Goal: Transaction & Acquisition: Purchase product/service

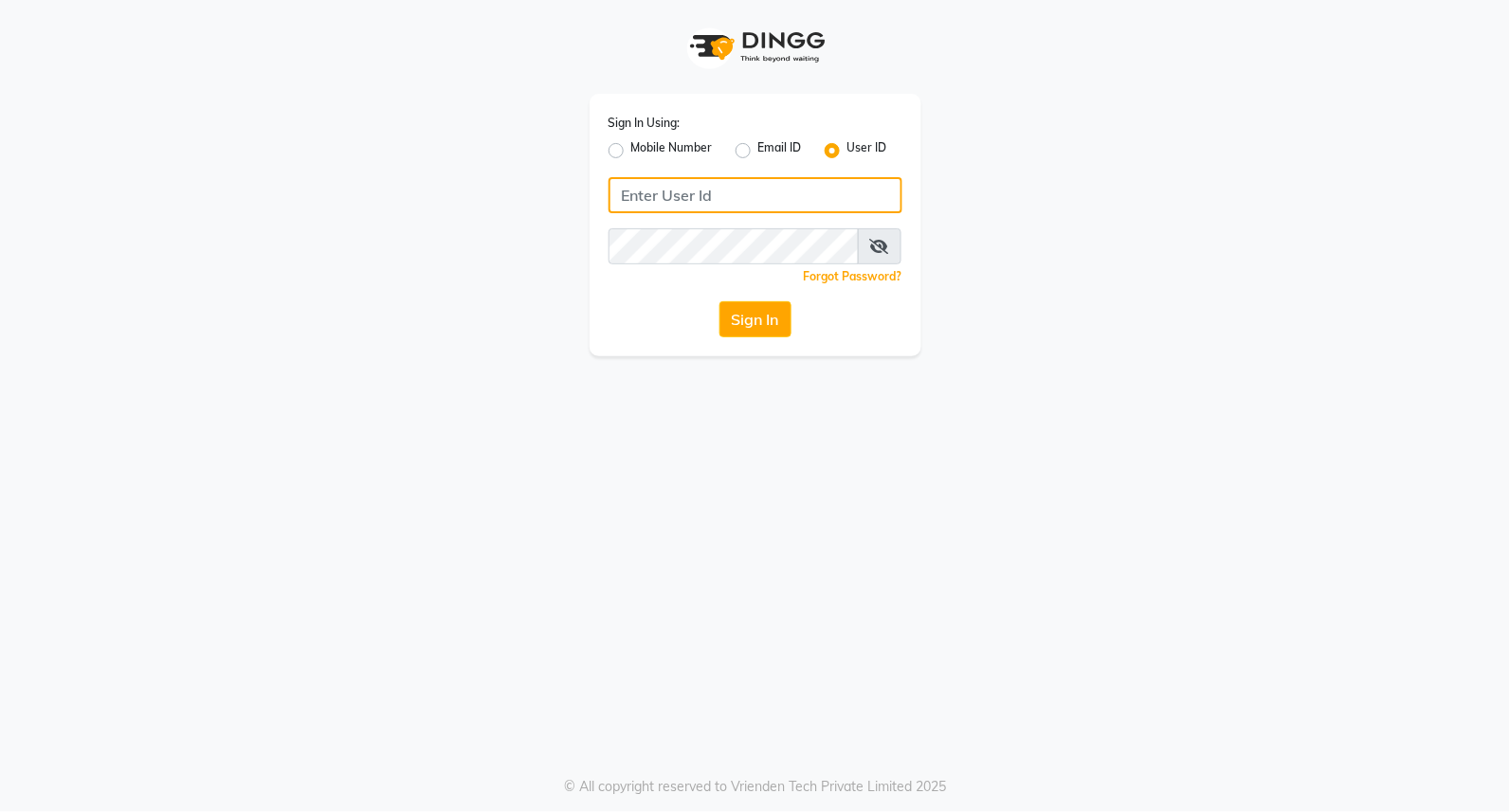
type input "Dedios123"
click at [746, 328] on button "Sign In" at bounding box center [755, 320] width 72 height 36
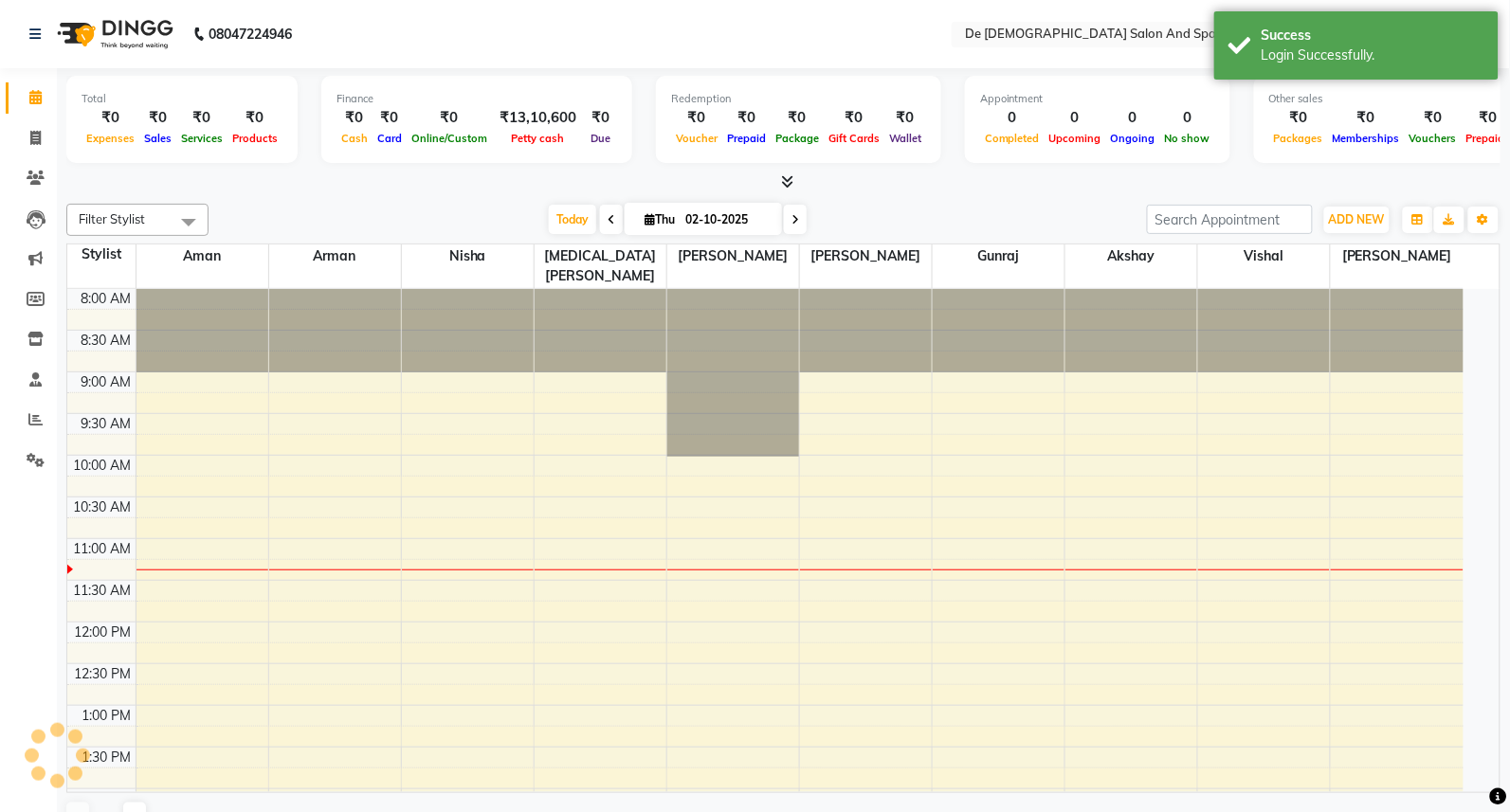
select select "en"
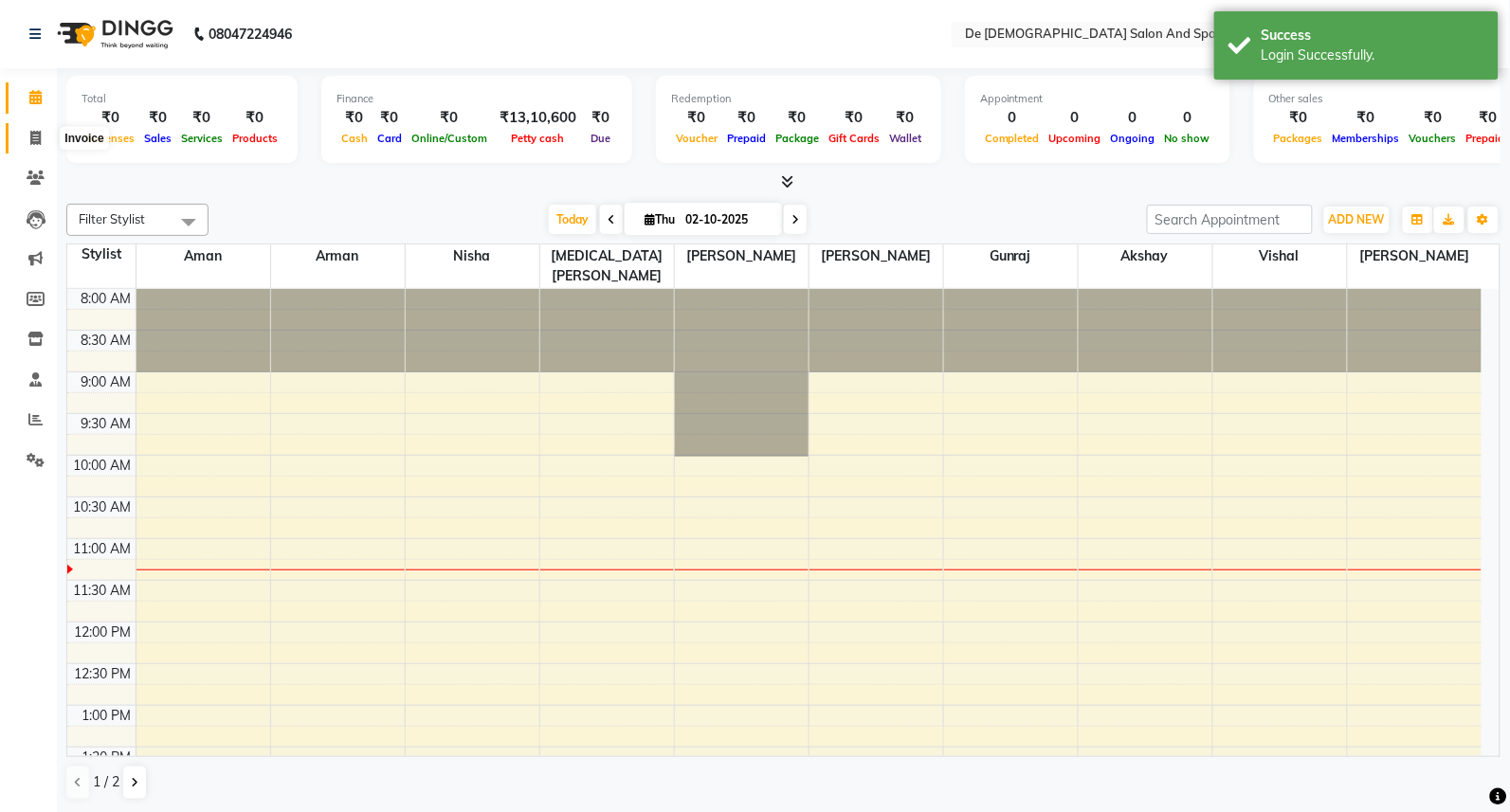
click at [40, 135] on icon at bounding box center [35, 137] width 10 height 14
select select "service"
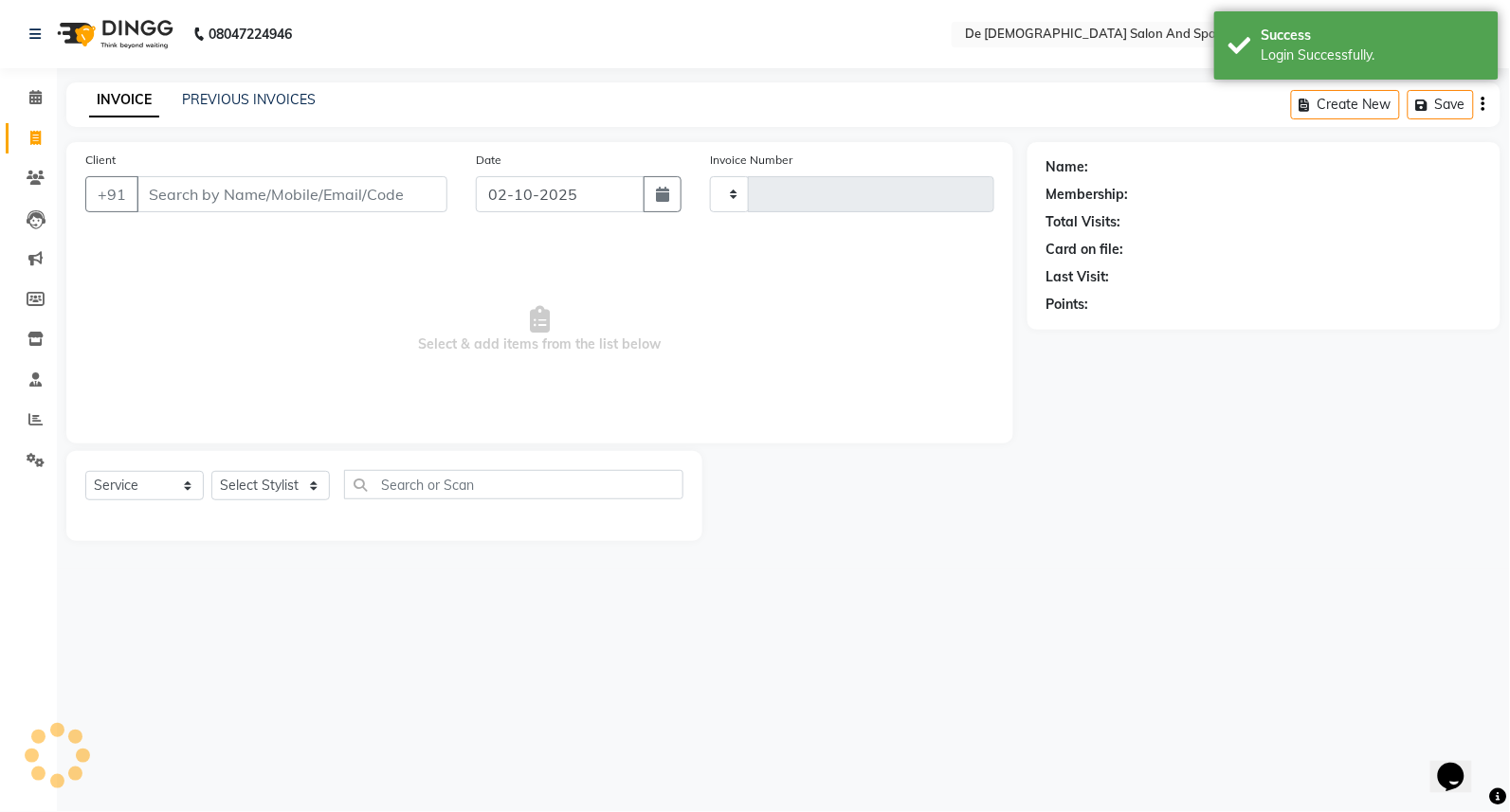
type input "2998"
select select "6431"
click at [239, 209] on input "Client" at bounding box center [292, 195] width 311 height 36
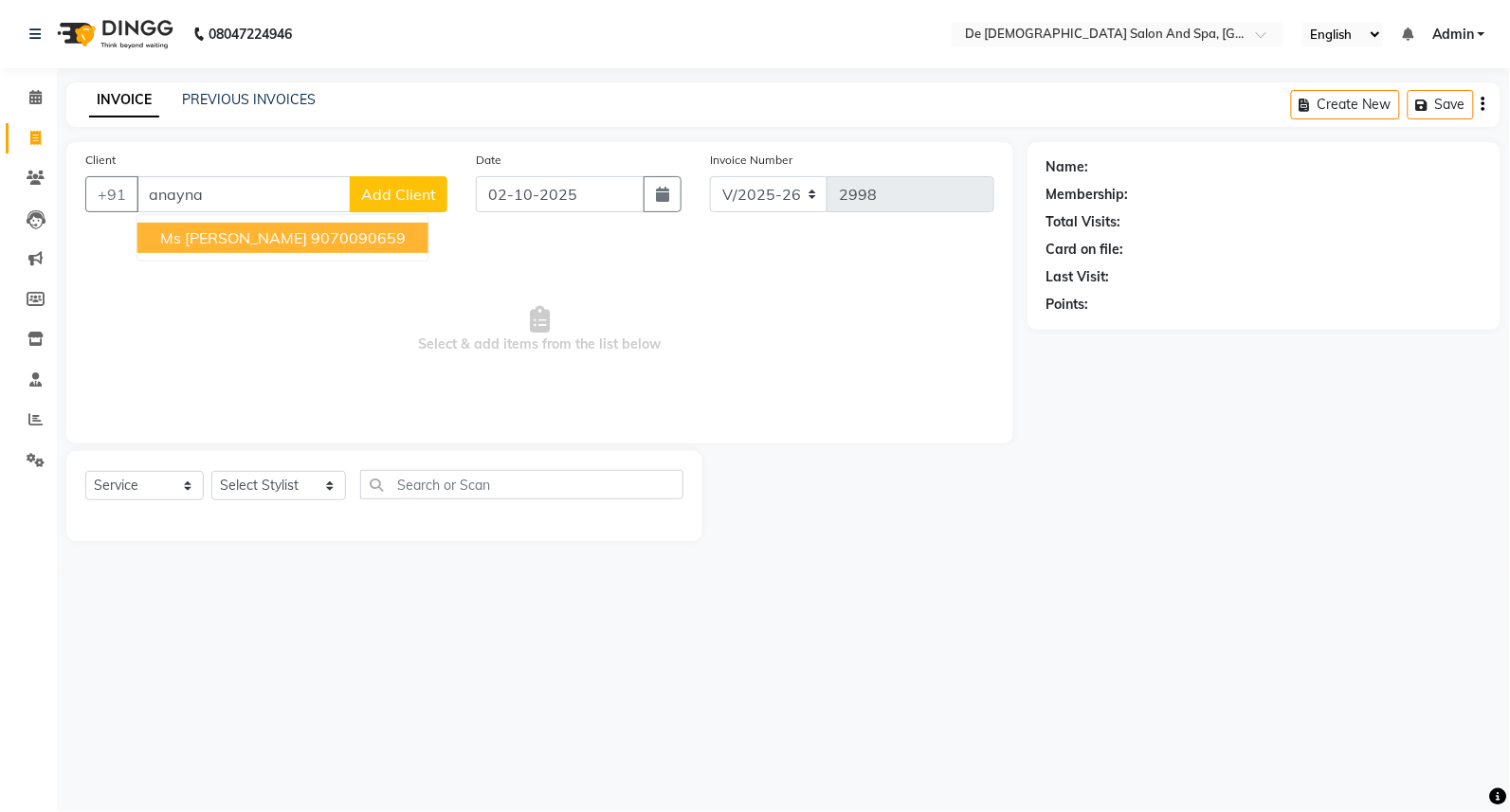
click at [311, 233] on ngb-highlight "9070090659" at bounding box center [358, 238] width 94 height 19
type input "9070090659"
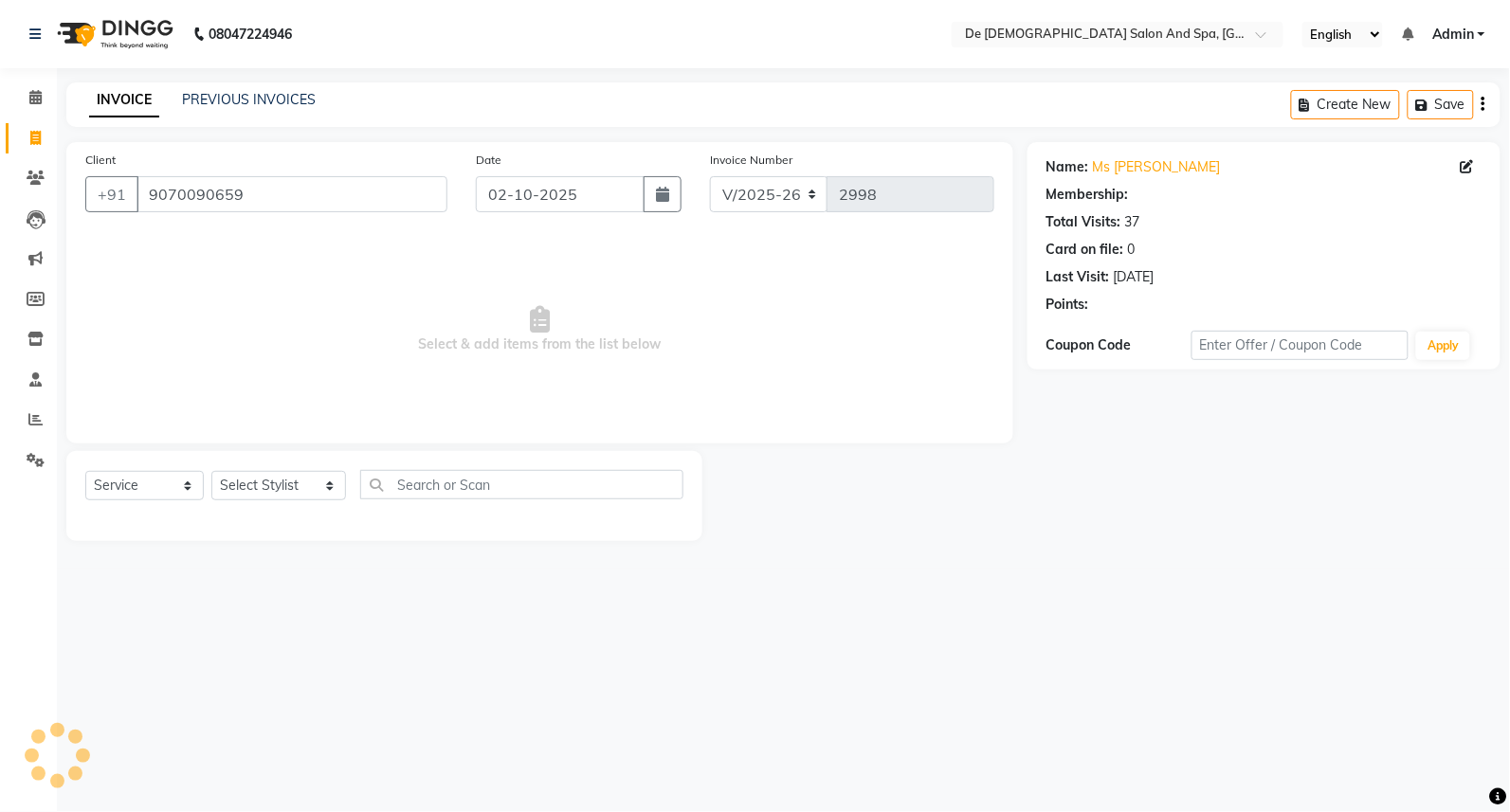
select select "1: Object"
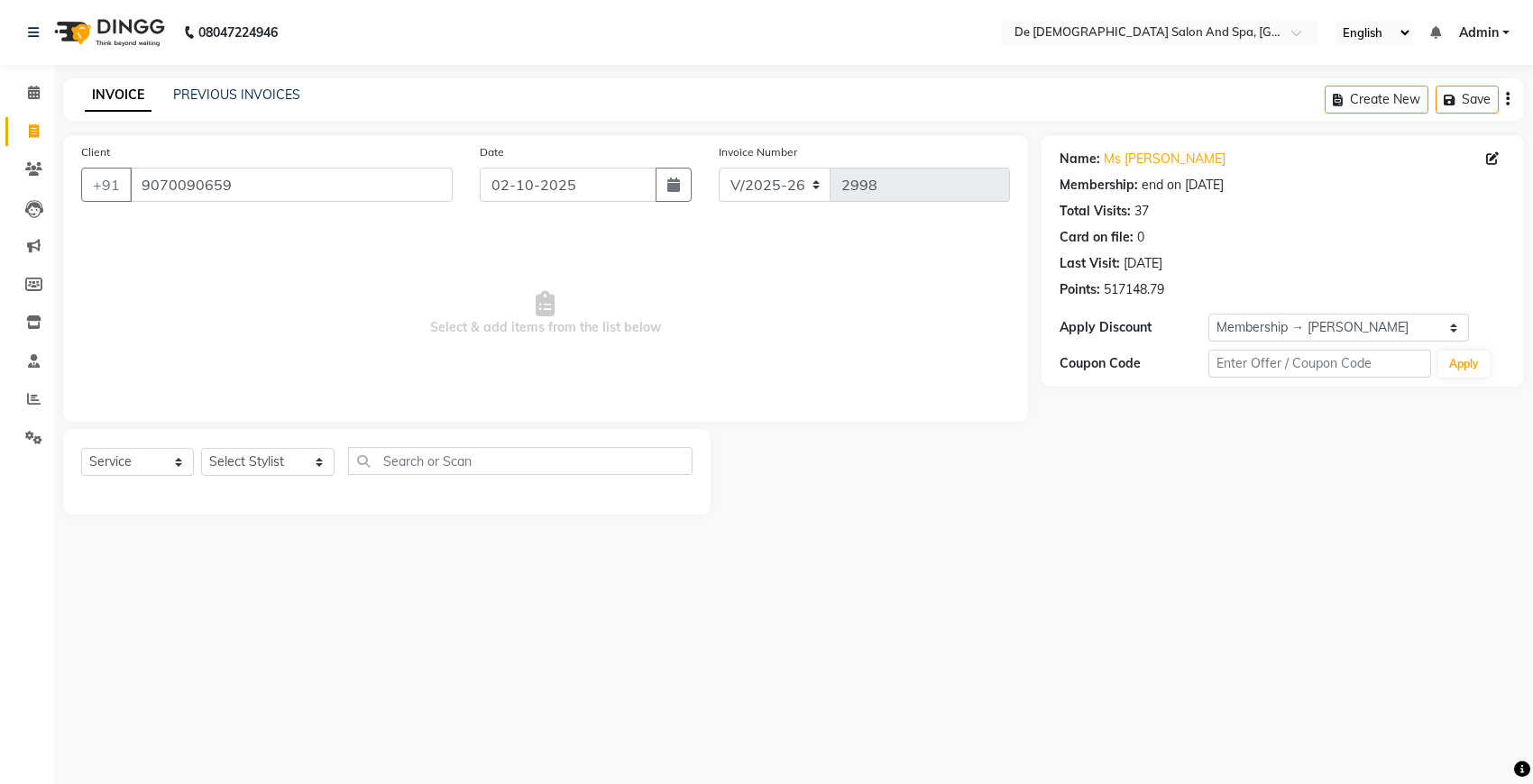
drag, startPoint x: 280, startPoint y: 446, endPoint x: 294, endPoint y: 466, distance: 24.4
click at [280, 447] on div "Select Service Product Membership Package Voucher Prepaid Gift Card Select Styl…" at bounding box center [387, 468] width 612 height 43
click at [294, 475] on select "Select Stylist akshay [PERSON_NAME] [PERSON_NAME] [PERSON_NAME] [MEDICAL_DATA][…" at bounding box center [268, 462] width 133 height 28
select select "49371"
click at [201, 448] on select "Select Stylist akshay [PERSON_NAME] [PERSON_NAME] [PERSON_NAME] [MEDICAL_DATA][…" at bounding box center [268, 462] width 133 height 28
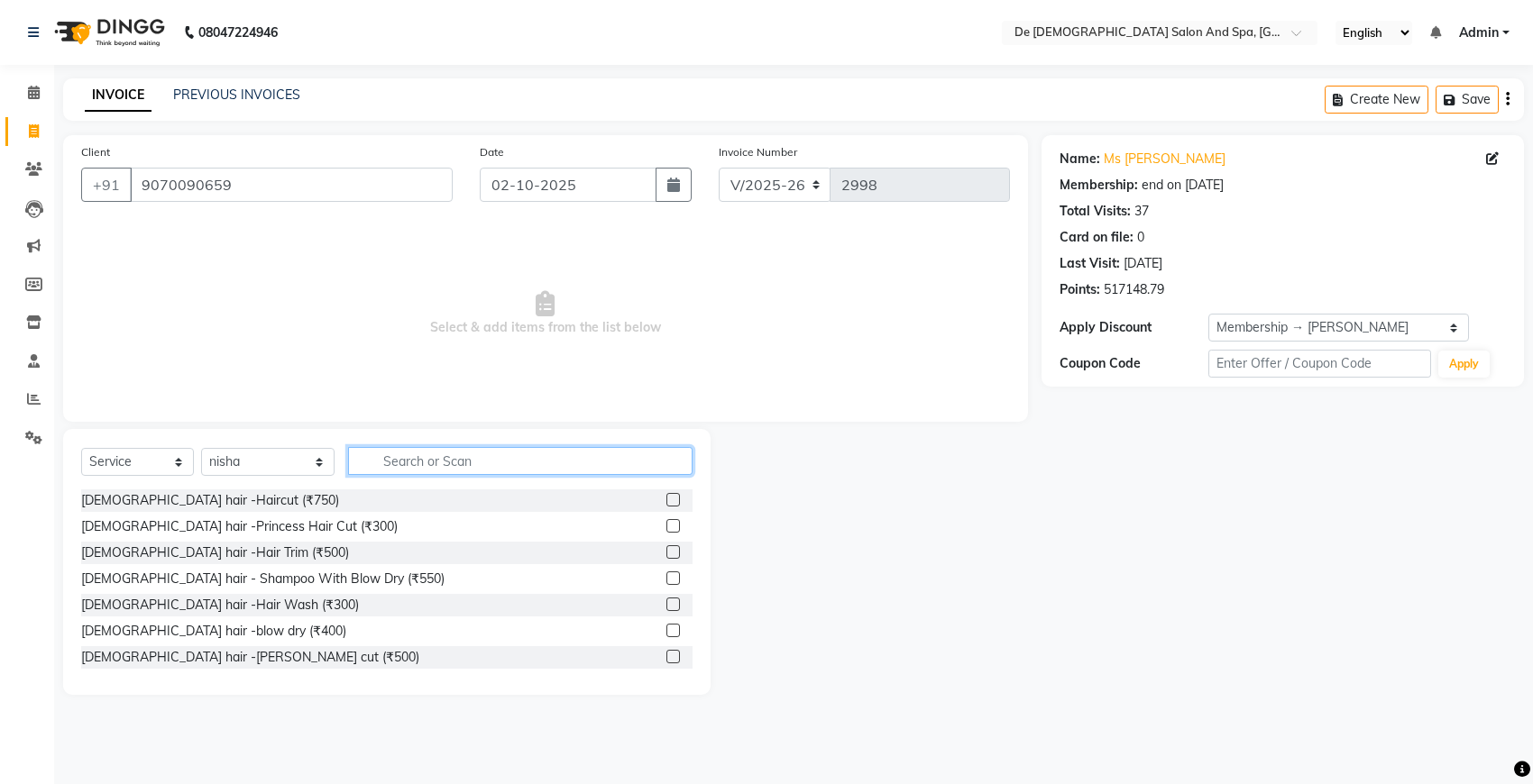
click at [379, 457] on input "text" at bounding box center [519, 461] width 344 height 28
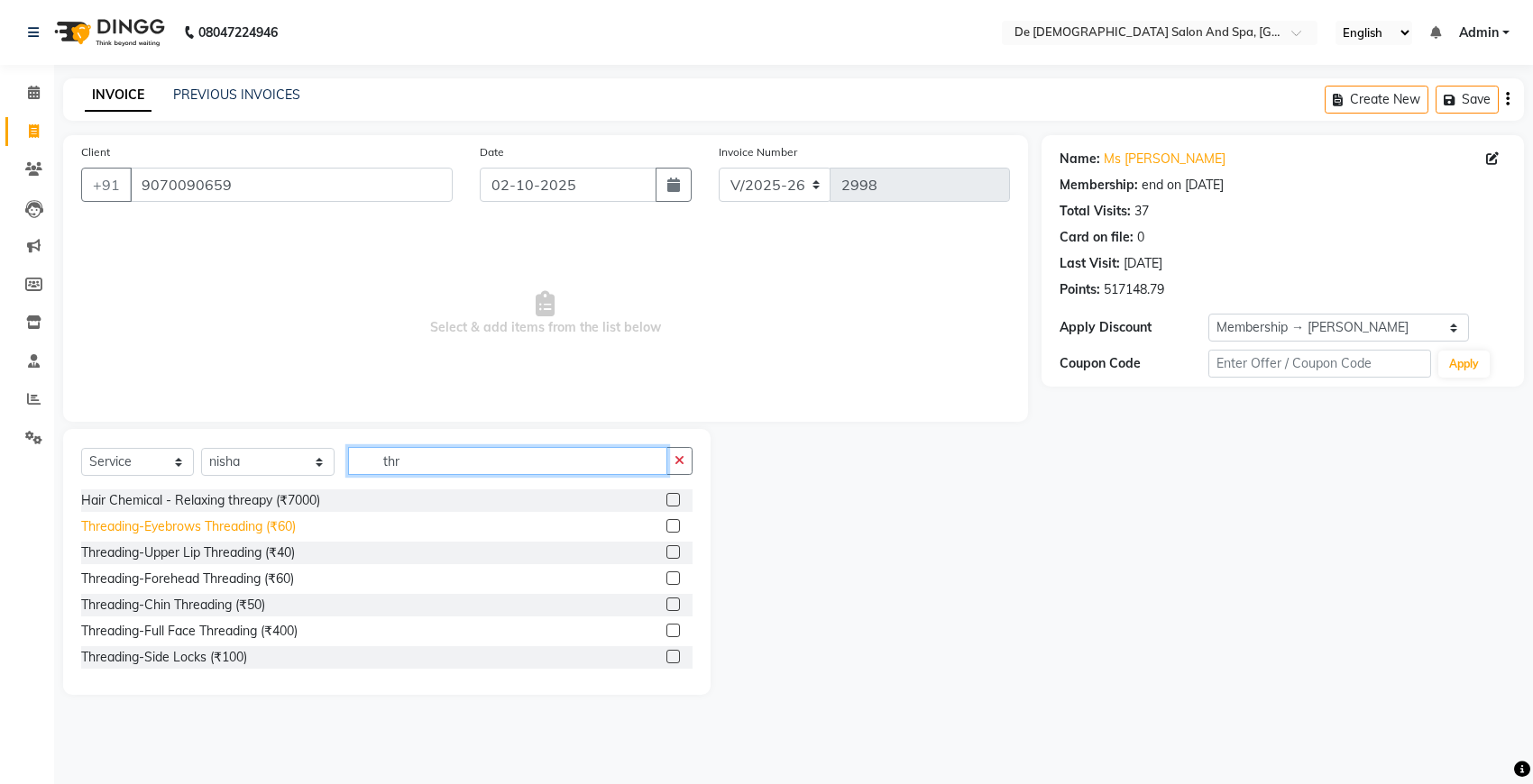
type input "thr"
click at [223, 532] on div "Threading-Eyebrows Threading (₹60)" at bounding box center [188, 526] width 214 height 19
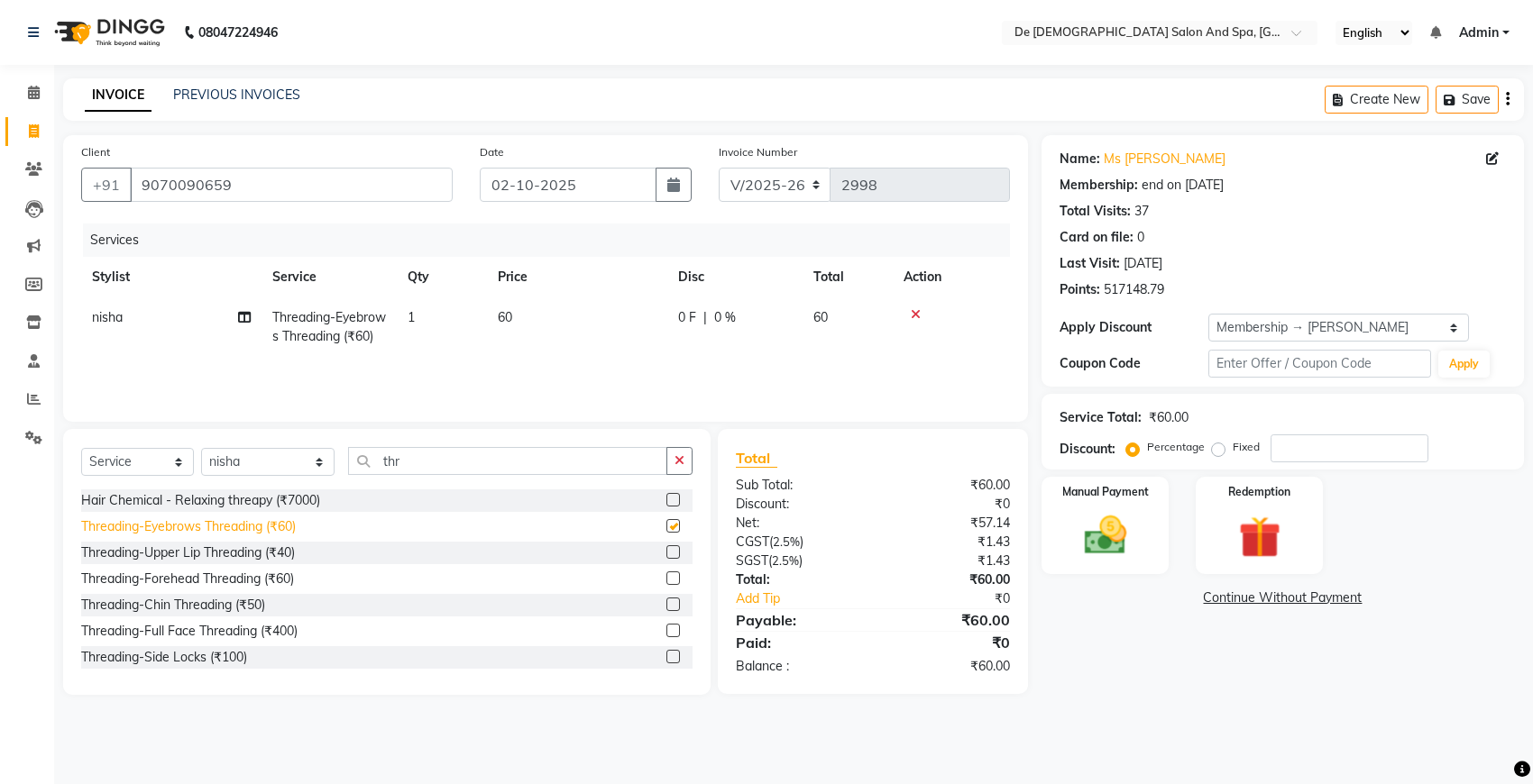
checkbox input "false"
click at [210, 548] on div "Threading-Upper Lip Threading (₹40)" at bounding box center [187, 553] width 213 height 19
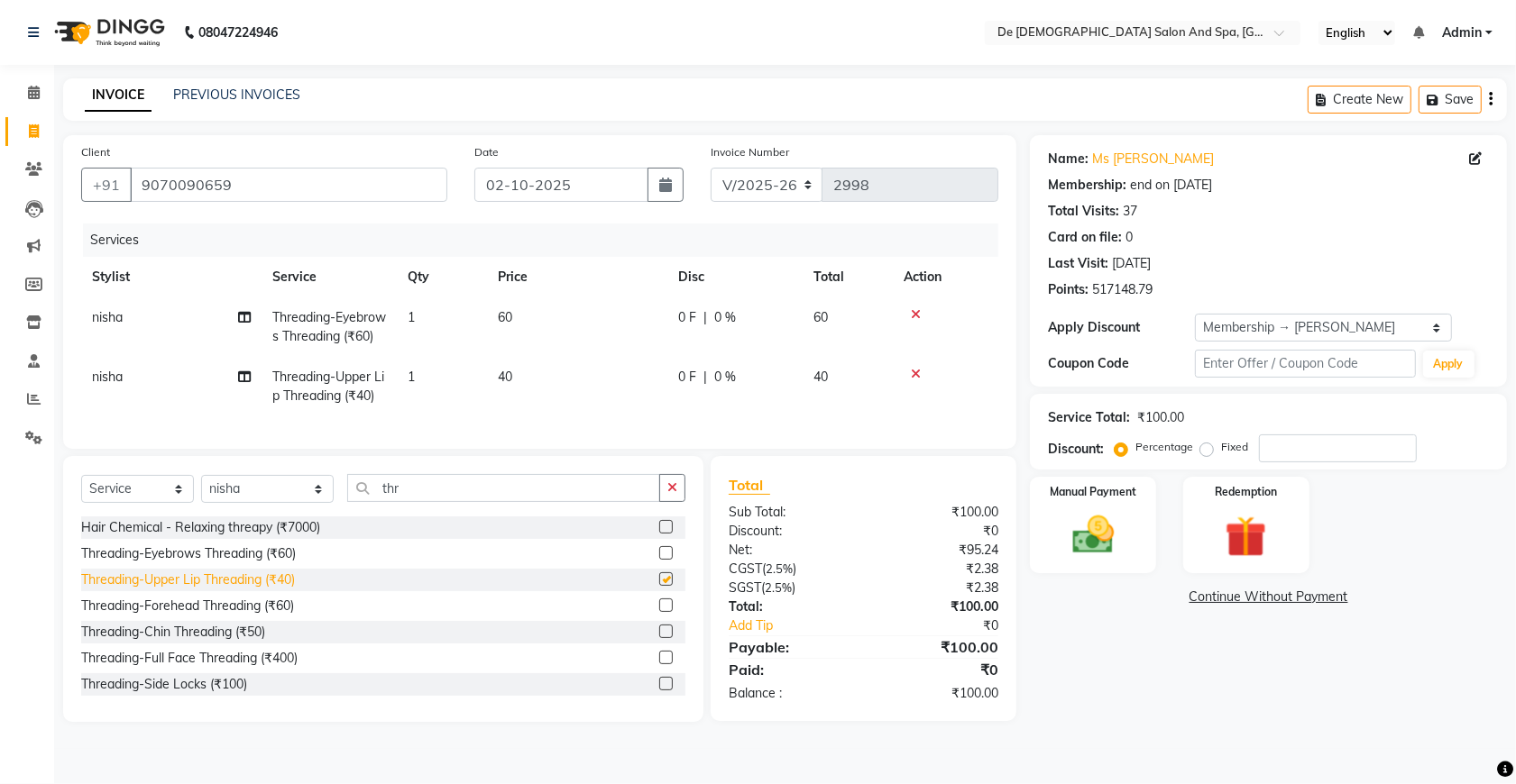
checkbox input "false"
click at [249, 615] on div "Threading-Forehead Threading (₹60)" at bounding box center [187, 606] width 212 height 19
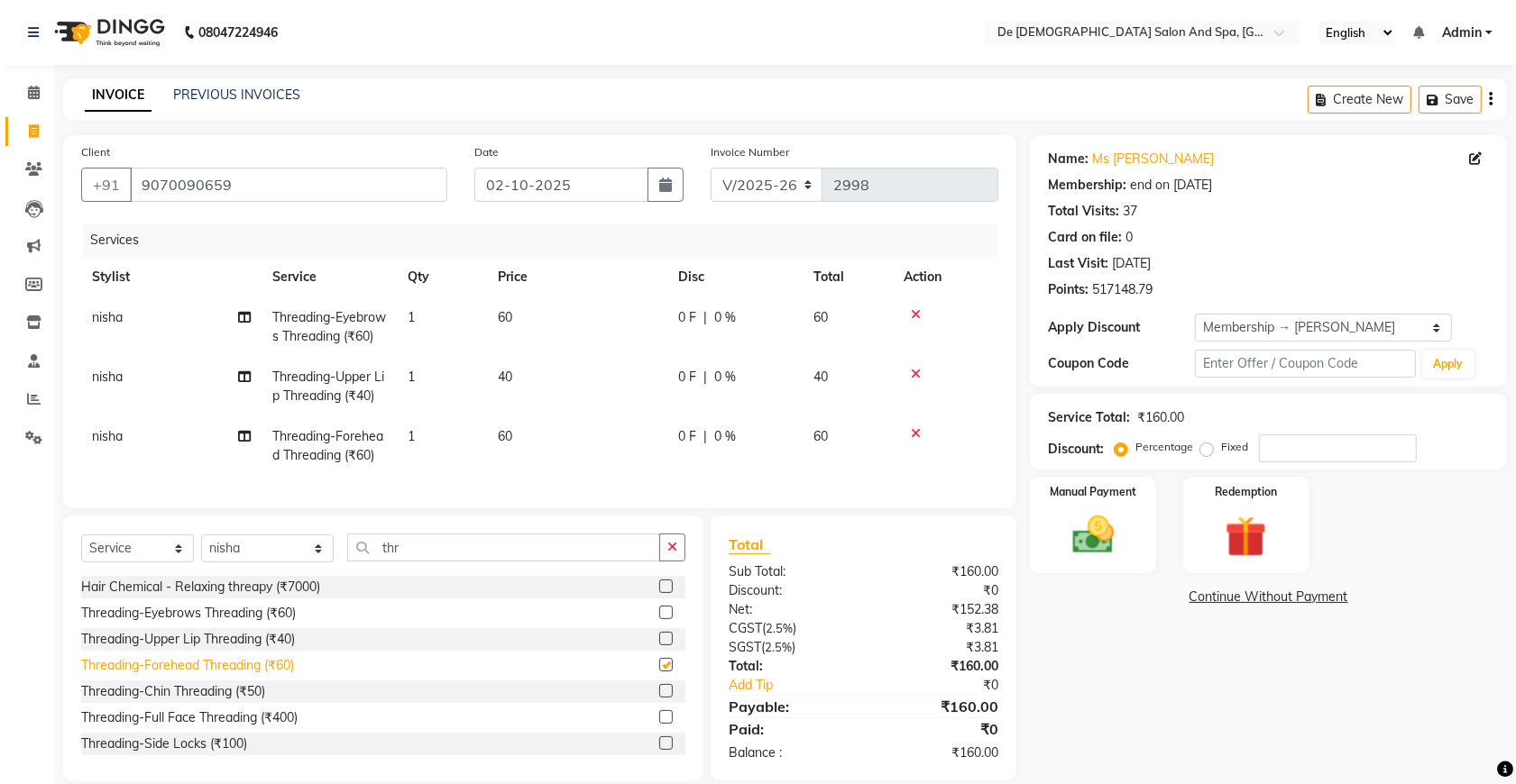
checkbox input "false"
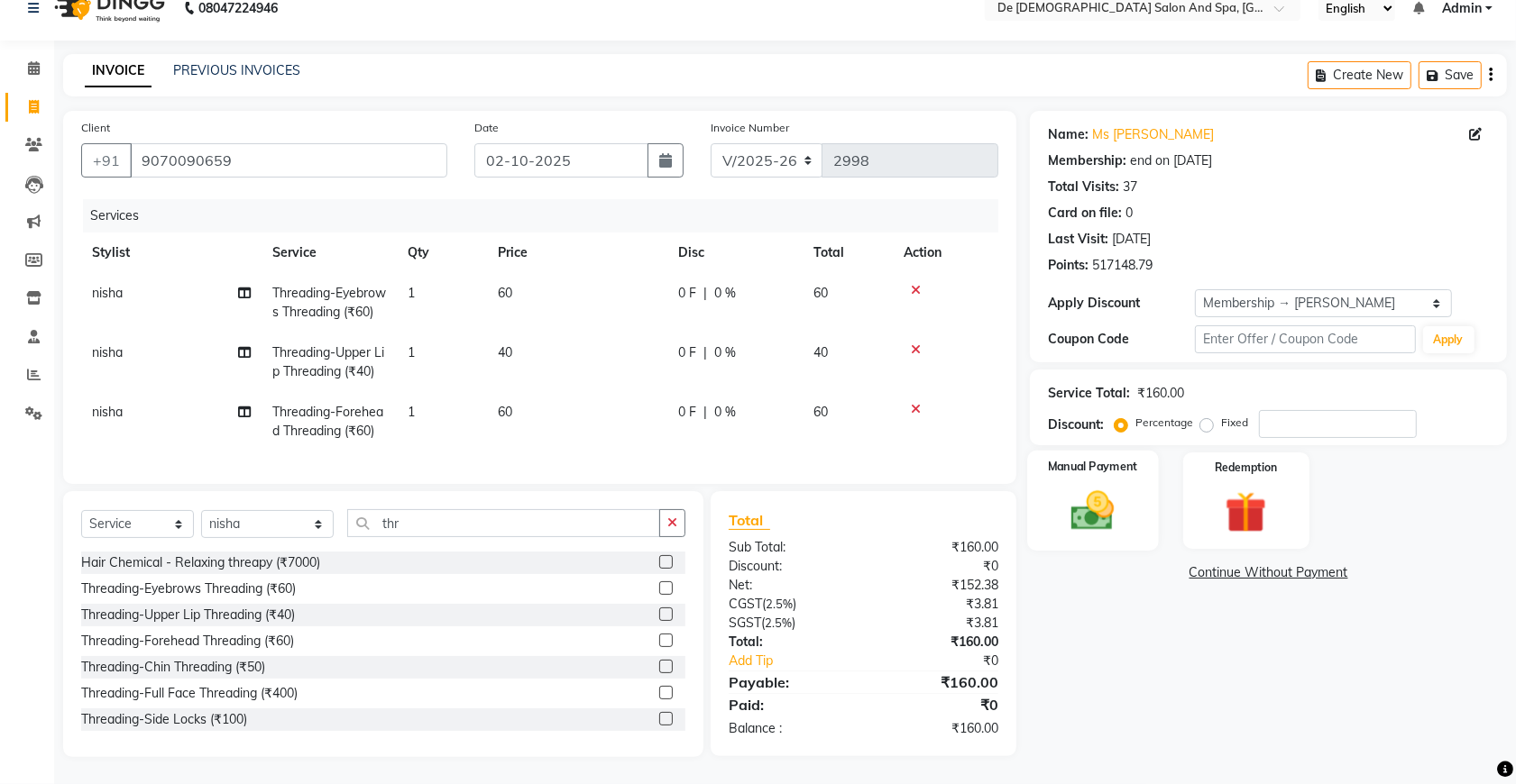
scroll to position [60, 0]
click at [1078, 485] on img at bounding box center [1092, 510] width 70 height 50
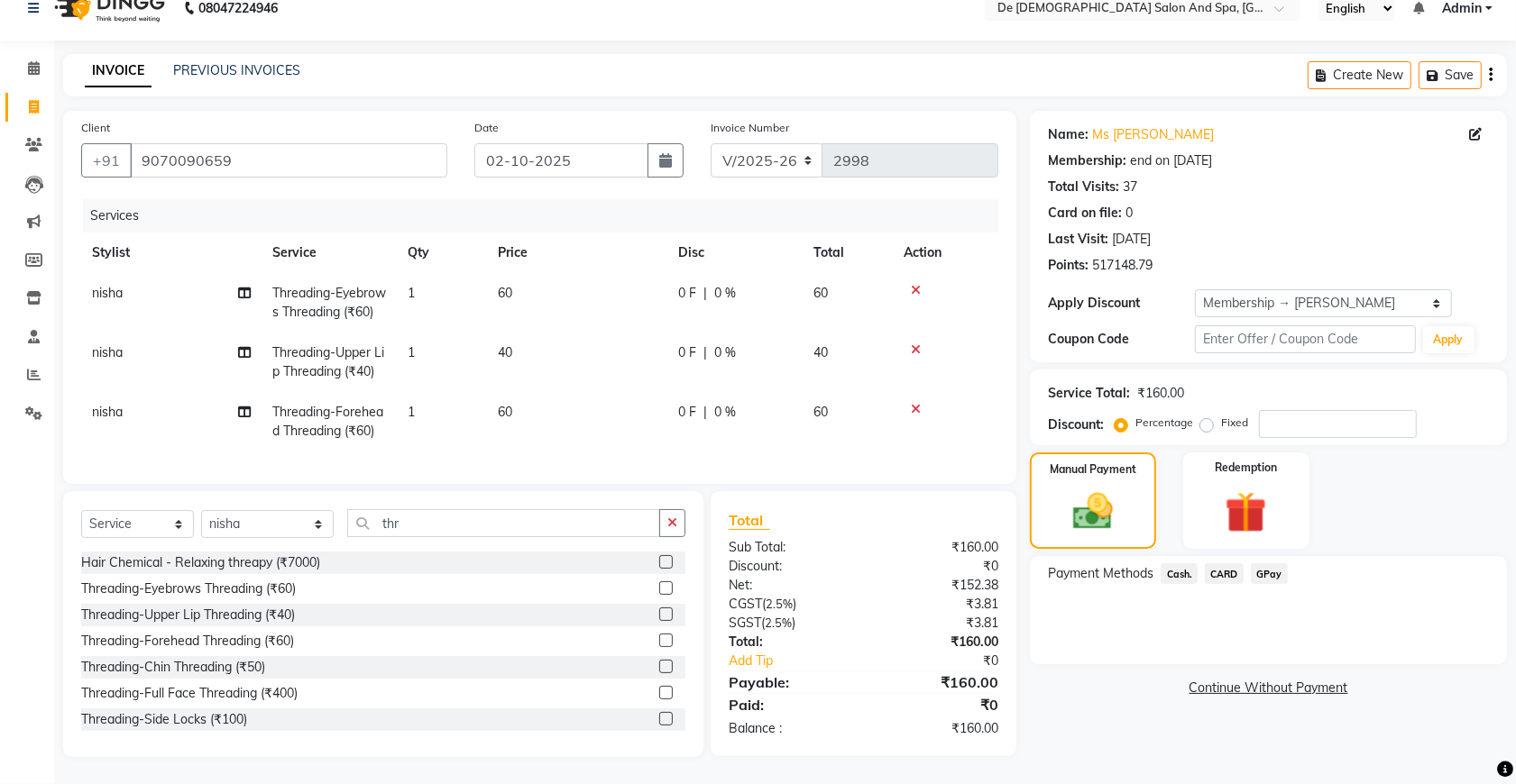
click at [1170, 564] on span "Cash." at bounding box center [1178, 573] width 37 height 21
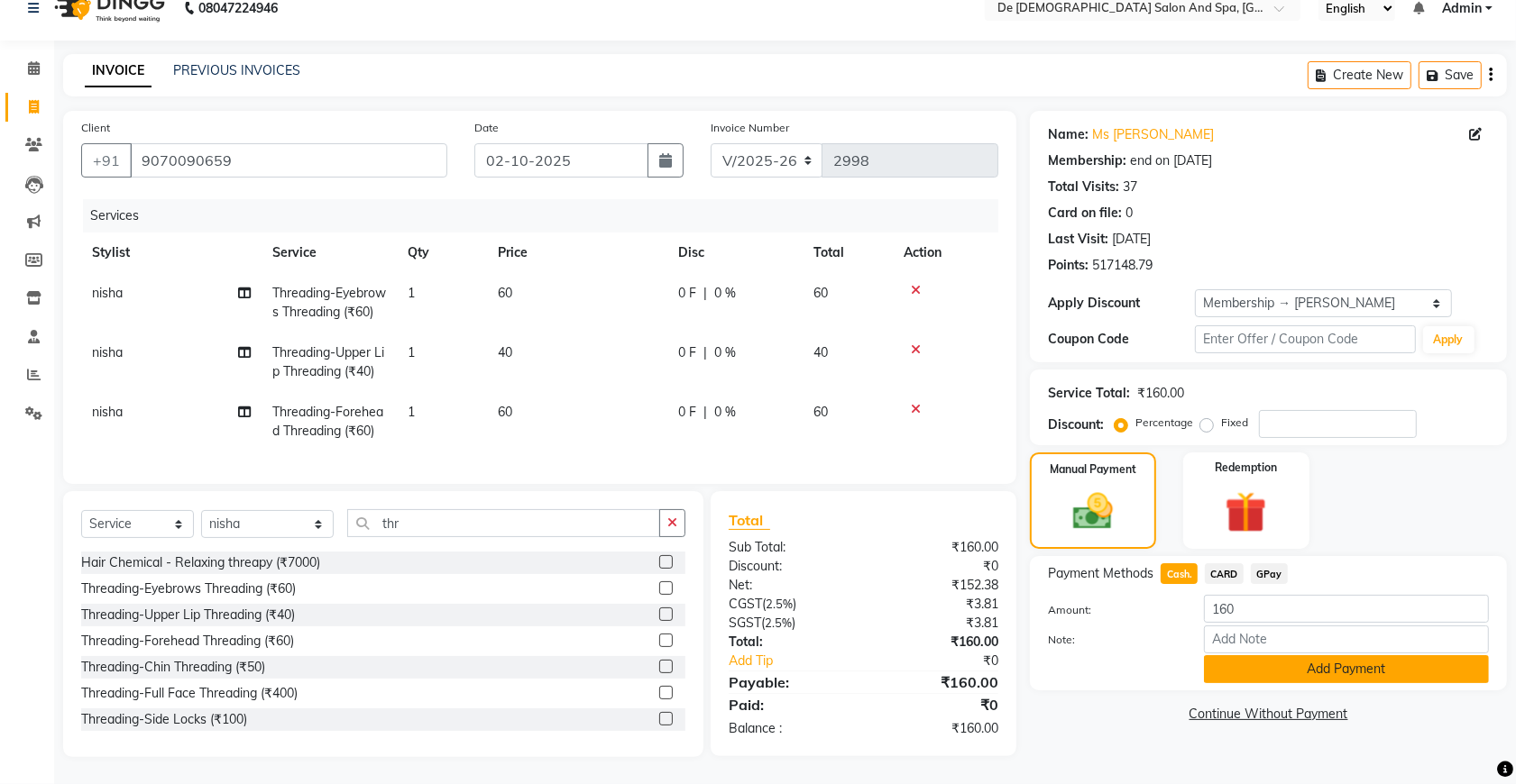
click at [1260, 655] on button "Add Payment" at bounding box center [1346, 669] width 285 height 28
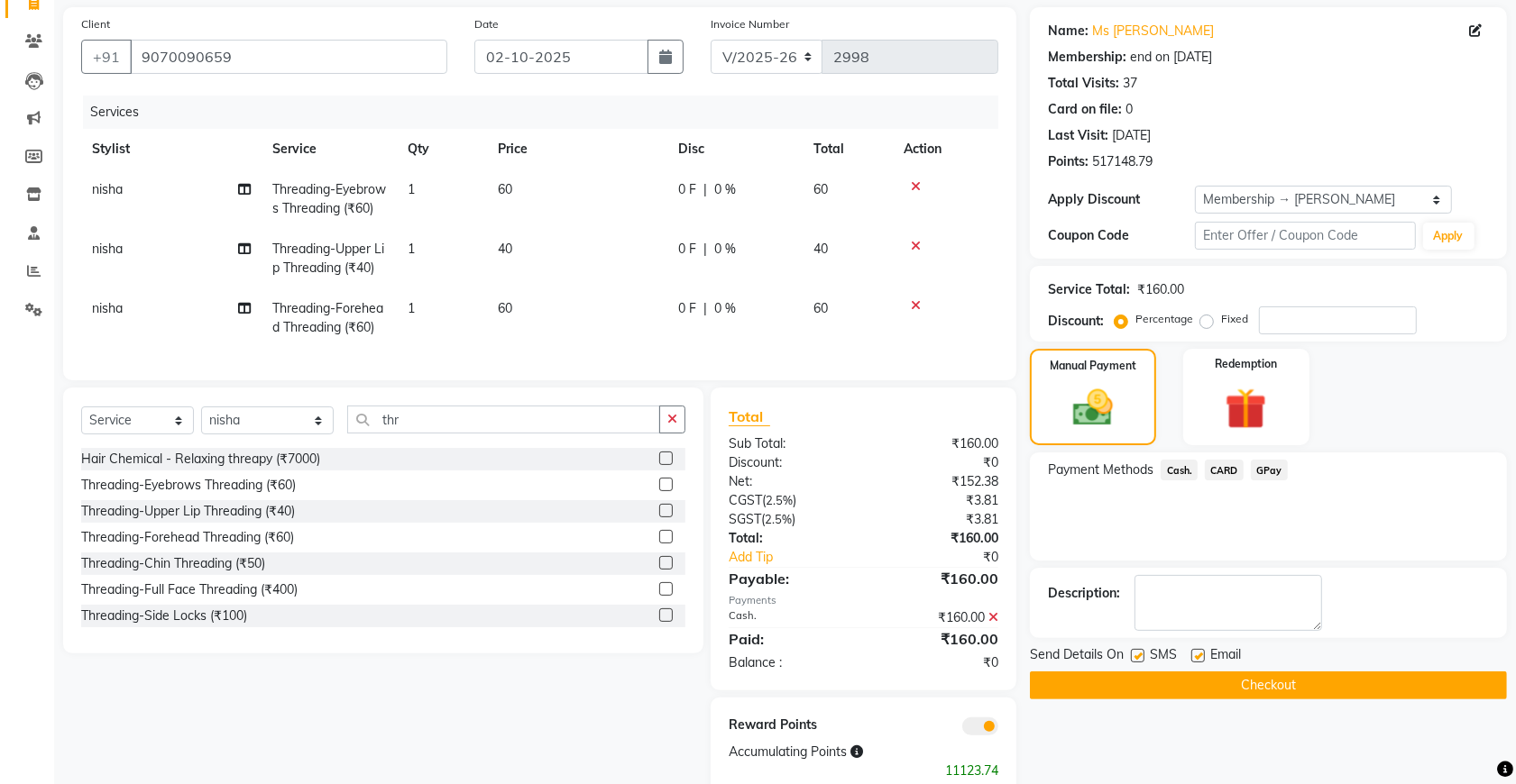
scroll to position [204, 0]
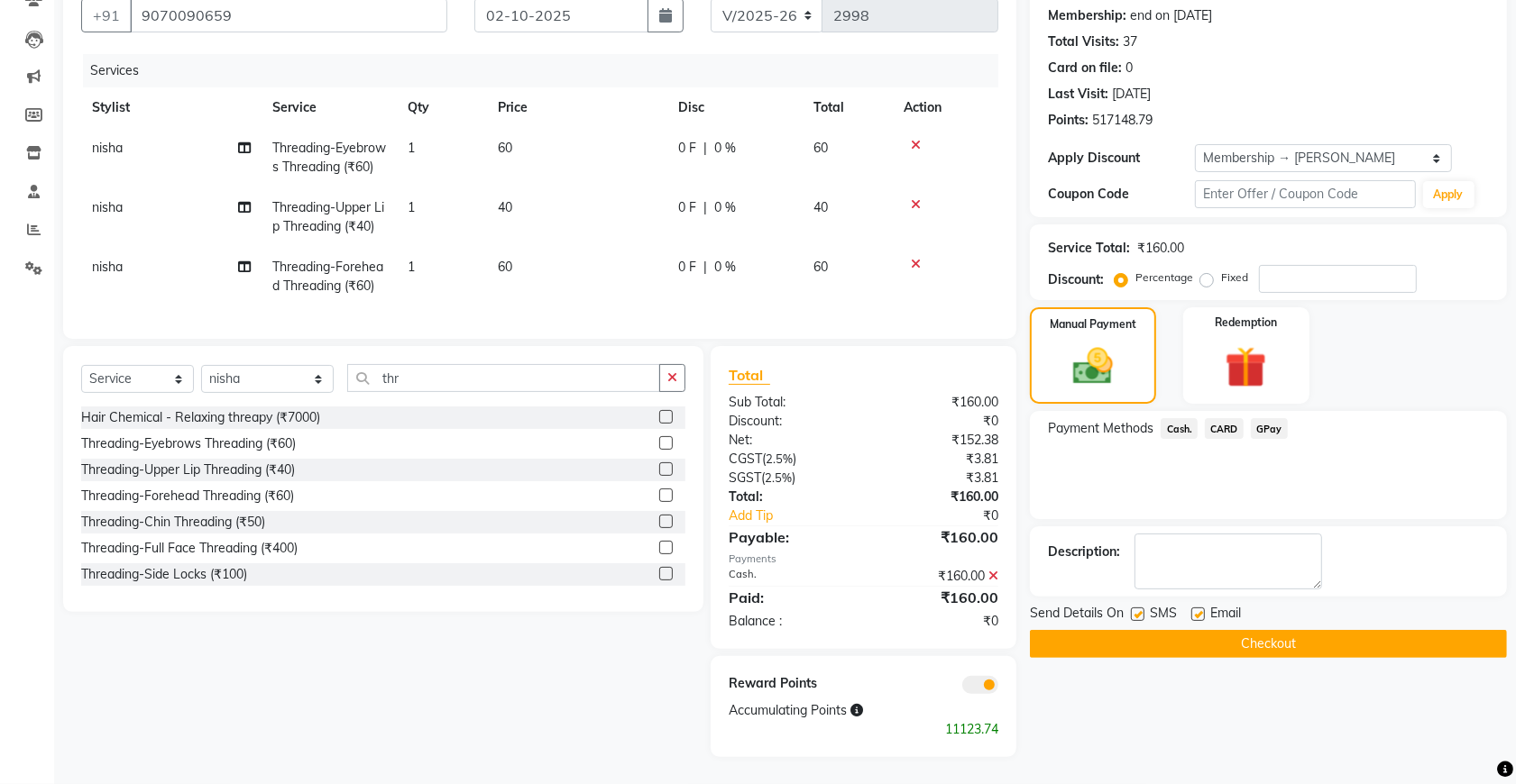
click at [1255, 630] on button "Checkout" at bounding box center [1268, 643] width 477 height 28
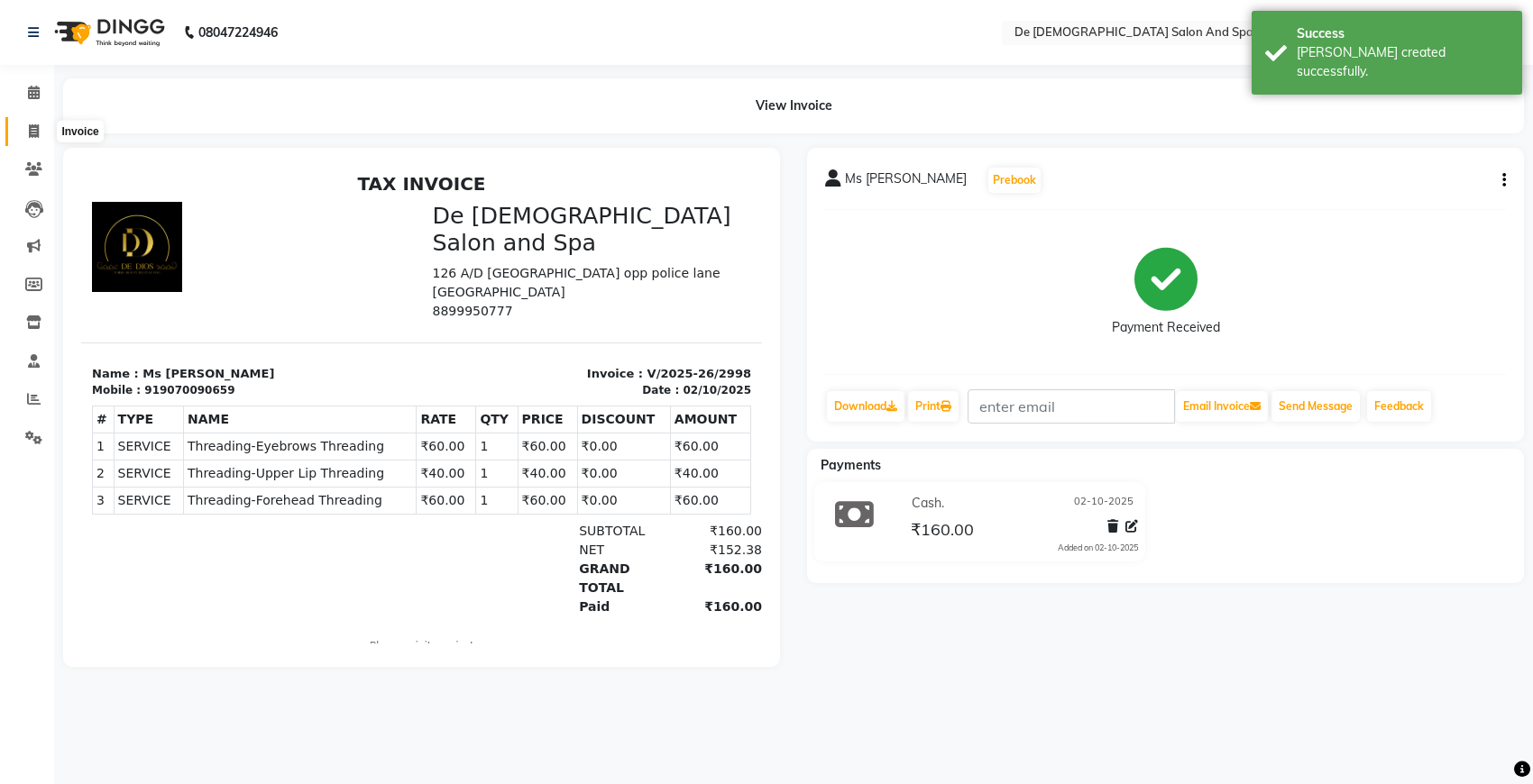
click at [42, 127] on span at bounding box center [34, 132] width 32 height 21
select select "6431"
select select "service"
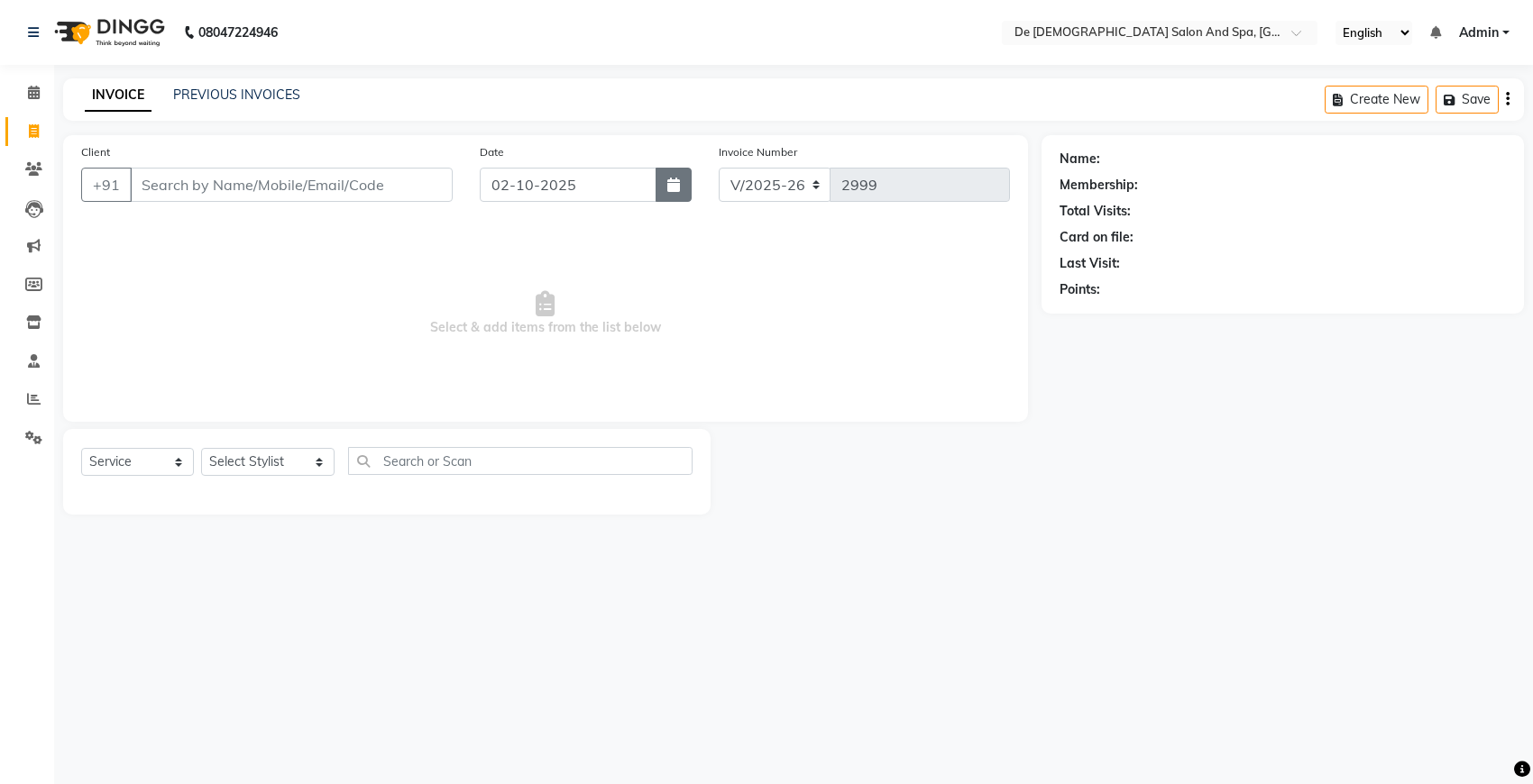
click at [661, 186] on button "button" at bounding box center [673, 185] width 36 height 34
select select "10"
select select "2025"
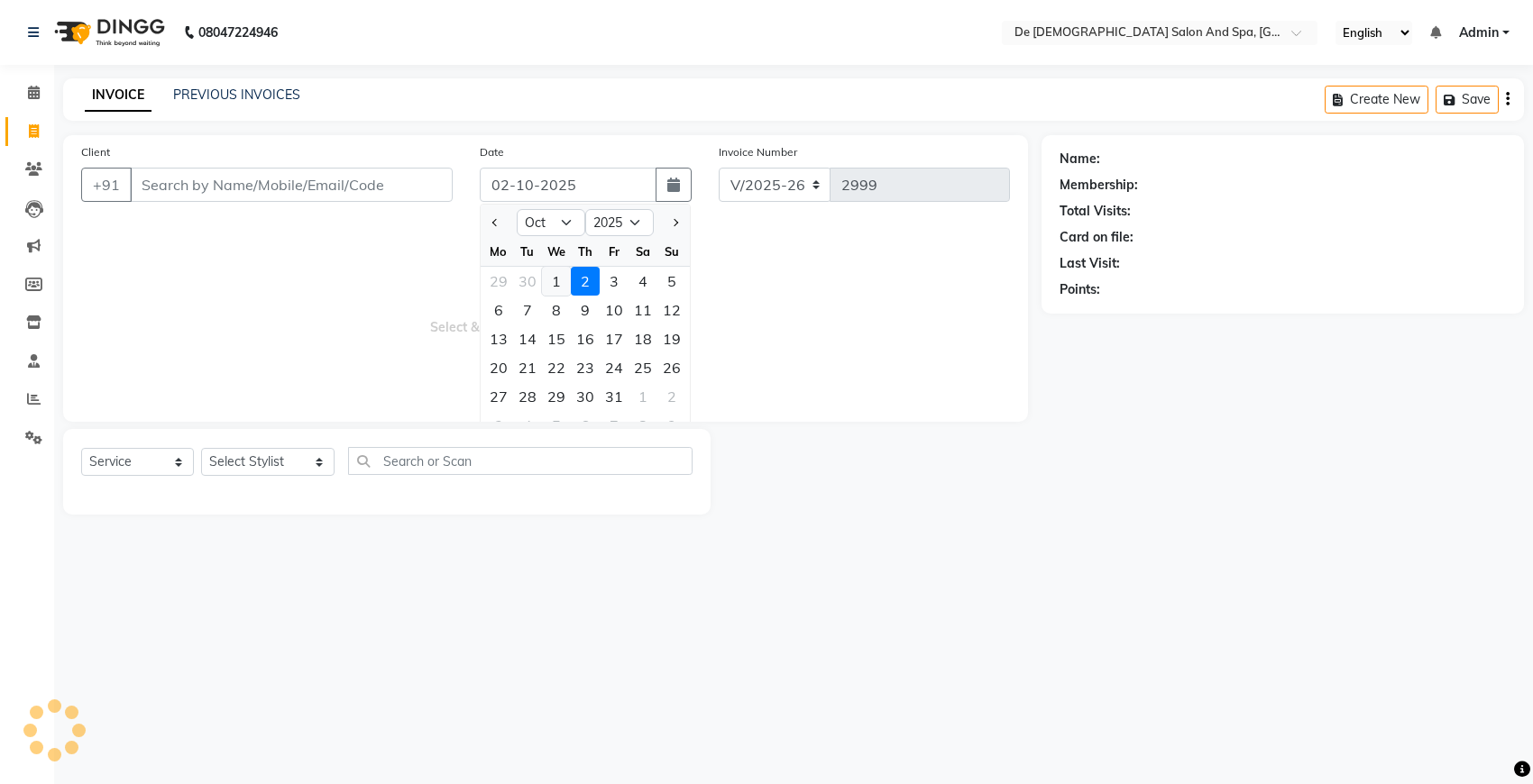
click at [560, 267] on div "1" at bounding box center [556, 281] width 29 height 29
type input "01-10-2025"
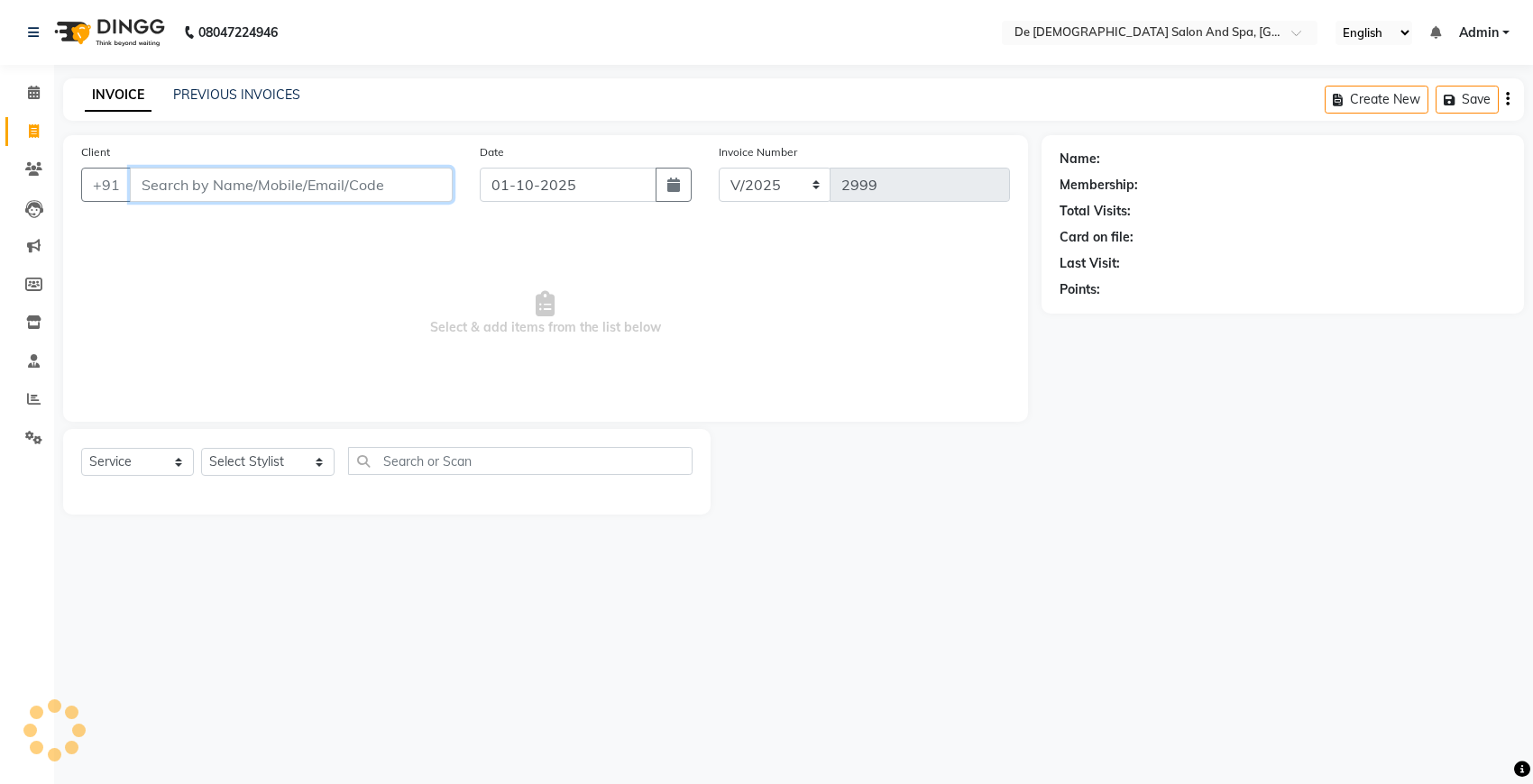
click at [401, 181] on input "Client" at bounding box center [291, 185] width 323 height 34
type input "y"
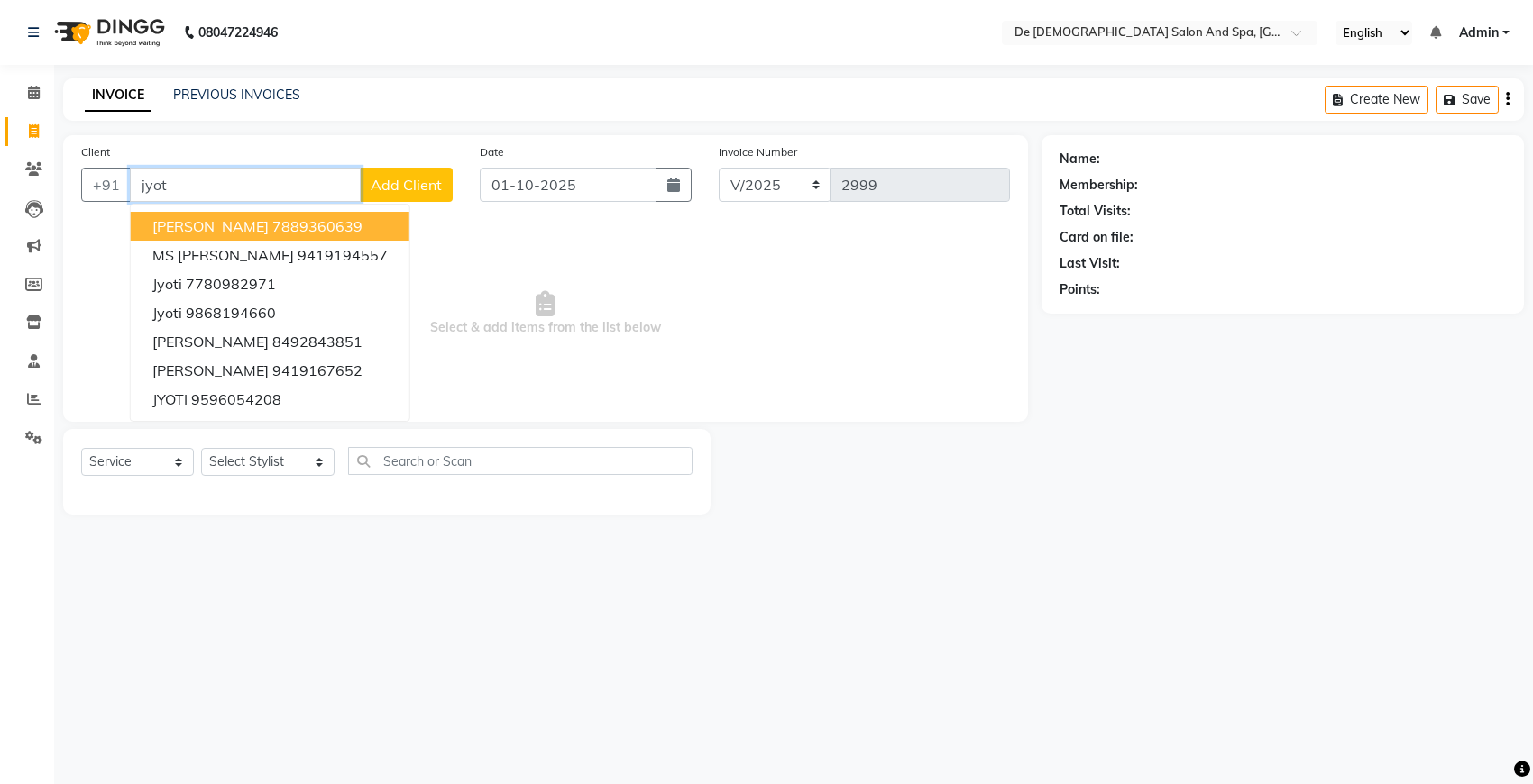
click at [345, 213] on button "[PERSON_NAME] 7889360639" at bounding box center [270, 226] width 279 height 29
type input "7889360639"
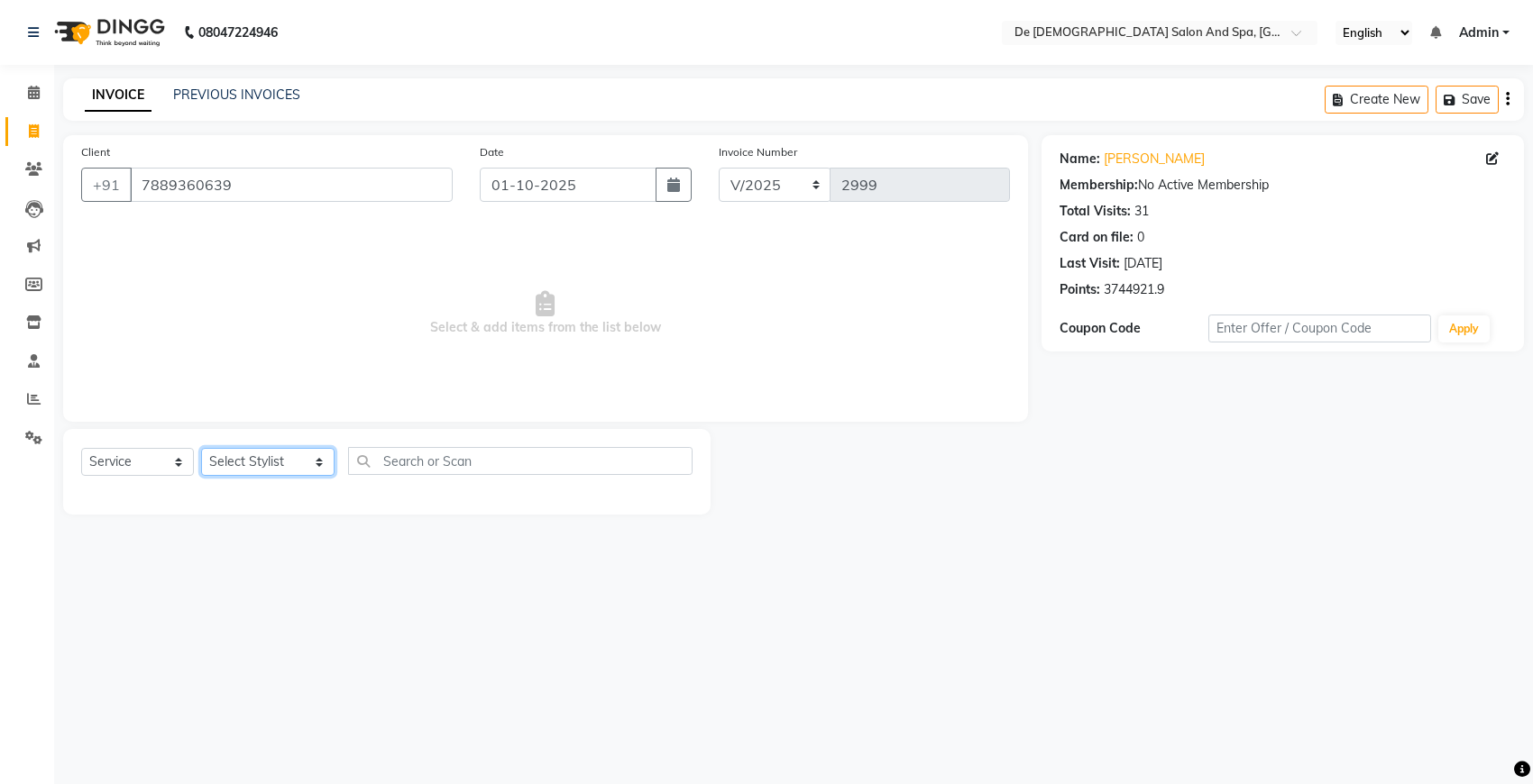
drag, startPoint x: 243, startPoint y: 466, endPoint x: 241, endPoint y: 452, distance: 14.1
click at [241, 456] on select "Select Stylist akshay [PERSON_NAME] [PERSON_NAME] [PERSON_NAME] [MEDICAL_DATA][…" at bounding box center [268, 462] width 133 height 28
select select "49201"
click at [201, 448] on select "Select Stylist akshay [PERSON_NAME] [PERSON_NAME] [PERSON_NAME] [MEDICAL_DATA][…" at bounding box center [268, 462] width 133 height 28
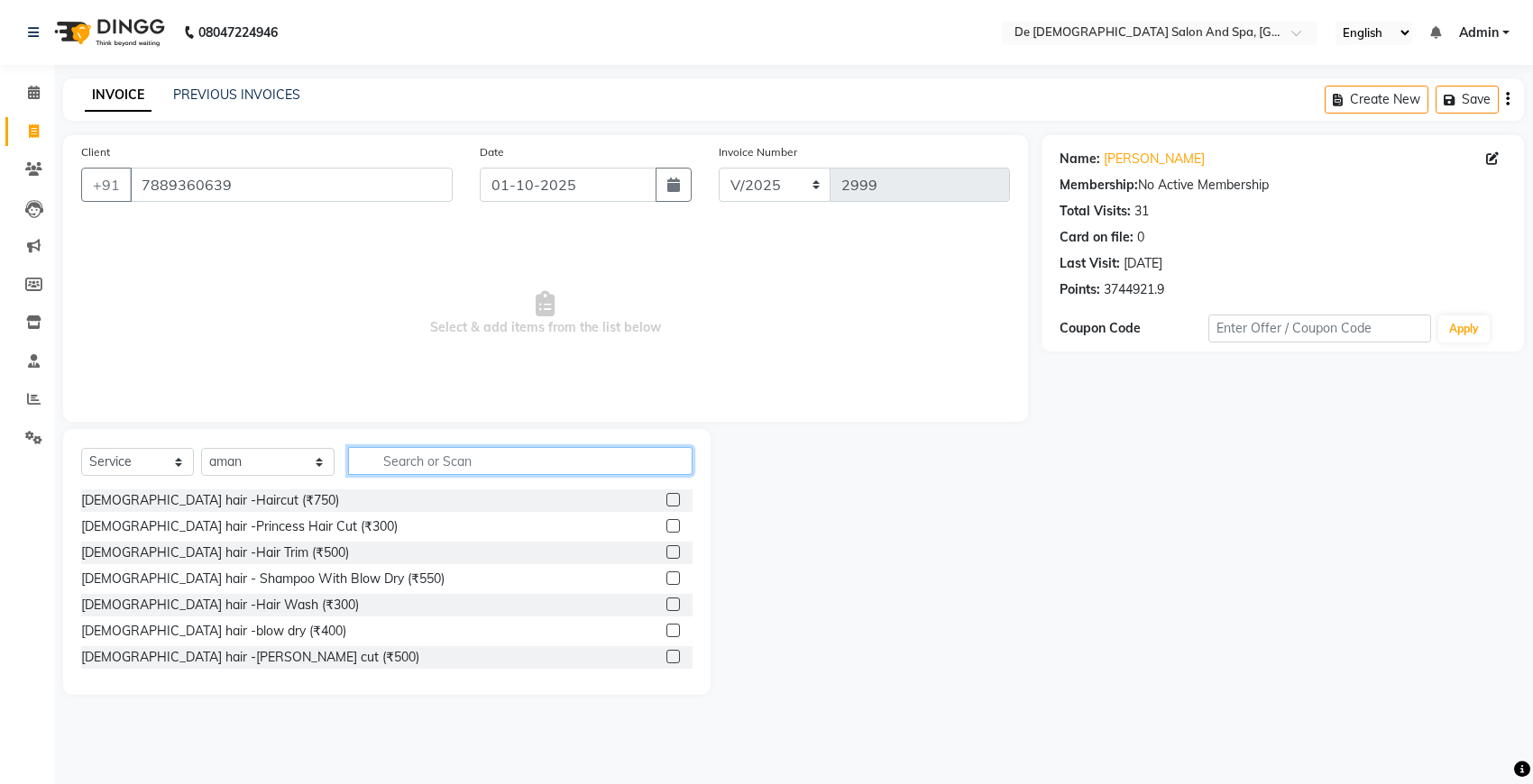
click at [363, 451] on input "text" at bounding box center [519, 461] width 344 height 28
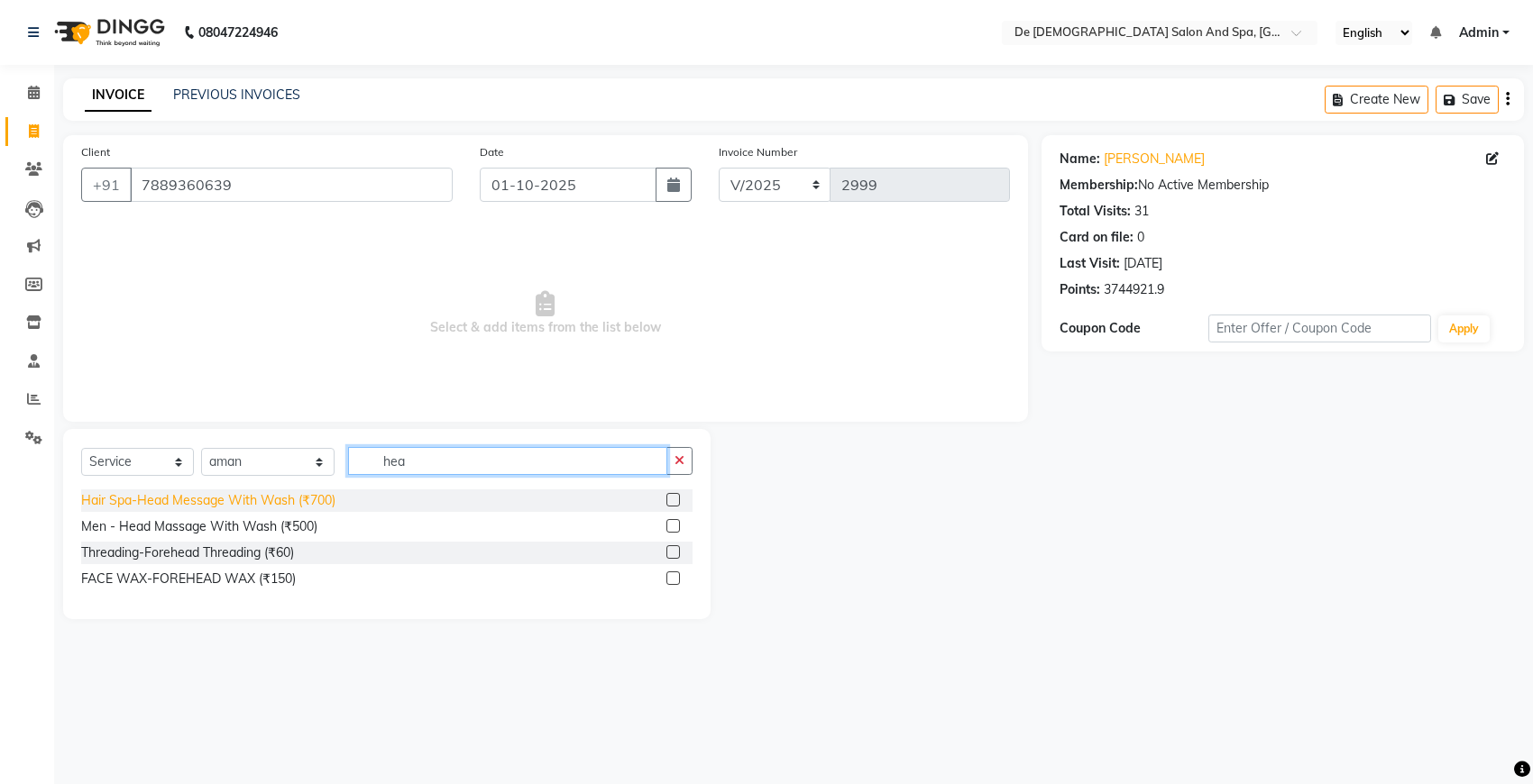
type input "hea"
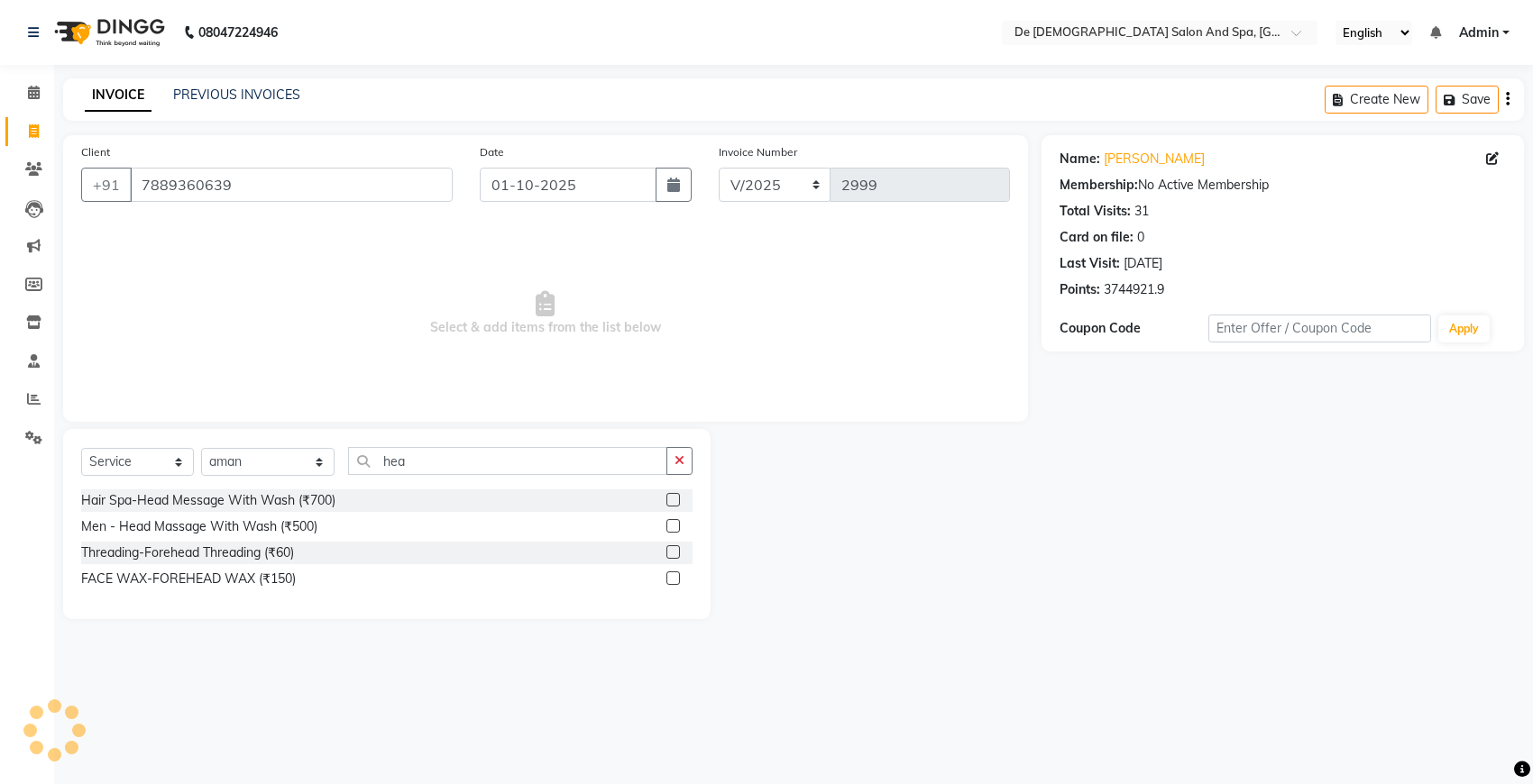
click at [278, 492] on div "Hair Spa-Head Message With Wash (₹700)" at bounding box center [208, 500] width 254 height 19
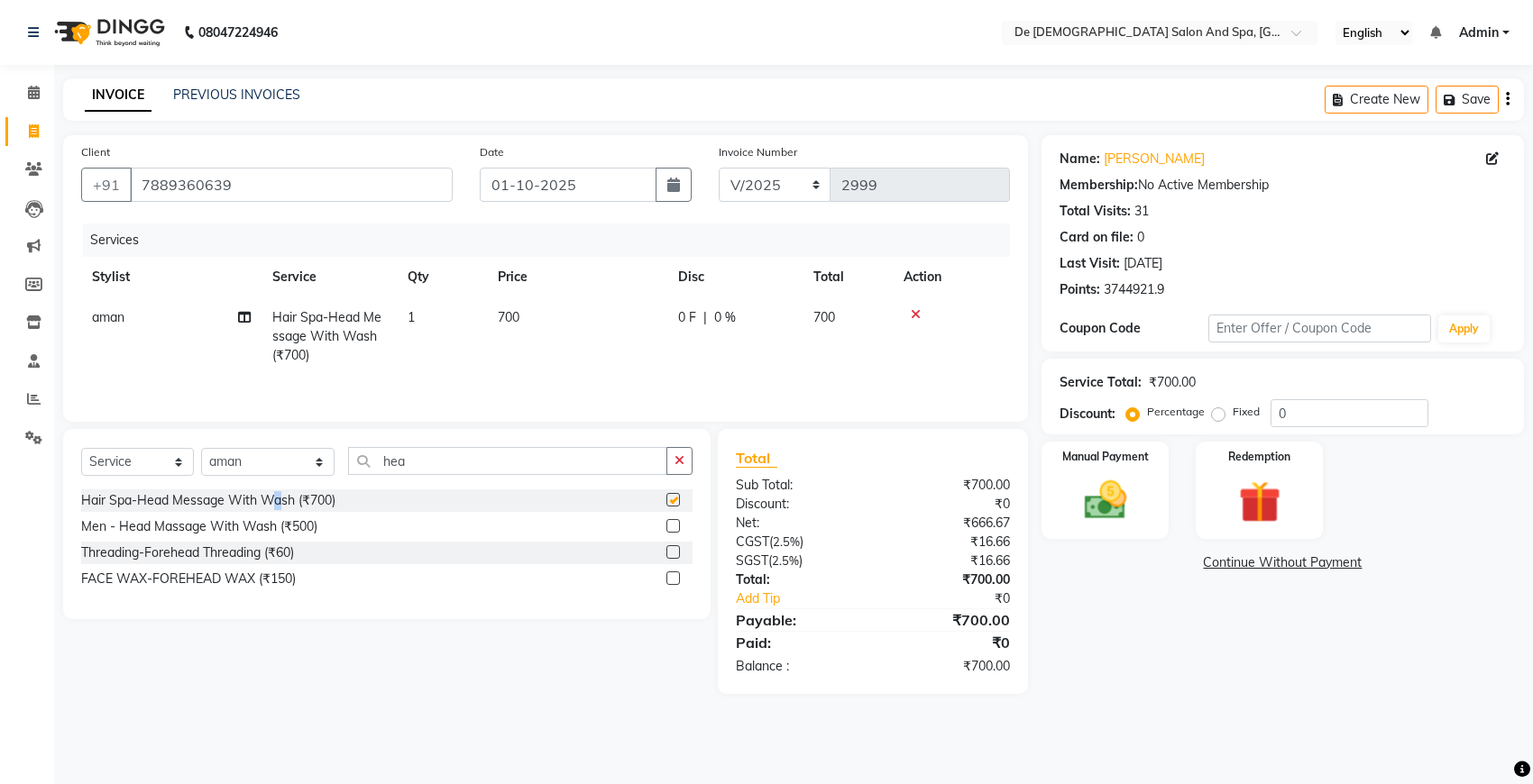
checkbox input "false"
click at [686, 469] on button "button" at bounding box center [679, 461] width 26 height 28
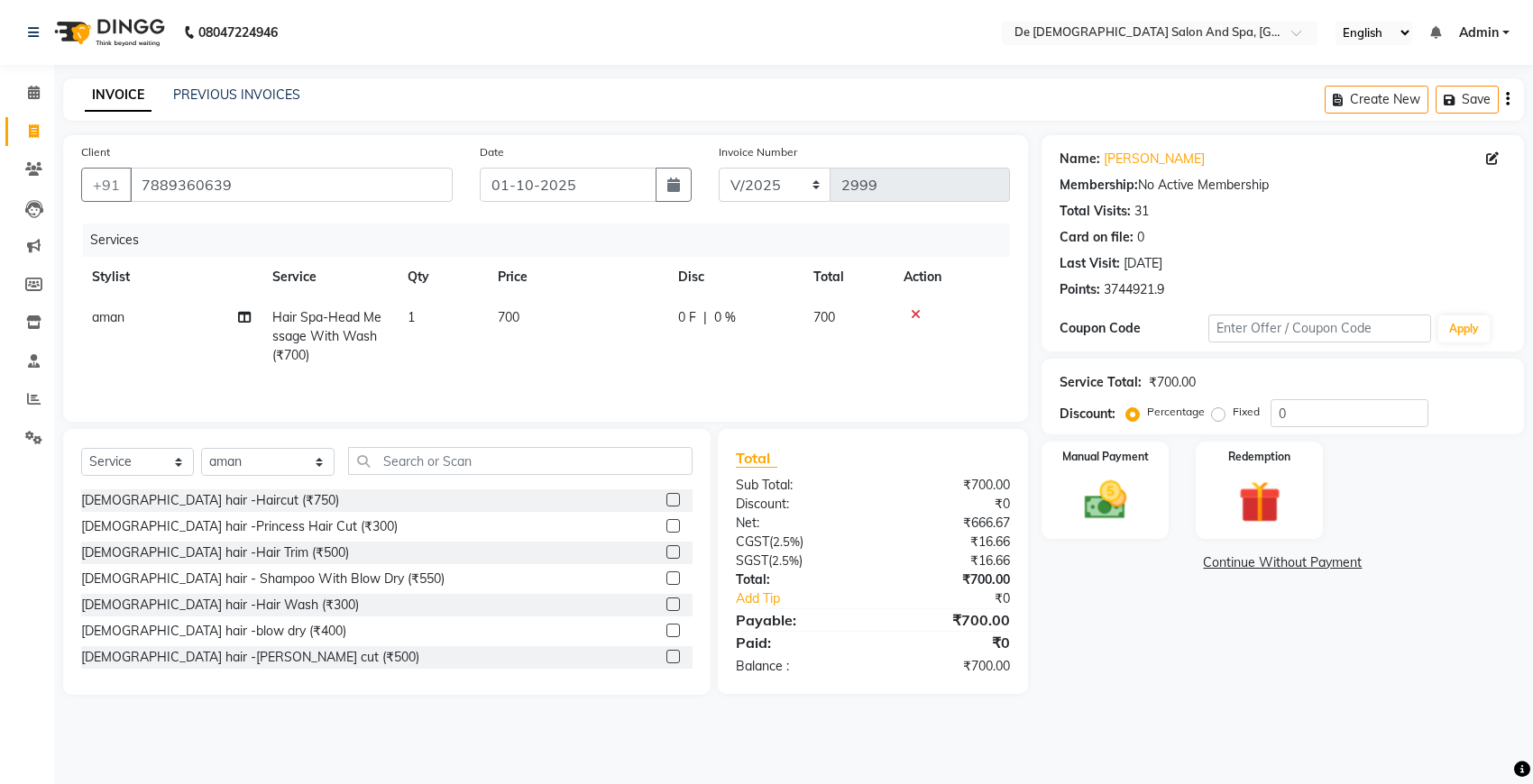
click at [5, 761] on aside "Calendar Invoice Clients Leads Marketing Members Inventory Staff Reports Settin…" at bounding box center [27, 392] width 54 height 784
click at [266, 465] on select "Select Stylist akshay [PERSON_NAME] [PERSON_NAME] [PERSON_NAME] [MEDICAL_DATA][…" at bounding box center [268, 462] width 133 height 28
select select "51742"
click at [201, 451] on select "Select Stylist akshay [PERSON_NAME] [PERSON_NAME] [PERSON_NAME] [MEDICAL_DATA][…" at bounding box center [268, 462] width 133 height 28
click at [408, 471] on input "text" at bounding box center [519, 461] width 344 height 28
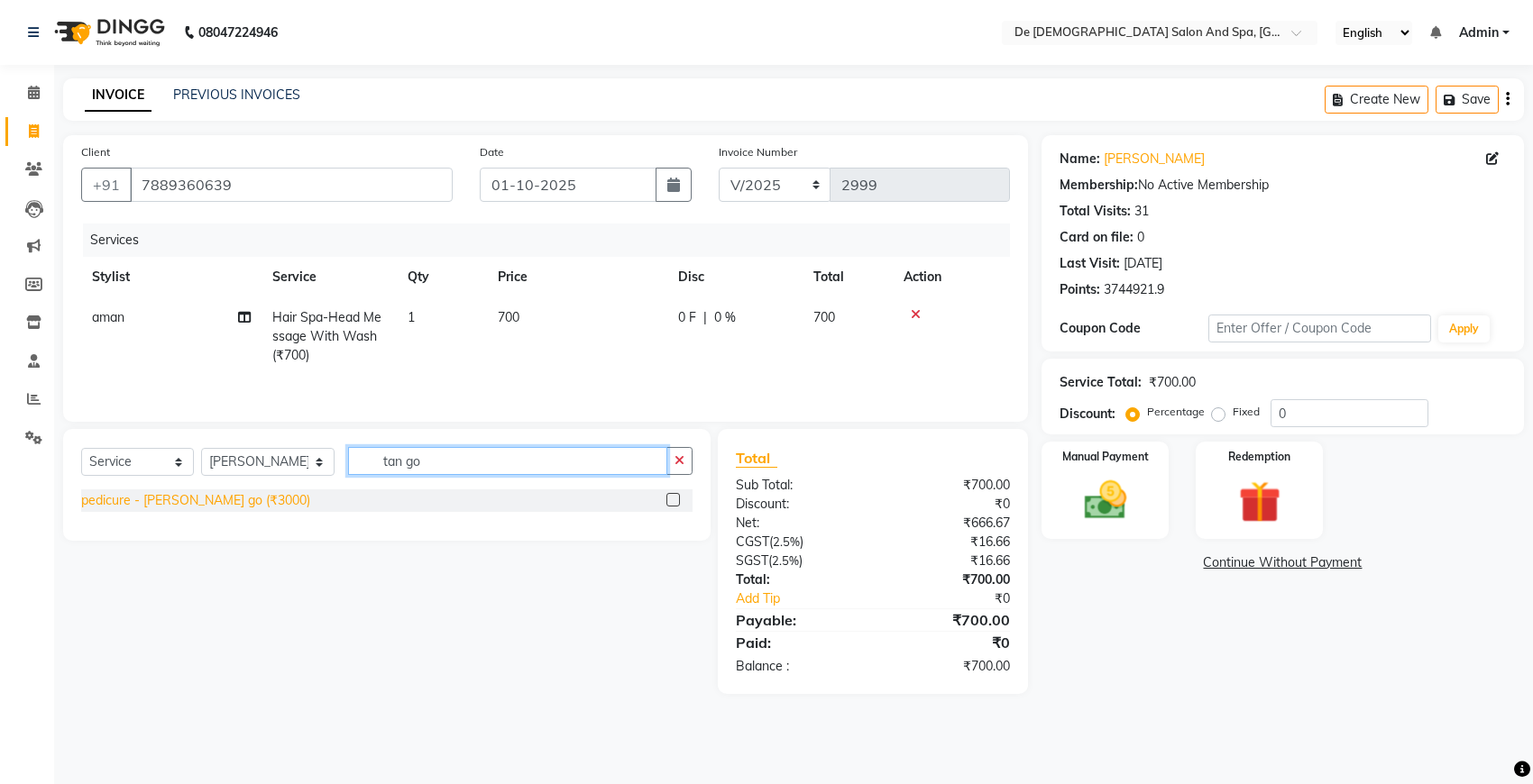
type input "tan go"
click at [204, 506] on div "pedicure - [PERSON_NAME] go (₹3000)" at bounding box center [195, 500] width 229 height 19
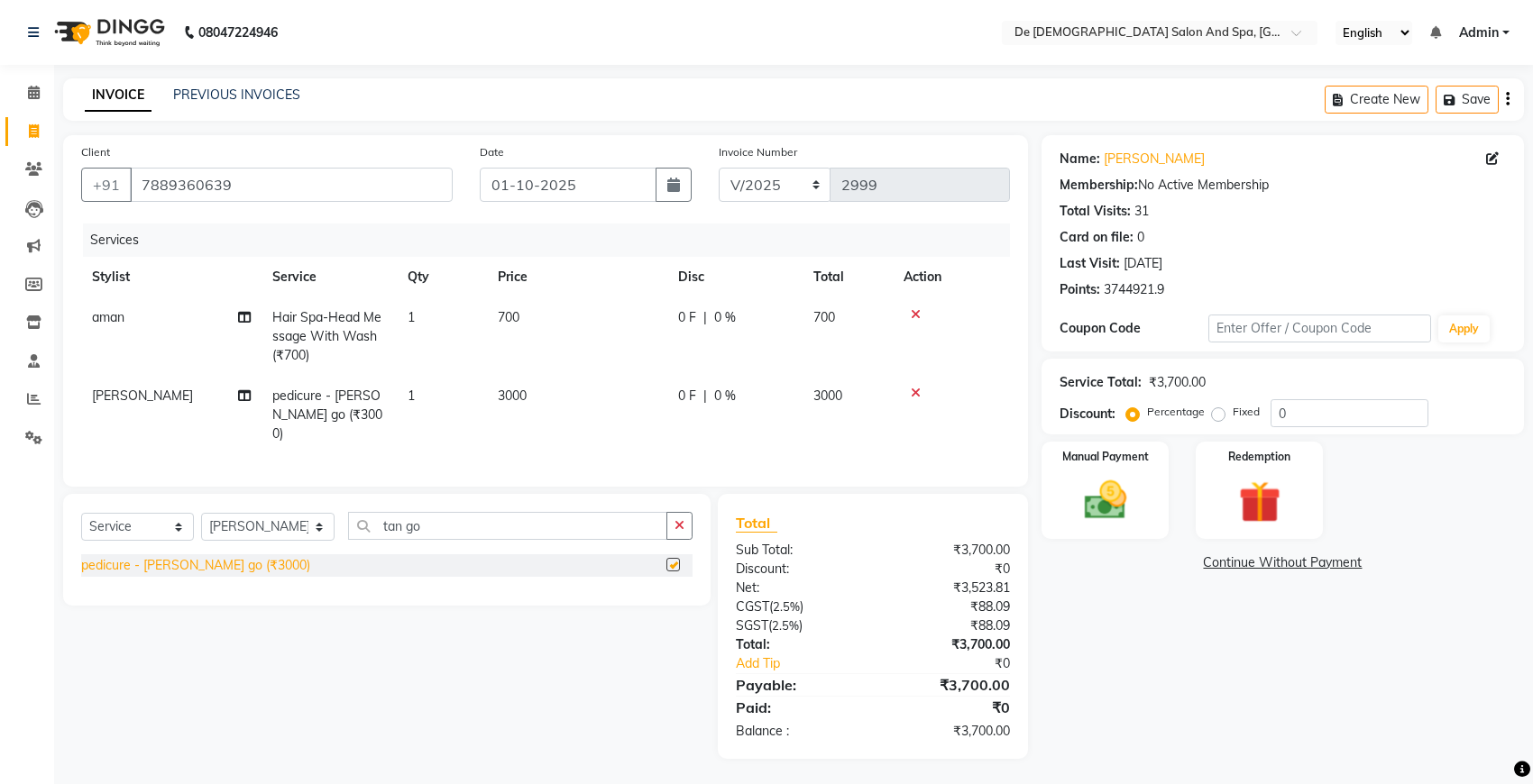
checkbox input "false"
click at [681, 529] on icon "button" at bounding box center [679, 525] width 10 height 13
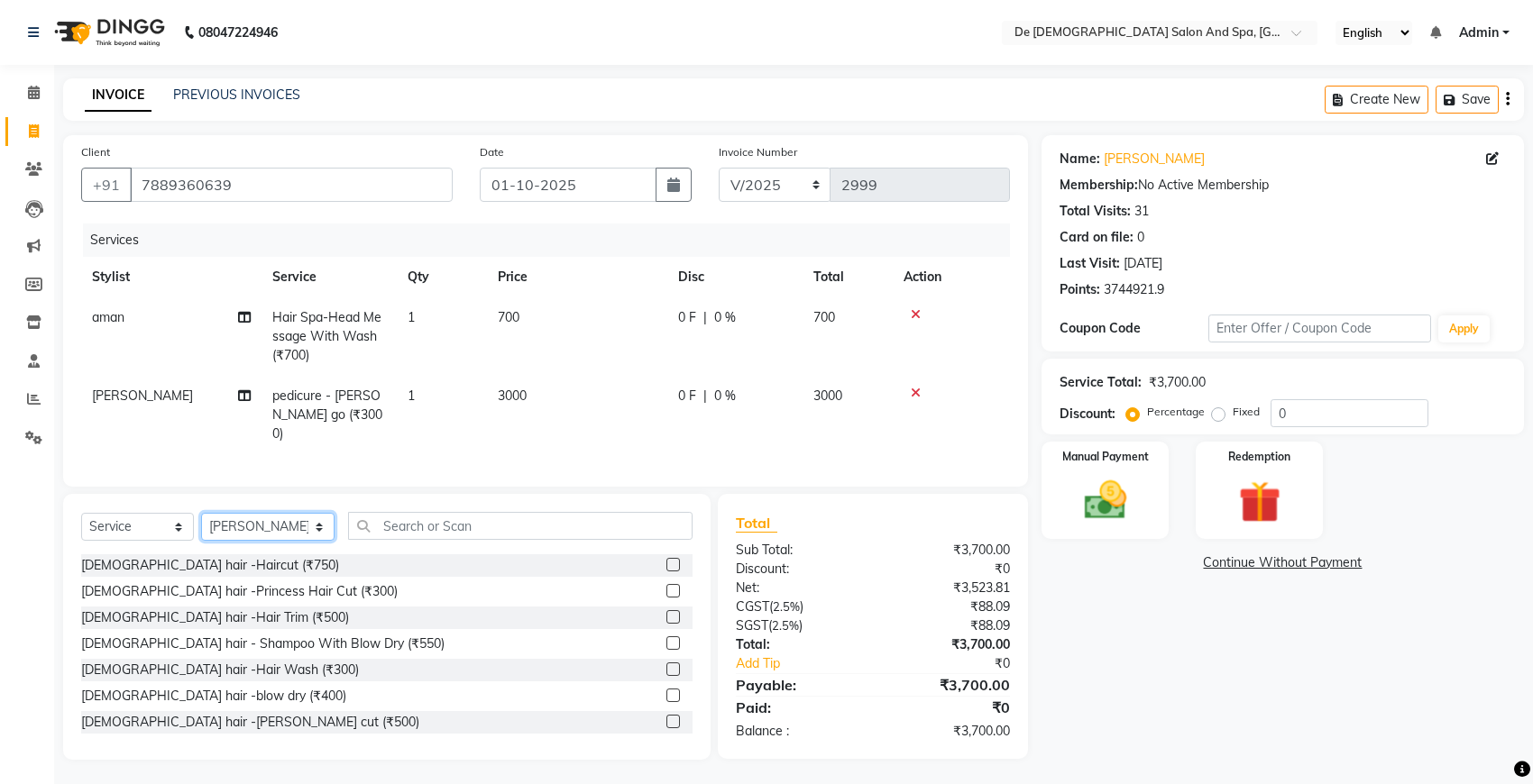
click at [278, 524] on select "Select Stylist akshay [PERSON_NAME] [PERSON_NAME] [PERSON_NAME] [MEDICAL_DATA][…" at bounding box center [268, 526] width 133 height 28
click at [399, 64] on nav "08047224946 Select Location × De Dios Salon And Spa, Gandhi Nagar English ENGLI…" at bounding box center [766, 33] width 1533 height 65
click at [272, 525] on select "Select Stylist akshay [PERSON_NAME] [PERSON_NAME] [PERSON_NAME] [MEDICAL_DATA][…" at bounding box center [268, 526] width 133 height 28
select select "49371"
click at [201, 513] on select "Select Stylist akshay [PERSON_NAME] [PERSON_NAME] [PERSON_NAME] [MEDICAL_DATA][…" at bounding box center [268, 526] width 133 height 28
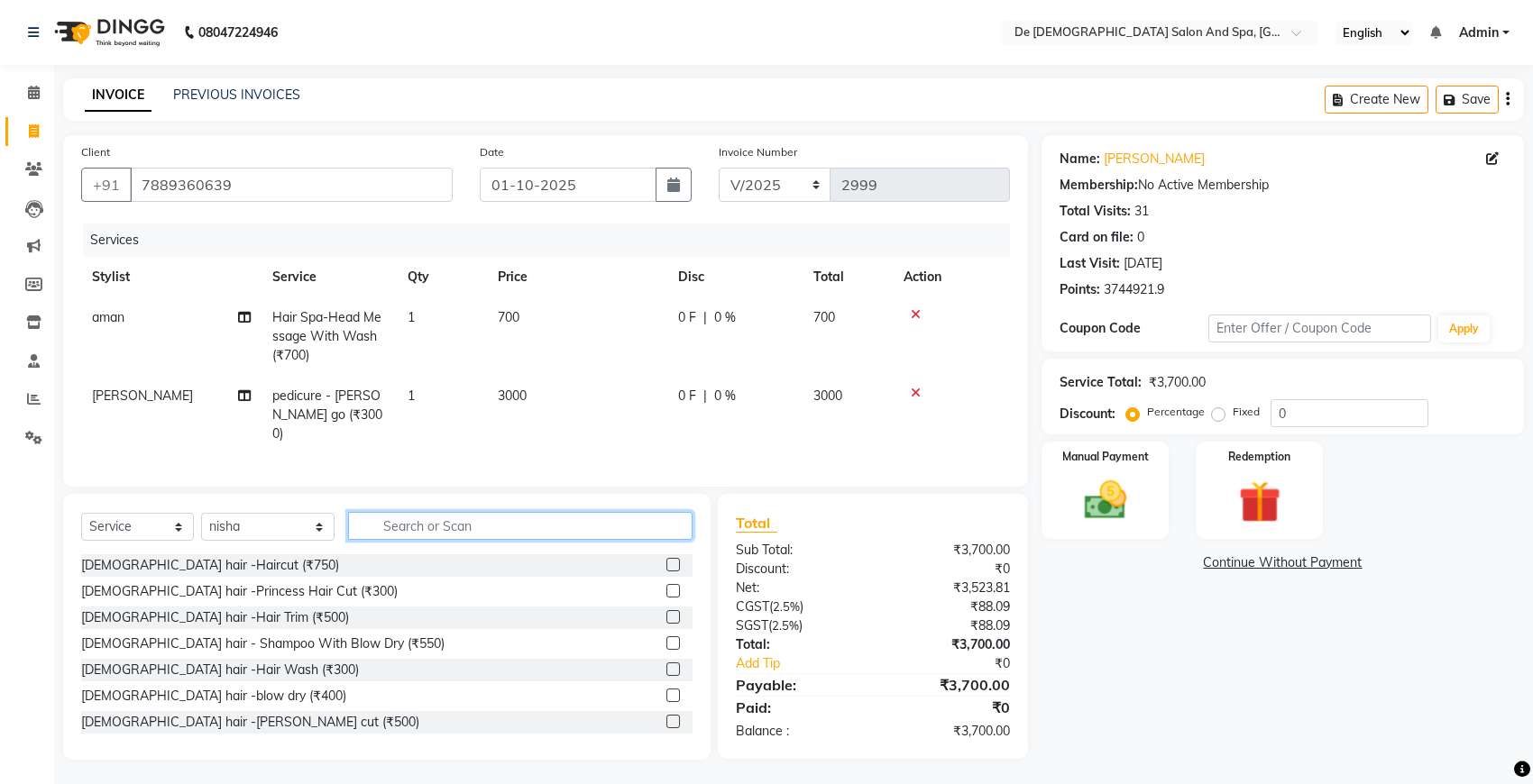
click at [366, 521] on input "text" at bounding box center [519, 525] width 344 height 28
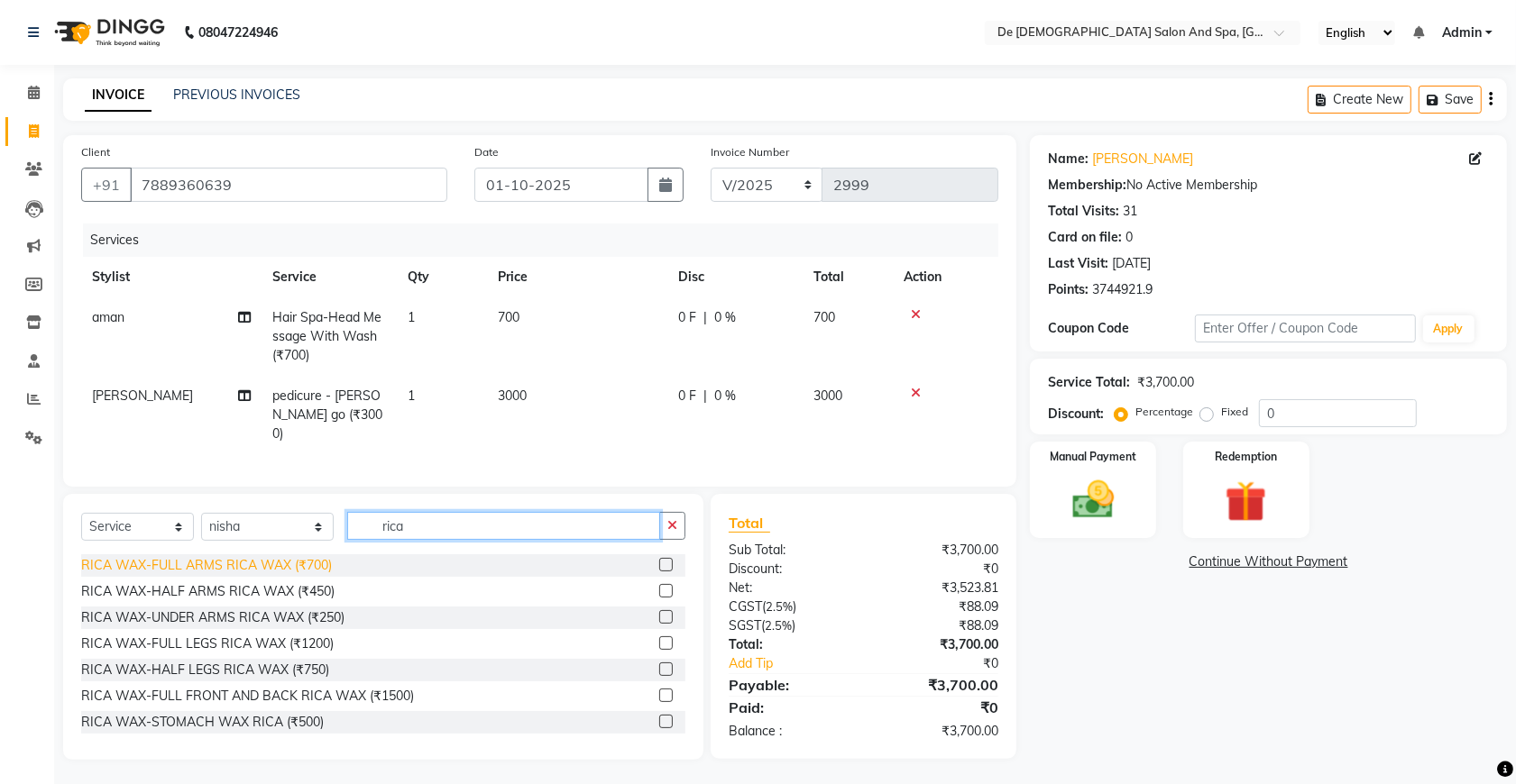
type input "rica"
click at [254, 573] on div "RICA WAX-FULL ARMS RICA WAX (₹700)" at bounding box center [206, 565] width 251 height 19
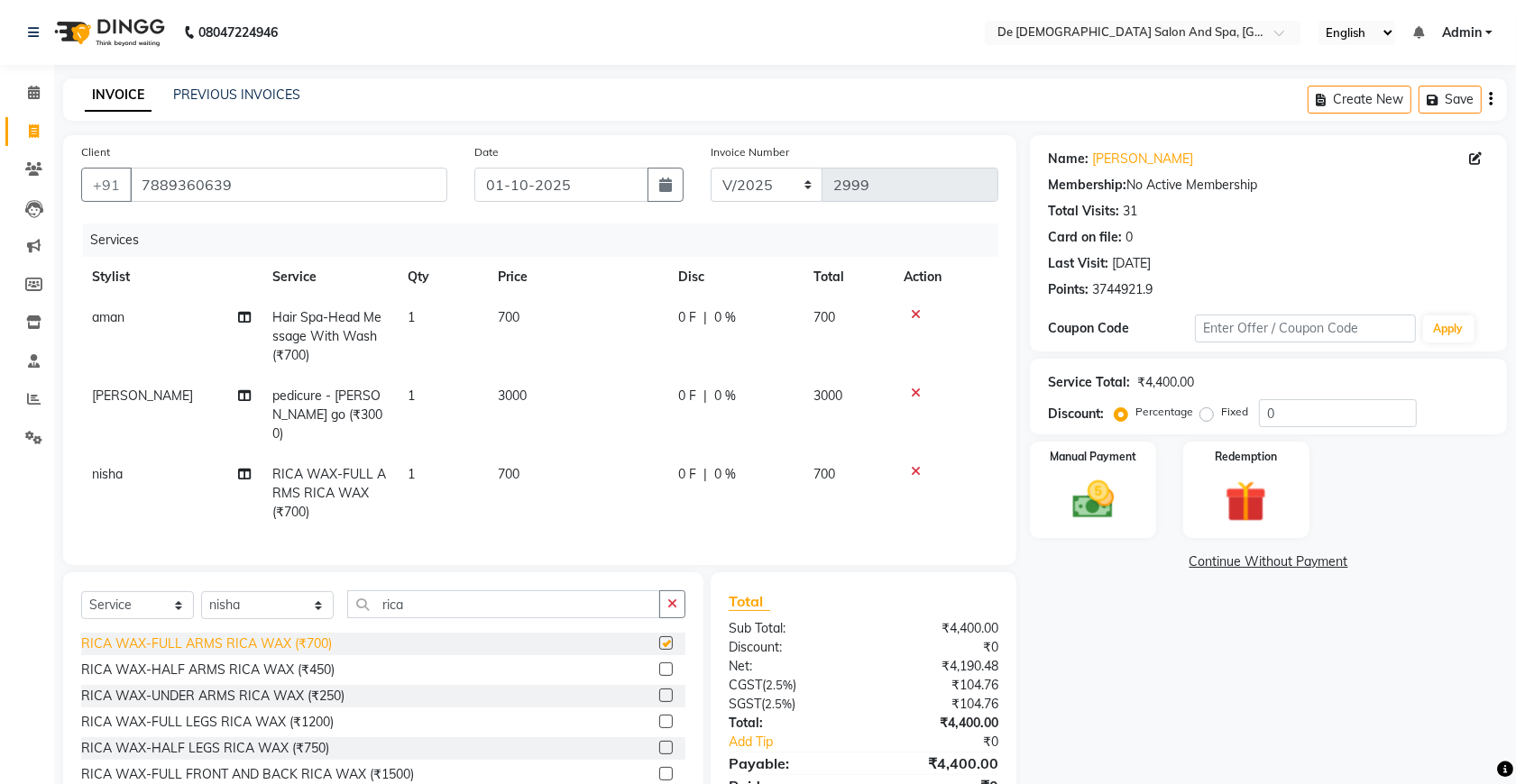
checkbox input "false"
click at [218, 694] on div "RICA WAX-UNDER ARMS RICA WAX (₹250)" at bounding box center [212, 696] width 263 height 19
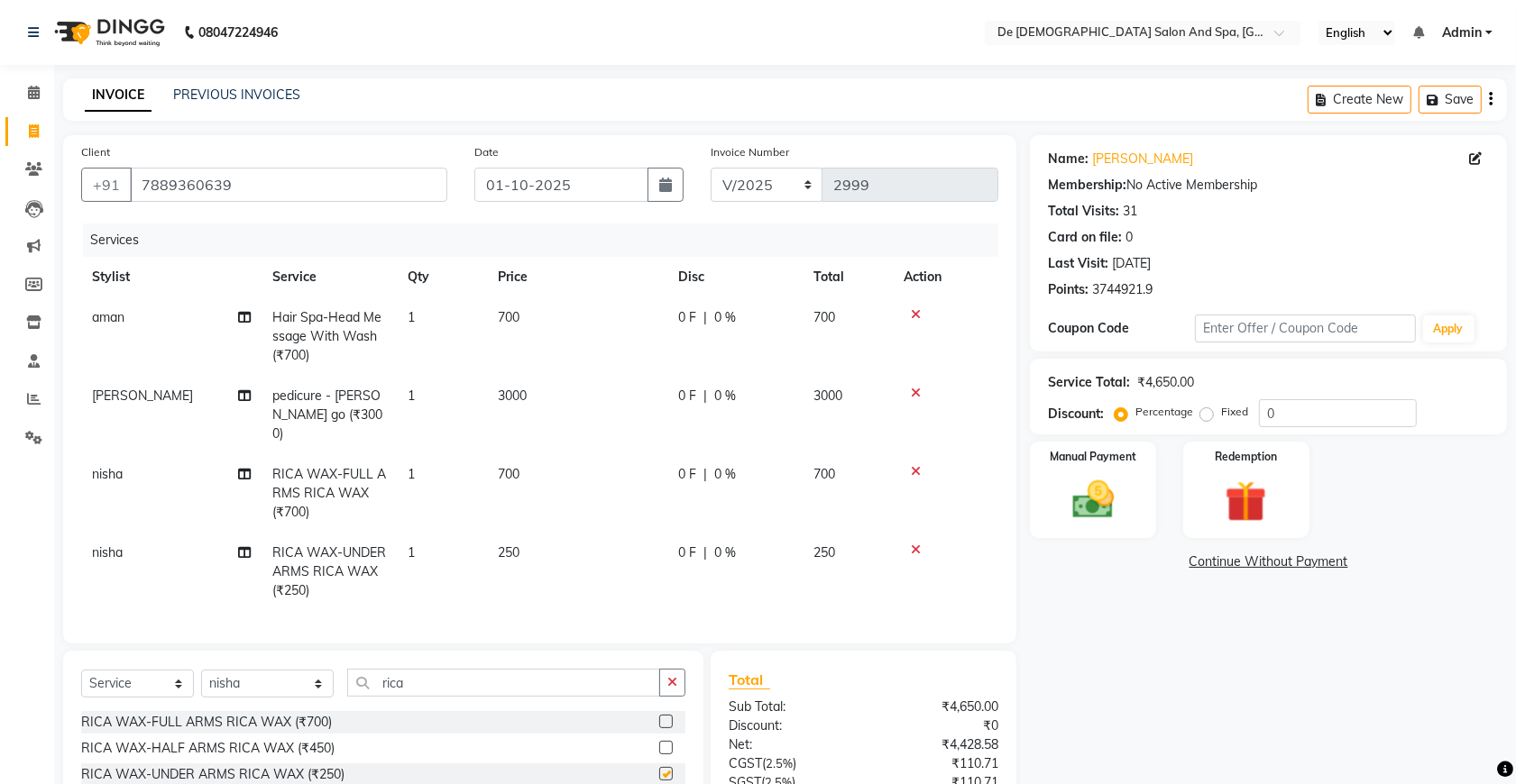
checkbox input "false"
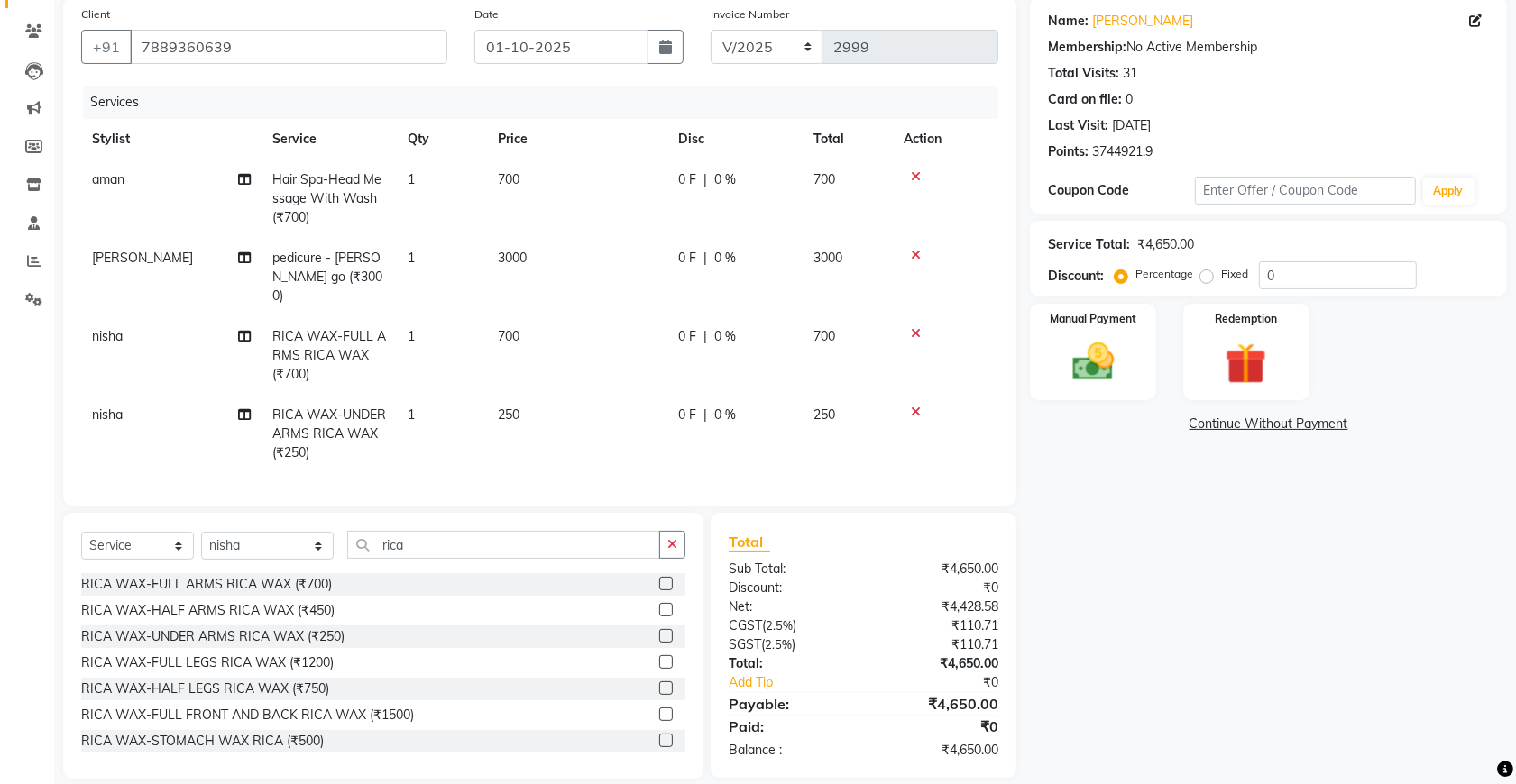
scroll to position [158, 0]
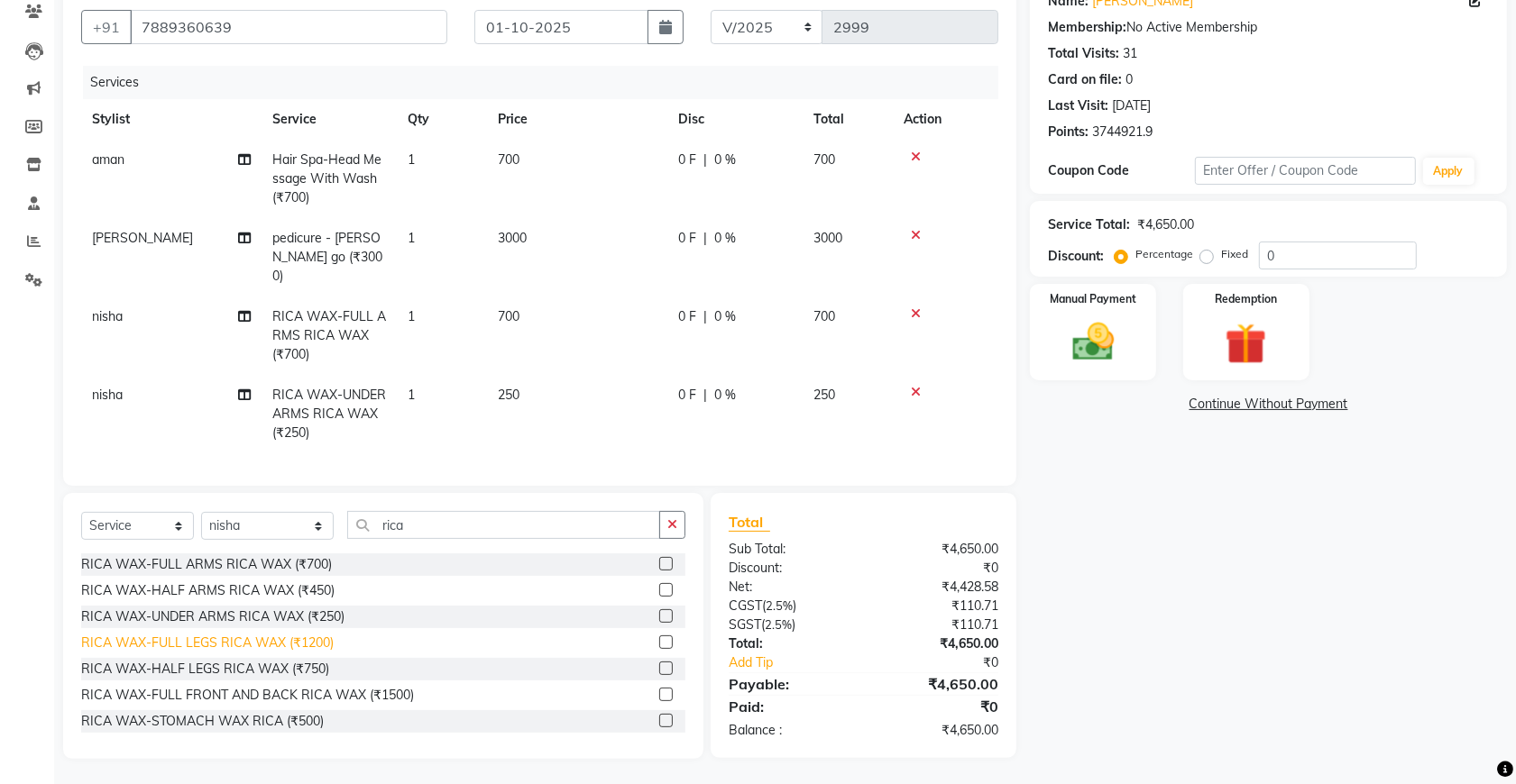
click at [278, 636] on div "RICA WAX-FULL LEGS RICA WAX (₹1200)" at bounding box center [207, 642] width 252 height 19
checkbox input "false"
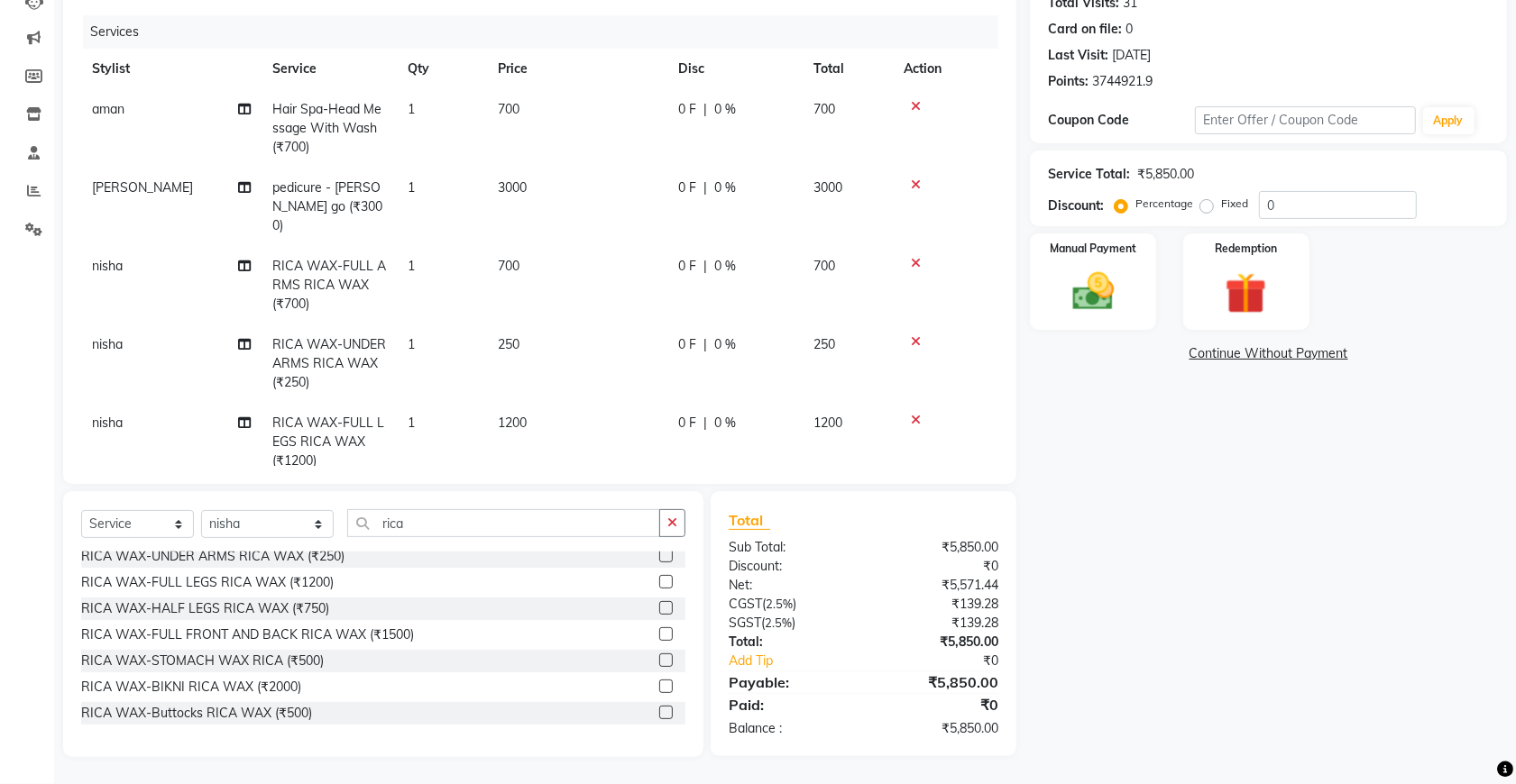
scroll to position [113, 0]
click at [253, 631] on div "RICA WAX-BIKNI RICA WAX (₹2000)" at bounding box center [191, 632] width 220 height 19
checkbox input "false"
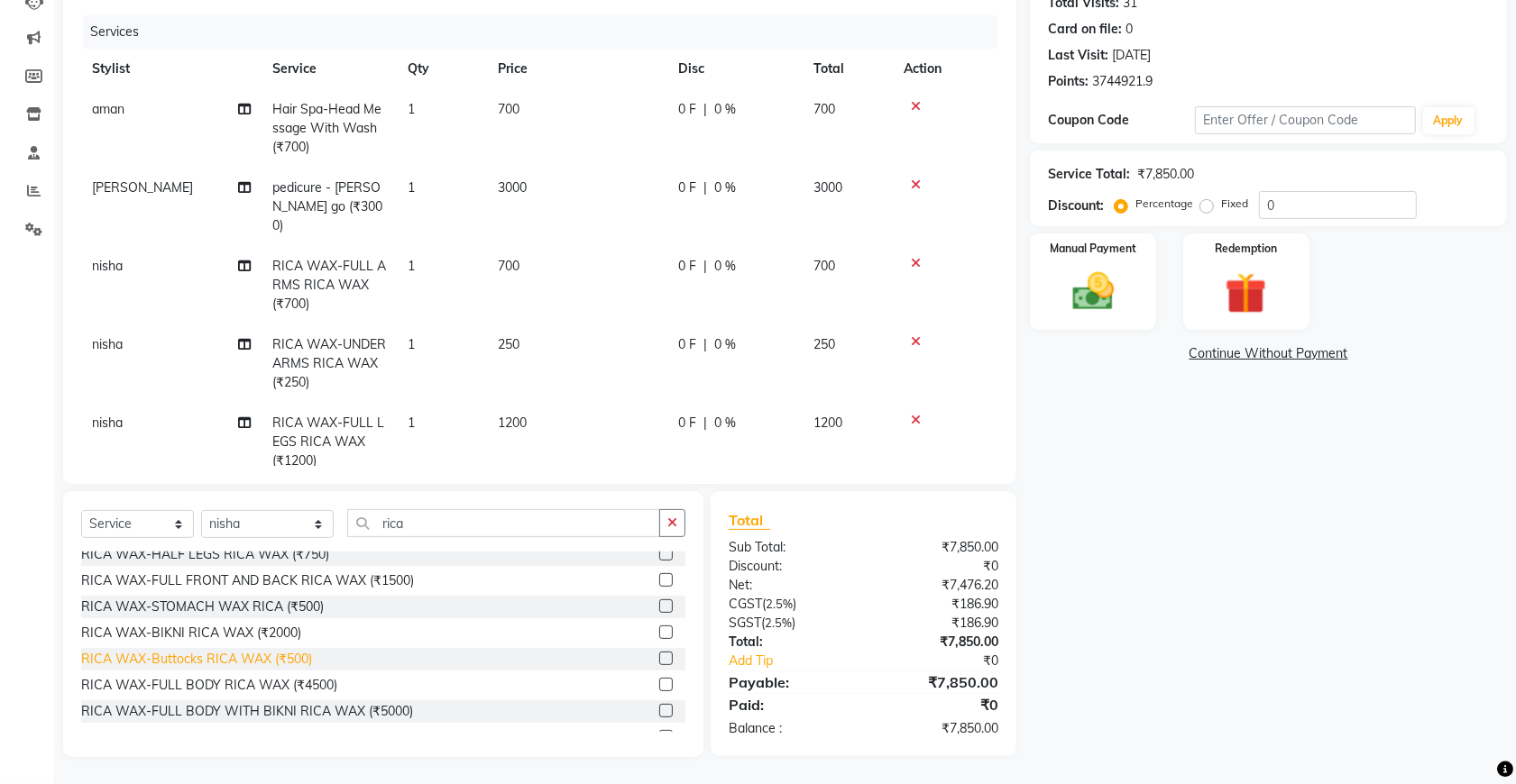
click at [254, 660] on div "RICA WAX-Buttocks RICA WAX (₹500)" at bounding box center [196, 659] width 231 height 19
checkbox input "false"
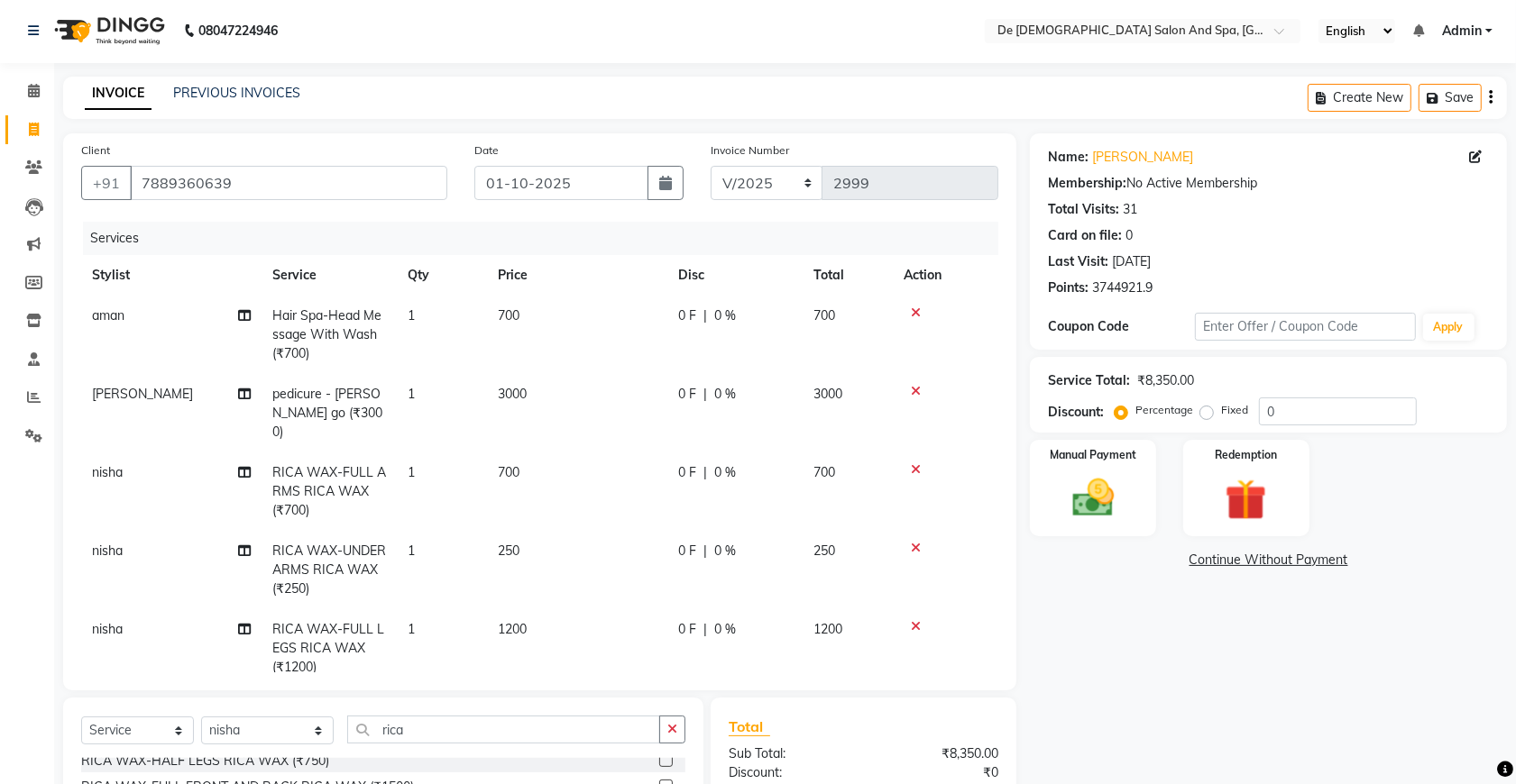
scroll to position [0, 0]
click at [1079, 496] on img at bounding box center [1092, 500] width 70 height 50
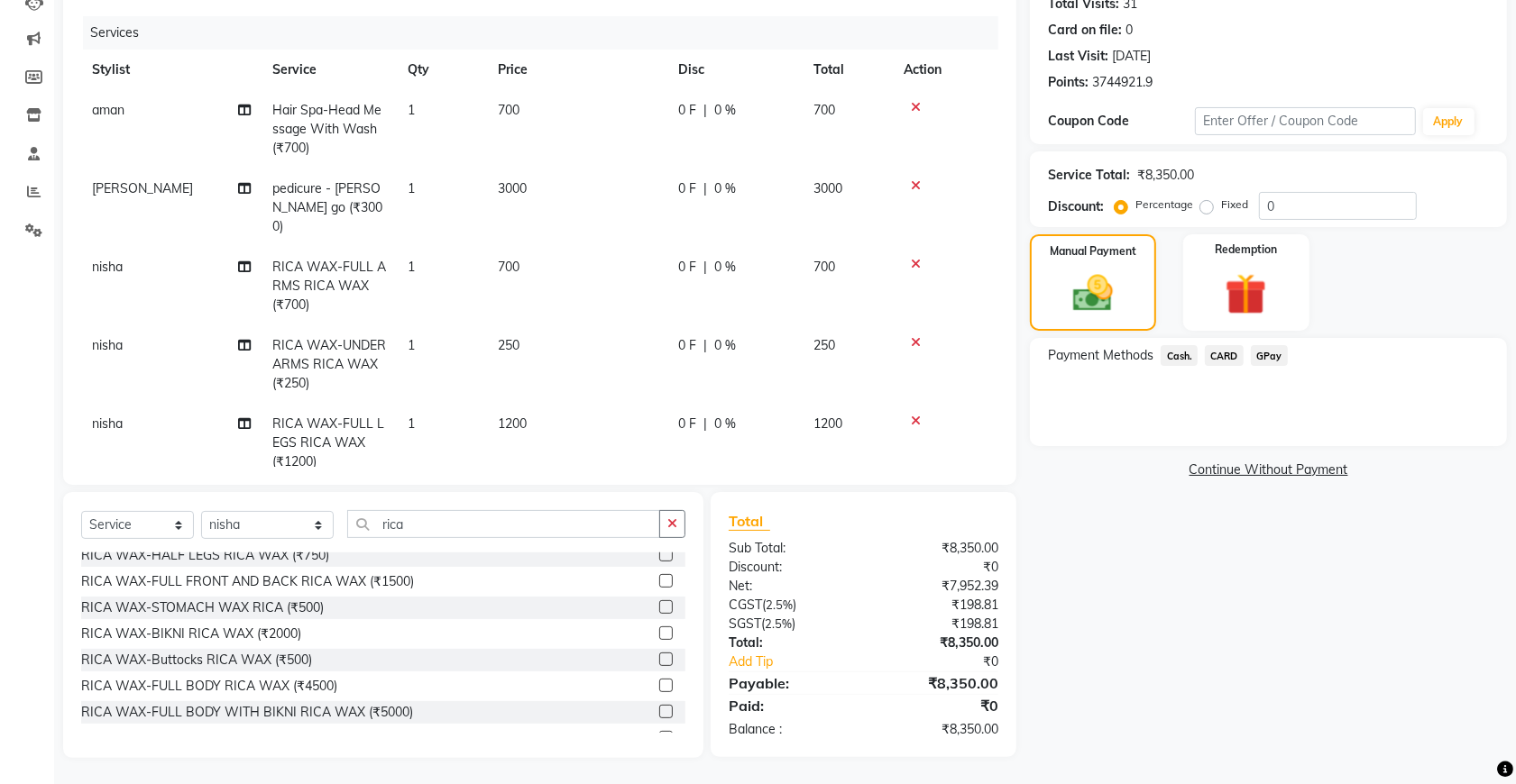
scroll to position [208, 0]
click at [1283, 354] on span "GPay" at bounding box center [1269, 354] width 37 height 21
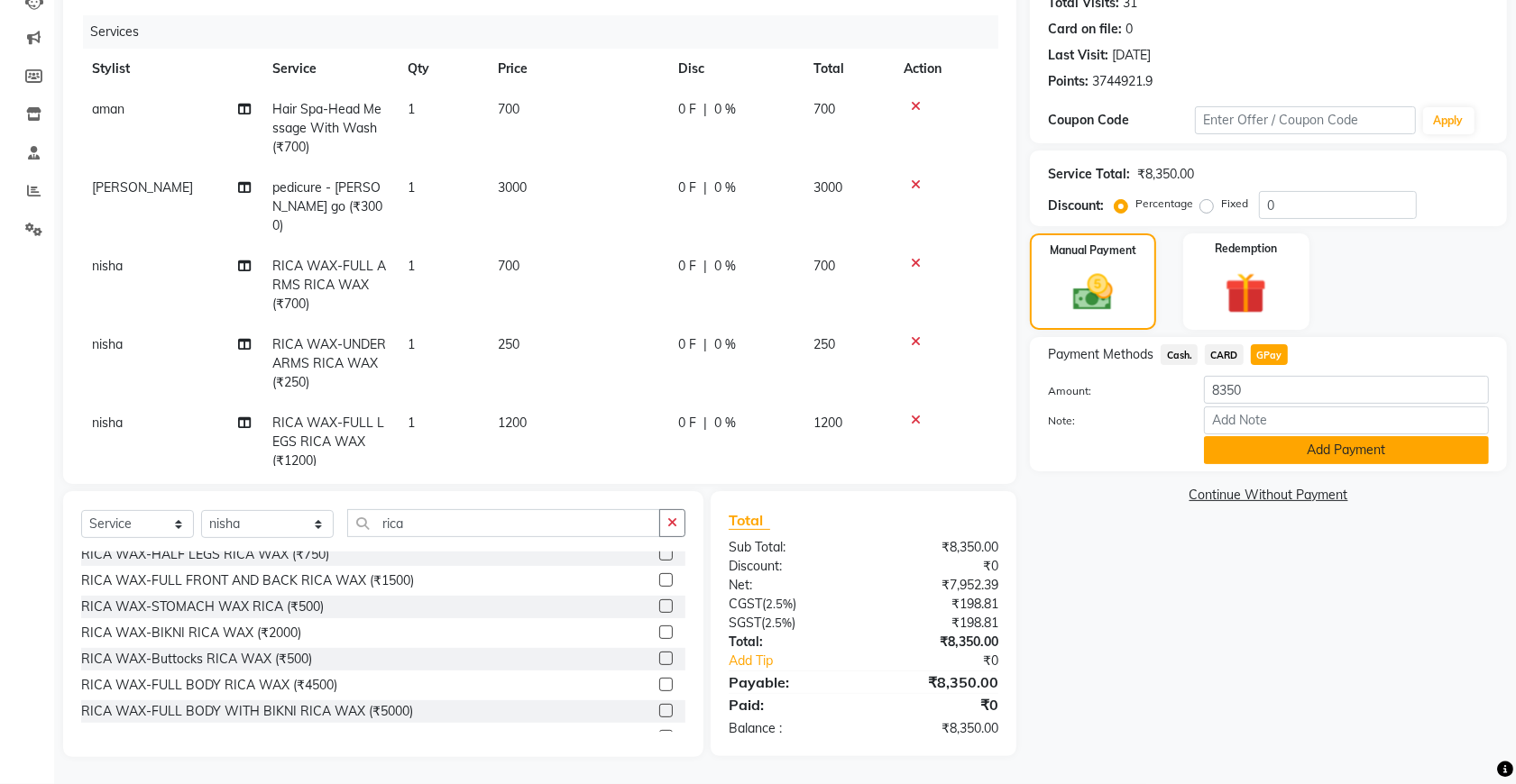
click at [1283, 453] on button "Add Payment" at bounding box center [1346, 450] width 285 height 28
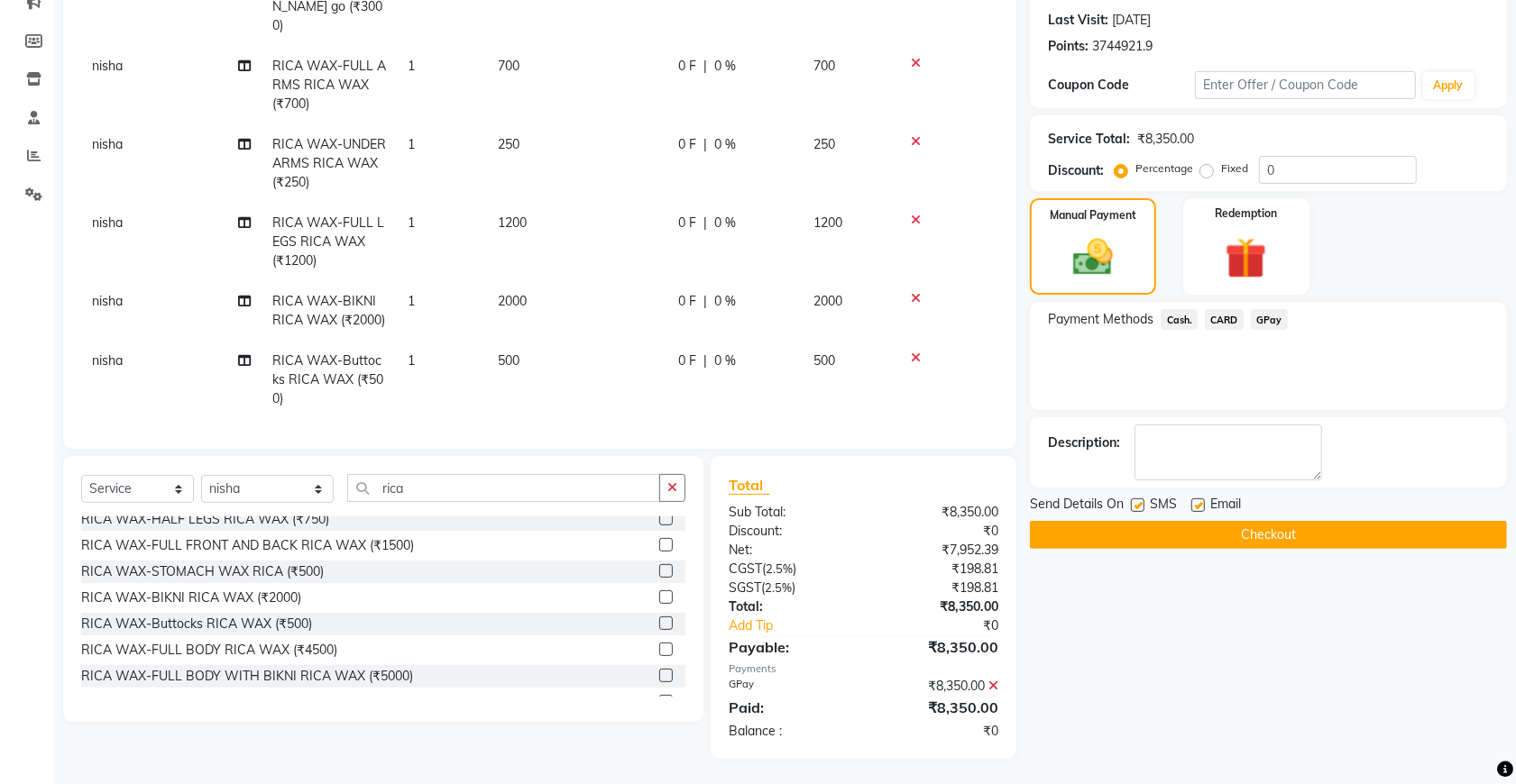
scroll to position [244, 0]
click at [1148, 520] on button "Checkout" at bounding box center [1268, 534] width 477 height 28
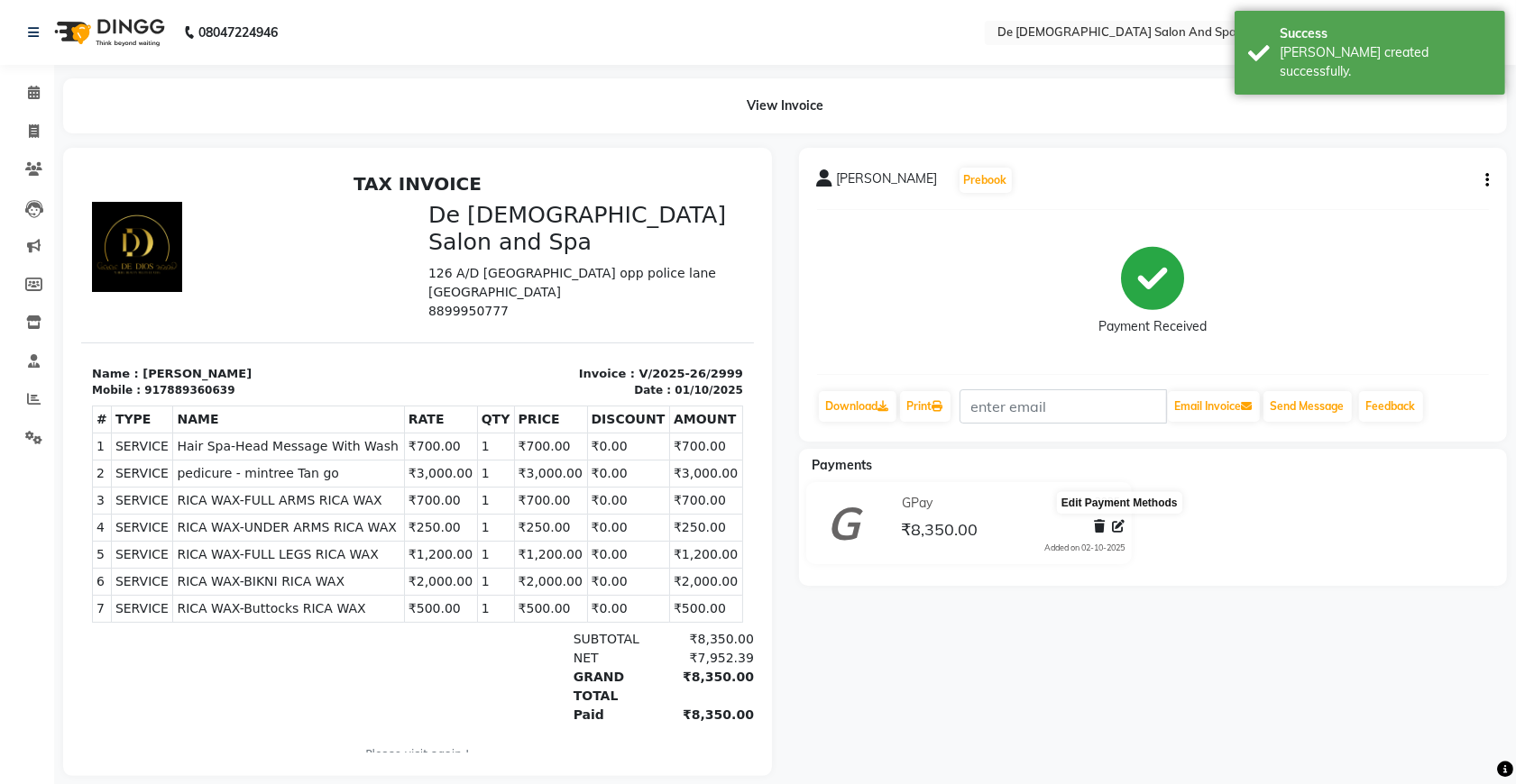
click at [1120, 528] on icon at bounding box center [1118, 526] width 13 height 13
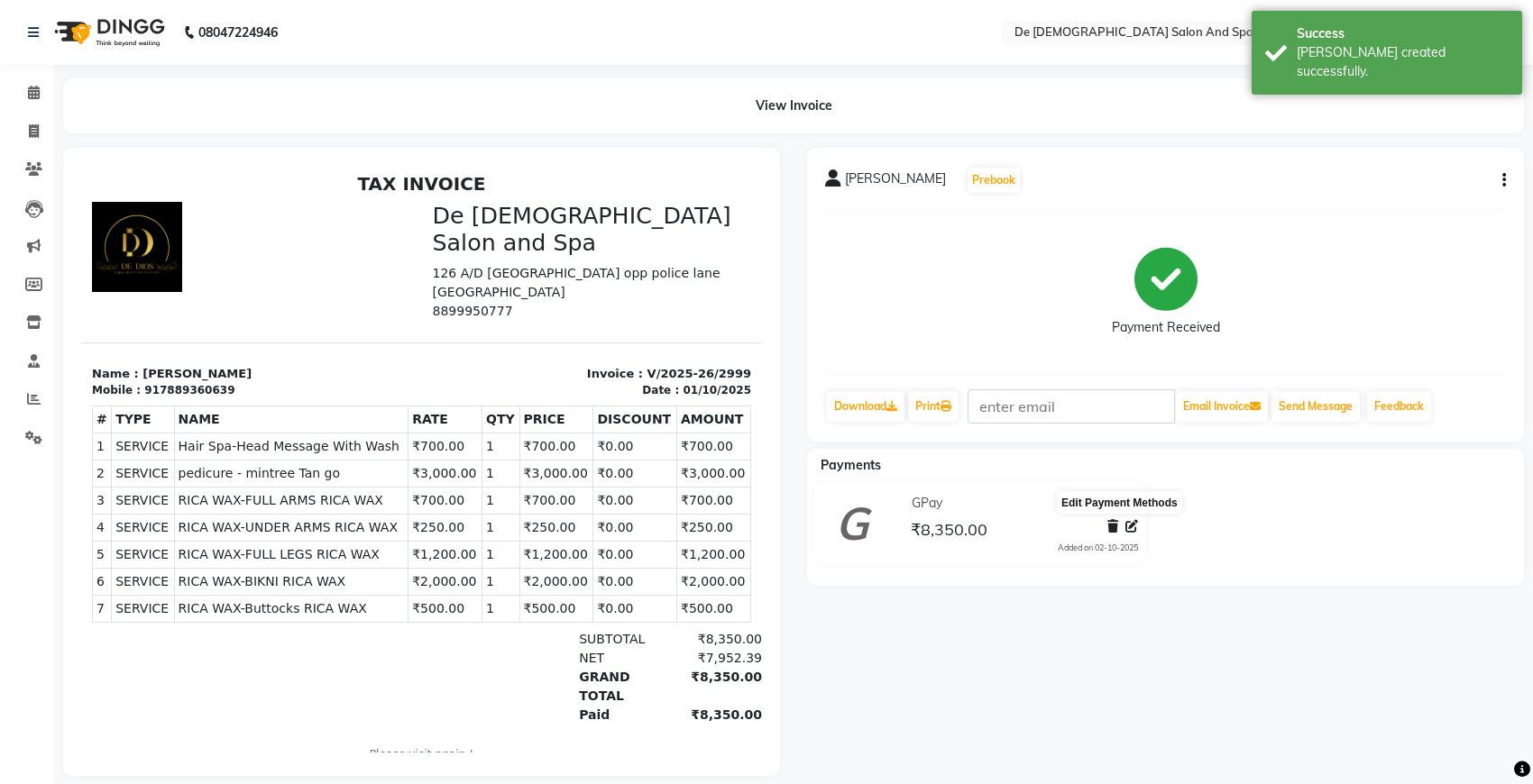
select select "5"
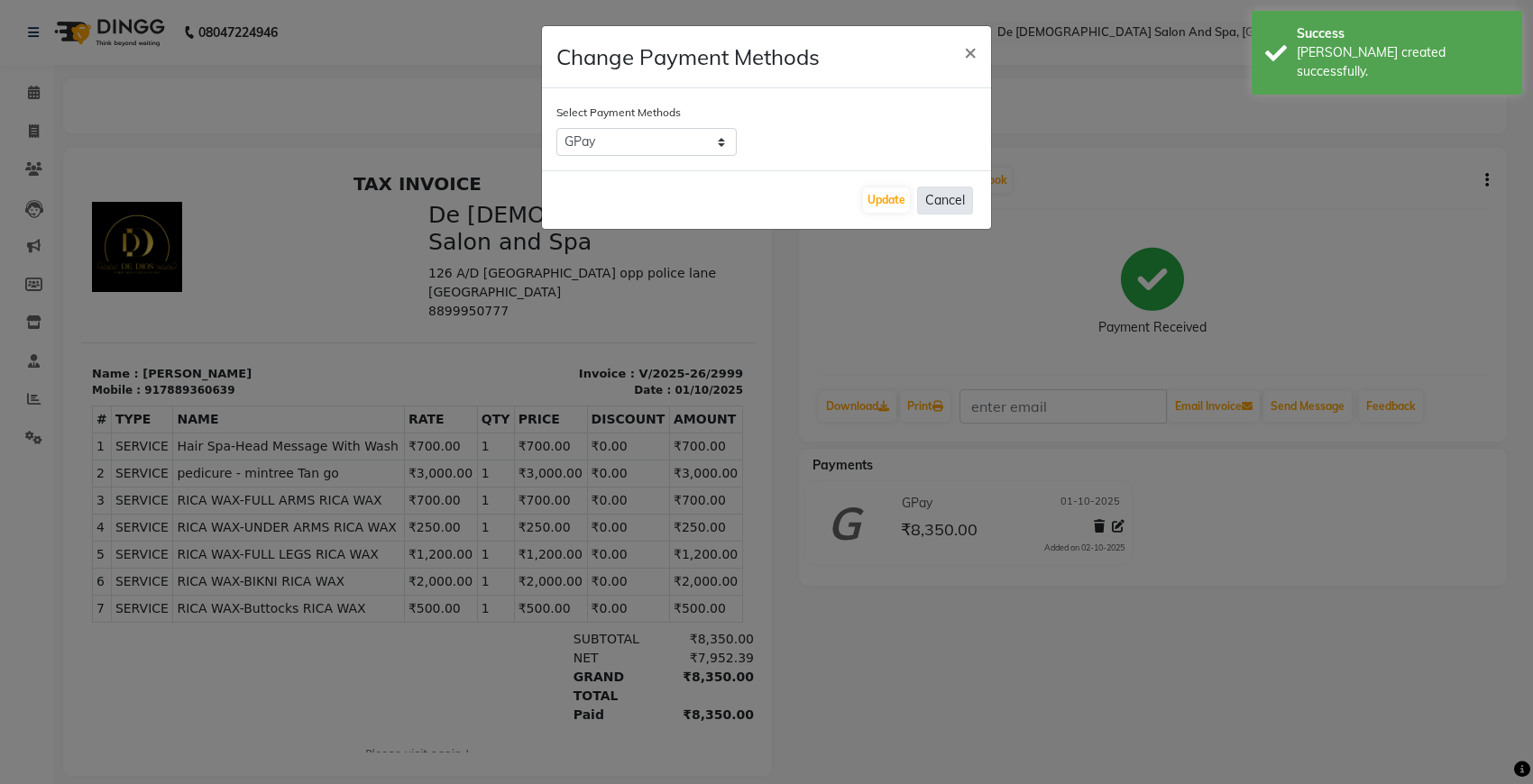
click at [963, 199] on button "Cancel" at bounding box center [945, 201] width 56 height 28
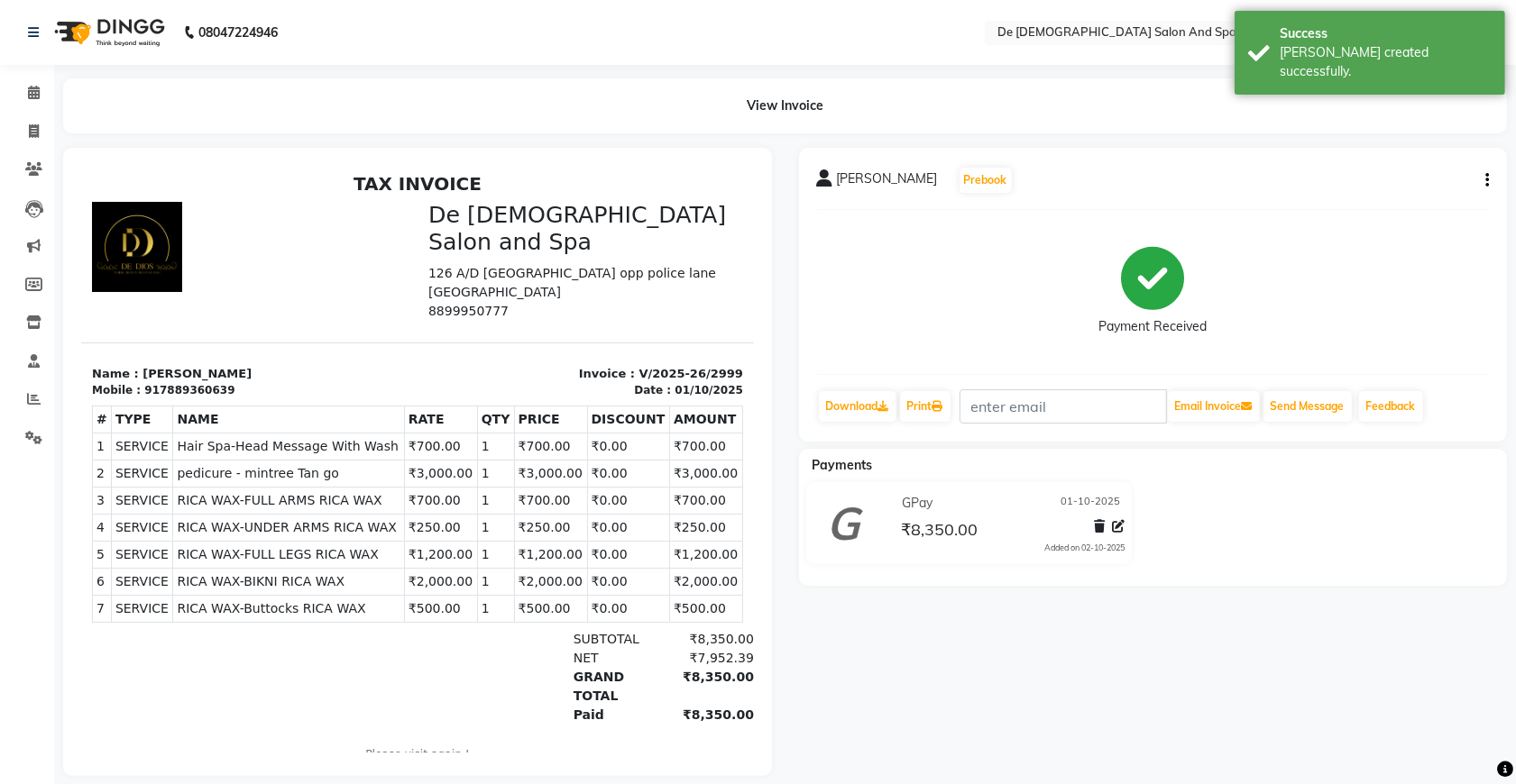
click at [1435, 172] on div "[PERSON_NAME] Prebook" at bounding box center [1153, 181] width 673 height 29
click at [1435, 181] on icon "button" at bounding box center [1487, 181] width 4 height 1
click at [1372, 201] on div "Edit Invoice" at bounding box center [1397, 203] width 123 height 23
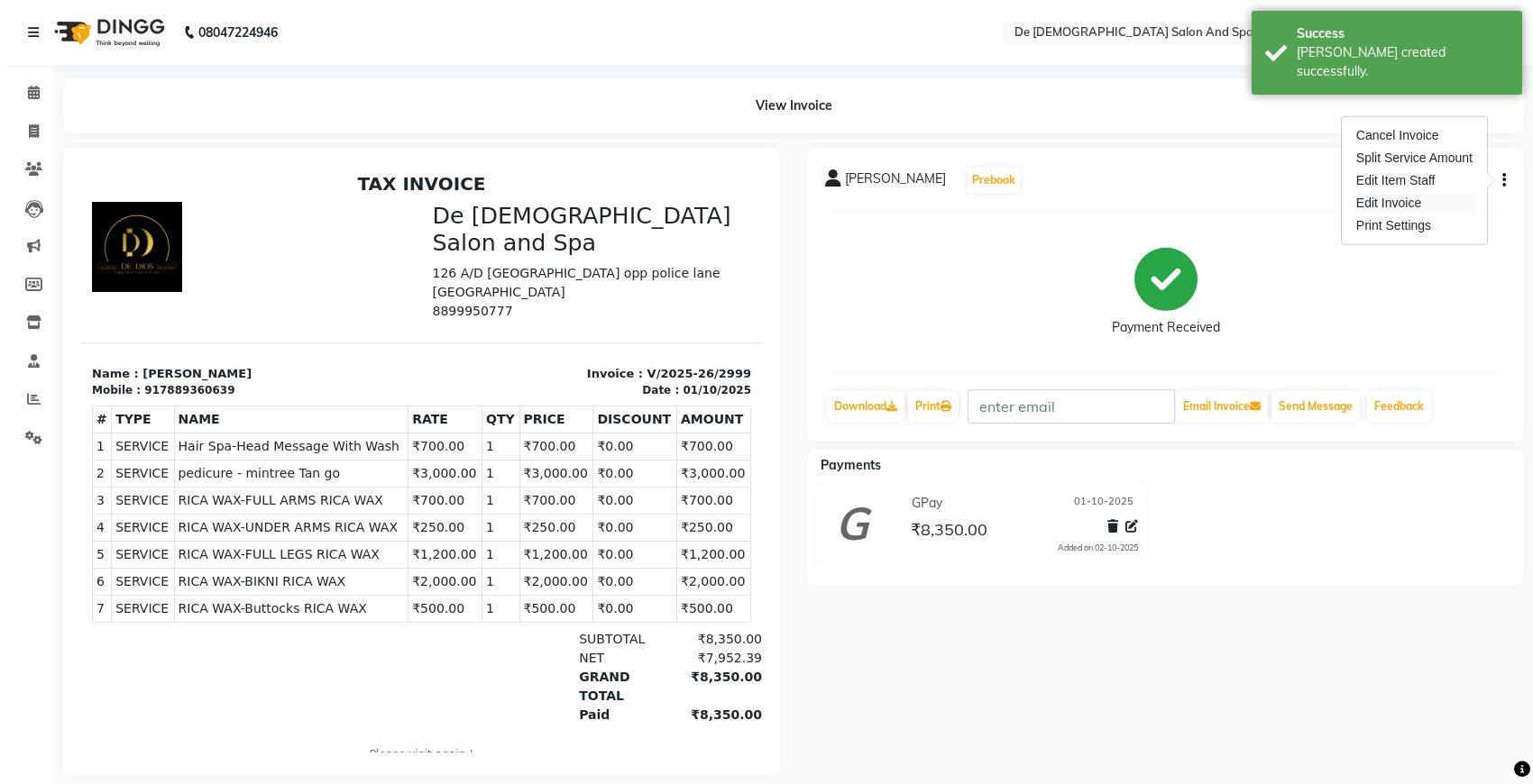
select select "service"
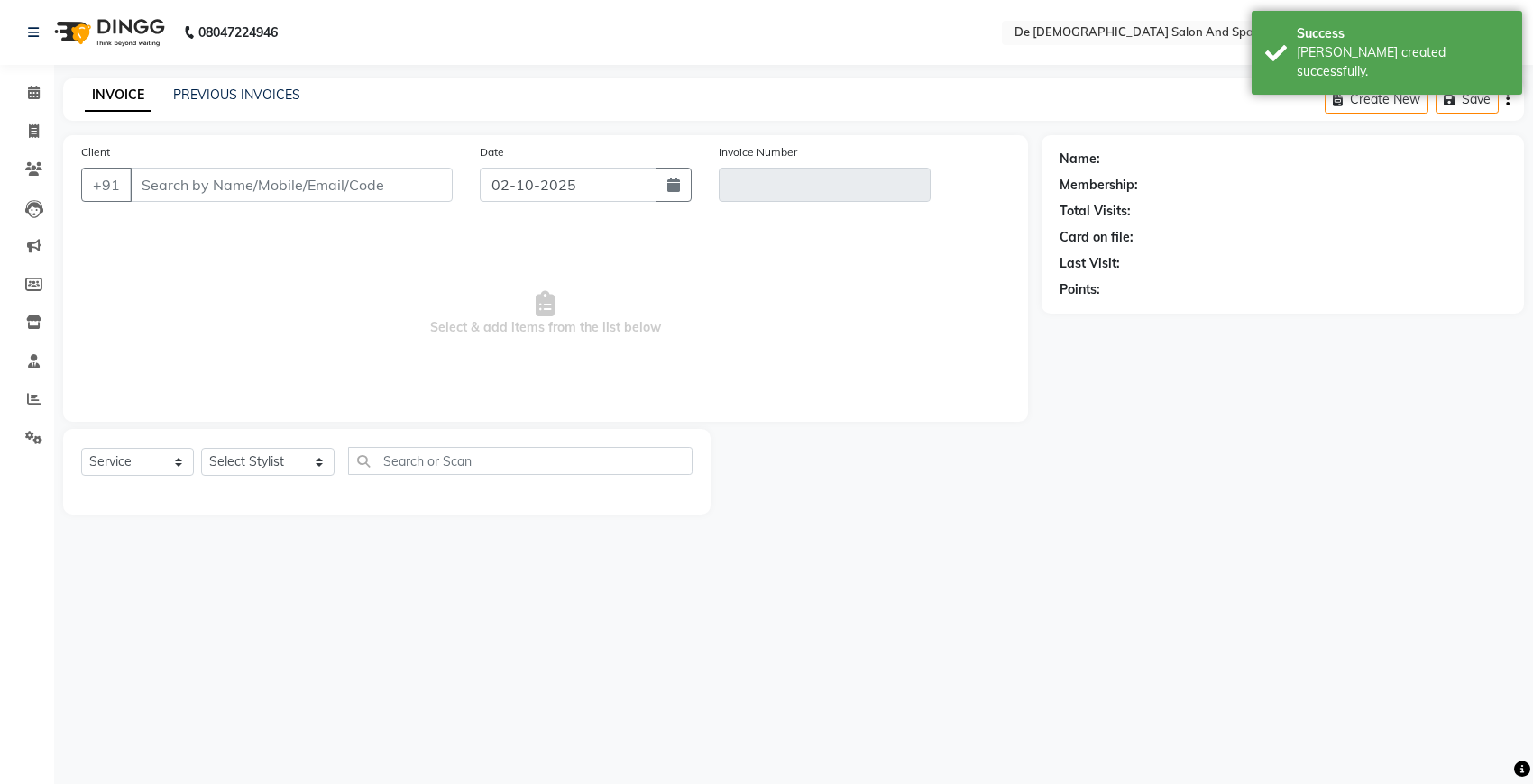
type input "7889360639"
type input "V/2025-26/2999"
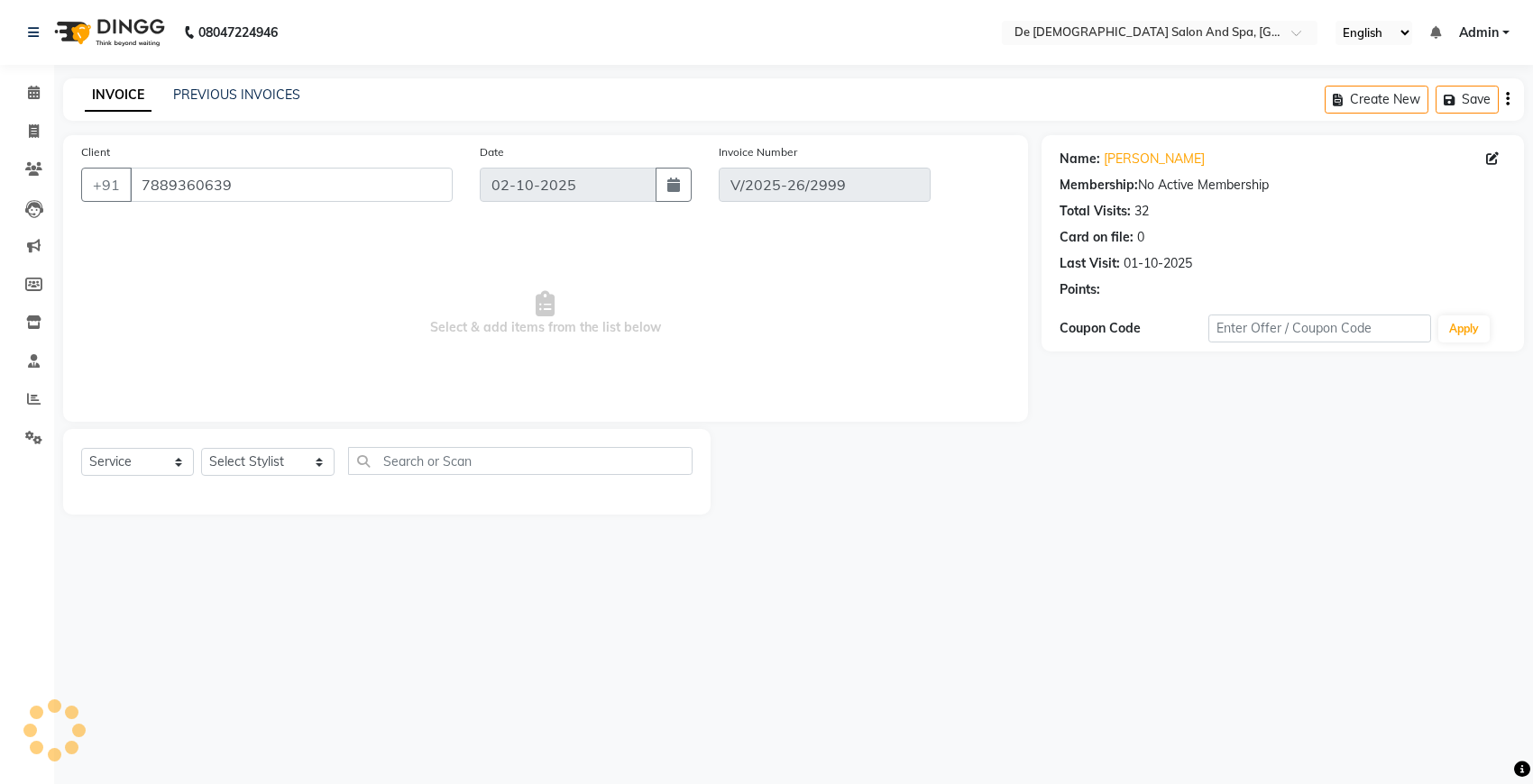
type input "01-10-2025"
select select "select"
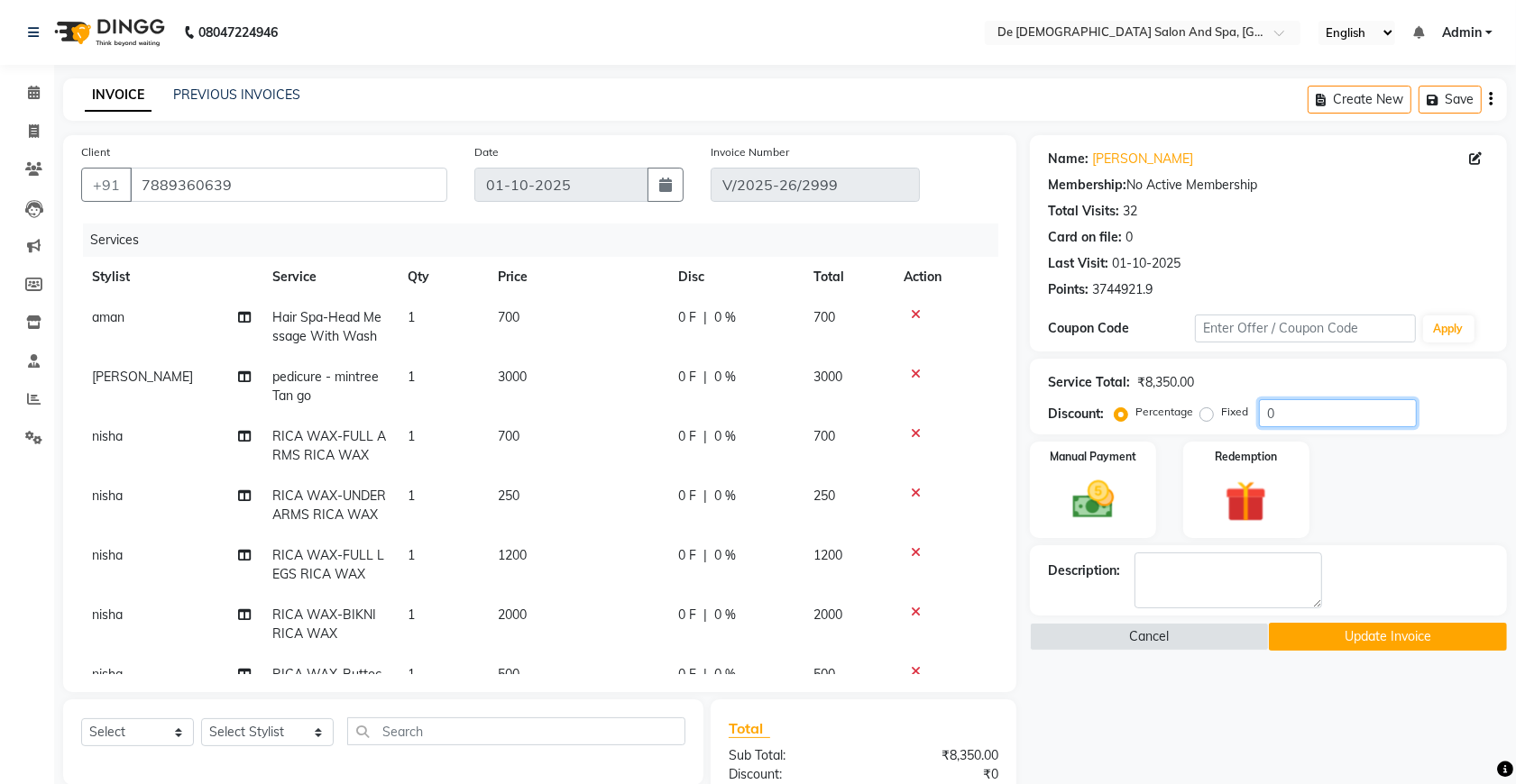
click at [1259, 401] on input "0" at bounding box center [1338, 413] width 158 height 28
type input "20"
click at [1101, 498] on img at bounding box center [1092, 500] width 70 height 50
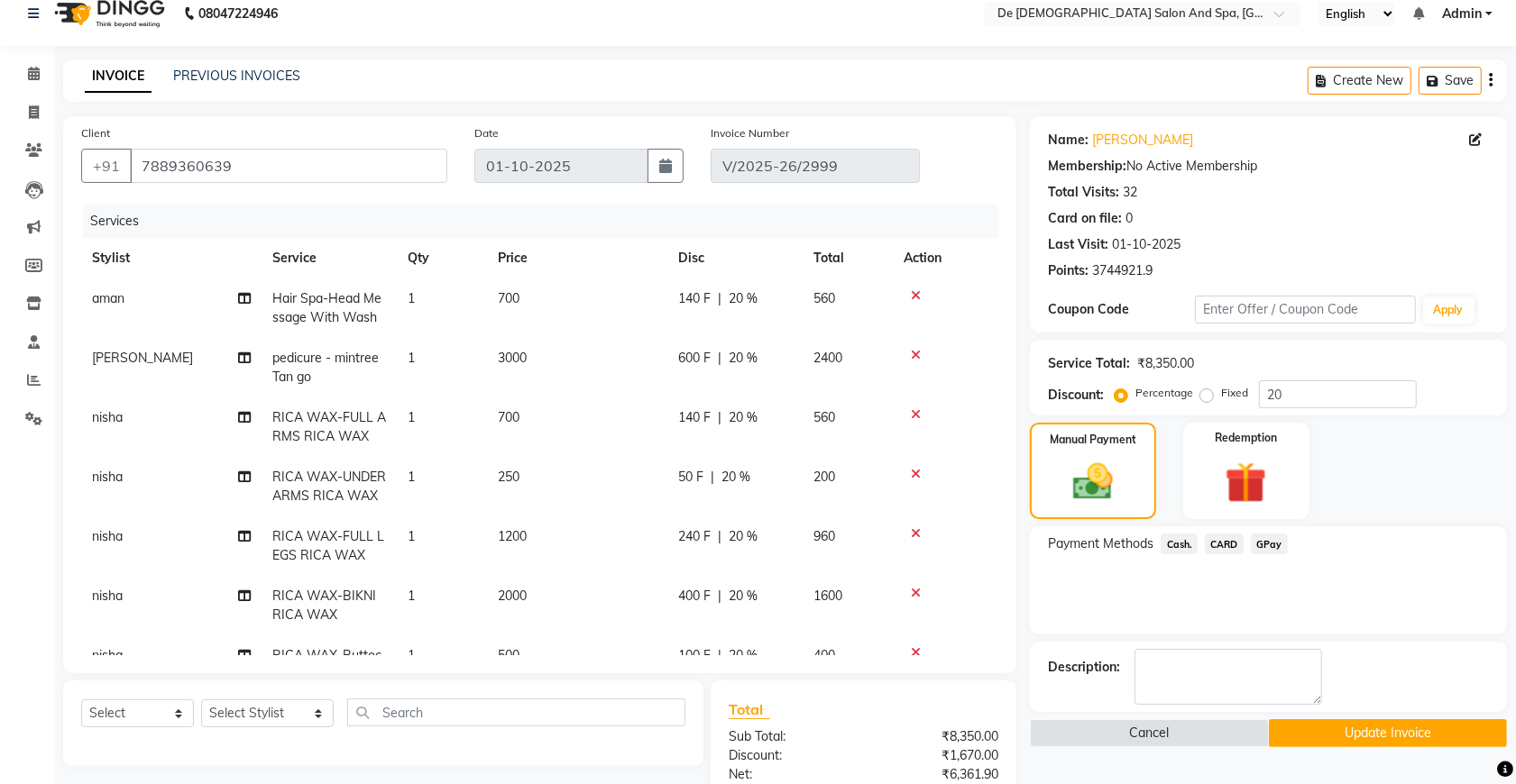
scroll to position [260, 0]
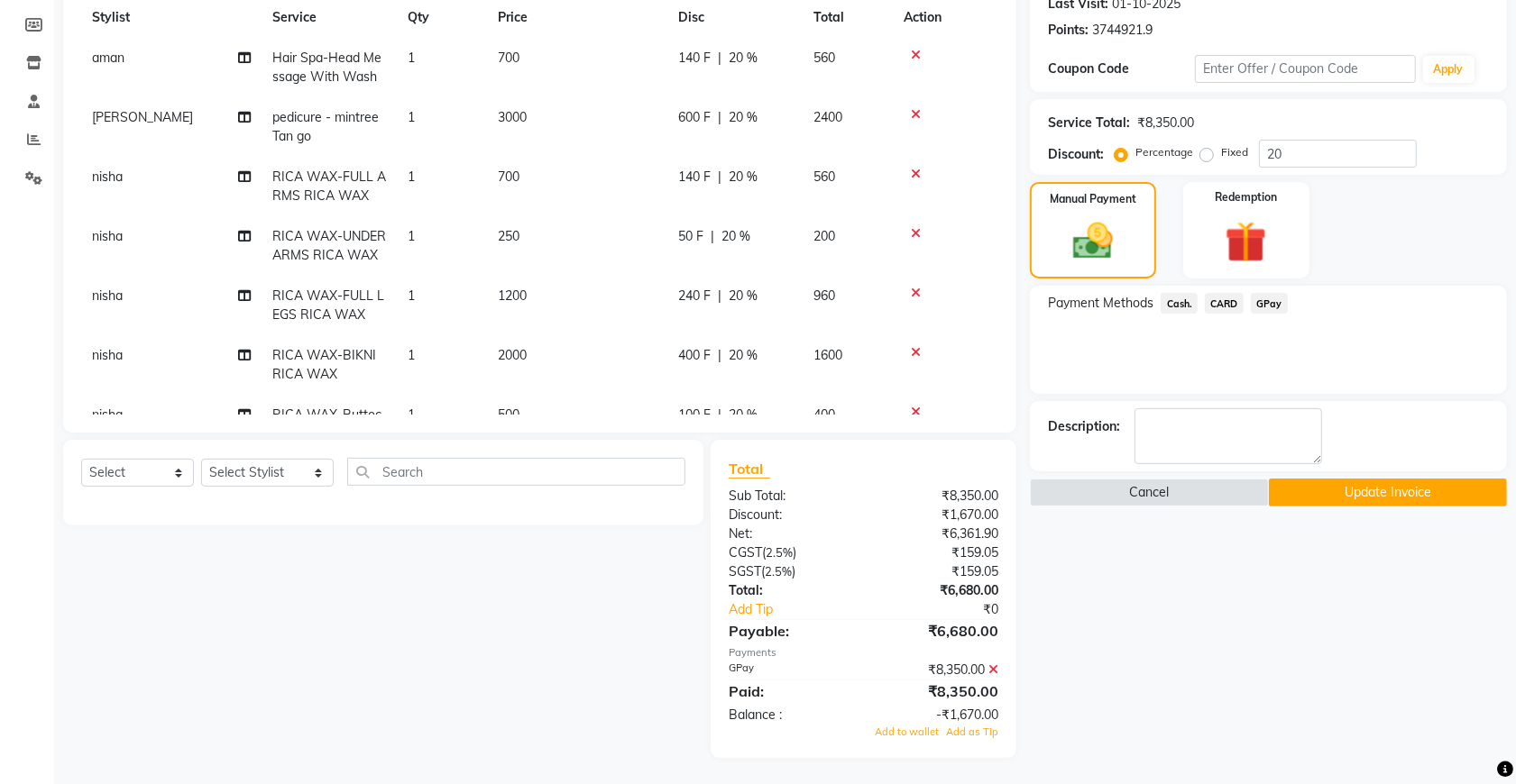
click at [995, 663] on icon at bounding box center [993, 670] width 10 height 13
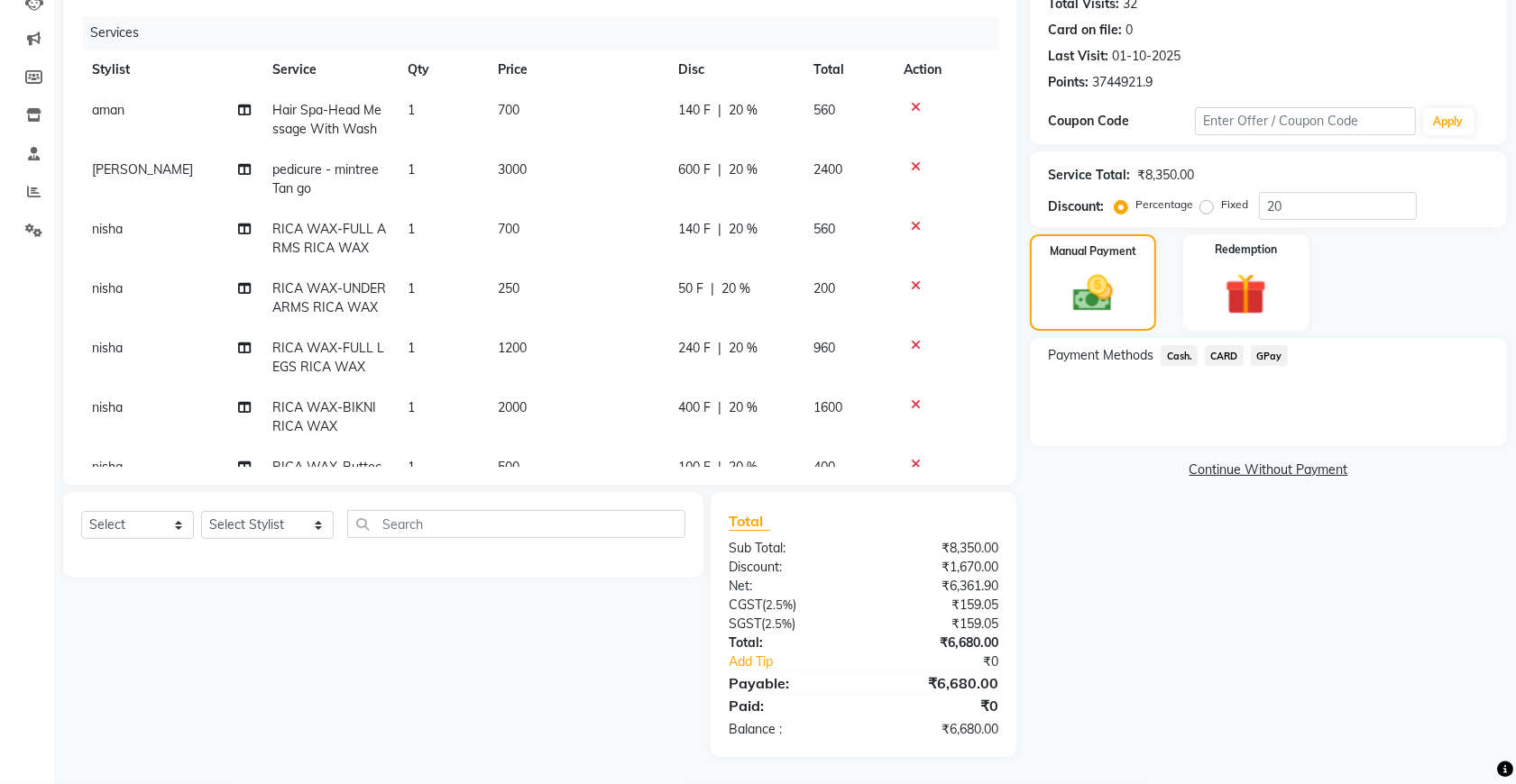
click at [1264, 356] on span "GPay" at bounding box center [1269, 355] width 37 height 21
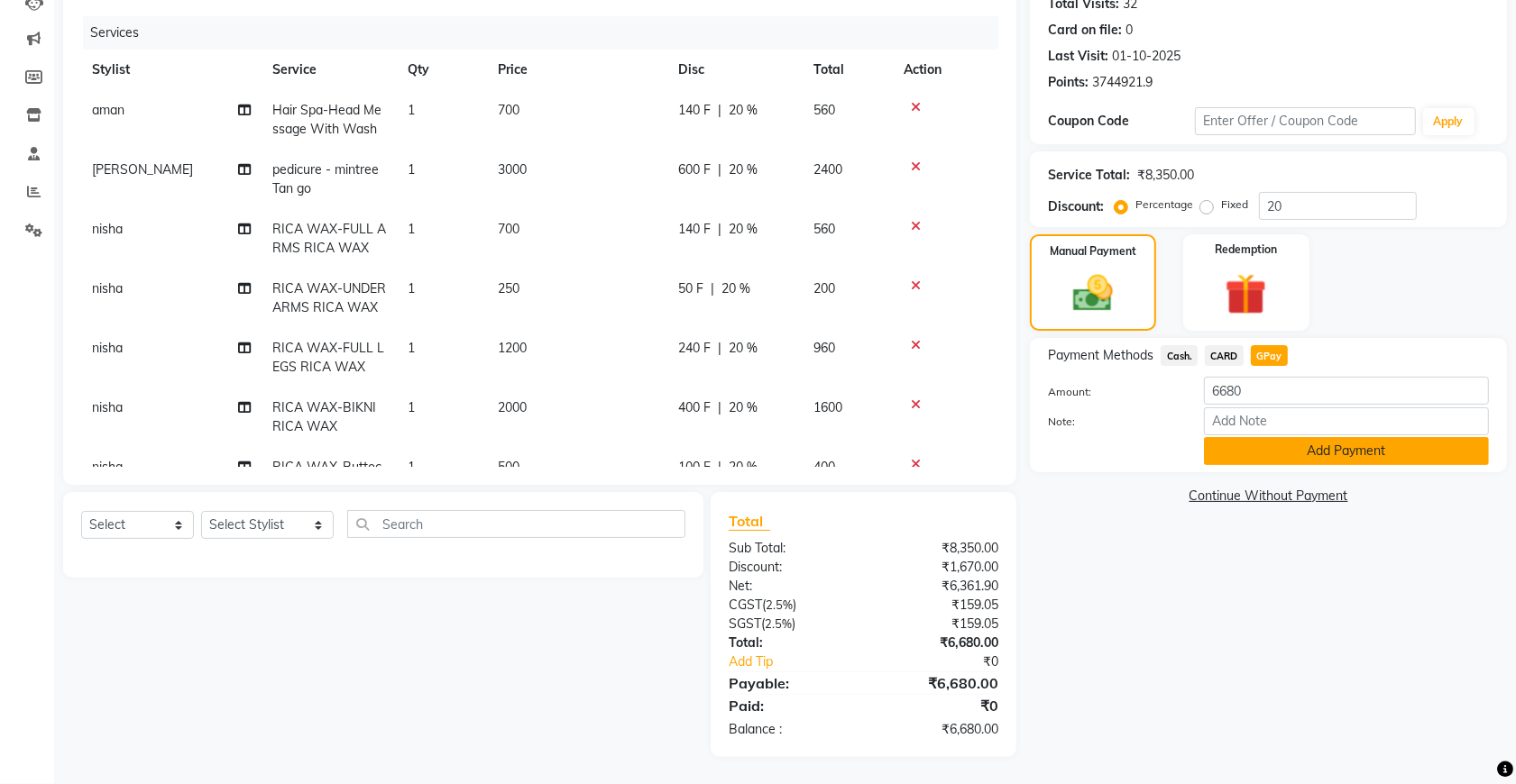
click at [1268, 443] on button "Add Payment" at bounding box center [1346, 451] width 285 height 28
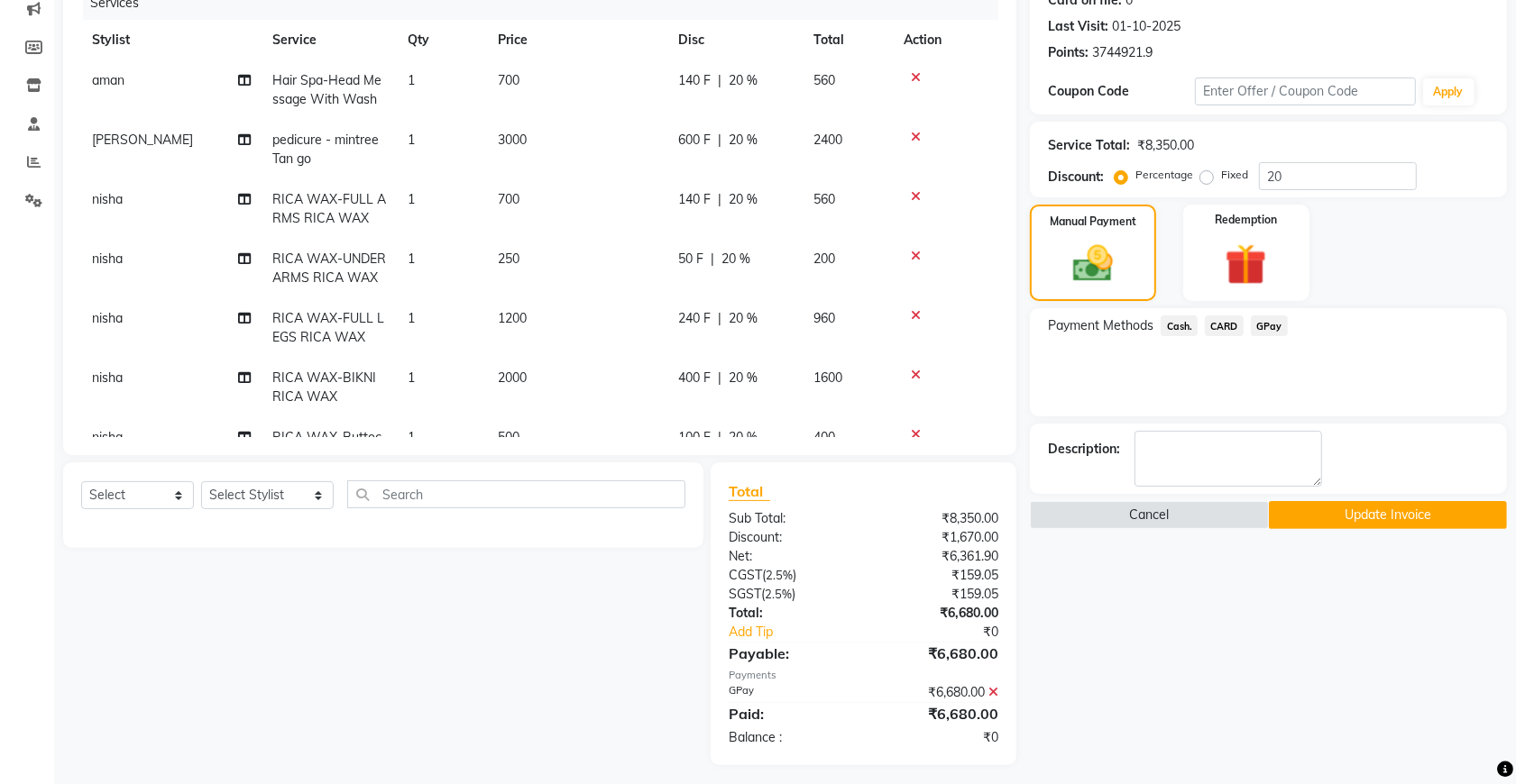
scroll to position [244, 0]
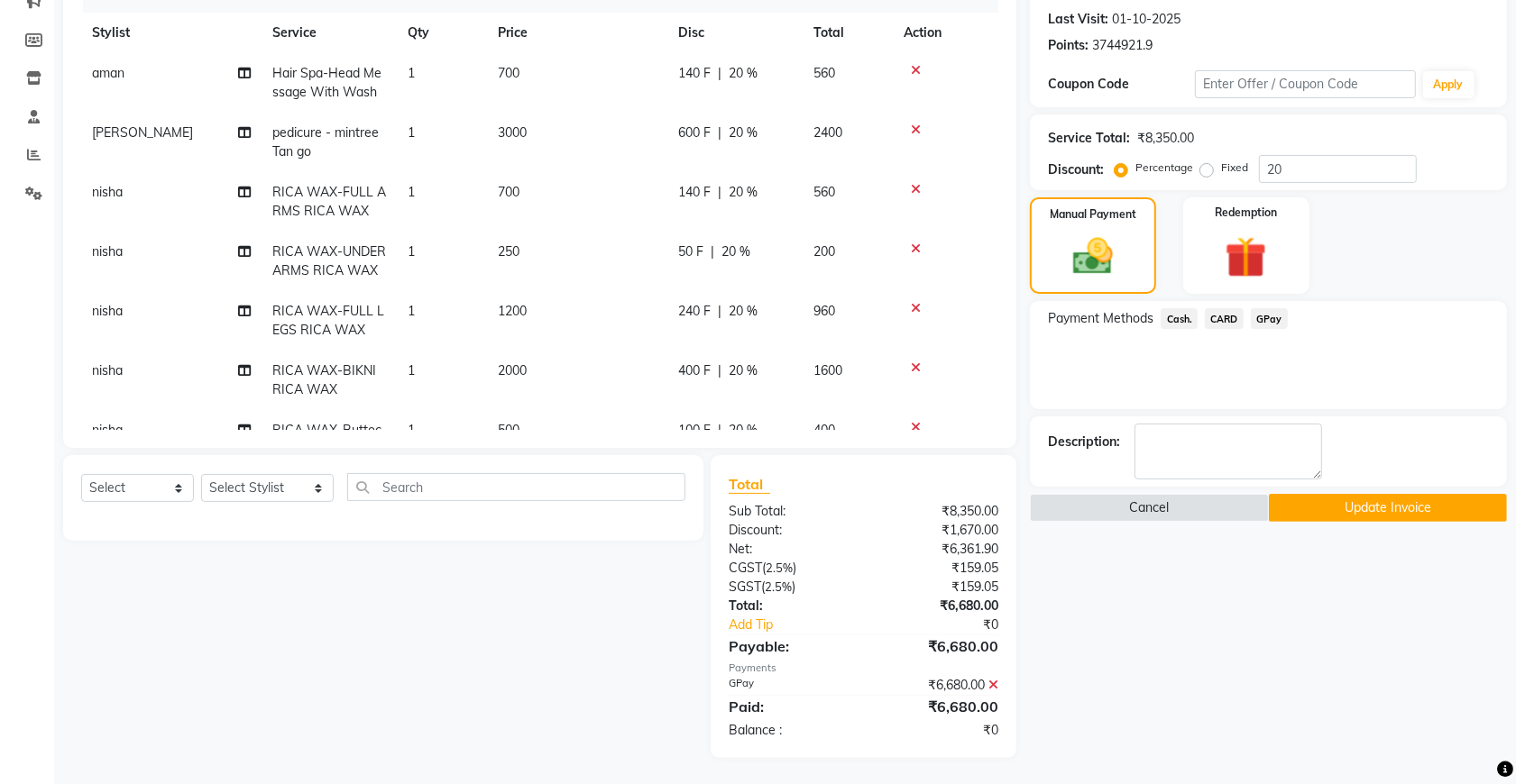
click at [1307, 496] on button "Update Invoice" at bounding box center [1388, 507] width 238 height 28
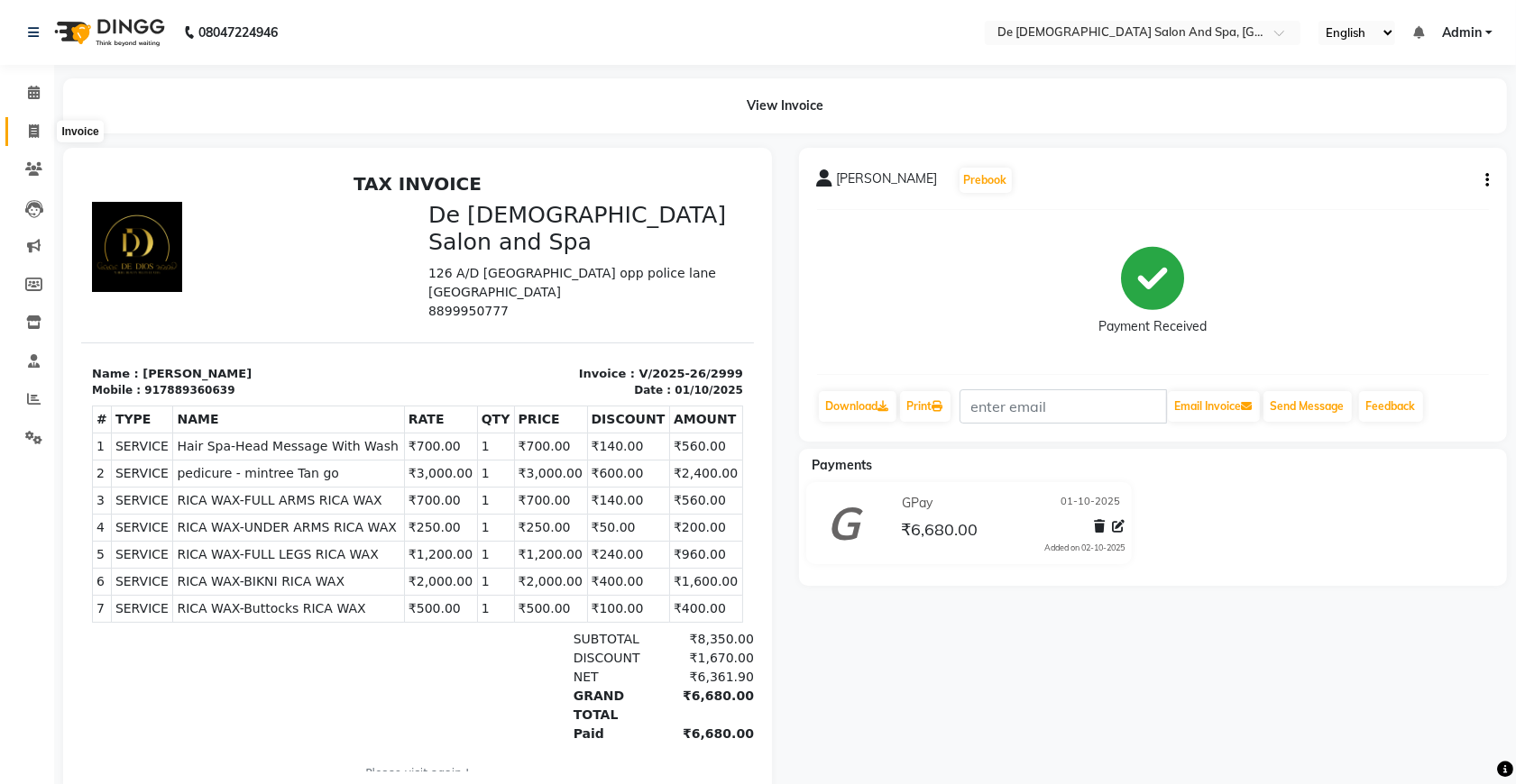
click at [41, 128] on span at bounding box center [34, 132] width 32 height 21
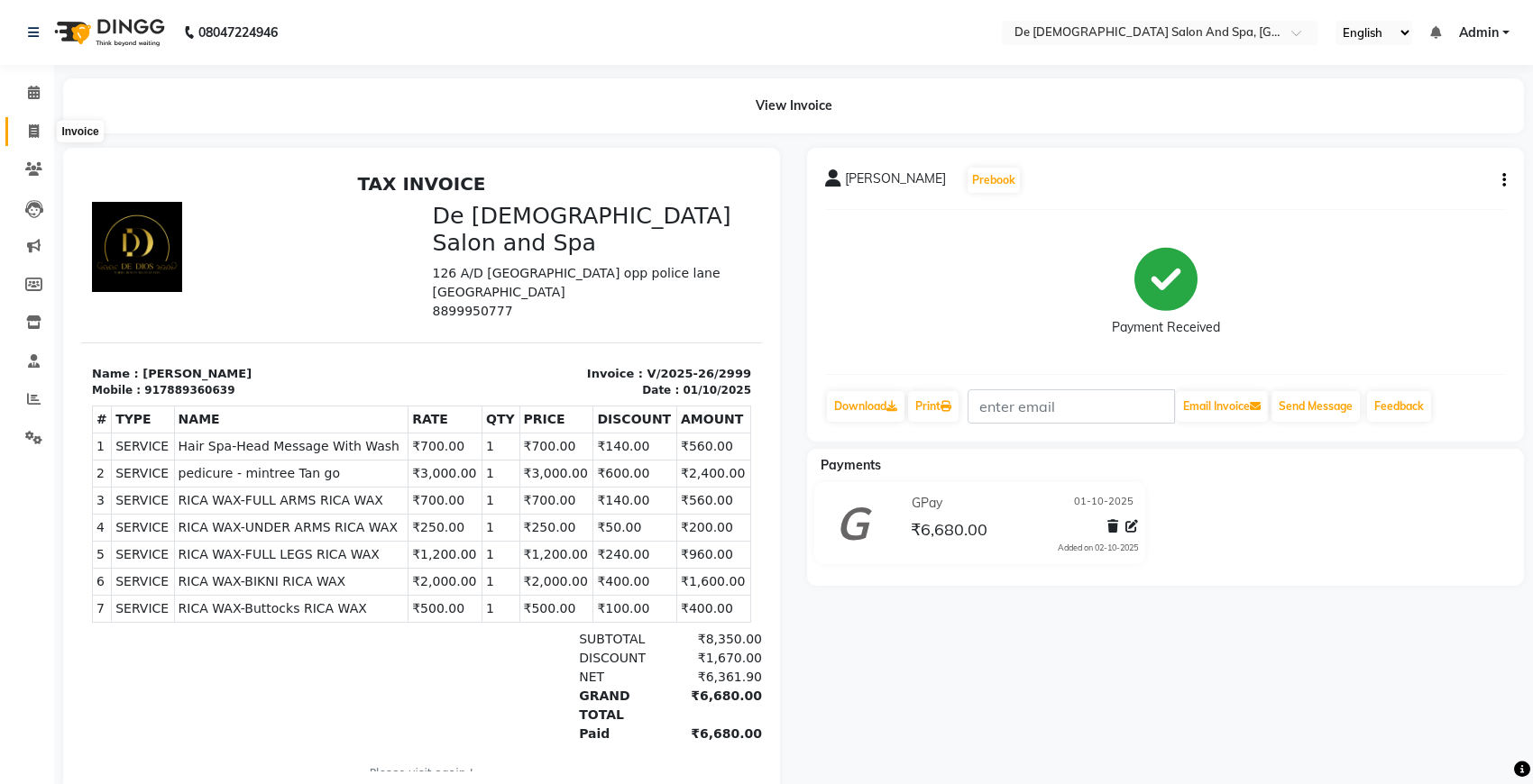
select select "6431"
select select "service"
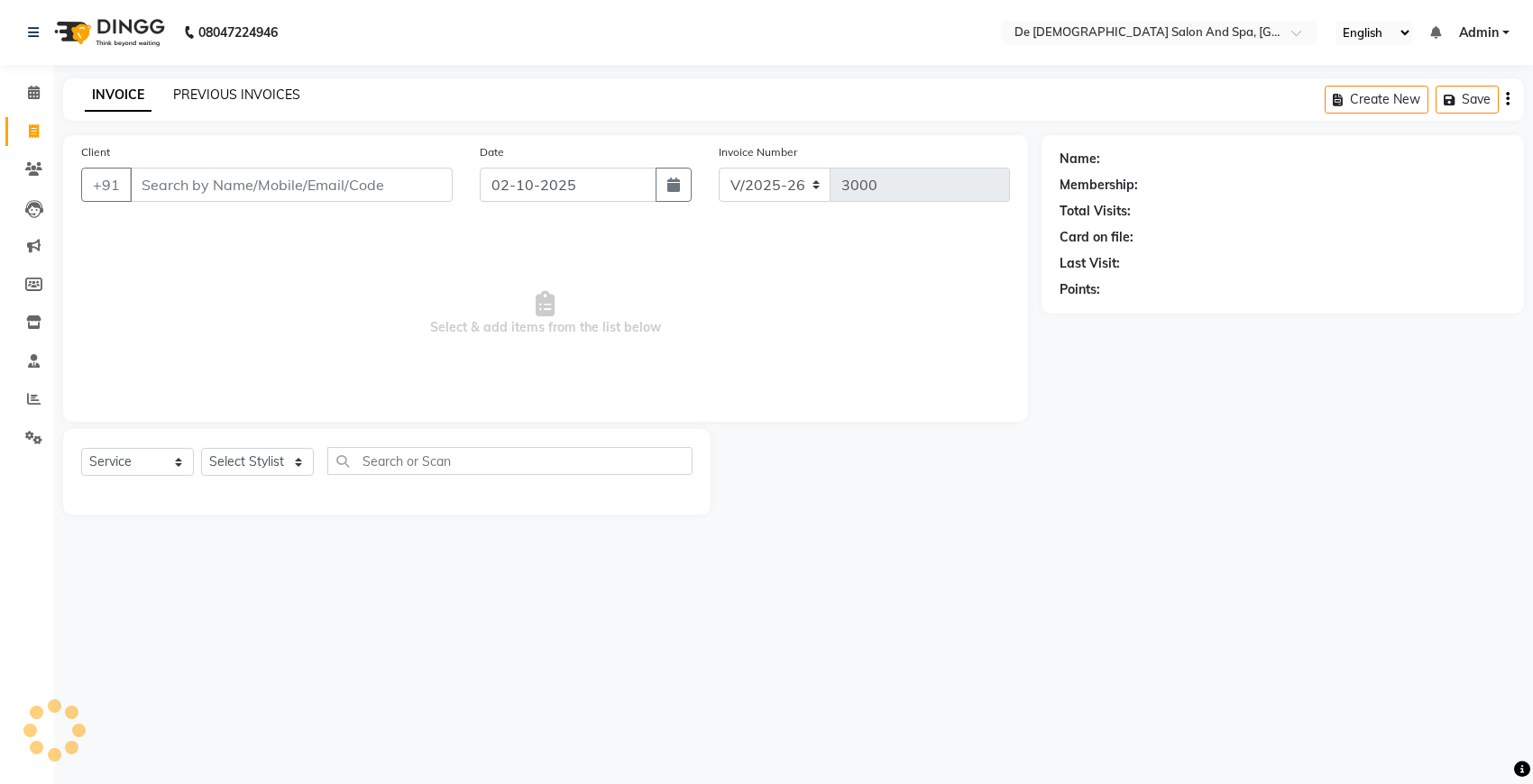
click at [213, 88] on link "PREVIOUS INVOICES" at bounding box center [237, 94] width 127 height 16
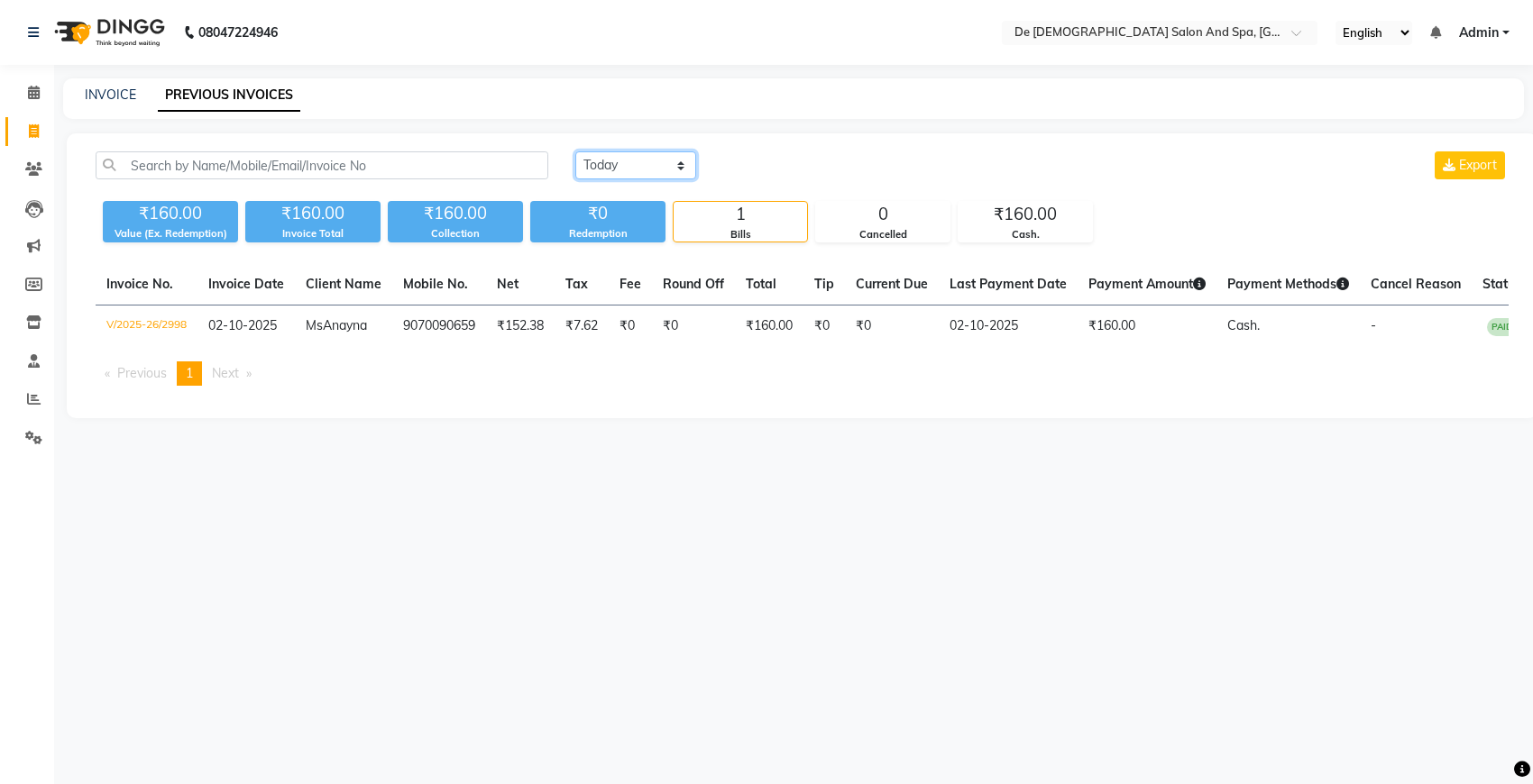
click at [617, 159] on select "[DATE] [DATE] Custom Range" at bounding box center [635, 165] width 121 height 28
select select "[DATE]"
click at [575, 152] on select "[DATE] [DATE] Custom Range" at bounding box center [635, 165] width 121 height 28
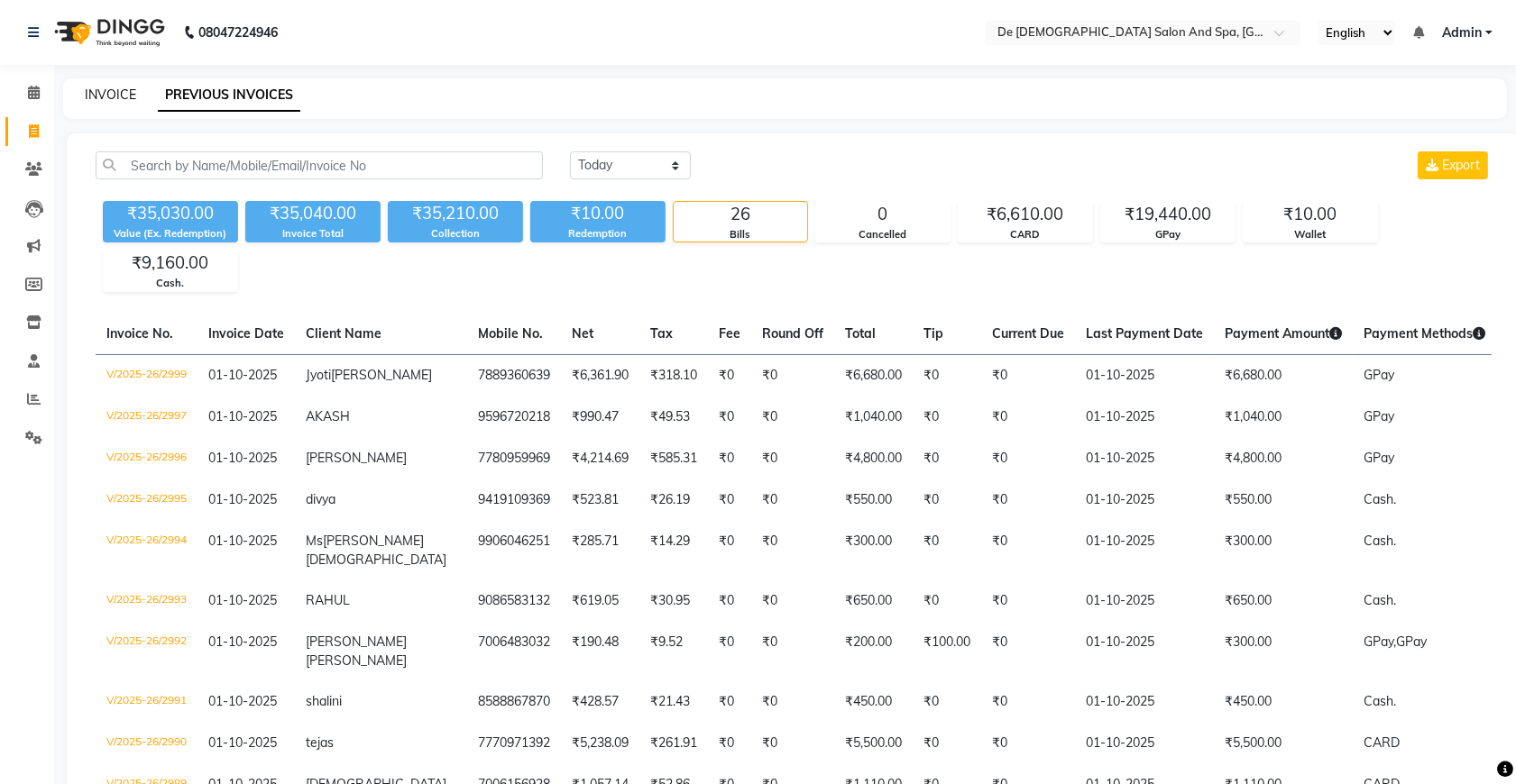
click at [120, 88] on link "INVOICE" at bounding box center [110, 94] width 52 height 16
select select "service"
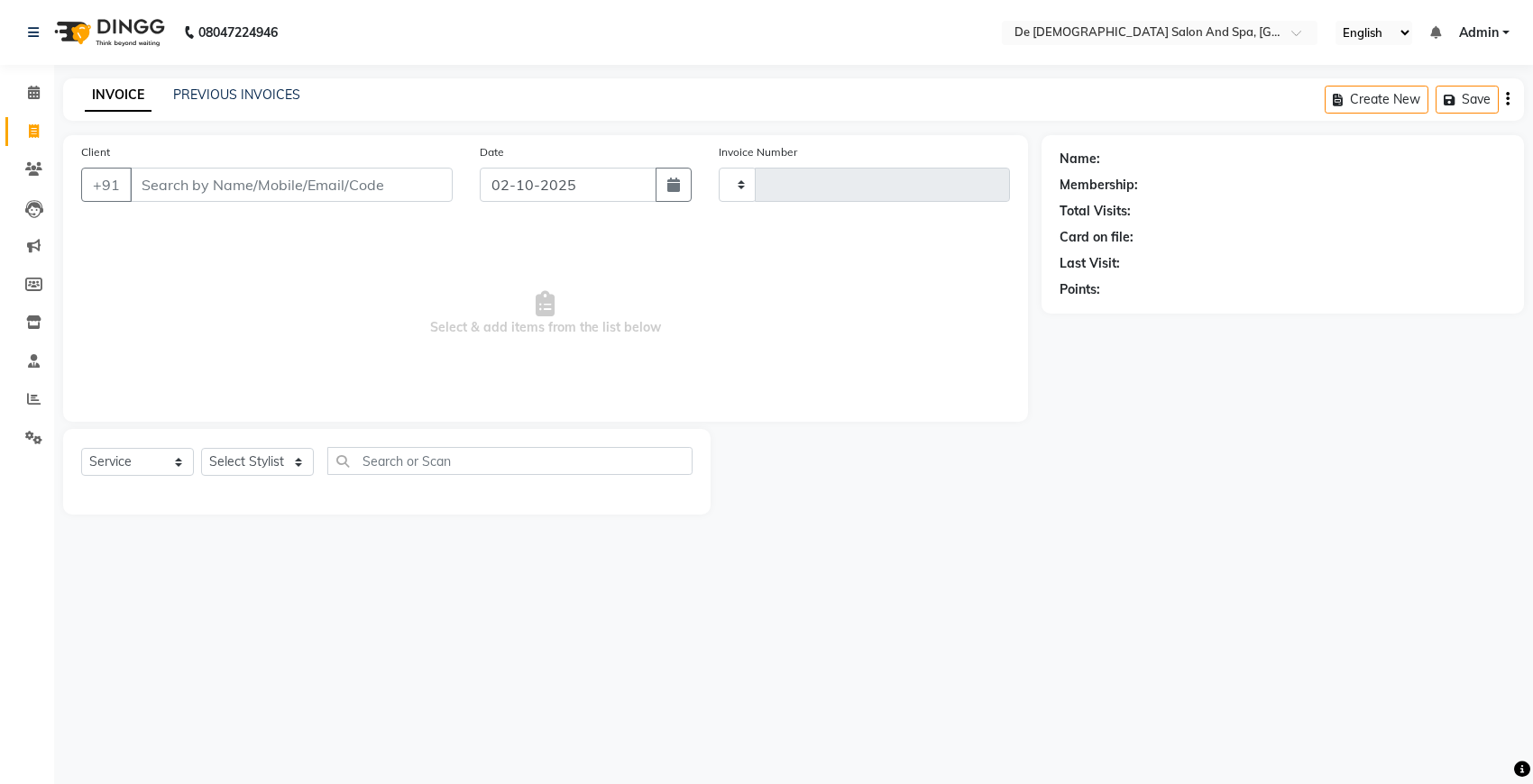
type input "3000"
select select "6431"
click at [221, 187] on input "Client" at bounding box center [291, 185] width 323 height 34
click at [683, 182] on button "button" at bounding box center [673, 185] width 36 height 34
select select "10"
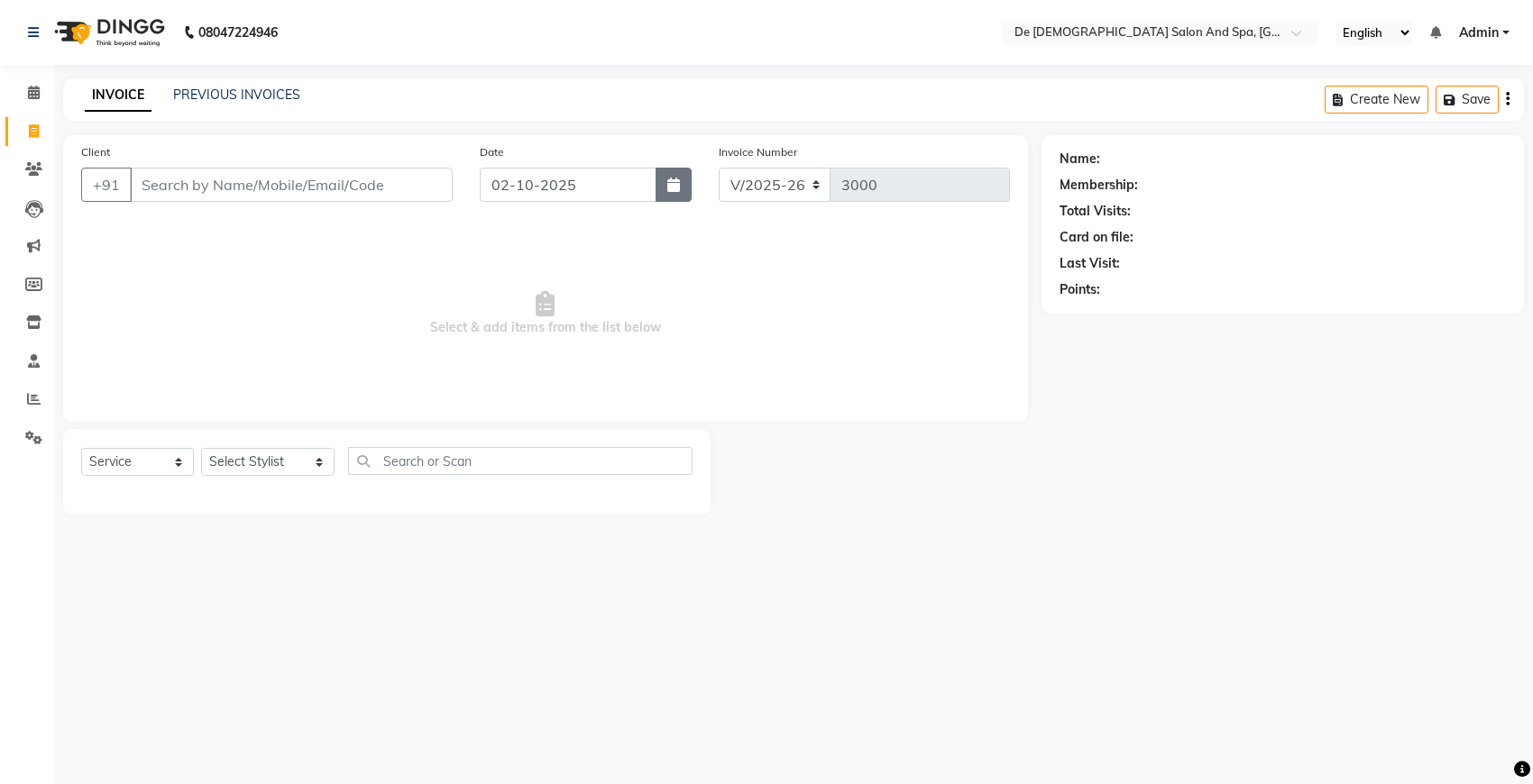
select select "2025"
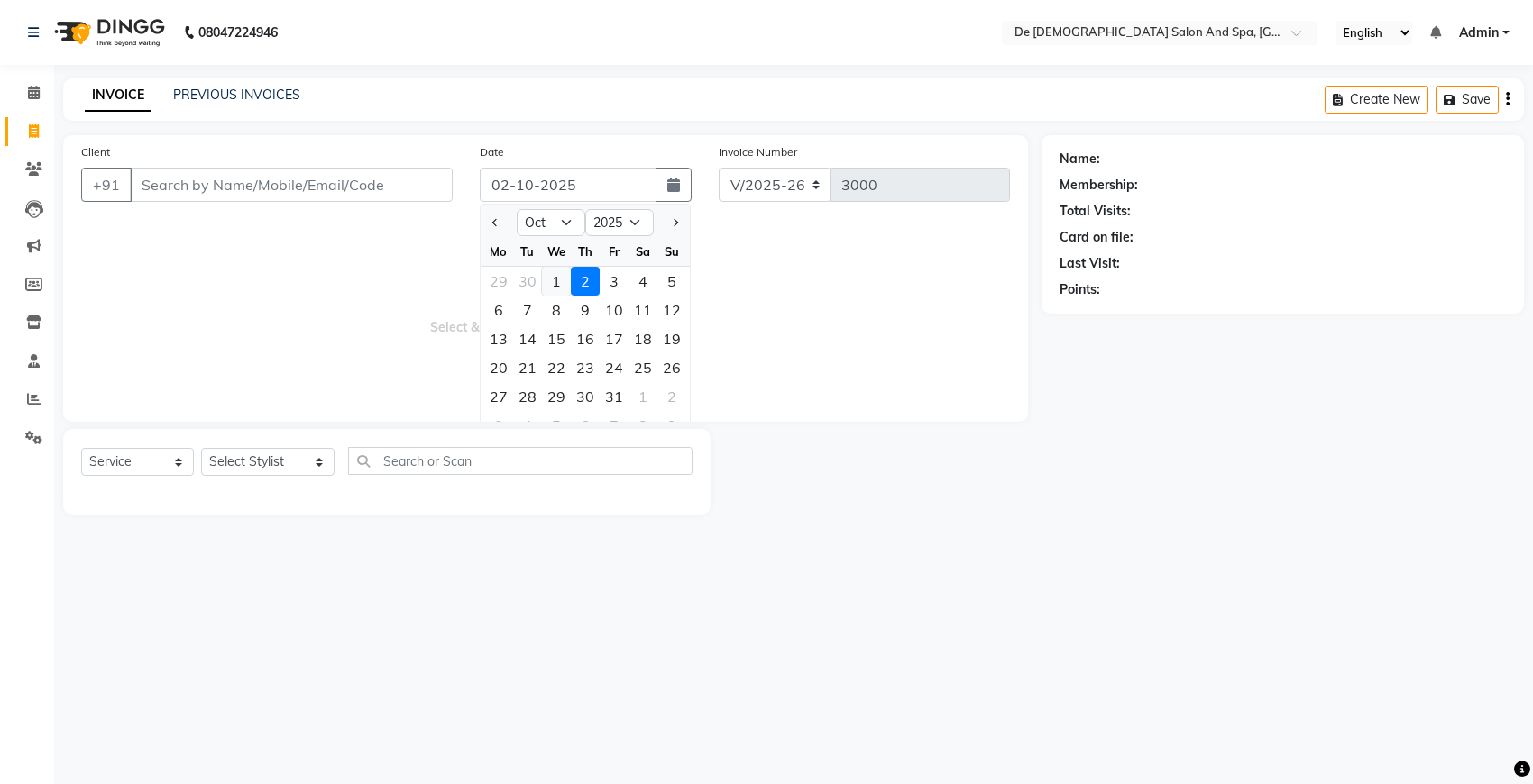
click at [561, 273] on div "1" at bounding box center [556, 281] width 29 height 29
type input "01-10-2025"
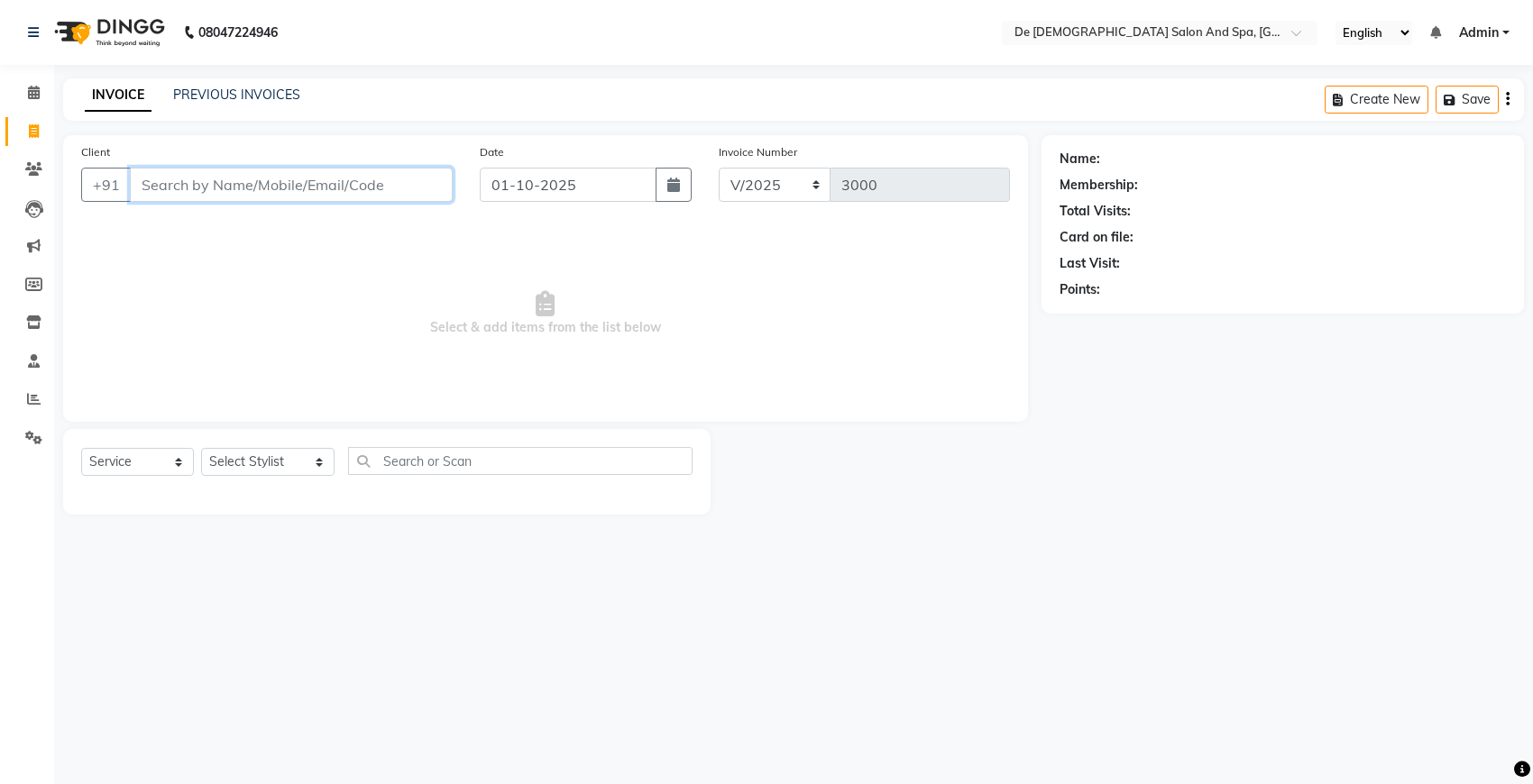
click at [330, 183] on input "Client" at bounding box center [291, 185] width 323 height 34
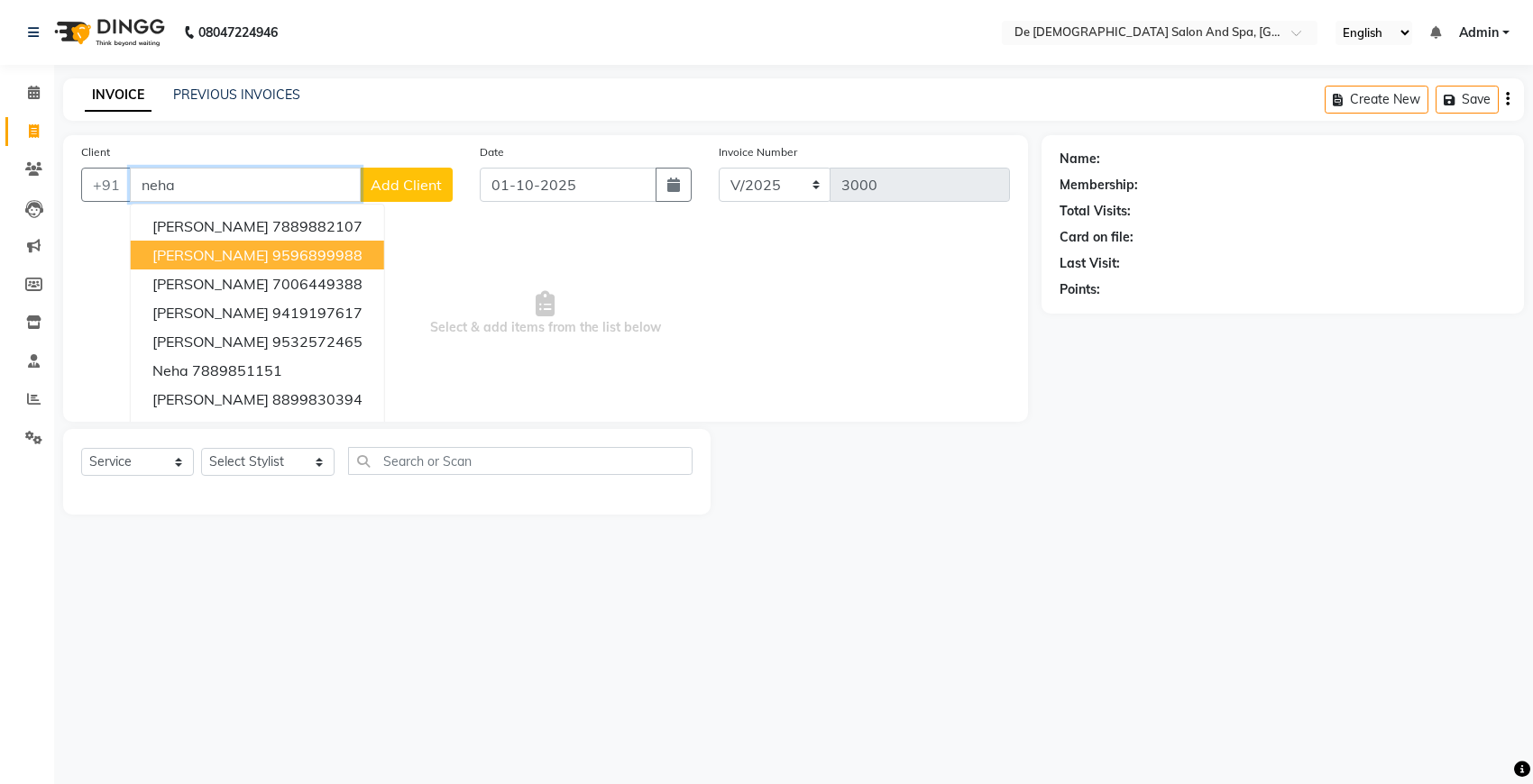
click at [337, 261] on ngb-highlight "9596899988" at bounding box center [317, 255] width 90 height 18
type input "9596899988"
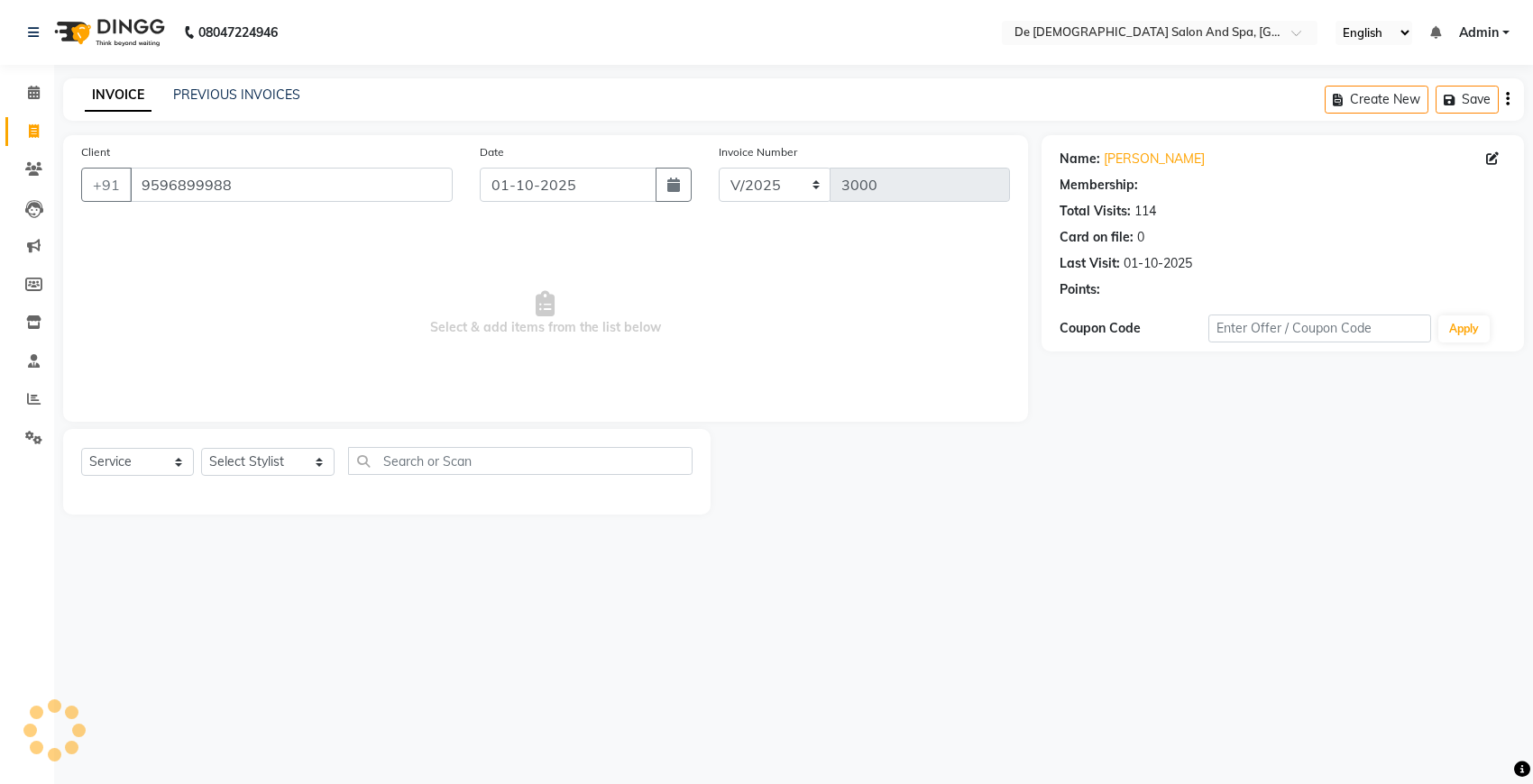
select select "1: Object"
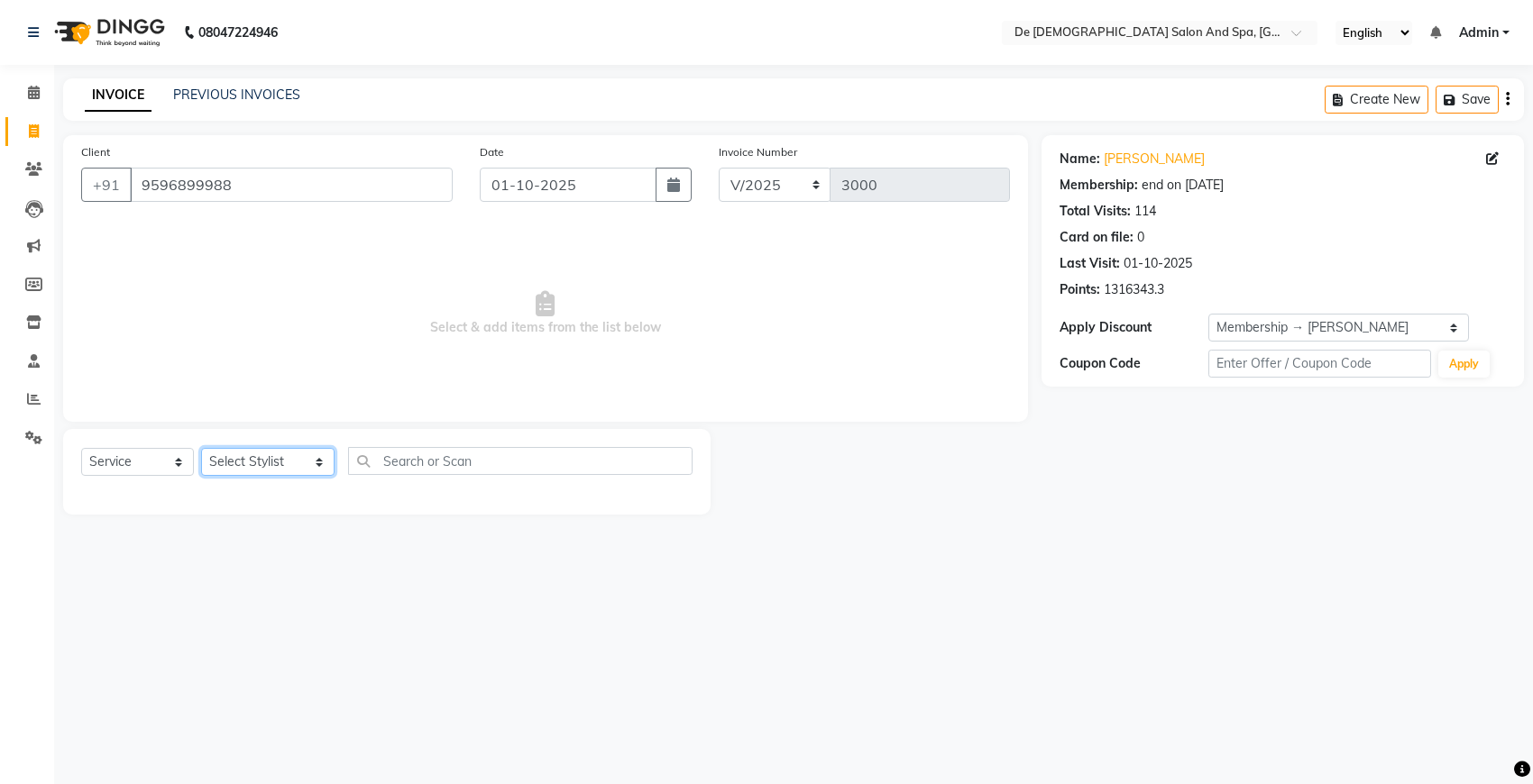
click at [262, 457] on select "Select Stylist akshay [PERSON_NAME] [PERSON_NAME] [PERSON_NAME] [MEDICAL_DATA][…" at bounding box center [268, 462] width 133 height 28
select select "55354"
click at [201, 448] on select "Select Stylist akshay [PERSON_NAME] [PERSON_NAME] [PERSON_NAME] [MEDICAL_DATA][…" at bounding box center [268, 462] width 133 height 28
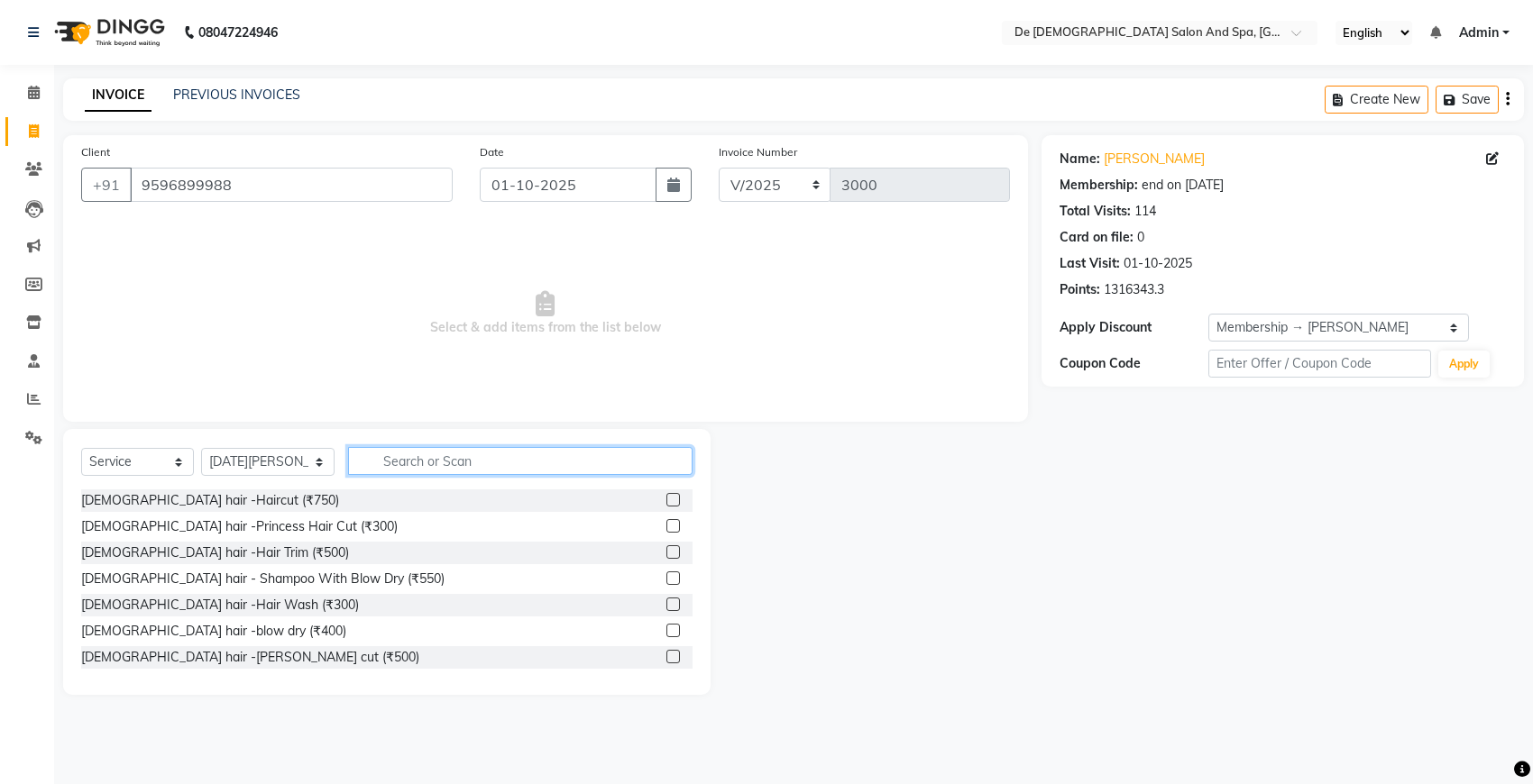
click at [352, 461] on input "text" at bounding box center [519, 461] width 344 height 28
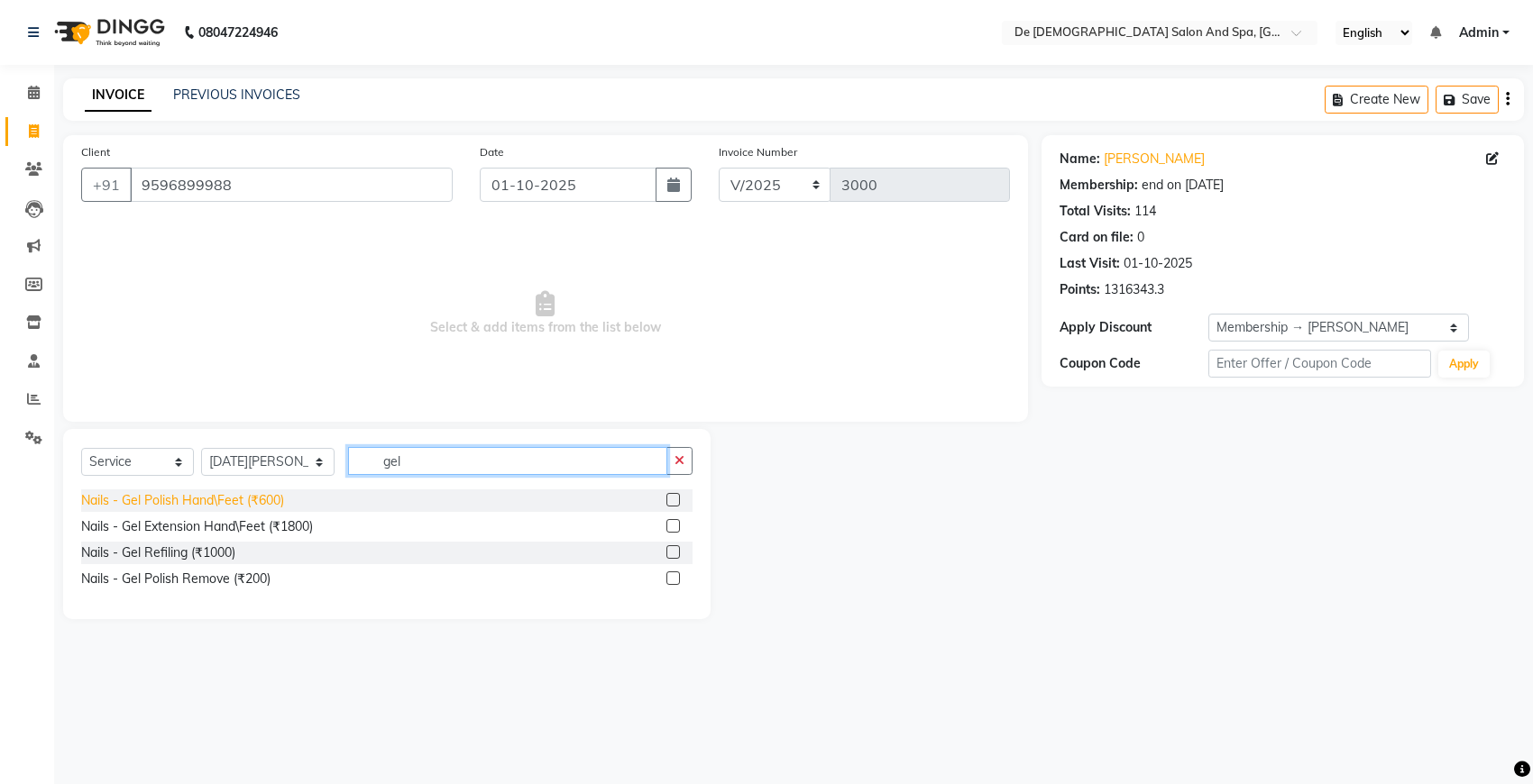
type input "gel"
click at [245, 492] on div "Nails - Gel Polish Hand\Feet (₹600)" at bounding box center [182, 500] width 203 height 19
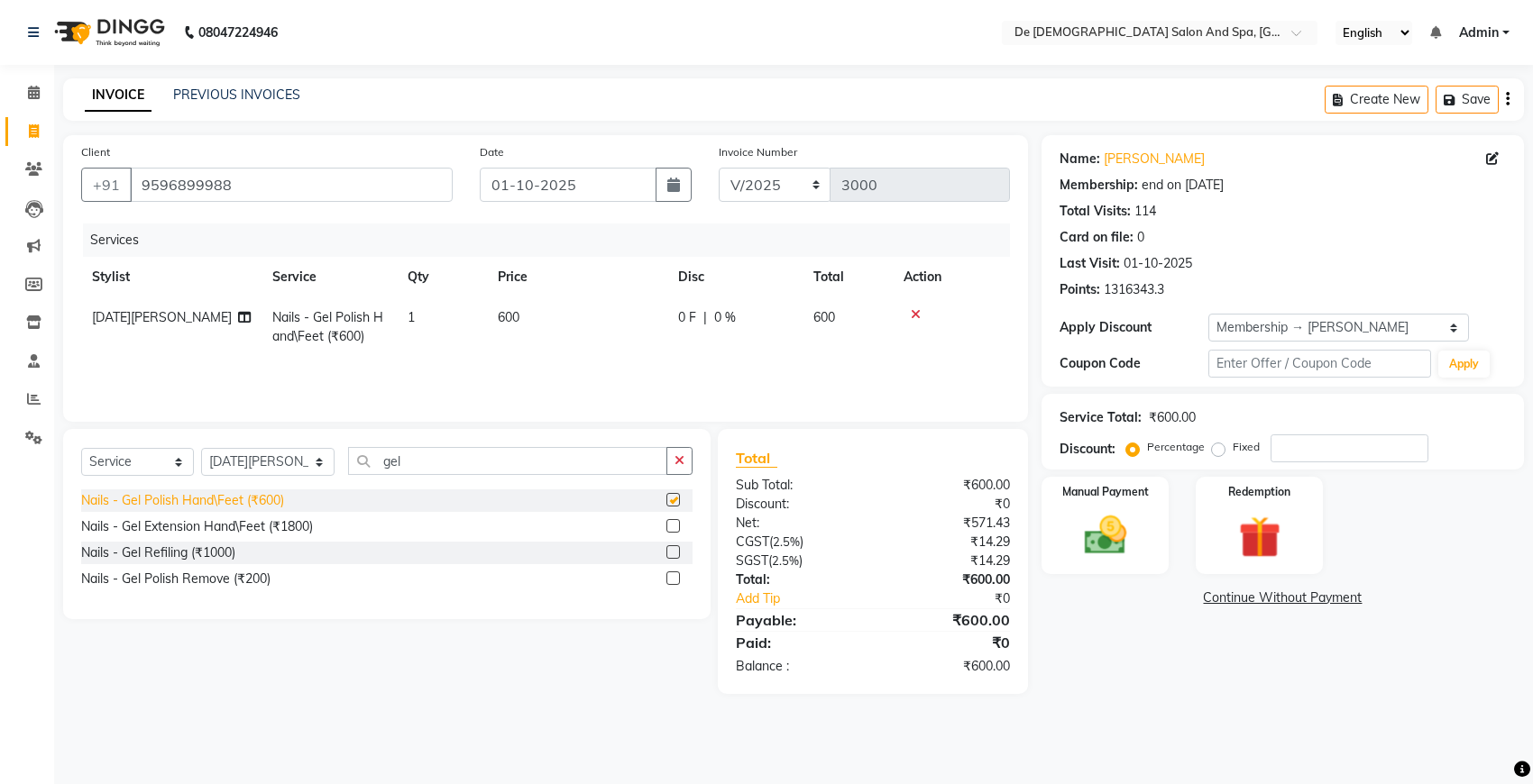
checkbox input "false"
click at [275, 456] on select "Select Stylist akshay [PERSON_NAME] [PERSON_NAME] [PERSON_NAME] [MEDICAL_DATA][…" at bounding box center [268, 462] width 133 height 28
select select "49201"
click at [201, 448] on select "Select Stylist akshay [PERSON_NAME] [PERSON_NAME] [PERSON_NAME] [MEDICAL_DATA][…" at bounding box center [268, 462] width 133 height 28
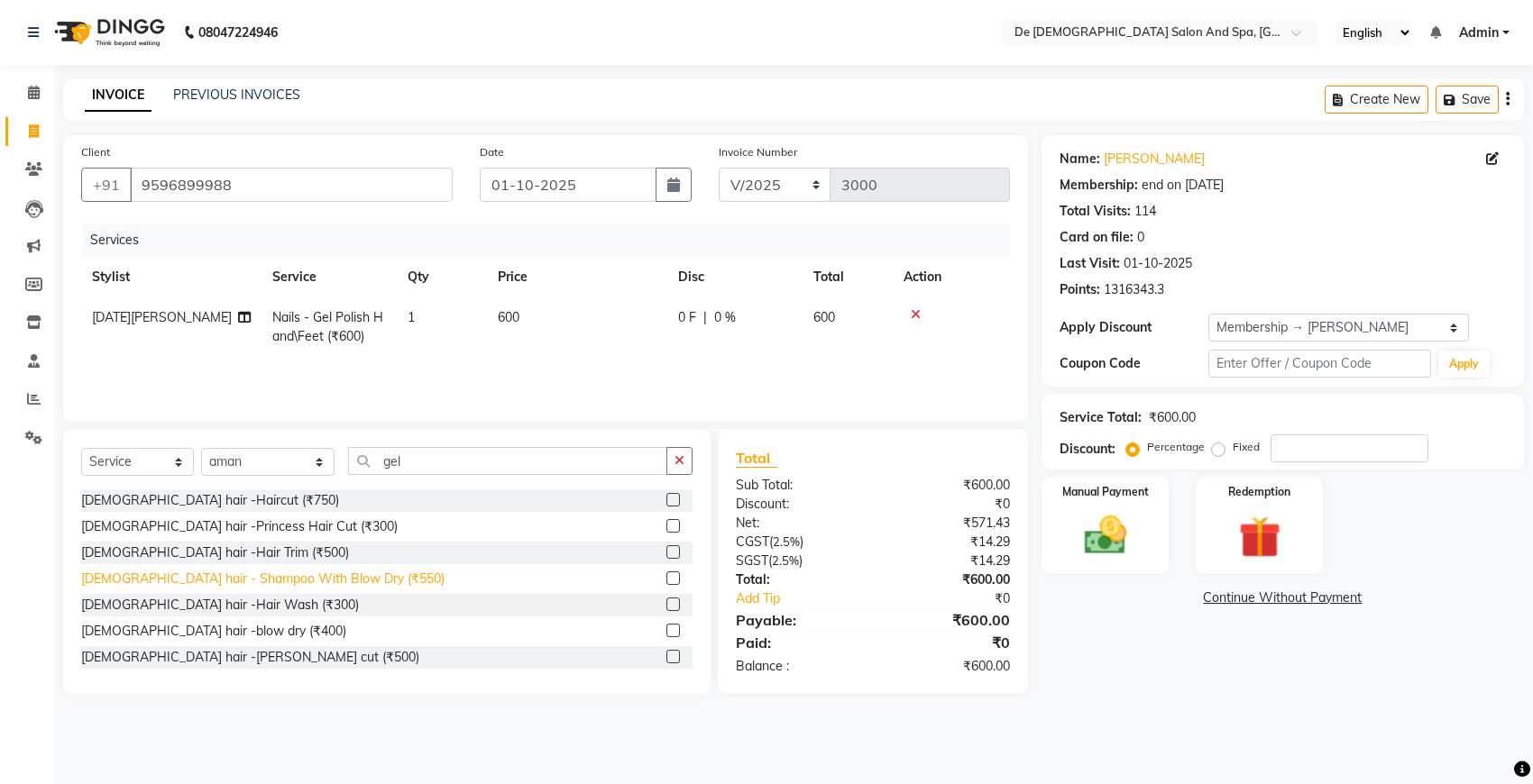
click at [284, 575] on div "[DEMOGRAPHIC_DATA] hair - Shampoo With Blow Dry (₹550)" at bounding box center [262, 579] width 363 height 19
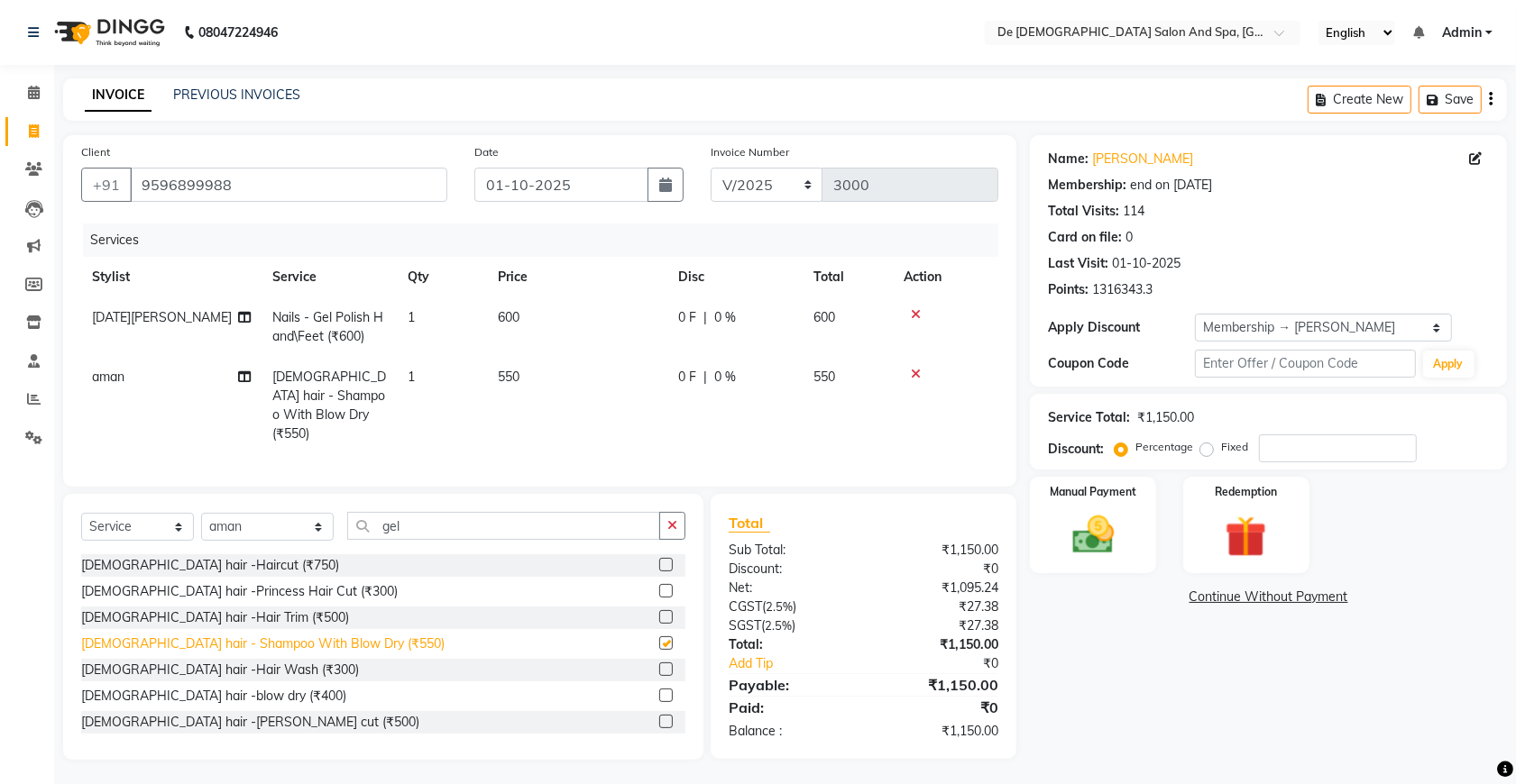
checkbox input "false"
click at [668, 519] on icon "button" at bounding box center [672, 525] width 10 height 13
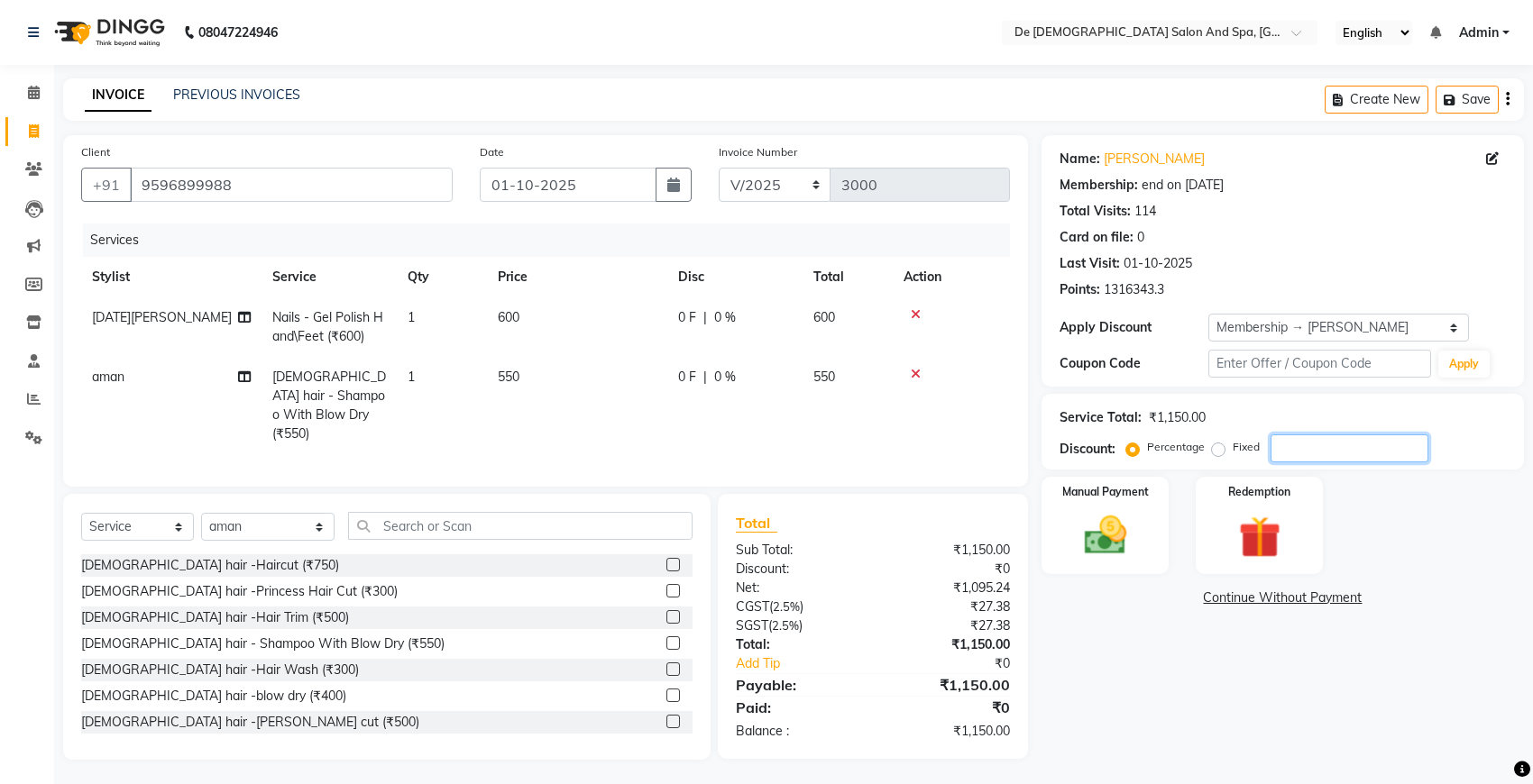
click at [1273, 454] on input "number" at bounding box center [1350, 448] width 158 height 28
drag, startPoint x: 1330, startPoint y: 394, endPoint x: 1413, endPoint y: 305, distance: 121.7
drag, startPoint x: 1413, startPoint y: 305, endPoint x: 1341, endPoint y: 219, distance: 112.2
click at [1339, 219] on div "Total Visits: 114" at bounding box center [1282, 211] width 447 height 19
click at [1317, 456] on input "2" at bounding box center [1350, 448] width 158 height 28
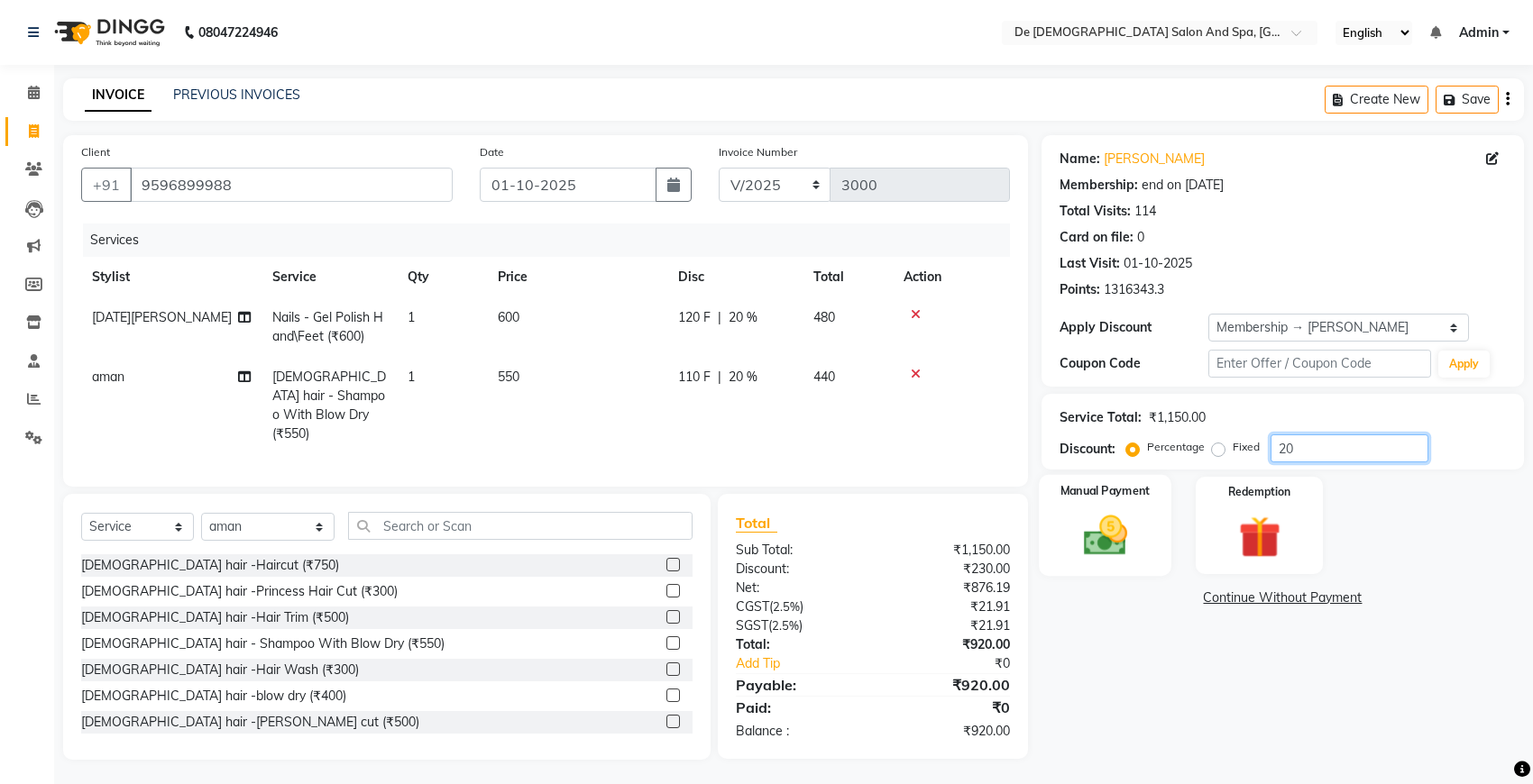
type input "20"
click at [1086, 534] on img at bounding box center [1105, 535] width 71 height 51
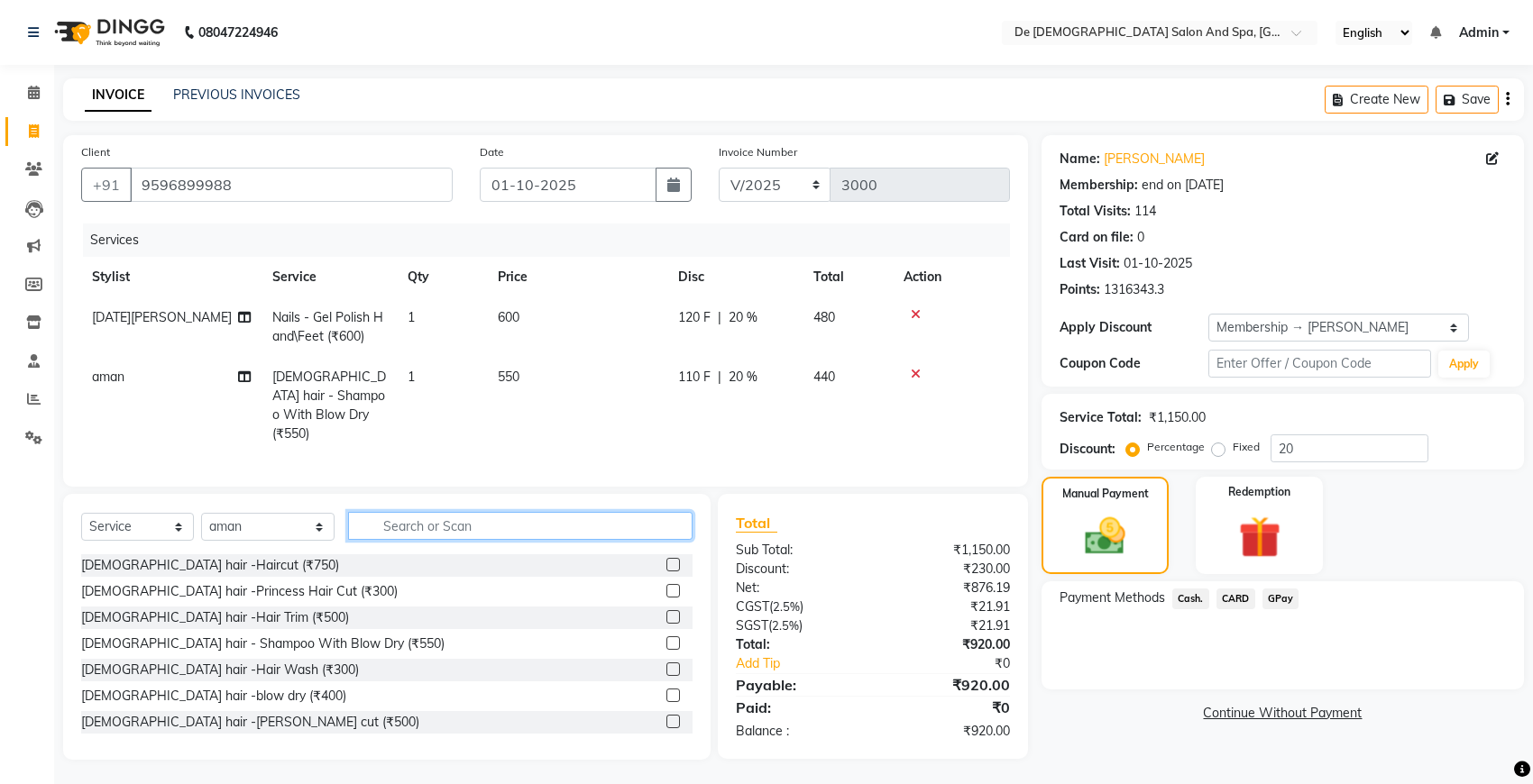
click at [444, 525] on input "text" at bounding box center [519, 525] width 344 height 28
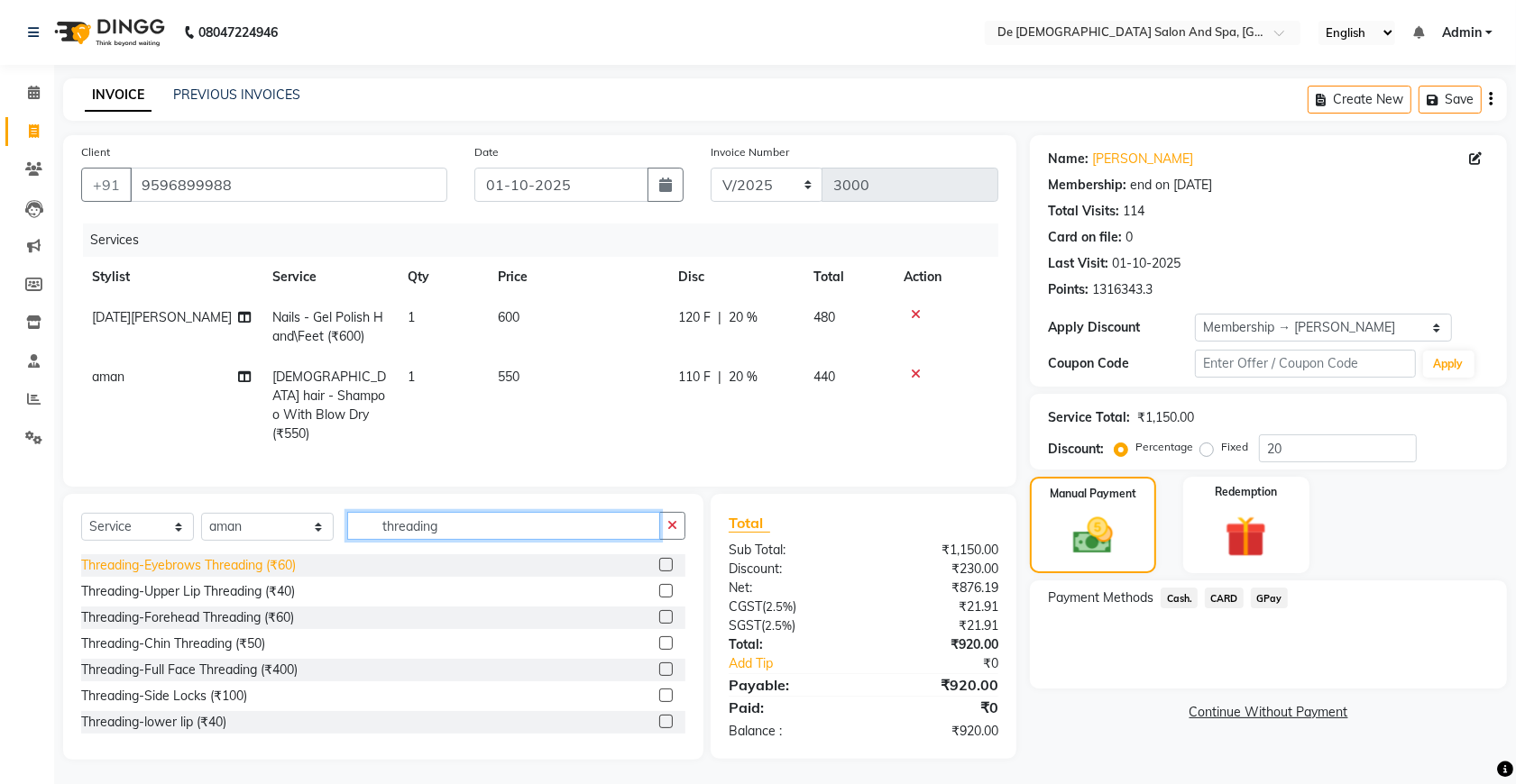
type input "threading"
click at [281, 566] on div "Threading-Eyebrows Threading (₹60)" at bounding box center [188, 565] width 214 height 19
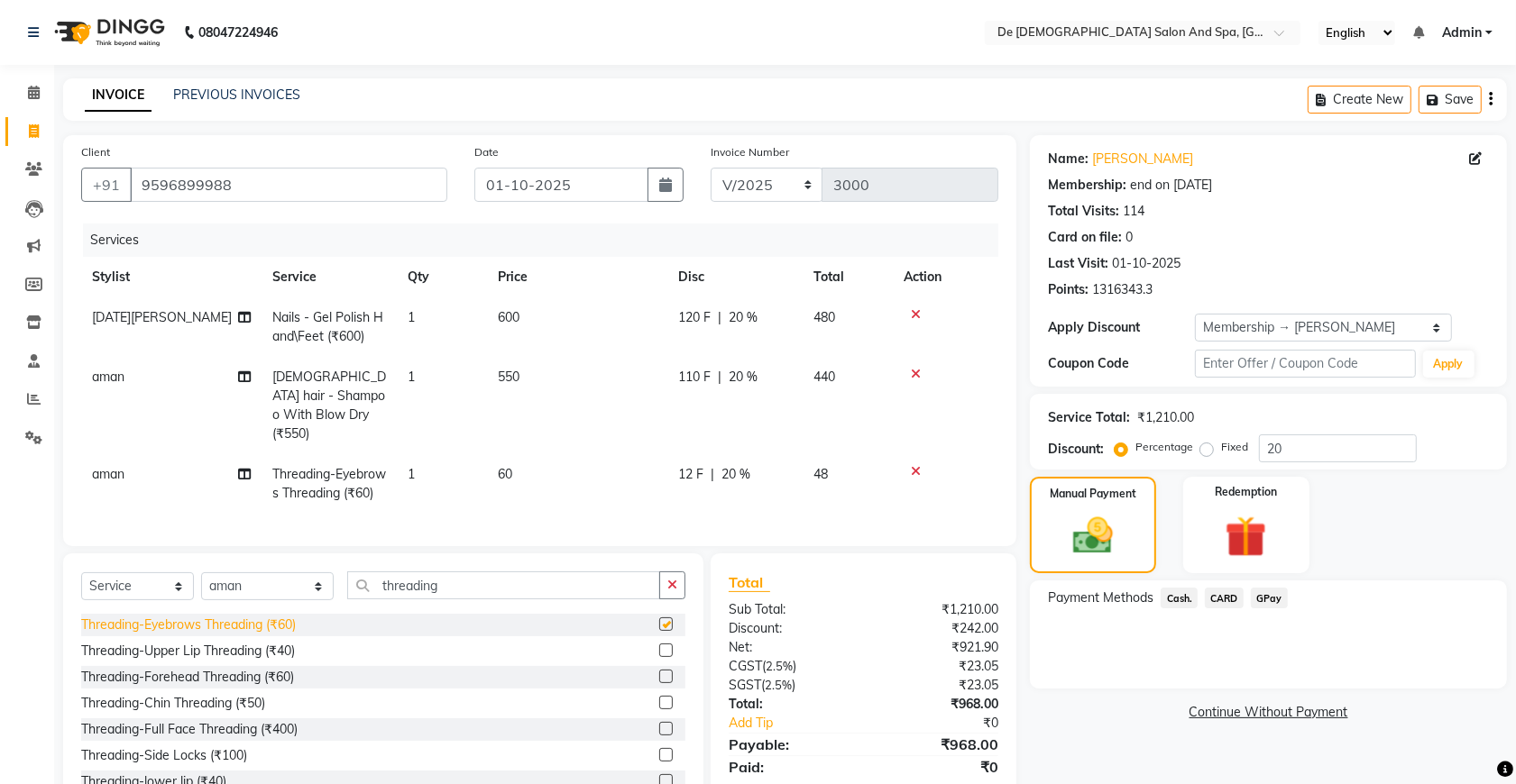
checkbox input "false"
click at [278, 661] on div "Threading-Upper Lip Threading (₹40)" at bounding box center [187, 651] width 213 height 19
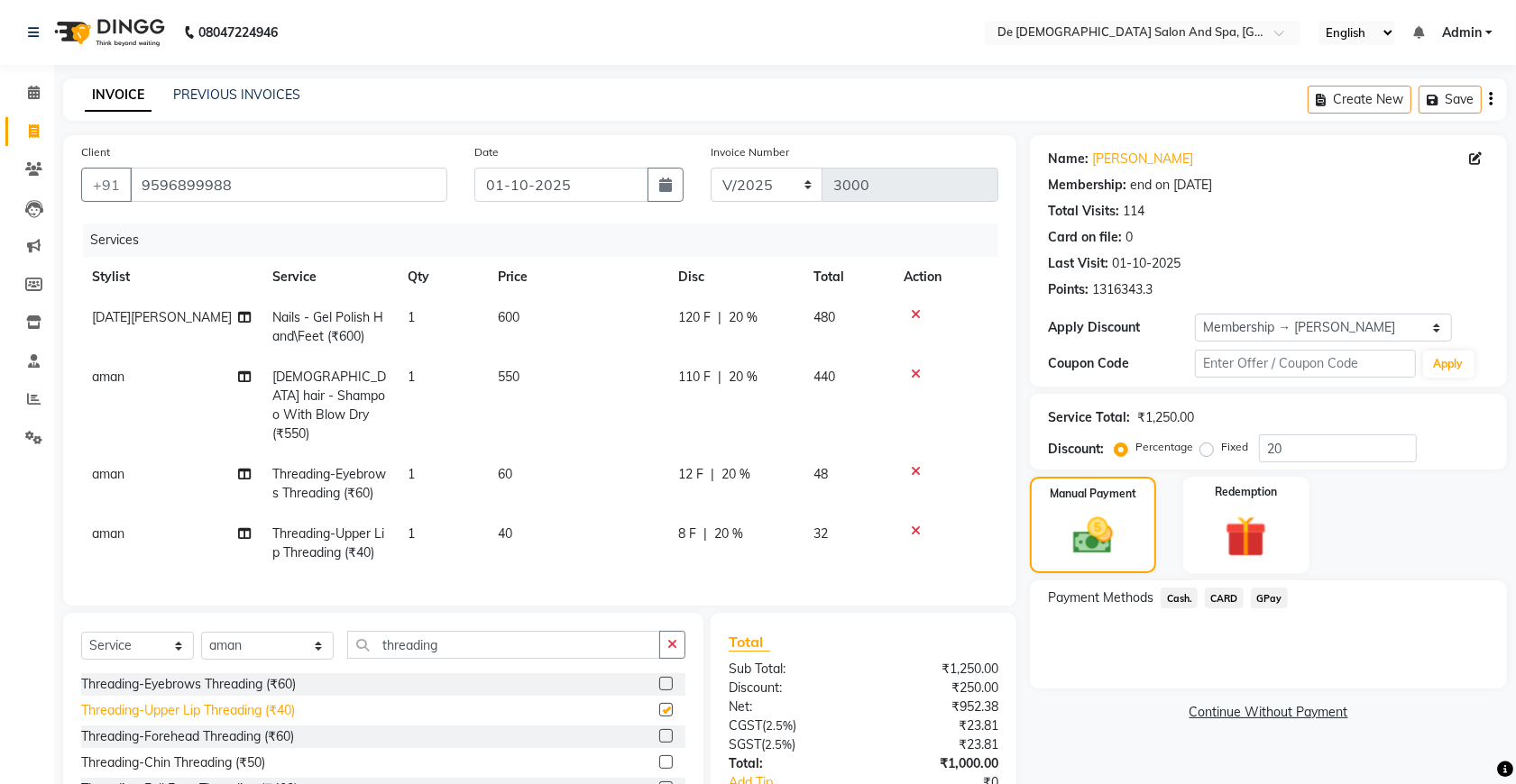
checkbox input "false"
click at [763, 455] on td "12 F | 20 %" at bounding box center [734, 485] width 135 height 60
select select "49201"
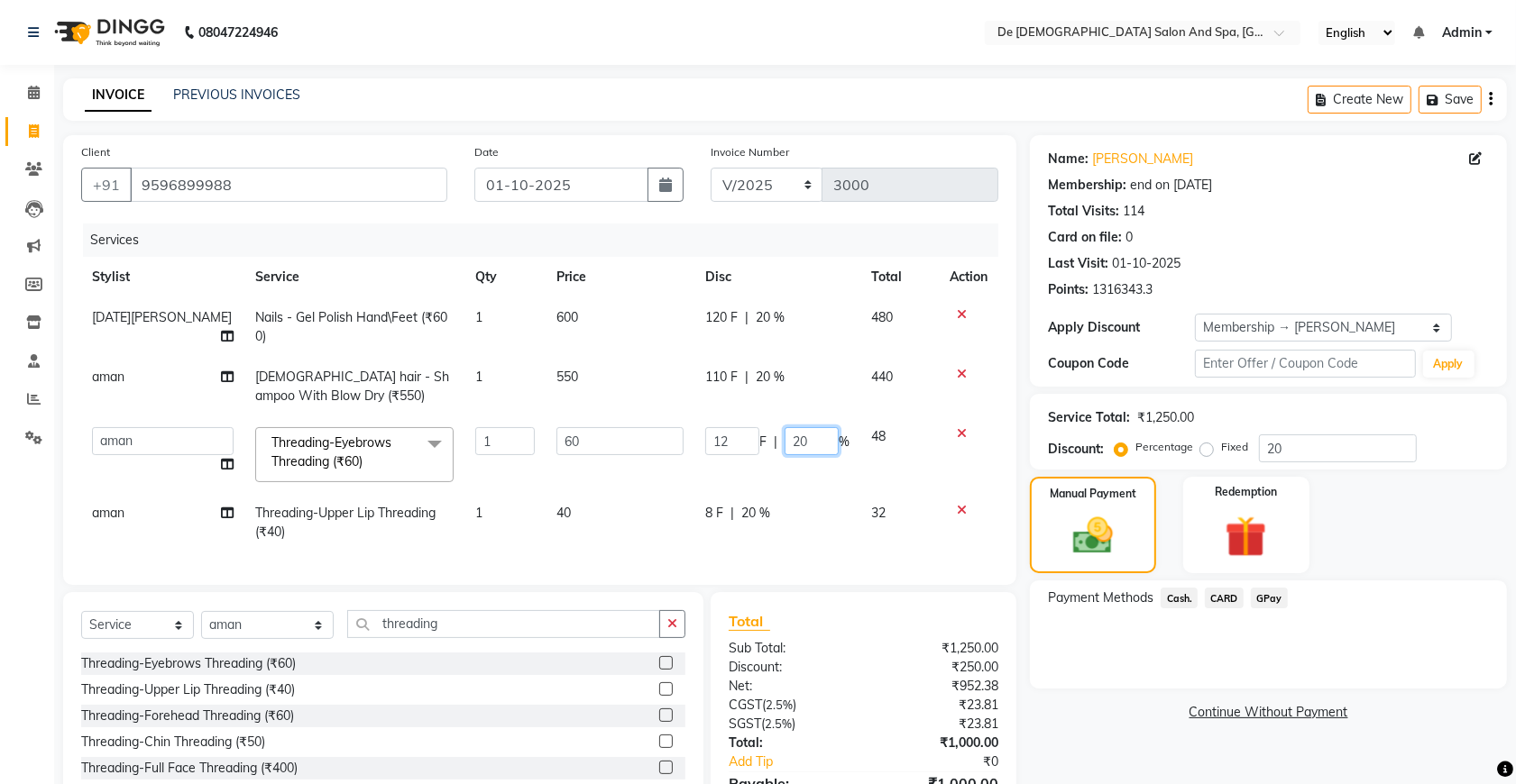
click at [813, 446] on input "20" at bounding box center [812, 441] width 54 height 28
type input "2"
click at [816, 497] on tbody "[DATE][PERSON_NAME] Nails - Gel Polish Hand\Feet (₹600) 1 600 120 F | 20 % 480 …" at bounding box center [539, 425] width 917 height 255
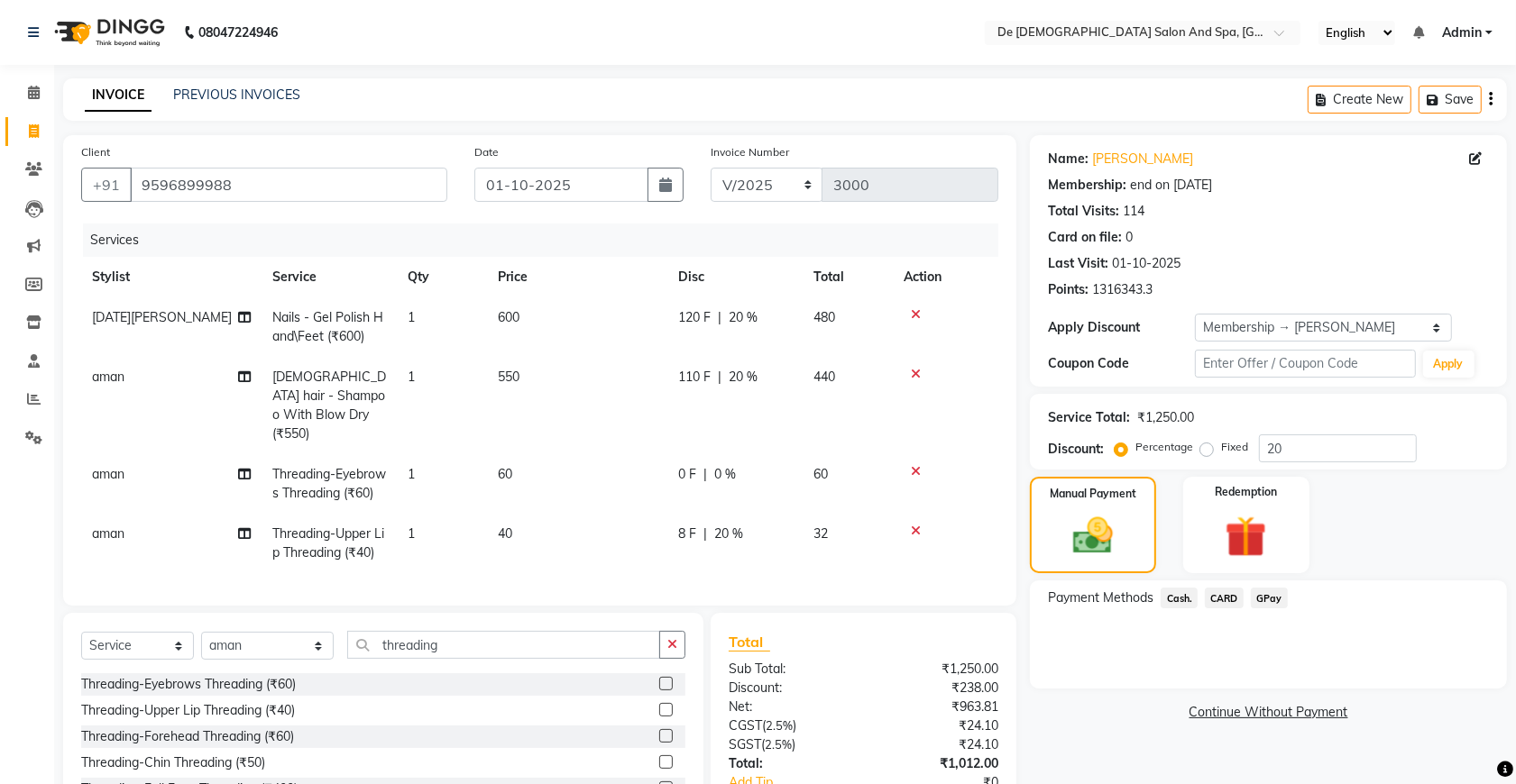
click at [727, 537] on span "20 %" at bounding box center [729, 534] width 29 height 19
select select "49201"
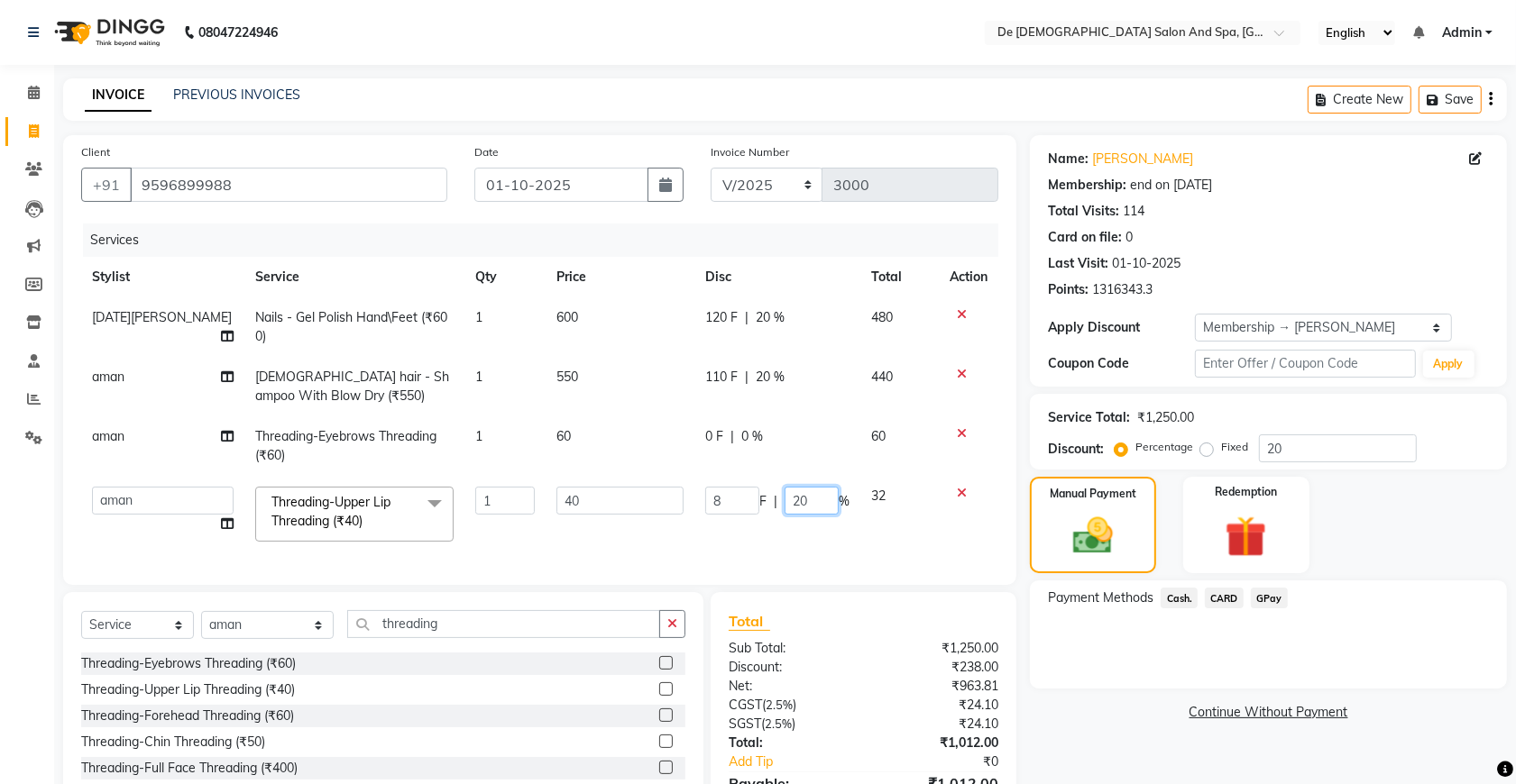
click at [804, 500] on input "20" at bounding box center [812, 500] width 54 height 28
type input "2"
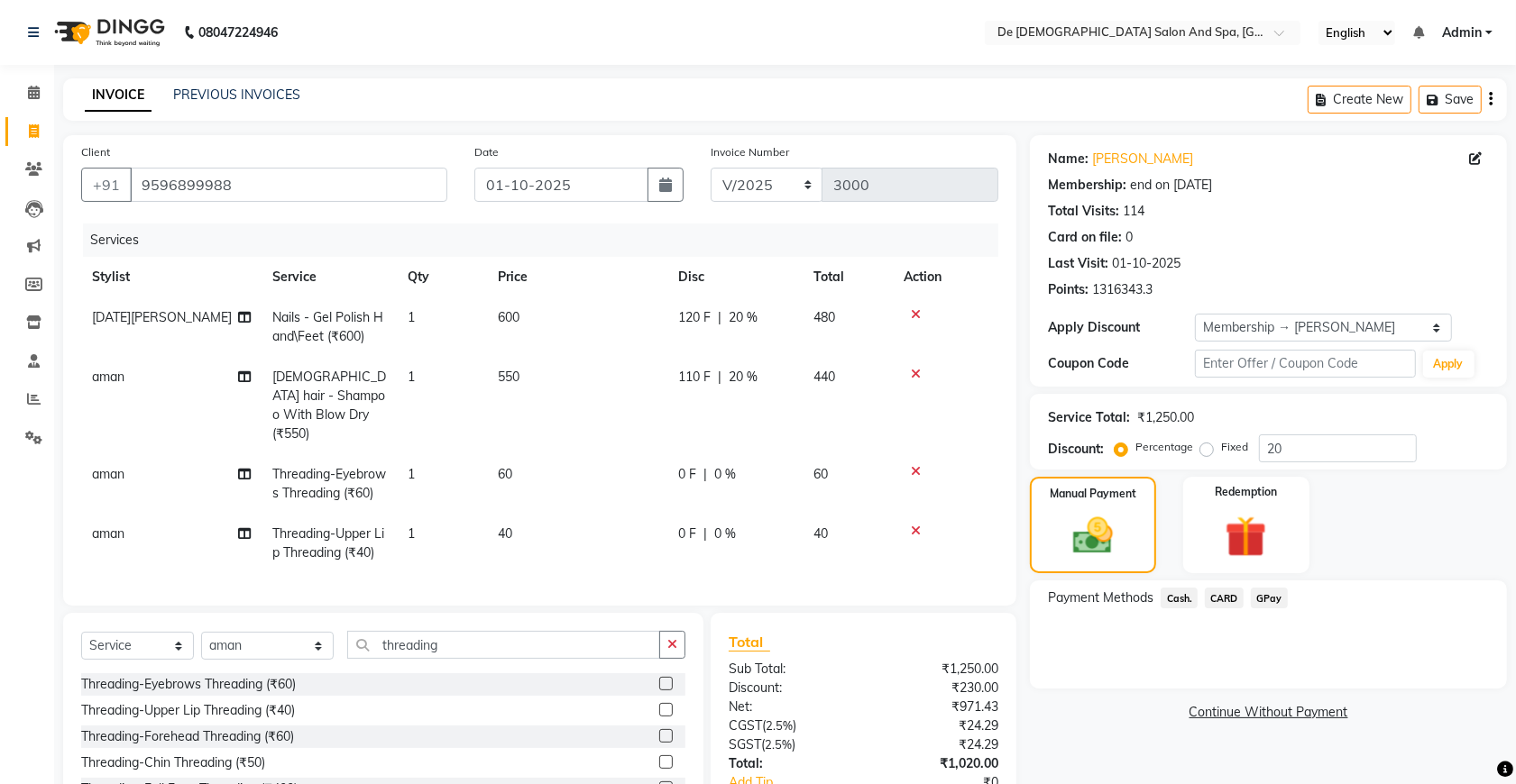
drag, startPoint x: 791, startPoint y: 50, endPoint x: 821, endPoint y: 47, distance: 30.1
click at [792, 50] on nav "08047224946 Select Location × De Dios Salon And Spa, Gandhi Nagar English ENGLI…" at bounding box center [758, 33] width 1516 height 65
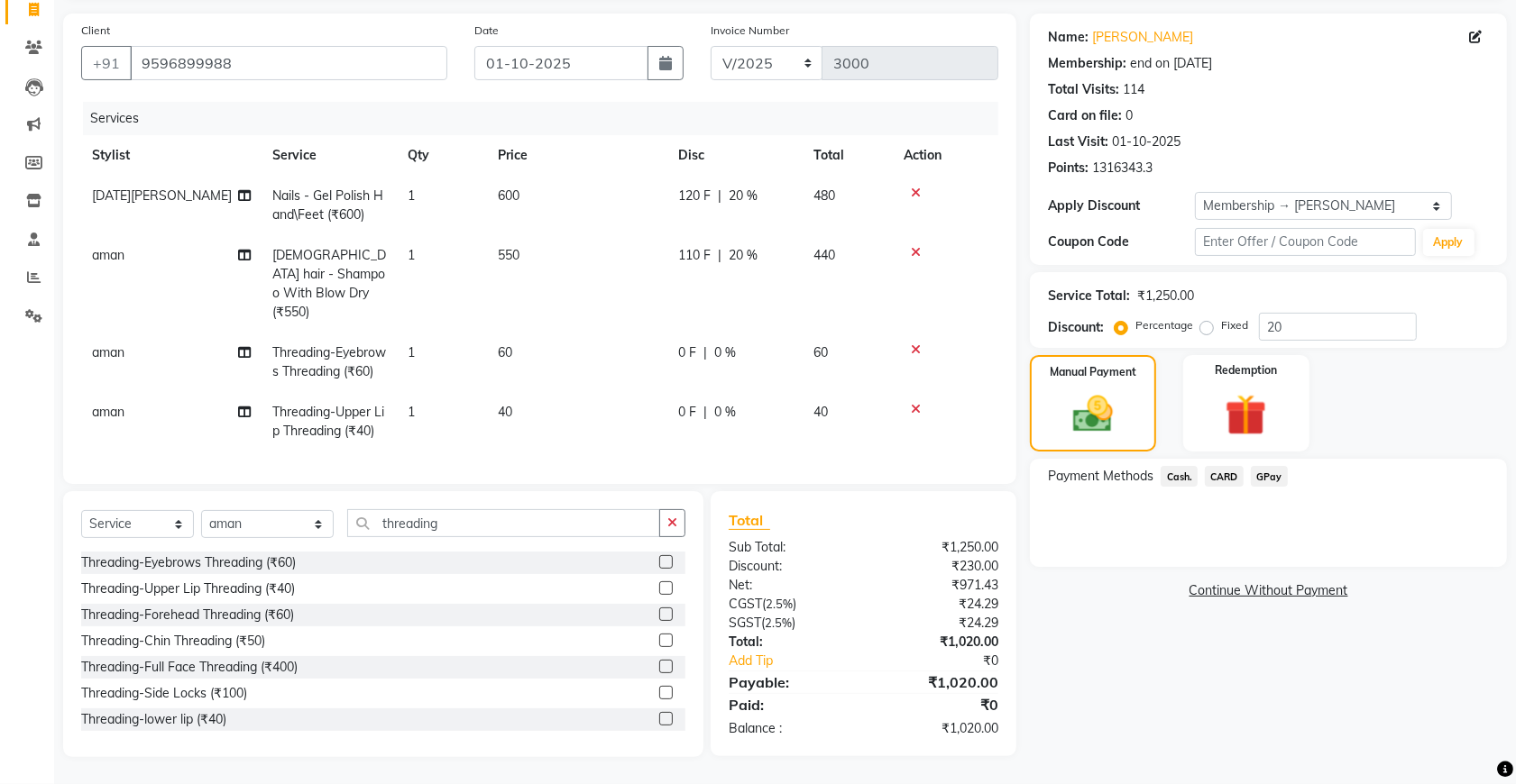
scroll to position [138, 0]
click at [1186, 466] on span "Cash." at bounding box center [1178, 476] width 37 height 21
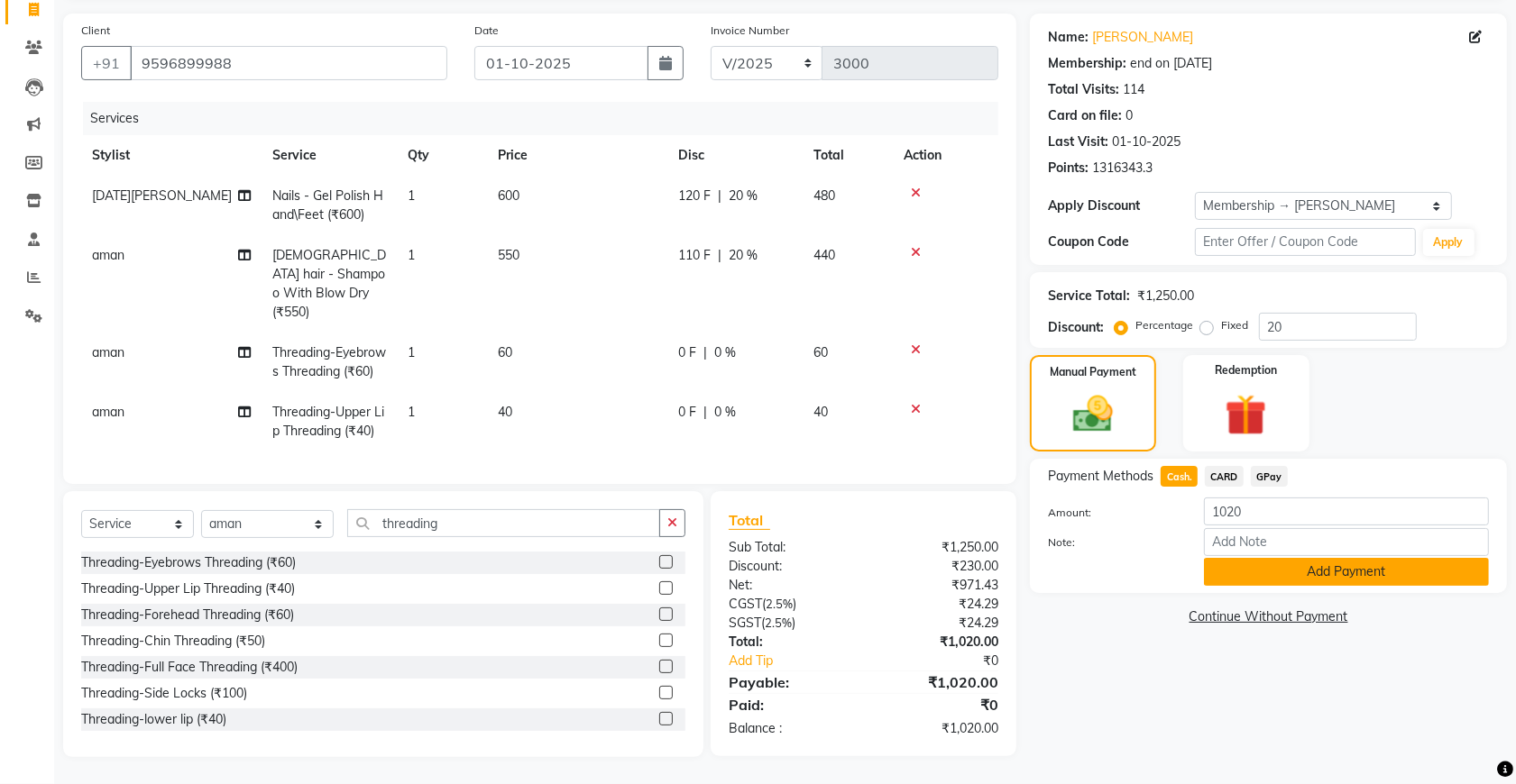
click at [1240, 558] on button "Add Payment" at bounding box center [1346, 572] width 285 height 28
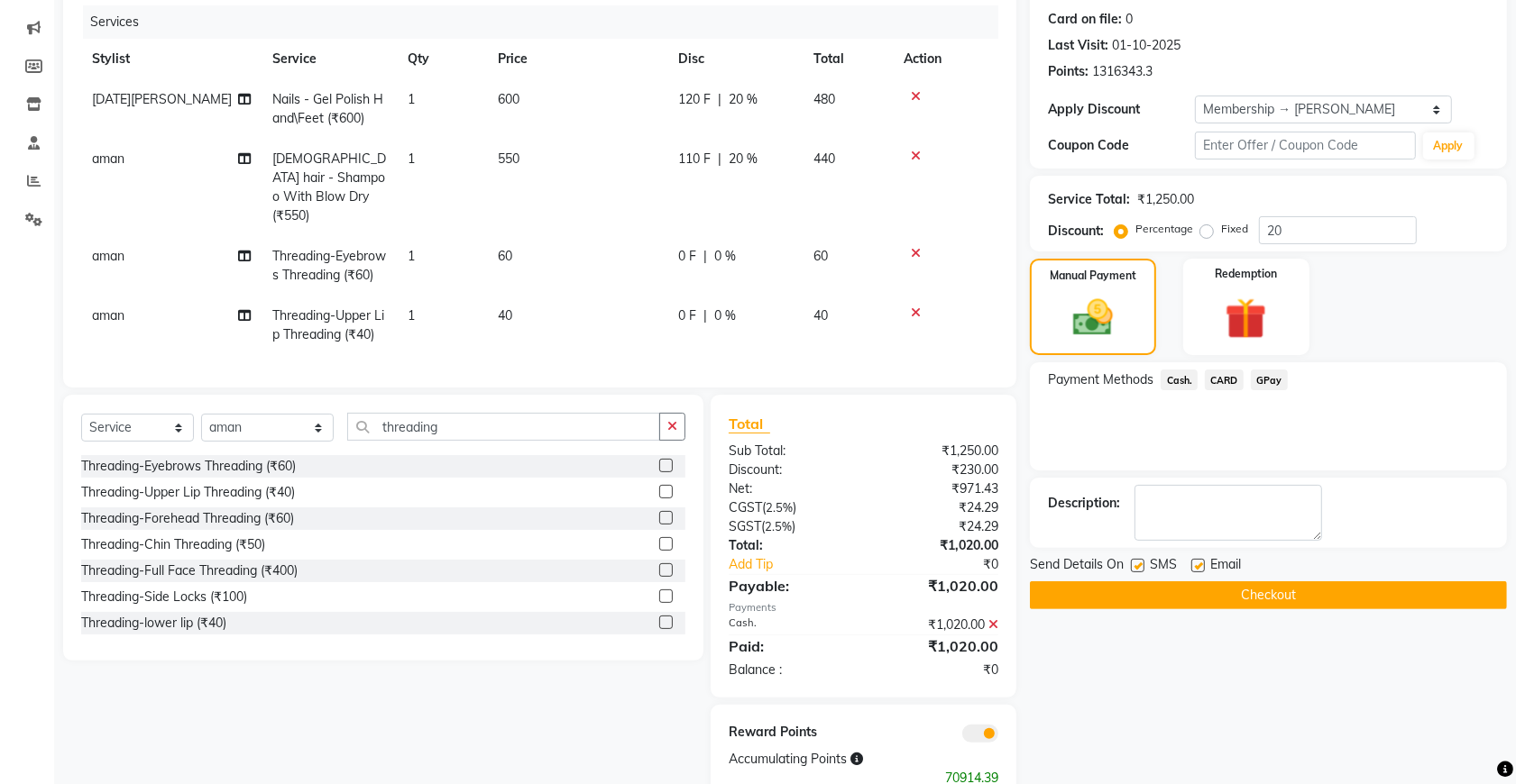
scroll to position [282, 0]
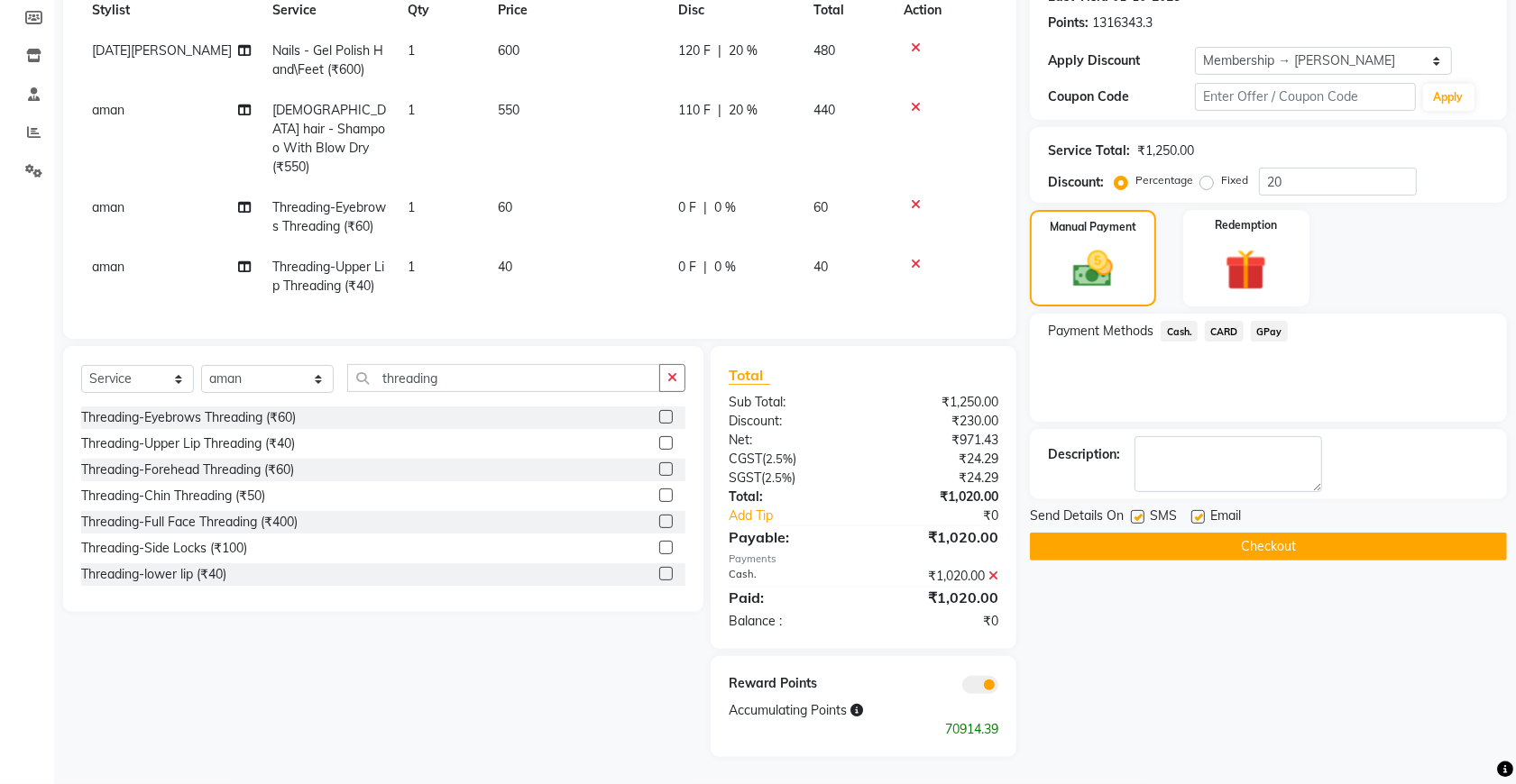
click at [1218, 512] on span "Email" at bounding box center [1226, 517] width 31 height 23
click at [1216, 533] on button "Checkout" at bounding box center [1268, 546] width 477 height 28
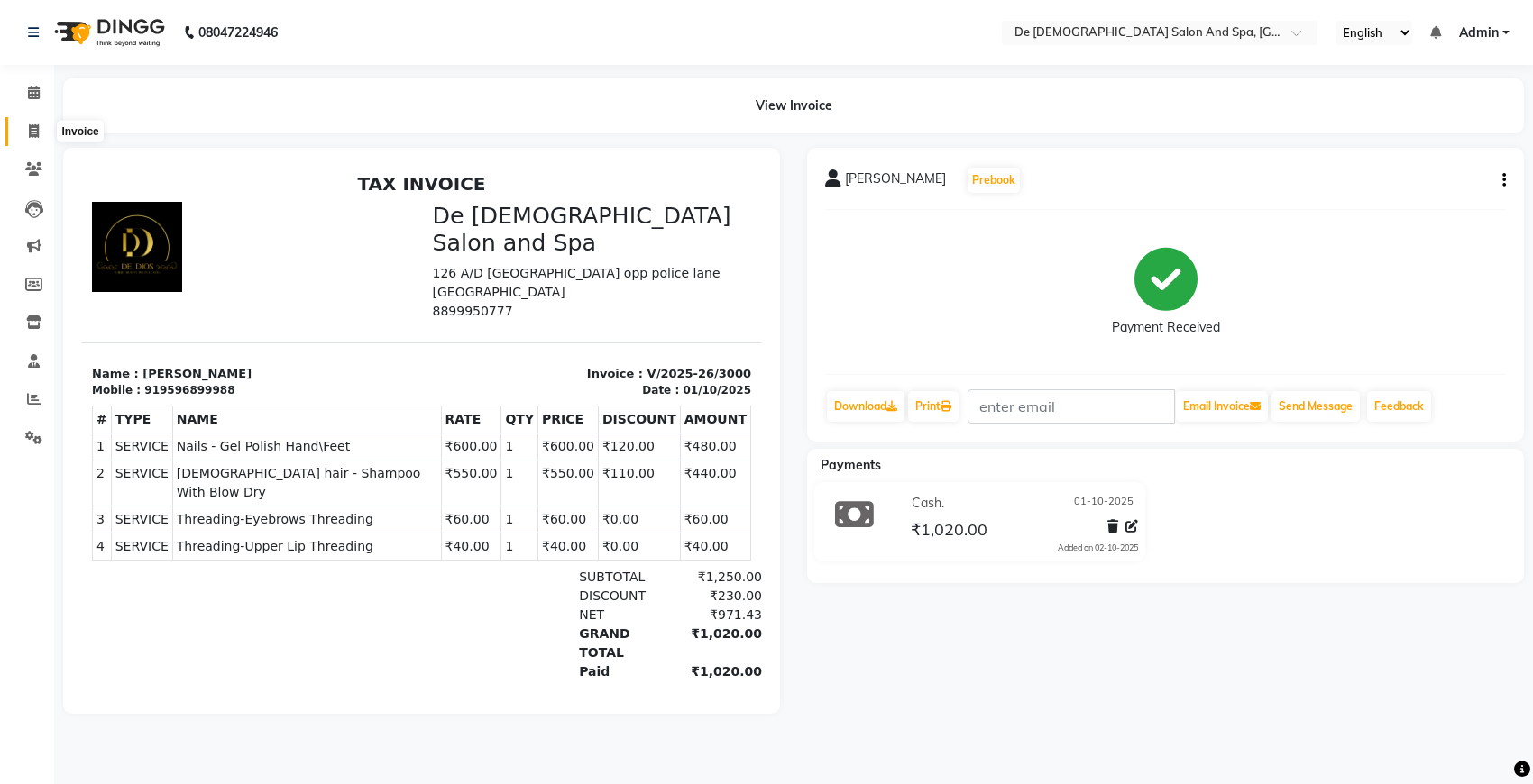
drag, startPoint x: 37, startPoint y: 132, endPoint x: 55, endPoint y: 122, distance: 20.6
click at [37, 132] on icon at bounding box center [34, 131] width 10 height 14
select select "service"
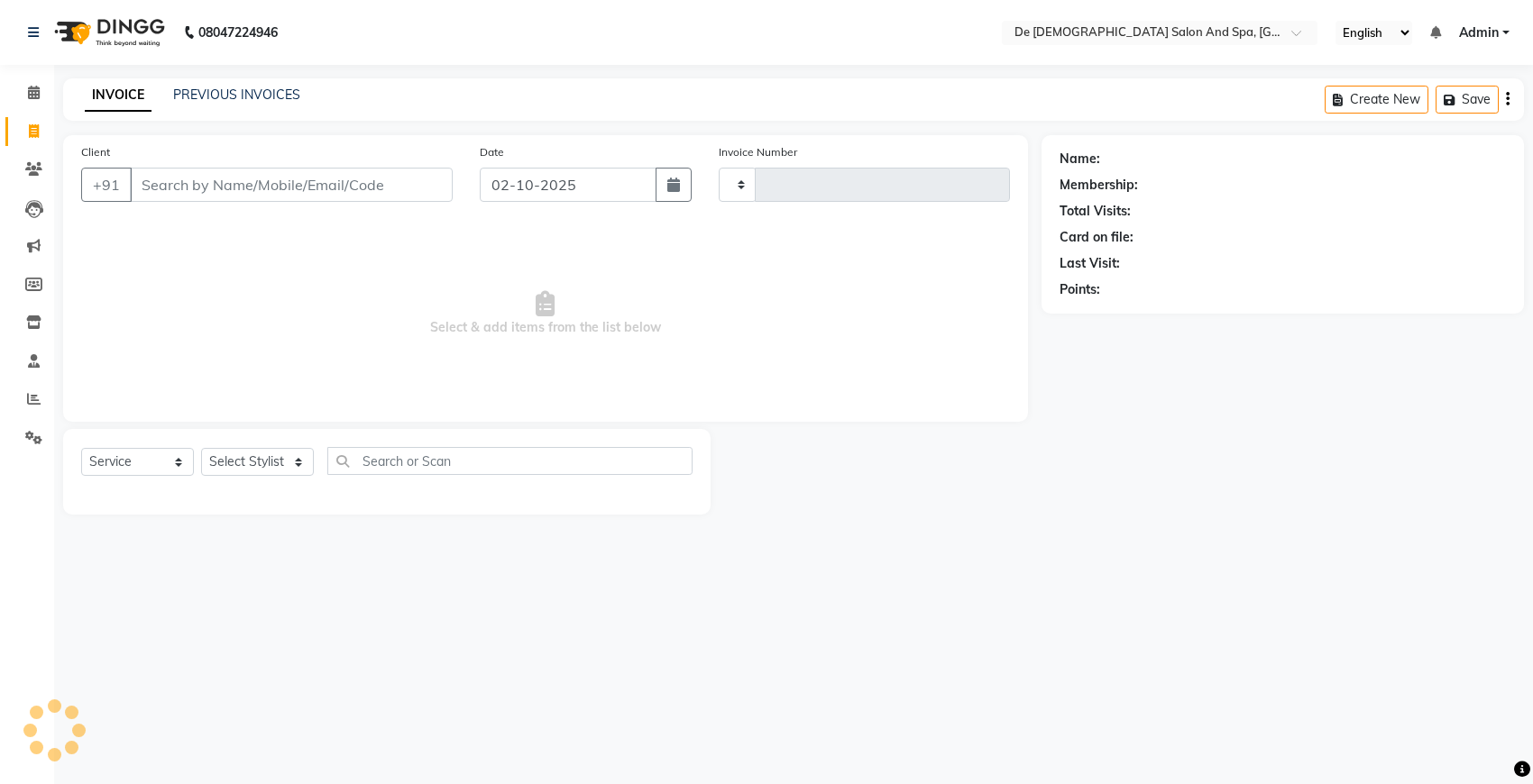
type input "3001"
select select "6431"
click at [285, 101] on link "PREVIOUS INVOICES" at bounding box center [237, 94] width 127 height 16
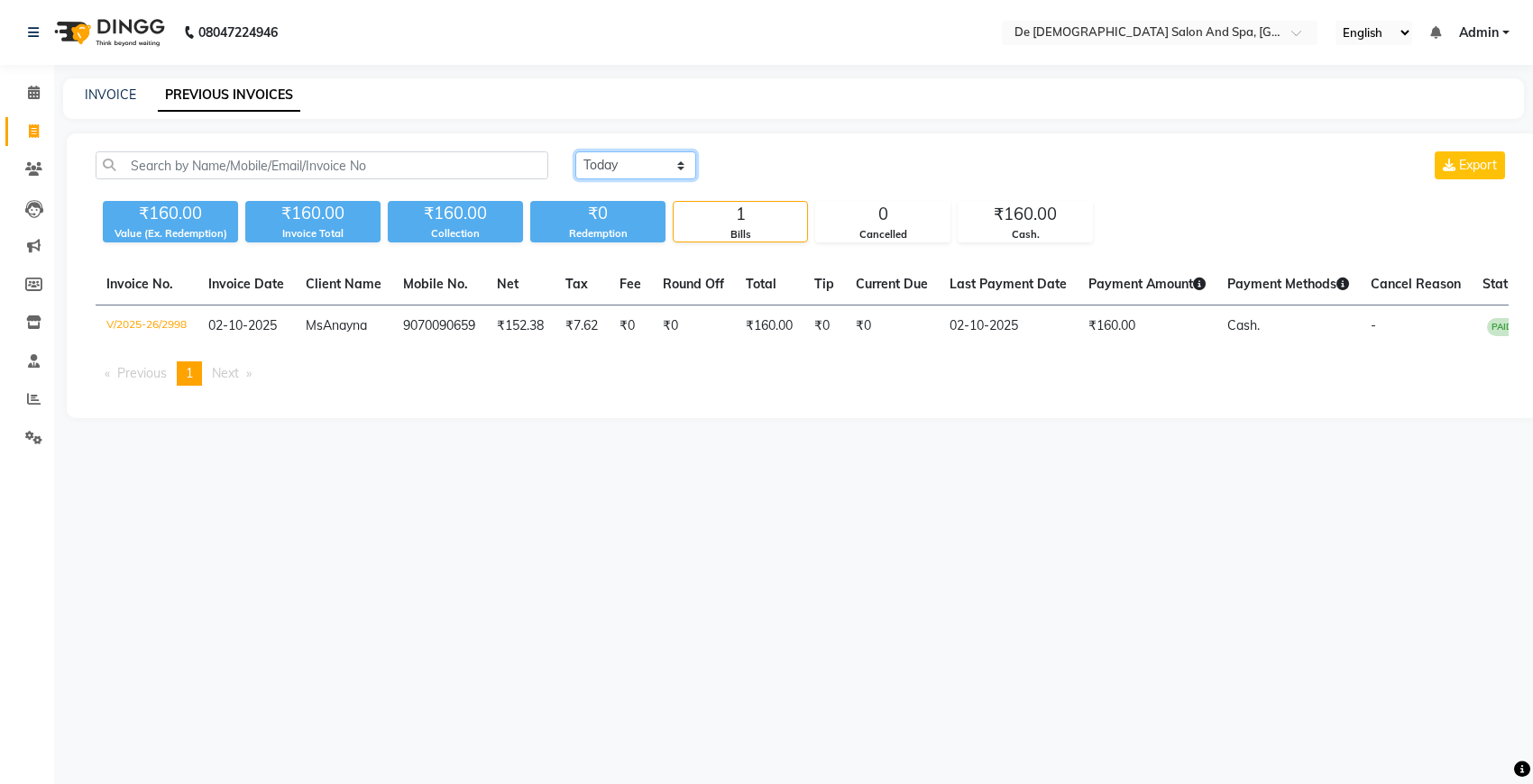
click at [617, 160] on select "[DATE] [DATE] Custom Range" at bounding box center [635, 165] width 121 height 28
select select "[DATE]"
click at [575, 152] on select "[DATE] [DATE] Custom Range" at bounding box center [635, 165] width 121 height 28
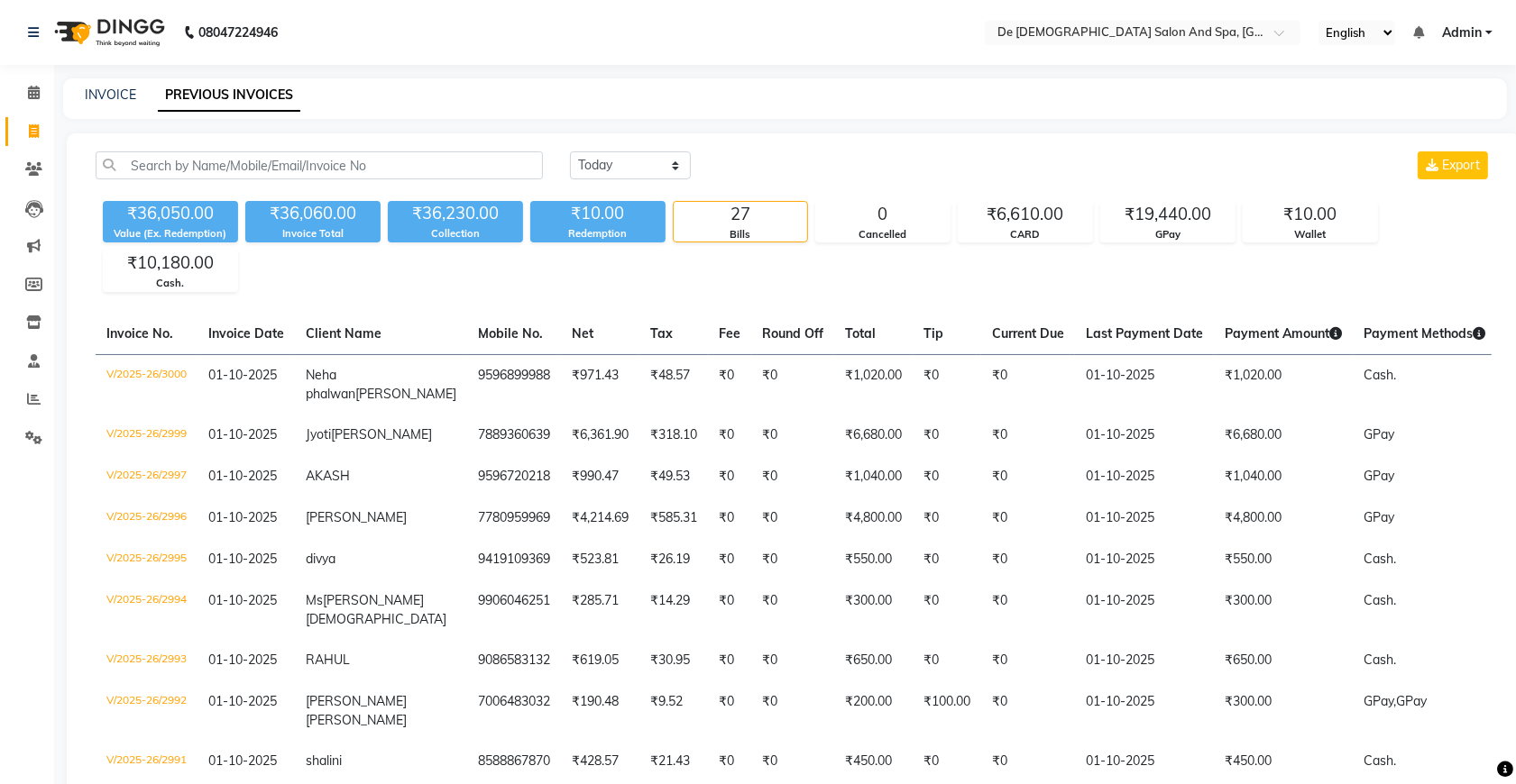
click at [194, 101] on link "PREVIOUS INVOICES" at bounding box center [229, 95] width 143 height 33
click at [119, 92] on link "INVOICE" at bounding box center [110, 94] width 52 height 16
select select "service"
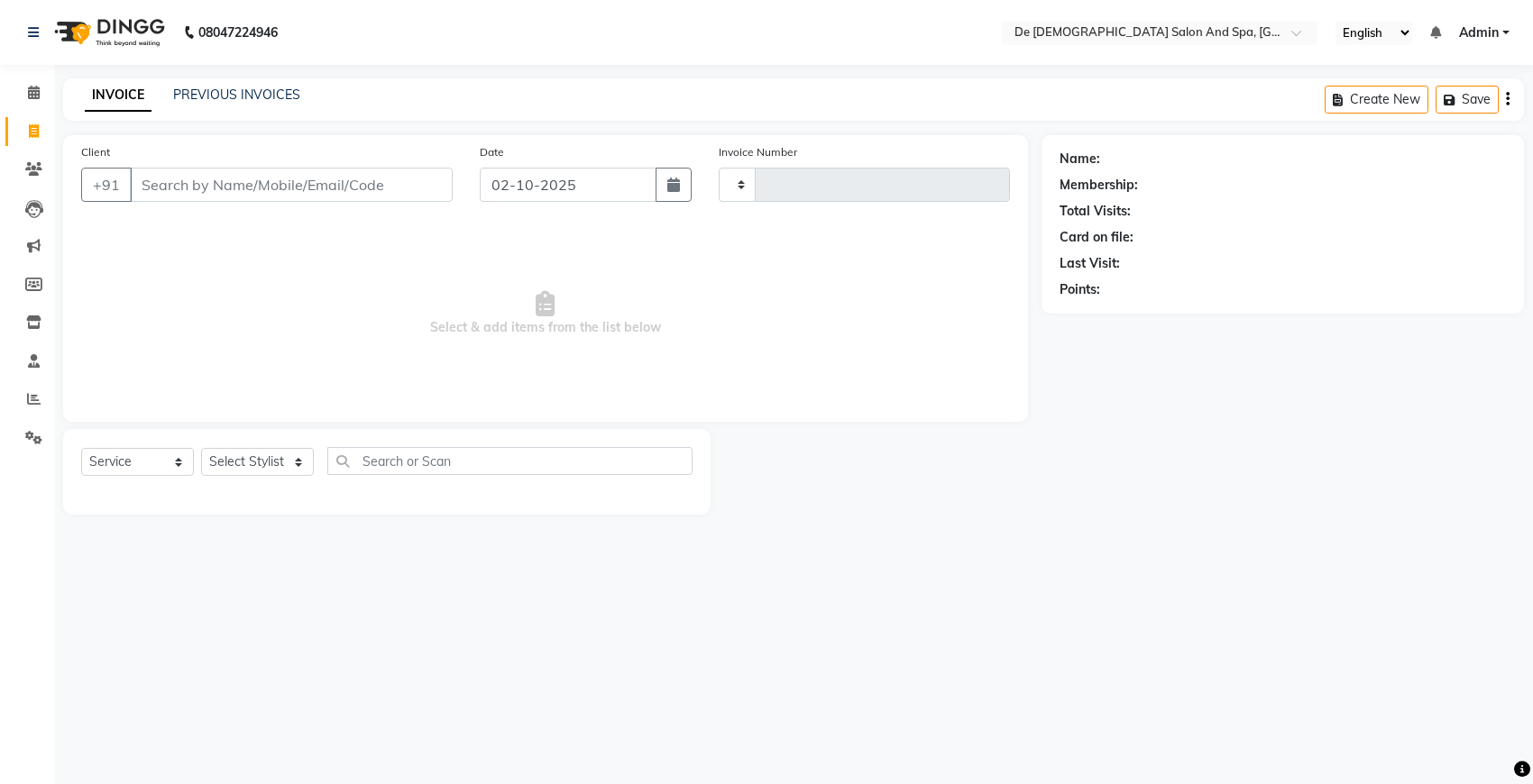
type input "3001"
select select "6431"
click at [245, 97] on link "PREVIOUS INVOICES" at bounding box center [237, 94] width 127 height 16
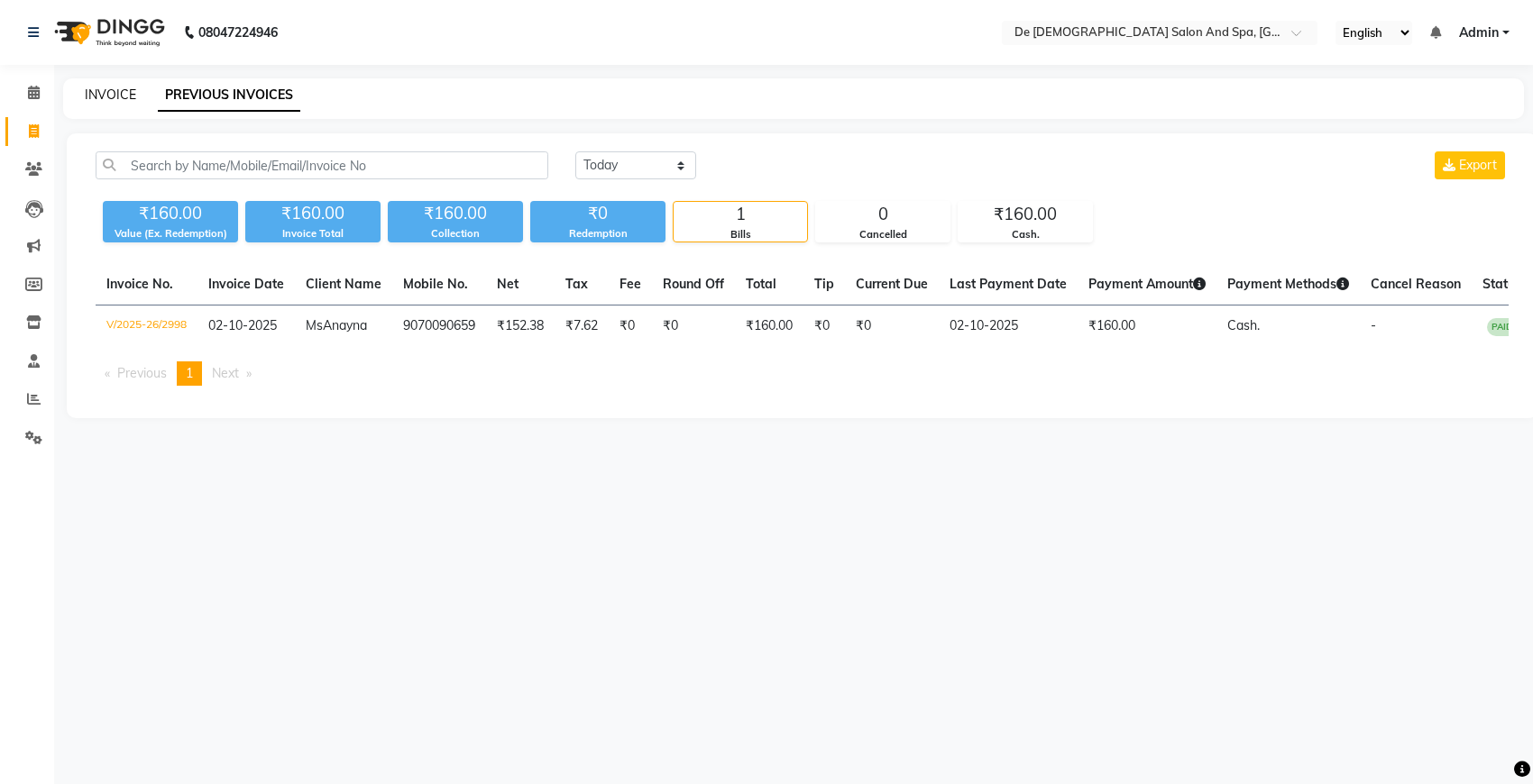
click at [113, 90] on link "INVOICE" at bounding box center [110, 94] width 52 height 16
select select "6431"
select select "service"
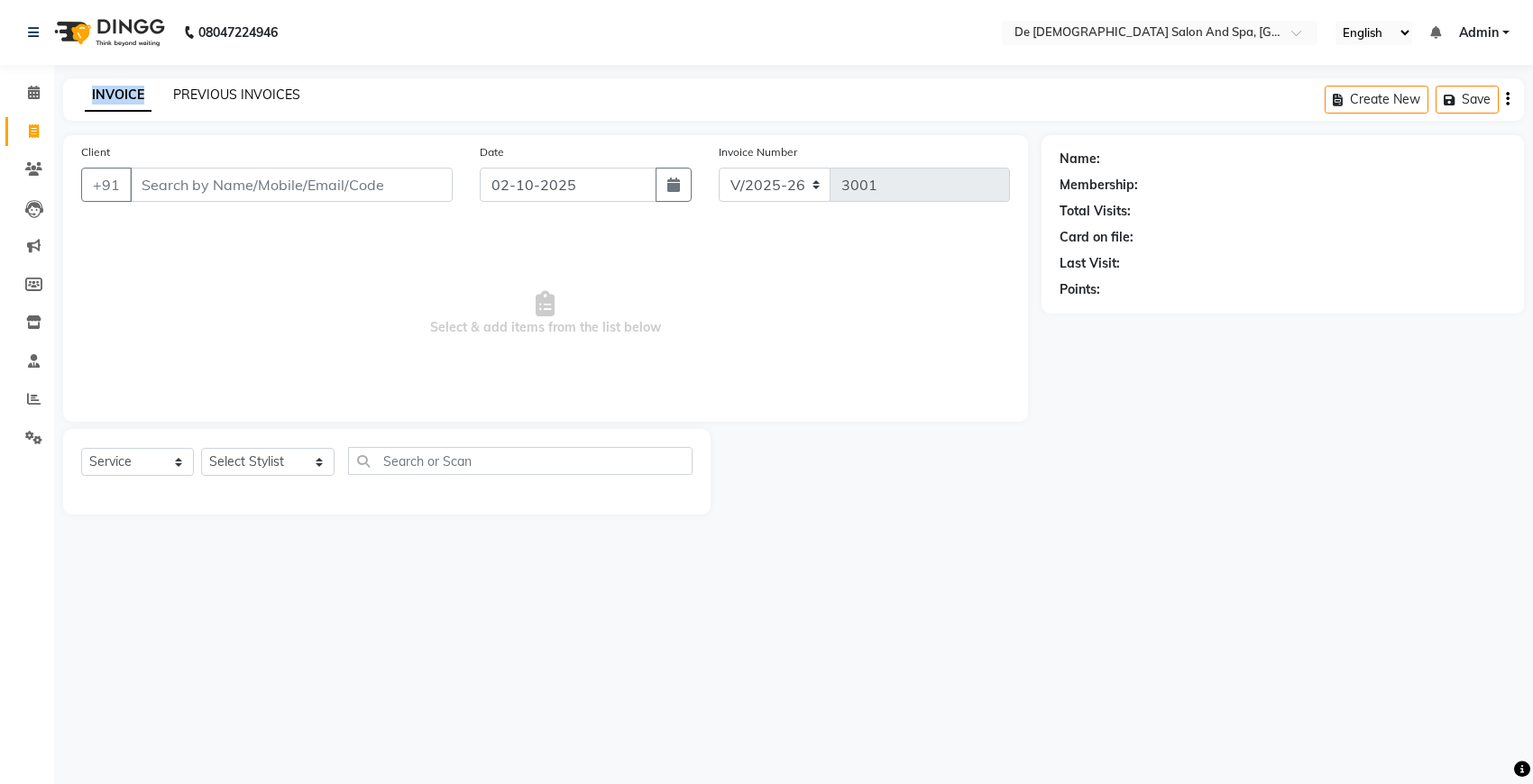
click at [203, 93] on link "PREVIOUS INVOICES" at bounding box center [237, 94] width 127 height 16
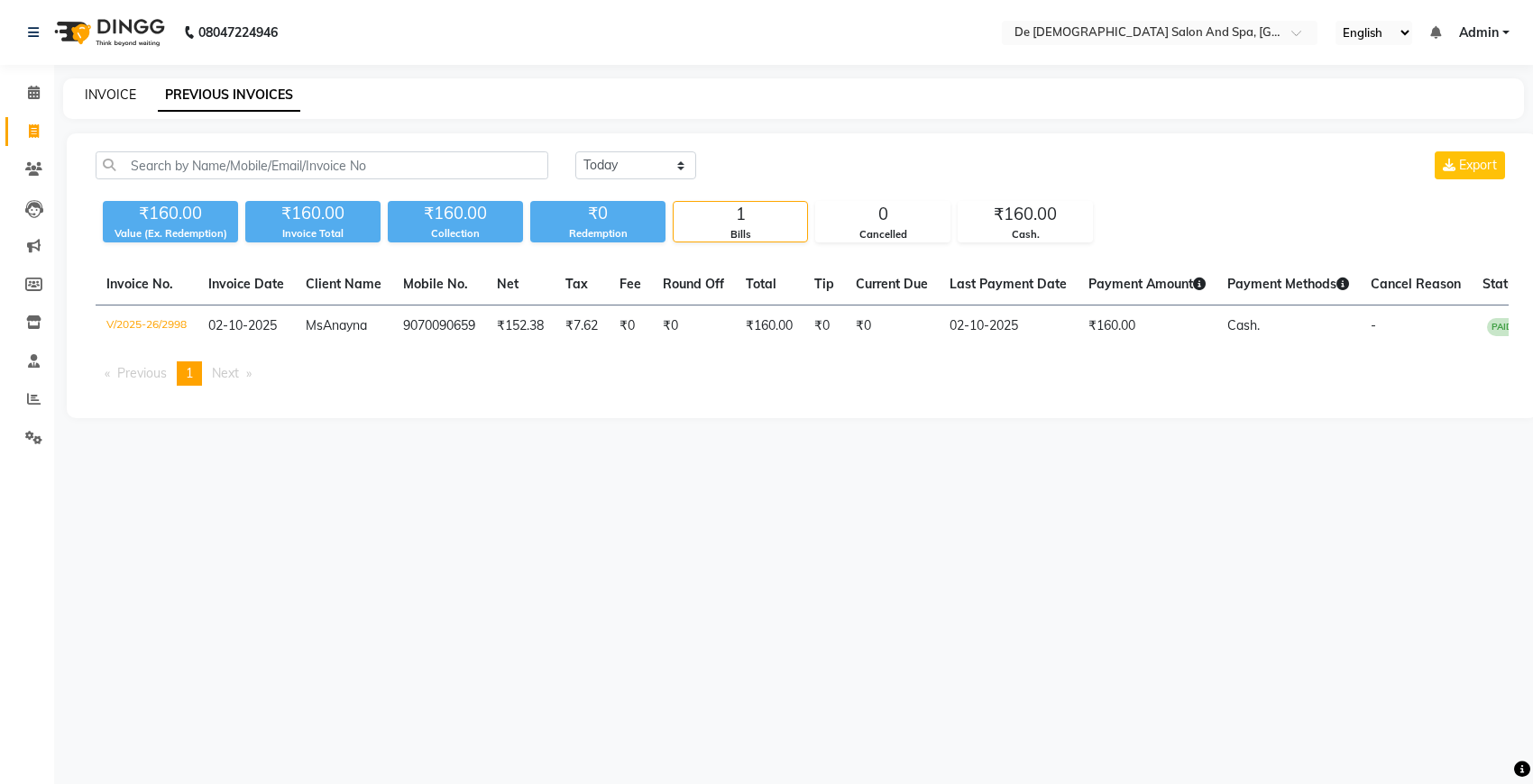
click at [111, 100] on link "INVOICE" at bounding box center [110, 94] width 52 height 16
select select "service"
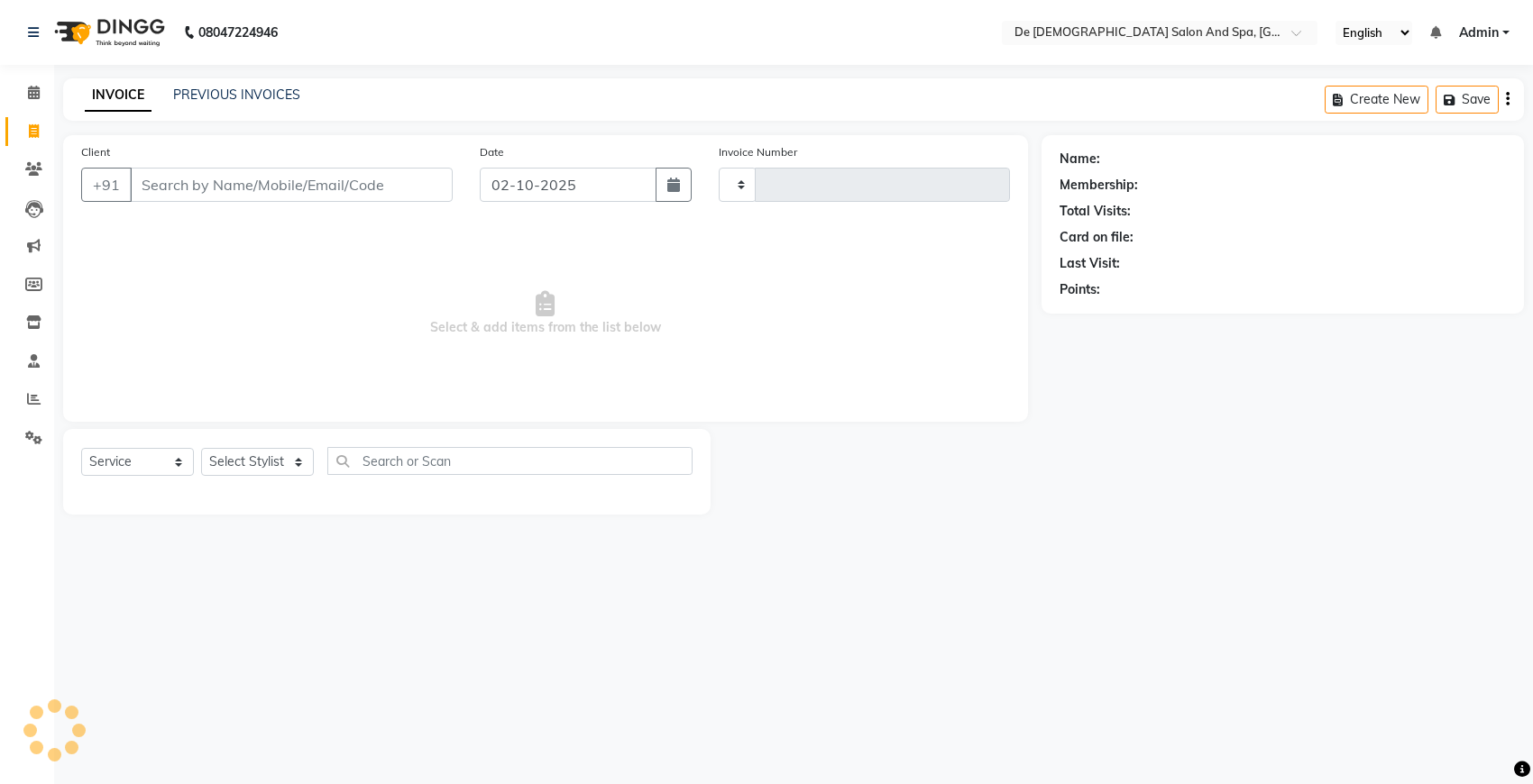
type input "3001"
select select "6431"
click at [214, 92] on link "PREVIOUS INVOICES" at bounding box center [237, 94] width 127 height 16
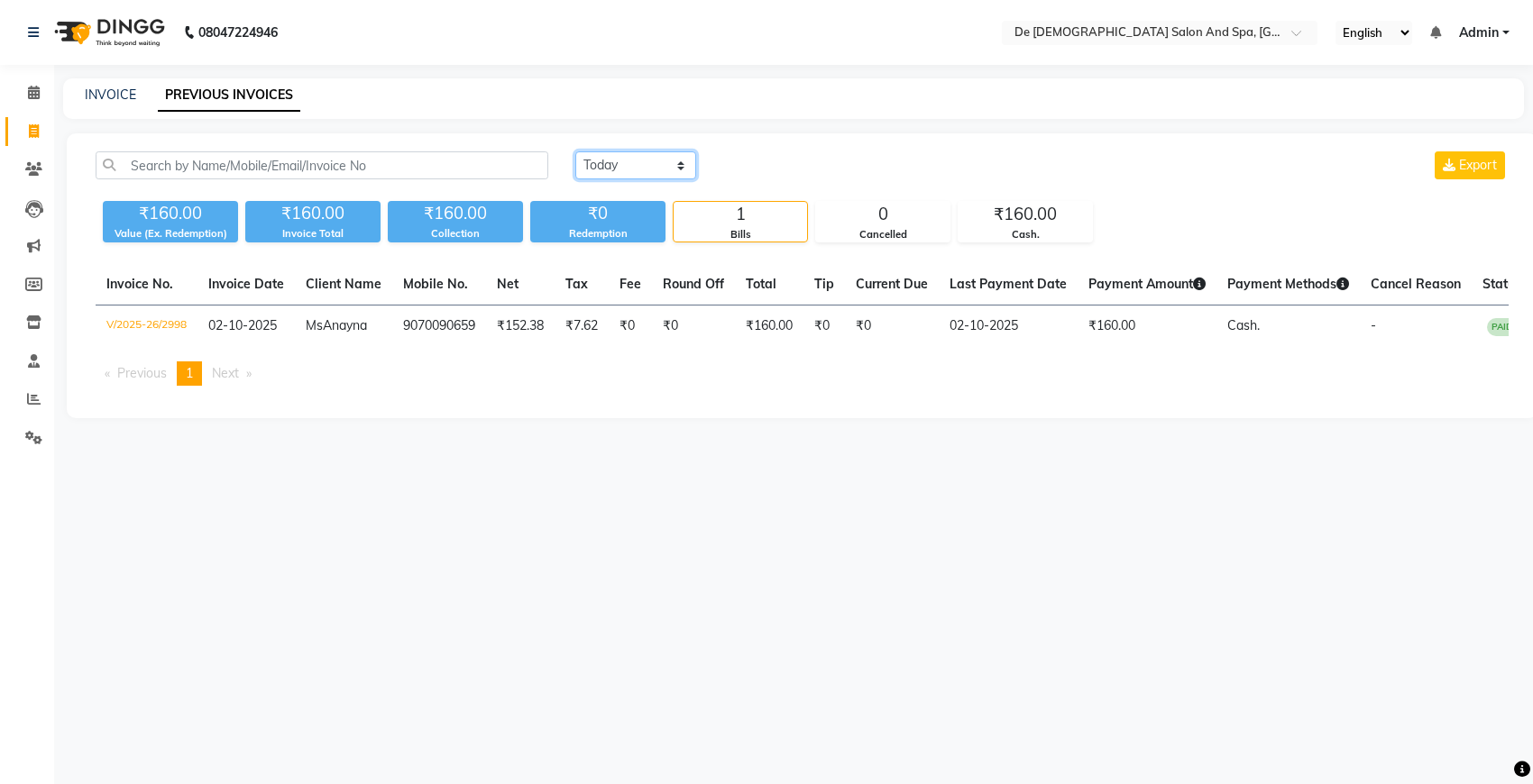
click at [624, 167] on select "[DATE] [DATE] Custom Range" at bounding box center [635, 165] width 121 height 28
select select "[DATE]"
click at [575, 152] on select "[DATE] [DATE] Custom Range" at bounding box center [635, 165] width 121 height 28
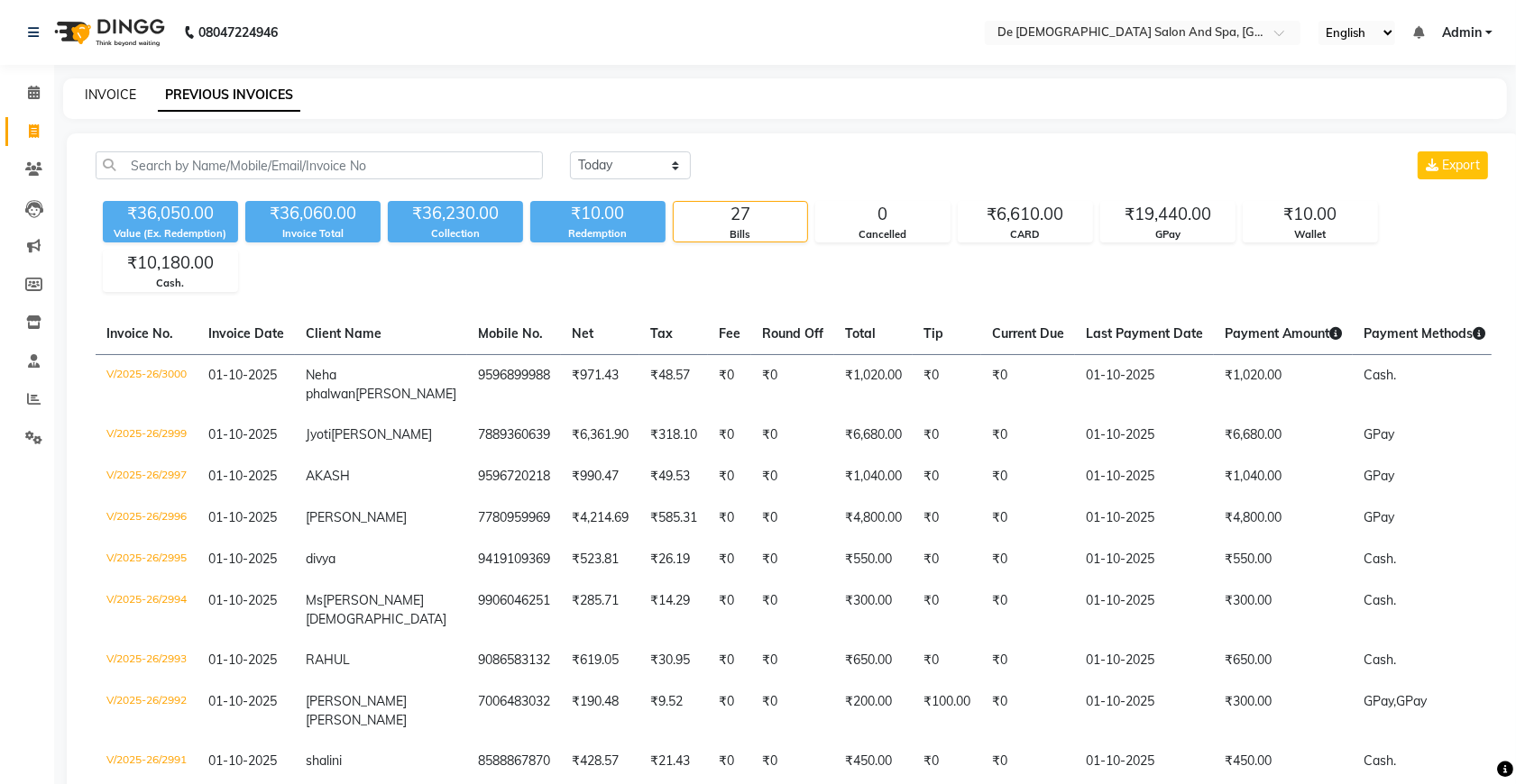
click at [91, 99] on link "INVOICE" at bounding box center [110, 94] width 52 height 16
select select "service"
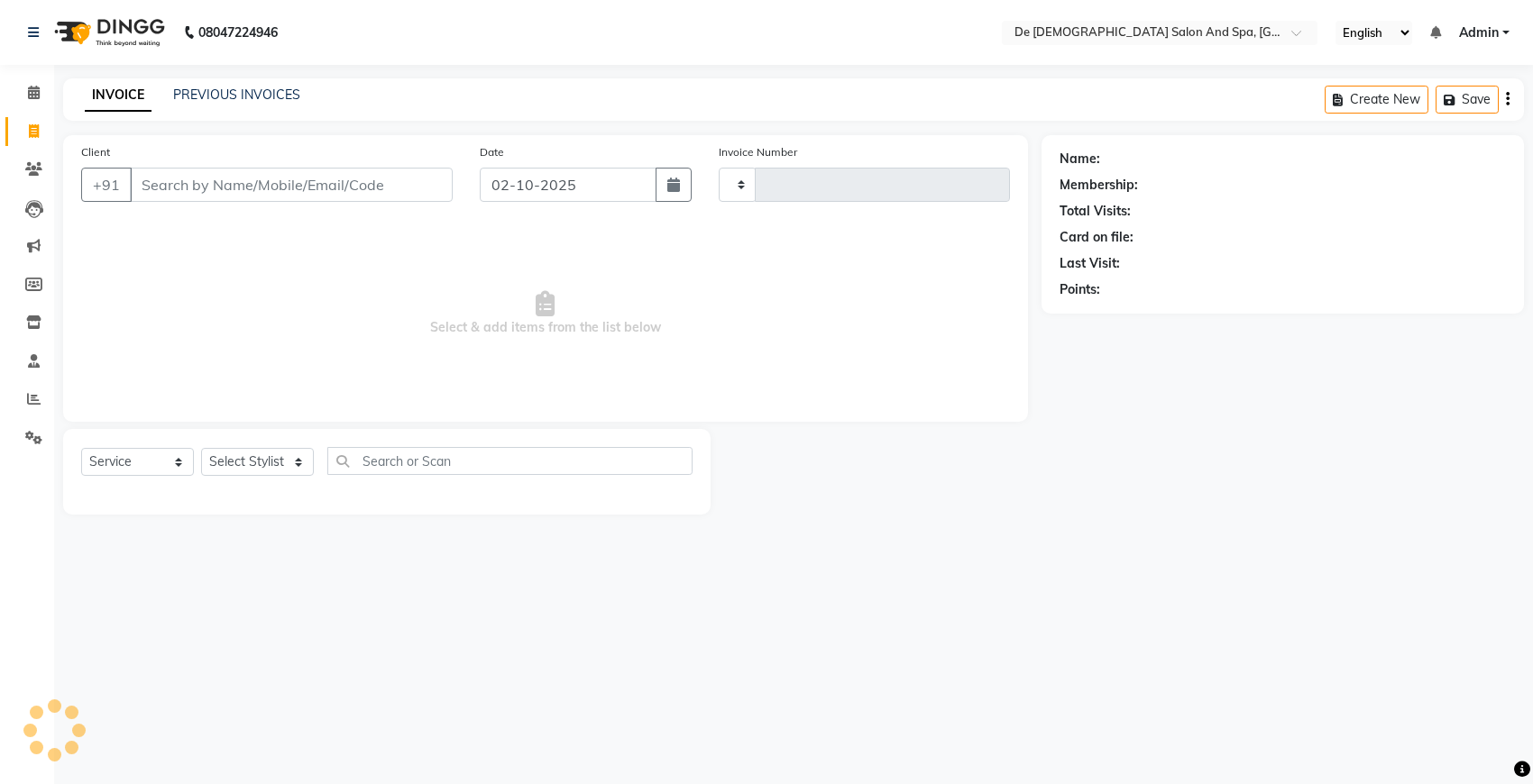
type input "3001"
select select "6431"
click at [261, 458] on select "Select Stylist akshay [PERSON_NAME] [PERSON_NAME] [PERSON_NAME] [MEDICAL_DATA][…" at bounding box center [268, 462] width 133 height 28
select select "79126"
click at [201, 448] on select "Select Stylist akshay [PERSON_NAME] [PERSON_NAME] [PERSON_NAME] [MEDICAL_DATA][…" at bounding box center [268, 462] width 133 height 28
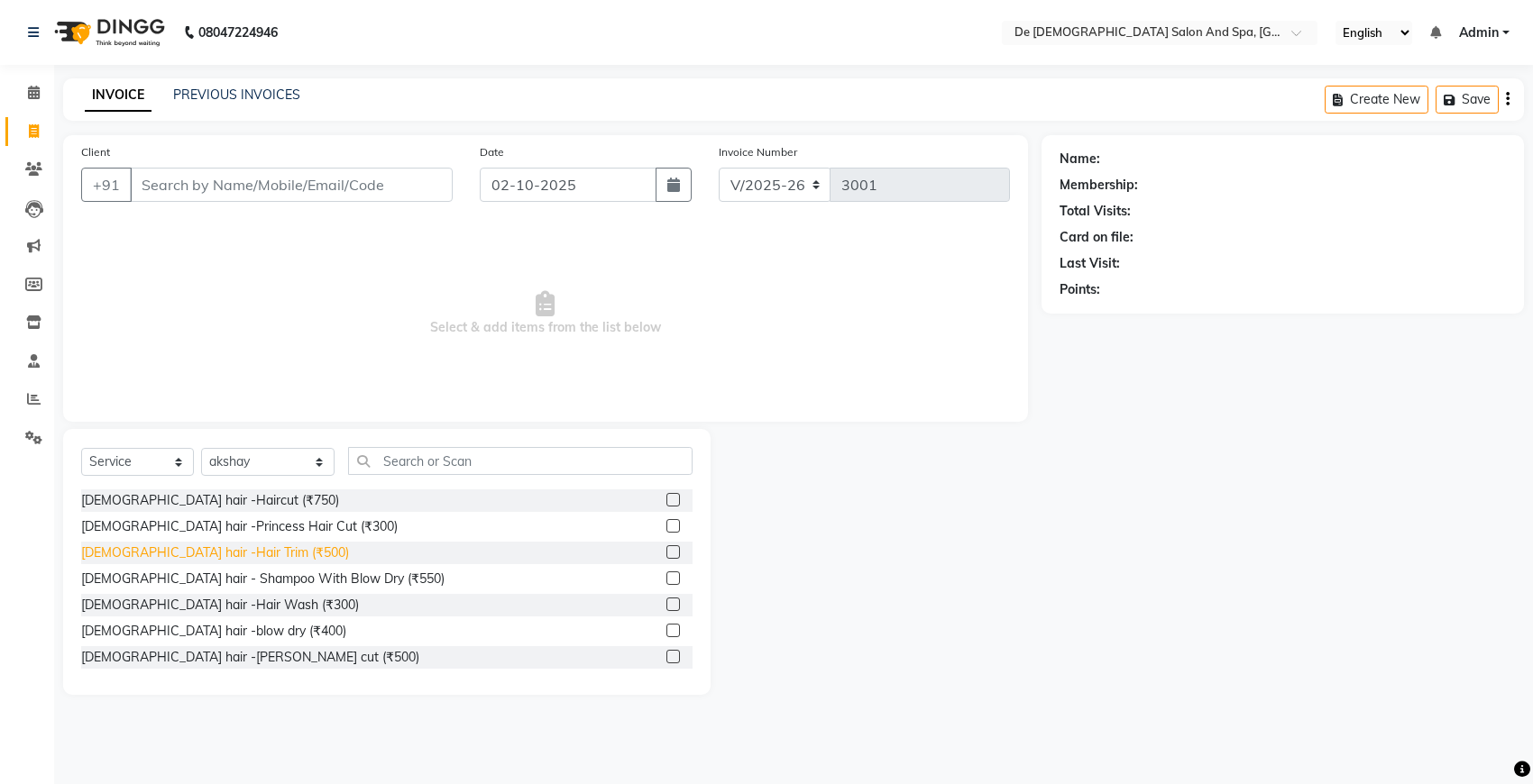
click at [217, 545] on div "[DEMOGRAPHIC_DATA] hair -Hair Trim (₹500)" at bounding box center [214, 553] width 268 height 19
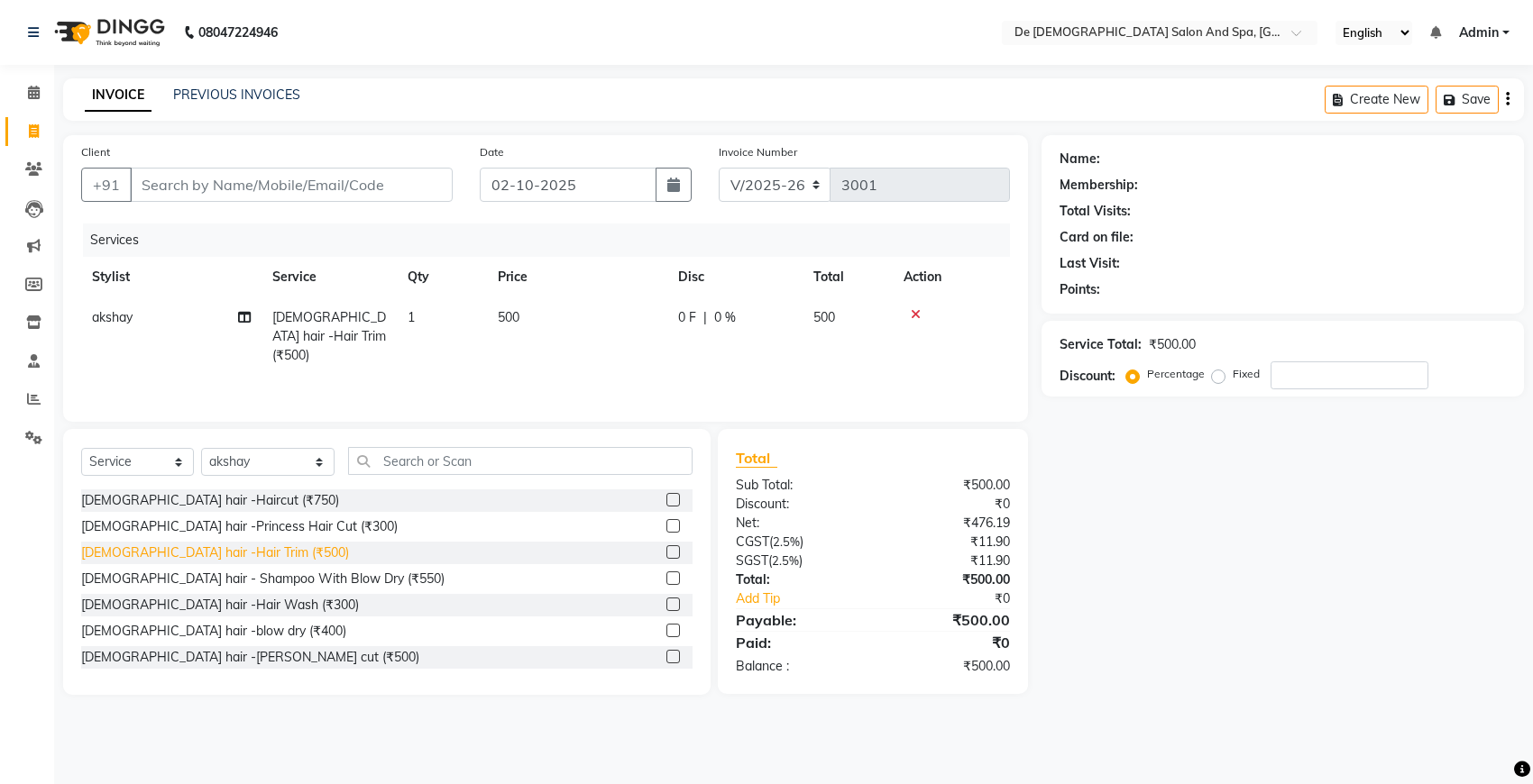
click at [217, 545] on div "[DEMOGRAPHIC_DATA] hair -Hair Trim (₹500)" at bounding box center [214, 553] width 268 height 19
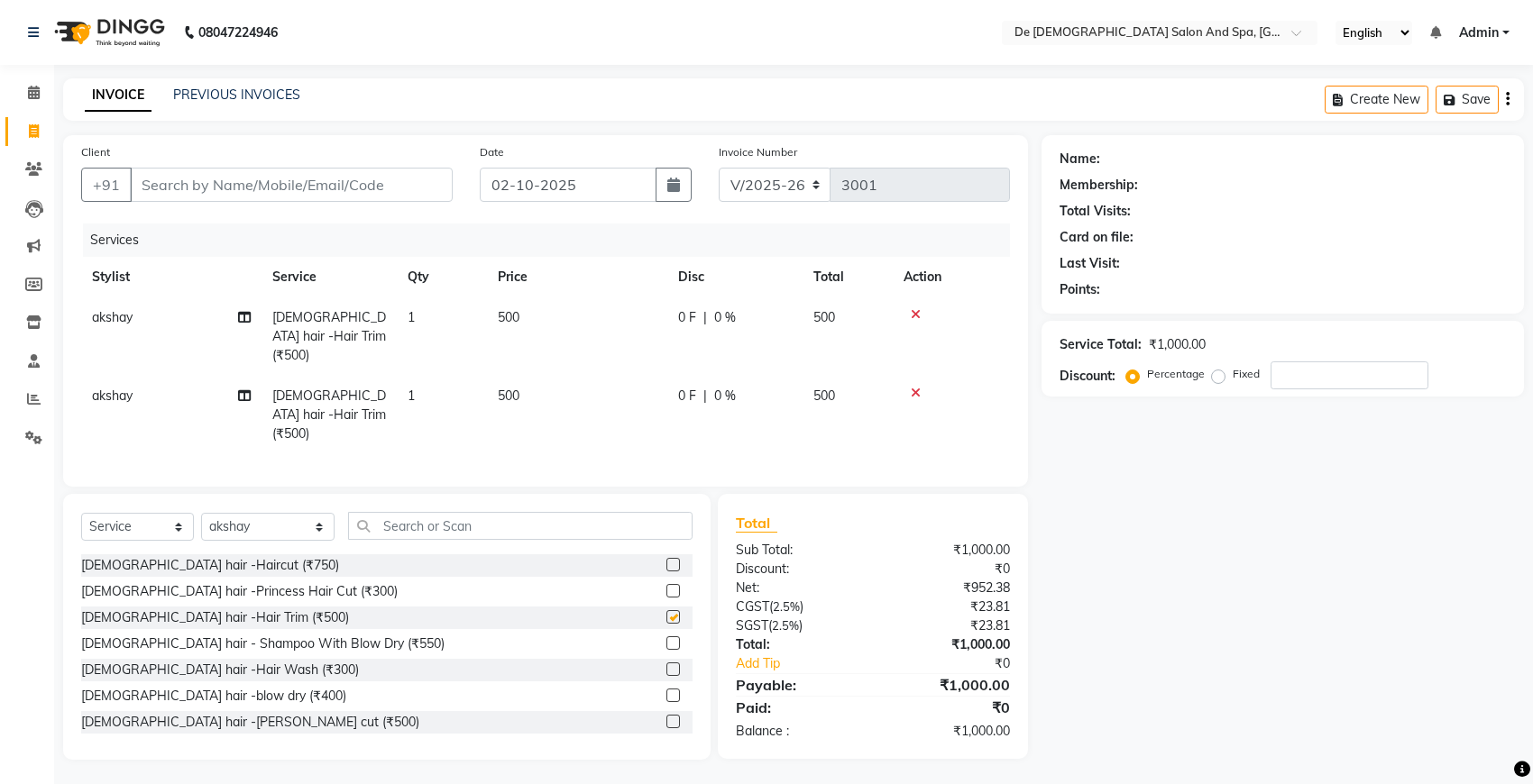
checkbox input "false"
click at [142, 377] on td "akshay" at bounding box center [171, 415] width 181 height 78
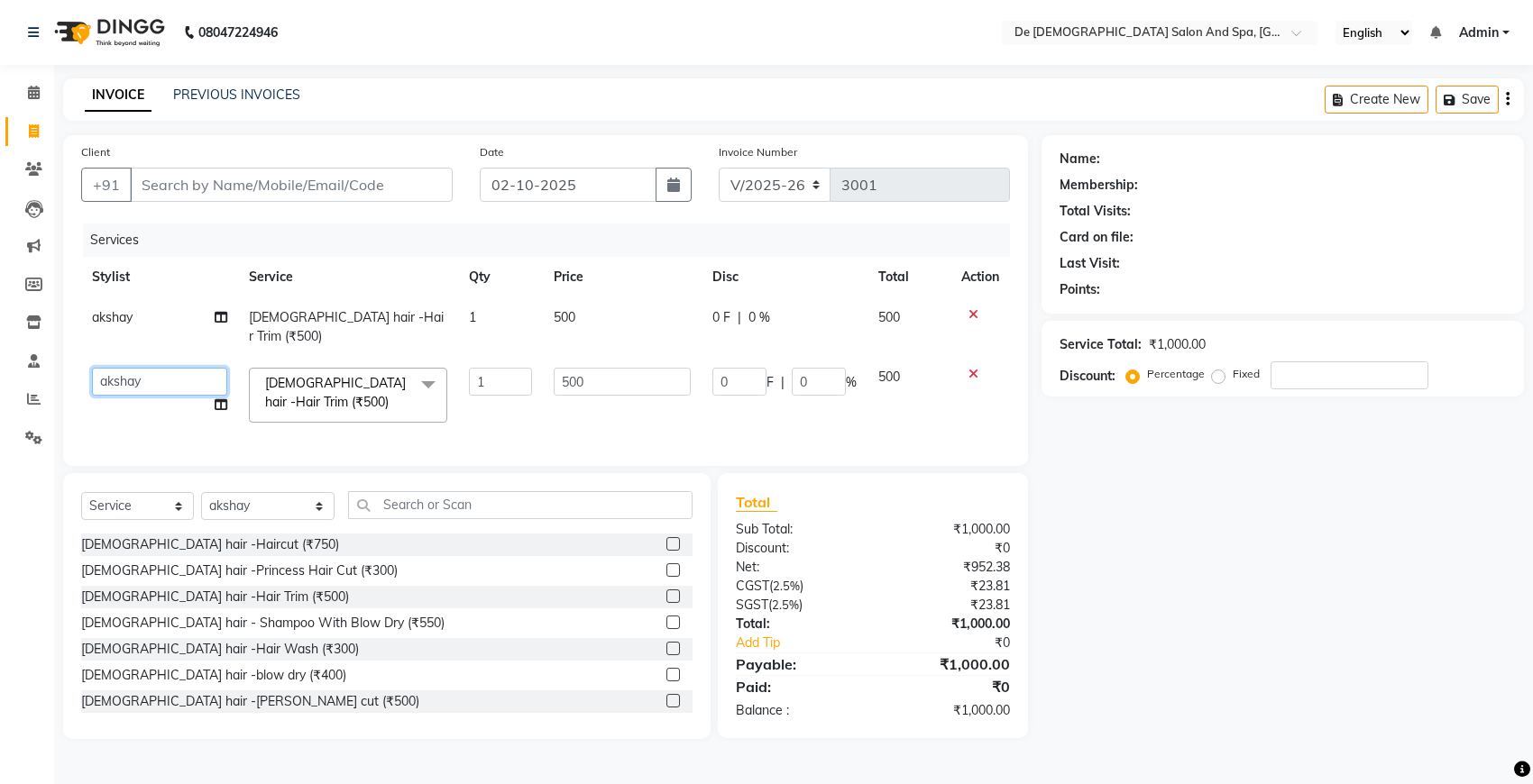
click at [144, 368] on select "akshay [PERSON_NAME] [PERSON_NAME] [PERSON_NAME] [MEDICAL_DATA][PERSON_NAME] ni…" at bounding box center [159, 381] width 135 height 28
select select "51742"
click at [349, 183] on input "Client" at bounding box center [291, 185] width 323 height 34
type input "m"
type input "0"
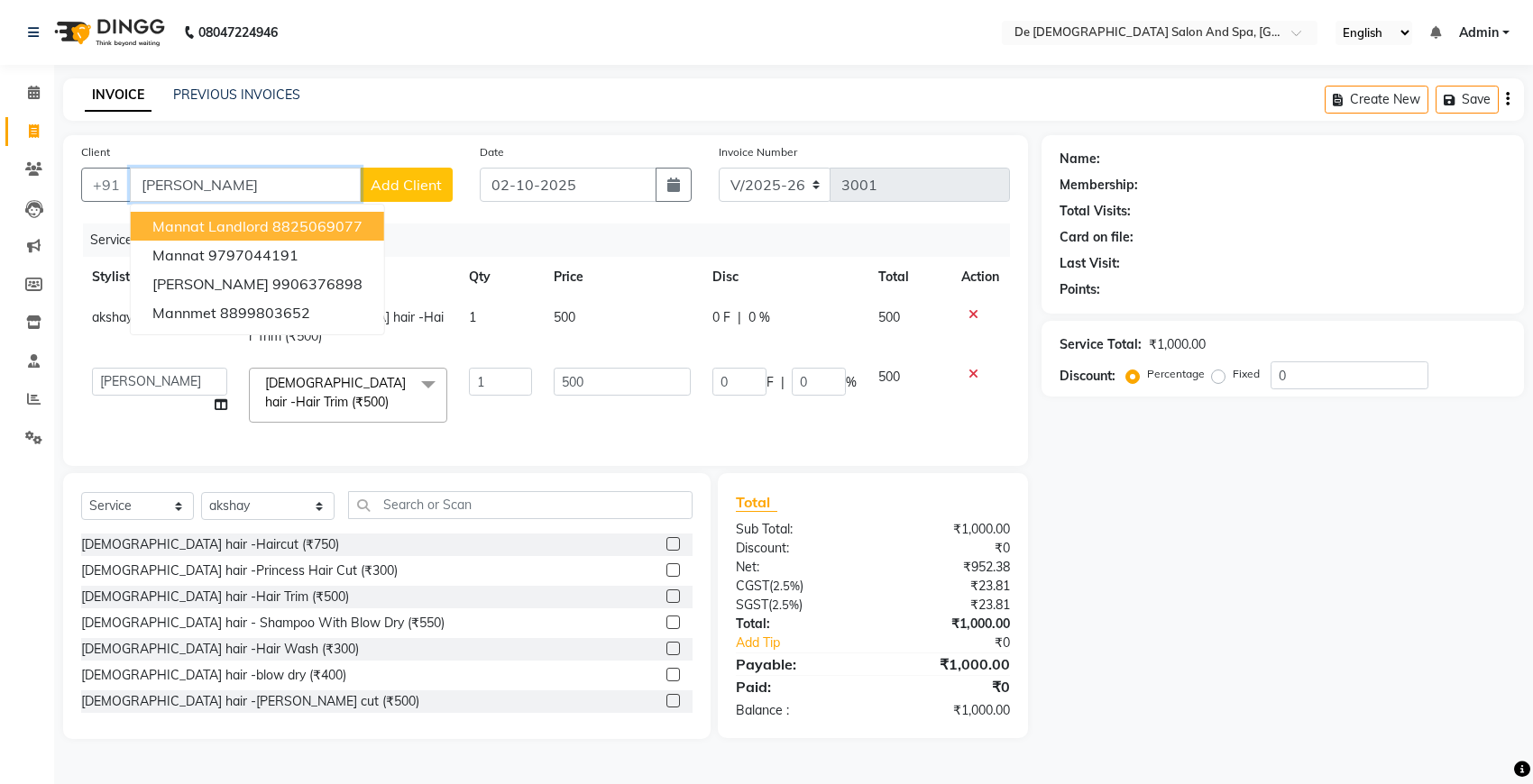
click at [323, 222] on ngb-highlight "8825069077" at bounding box center [317, 226] width 90 height 18
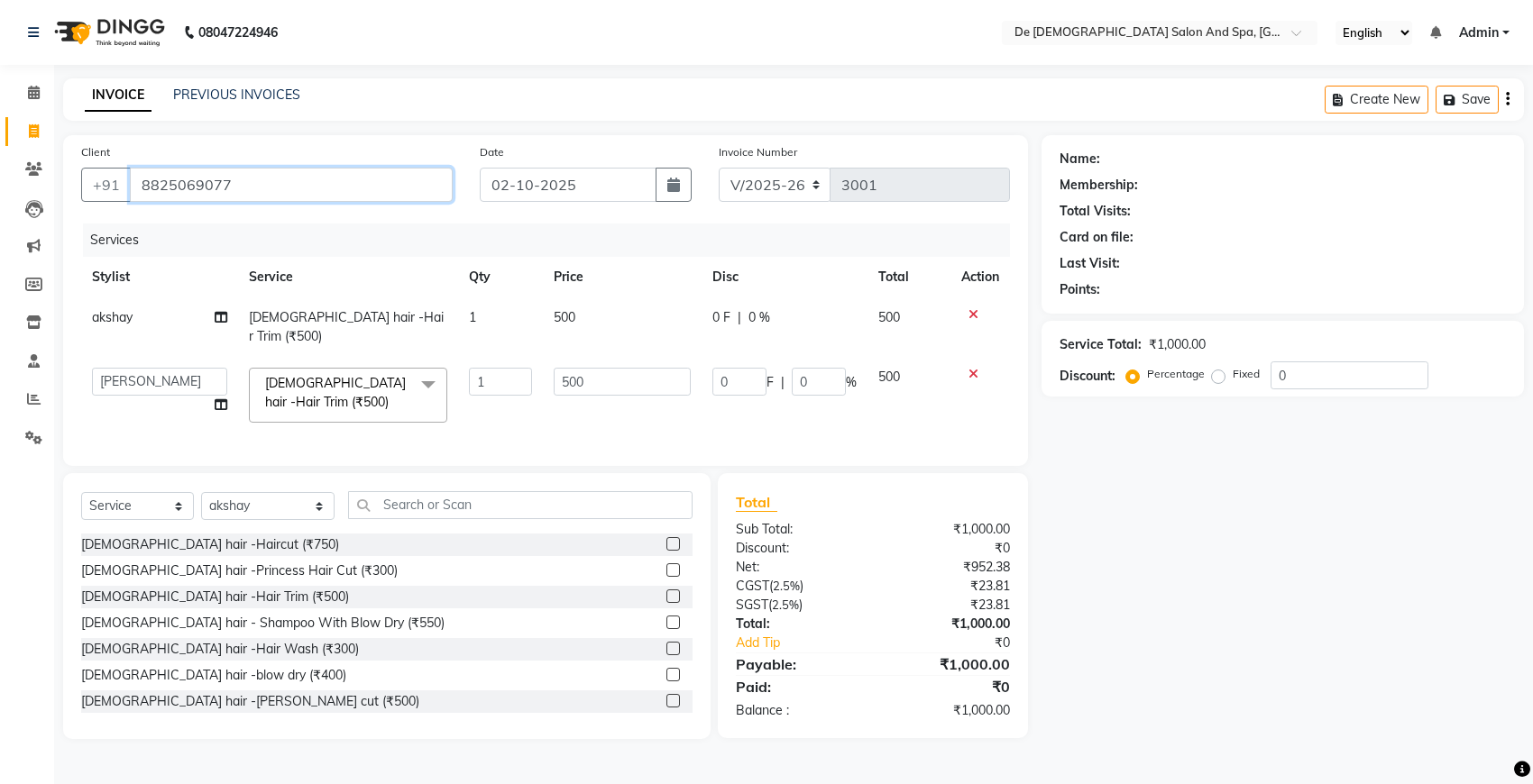
type input "8825069077"
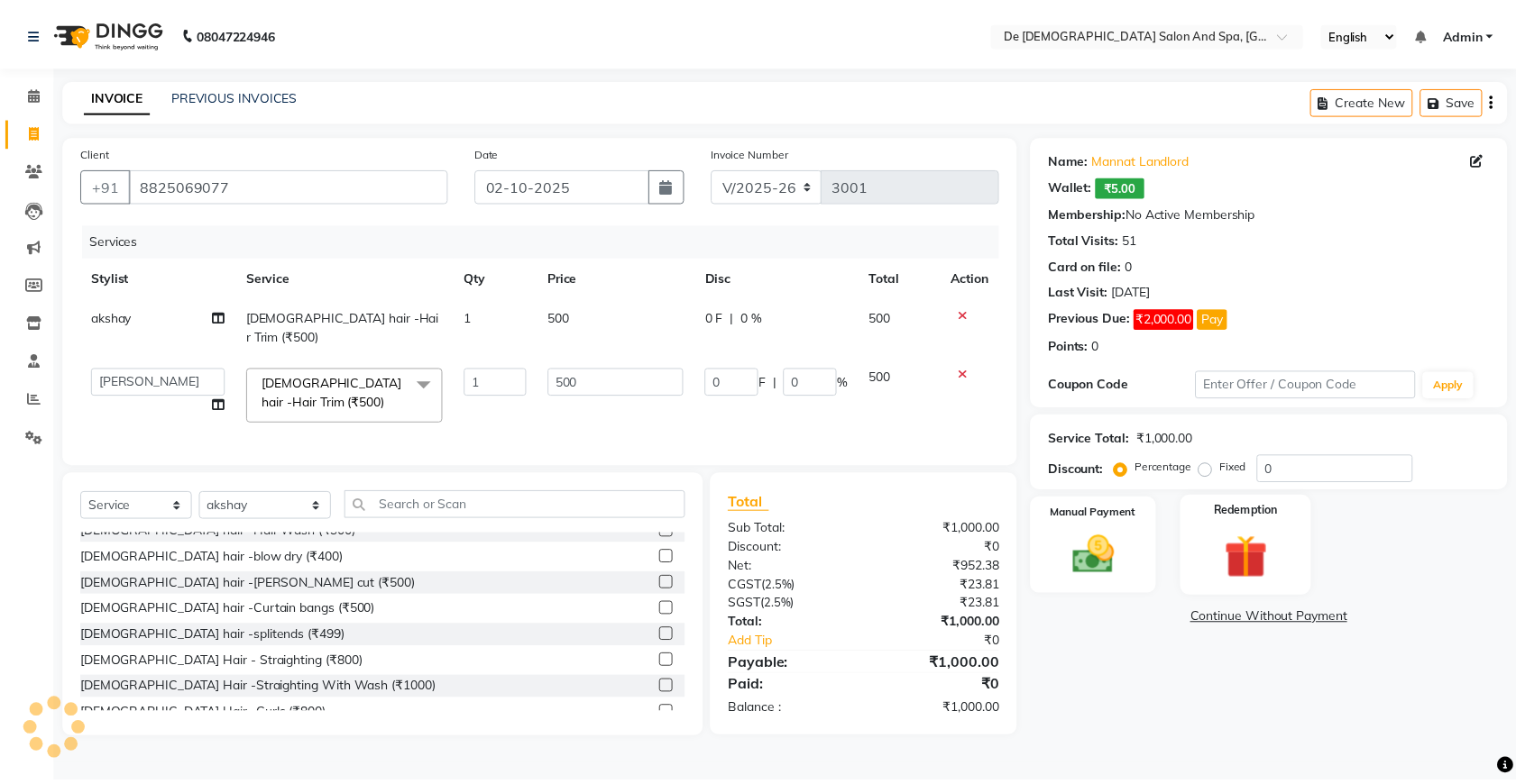
scroll to position [225, 0]
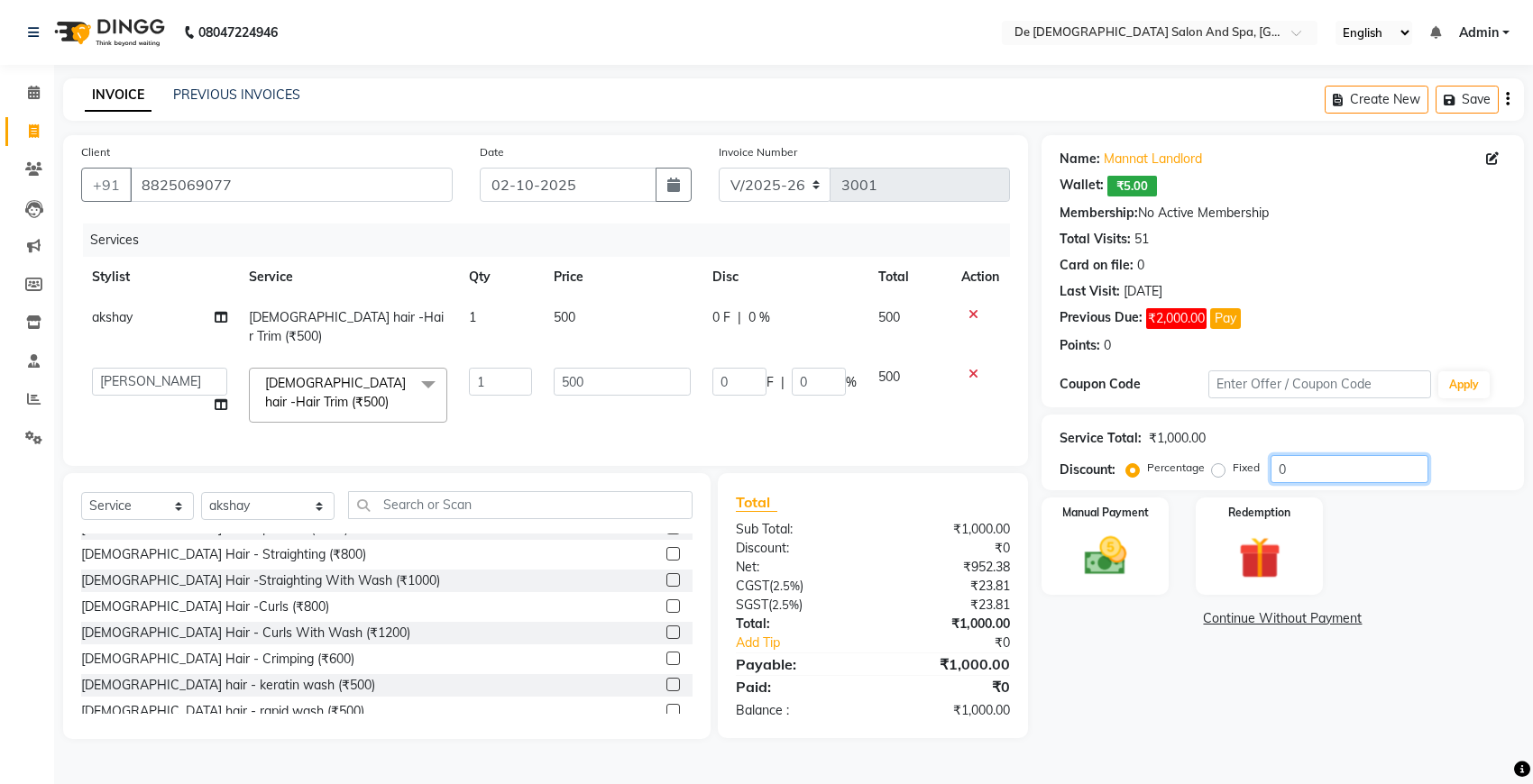
click at [1314, 470] on input "0" at bounding box center [1350, 469] width 158 height 28
type input "2"
type input "10"
type input "2"
type input "25"
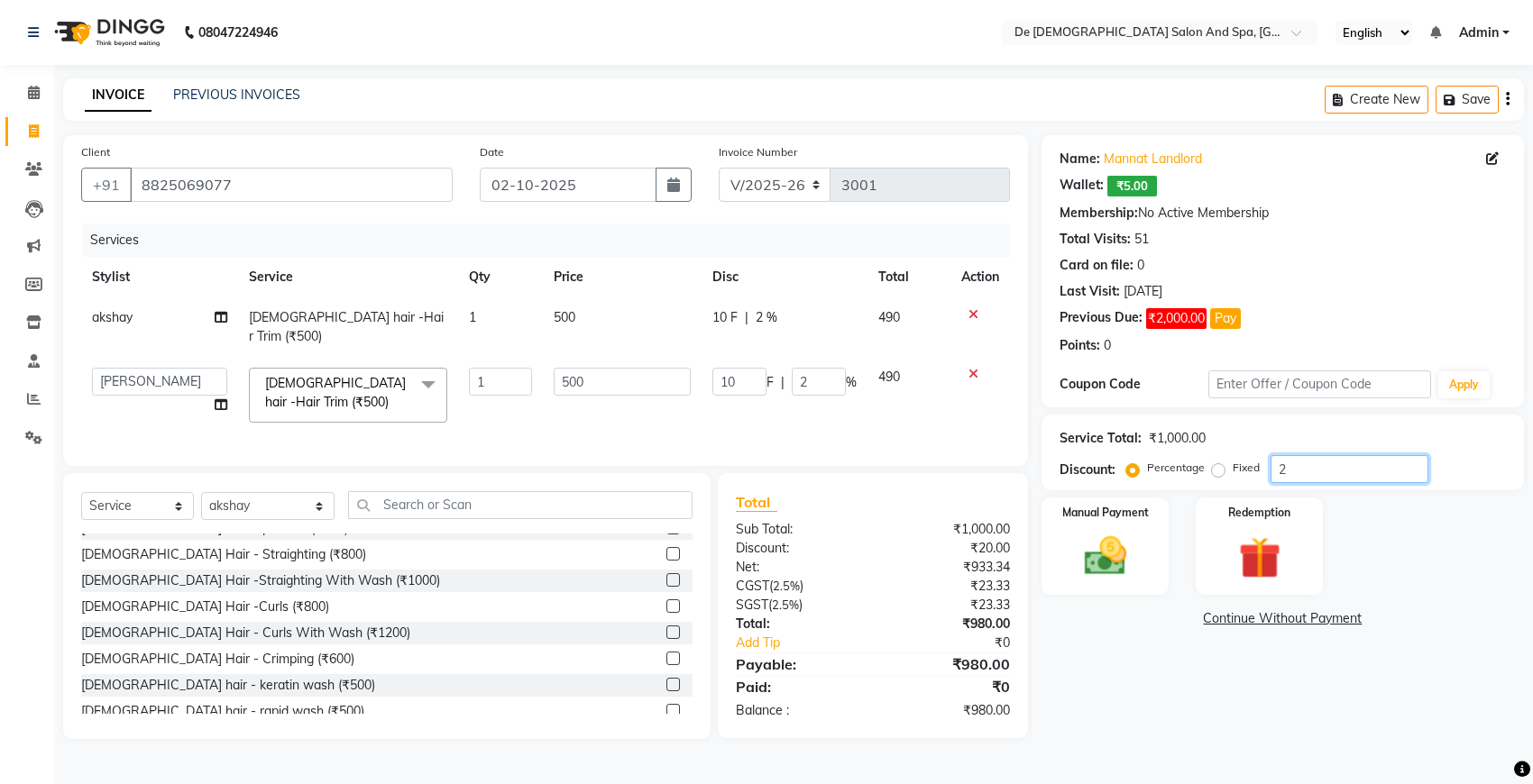
type input "125"
type input "25"
click at [1115, 547] on img at bounding box center [1105, 556] width 71 height 51
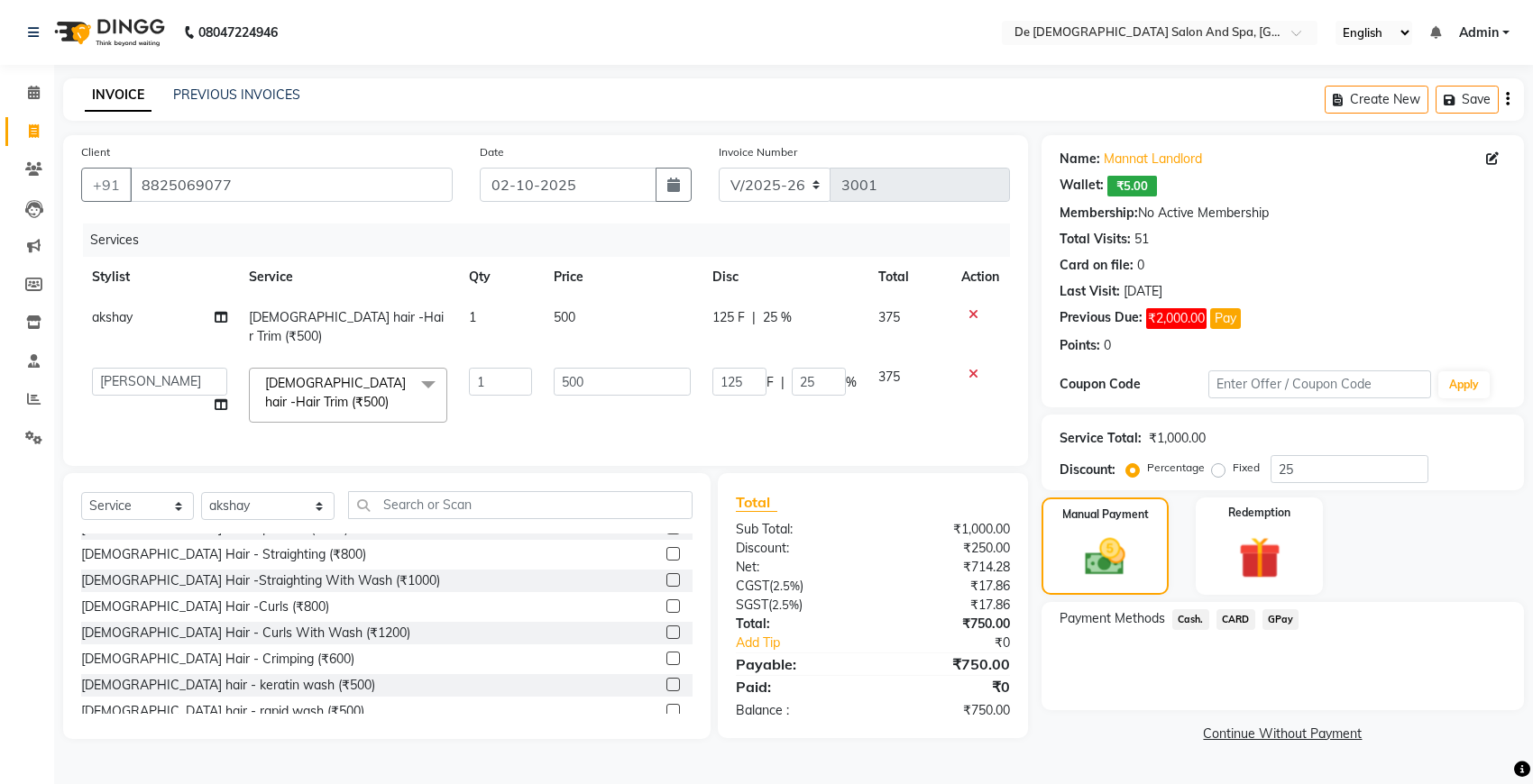
click at [1278, 613] on span "GPay" at bounding box center [1281, 620] width 37 height 21
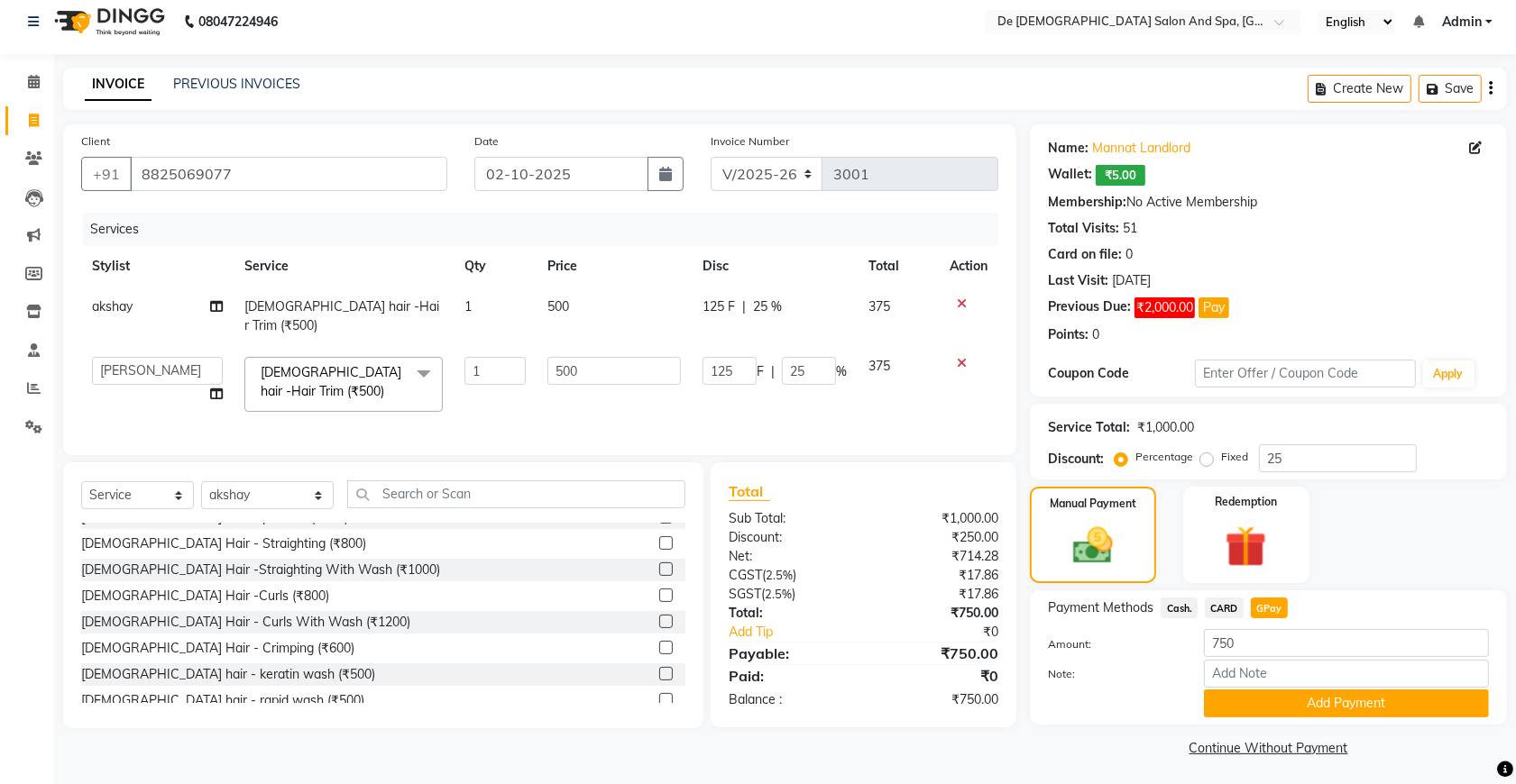
scroll to position [15, 0]
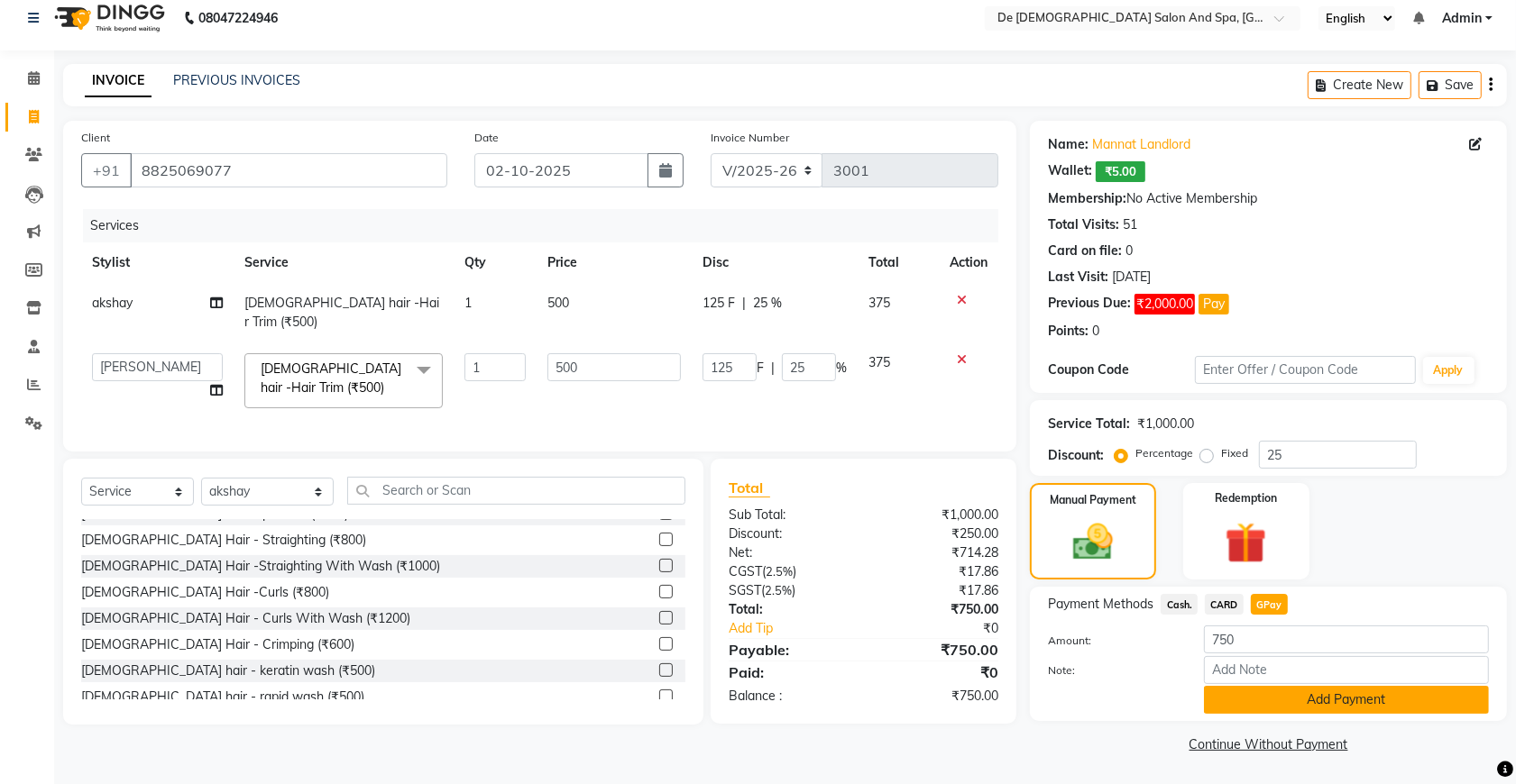
click at [1260, 696] on button "Add Payment" at bounding box center [1346, 700] width 285 height 28
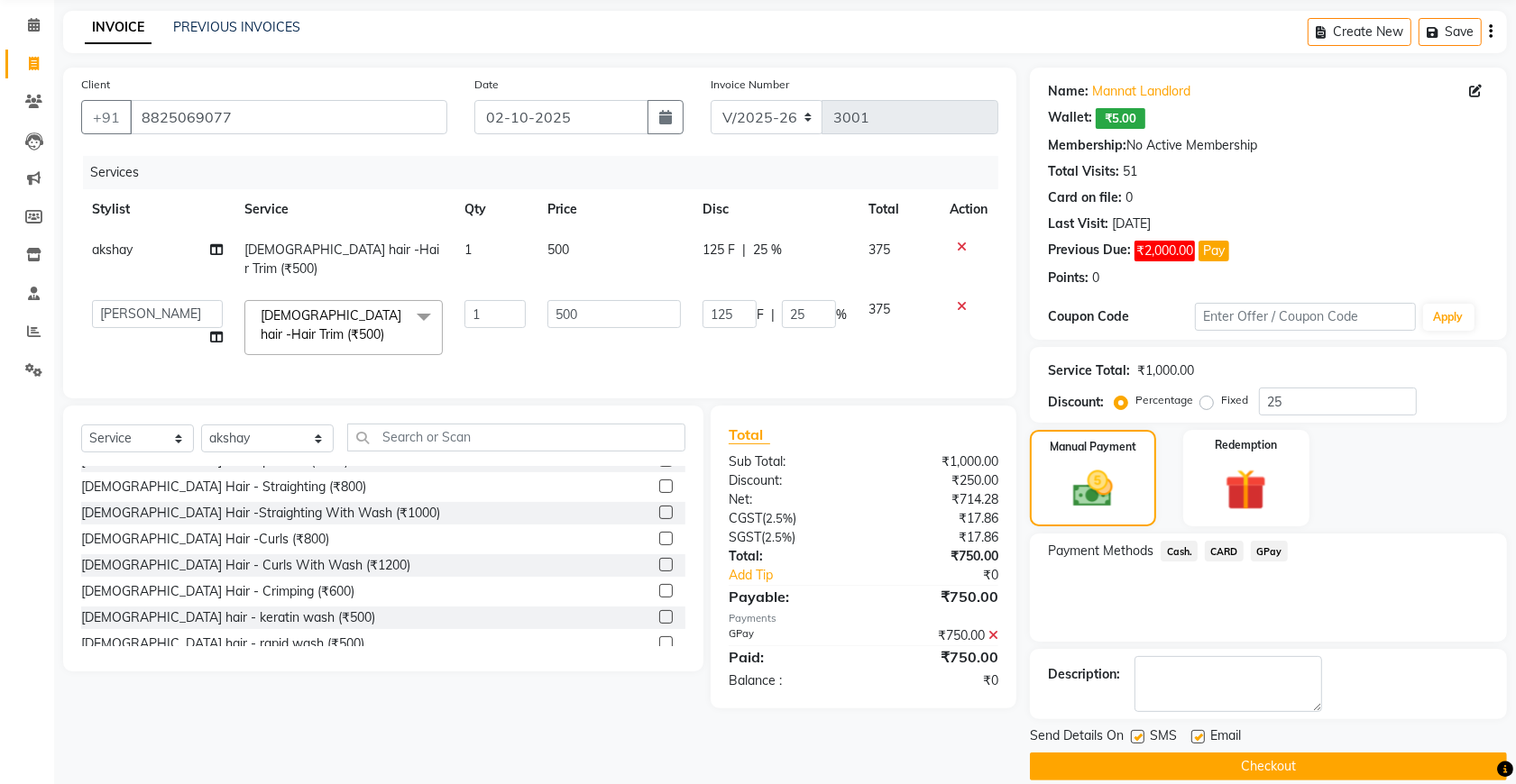
scroll to position [92, 0]
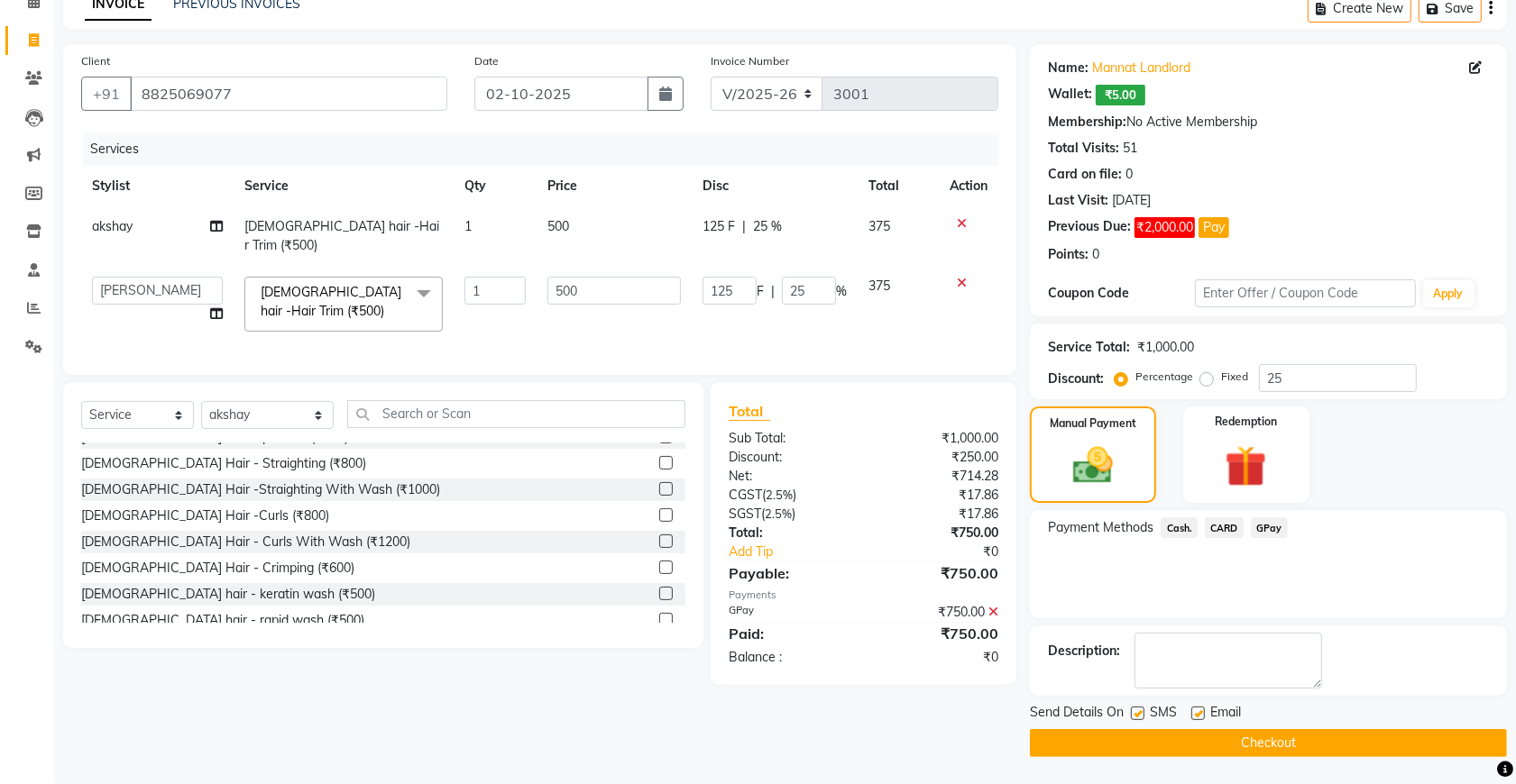
click at [1188, 744] on button "Checkout" at bounding box center [1268, 743] width 477 height 28
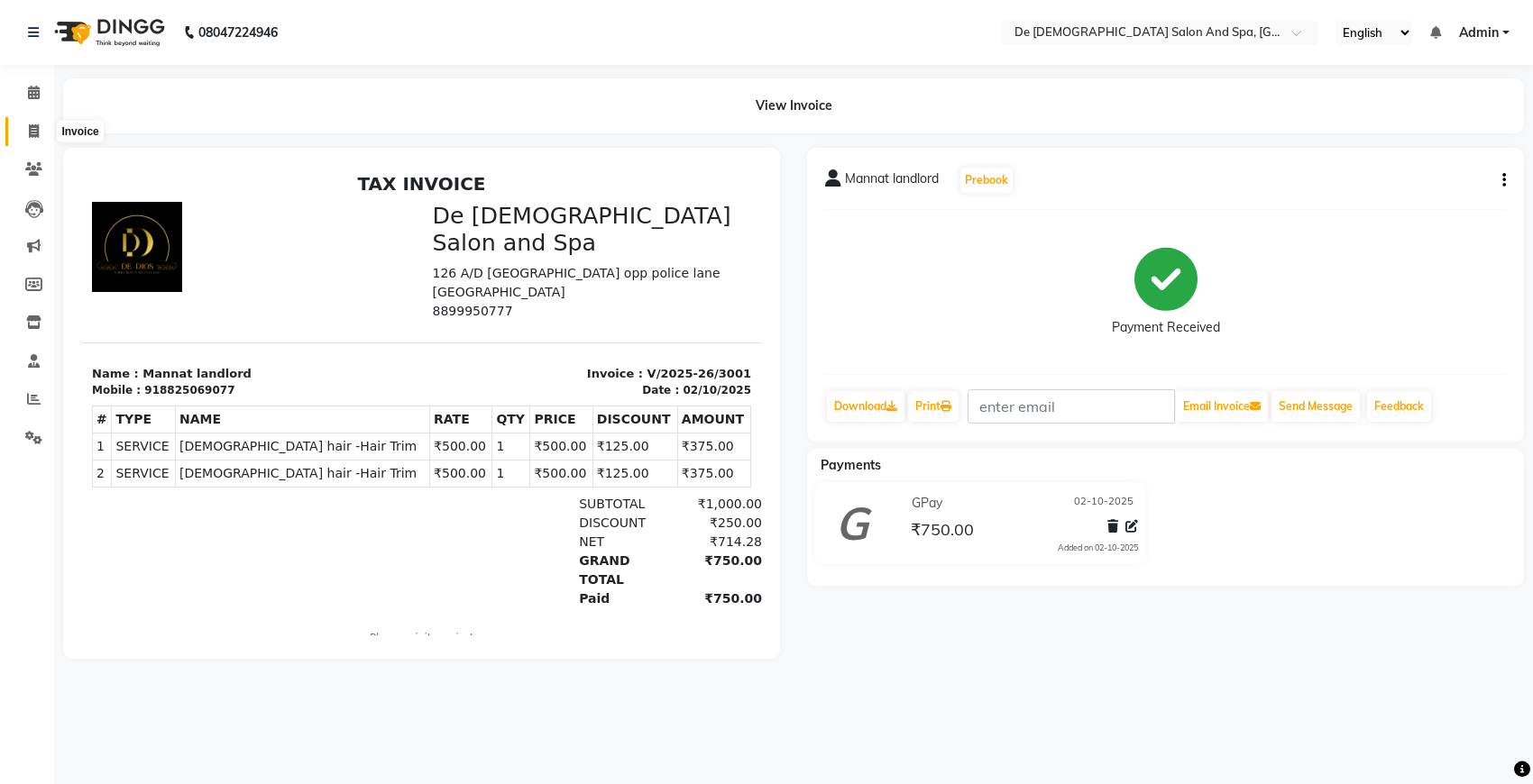
drag, startPoint x: 28, startPoint y: 120, endPoint x: 41, endPoint y: 122, distance: 13.2
click at [29, 122] on span at bounding box center [34, 132] width 32 height 21
select select "service"
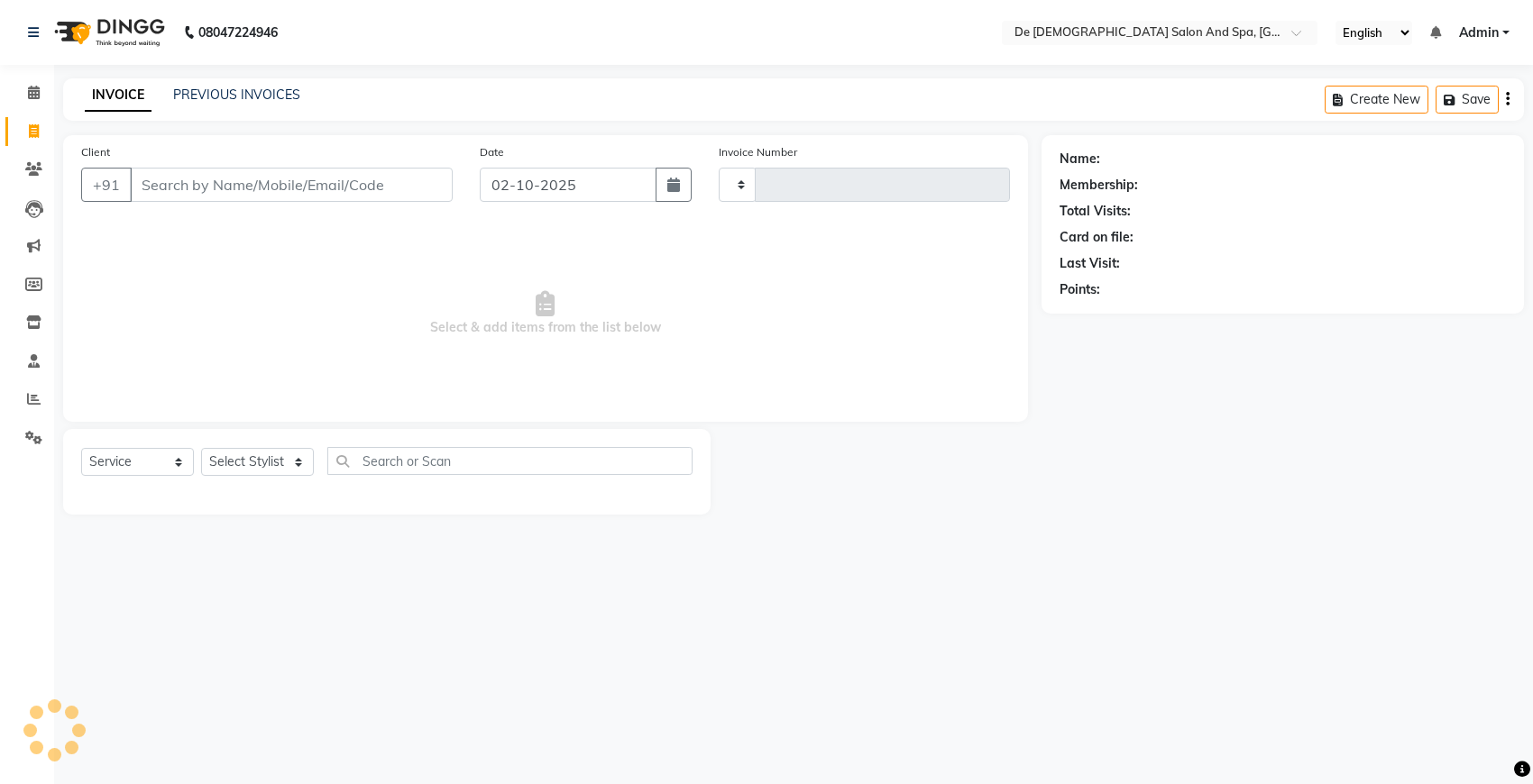
type input "3002"
select select "6431"
click at [227, 96] on link "PREVIOUS INVOICES" at bounding box center [237, 94] width 127 height 16
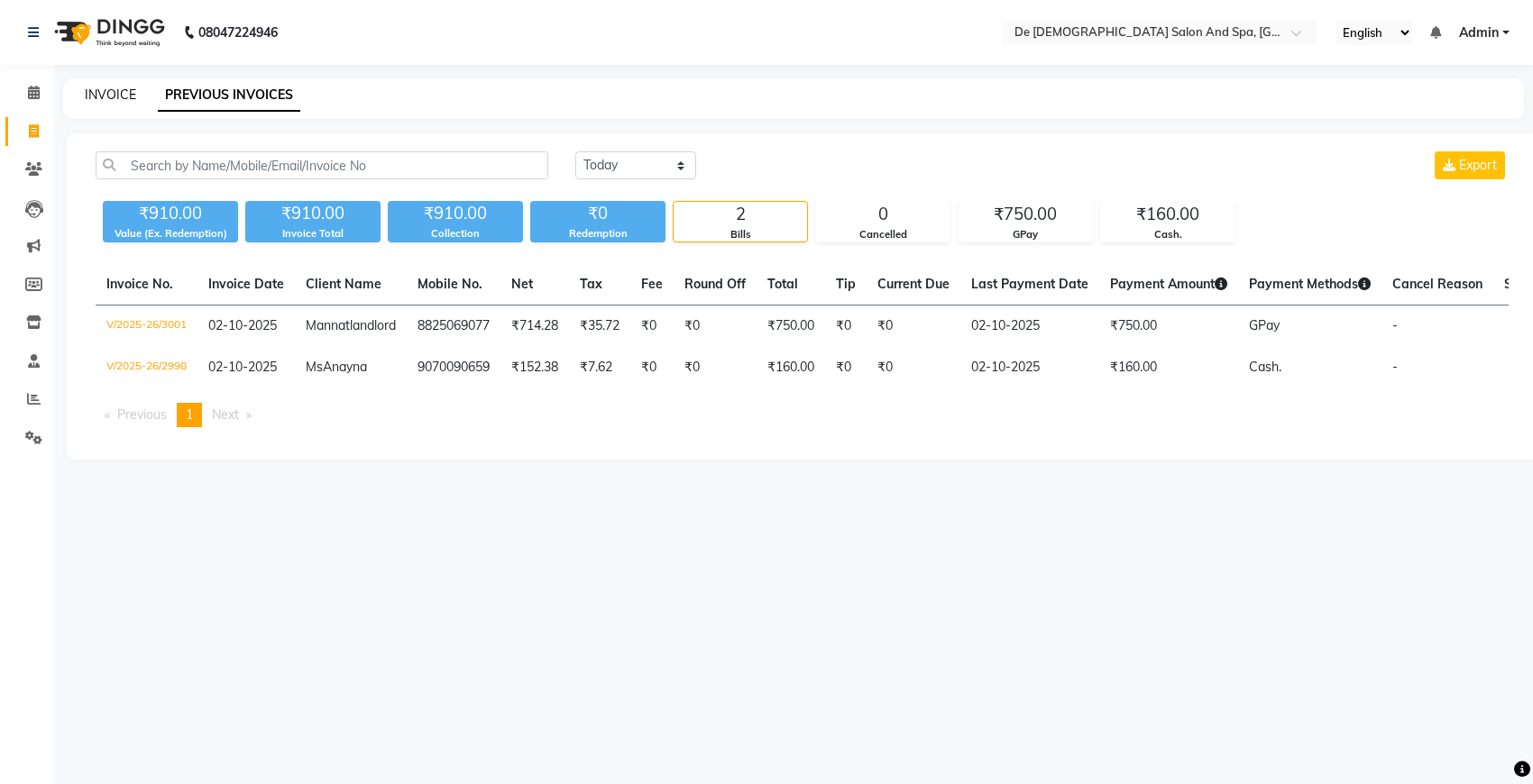
click at [95, 101] on link "INVOICE" at bounding box center [110, 94] width 52 height 16
select select "6431"
select select "service"
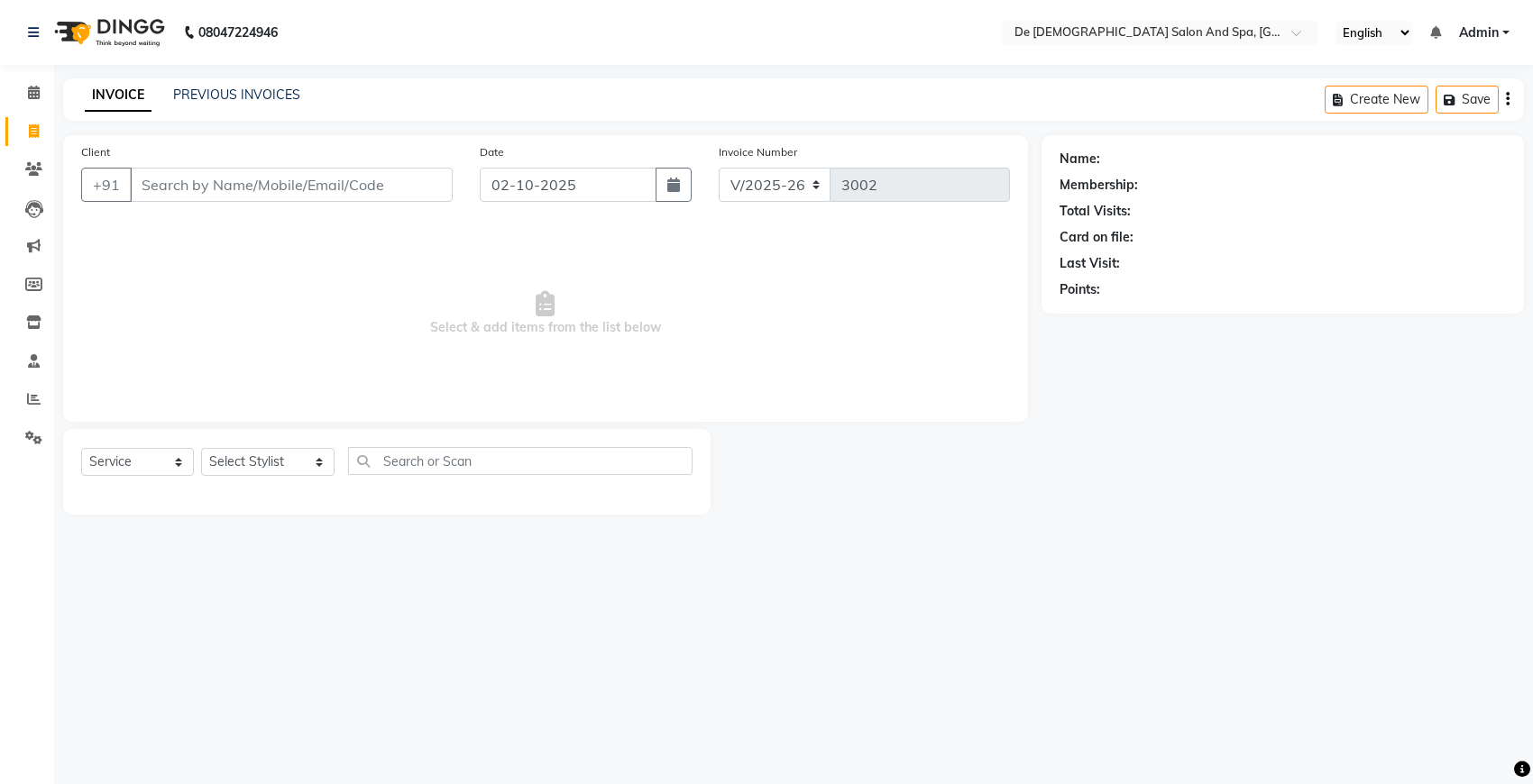
click at [298, 185] on input "Client" at bounding box center [291, 185] width 323 height 34
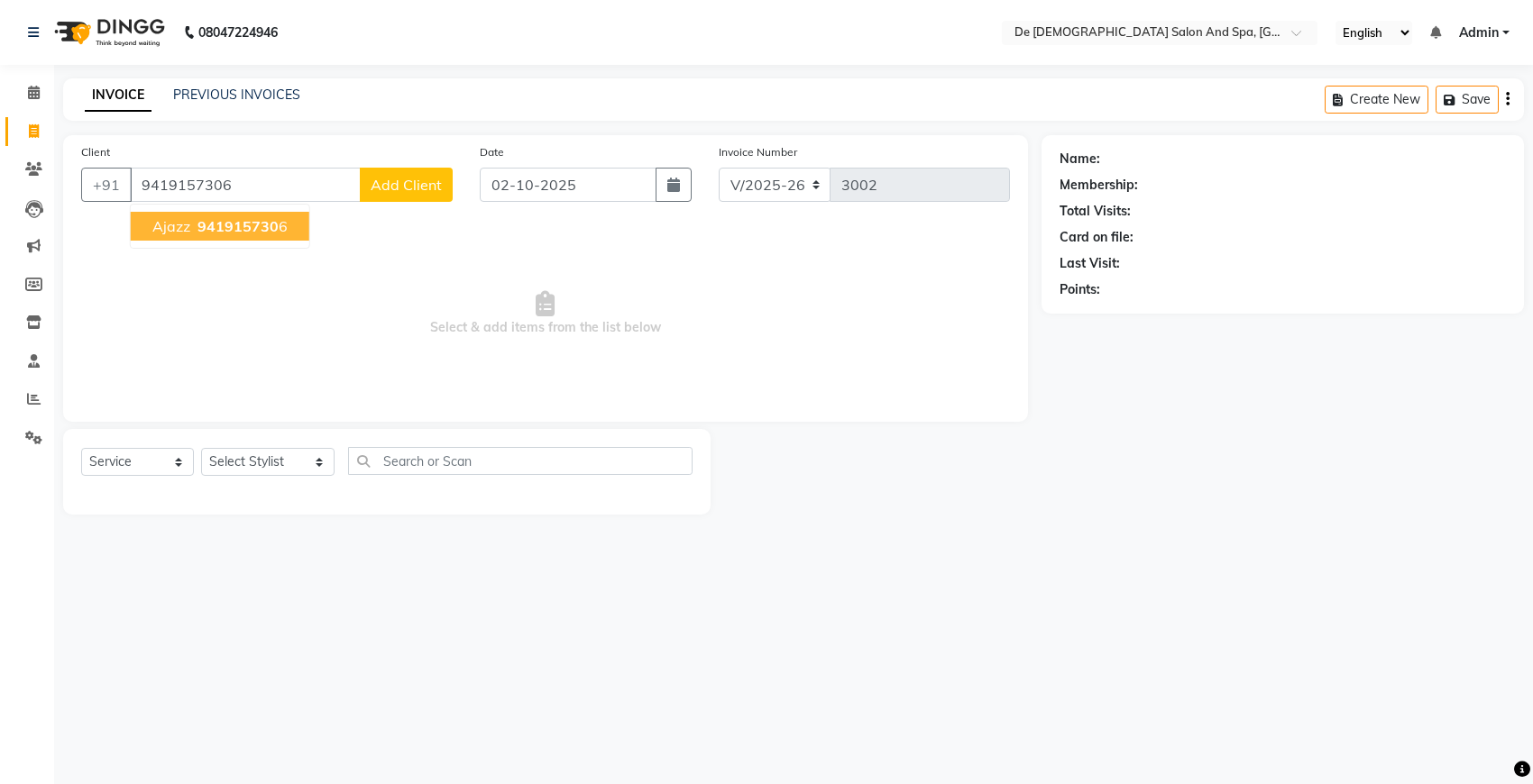
type input "9419157306"
select select "1: Object"
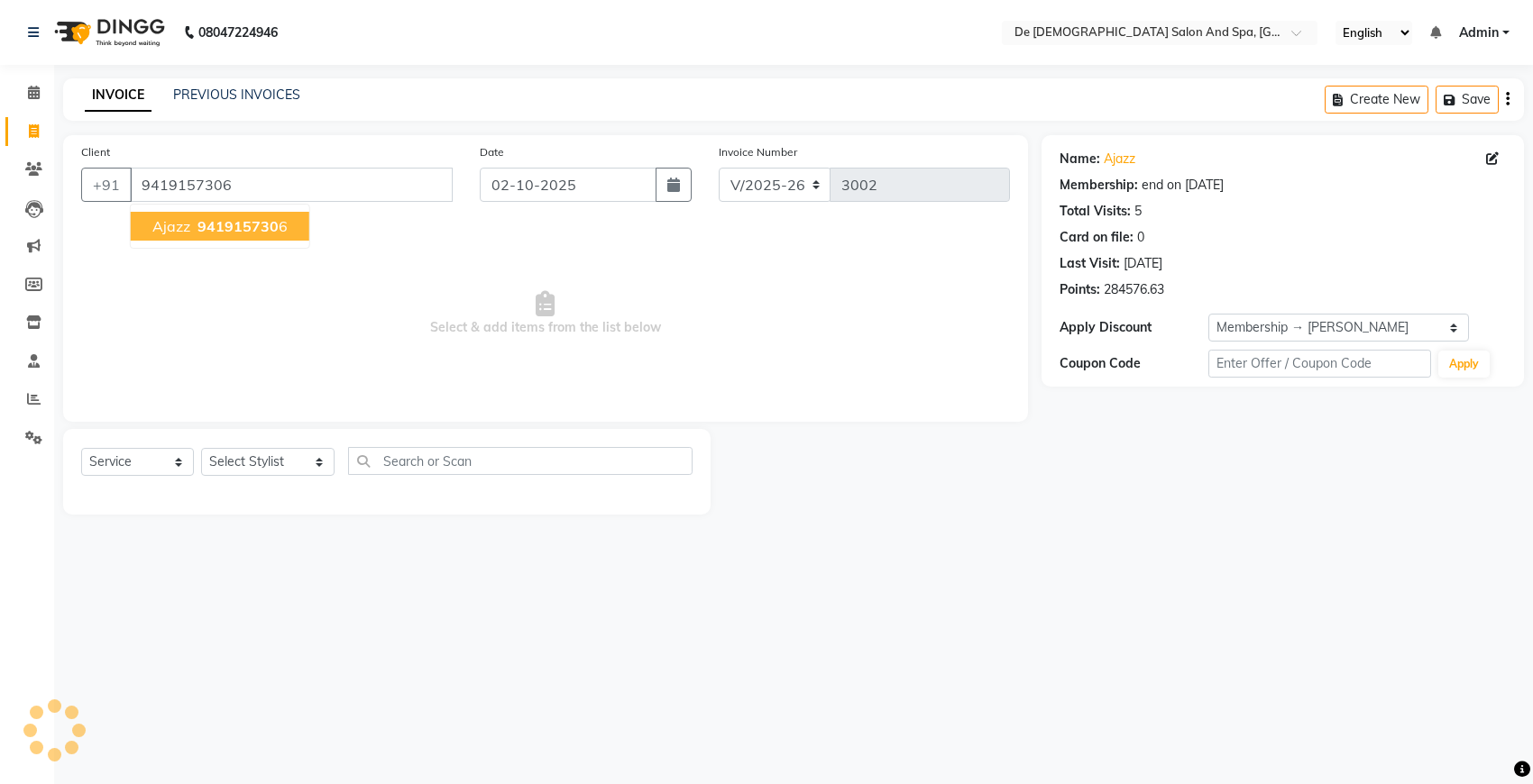
click at [235, 230] on span "941915730" at bounding box center [238, 226] width 81 height 18
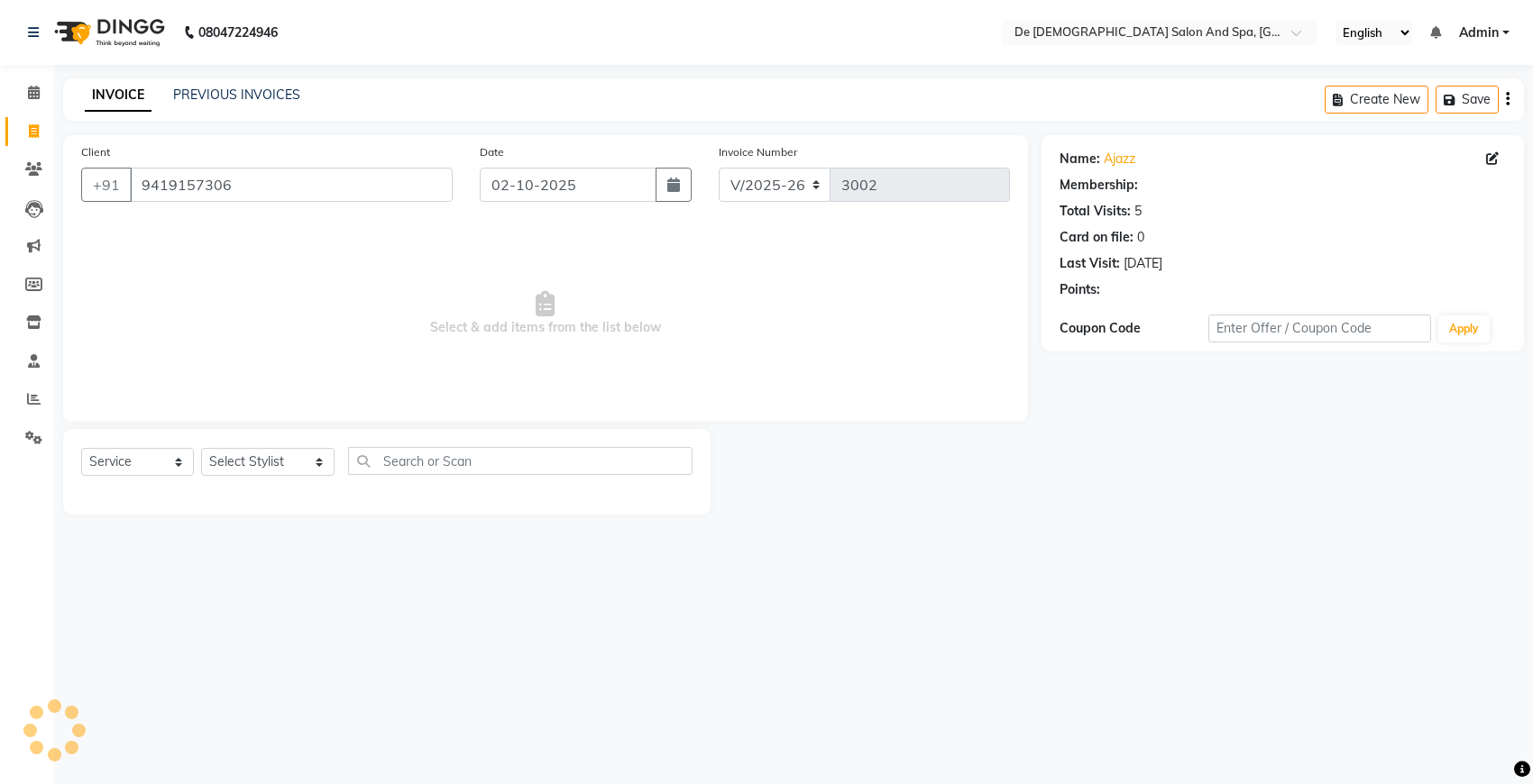
select select "1: Object"
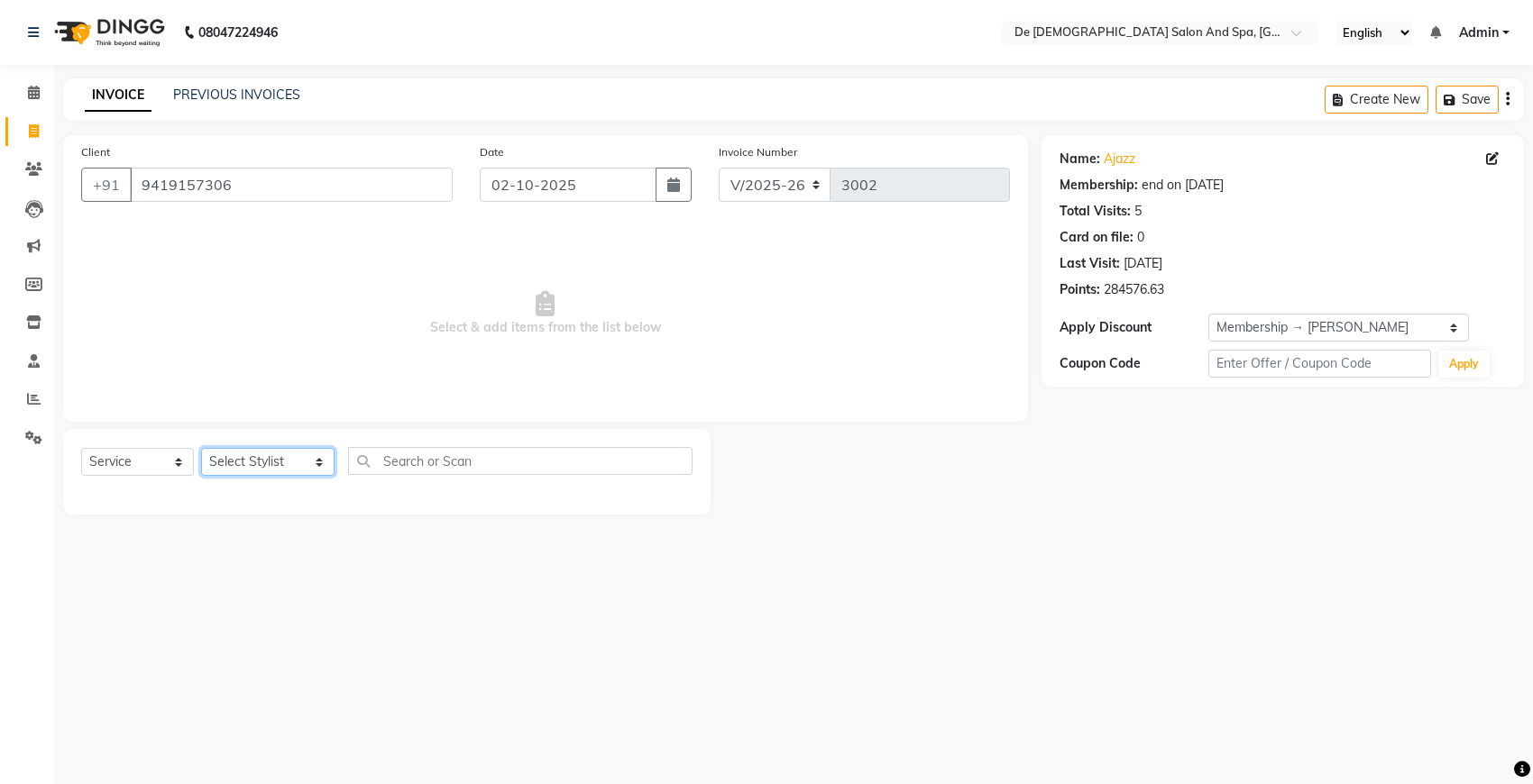
click at [266, 471] on select "Select Stylist akshay [PERSON_NAME] [PERSON_NAME] [PERSON_NAME] [MEDICAL_DATA][…" at bounding box center [268, 462] width 133 height 28
select select "49201"
click at [201, 448] on select "Select Stylist akshay [PERSON_NAME] [PERSON_NAME] [PERSON_NAME] [MEDICAL_DATA][…" at bounding box center [268, 462] width 133 height 28
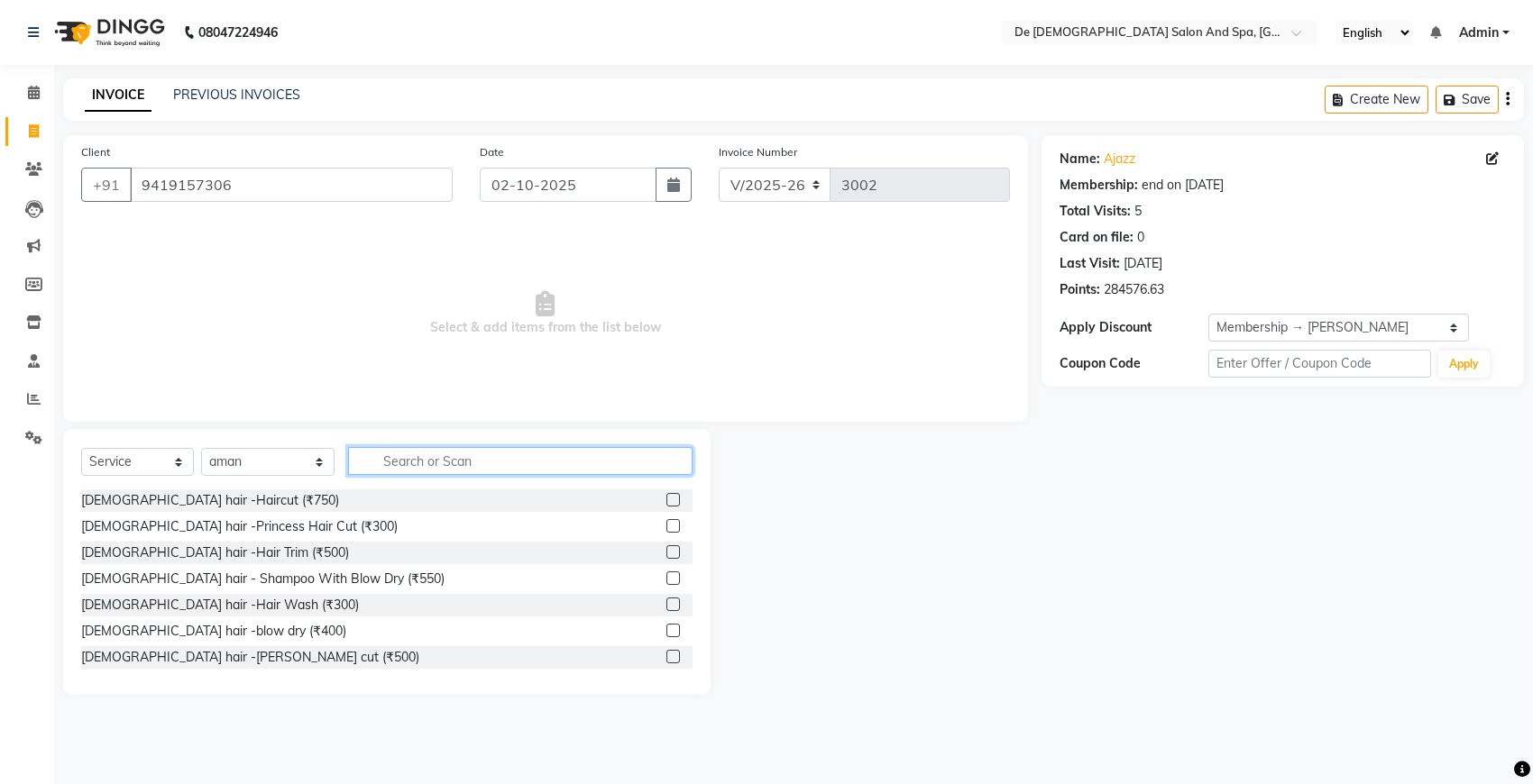
click at [422, 463] on input "text" at bounding box center [519, 461] width 344 height 28
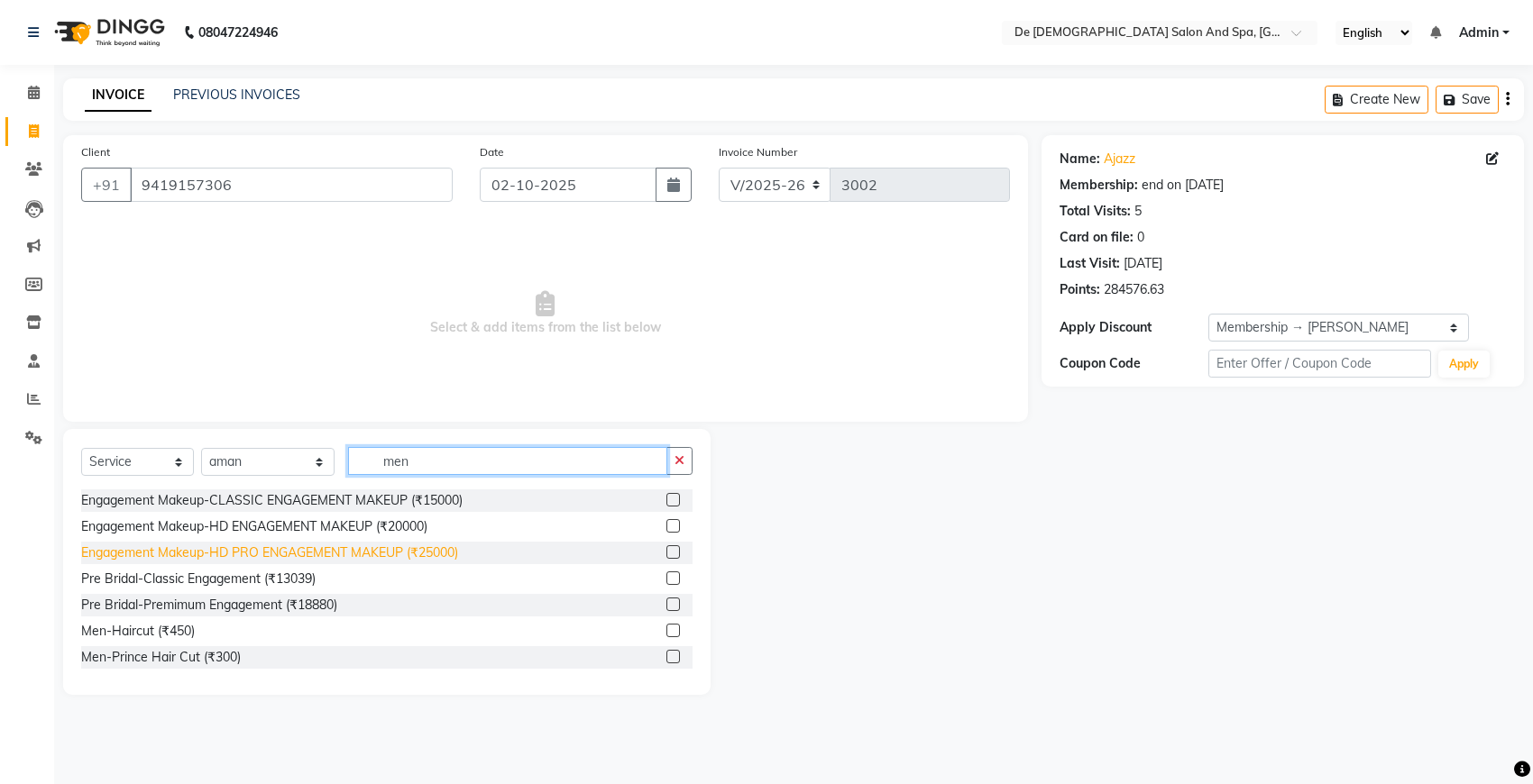
scroll to position [113, 0]
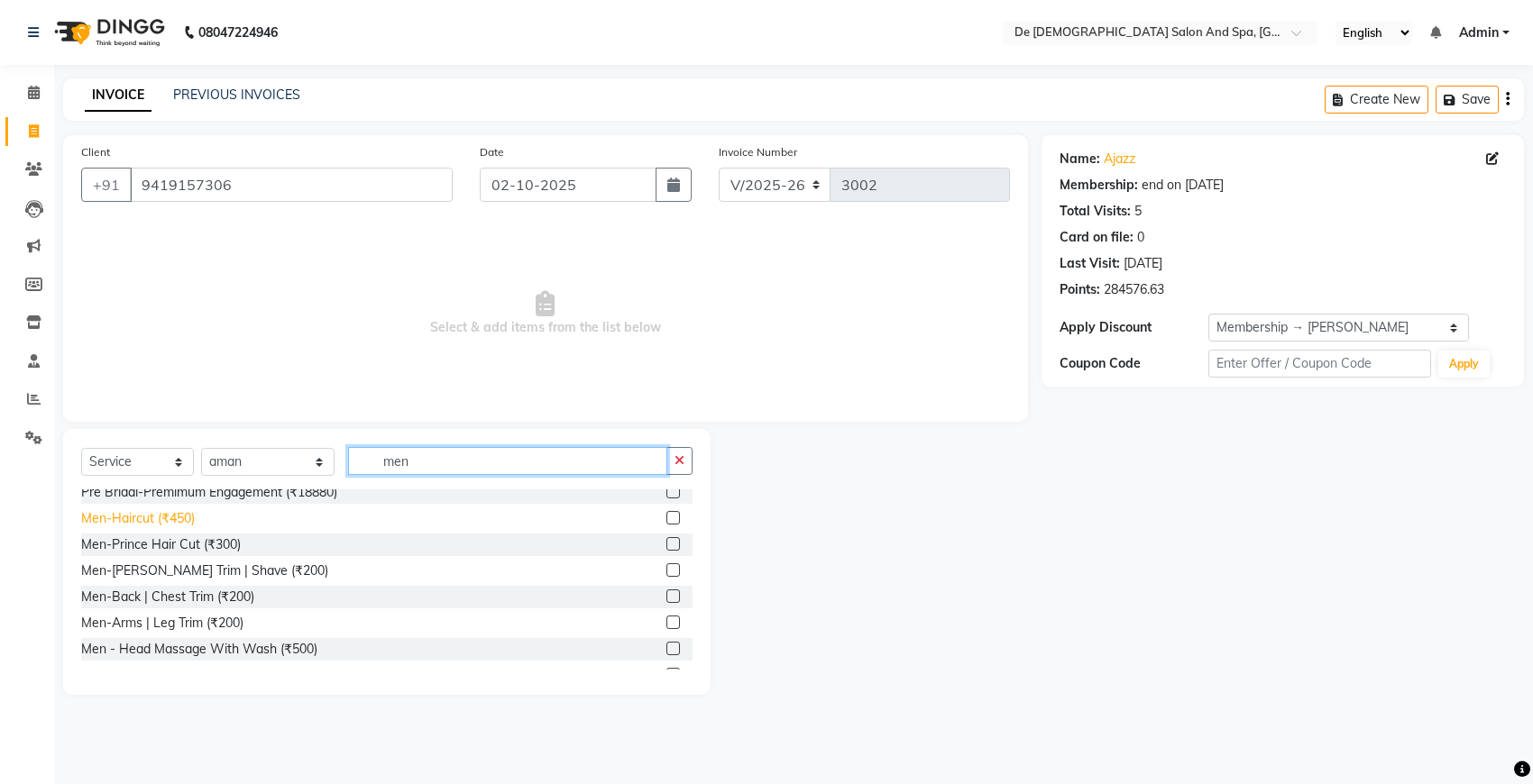
type input "men"
click at [182, 519] on div "Men-Haircut (₹450)" at bounding box center [137, 518] width 113 height 19
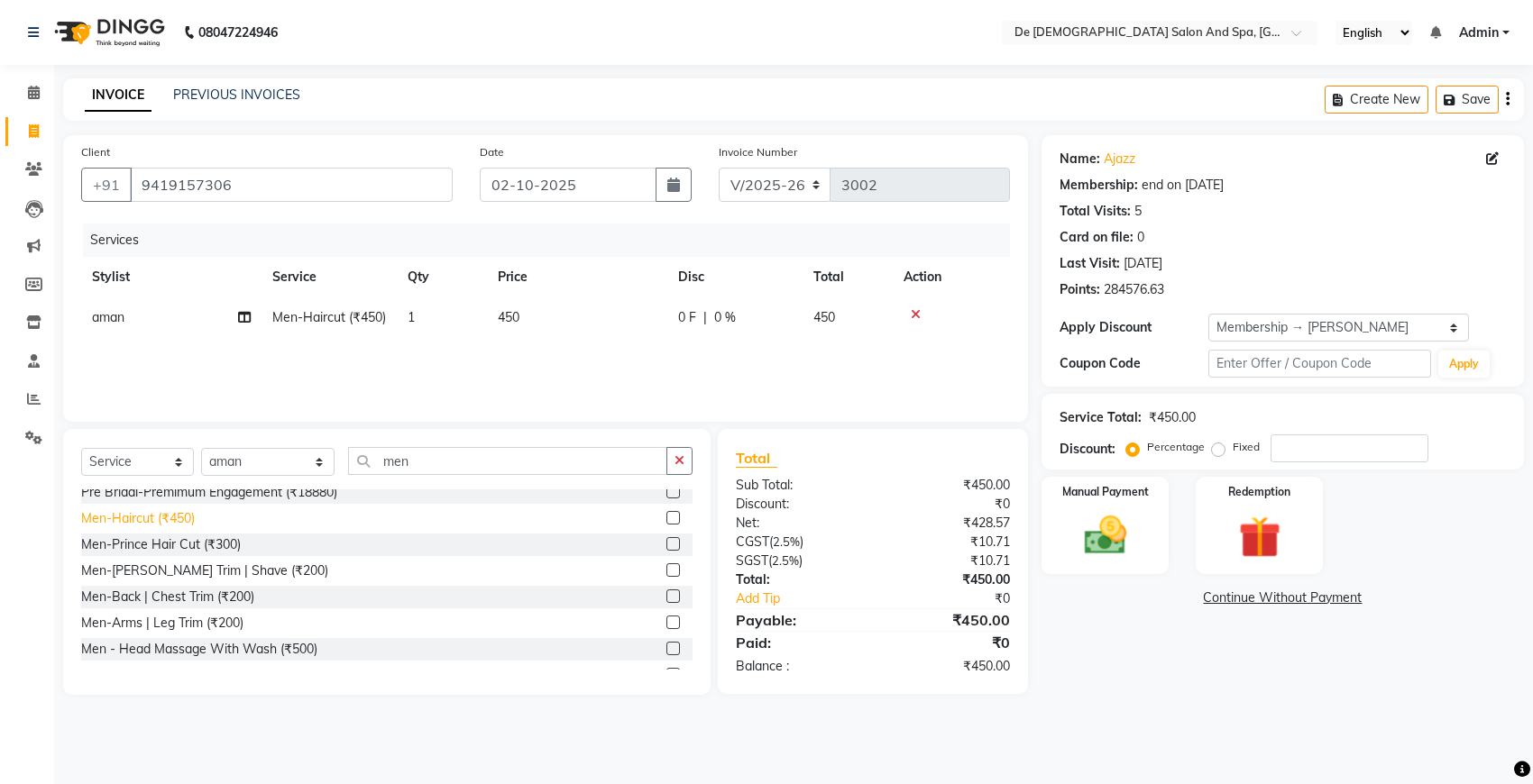
click at [182, 519] on div "Men-Haircut (₹450)" at bounding box center [137, 518] width 113 height 19
checkbox input "false"
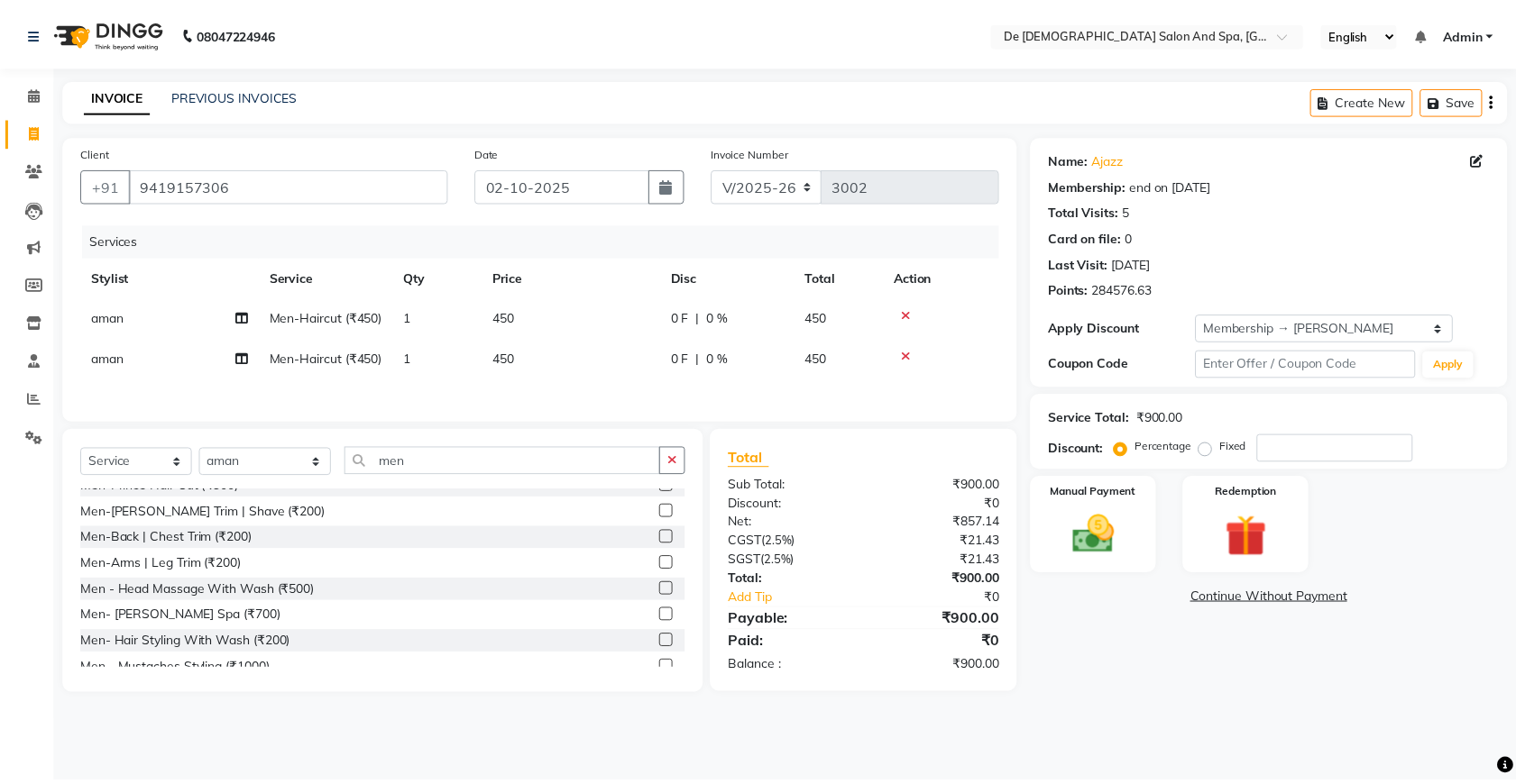
scroll to position [225, 0]
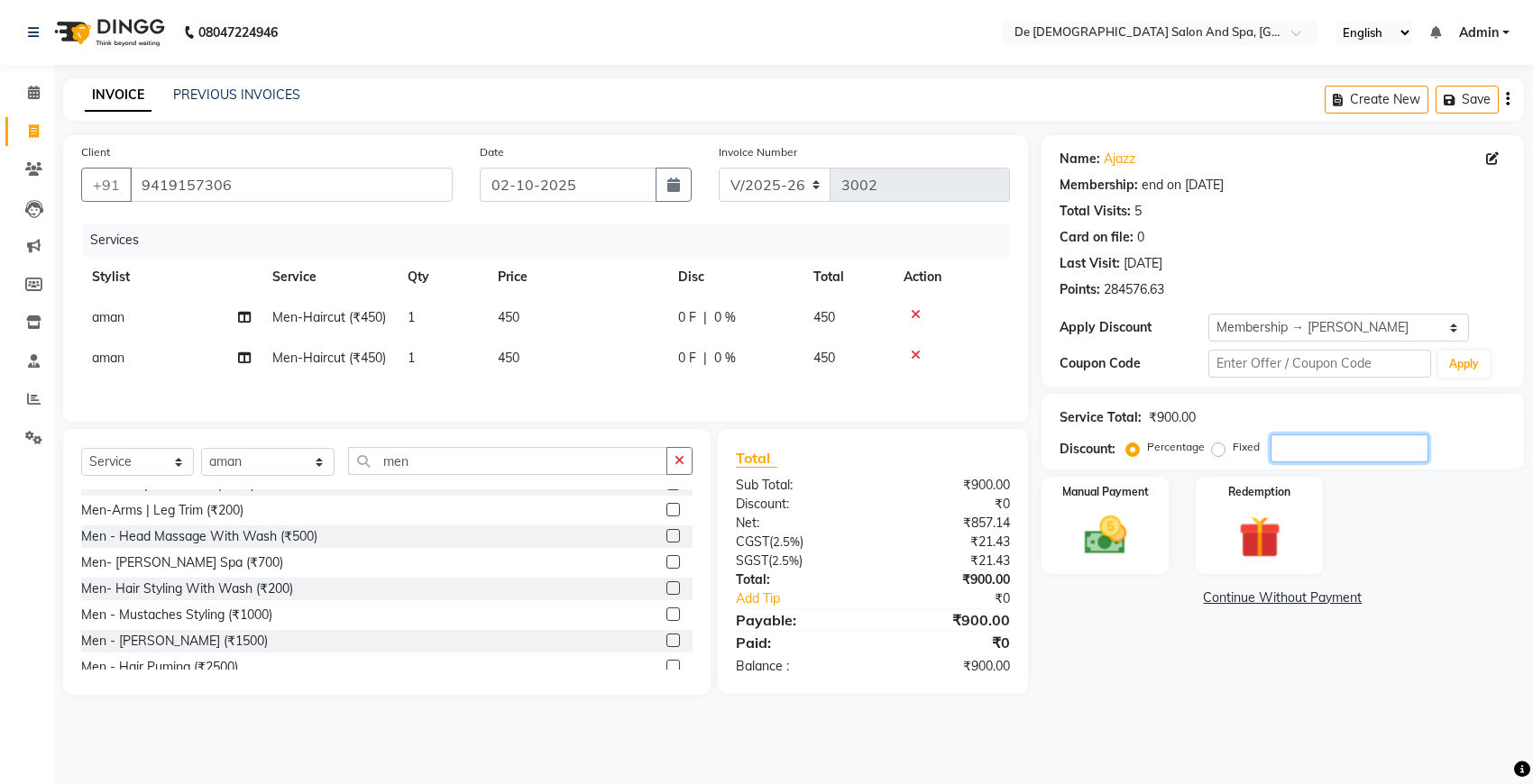
click at [1286, 437] on input "number" at bounding box center [1350, 448] width 158 height 28
type input "20"
click at [1114, 537] on img at bounding box center [1105, 535] width 71 height 51
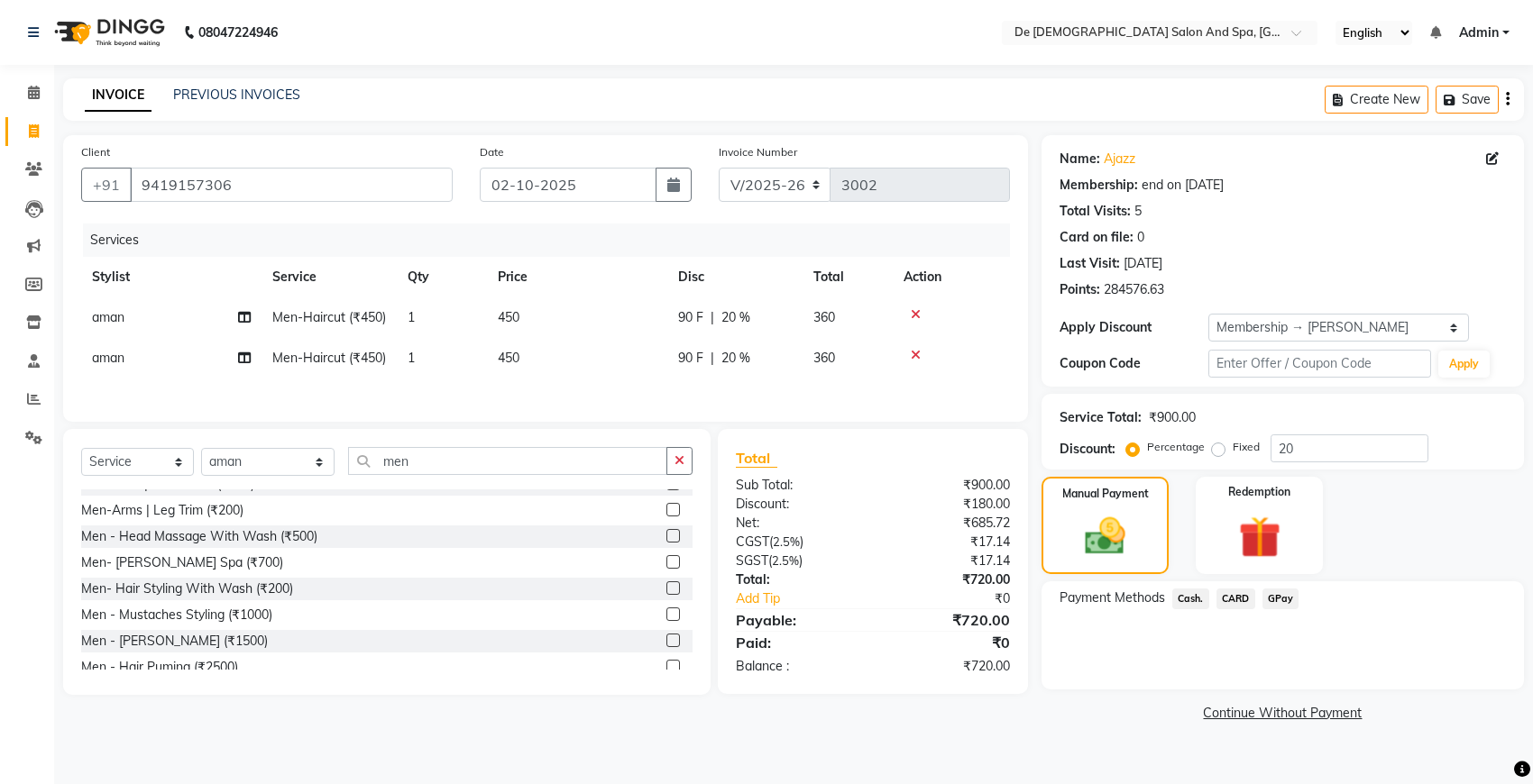
click at [1192, 596] on span "Cash." at bounding box center [1190, 599] width 37 height 21
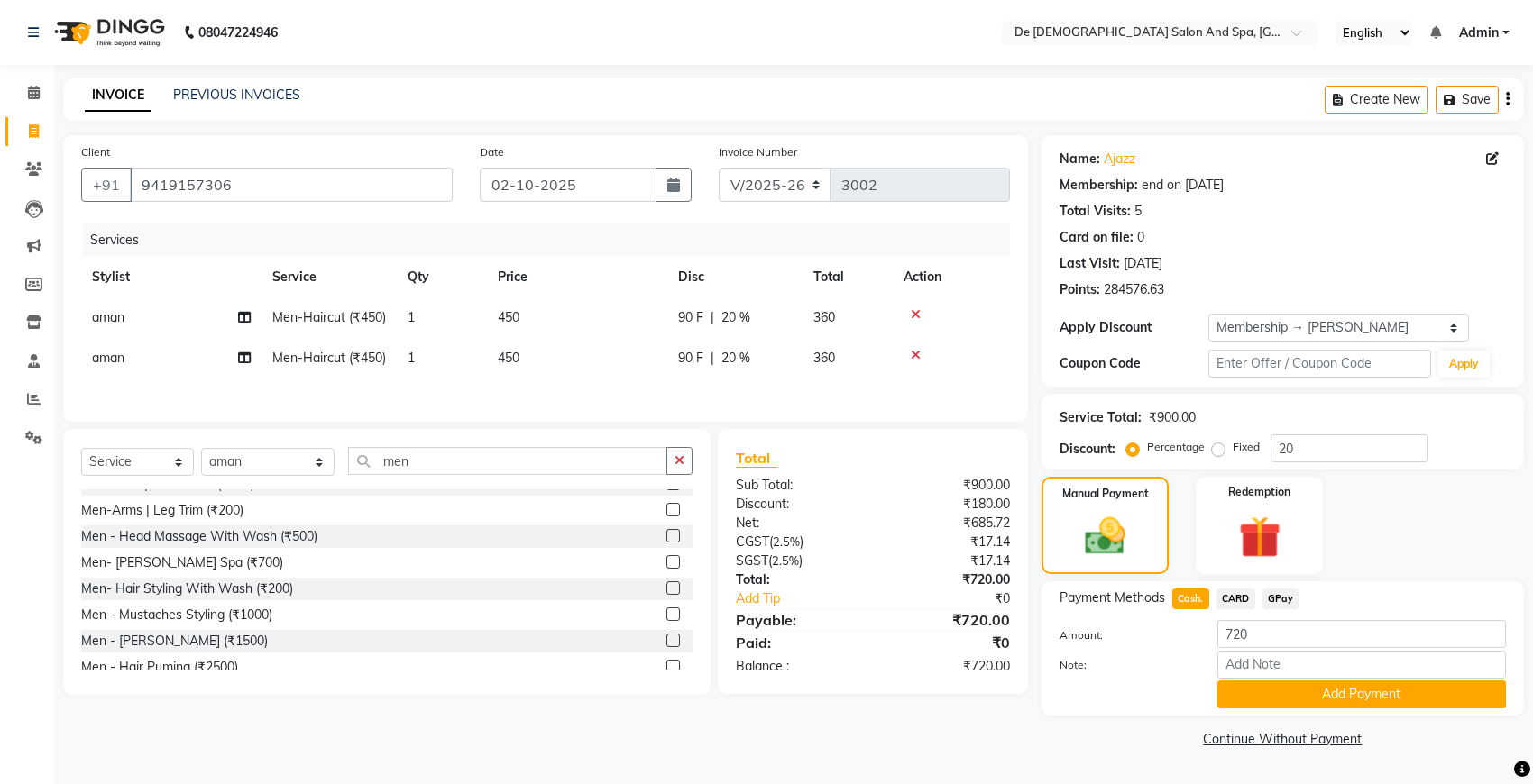
click at [1287, 687] on button "Add Payment" at bounding box center [1361, 694] width 289 height 28
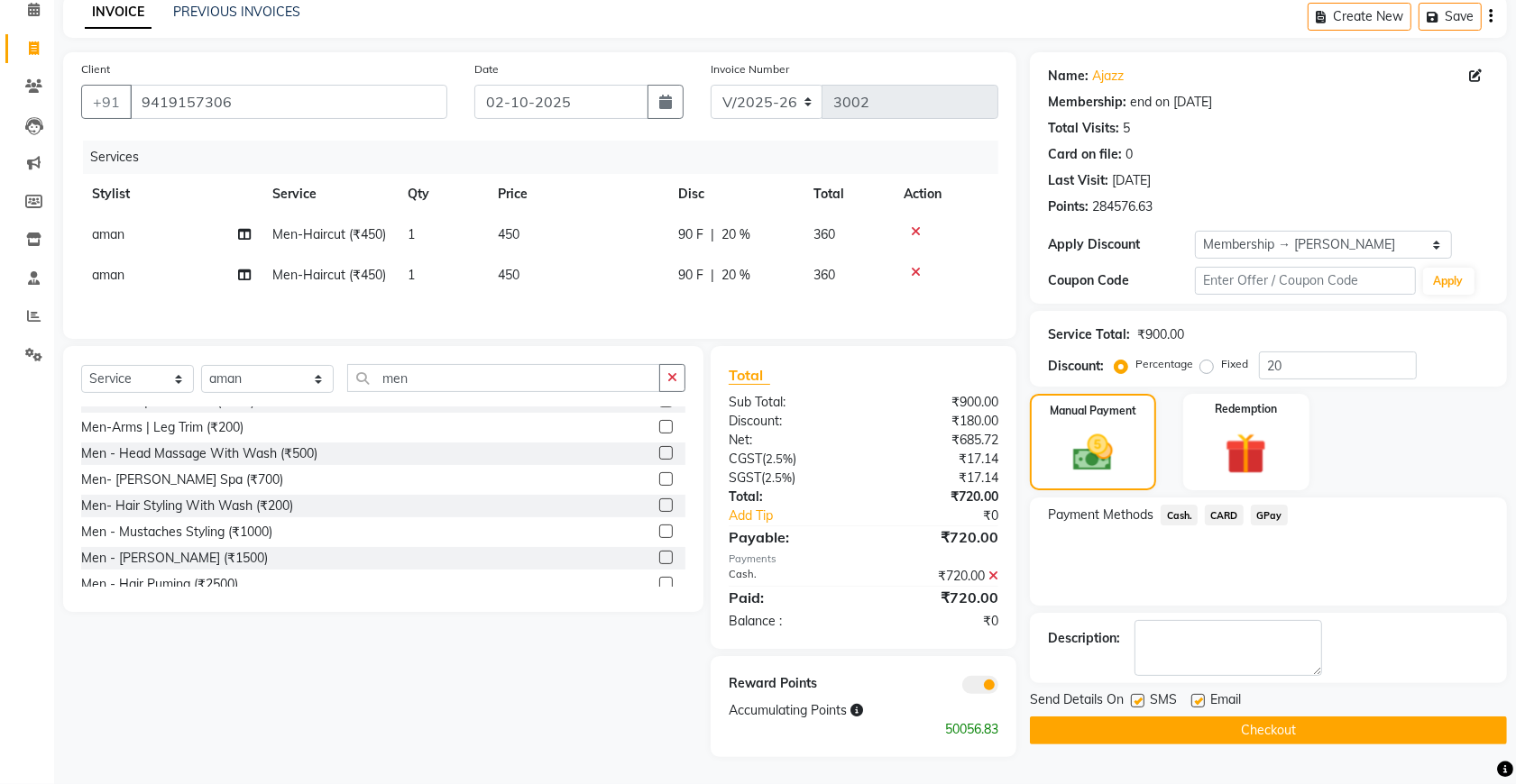
scroll to position [126, 0]
click at [1287, 717] on button "Checkout" at bounding box center [1268, 730] width 477 height 28
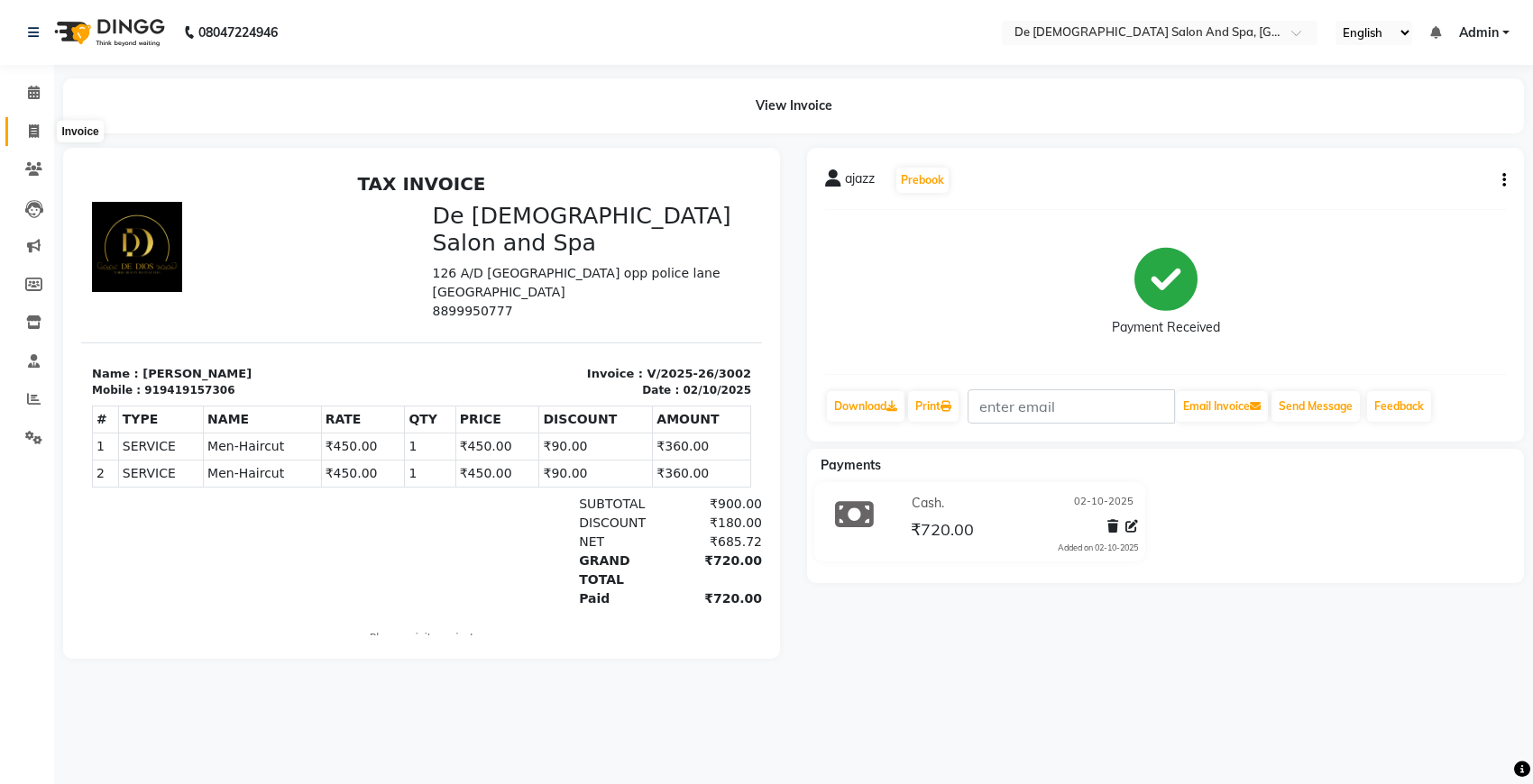
click at [25, 131] on span at bounding box center [34, 132] width 32 height 21
select select "service"
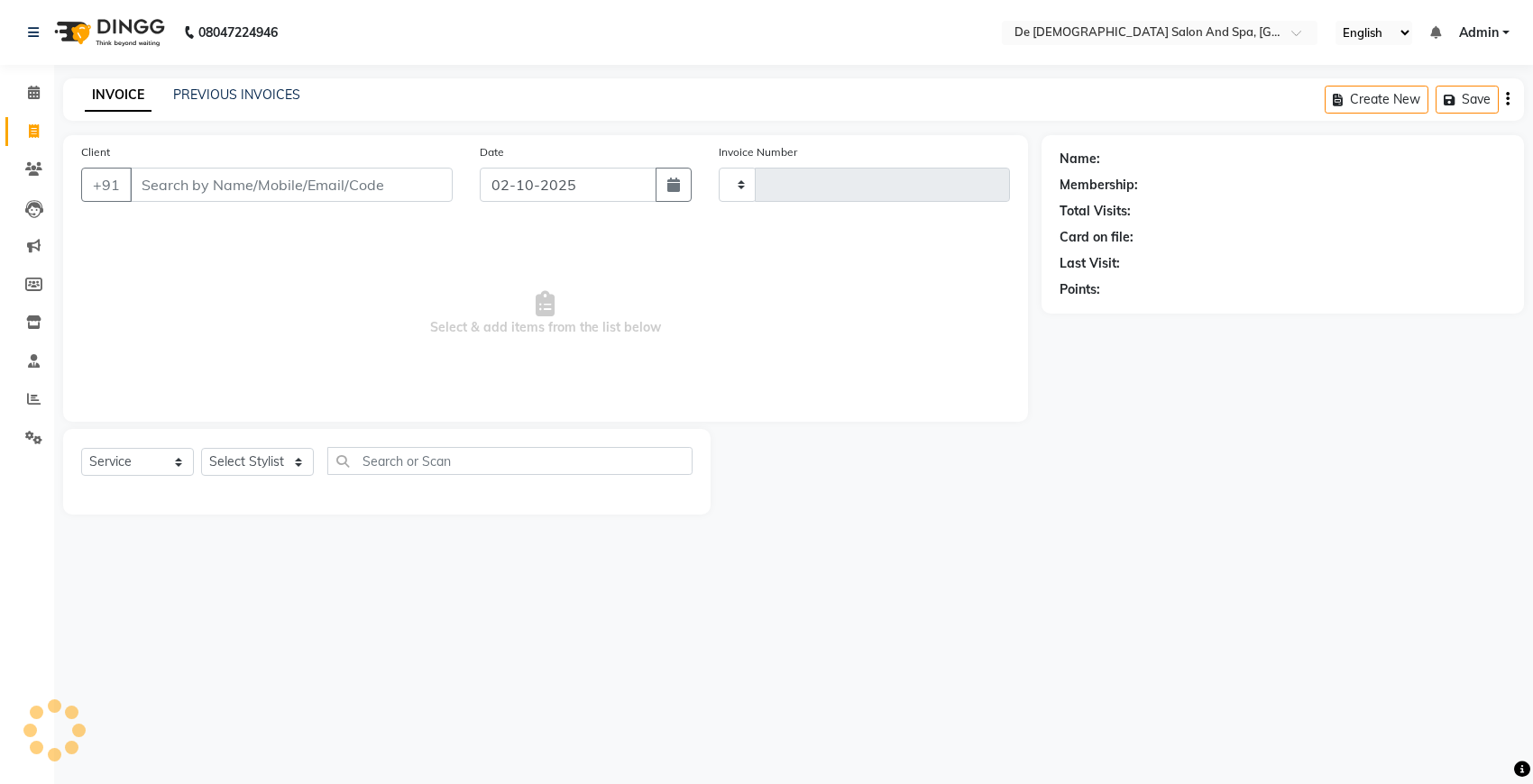
type input "3003"
select select "6431"
click at [258, 460] on select "Select Stylist akshay [PERSON_NAME] [PERSON_NAME] [PERSON_NAME] [MEDICAL_DATA][…" at bounding box center [268, 462] width 133 height 28
select select "79126"
click at [201, 448] on select "Select Stylist akshay [PERSON_NAME] [PERSON_NAME] [PERSON_NAME] [MEDICAL_DATA][…" at bounding box center [268, 462] width 133 height 28
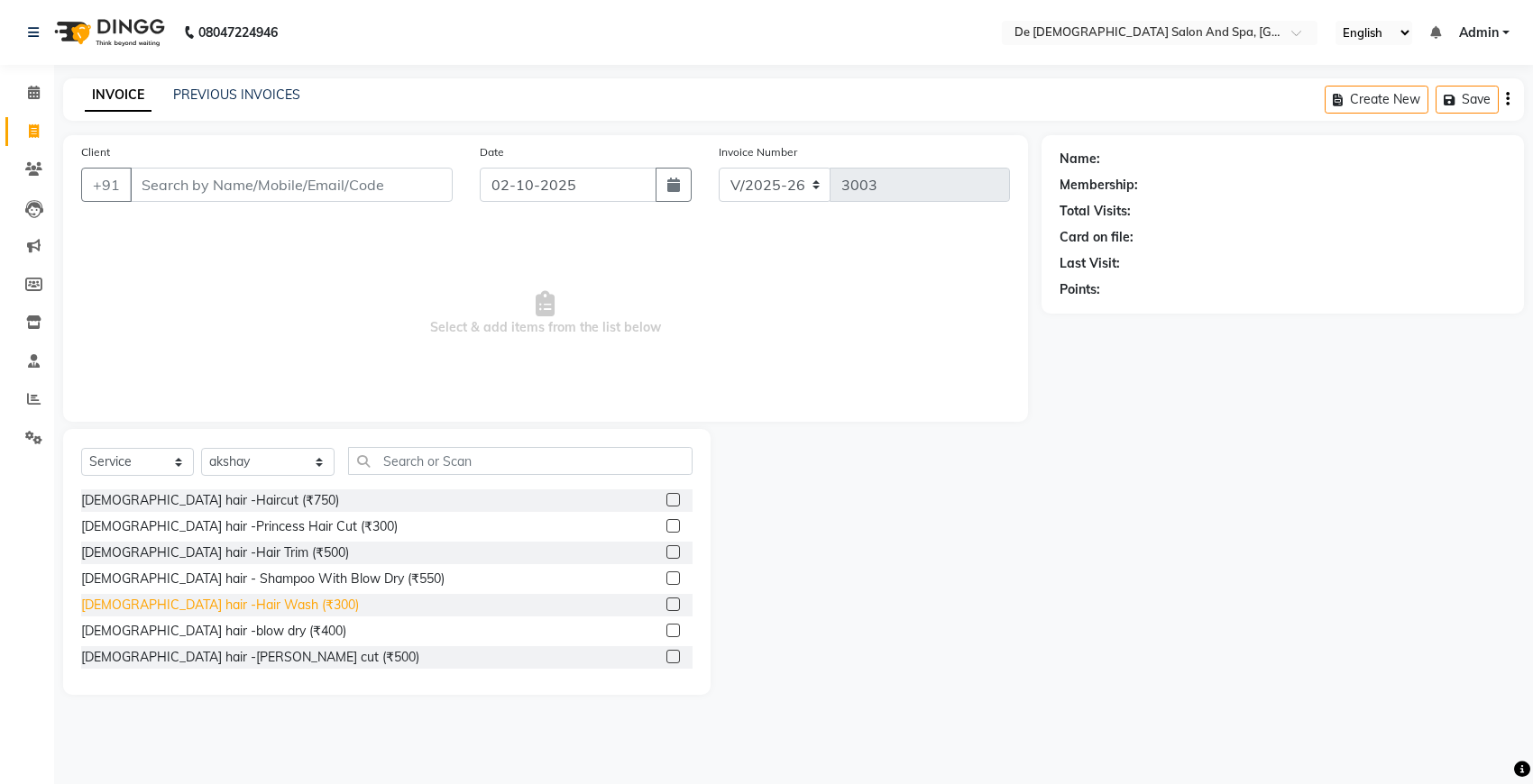
click at [216, 605] on div "[DEMOGRAPHIC_DATA] hair -Hair Wash (₹300)" at bounding box center [220, 605] width 278 height 19
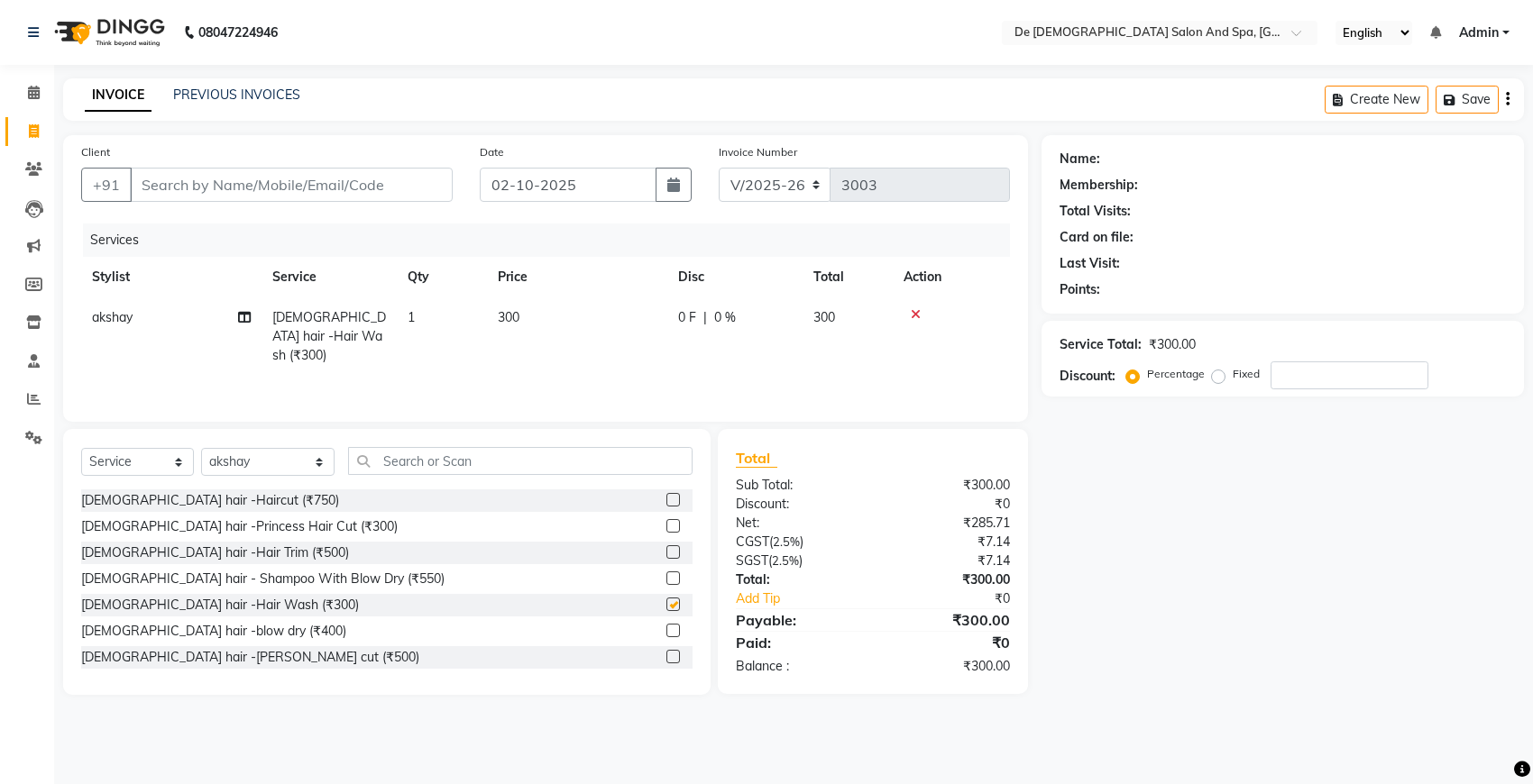
checkbox input "false"
click at [312, 200] on input "Client" at bounding box center [291, 185] width 323 height 34
type input "h"
type input "0"
type input "h"
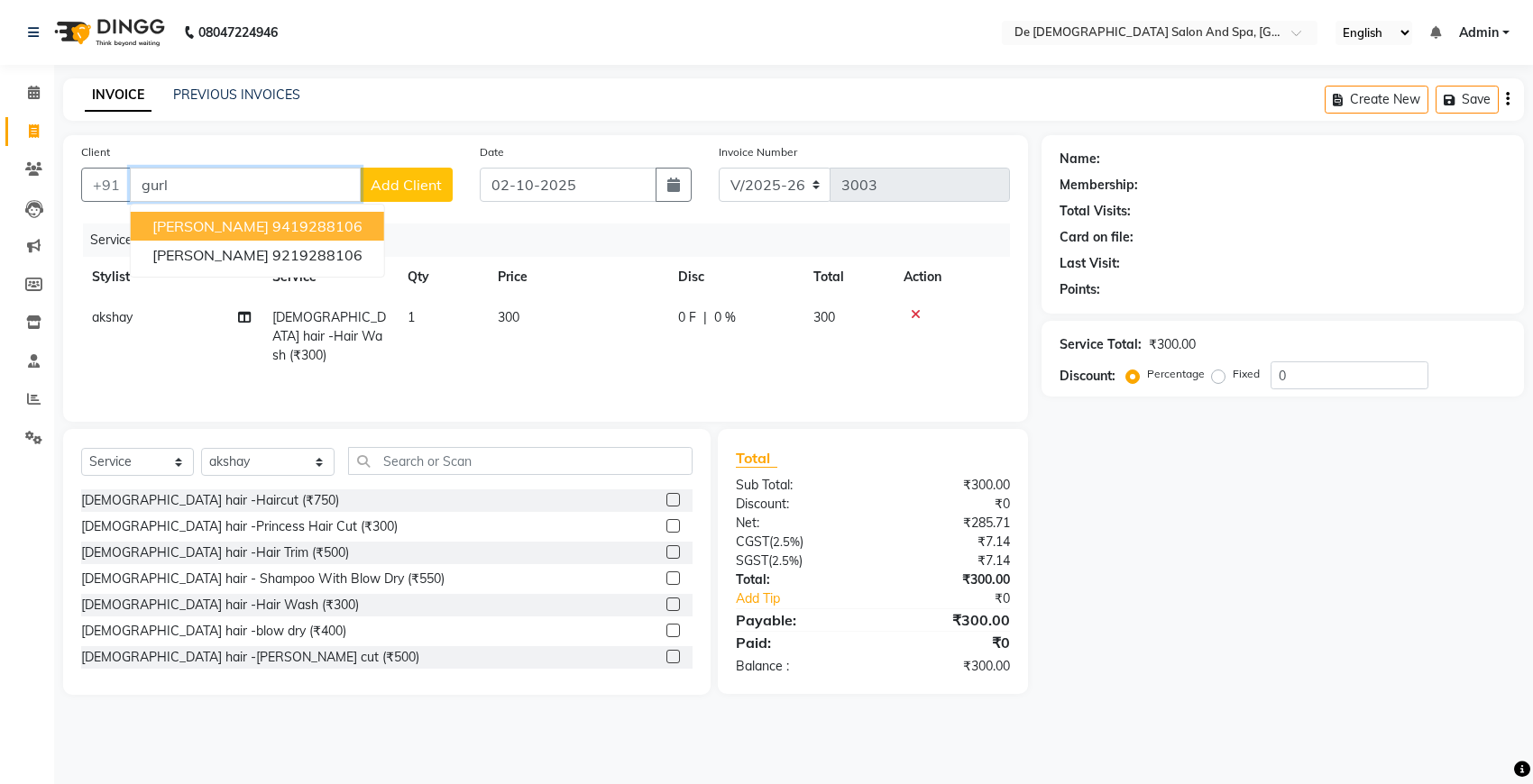
click at [290, 220] on ngb-highlight "9419288106" at bounding box center [317, 226] width 90 height 18
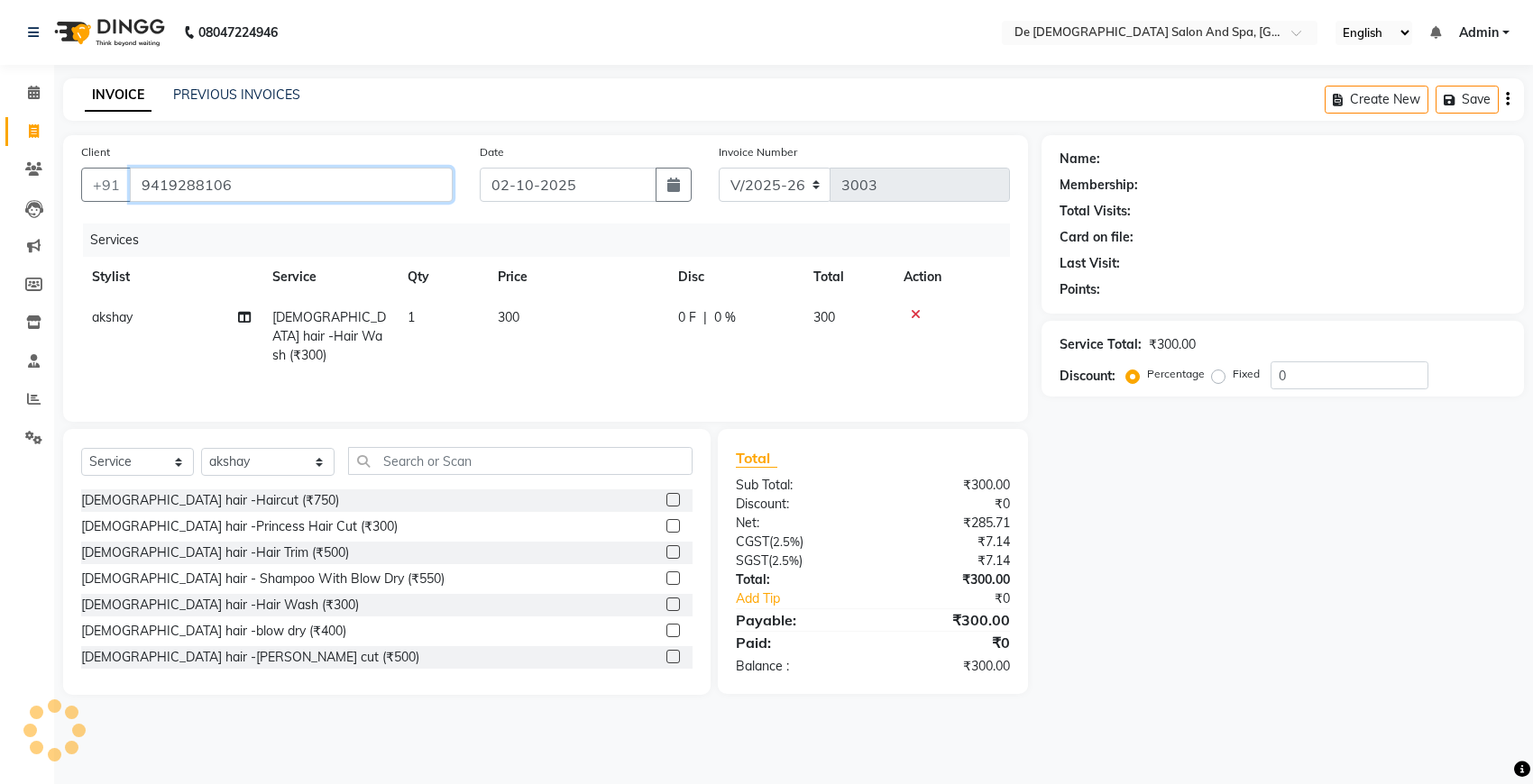
type input "9419288106"
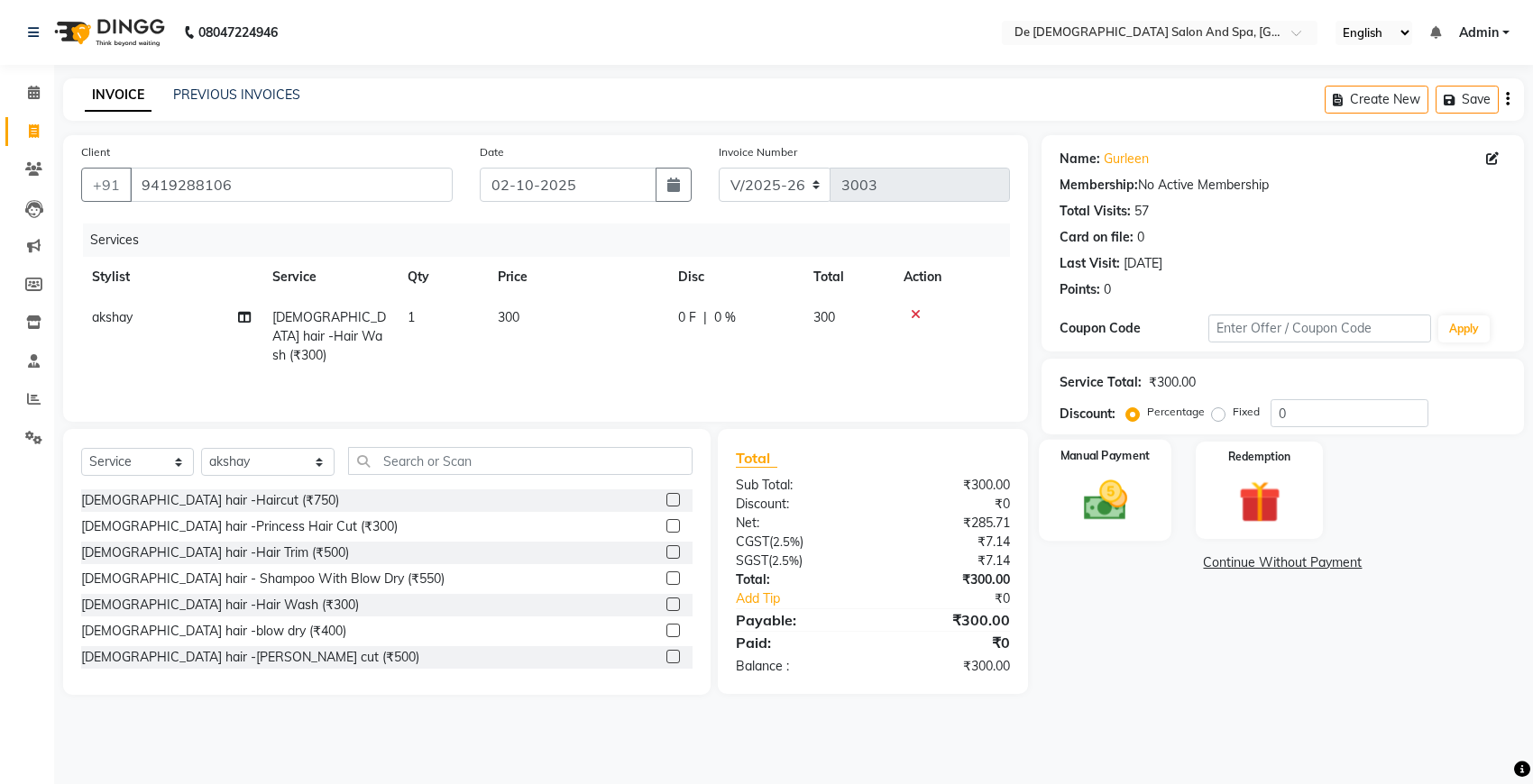
click at [1115, 505] on img at bounding box center [1105, 501] width 71 height 51
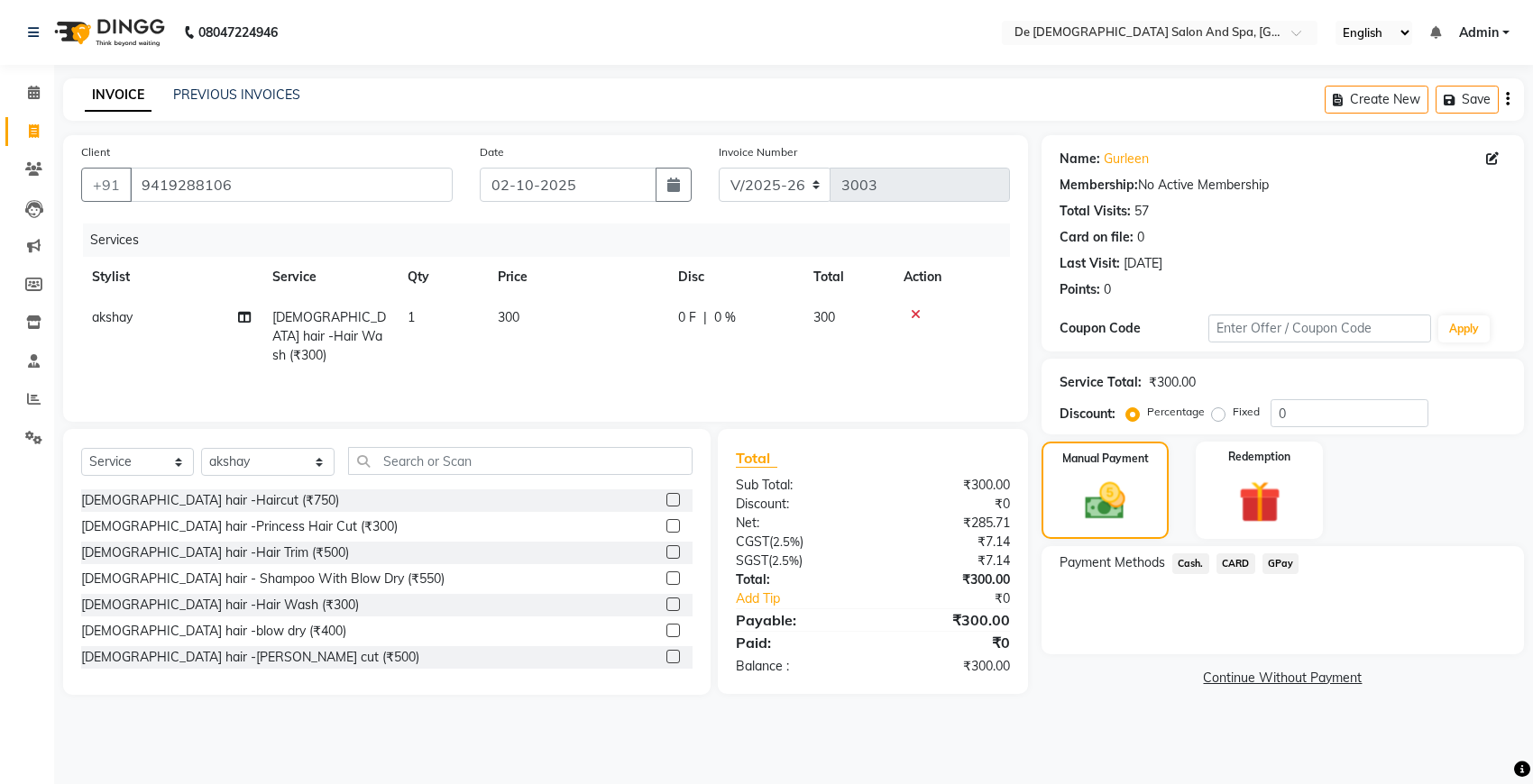
click at [1182, 565] on span "Cash." at bounding box center [1190, 564] width 37 height 21
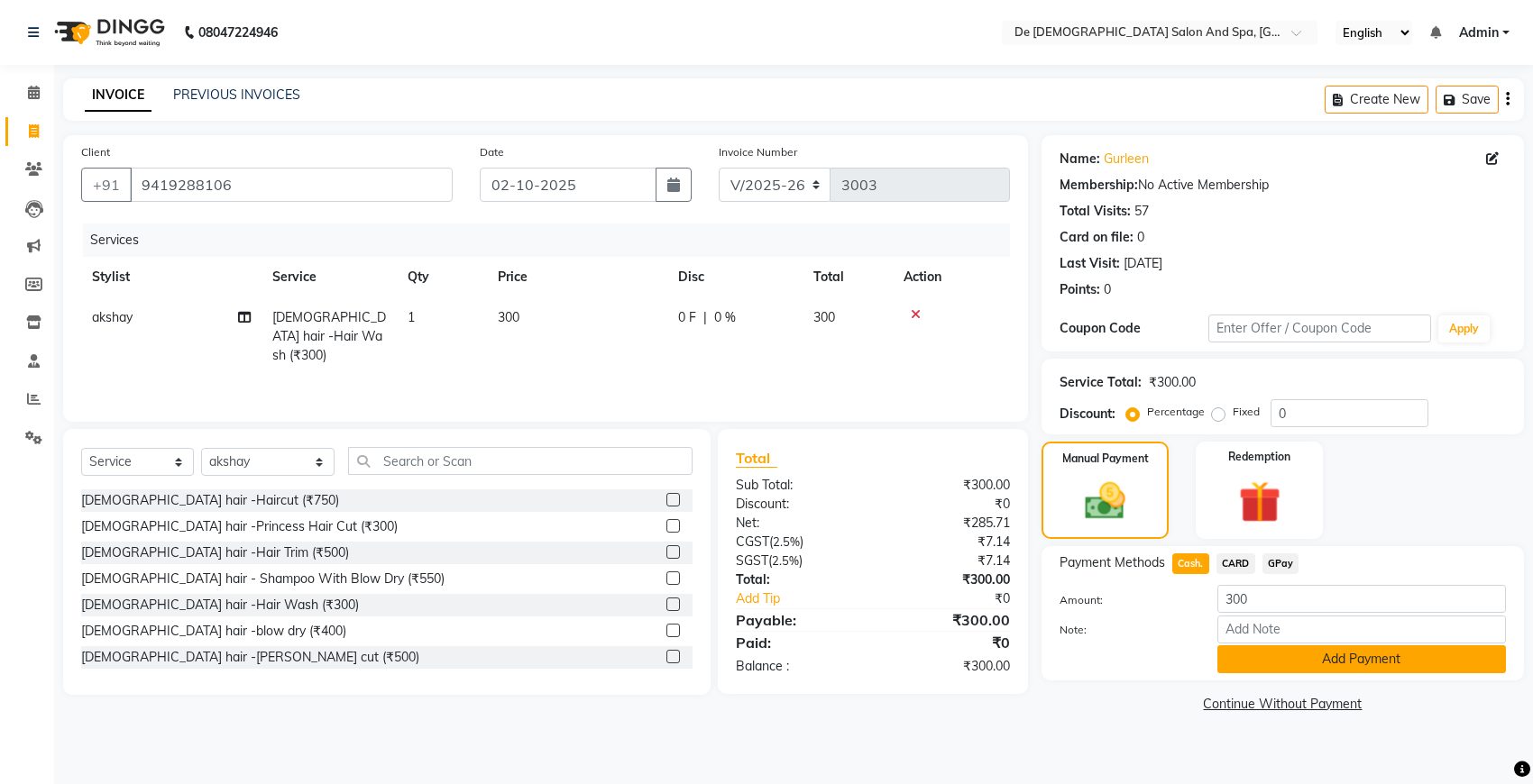
click at [1270, 667] on button "Add Payment" at bounding box center [1361, 659] width 289 height 28
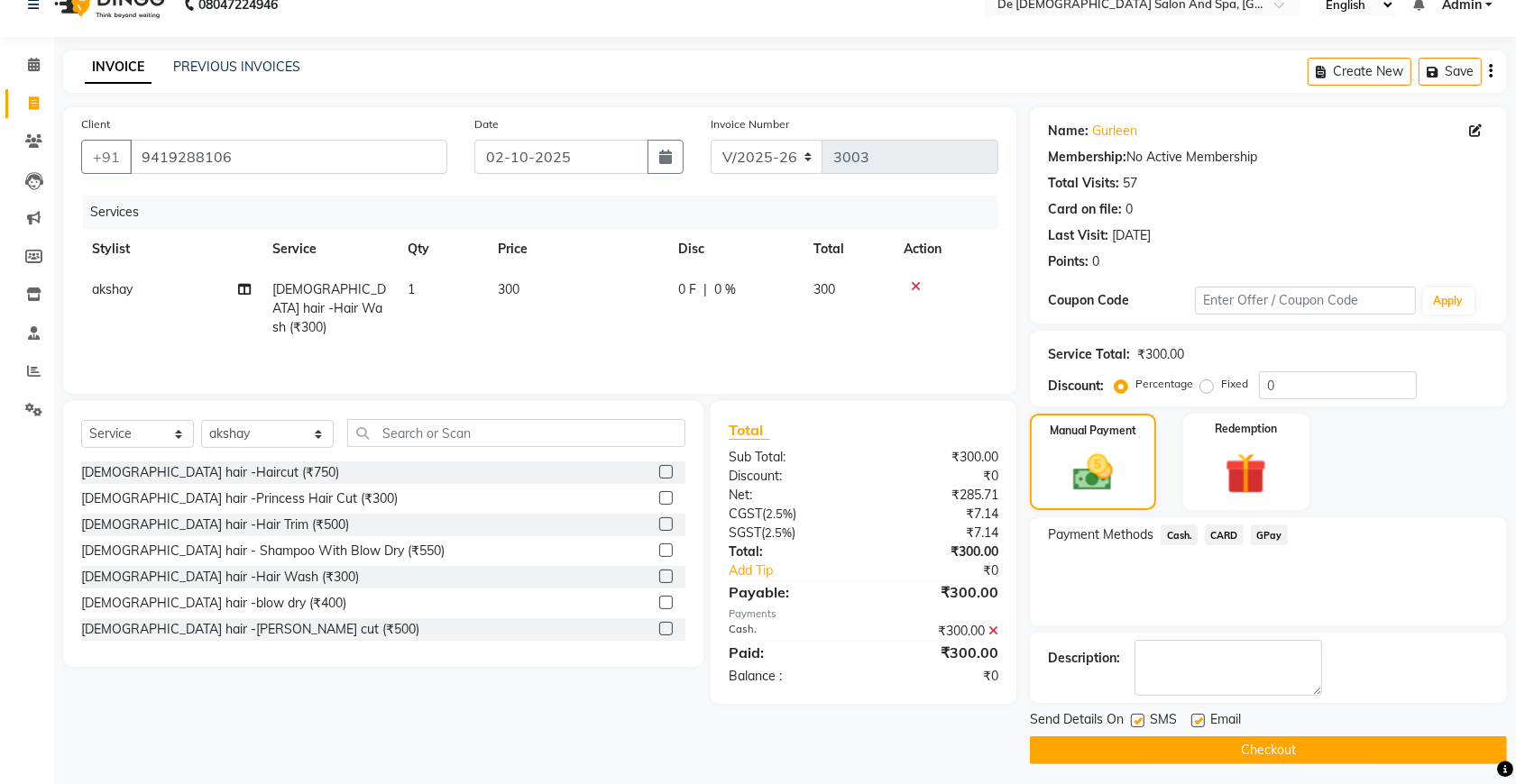
scroll to position [36, 0]
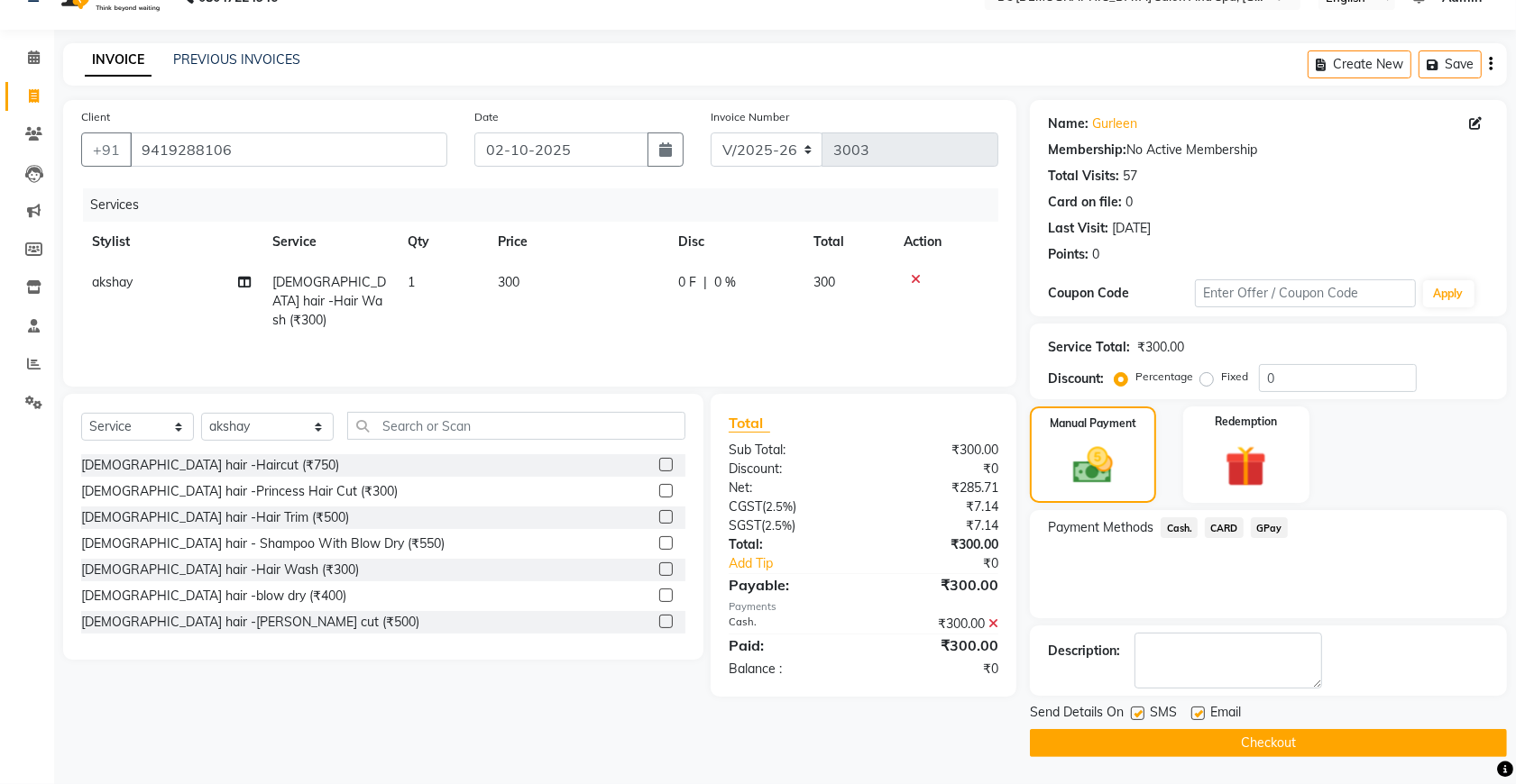
click at [1261, 745] on button "Checkout" at bounding box center [1268, 743] width 477 height 28
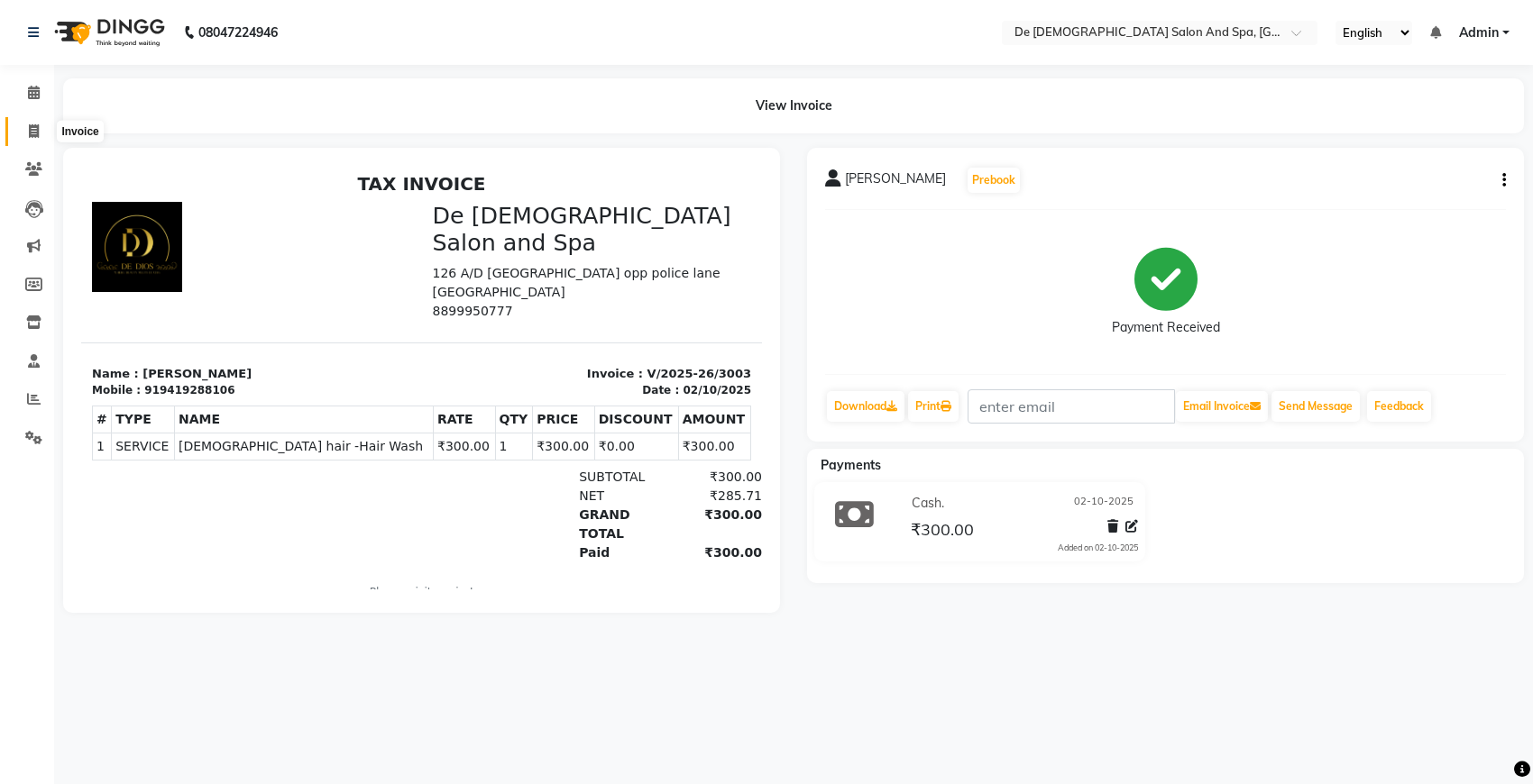
click at [36, 127] on icon at bounding box center [34, 131] width 10 height 14
select select "service"
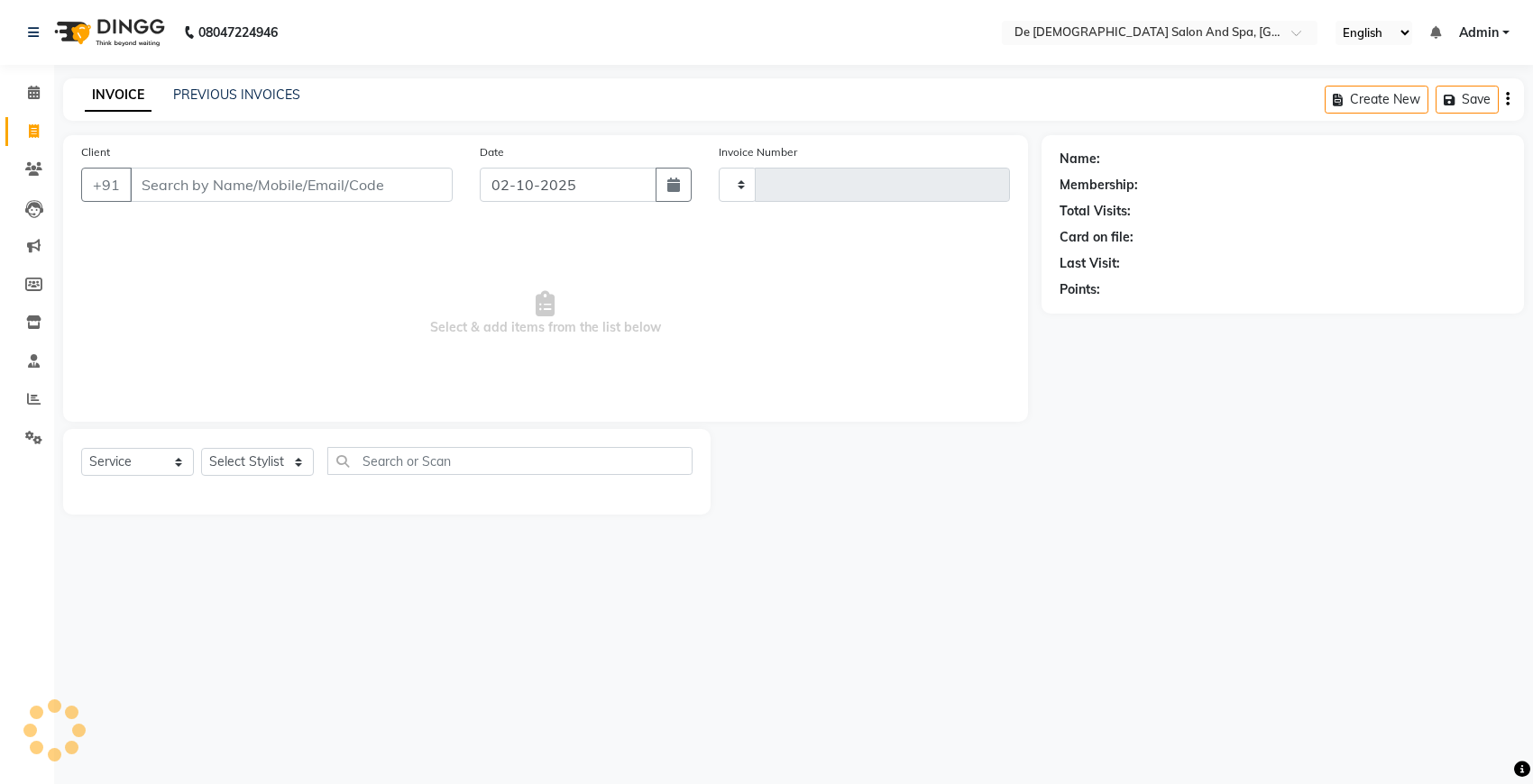
type input "3004"
select select "6431"
click at [38, 401] on icon at bounding box center [34, 398] width 14 height 14
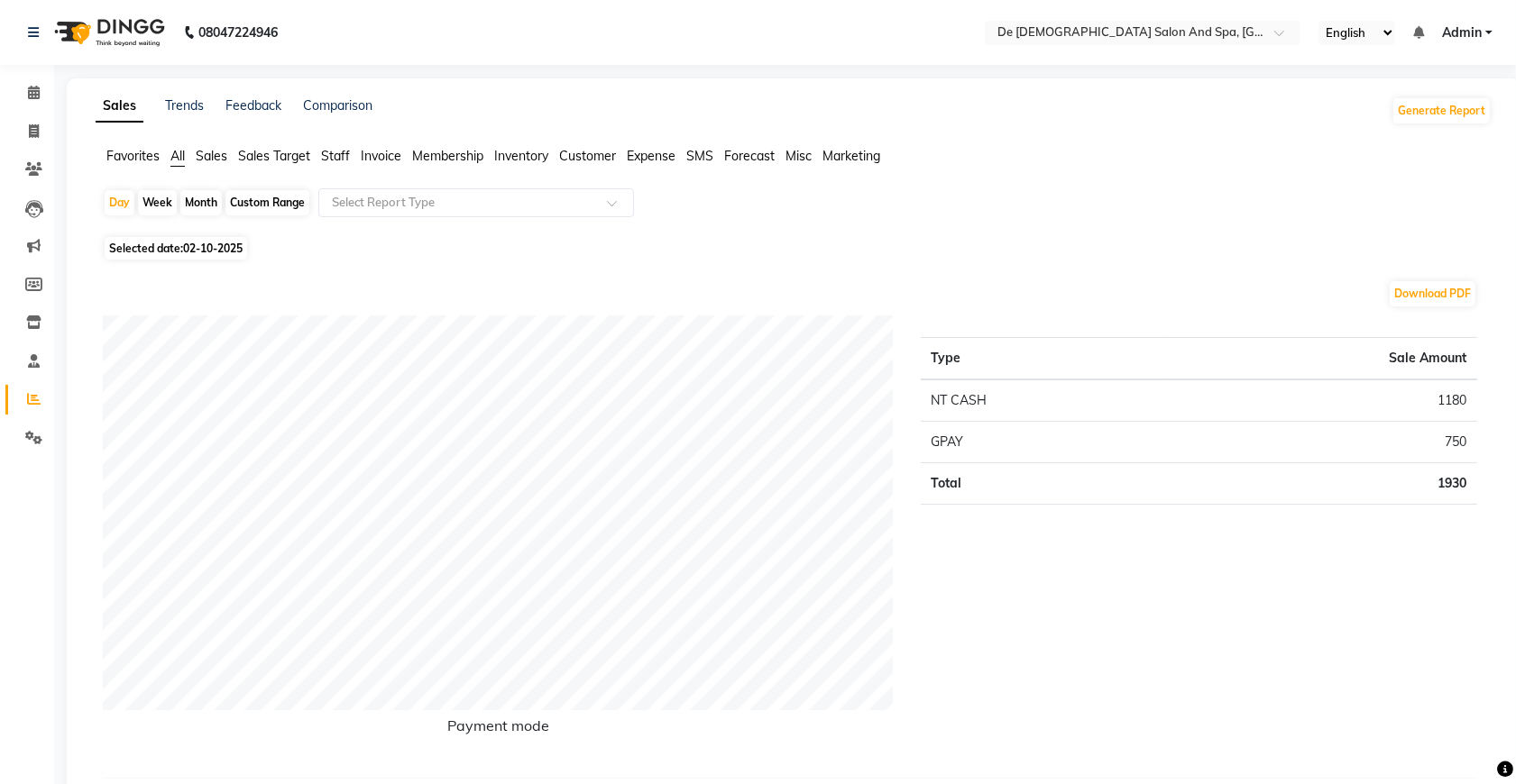
click at [197, 201] on div "Month" at bounding box center [202, 203] width 42 height 25
select select "10"
select select "2025"
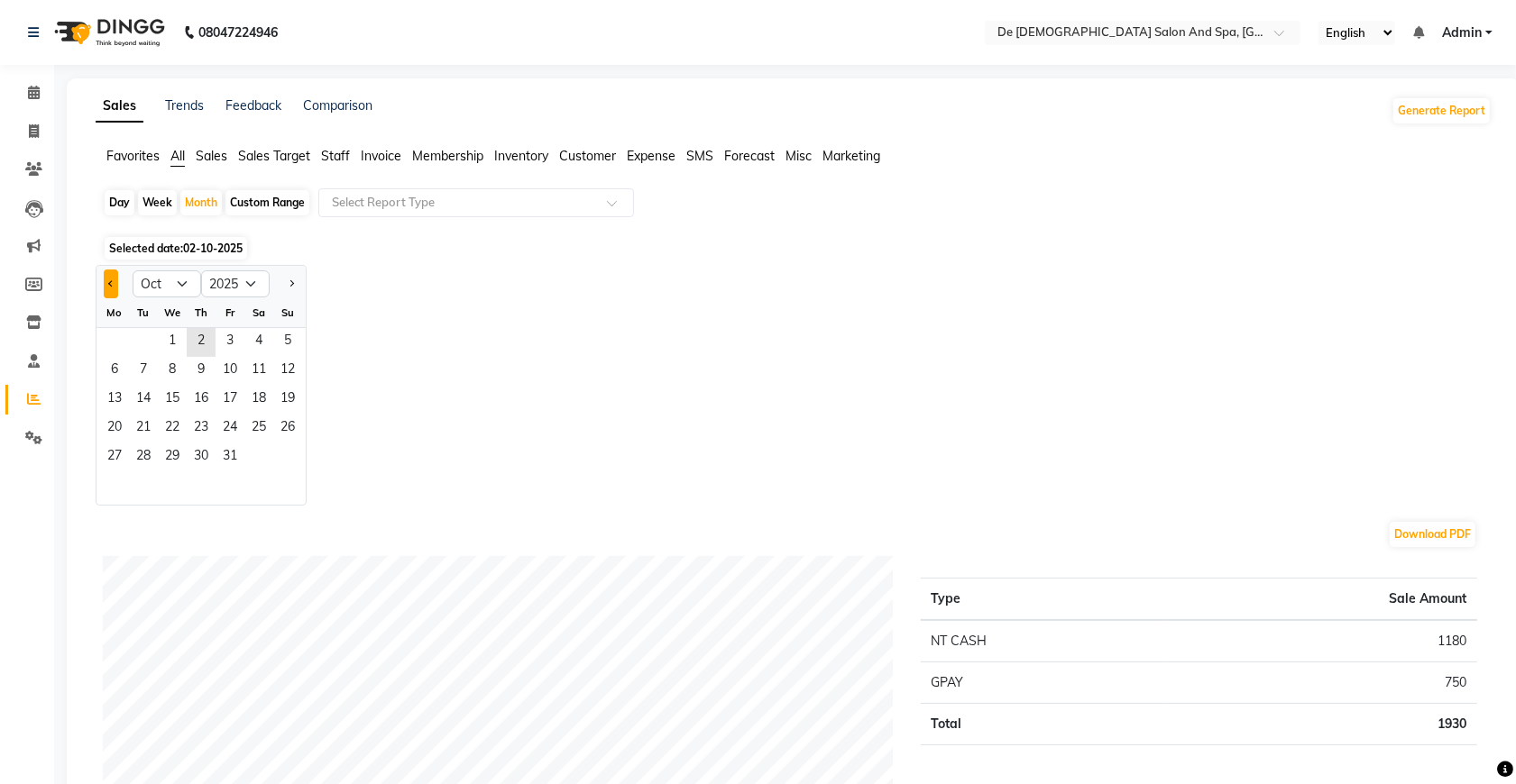
click at [113, 294] on button "Previous month" at bounding box center [111, 284] width 15 height 29
select select "9"
click at [120, 332] on span "1" at bounding box center [114, 343] width 29 height 29
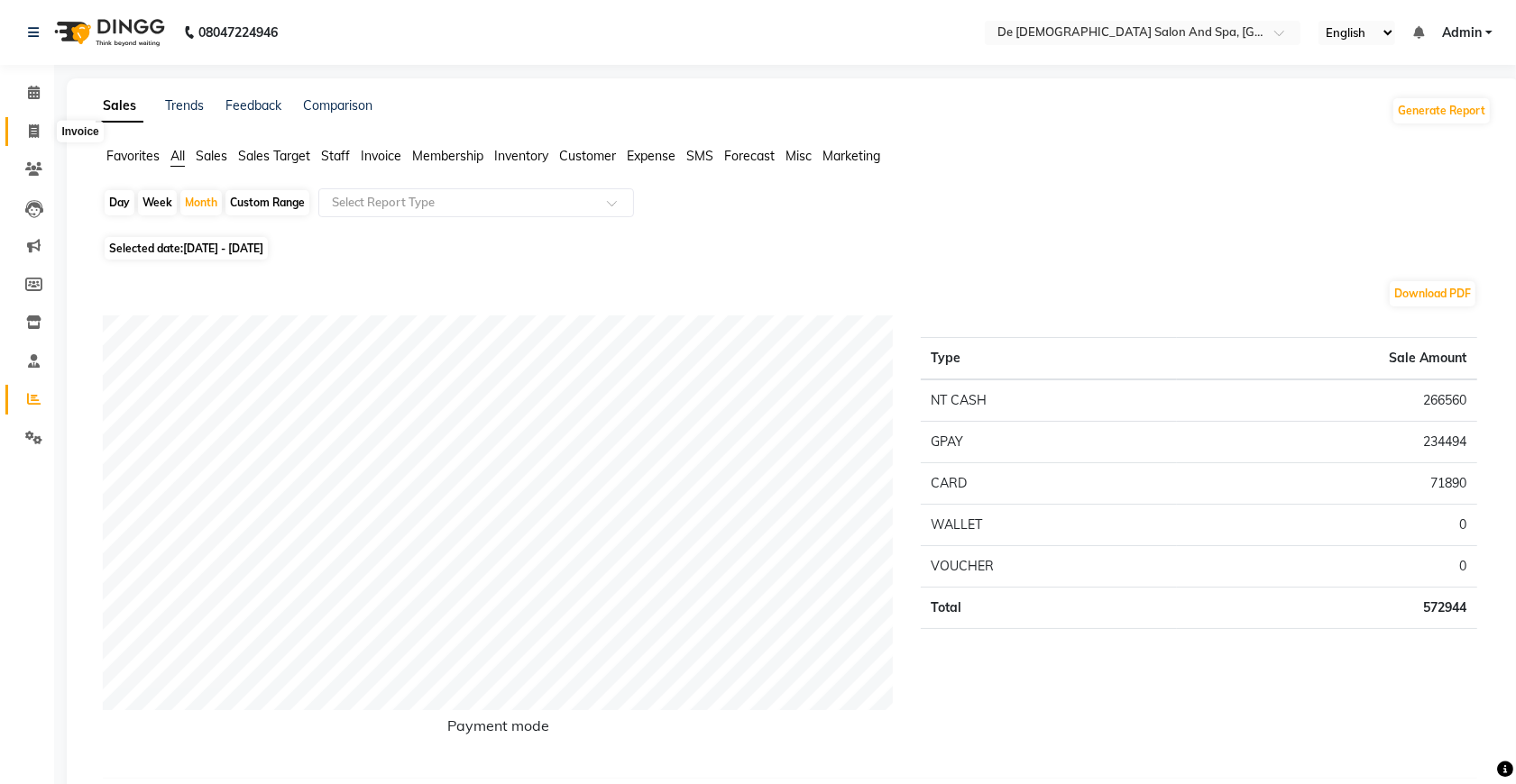
click at [29, 128] on icon at bounding box center [34, 131] width 10 height 14
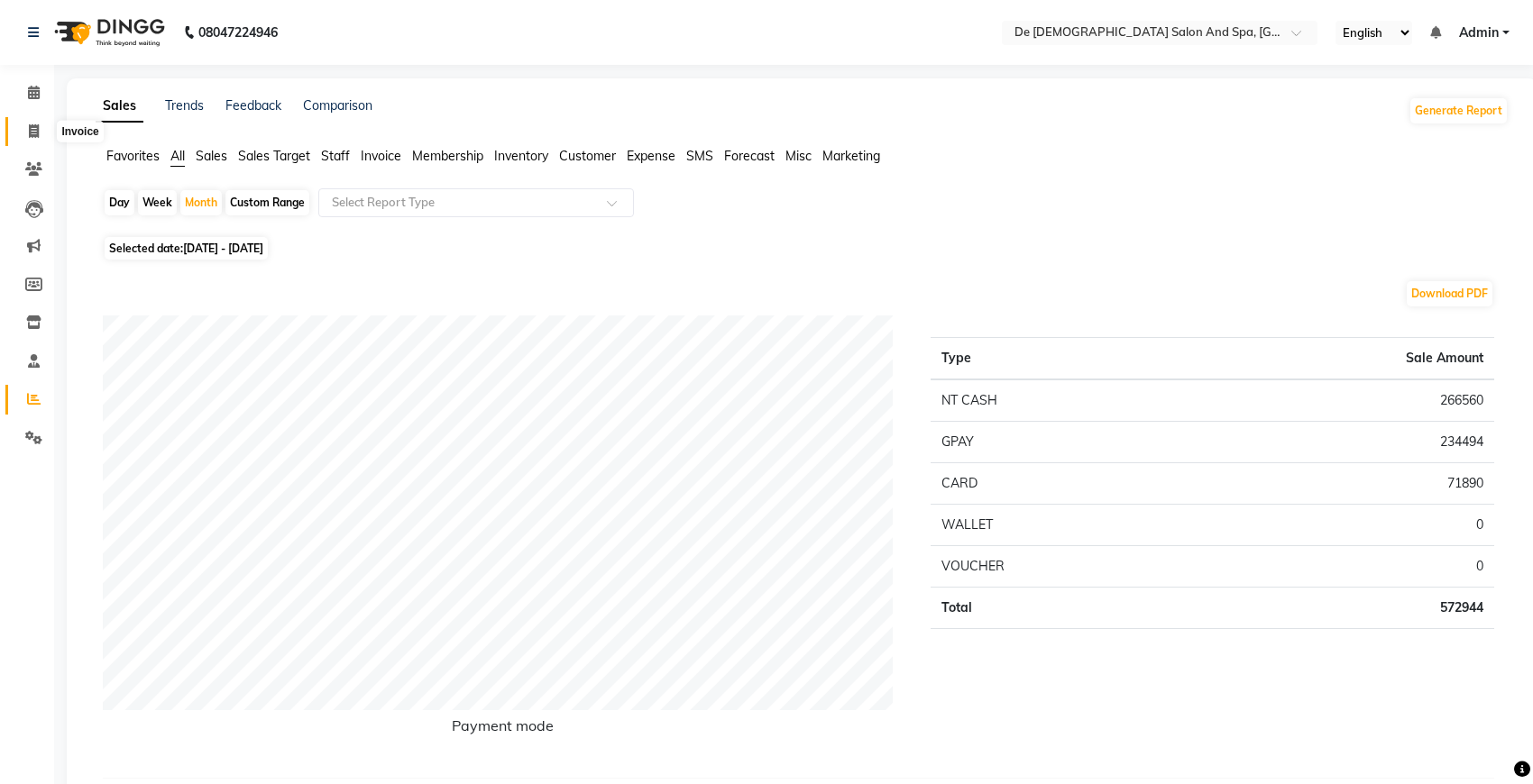
select select "6431"
select select "service"
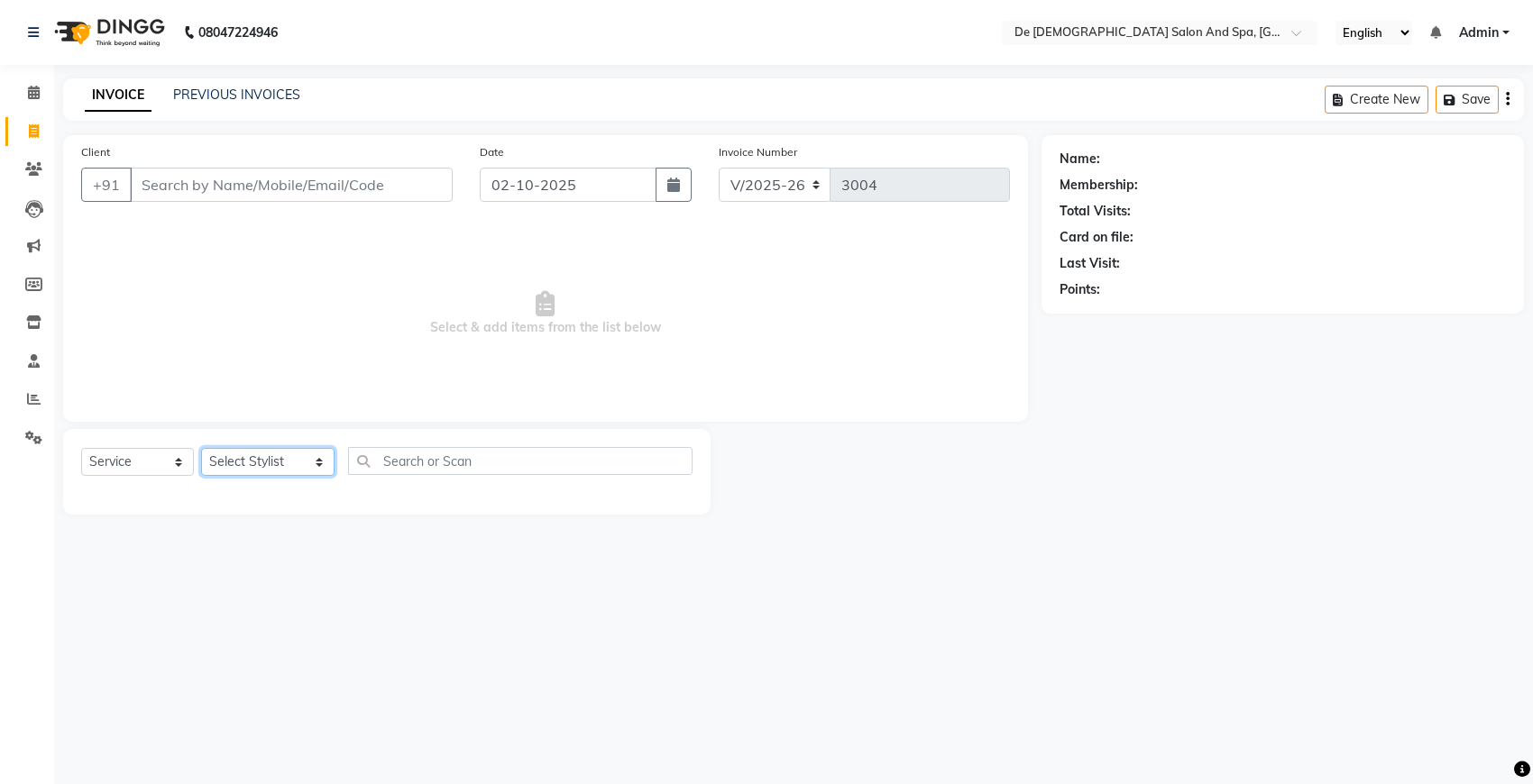
click at [226, 463] on select "Select Stylist akshay [PERSON_NAME] [PERSON_NAME] [PERSON_NAME] [MEDICAL_DATA][…" at bounding box center [268, 462] width 133 height 28
select select "92924"
click at [201, 448] on select "Select Stylist akshay [PERSON_NAME] [PERSON_NAME] [PERSON_NAME] [MEDICAL_DATA][…" at bounding box center [268, 462] width 133 height 28
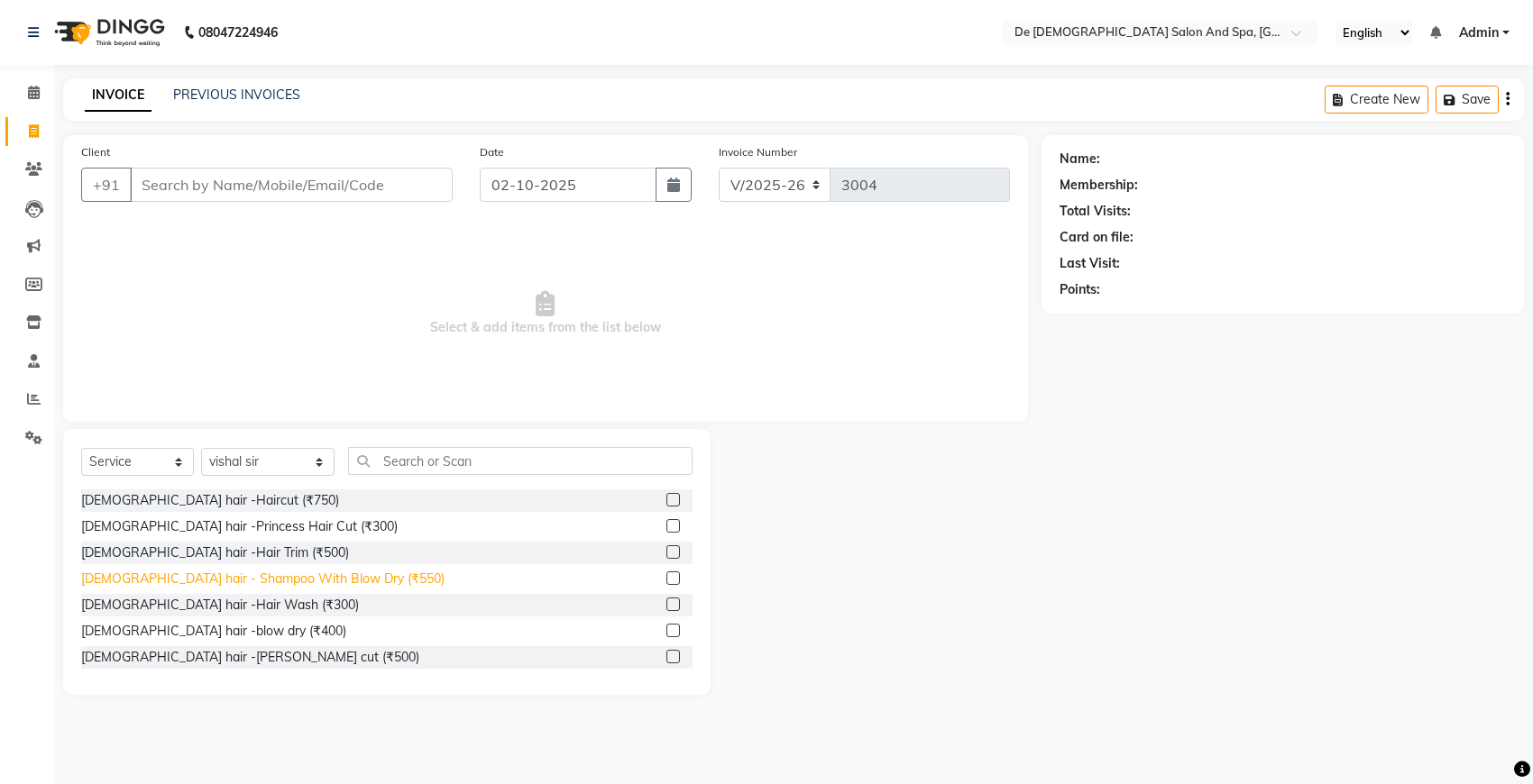
click at [290, 571] on div "[DEMOGRAPHIC_DATA] hair - Shampoo With Blow Dry (₹550)" at bounding box center [262, 579] width 363 height 19
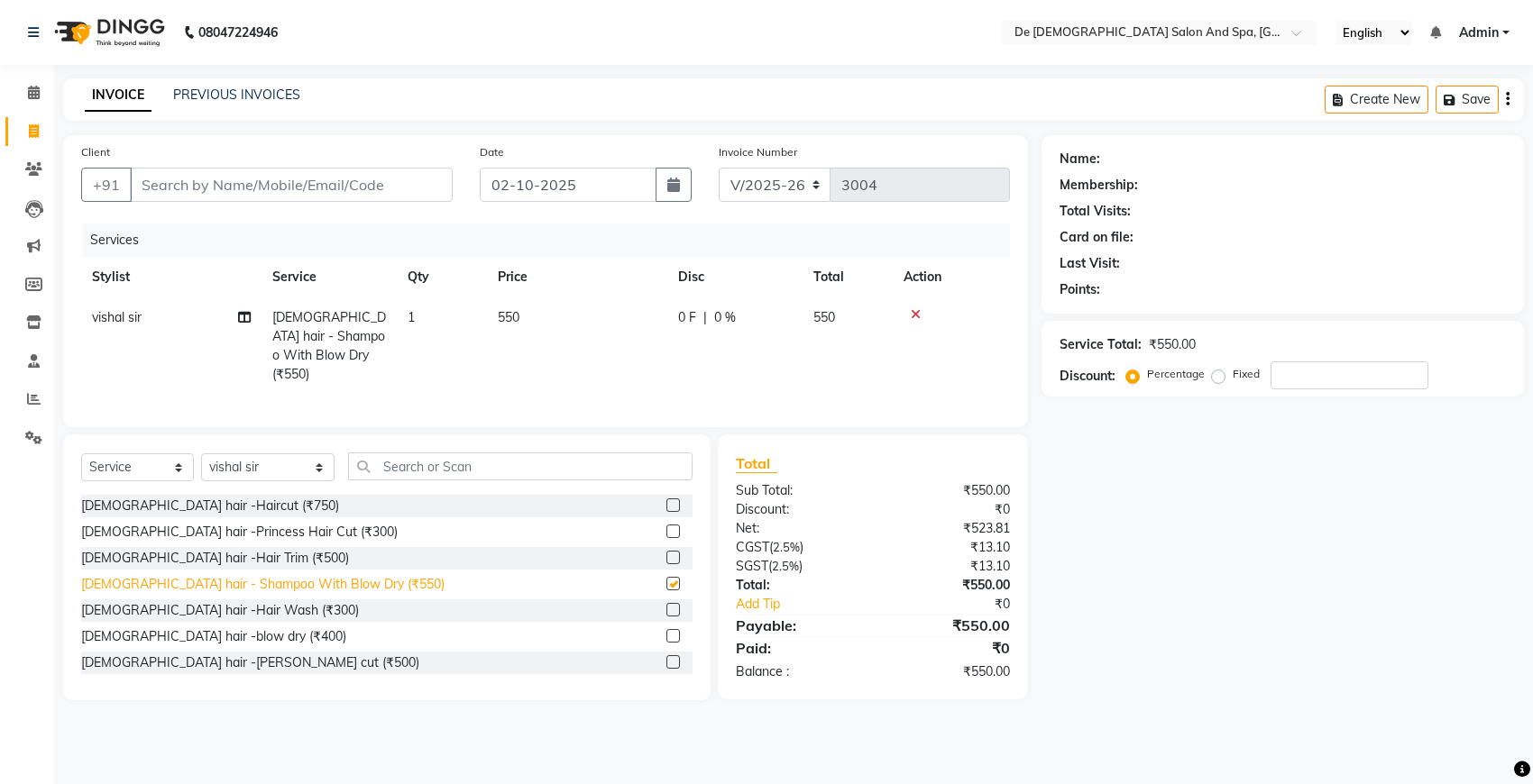
checkbox input "false"
click at [384, 181] on input "Client" at bounding box center [291, 185] width 323 height 34
type input "s"
type input "0"
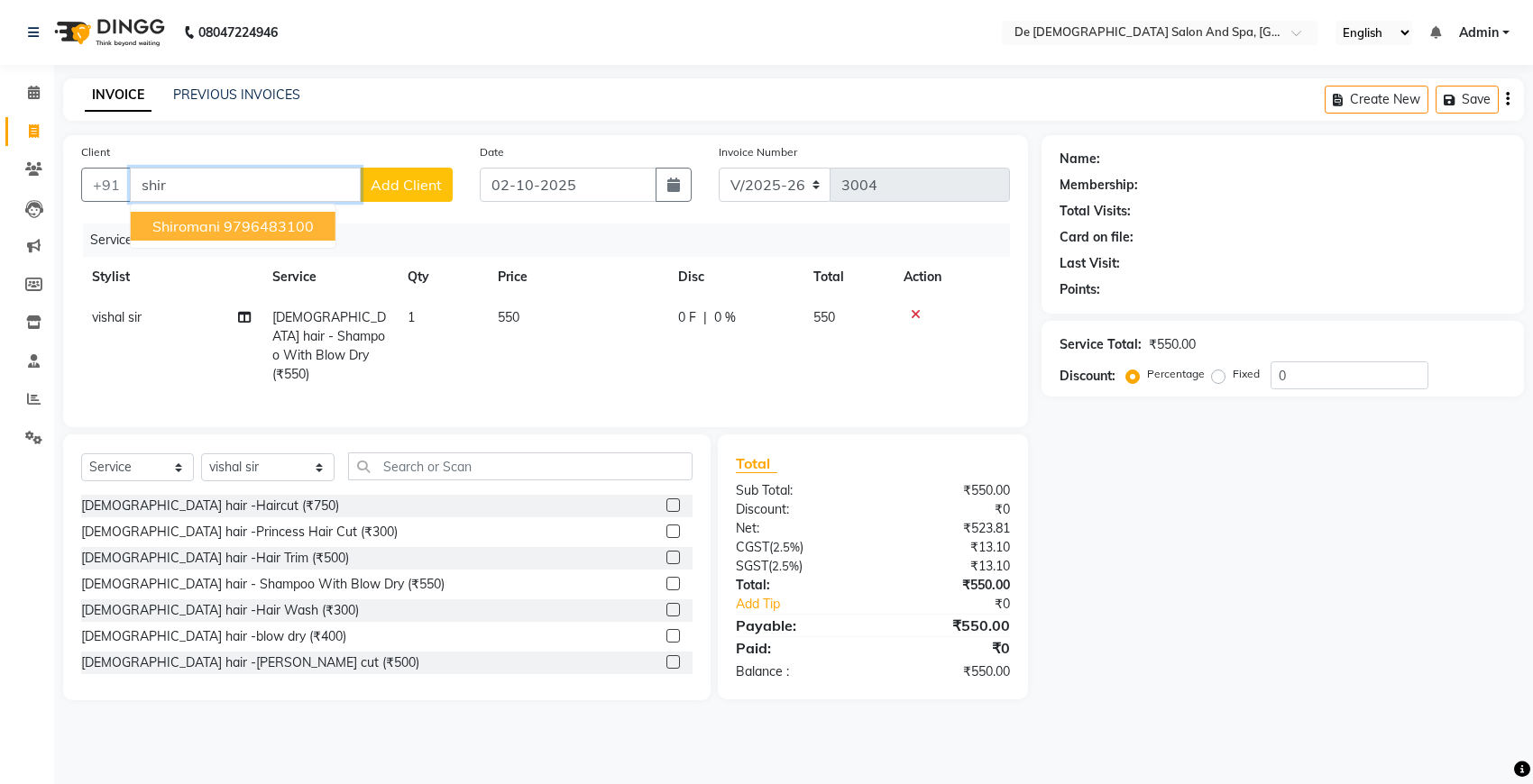
click at [289, 219] on ngb-highlight "9796483100" at bounding box center [268, 226] width 90 height 18
type input "9796483100"
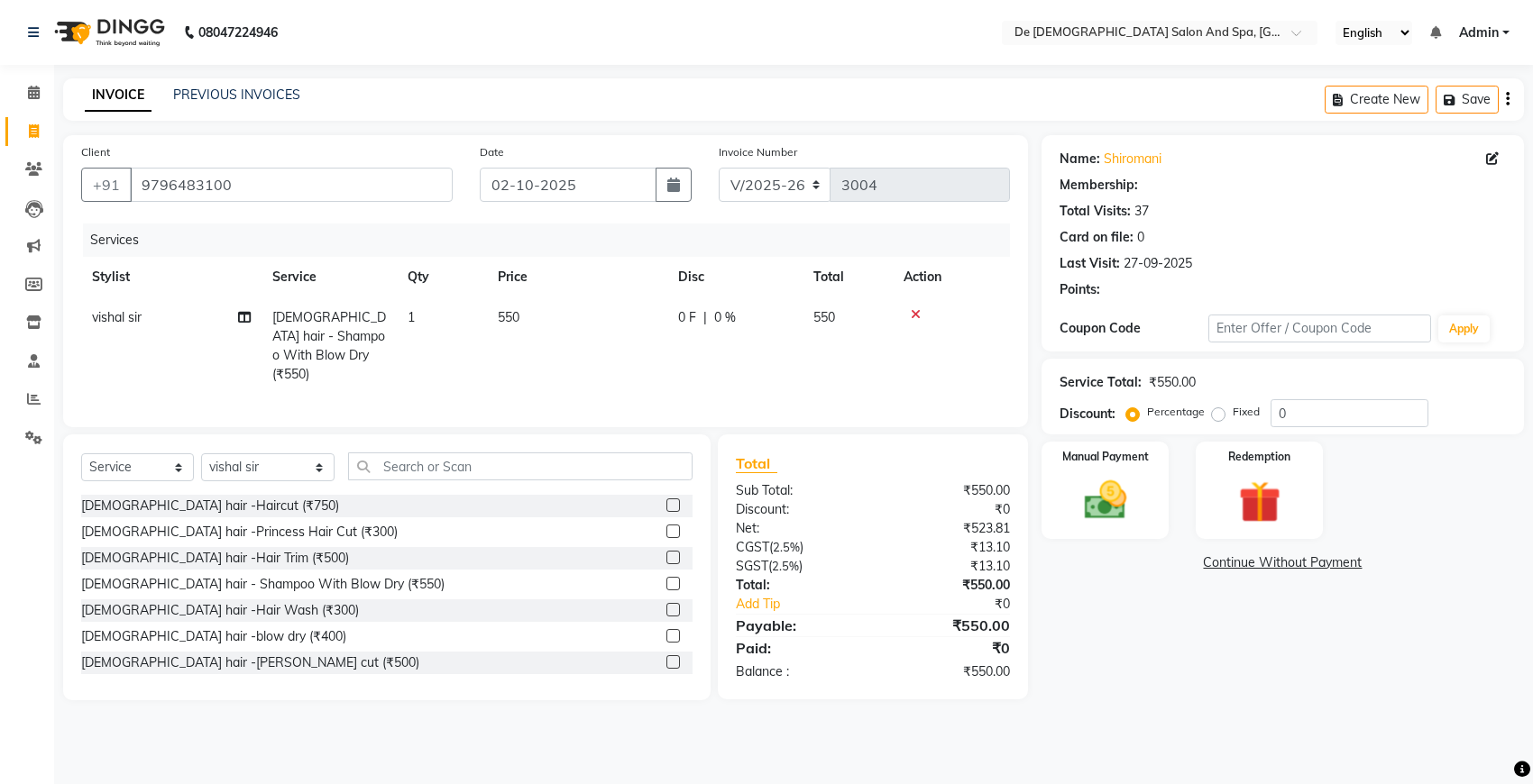
select select "1: Object"
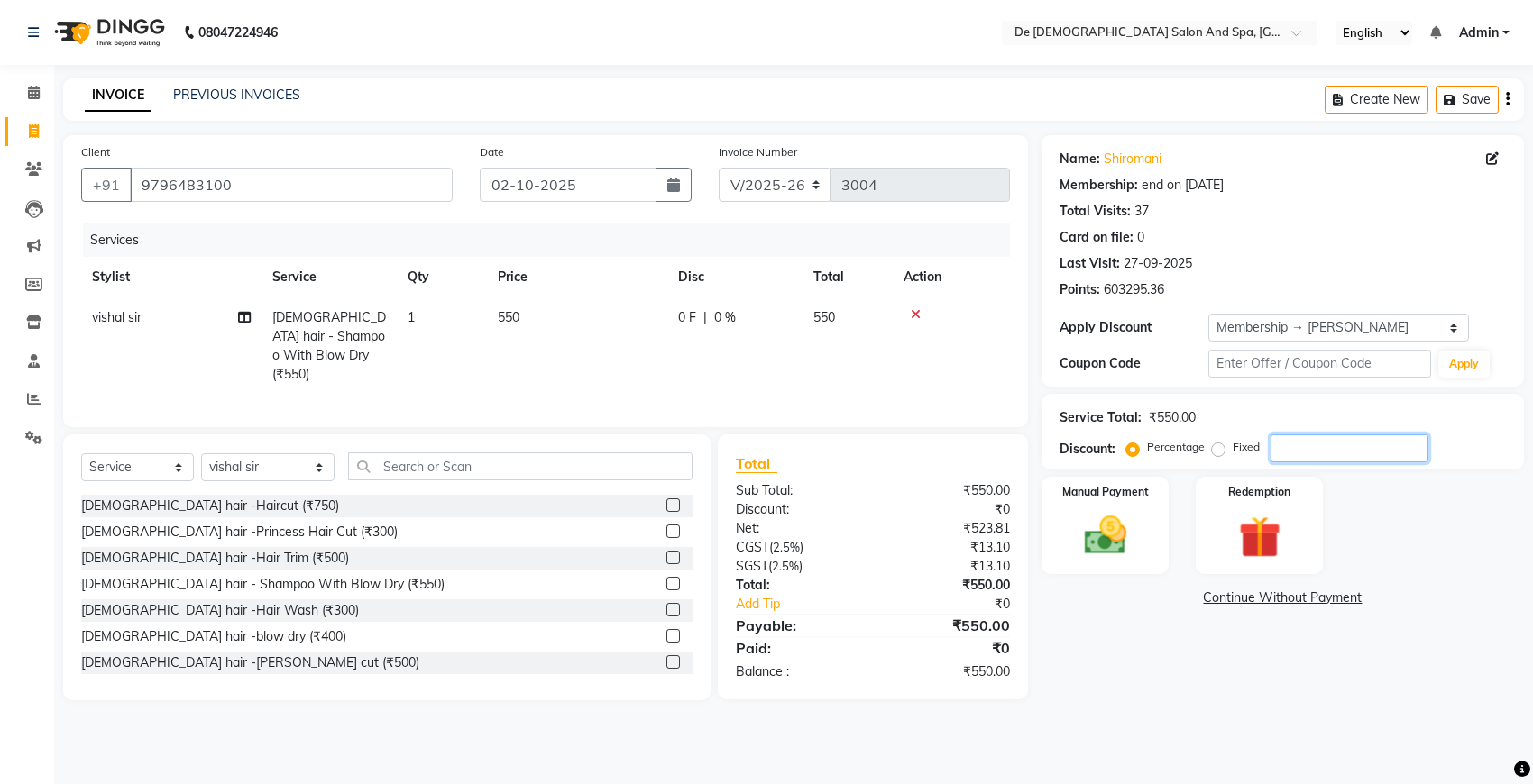
click at [1286, 456] on input "number" at bounding box center [1350, 448] width 158 height 28
type input "20"
click at [1084, 543] on img at bounding box center [1105, 535] width 71 height 51
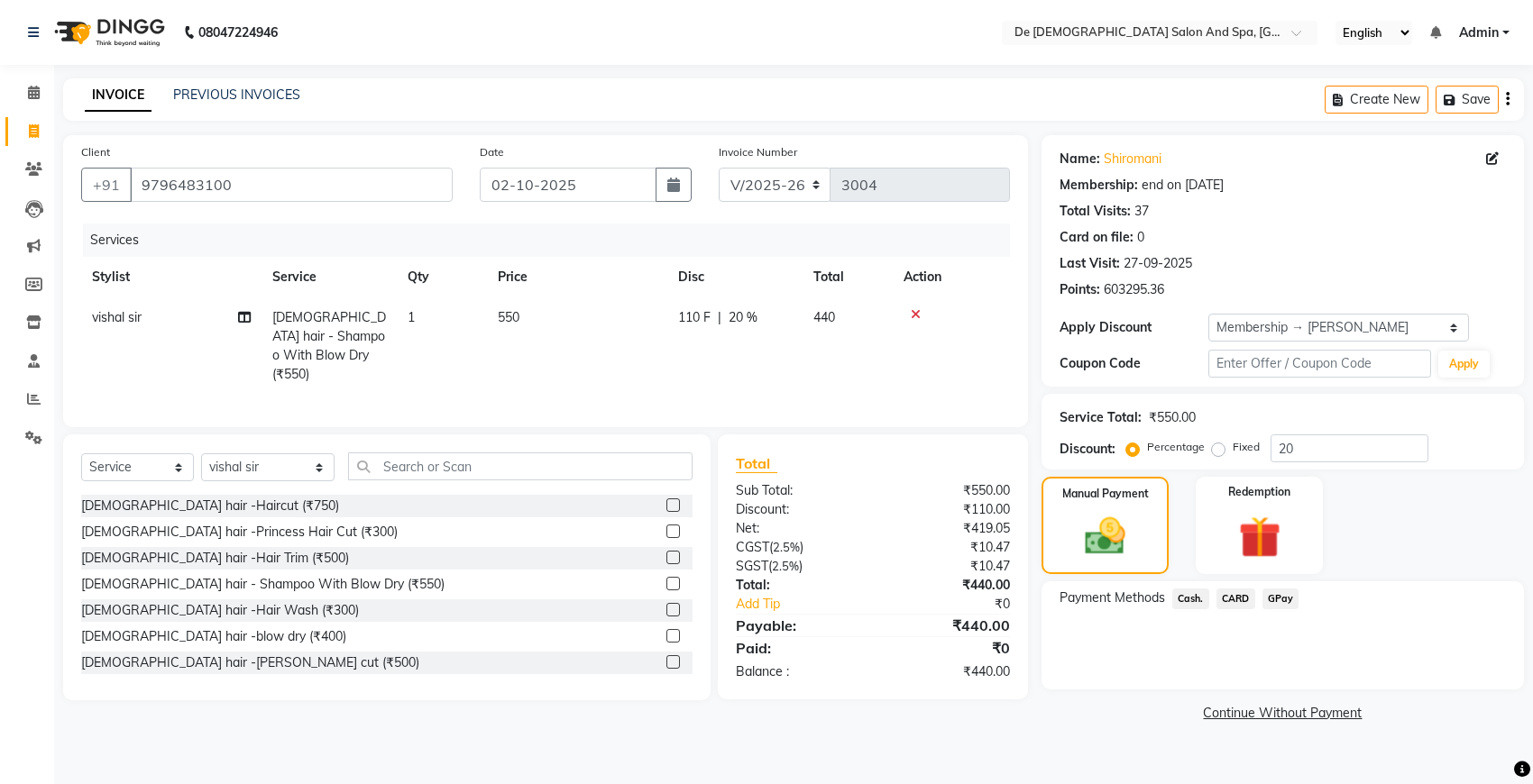
click at [1194, 593] on span "Cash." at bounding box center [1190, 599] width 37 height 21
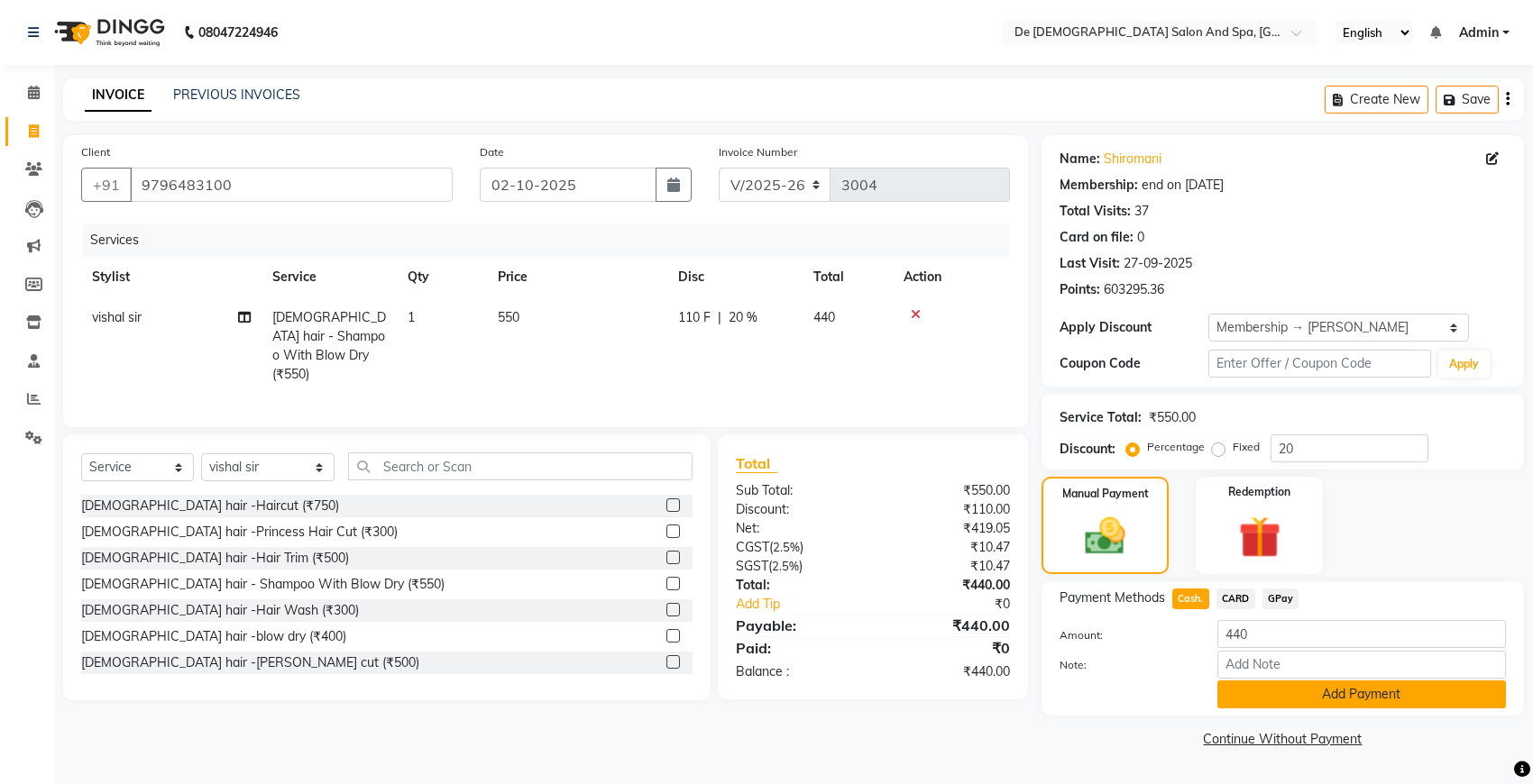
click at [1247, 687] on button "Add Payment" at bounding box center [1361, 694] width 289 height 28
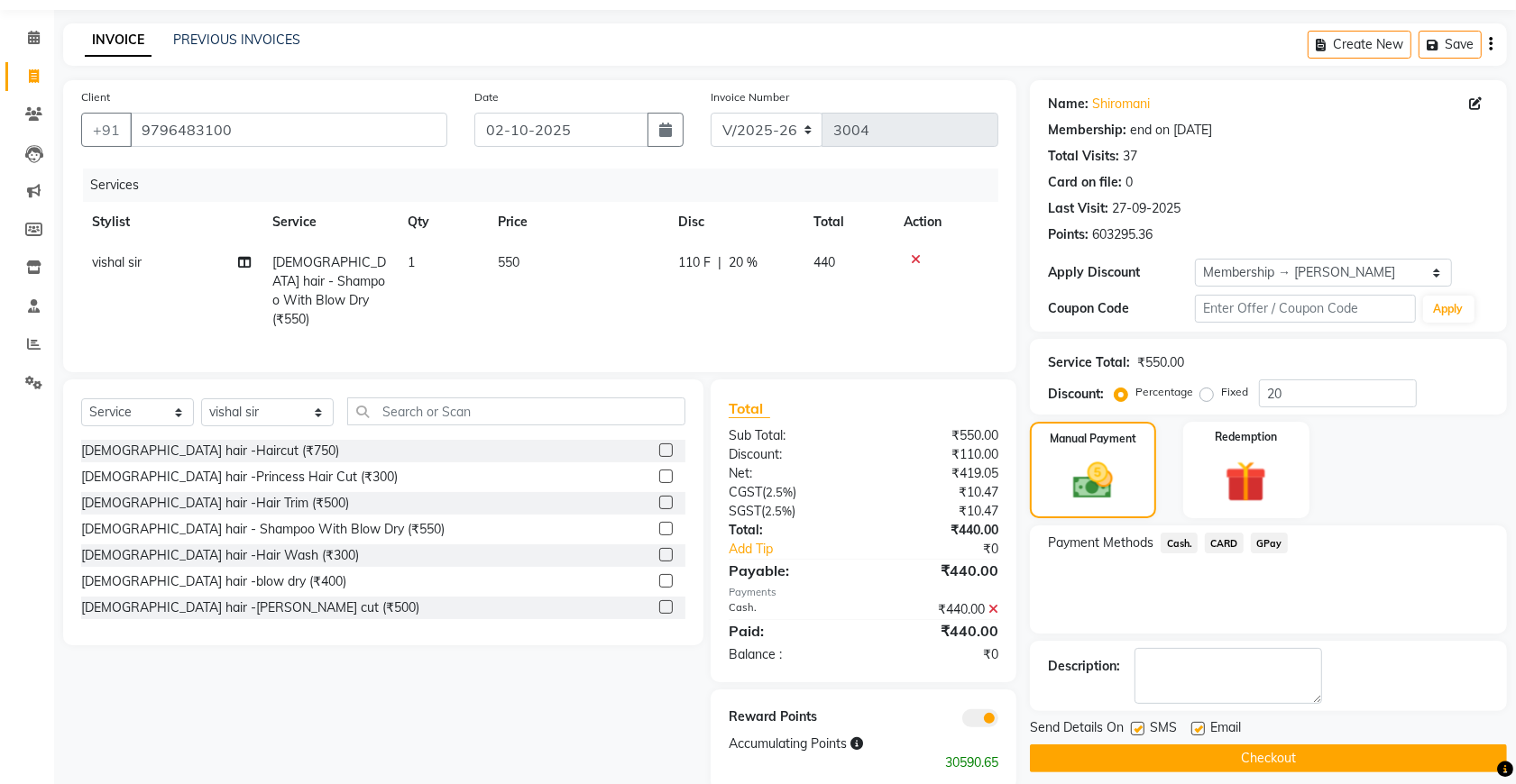
scroll to position [85, 0]
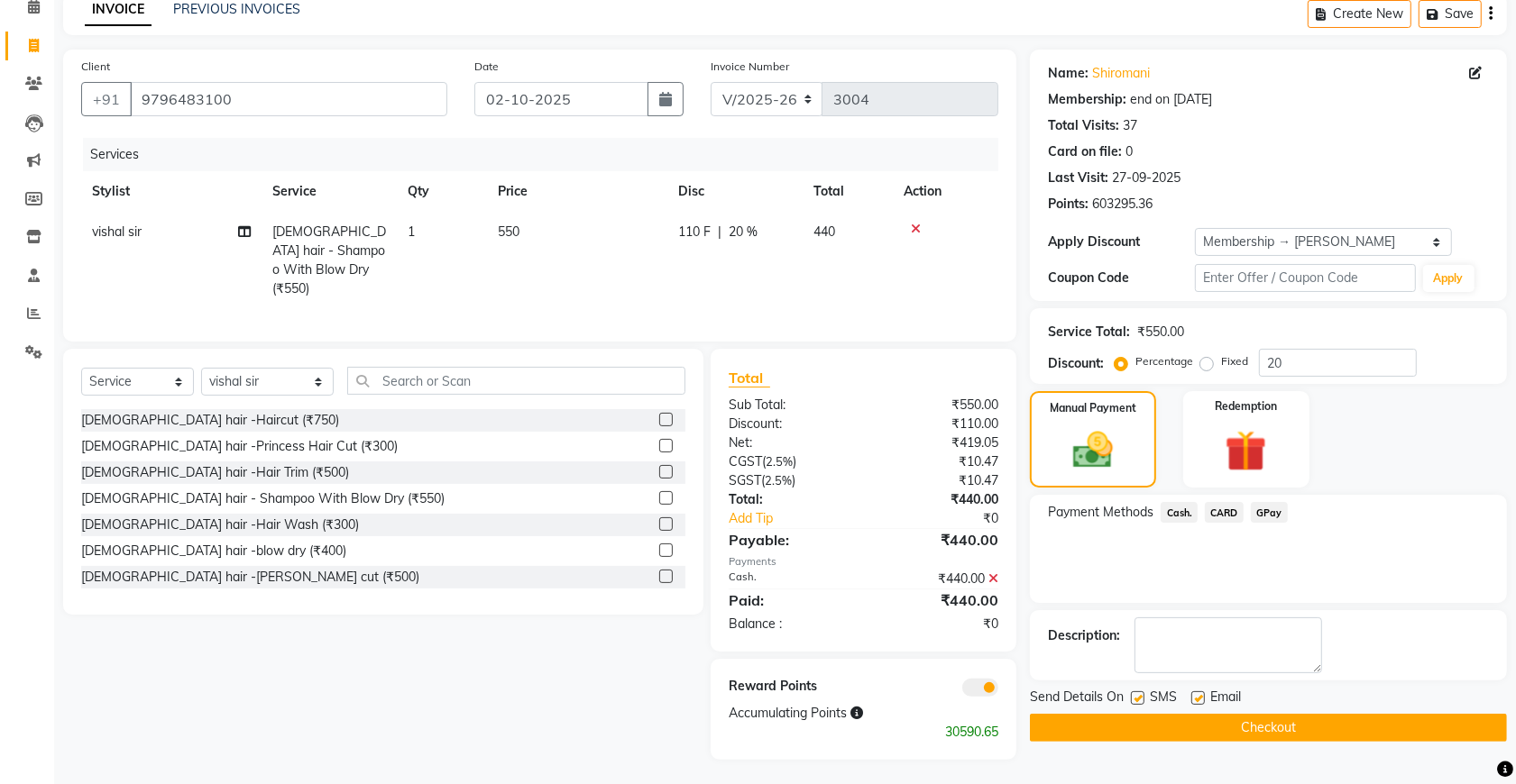
click at [1228, 727] on button "Checkout" at bounding box center [1268, 728] width 477 height 28
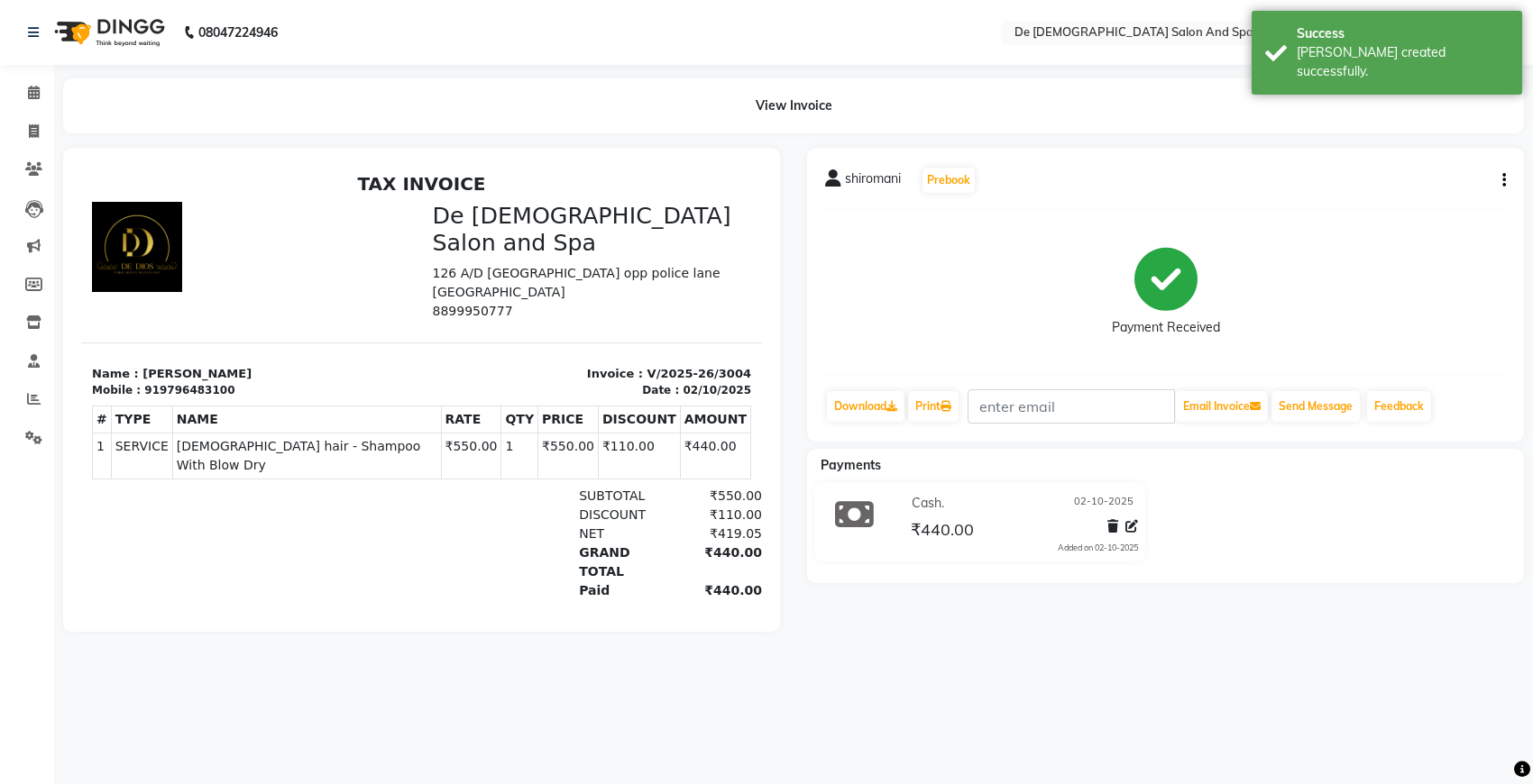
click at [1435, 186] on div "shiromani Prebook Payment Received Download Print Email Invoice Send Message Fe…" at bounding box center [1165, 295] width 717 height 294
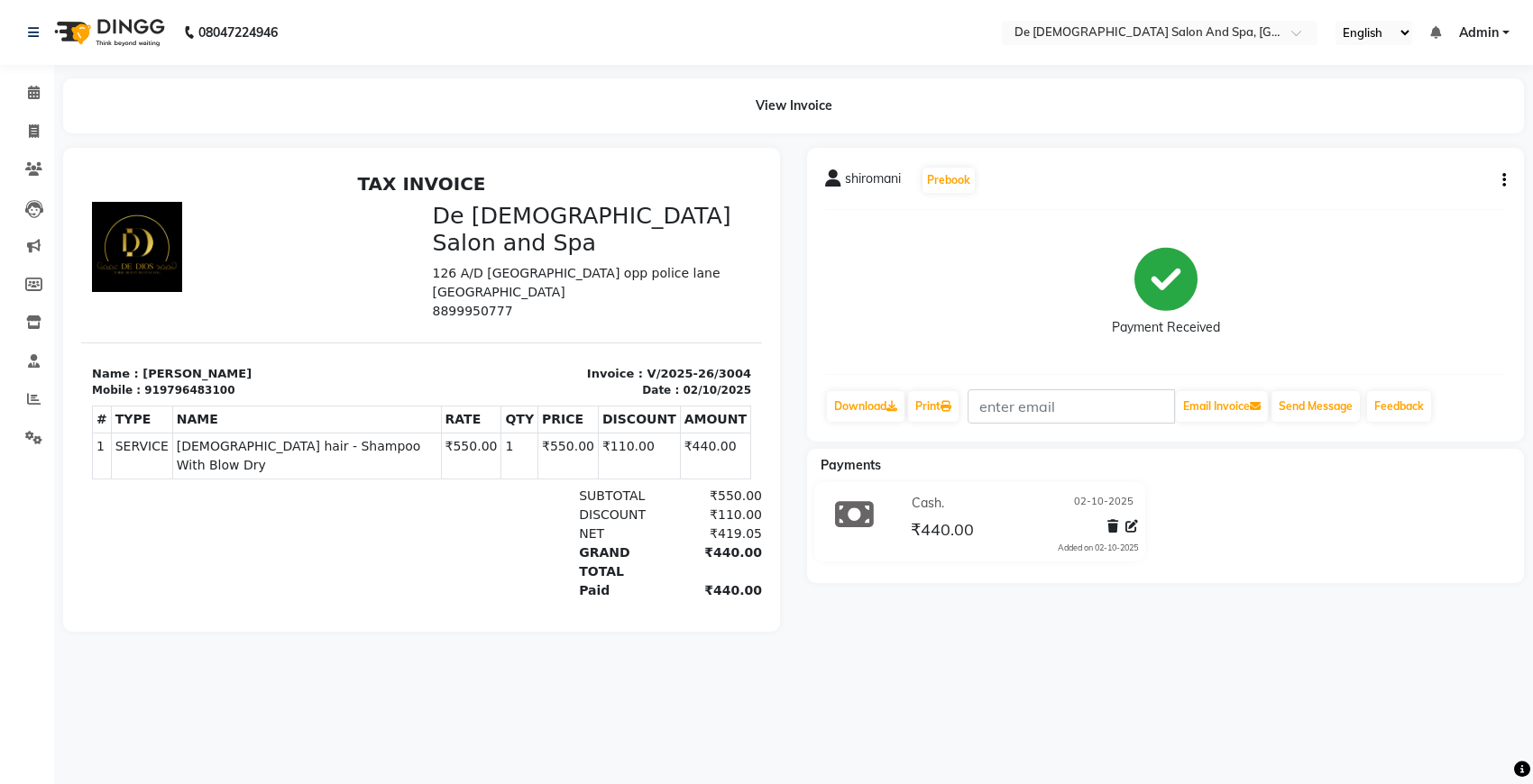
click at [1435, 181] on icon "button" at bounding box center [1504, 181] width 4 height 1
click at [1405, 172] on div "Edit Item Staff" at bounding box center [1414, 181] width 123 height 23
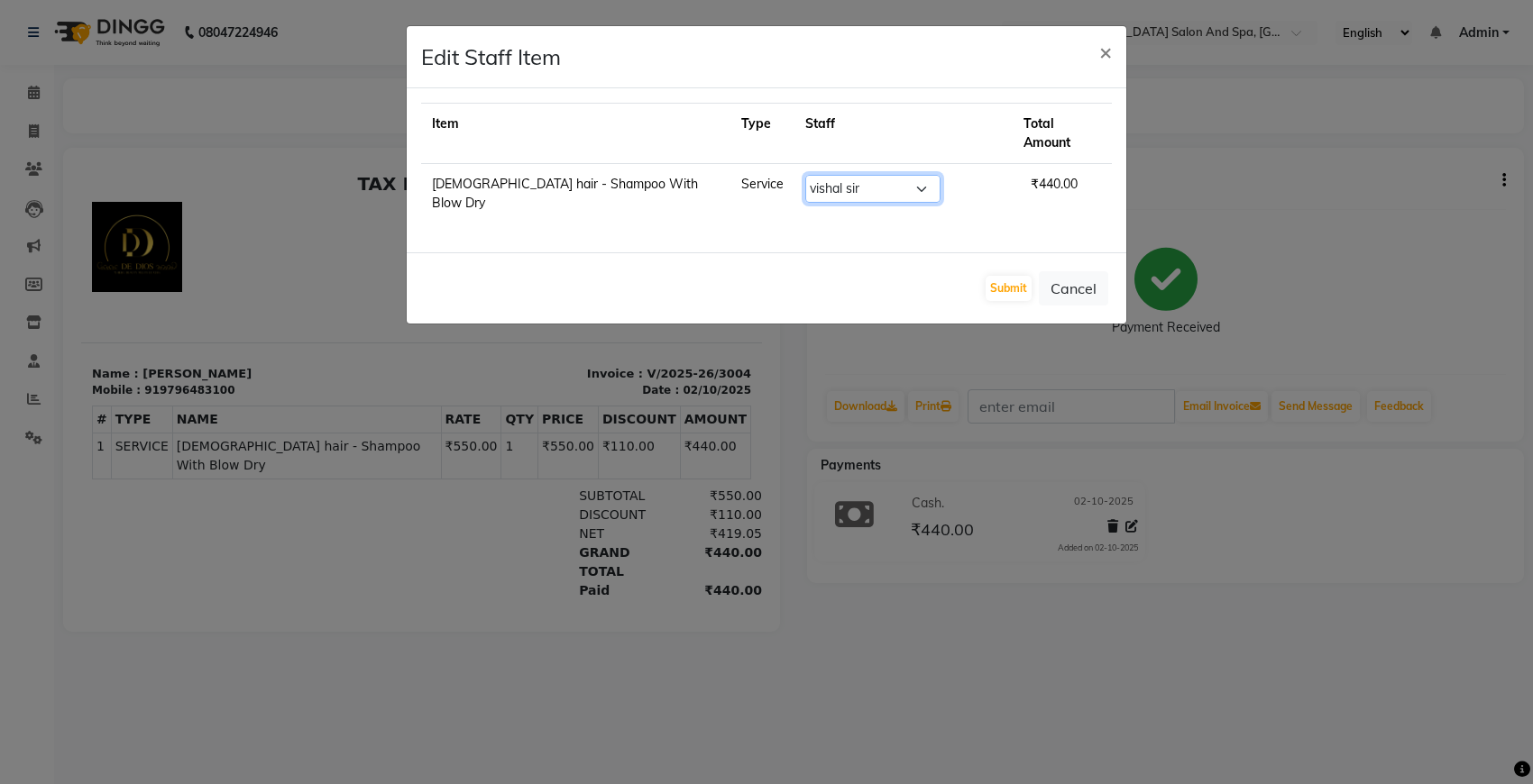
click at [924, 175] on select "Select akshay [PERSON_NAME] [PERSON_NAME] [PERSON_NAME] [MEDICAL_DATA][PERSON_N…" at bounding box center [872, 189] width 135 height 28
select select "55354"
click at [808, 175] on select "Select akshay [PERSON_NAME] [PERSON_NAME] [PERSON_NAME] [MEDICAL_DATA][PERSON_N…" at bounding box center [872, 189] width 135 height 28
click at [1022, 276] on button "Submit" at bounding box center [1008, 289] width 46 height 25
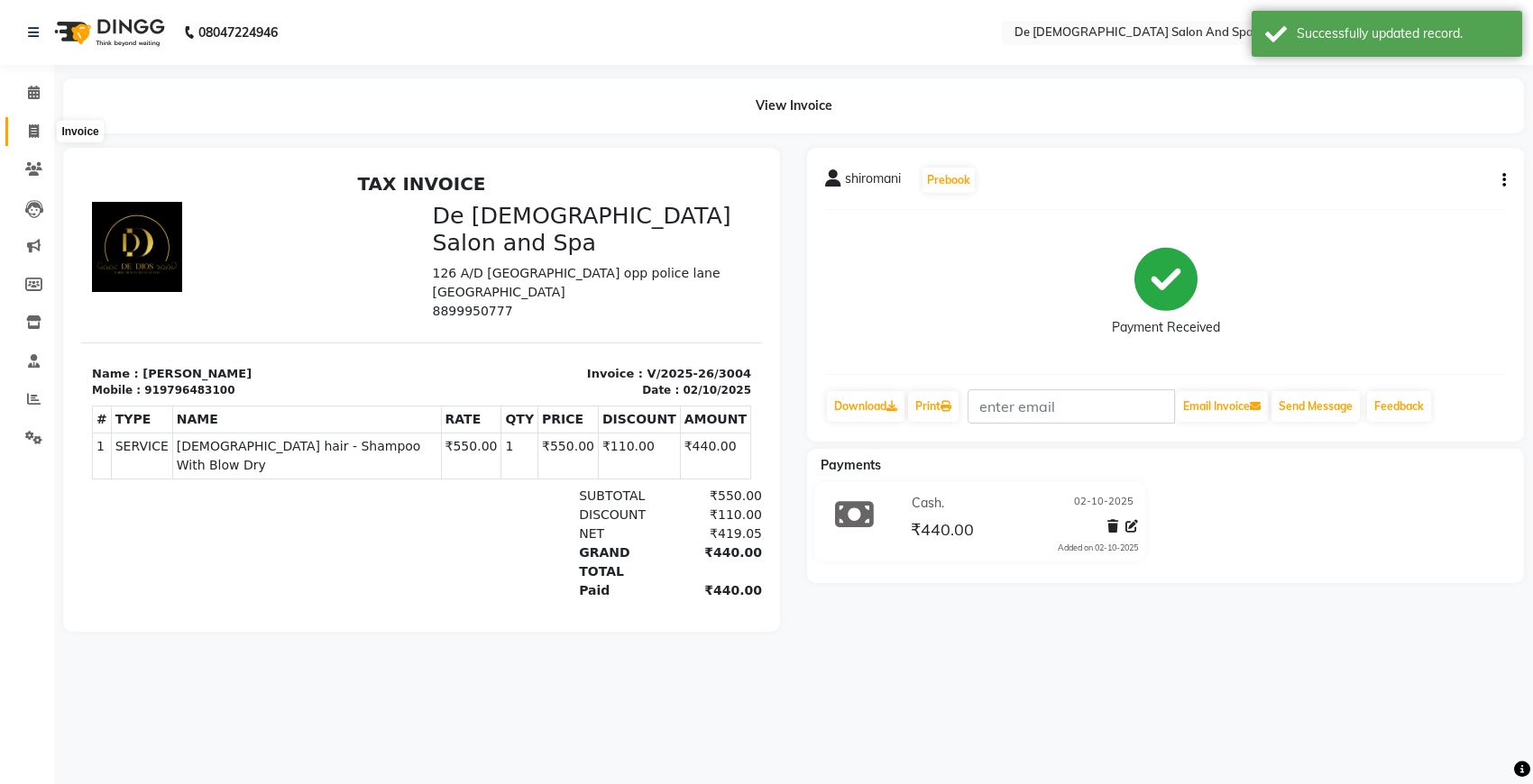
click at [34, 127] on icon at bounding box center [34, 131] width 10 height 14
select select "6431"
select select "service"
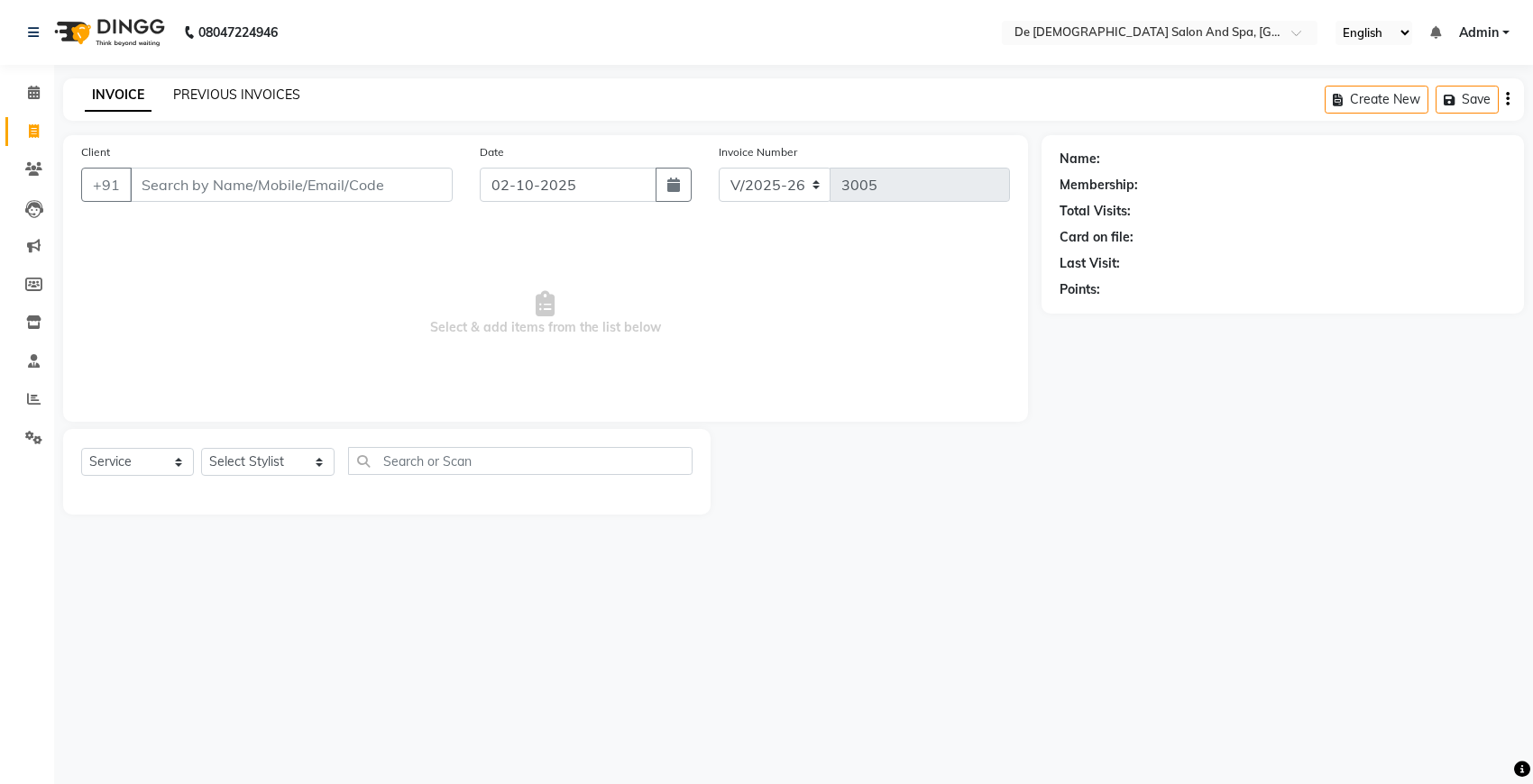
click at [212, 92] on link "PREVIOUS INVOICES" at bounding box center [237, 94] width 127 height 16
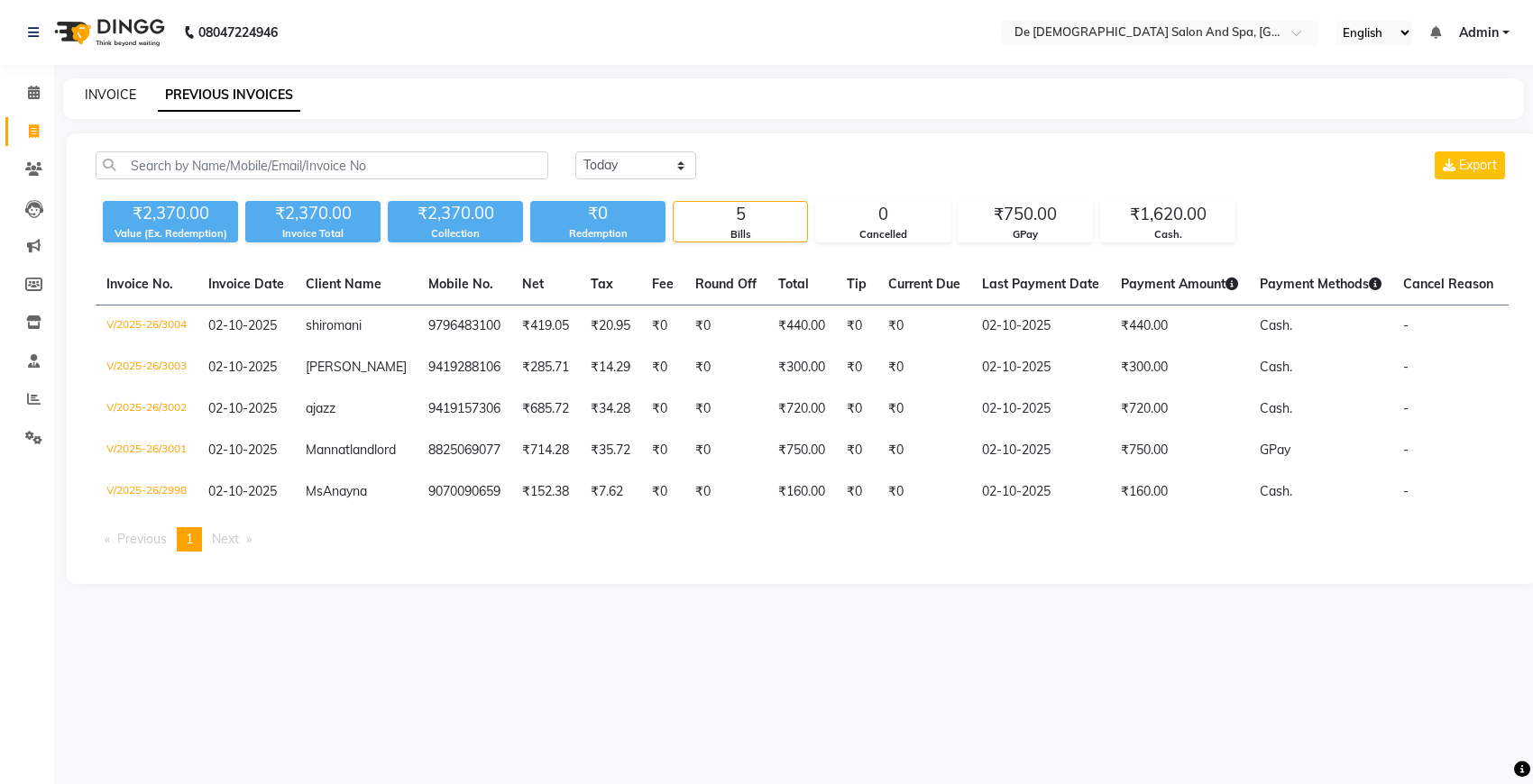
click at [102, 92] on link "INVOICE" at bounding box center [110, 94] width 52 height 16
select select "6431"
select select "service"
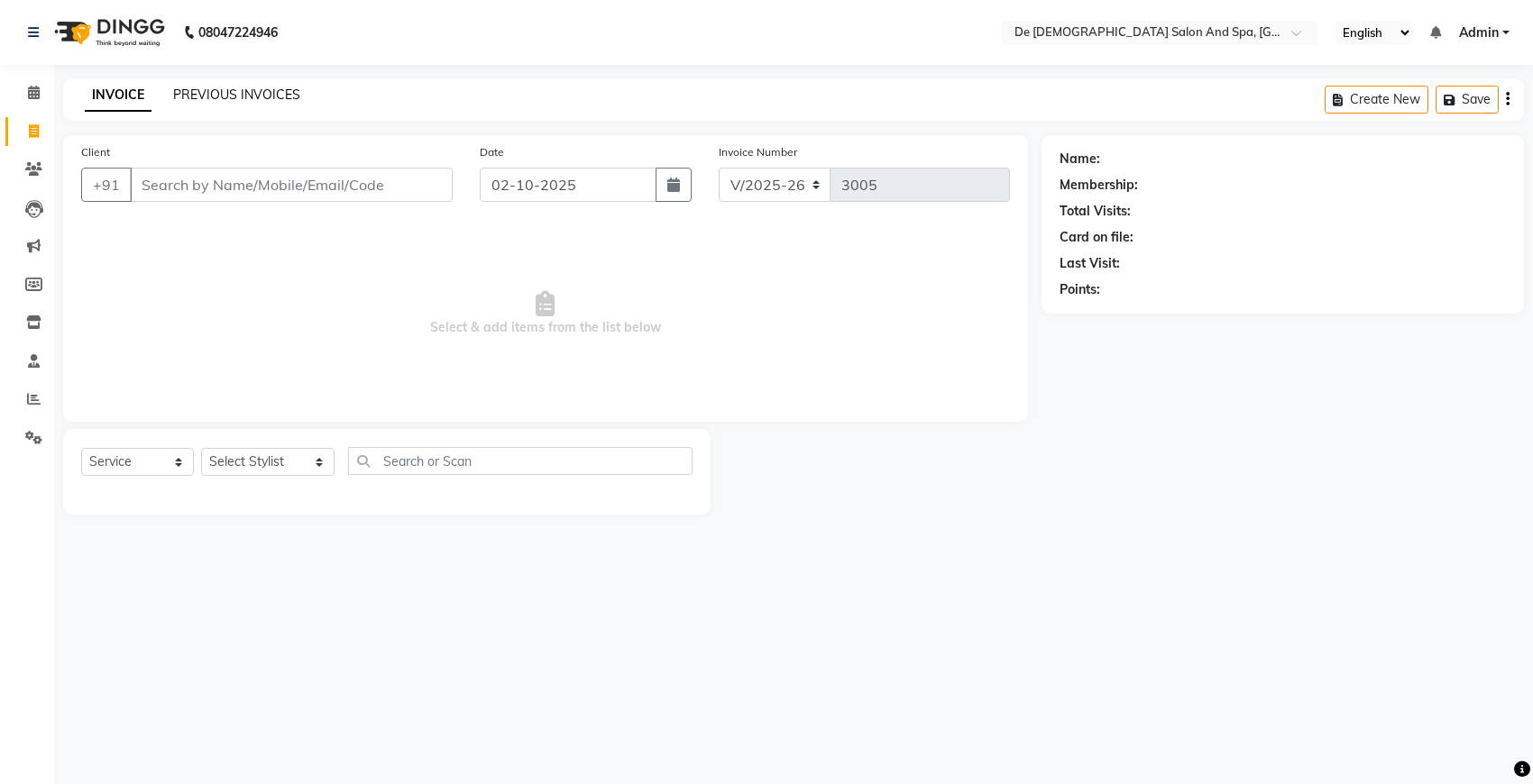
click at [201, 87] on link "PREVIOUS INVOICES" at bounding box center [237, 94] width 127 height 16
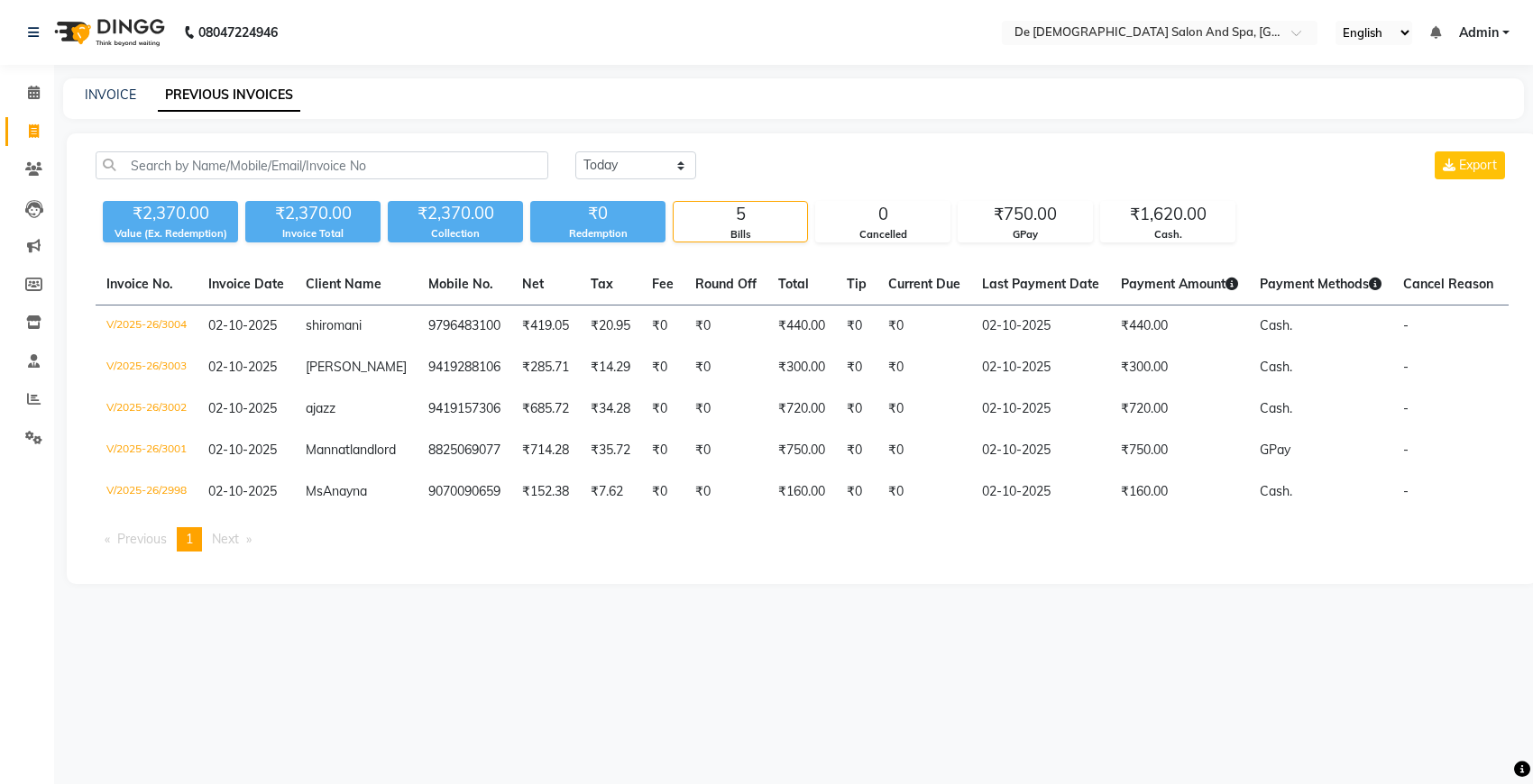
click at [105, 78] on div "INVOICE PREVIOUS INVOICES" at bounding box center [793, 98] width 1460 height 41
click at [111, 93] on link "INVOICE" at bounding box center [110, 94] width 52 height 16
select select "service"
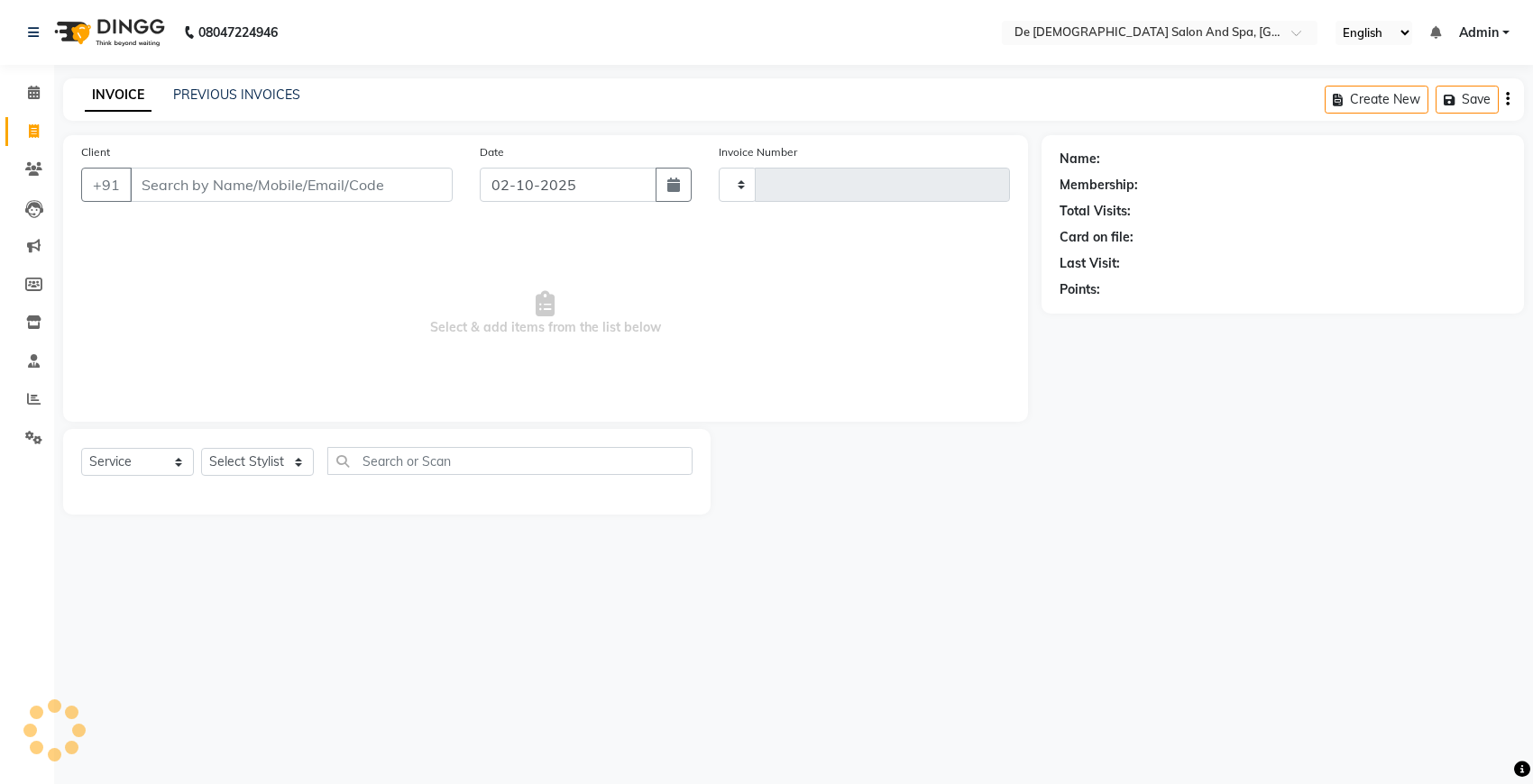
type input "3005"
select select "6431"
click at [252, 463] on select "Select Stylist akshay [PERSON_NAME] [PERSON_NAME] [PERSON_NAME] [MEDICAL_DATA][…" at bounding box center [268, 462] width 133 height 28
select select "49371"
click at [201, 448] on select "Select Stylist akshay [PERSON_NAME] [PERSON_NAME] [PERSON_NAME] [MEDICAL_DATA][…" at bounding box center [268, 462] width 133 height 28
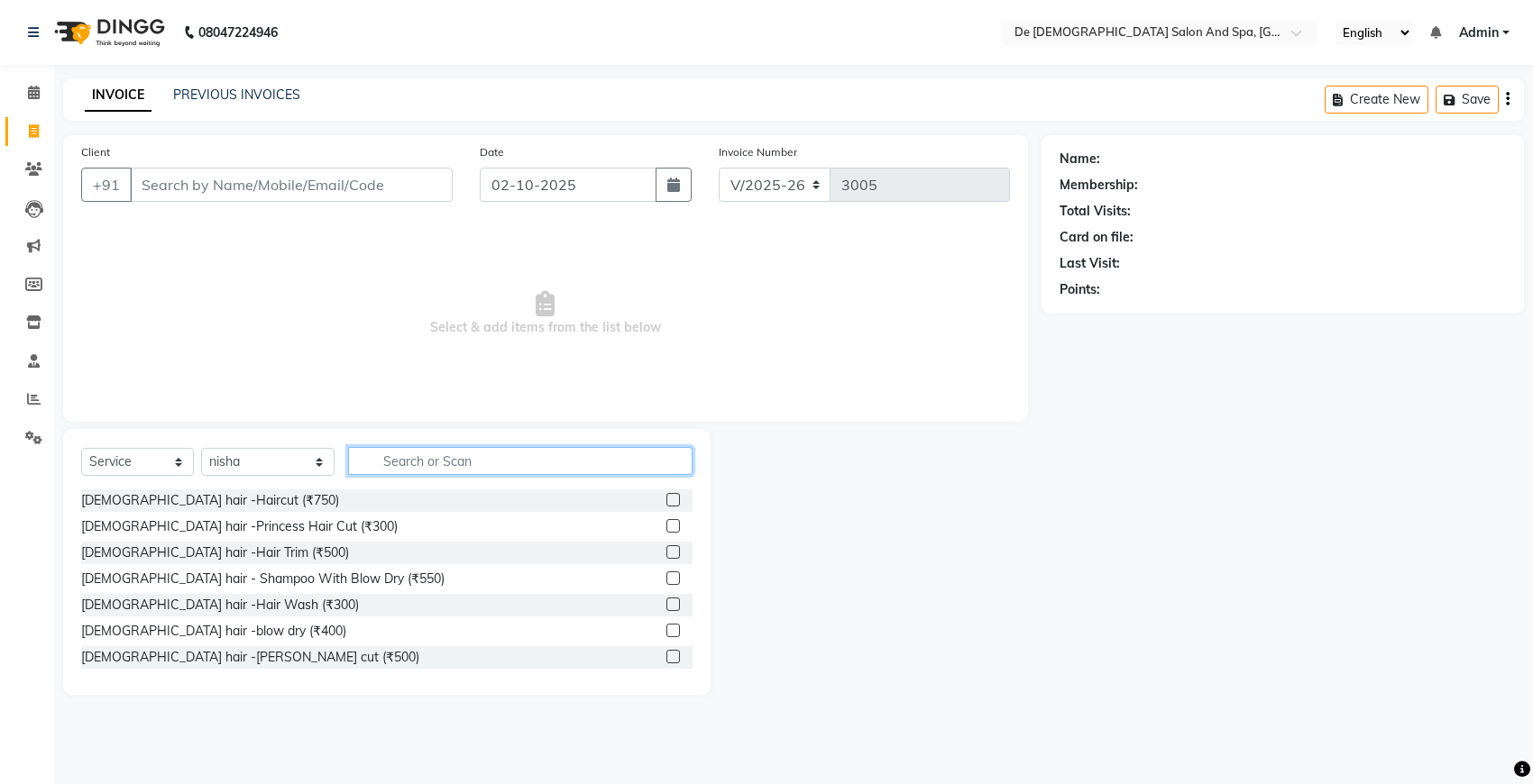
click at [352, 471] on input "text" at bounding box center [519, 461] width 344 height 28
type input "w"
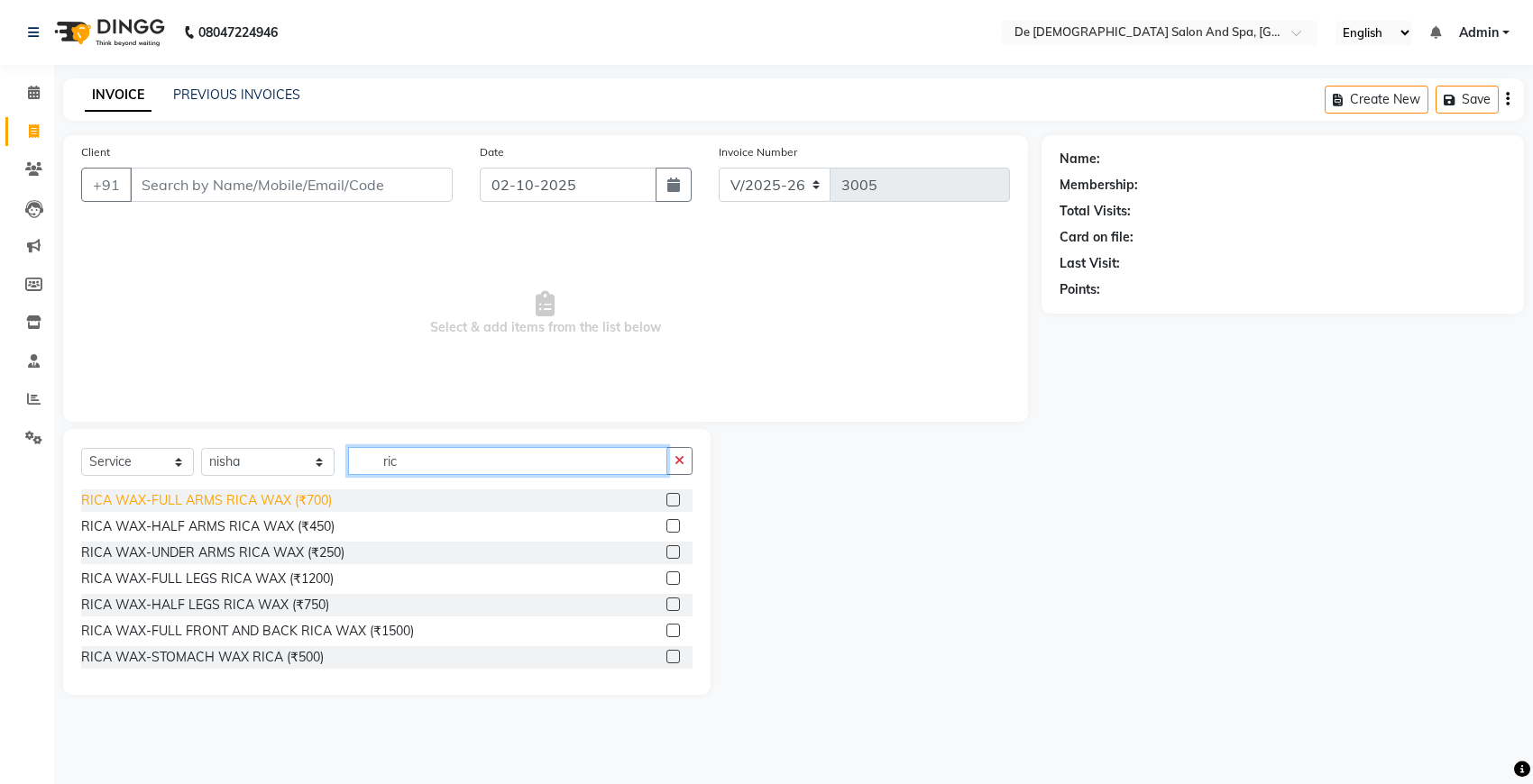
type input "ric"
click at [319, 494] on div "RICA WAX-FULL ARMS RICA WAX (₹700)" at bounding box center [206, 500] width 251 height 19
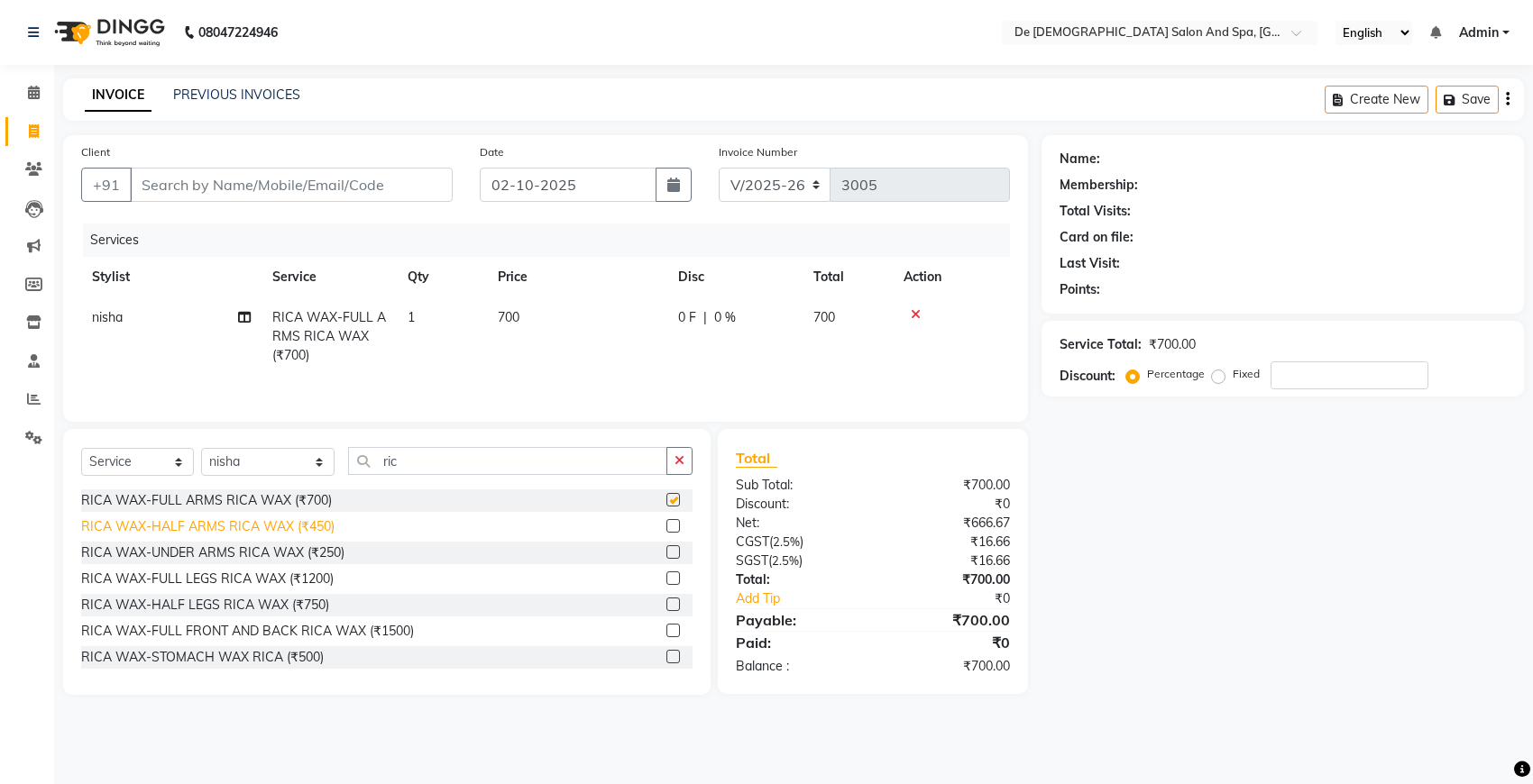
checkbox input "false"
click at [311, 547] on div "RICA WAX-UNDER ARMS RICA WAX (₹250)" at bounding box center [212, 553] width 263 height 19
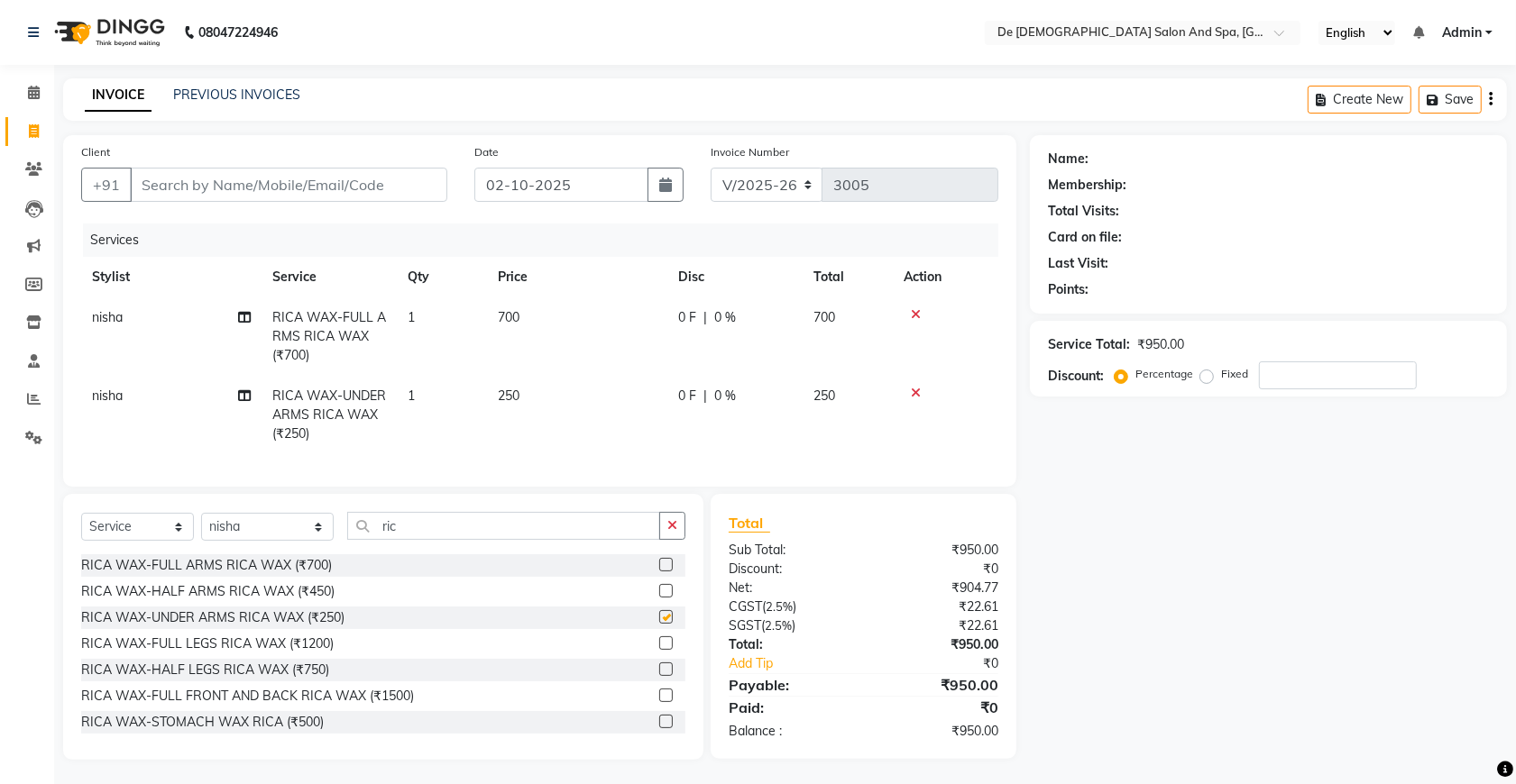
checkbox input "false"
click at [309, 653] on div "RICA WAX-FULL LEGS RICA WAX (₹1200)" at bounding box center [207, 643] width 252 height 19
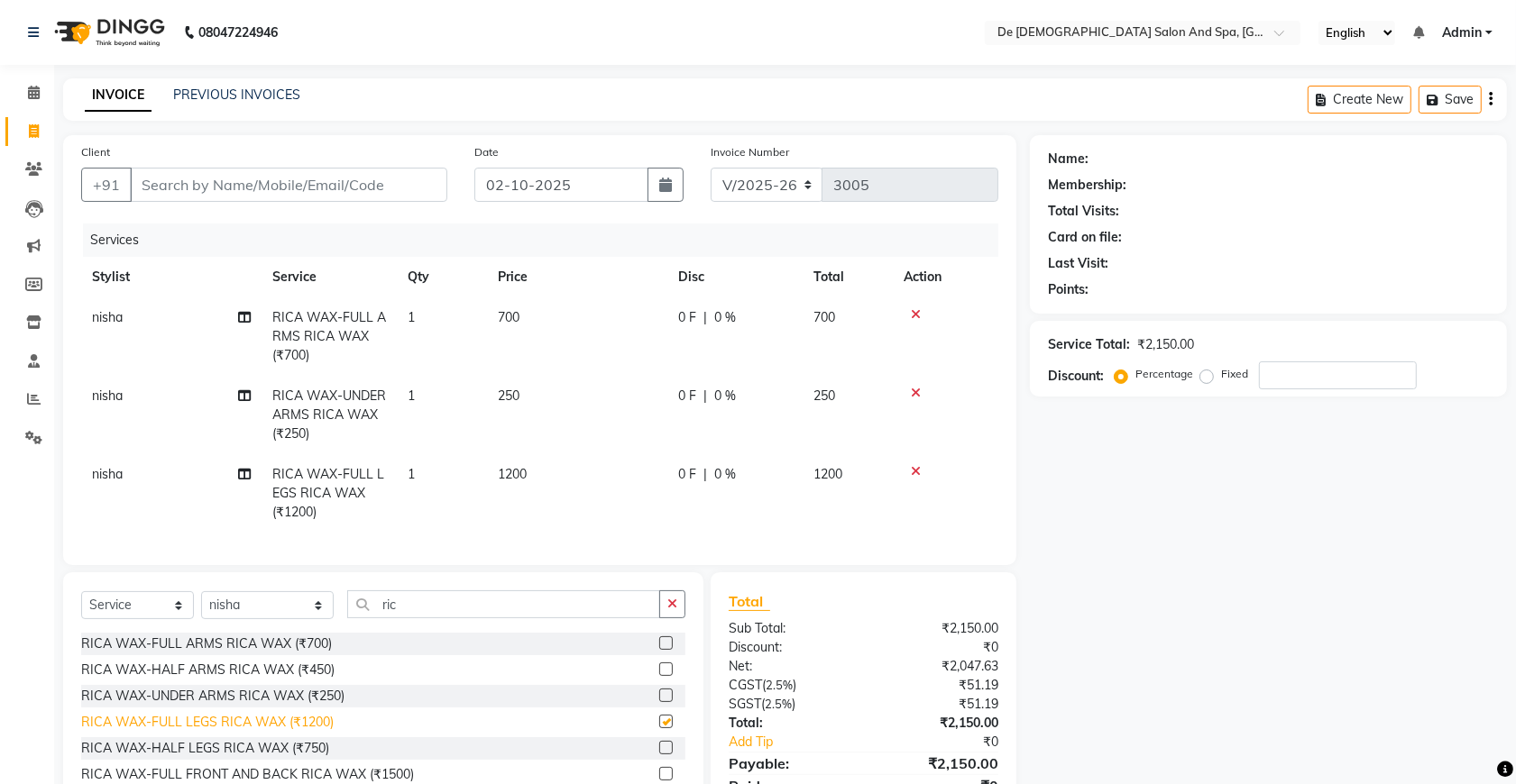
checkbox input "false"
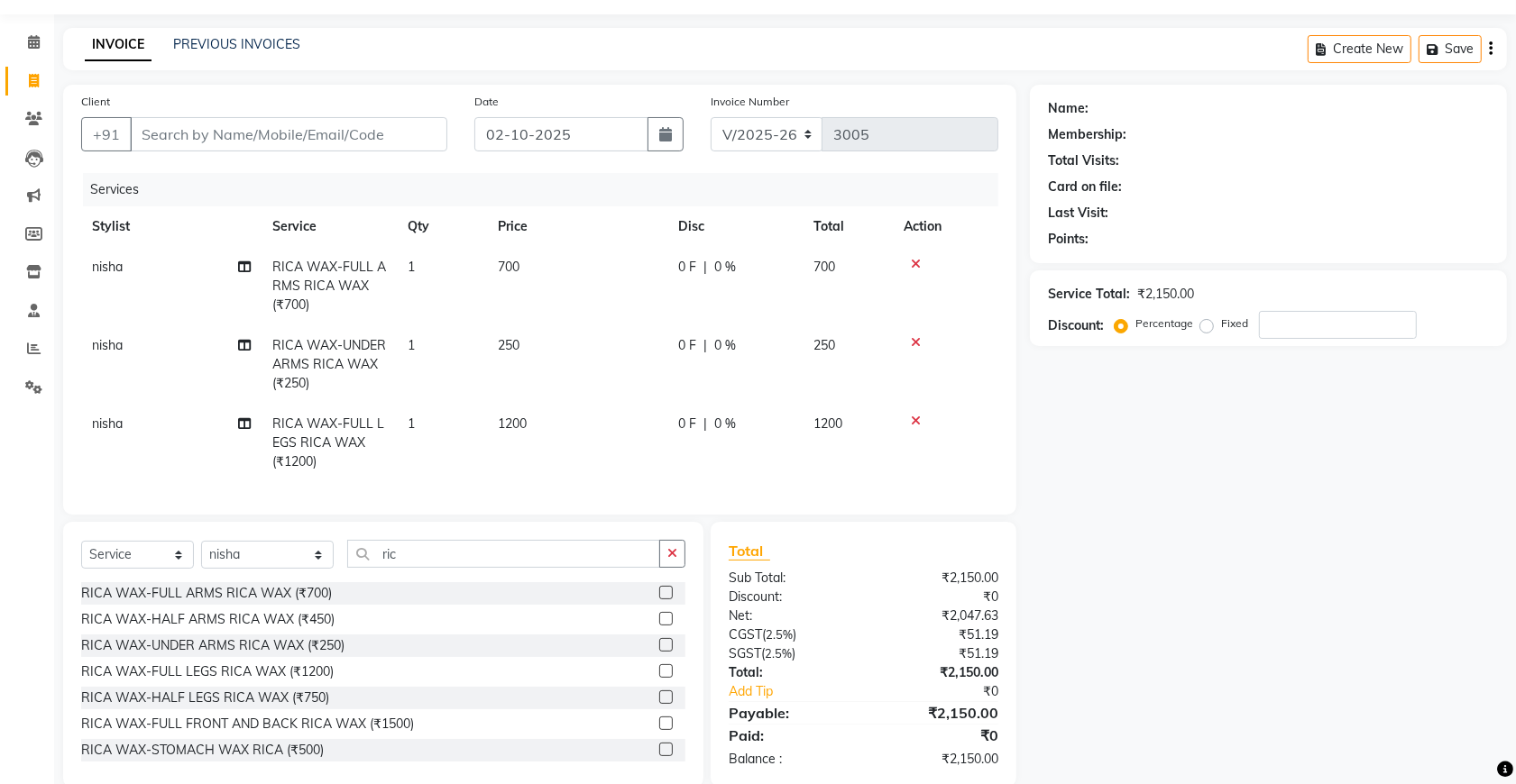
scroll to position [97, 0]
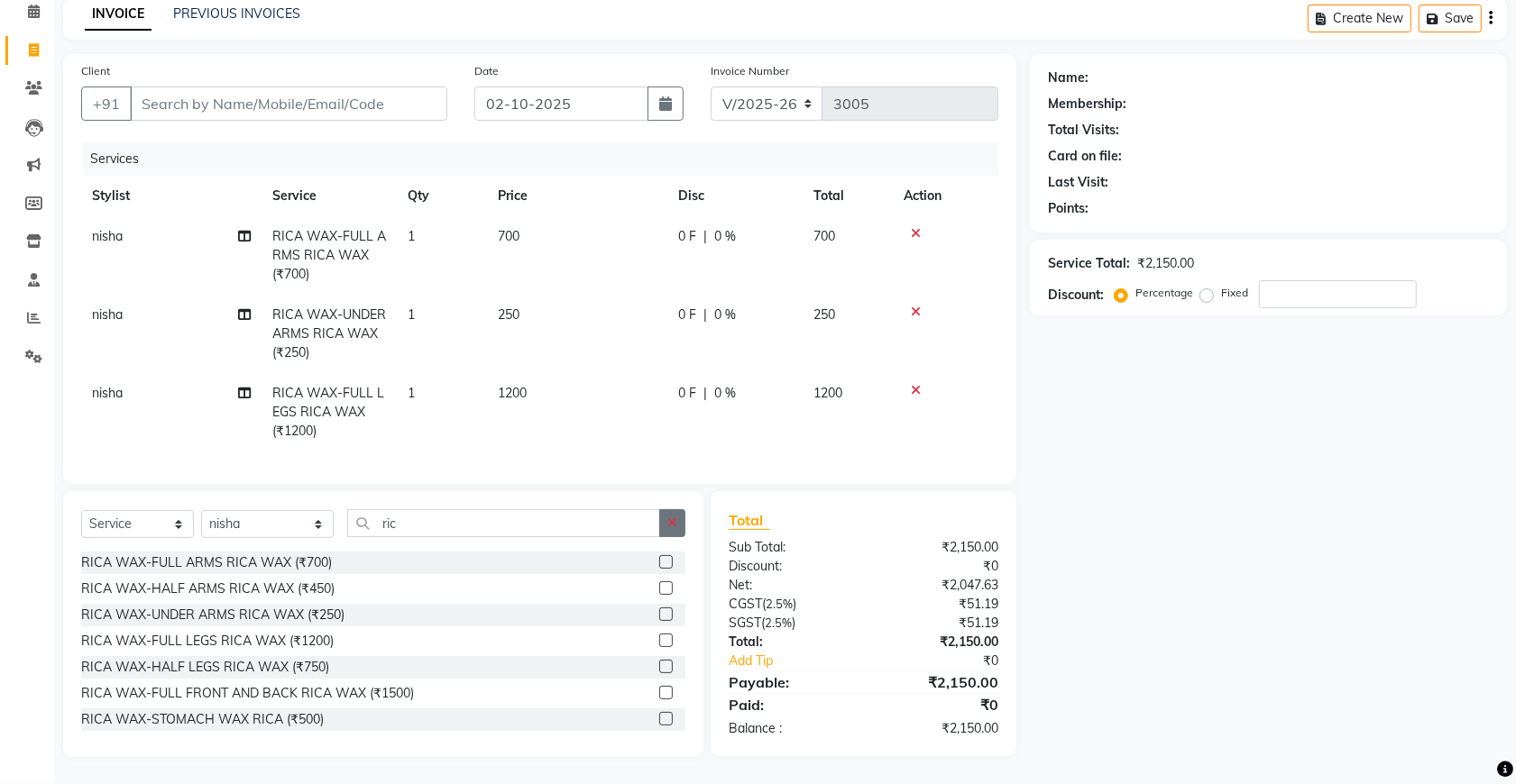
click at [681, 524] on button "button" at bounding box center [672, 523] width 26 height 28
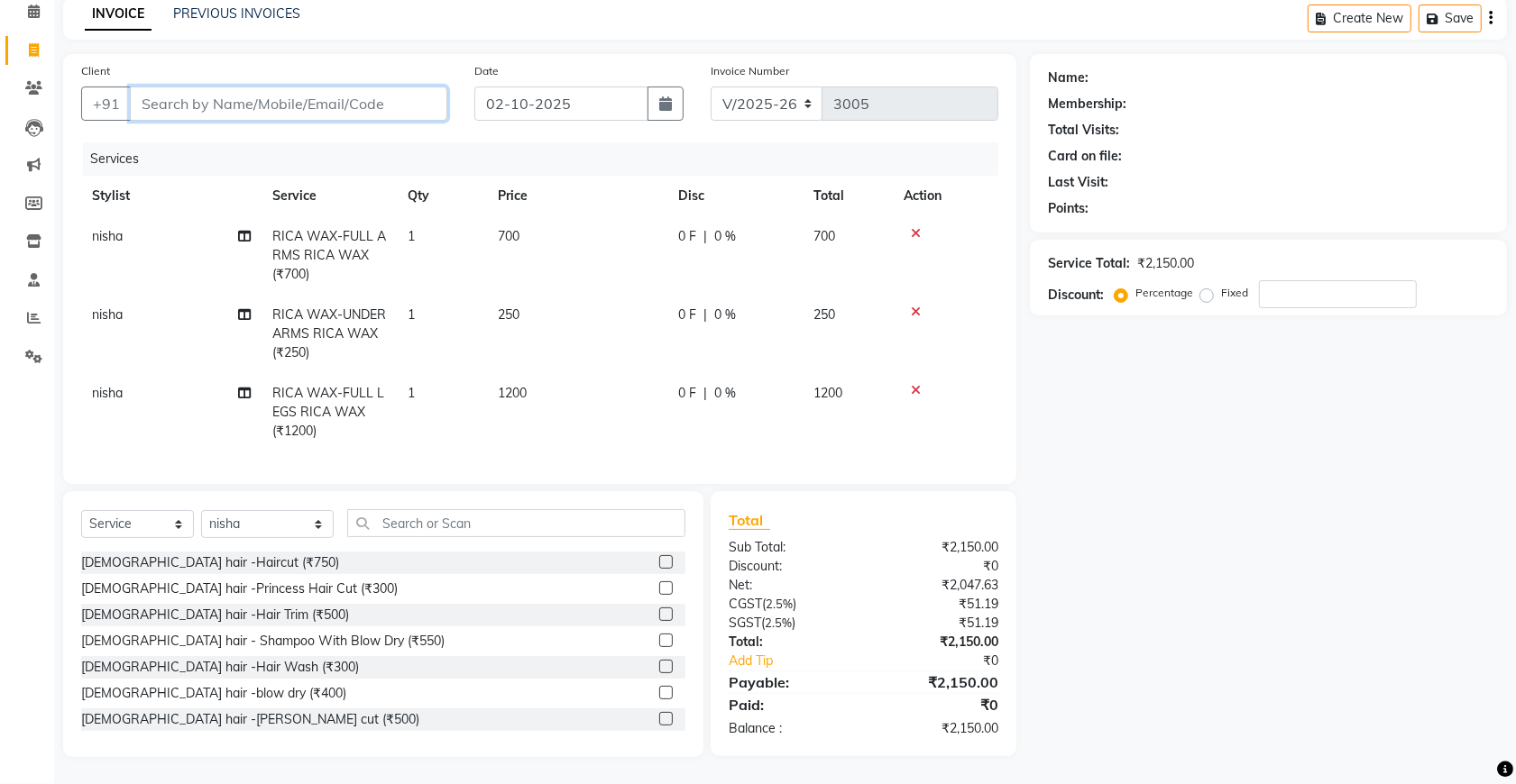
click at [251, 87] on input "Client" at bounding box center [289, 103] width 318 height 34
type input "r"
type input "0"
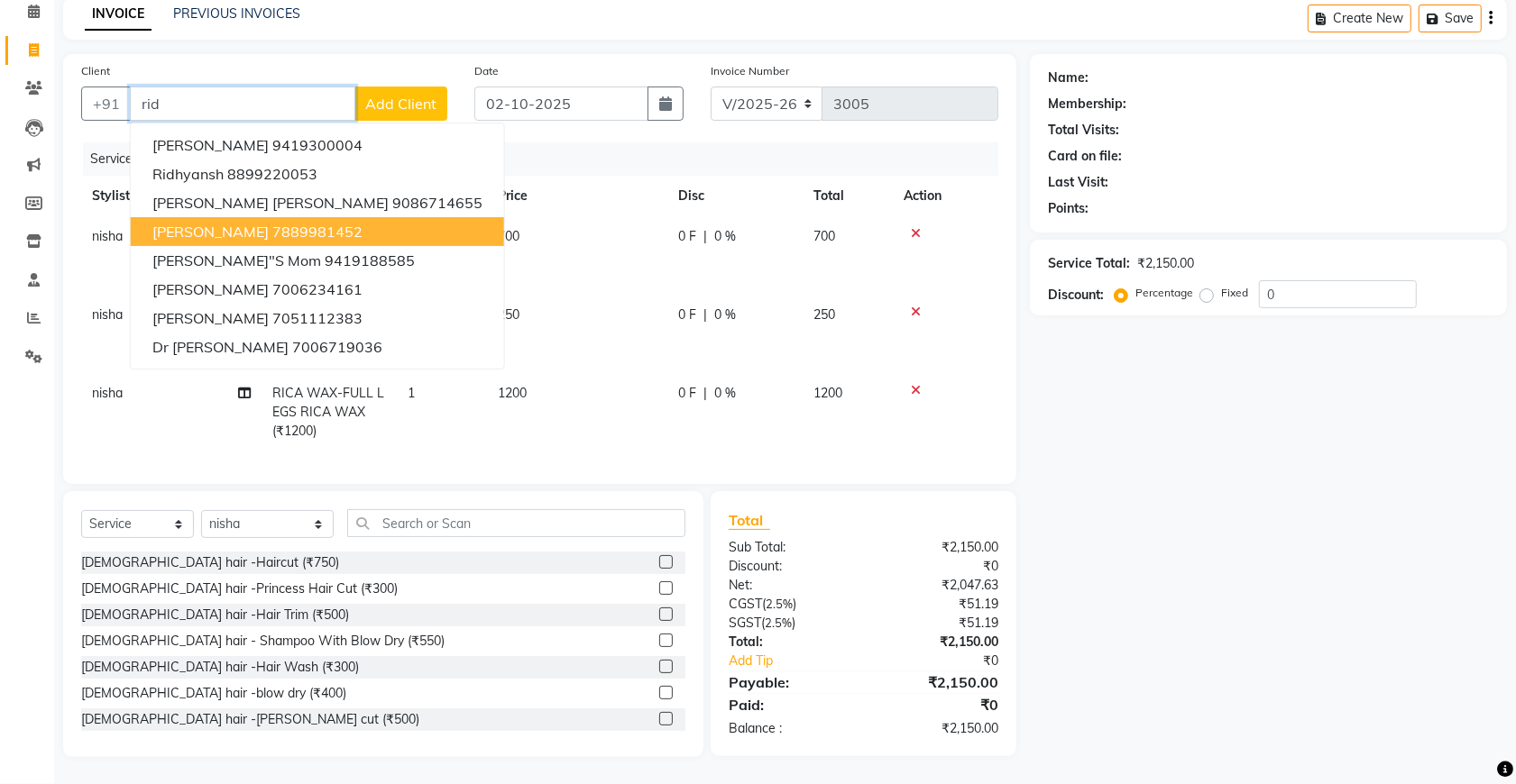
click at [272, 222] on ngb-highlight "7889981452" at bounding box center [317, 231] width 90 height 18
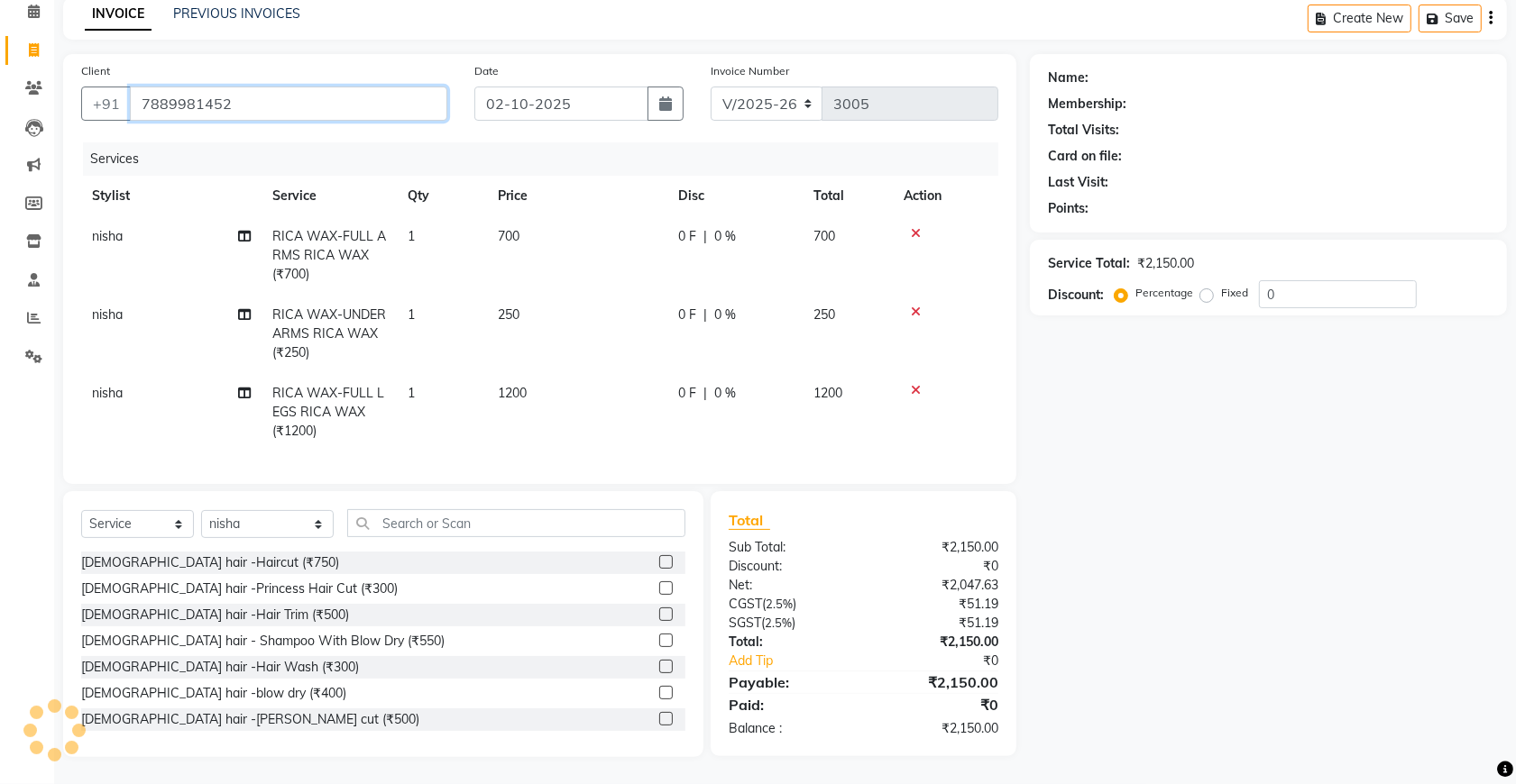
type input "7889981452"
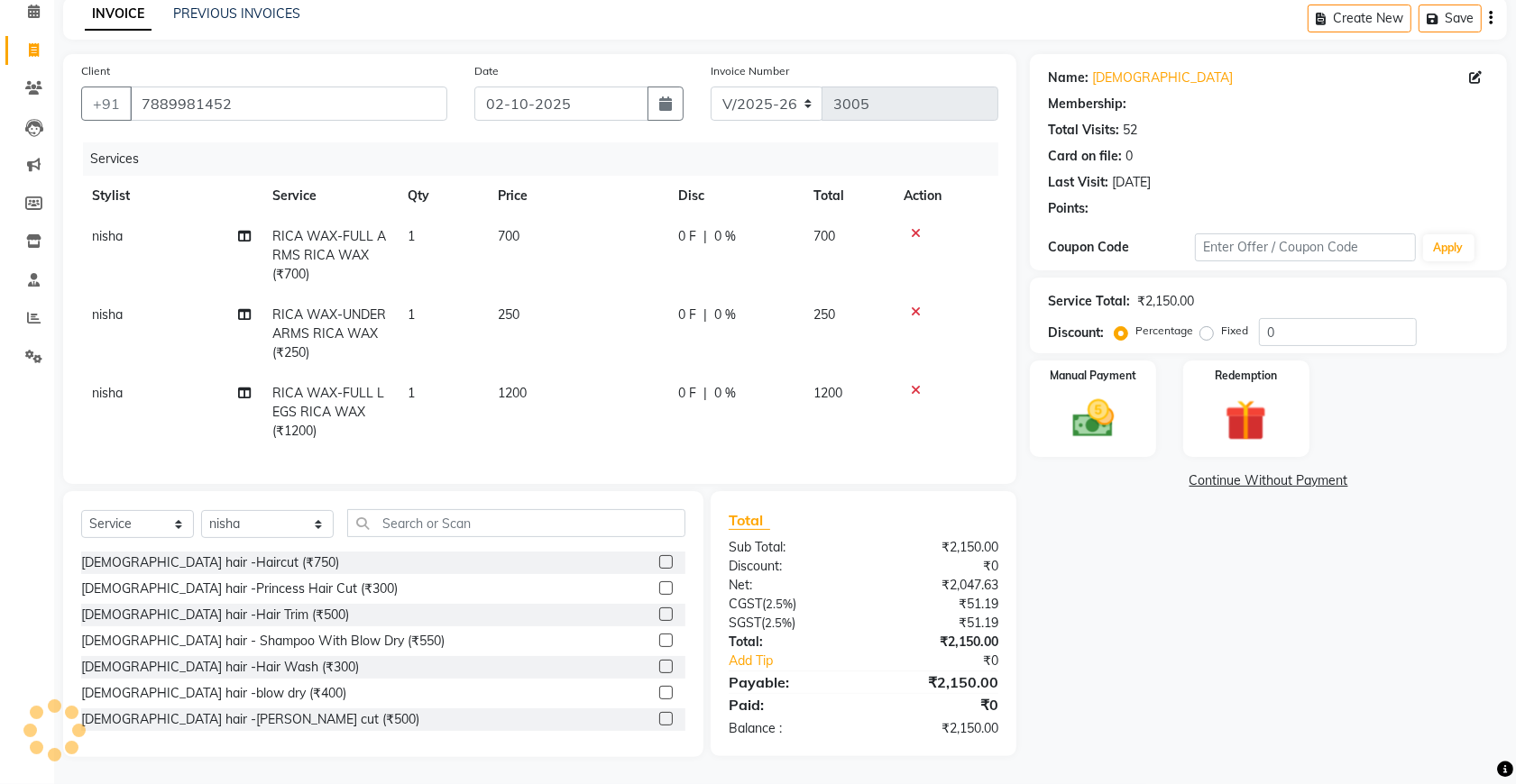
select select "1: Object"
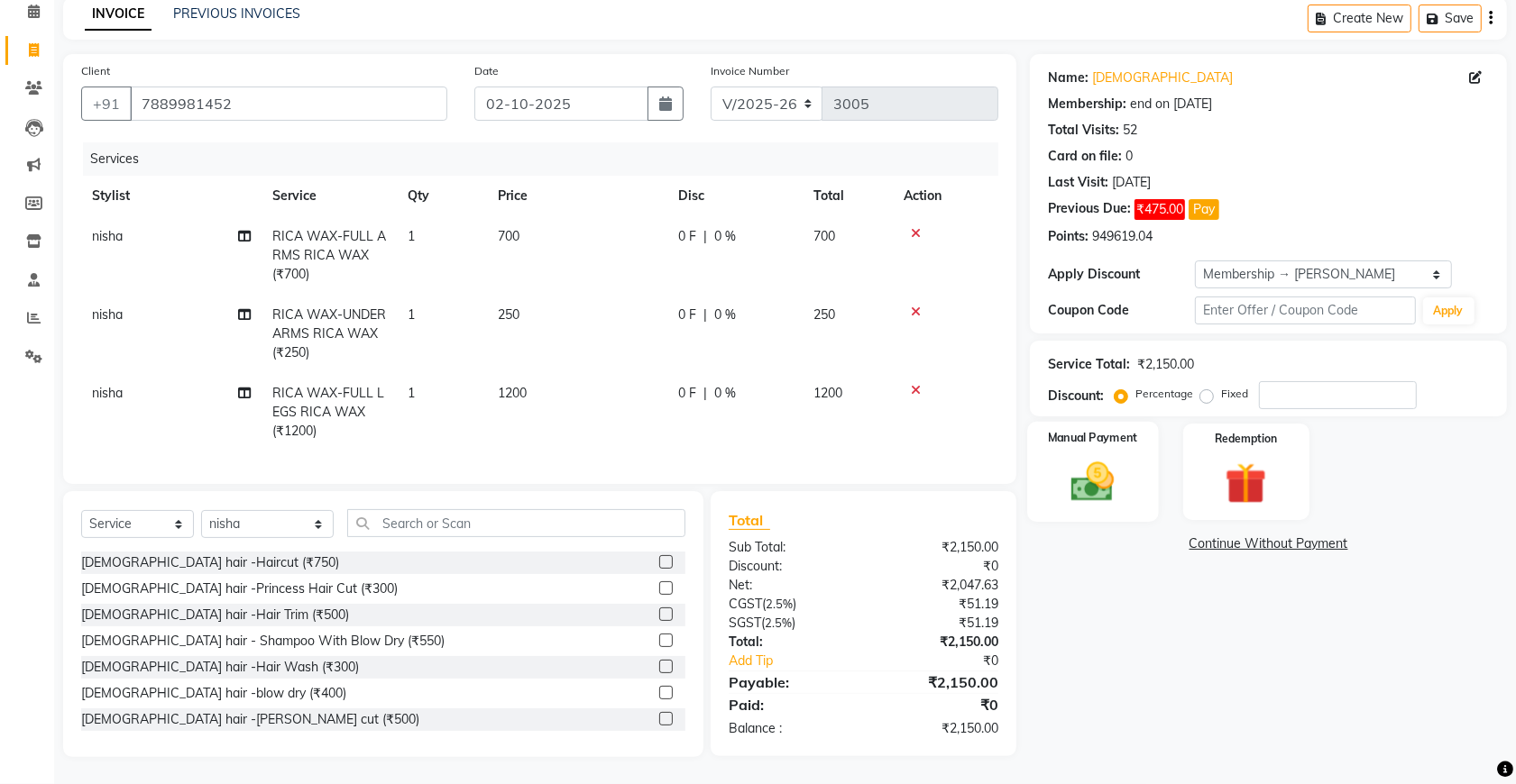
click at [1107, 462] on img at bounding box center [1092, 482] width 70 height 50
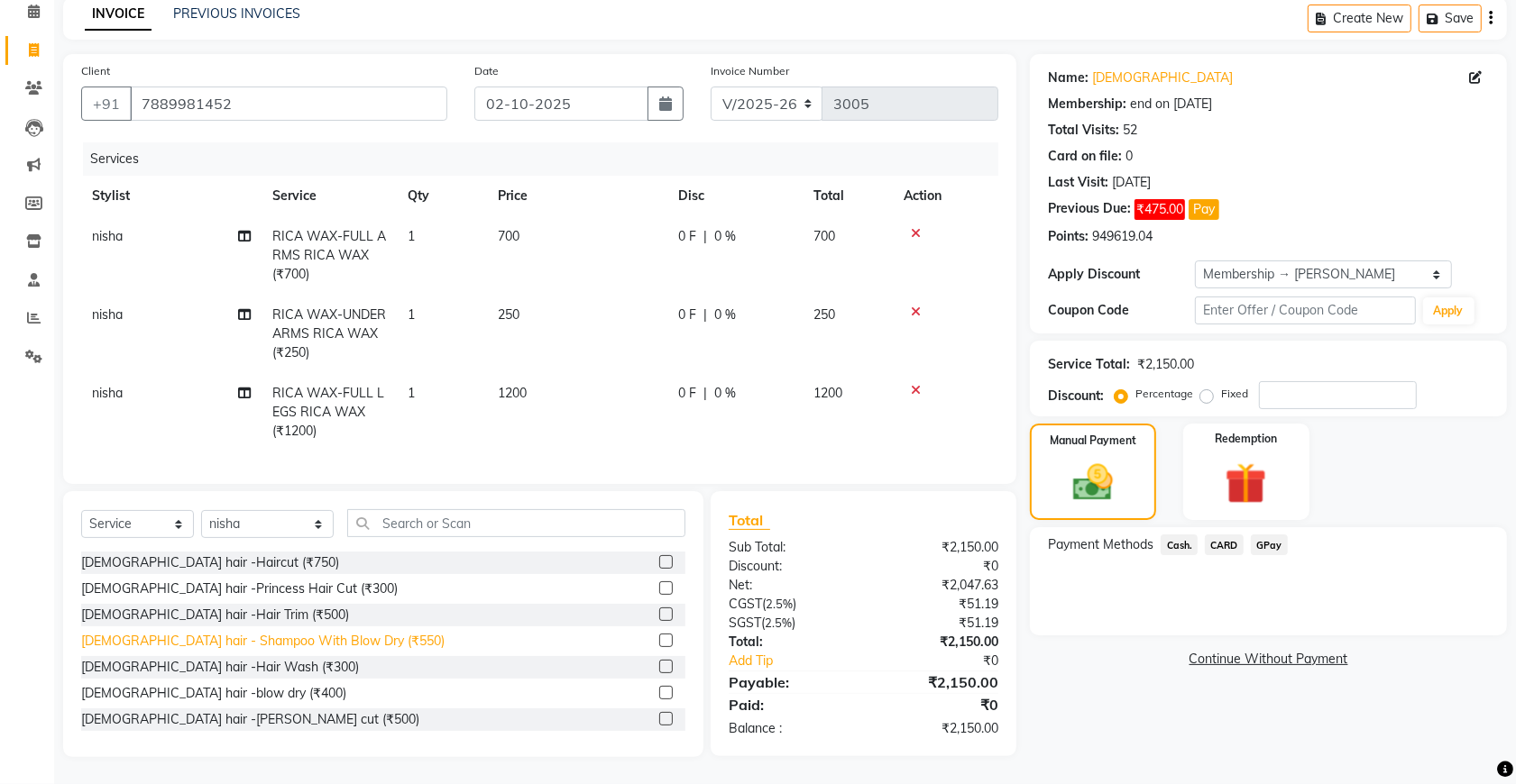
click at [271, 642] on div "[DEMOGRAPHIC_DATA] hair - Shampoo With Blow Dry (₹550)" at bounding box center [262, 641] width 363 height 19
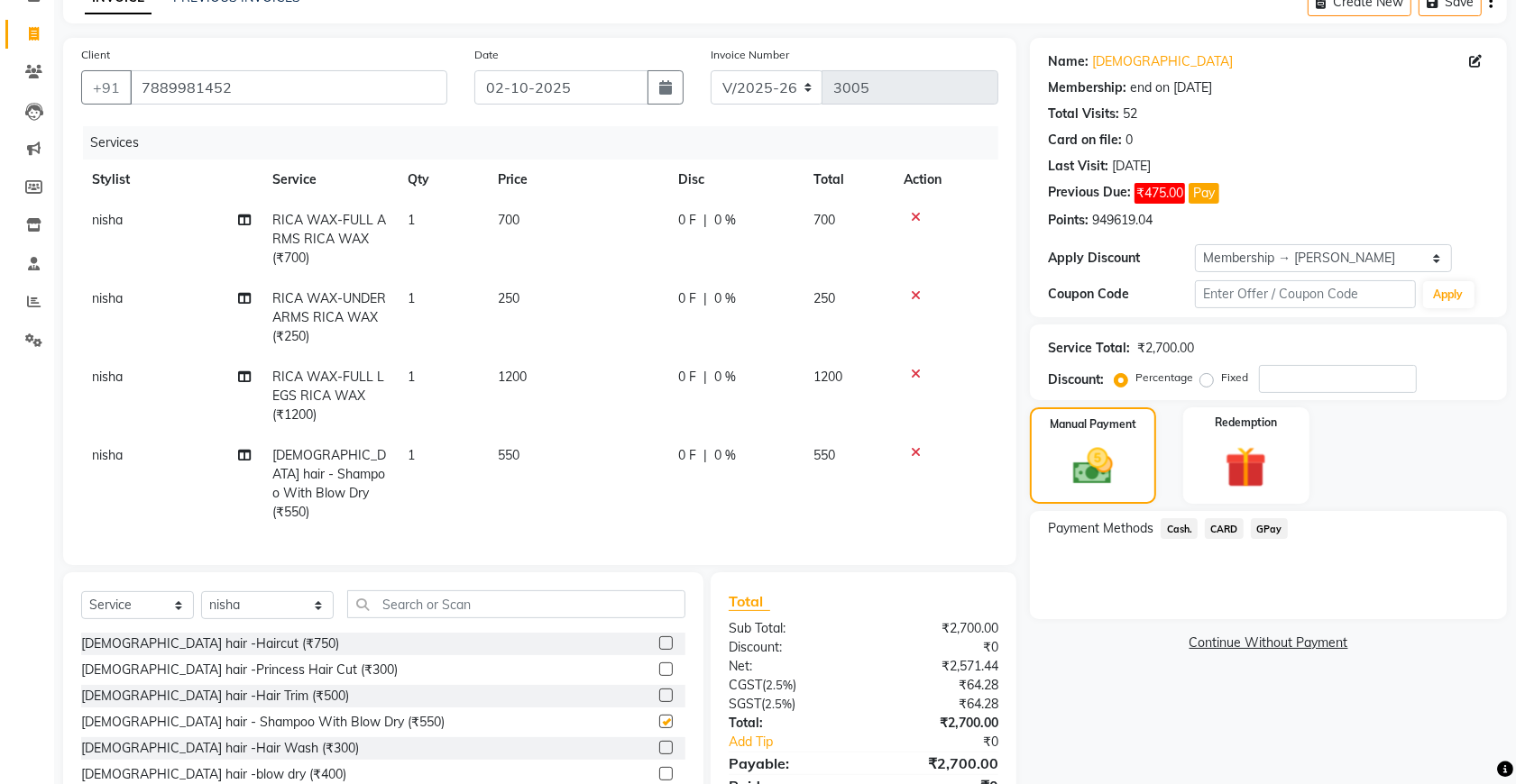
checkbox input "false"
click at [1295, 387] on input "number" at bounding box center [1338, 378] width 158 height 28
type input "20"
click at [1186, 523] on span "Cash." at bounding box center [1178, 528] width 37 height 21
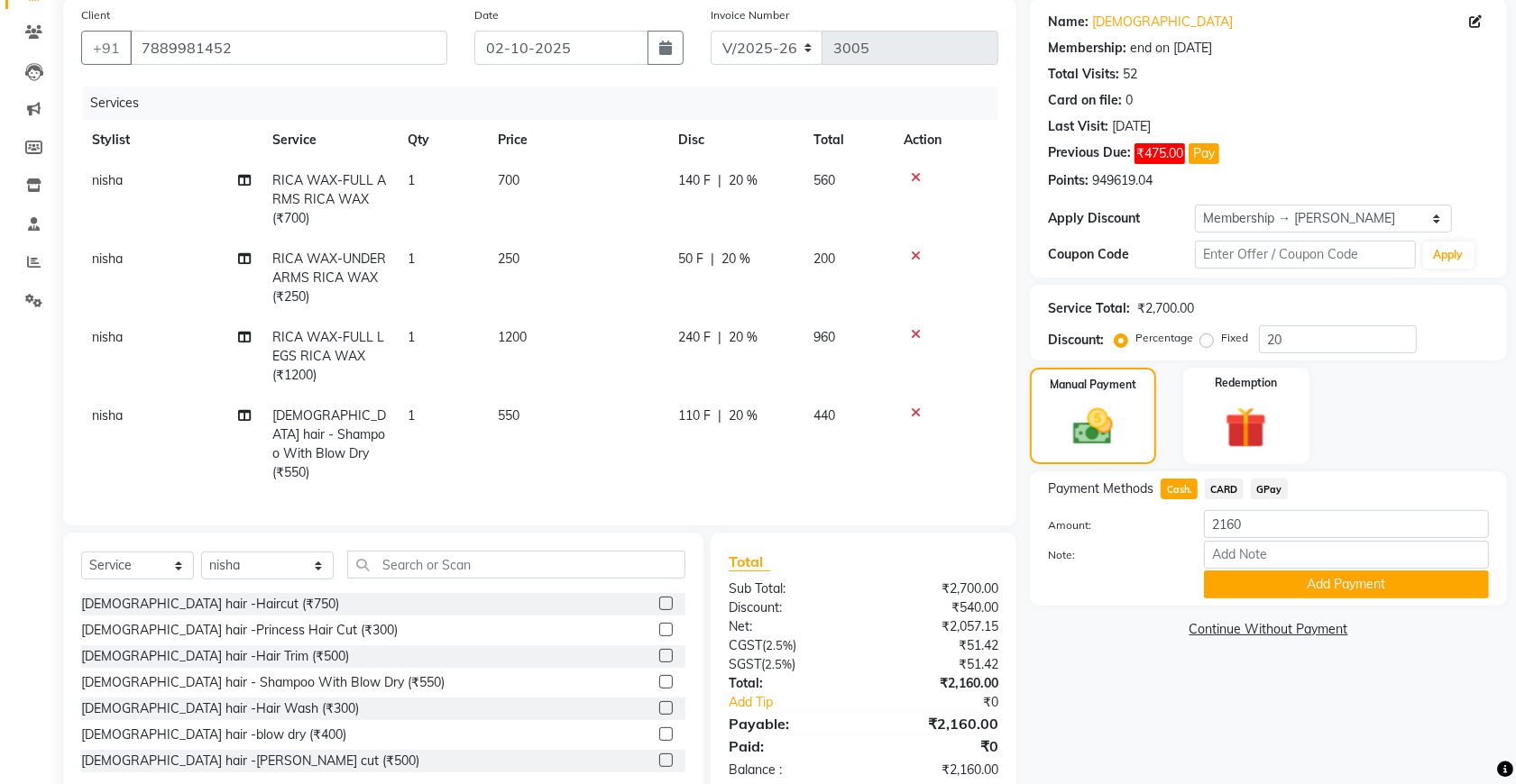
scroll to position [176, 0]
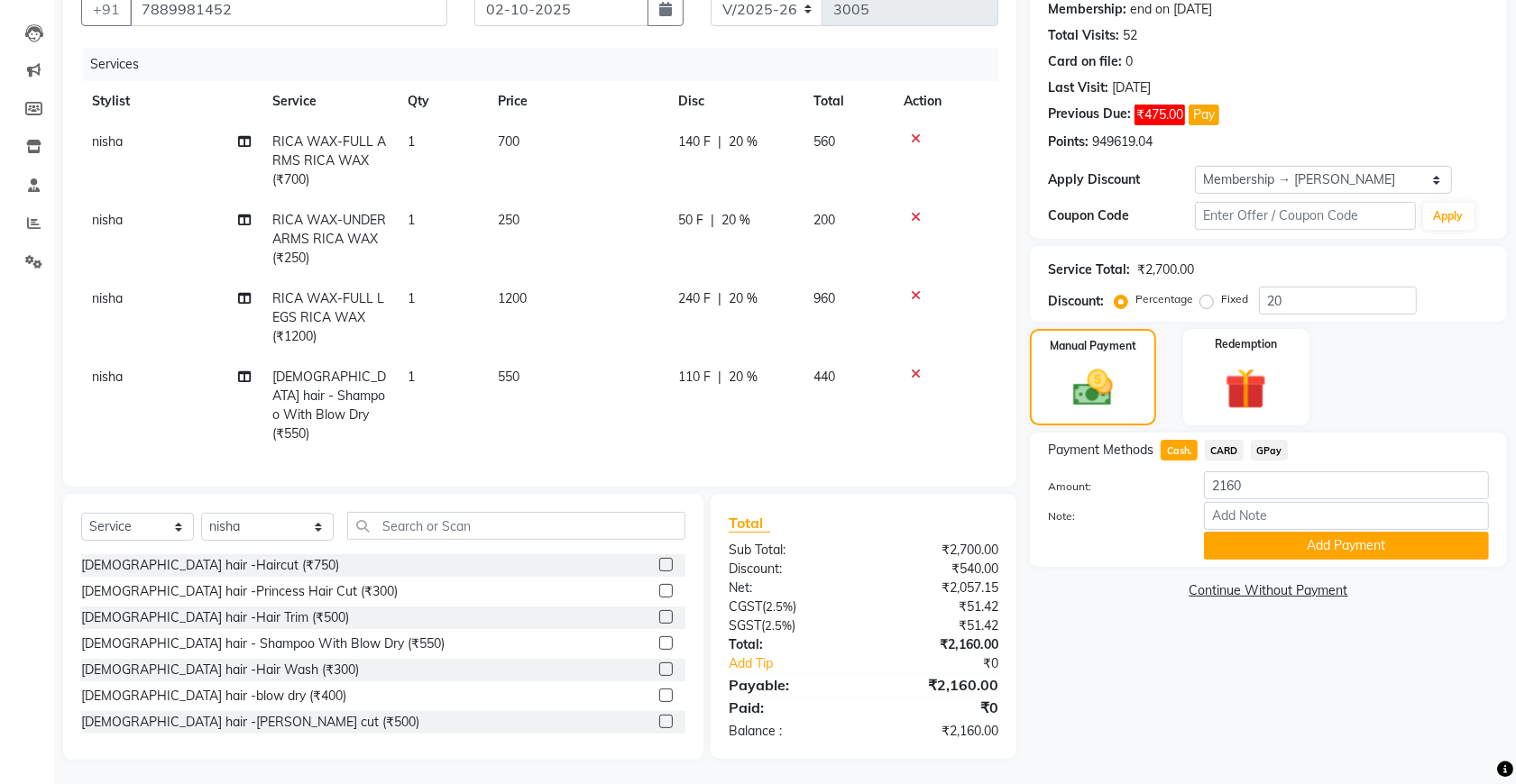
click at [1276, 447] on span "GPay" at bounding box center [1269, 450] width 37 height 21
click at [1301, 537] on button "Add Payment" at bounding box center [1346, 545] width 285 height 28
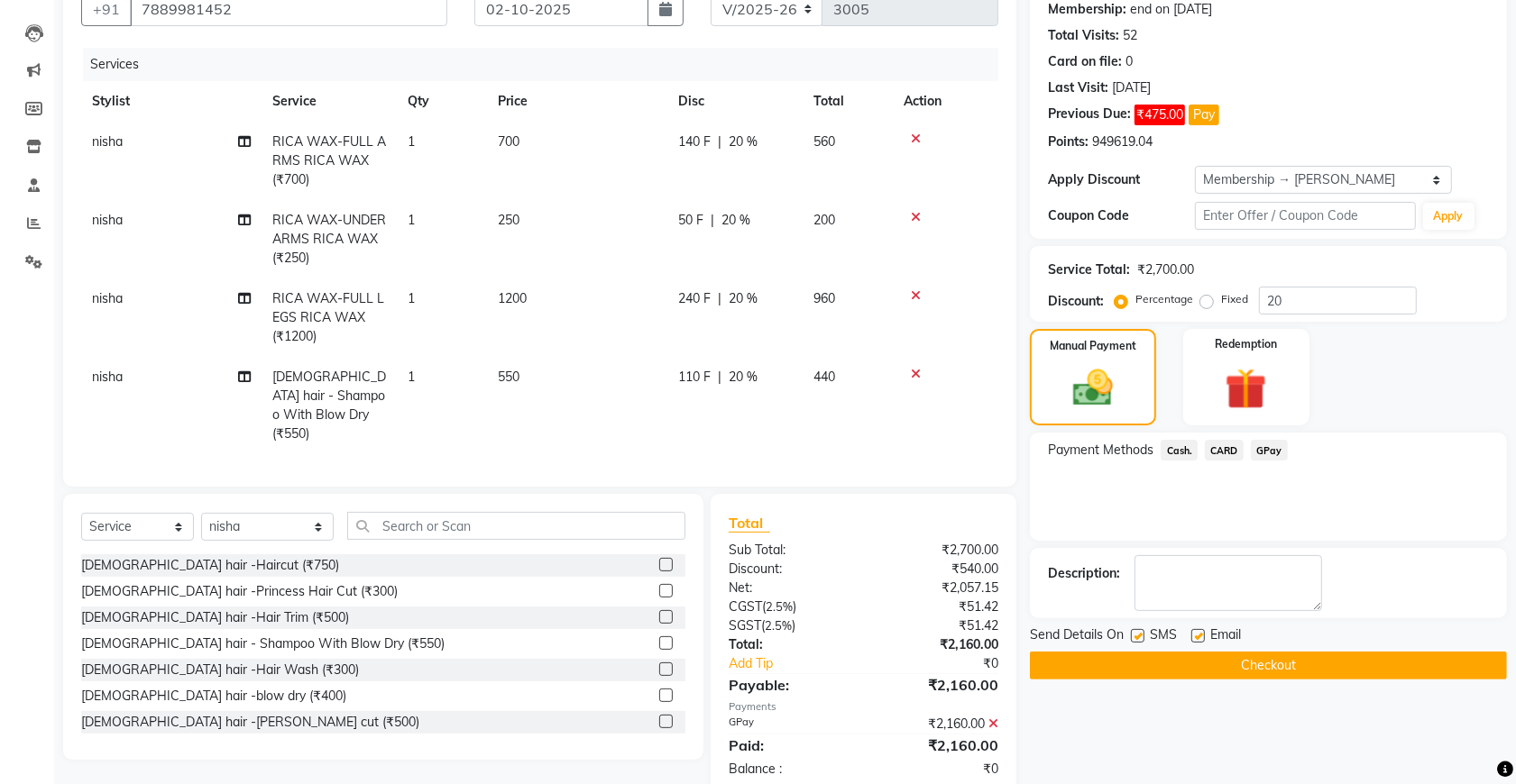
click at [123, 380] on td "nisha" at bounding box center [171, 405] width 181 height 97
select select "49371"
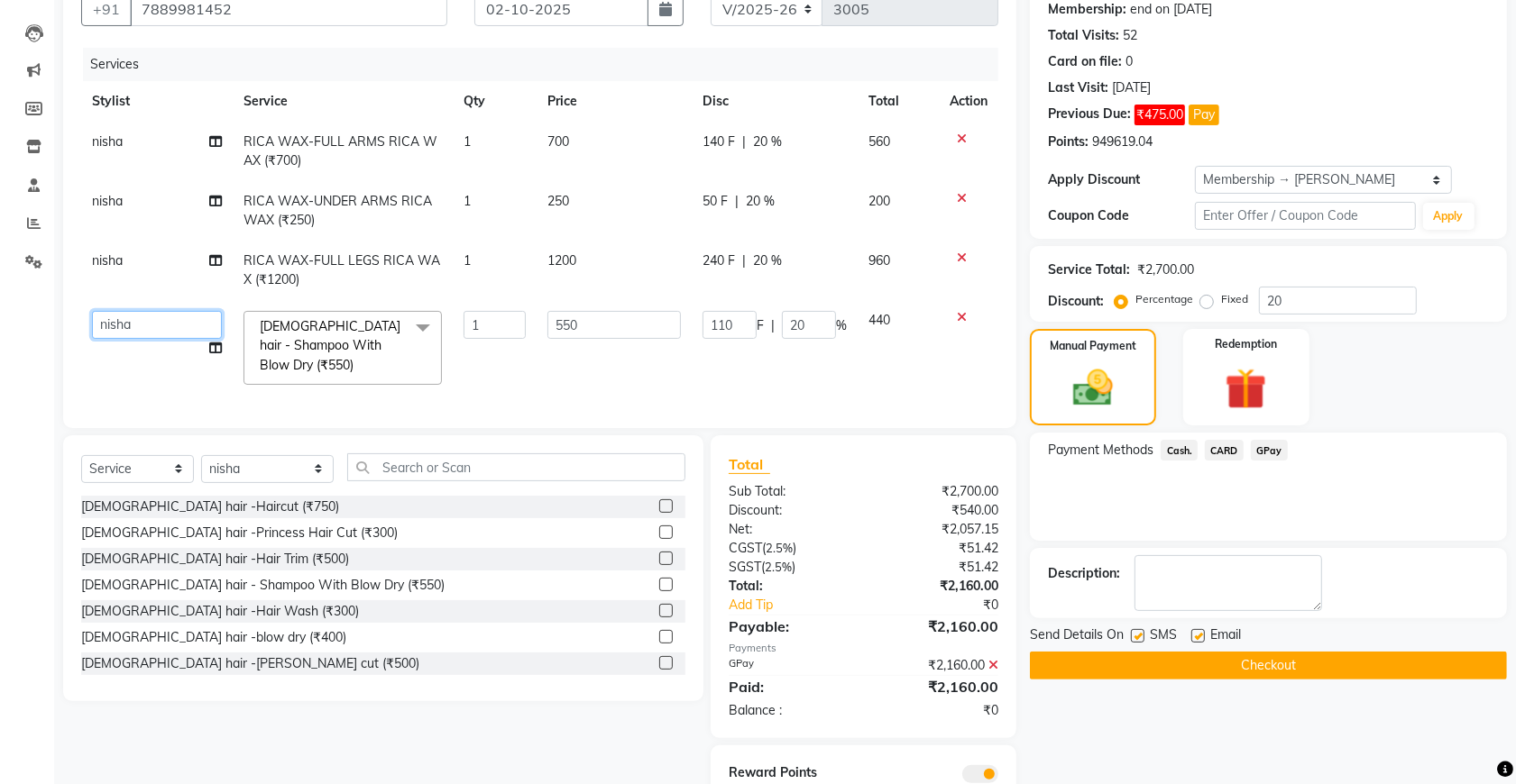
click at [160, 331] on select "akshay [PERSON_NAME] [PERSON_NAME] [PERSON_NAME] [MEDICAL_DATA][PERSON_NAME] ni…" at bounding box center [156, 325] width 130 height 28
select select "91527"
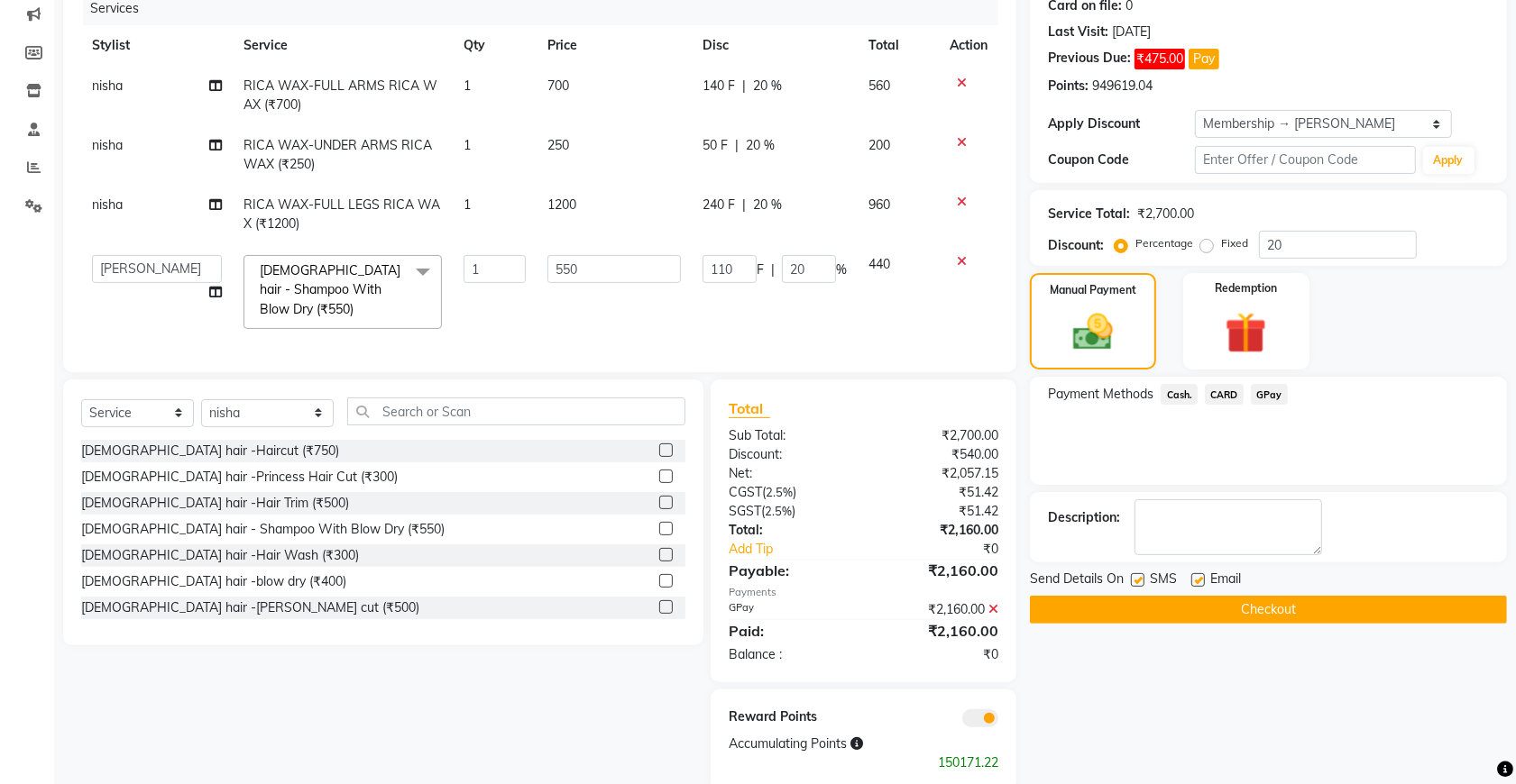
scroll to position [262, 0]
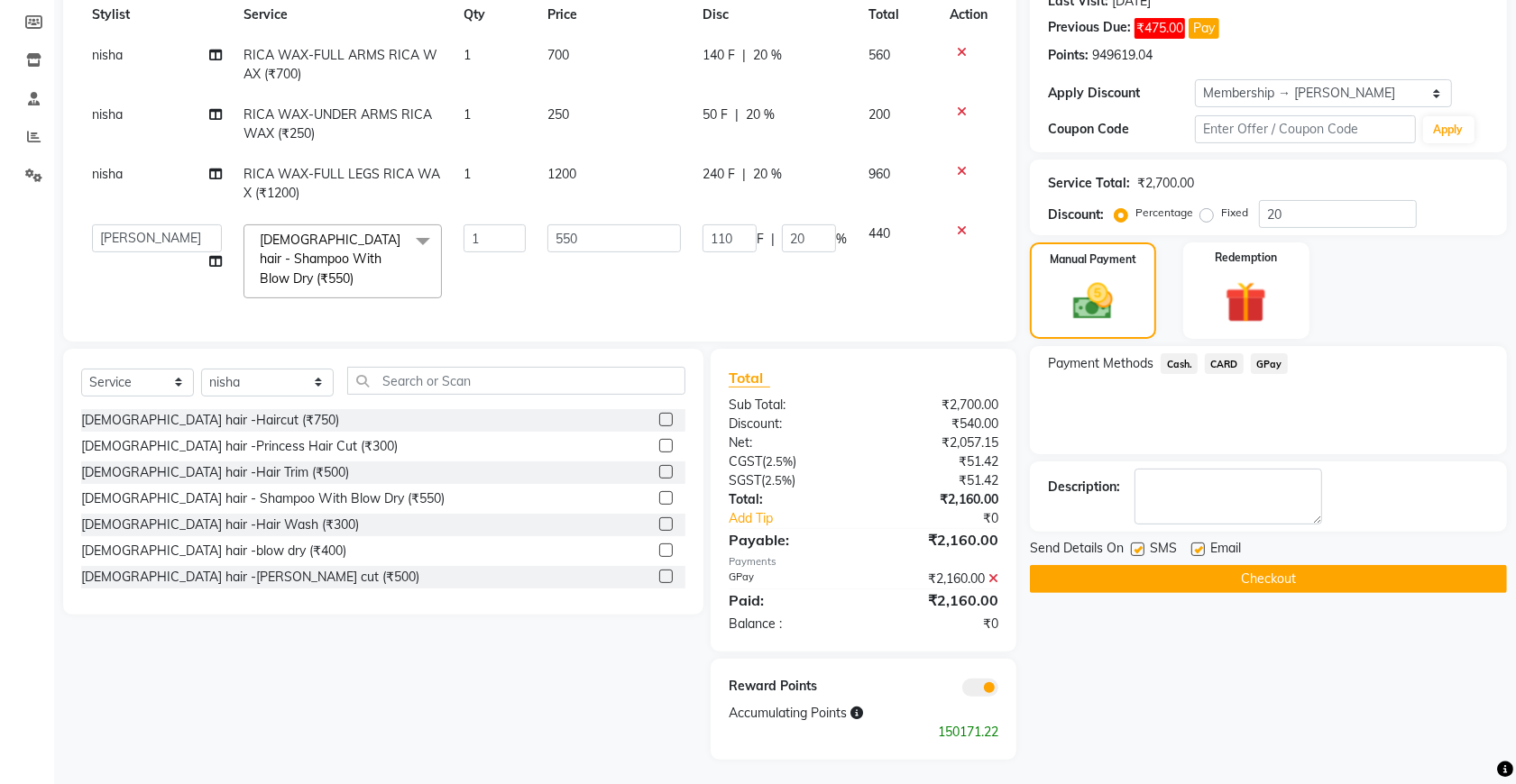
click at [1184, 570] on button "Checkout" at bounding box center [1268, 579] width 477 height 28
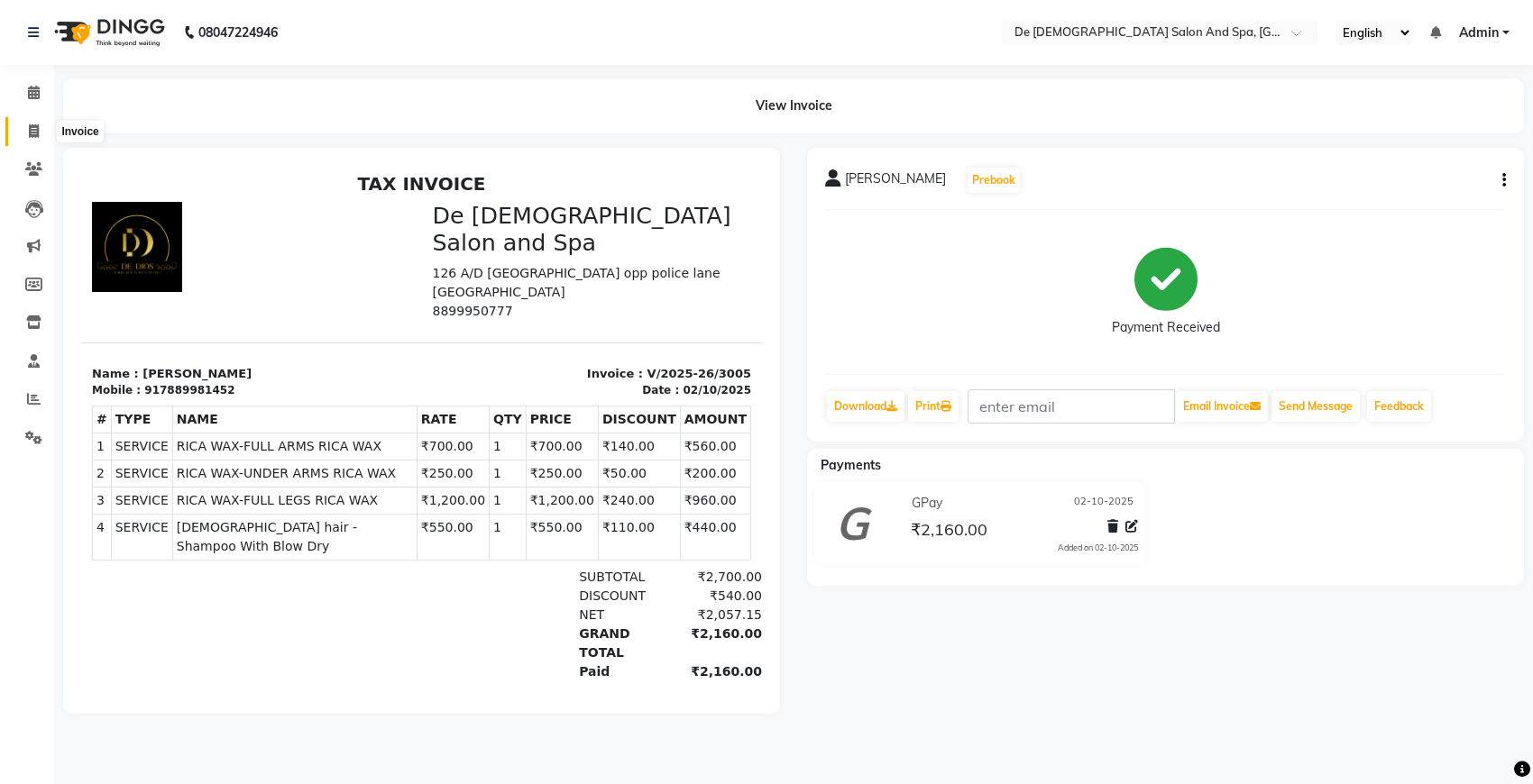
click at [39, 133] on span at bounding box center [34, 132] width 32 height 21
select select "service"
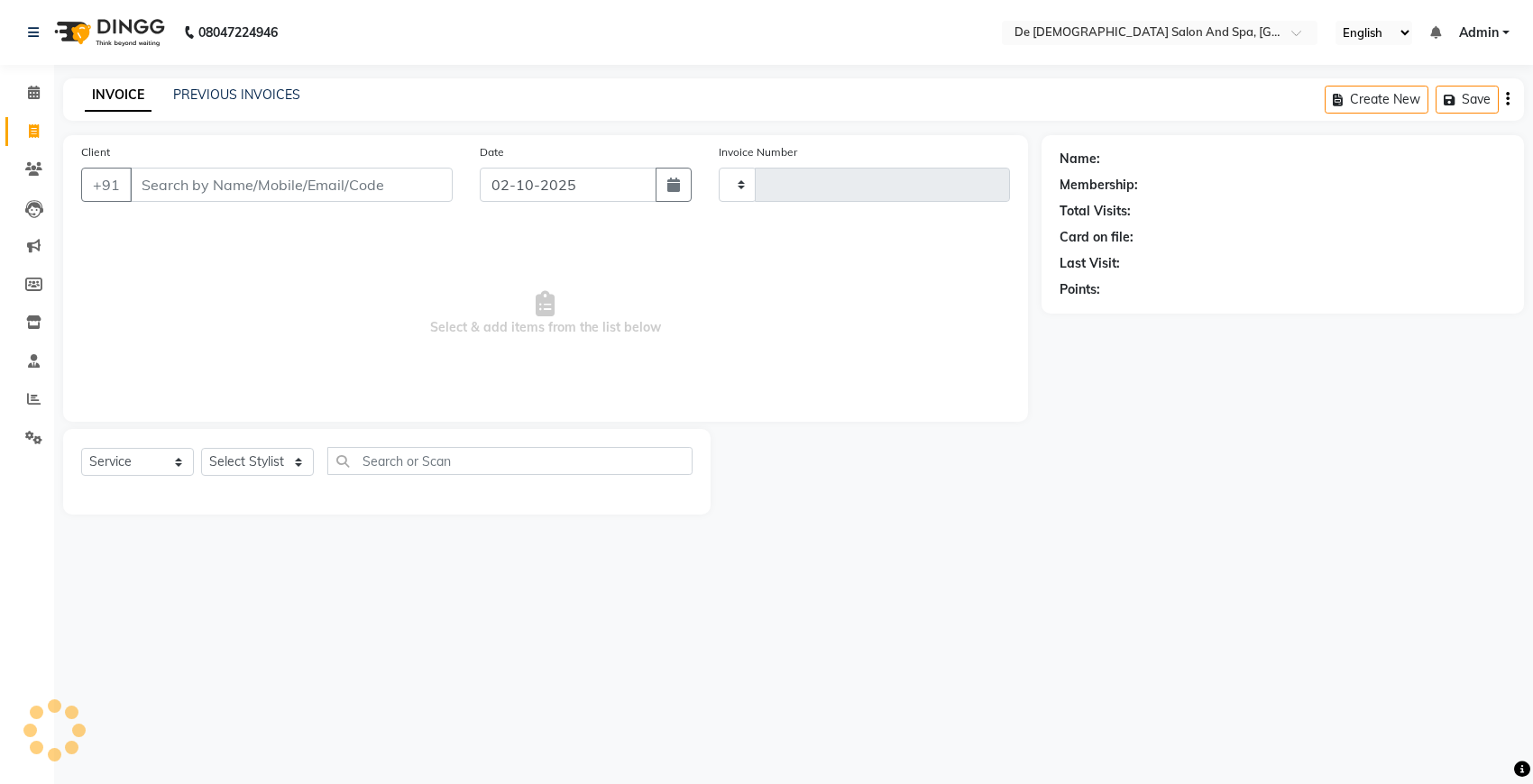
type input "3006"
select select "6431"
click at [34, 397] on icon at bounding box center [34, 398] width 14 height 14
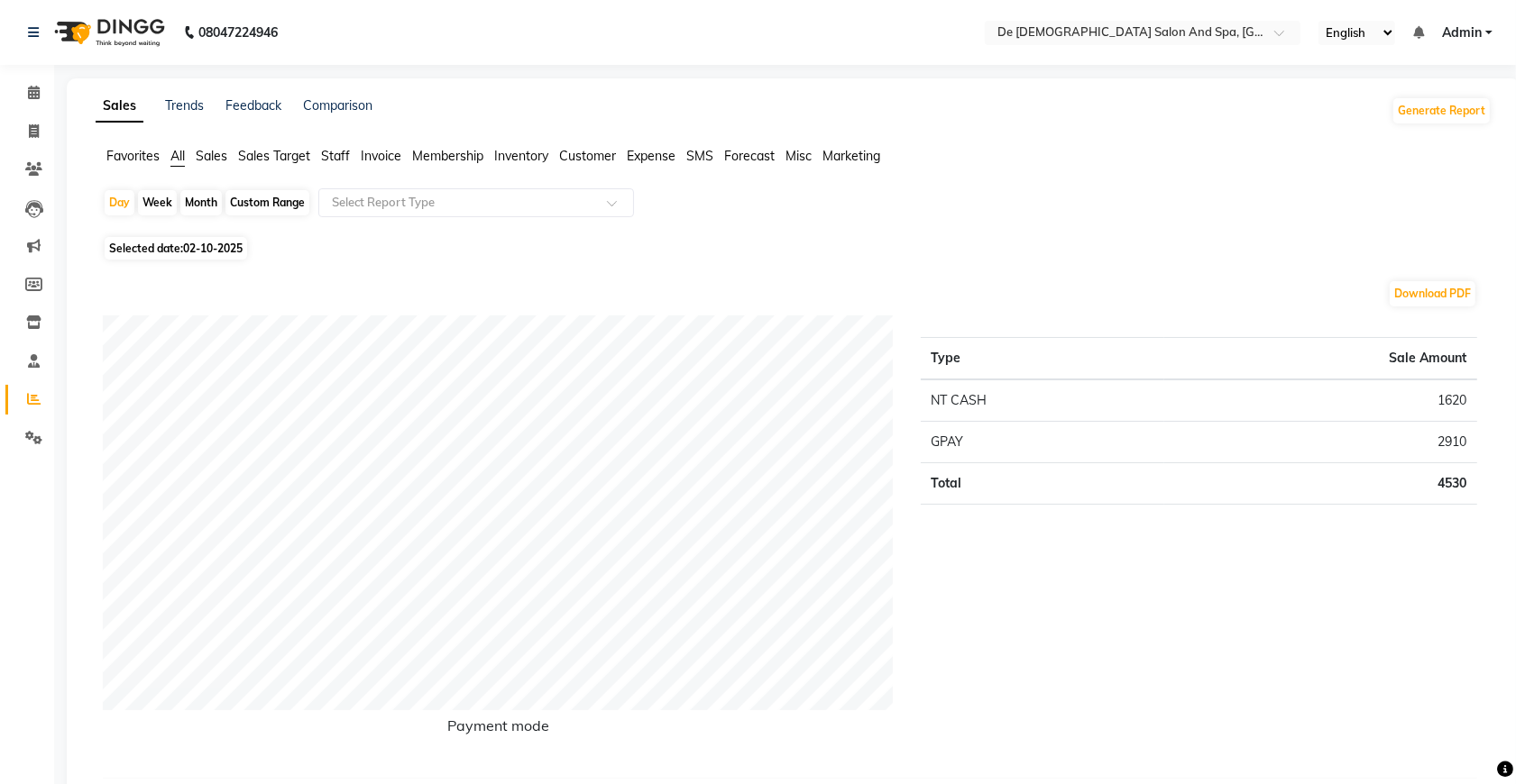
click at [337, 147] on li "Staff" at bounding box center [336, 156] width 29 height 19
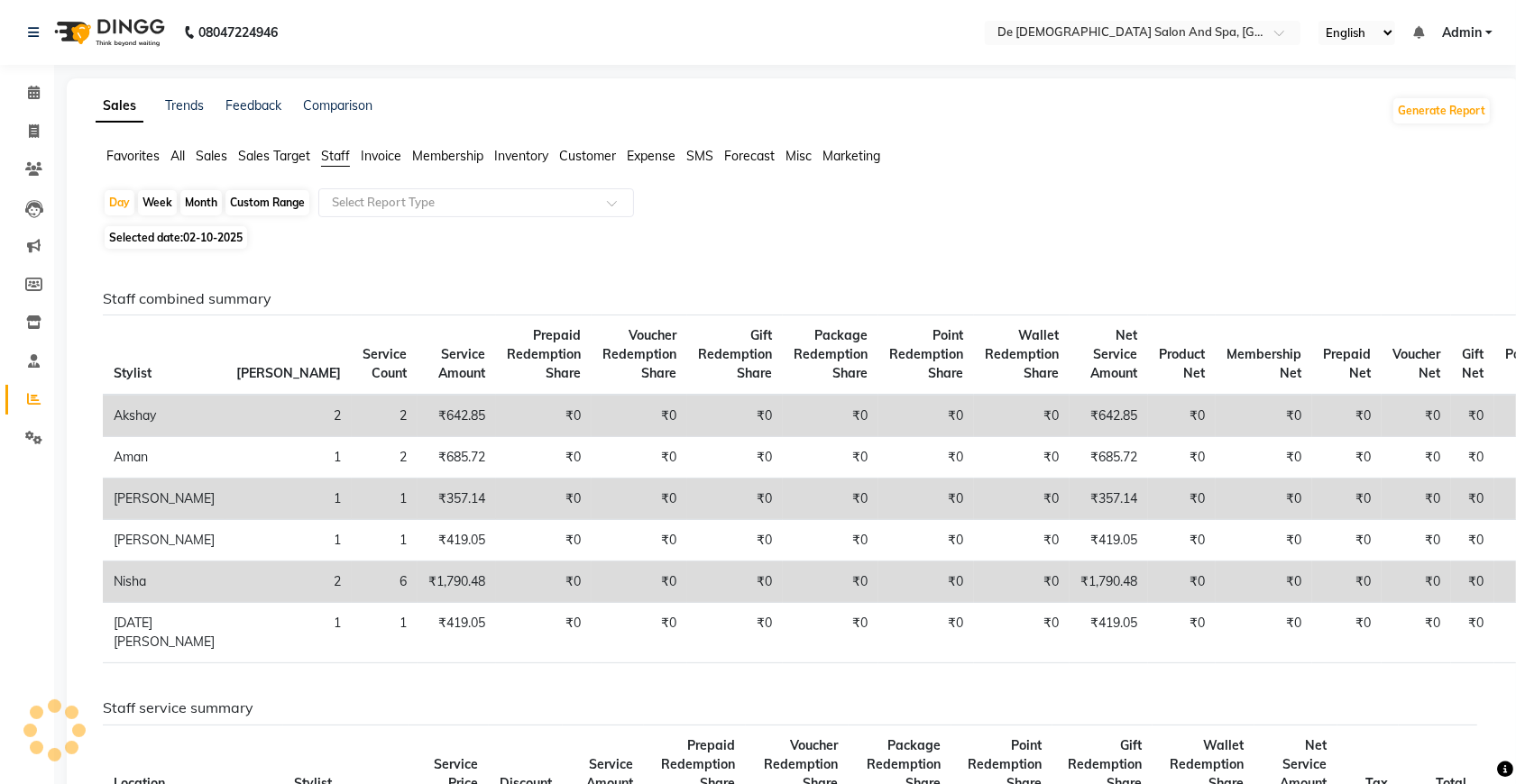
click at [202, 204] on div "Month" at bounding box center [202, 203] width 42 height 25
select select "10"
select select "2025"
click at [207, 196] on div "Month" at bounding box center [202, 203] width 42 height 25
select select "10"
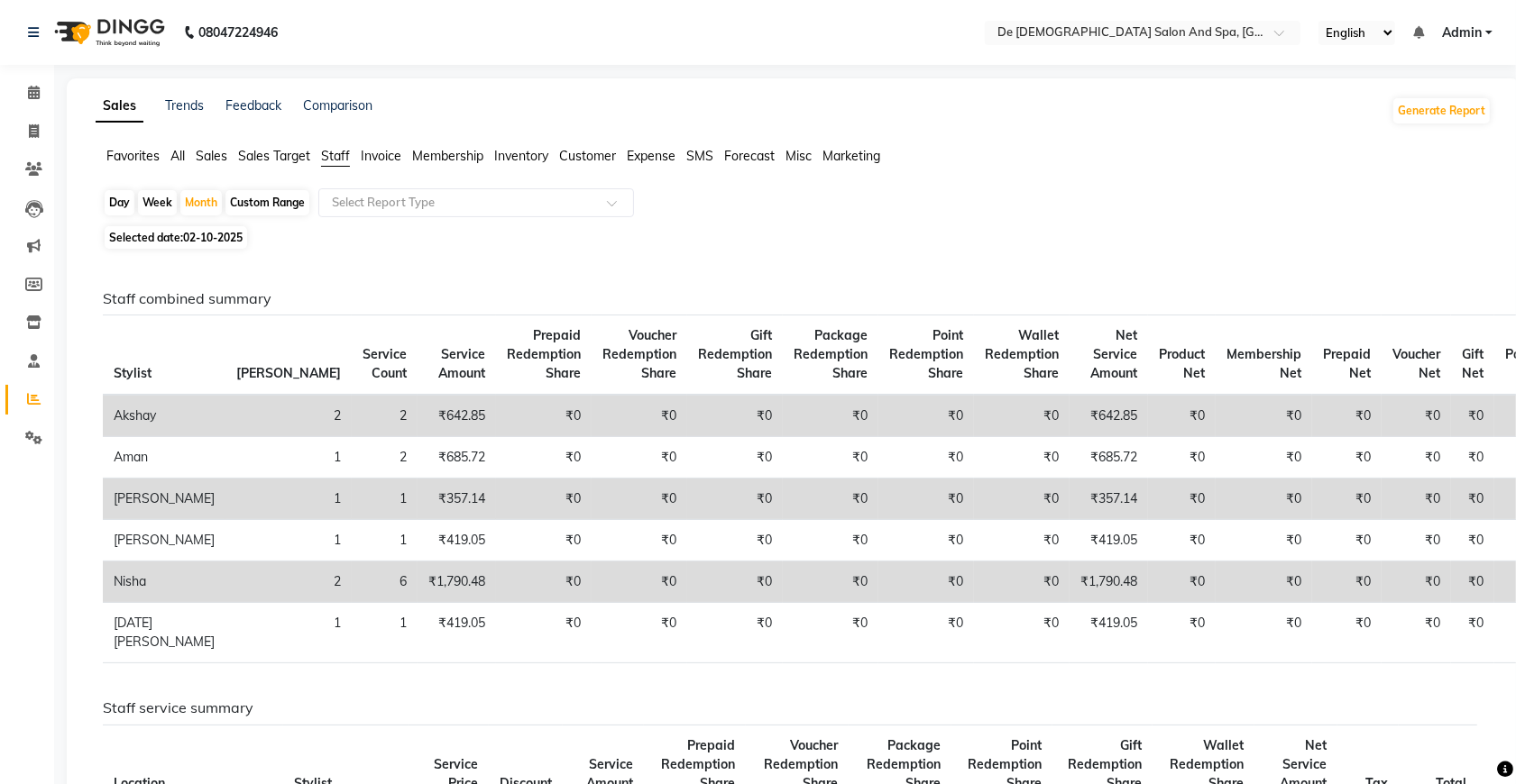
select select "2025"
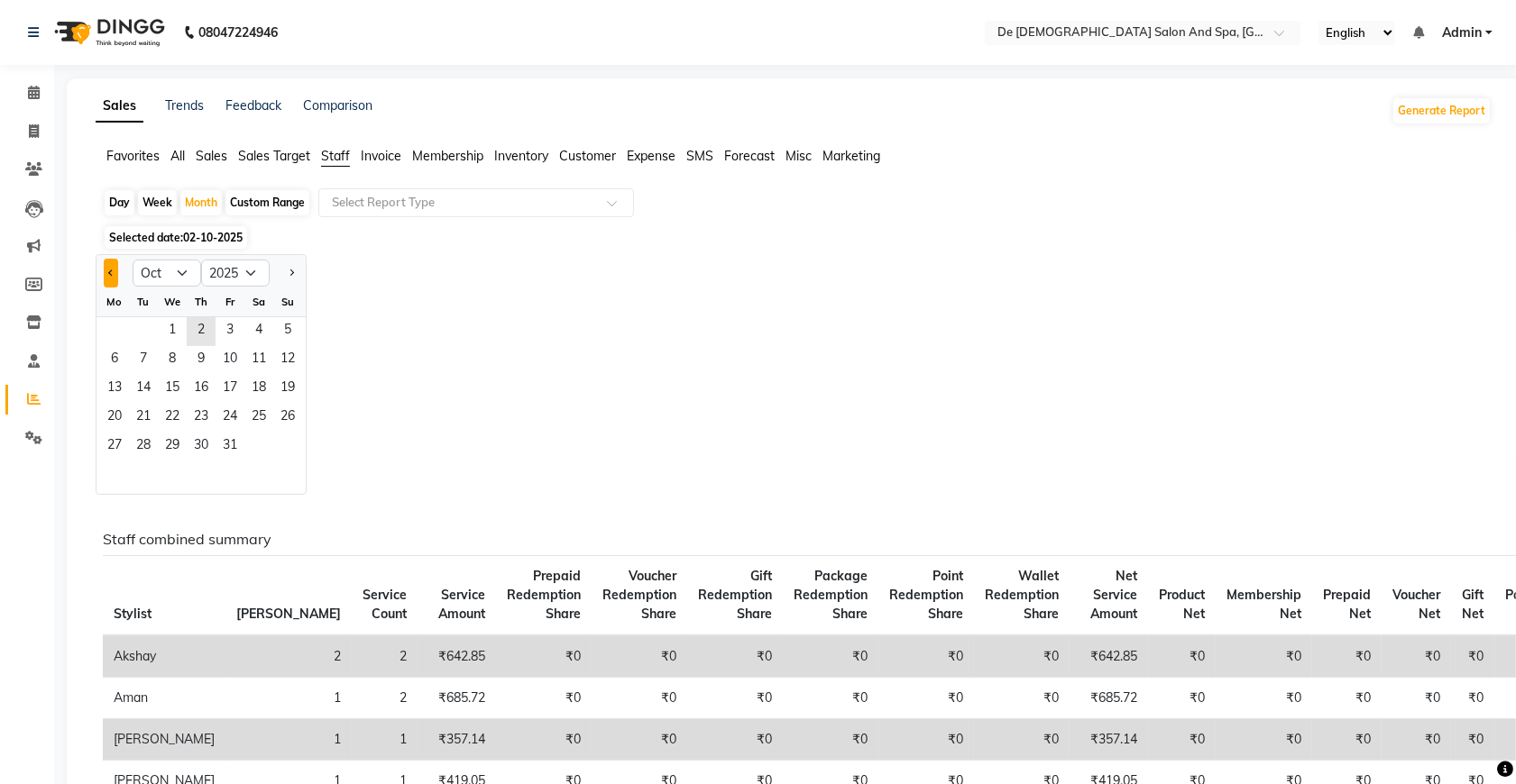
click at [113, 272] on span "Previous month" at bounding box center [111, 272] width 6 height 6
select select "9"
click at [117, 329] on span "1" at bounding box center [114, 332] width 29 height 29
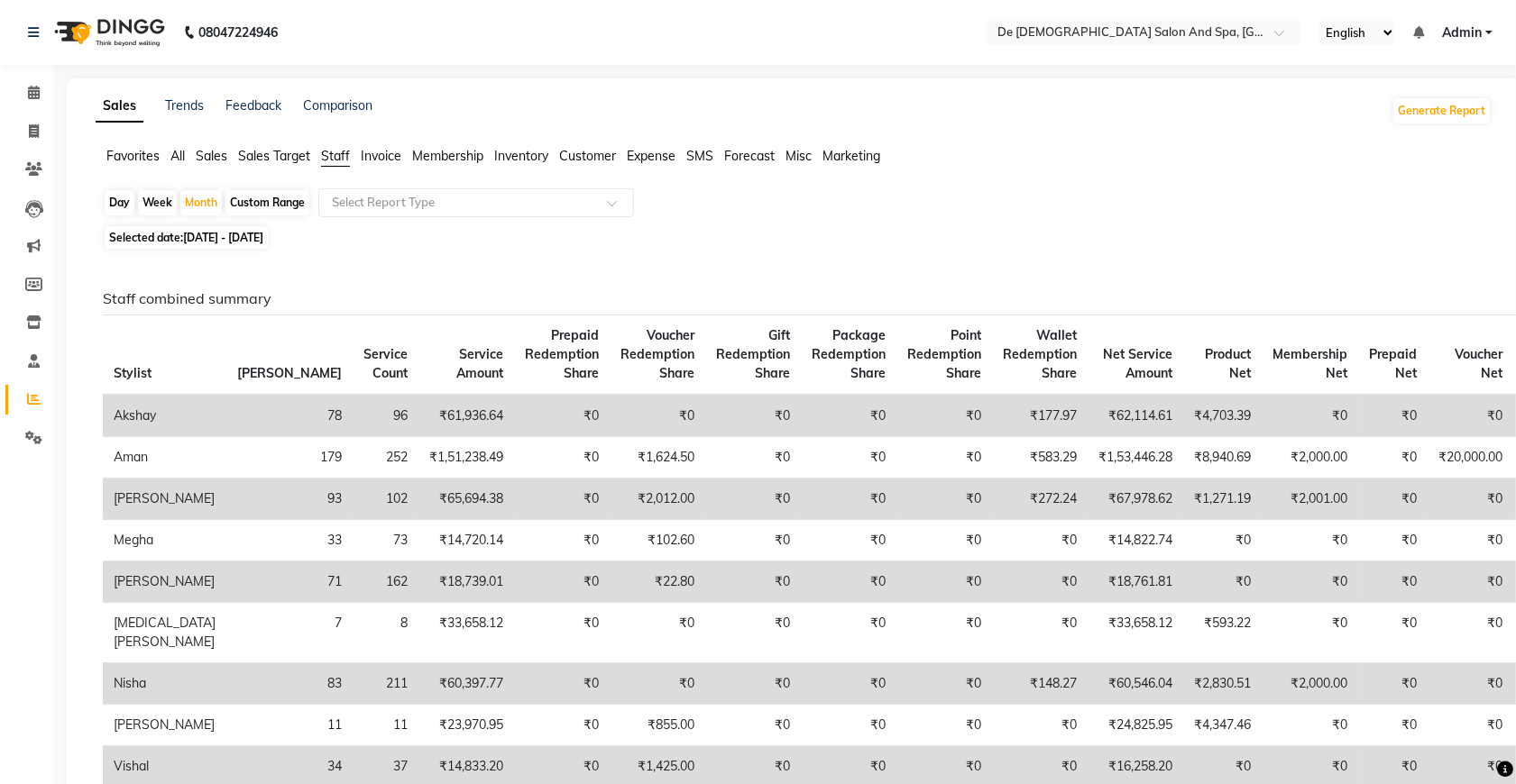
click at [174, 158] on span "All" at bounding box center [178, 156] width 15 height 16
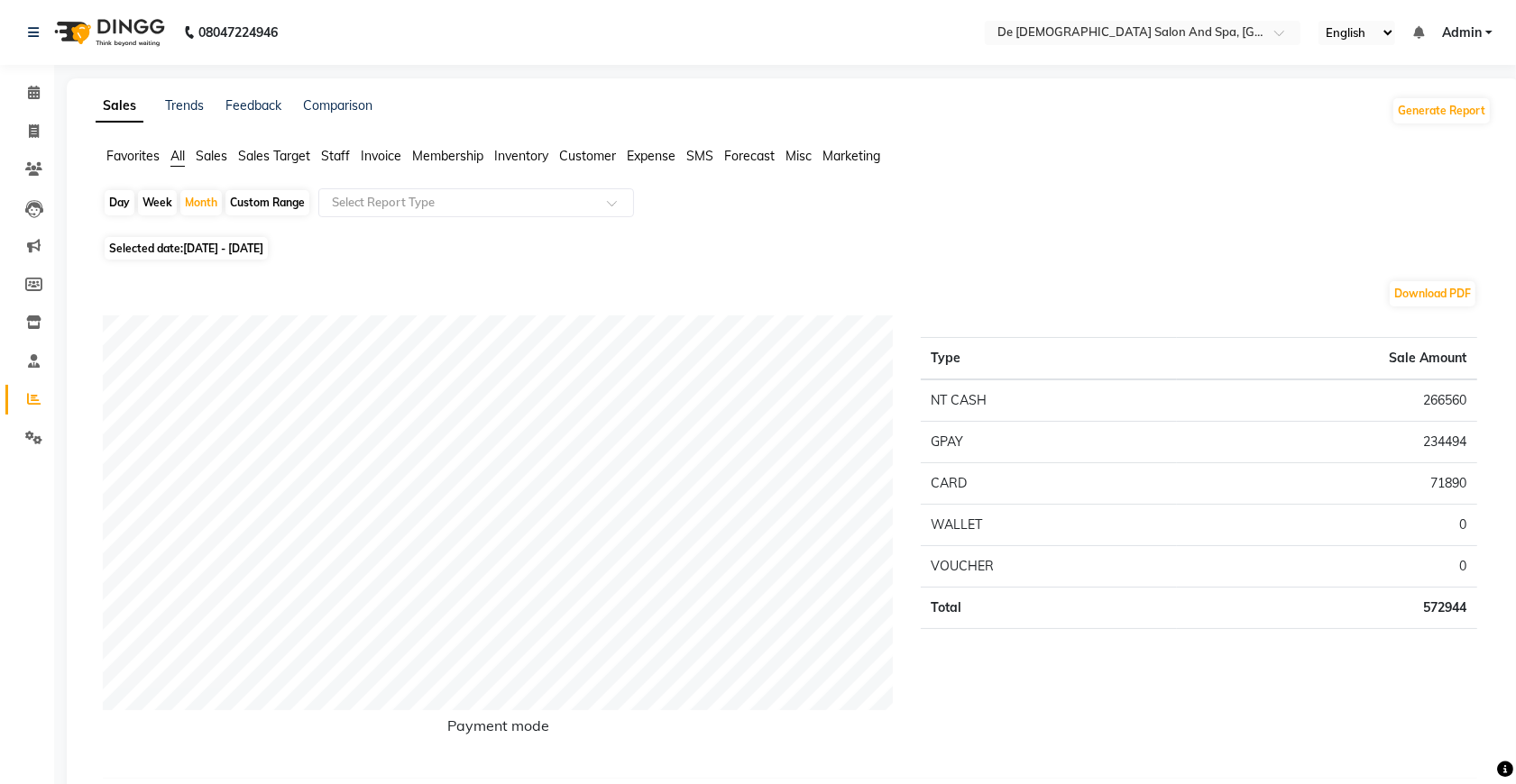
scroll to position [113, 0]
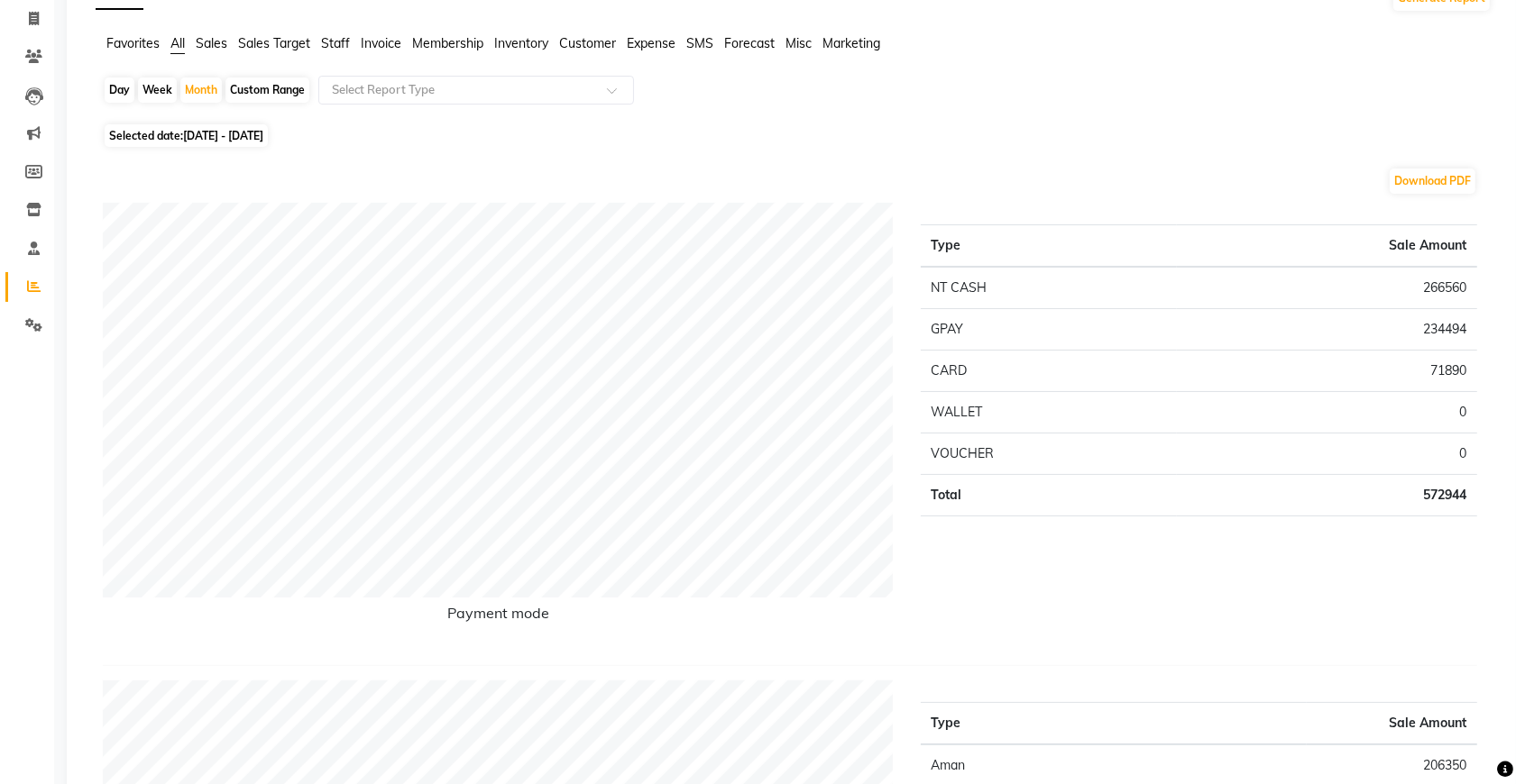
click at [332, 42] on span "Staff" at bounding box center [336, 44] width 29 height 16
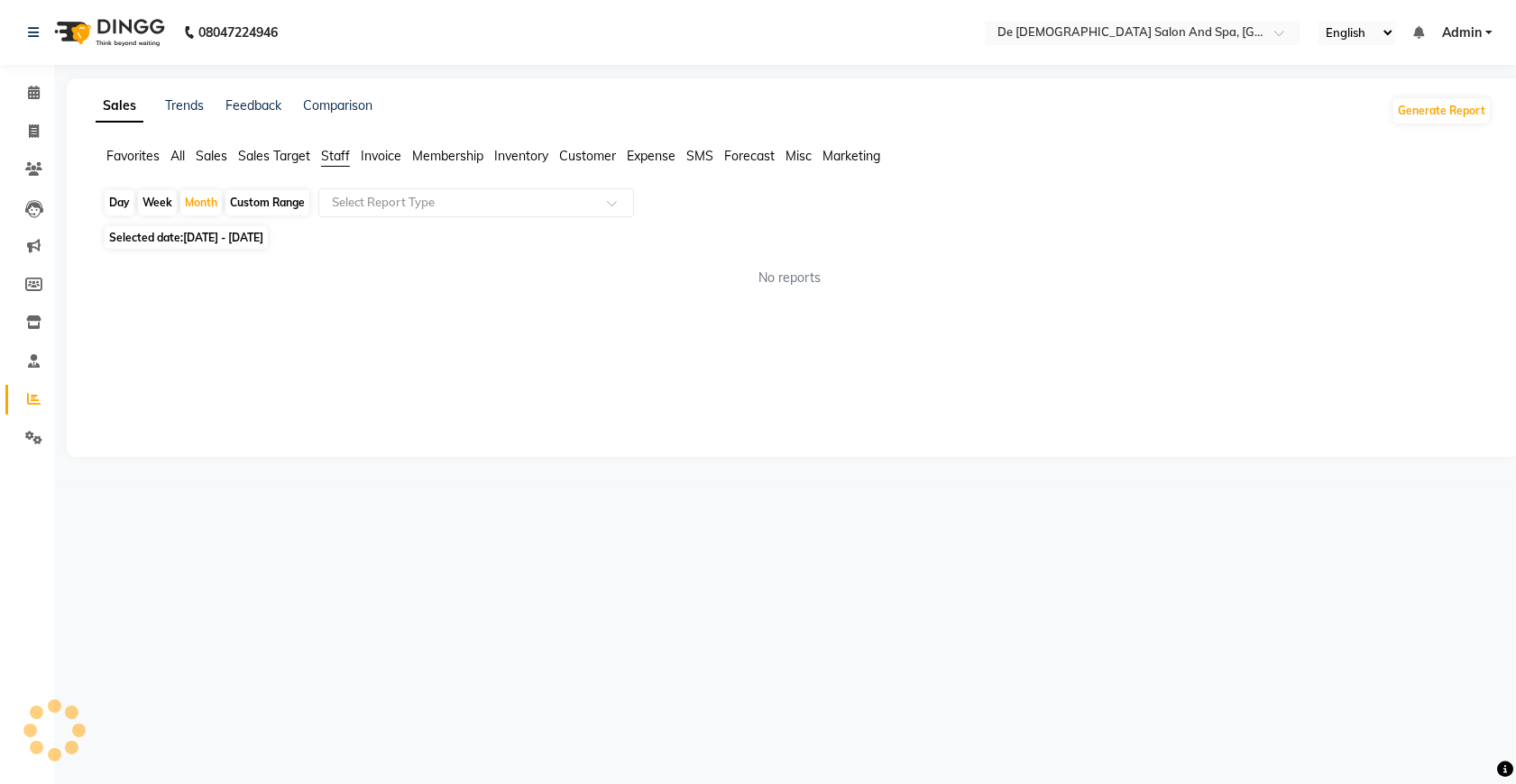
scroll to position [0, 0]
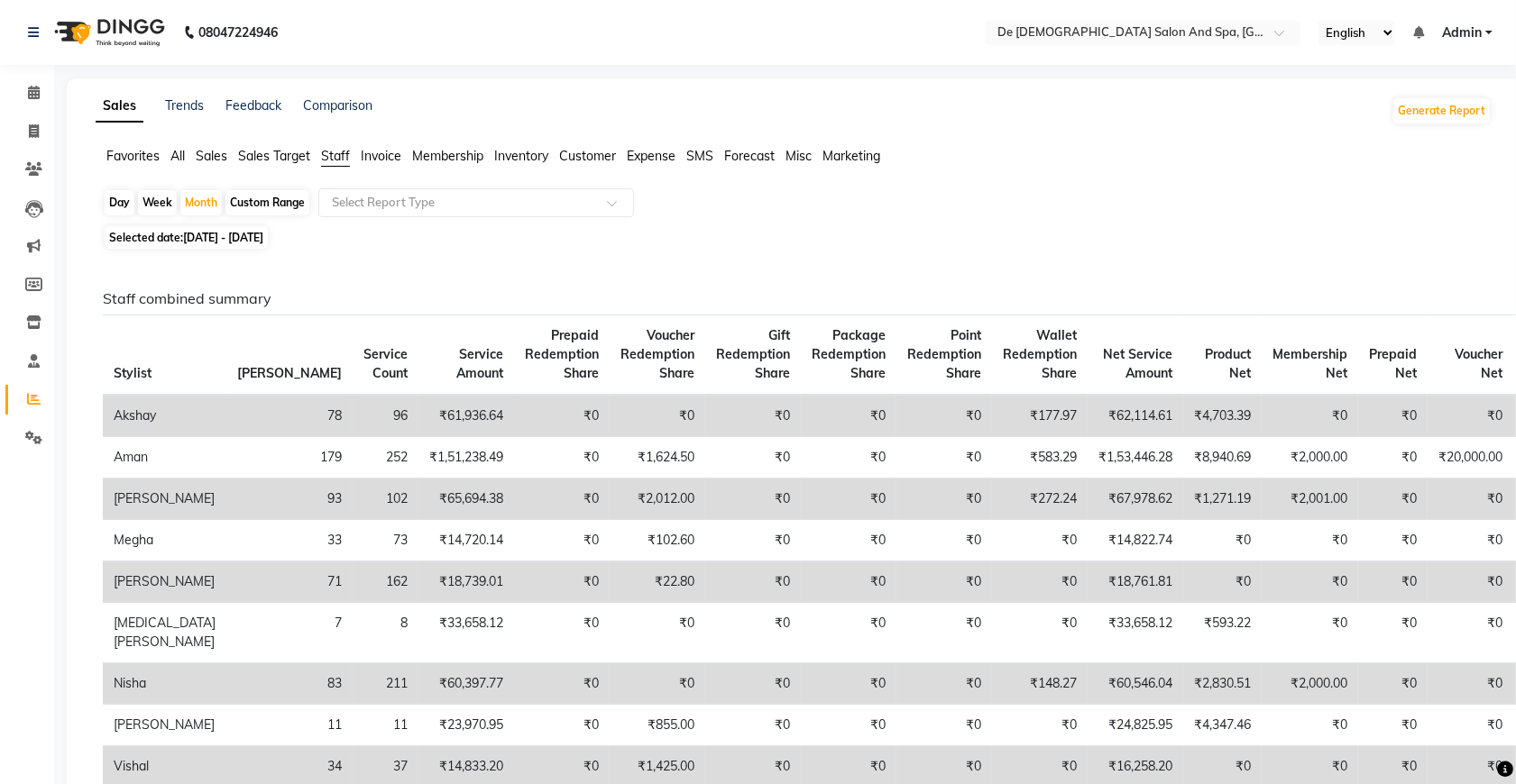
click at [645, 152] on span "Expense" at bounding box center [651, 156] width 49 height 16
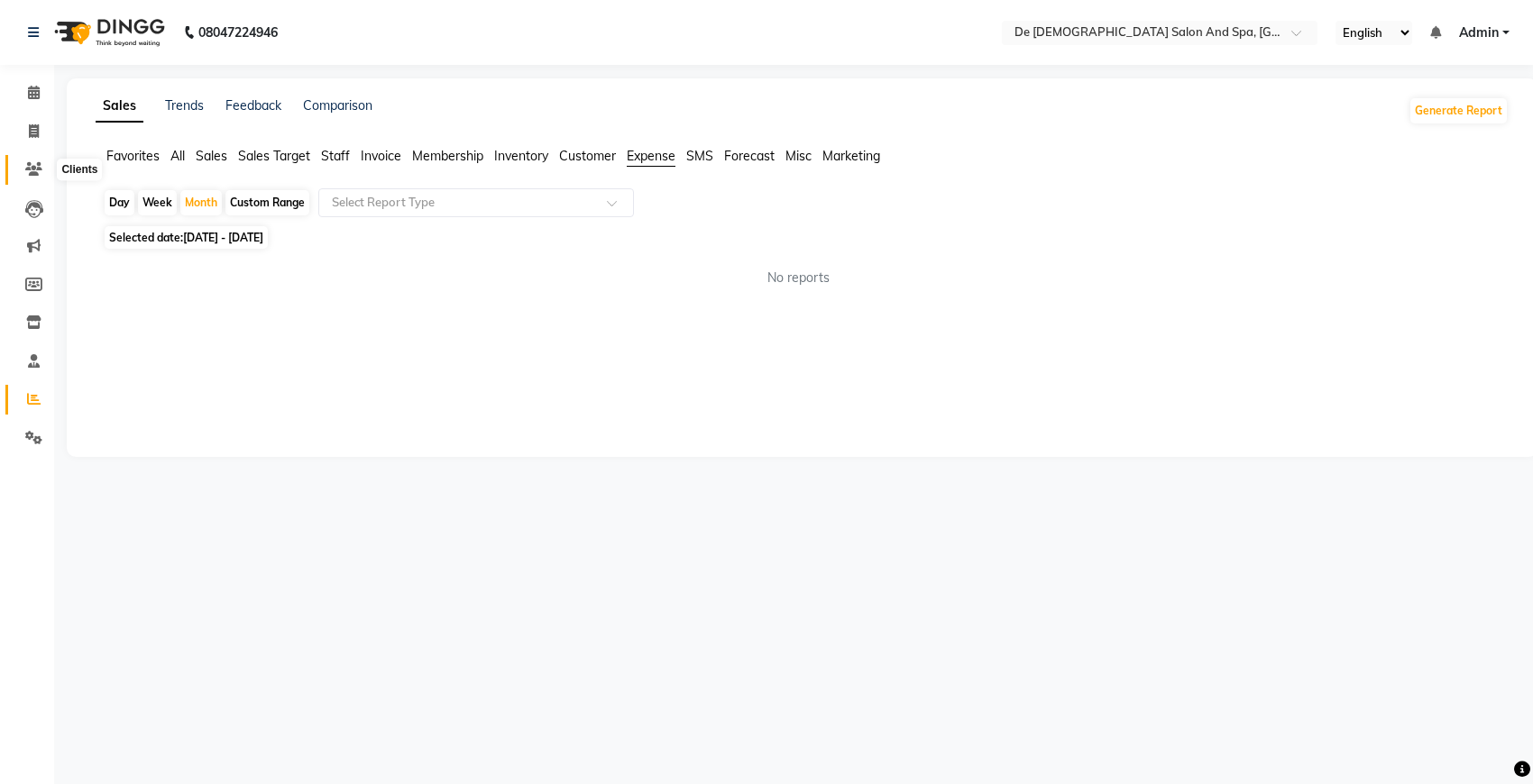
click at [30, 174] on icon at bounding box center [34, 169] width 17 height 14
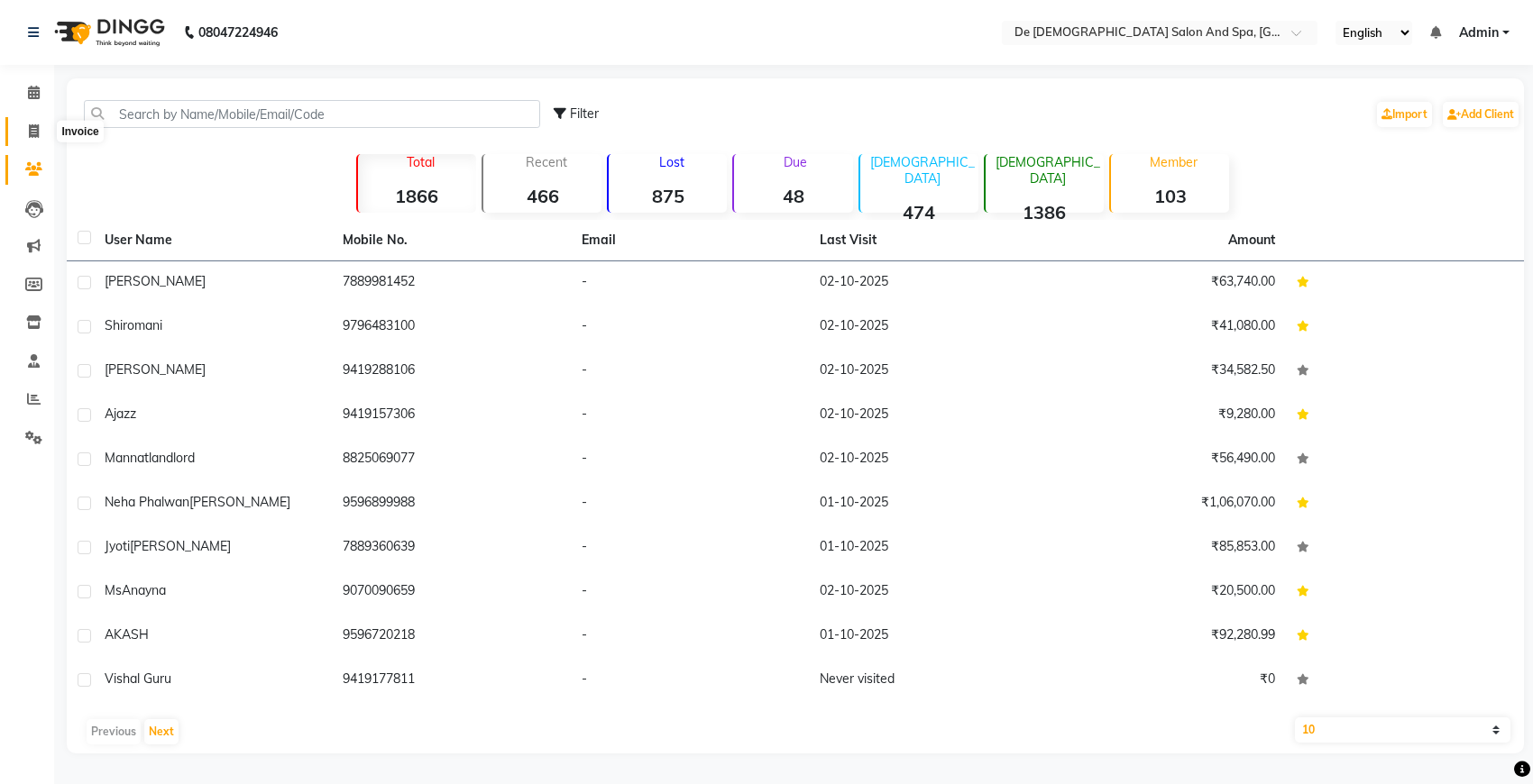
click at [33, 132] on icon at bounding box center [34, 131] width 10 height 14
select select "6431"
select select "service"
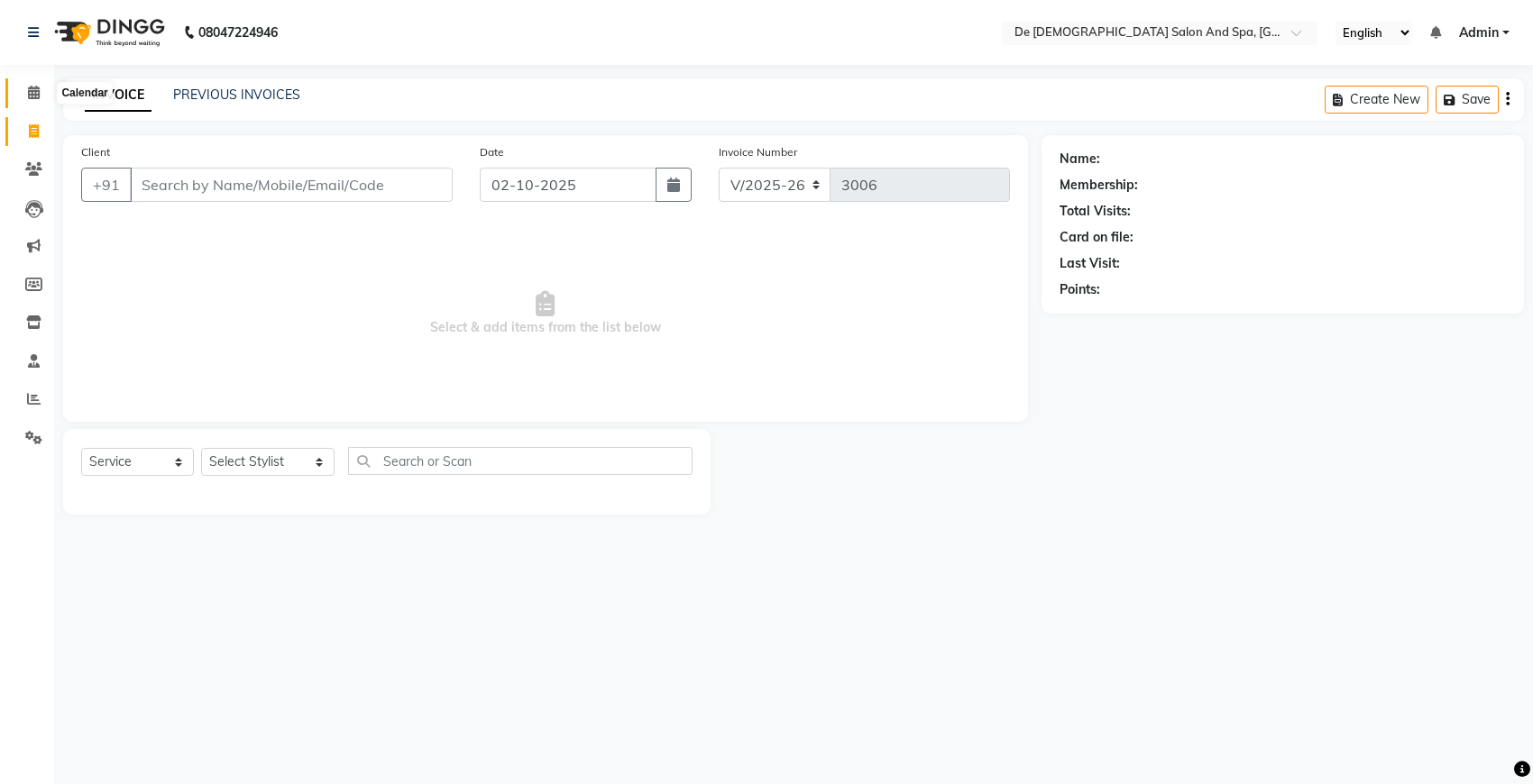
click at [33, 99] on icon at bounding box center [34, 92] width 12 height 14
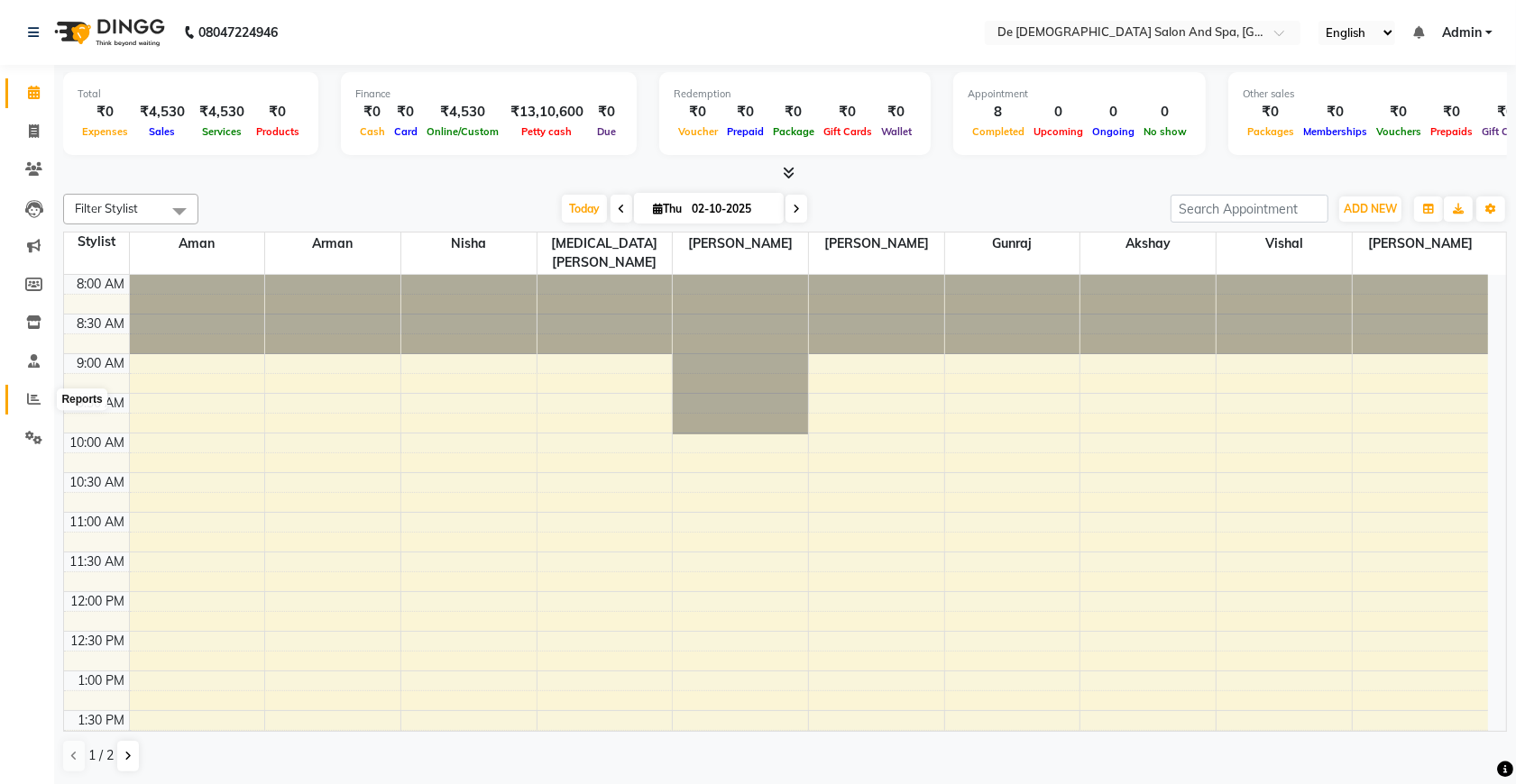
click at [30, 399] on icon at bounding box center [34, 398] width 14 height 14
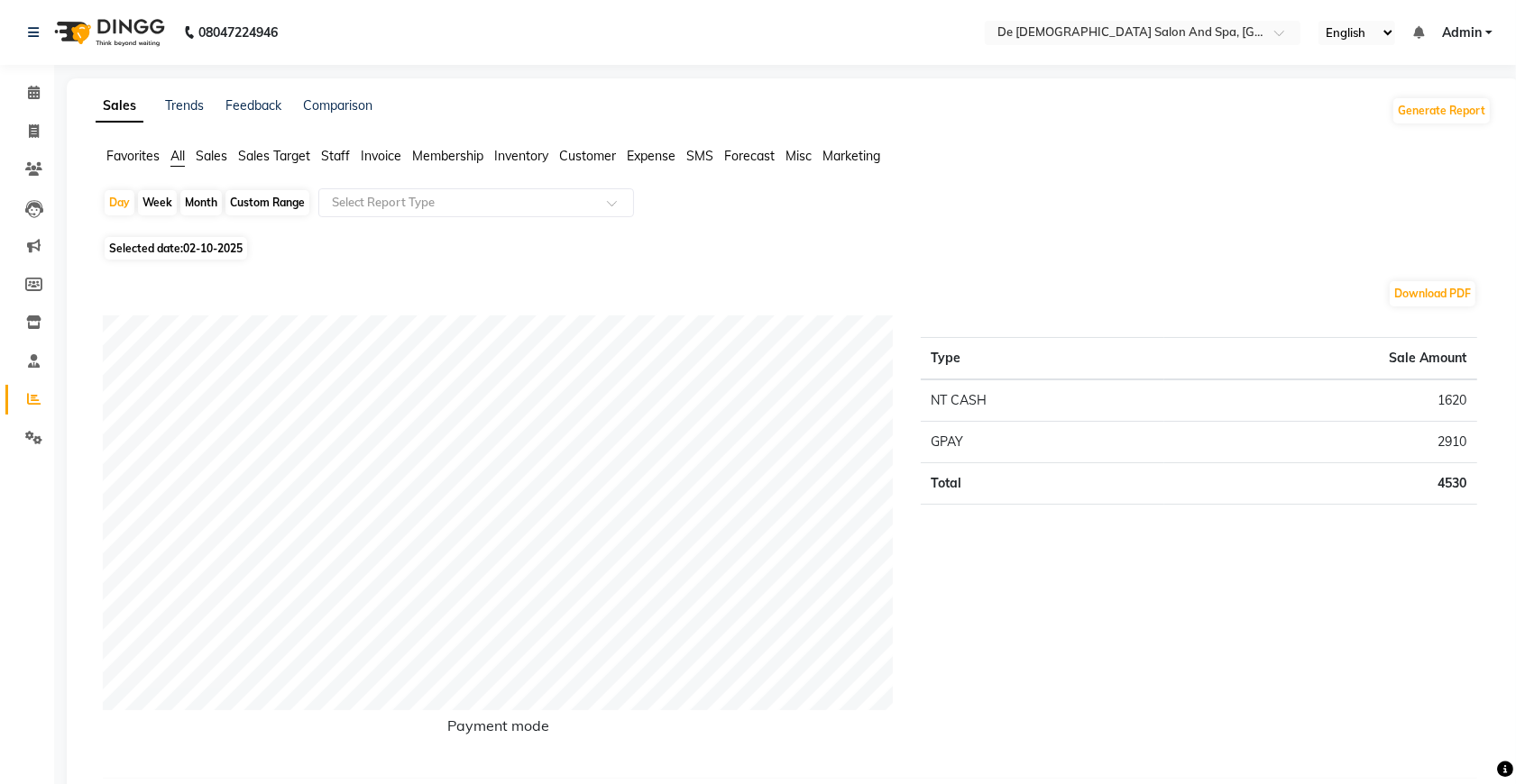
click at [640, 159] on span "Expense" at bounding box center [651, 156] width 49 height 16
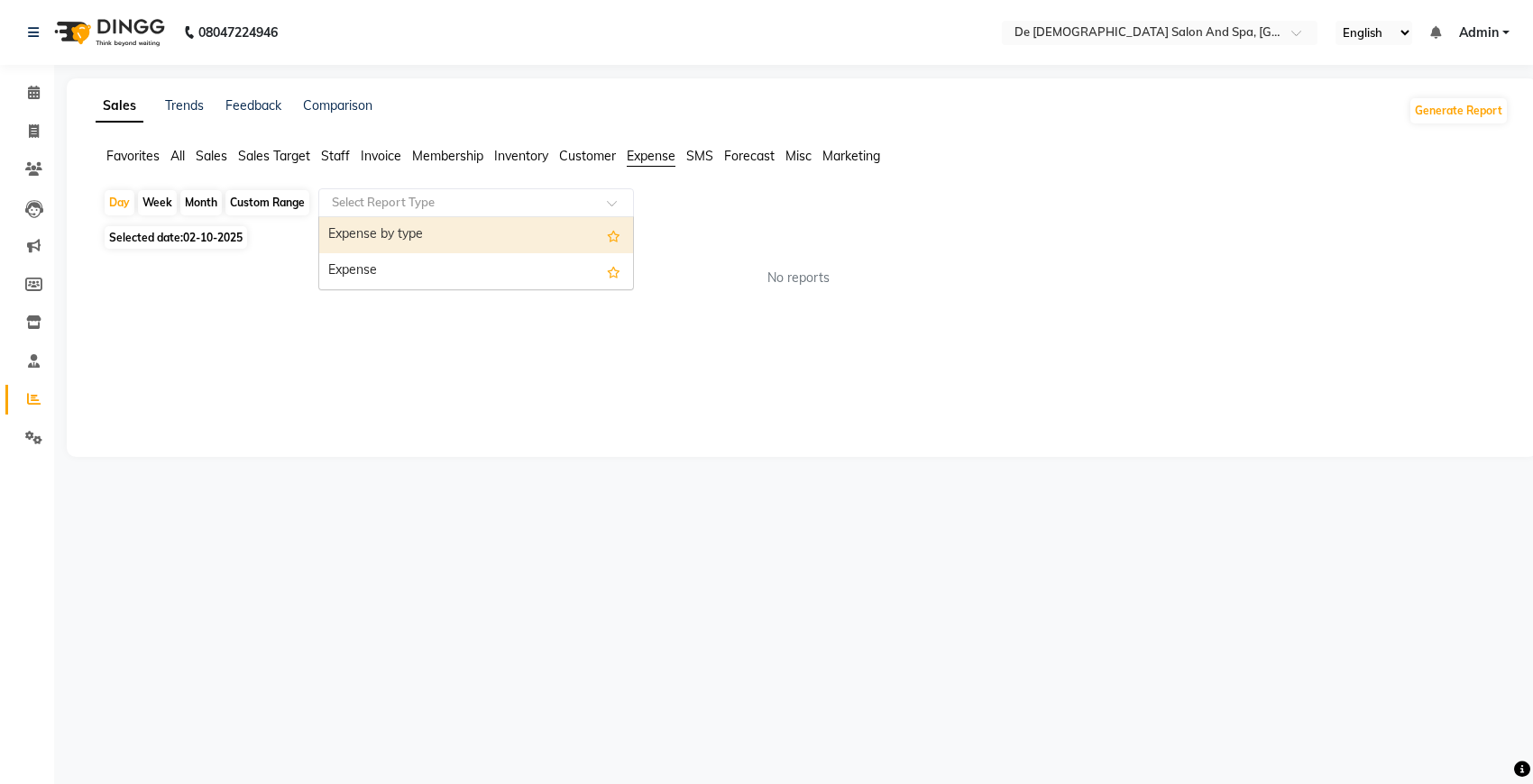
click at [593, 199] on div at bounding box center [477, 203] width 314 height 18
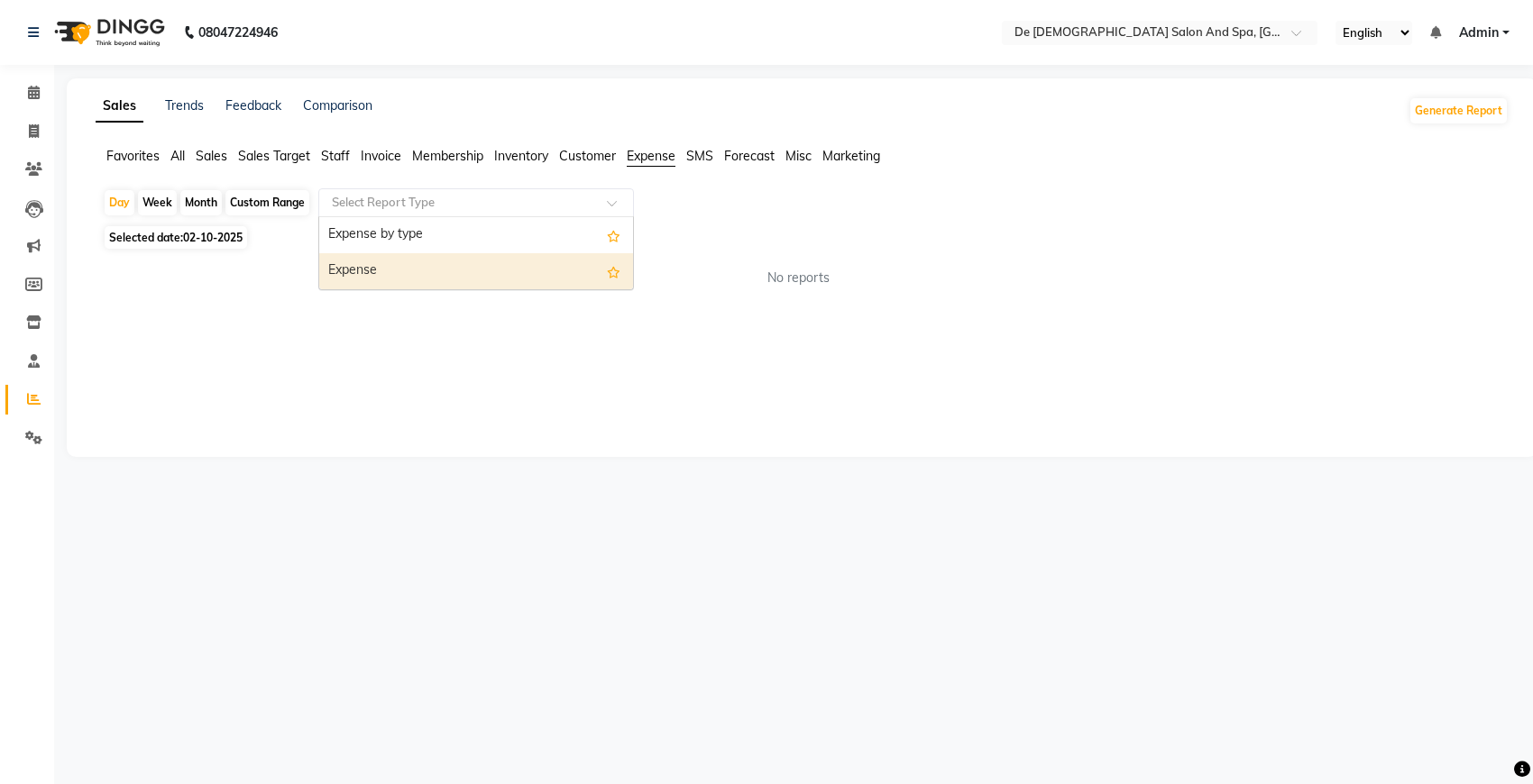
click at [528, 266] on div "Expense" at bounding box center [477, 271] width 314 height 36
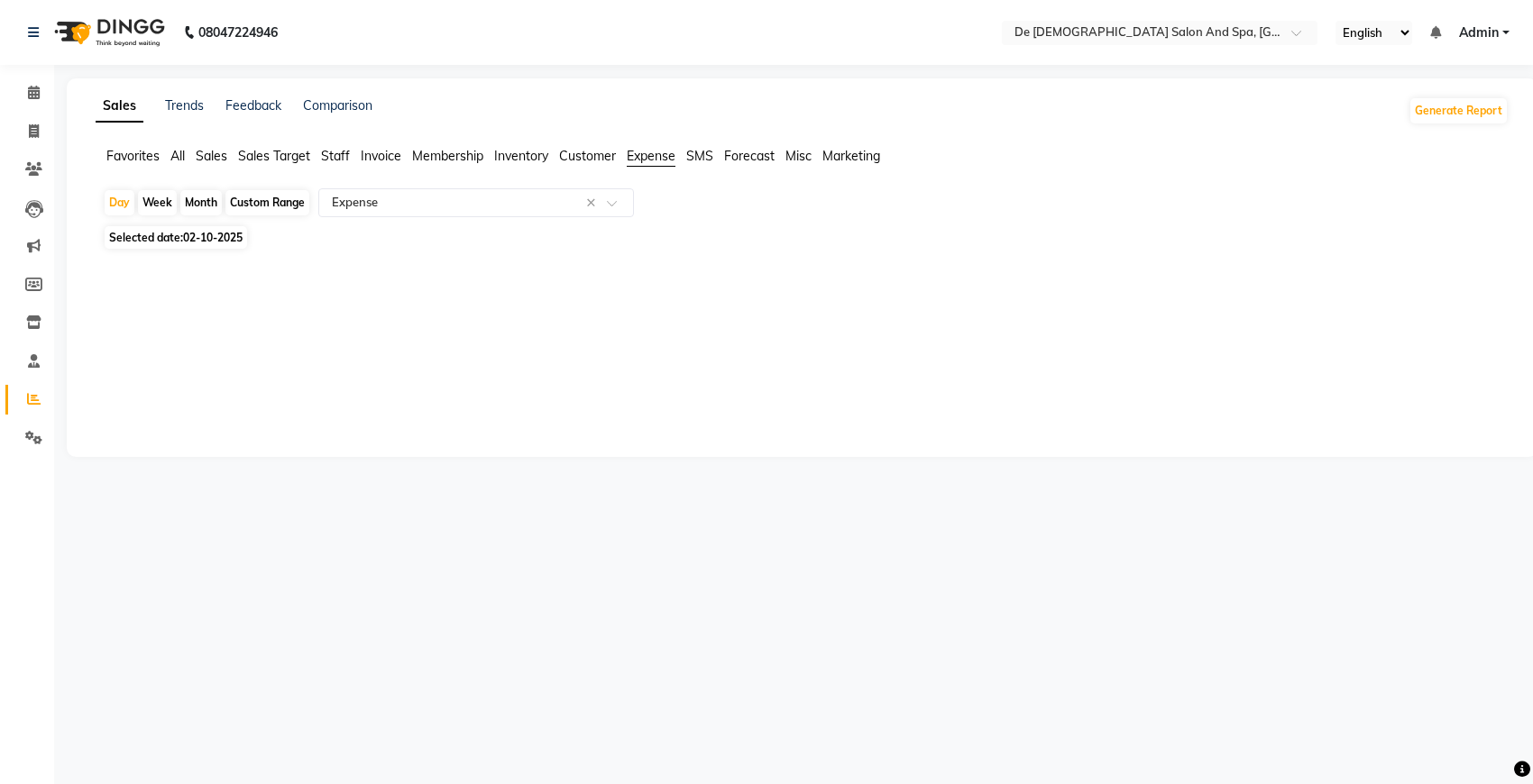
click at [196, 201] on div "Month" at bounding box center [201, 203] width 42 height 25
select select "10"
select select "2025"
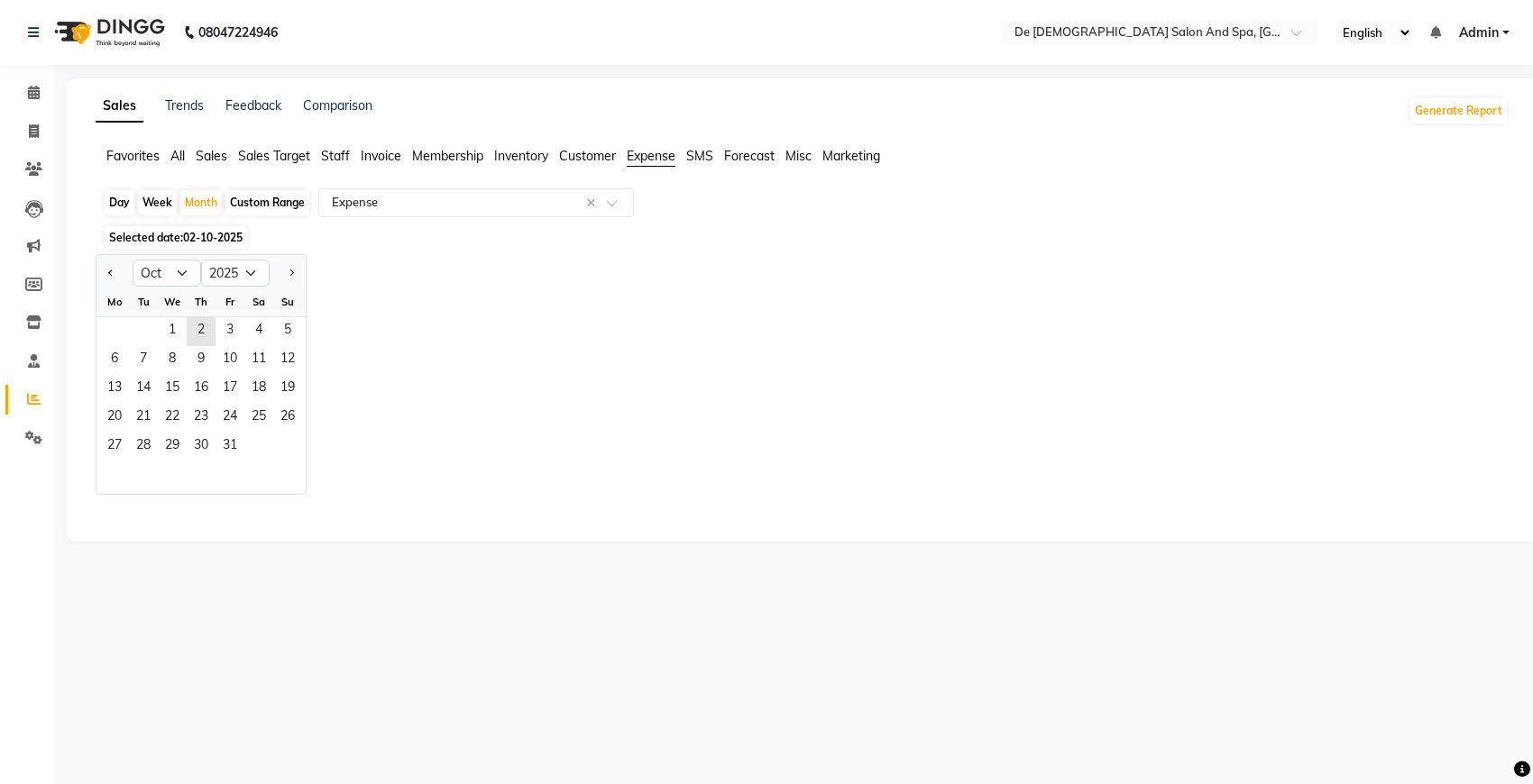
click at [114, 200] on div "Day" at bounding box center [119, 203] width 30 height 25
select select "10"
select select "2025"
click at [209, 237] on span "02-10-2025" at bounding box center [213, 237] width 60 height 14
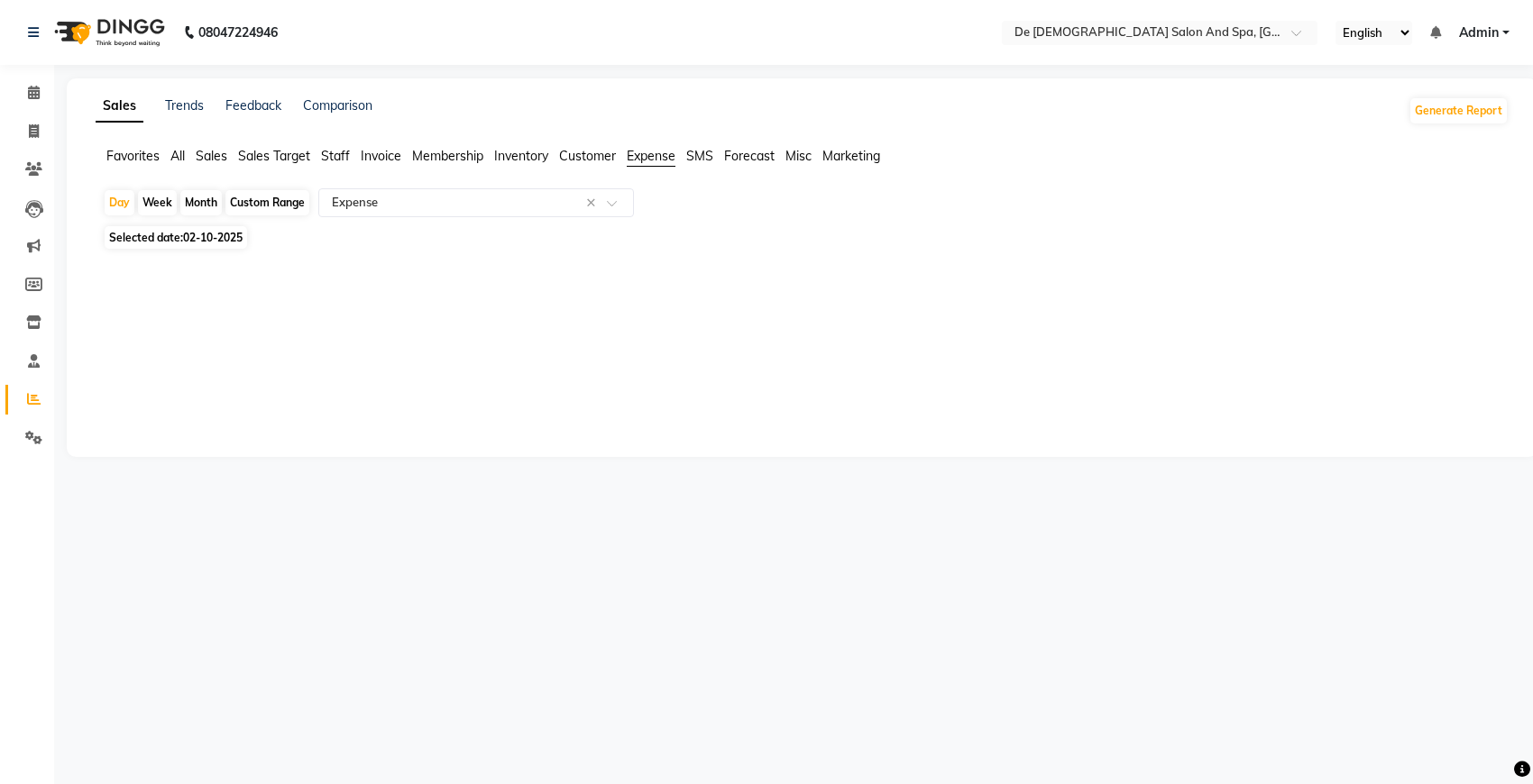
click at [173, 234] on span "Selected date: [DATE]" at bounding box center [175, 237] width 142 height 23
select select "10"
select select "2025"
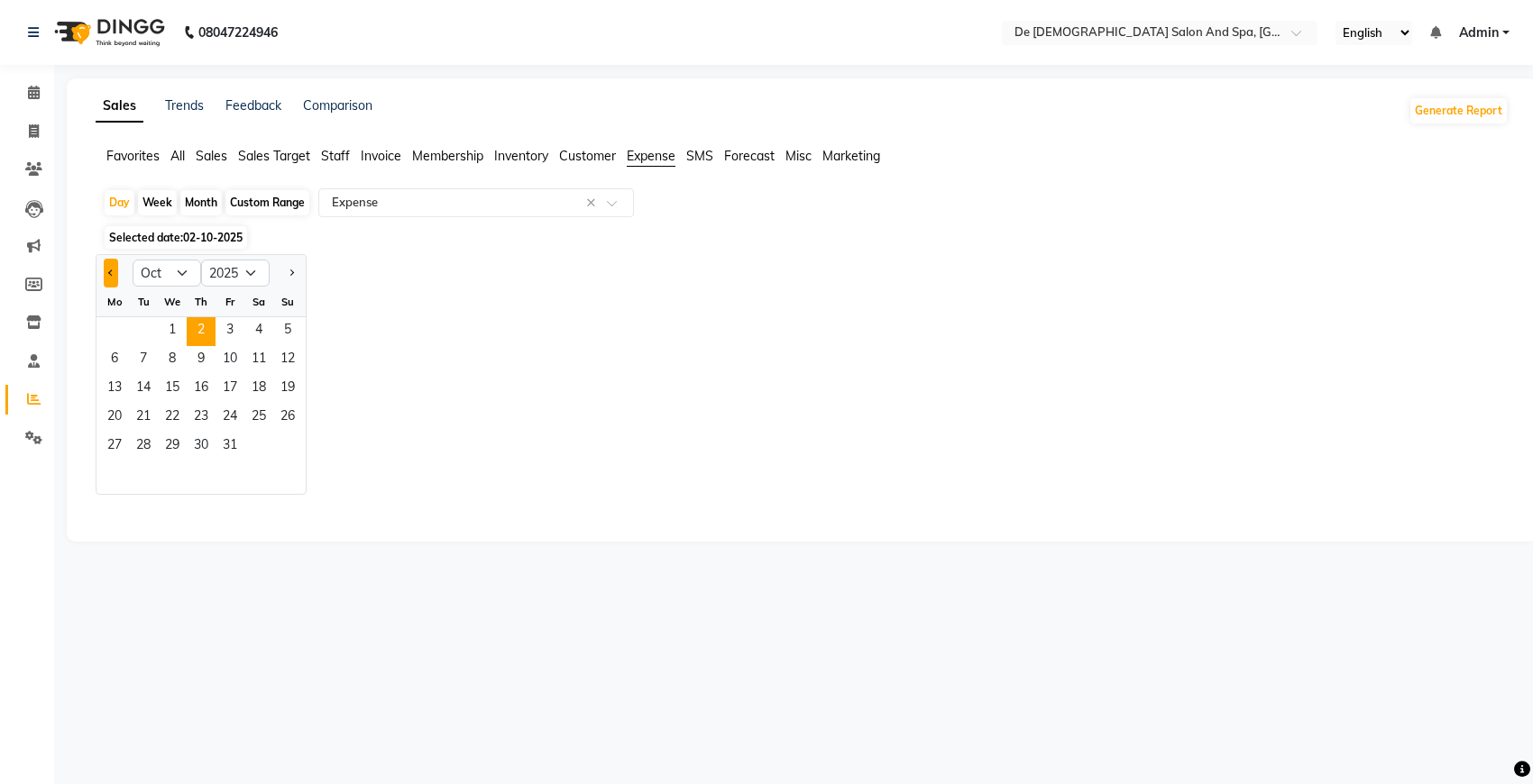
click at [115, 275] on button "Previous month" at bounding box center [111, 273] width 15 height 29
select select "9"
click at [135, 439] on span "30" at bounding box center [143, 447] width 29 height 29
select select "full_report"
select select "pdf"
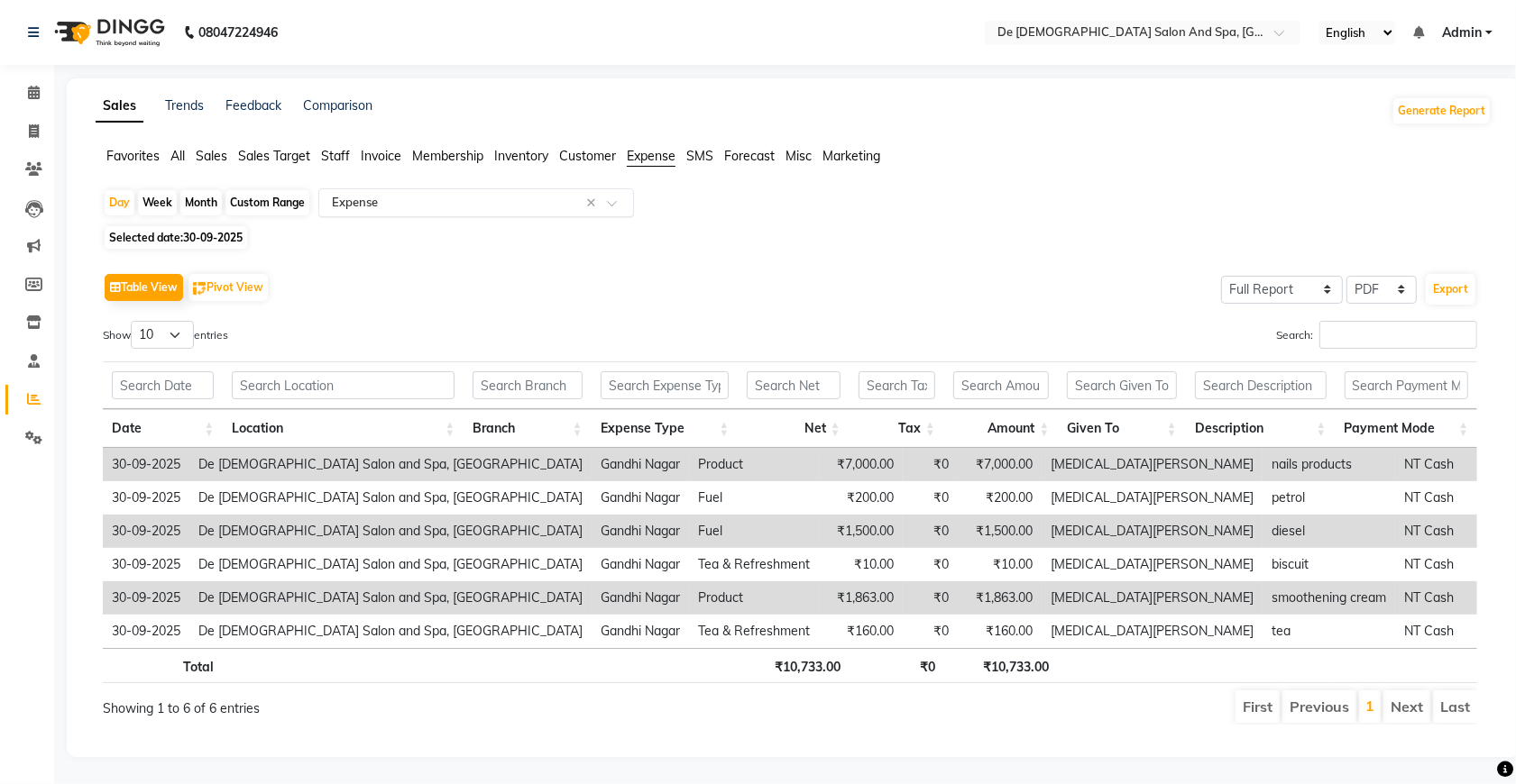
click at [543, 204] on input "text" at bounding box center [458, 203] width 260 height 18
click at [192, 194] on div "Month" at bounding box center [202, 203] width 42 height 25
select select "9"
select select "2025"
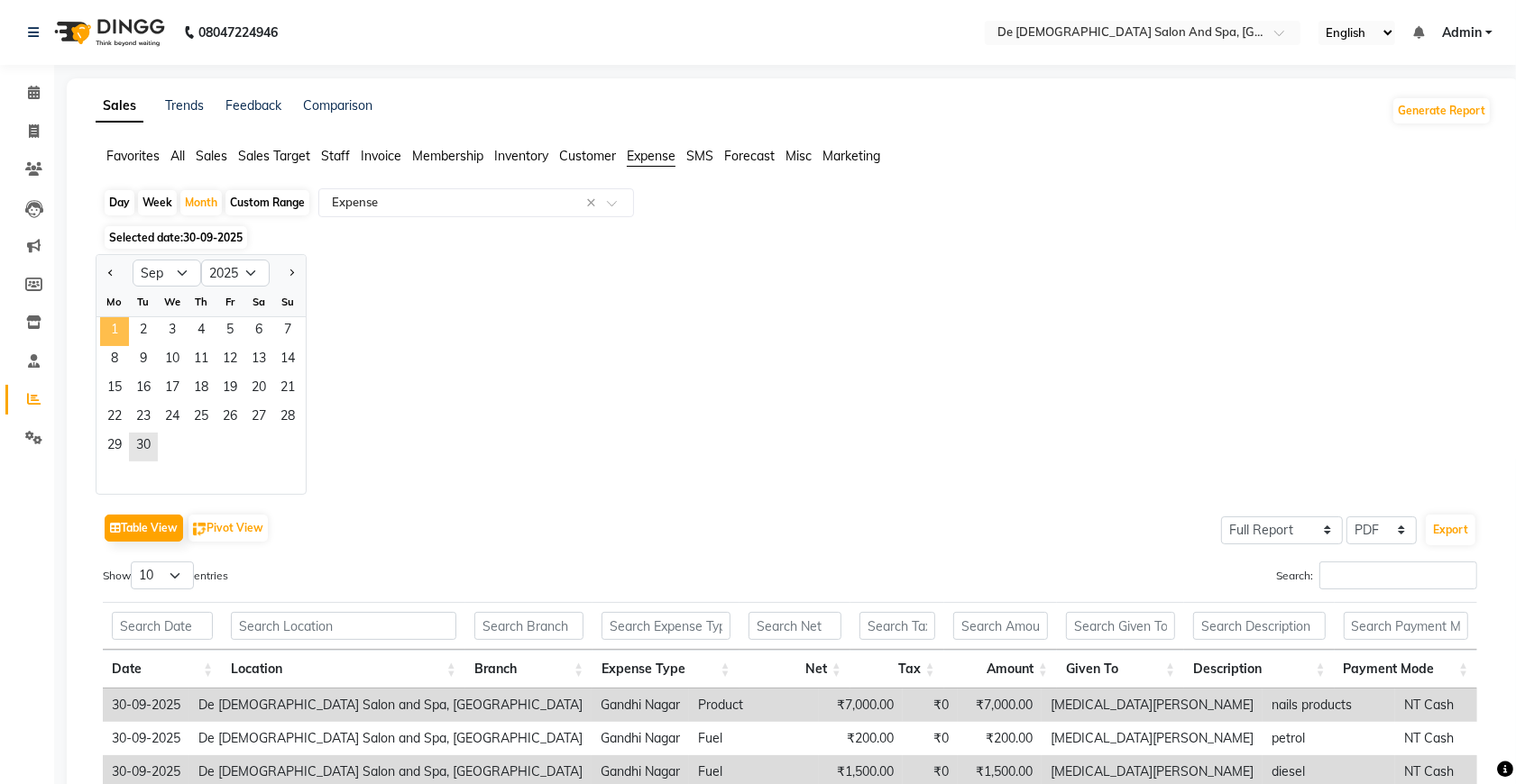
click at [115, 329] on span "1" at bounding box center [114, 332] width 29 height 29
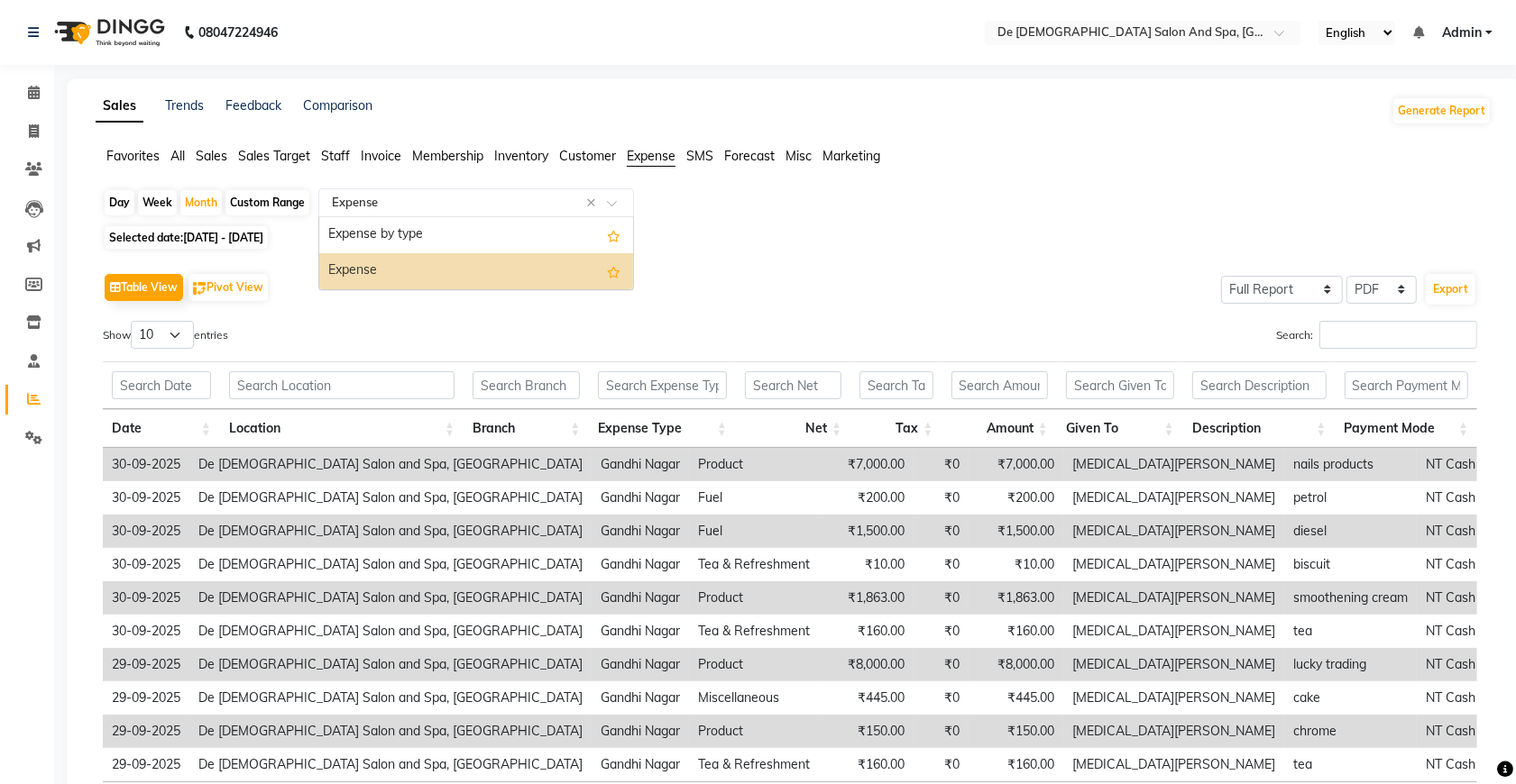
click at [615, 196] on div at bounding box center [477, 203] width 314 height 18
click at [553, 235] on div "Expense by type" at bounding box center [477, 235] width 314 height 36
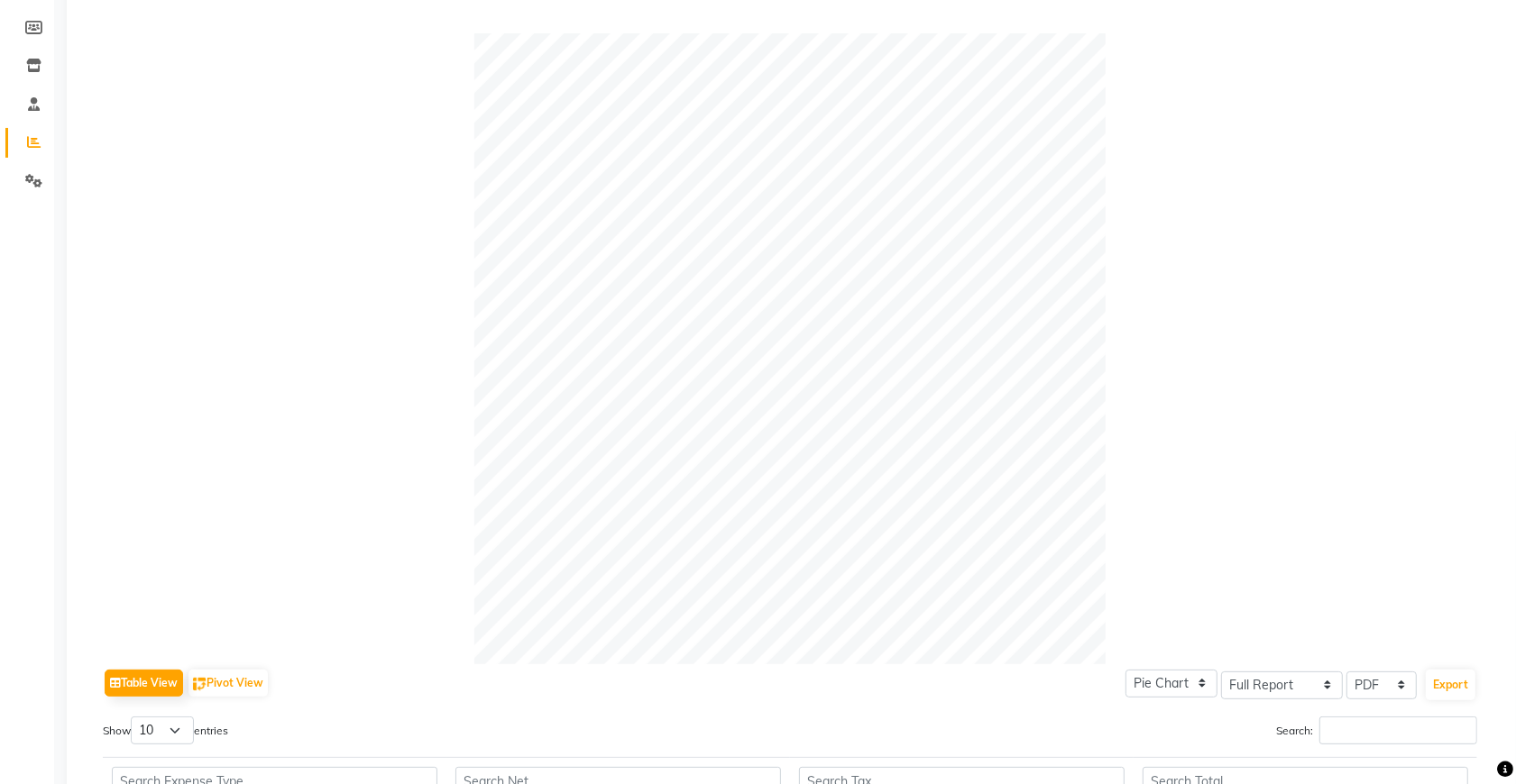
scroll to position [255, 0]
click at [1435, 681] on button "Export" at bounding box center [1451, 687] width 50 height 31
select select "monospace"
select select "12px"
select select "template_1"
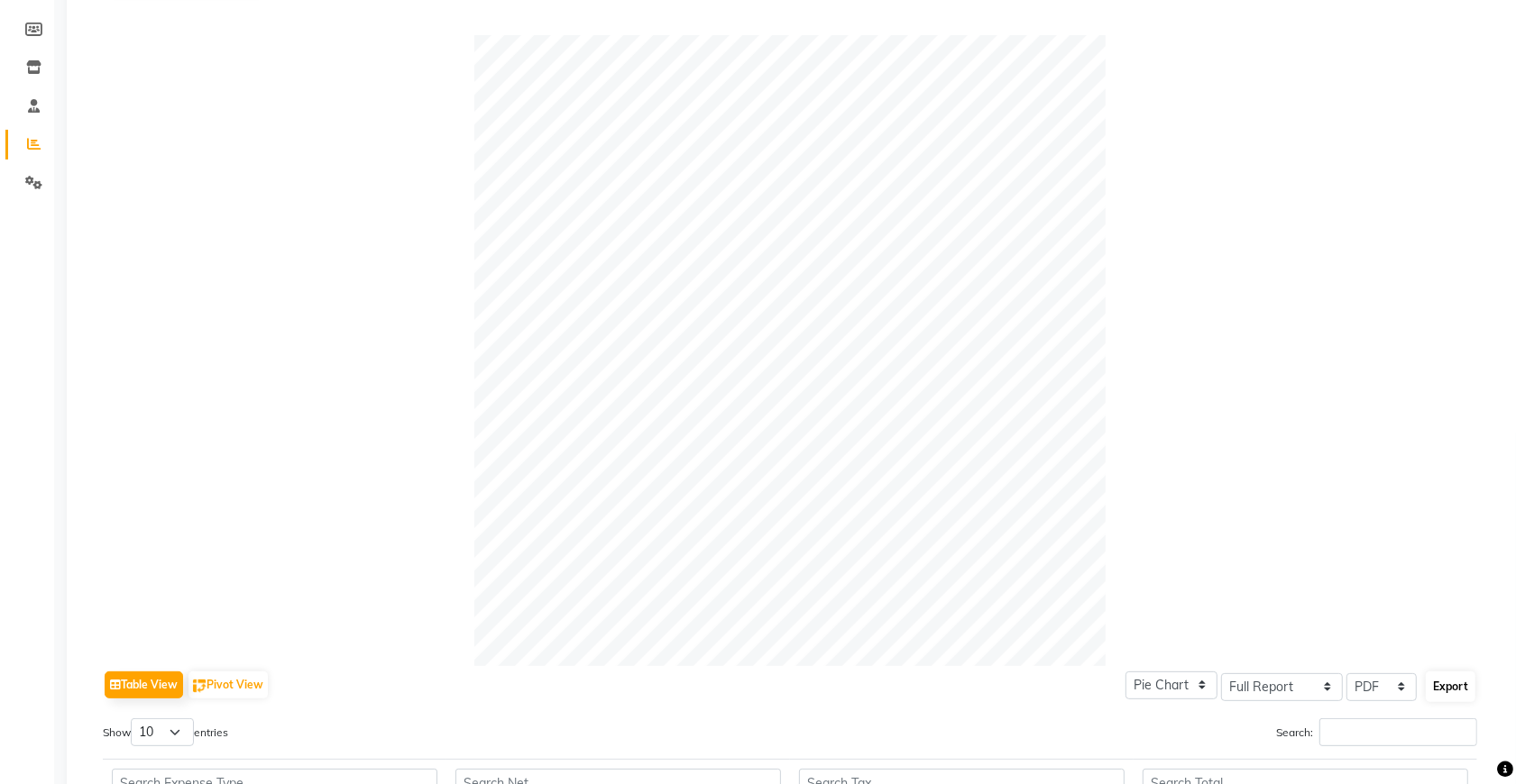
select select "A4"
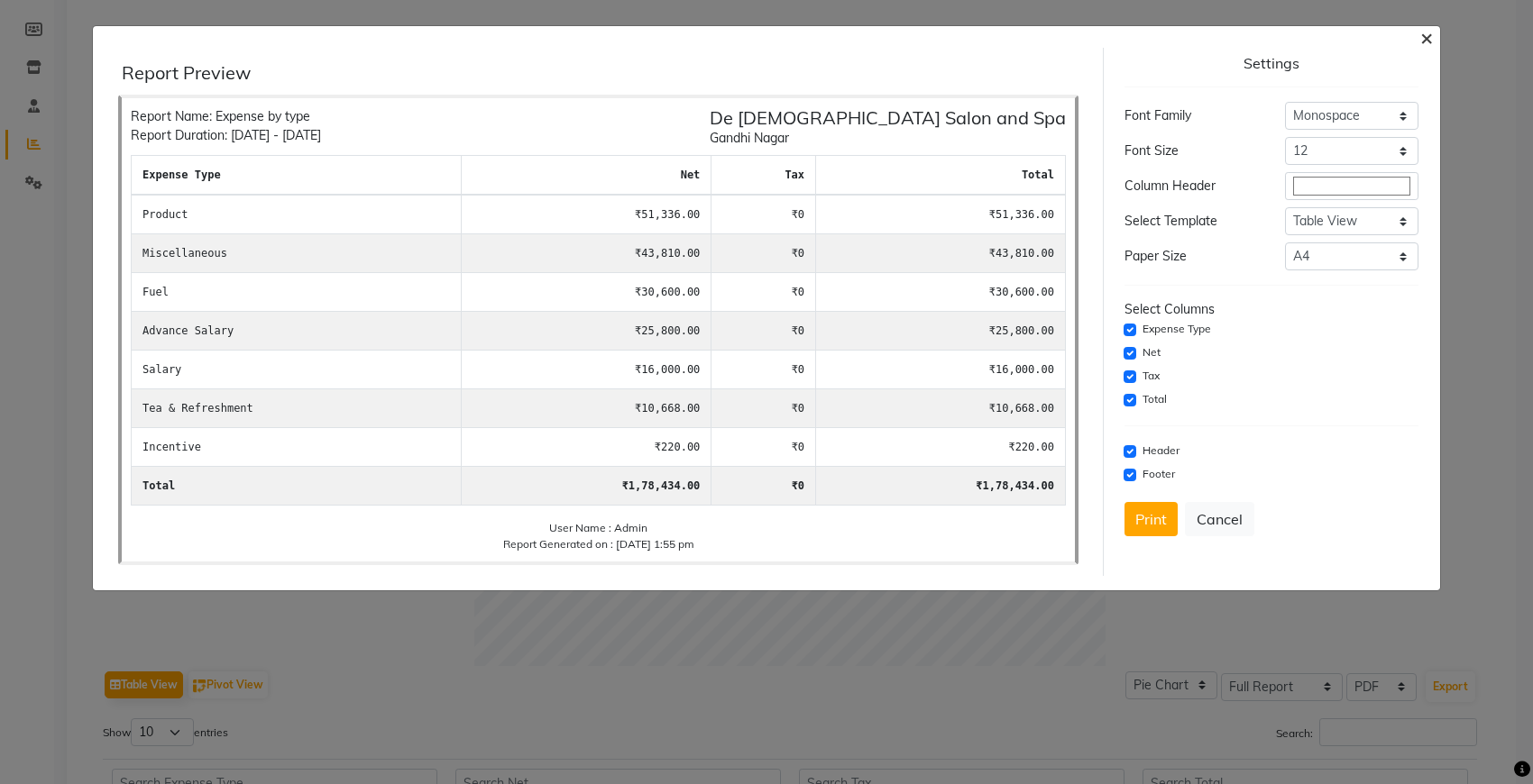
click at [1428, 38] on span "×" at bounding box center [1427, 37] width 13 height 27
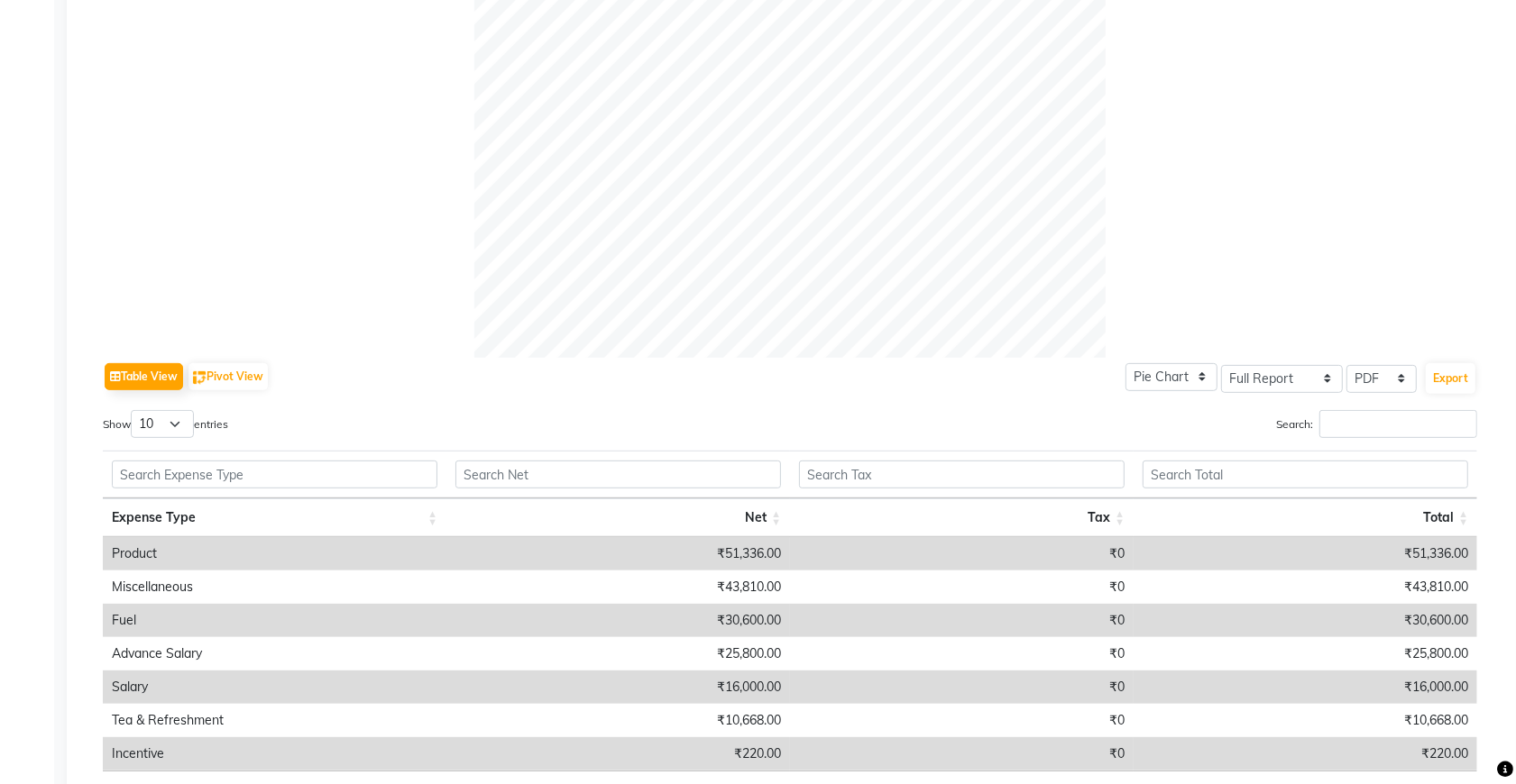
scroll to position [676, 0]
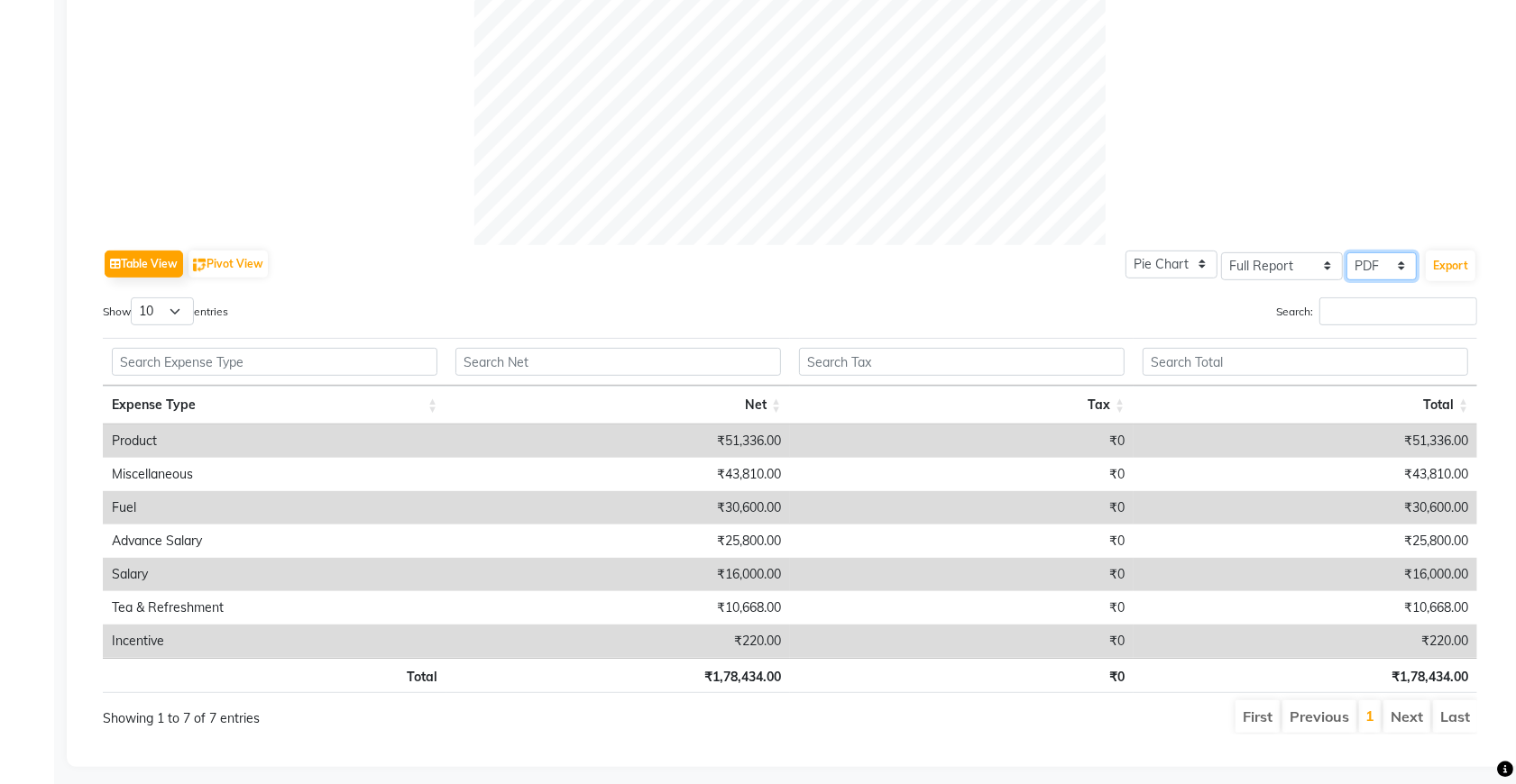
click at [1390, 268] on select "Select CSV PDF" at bounding box center [1381, 266] width 70 height 28
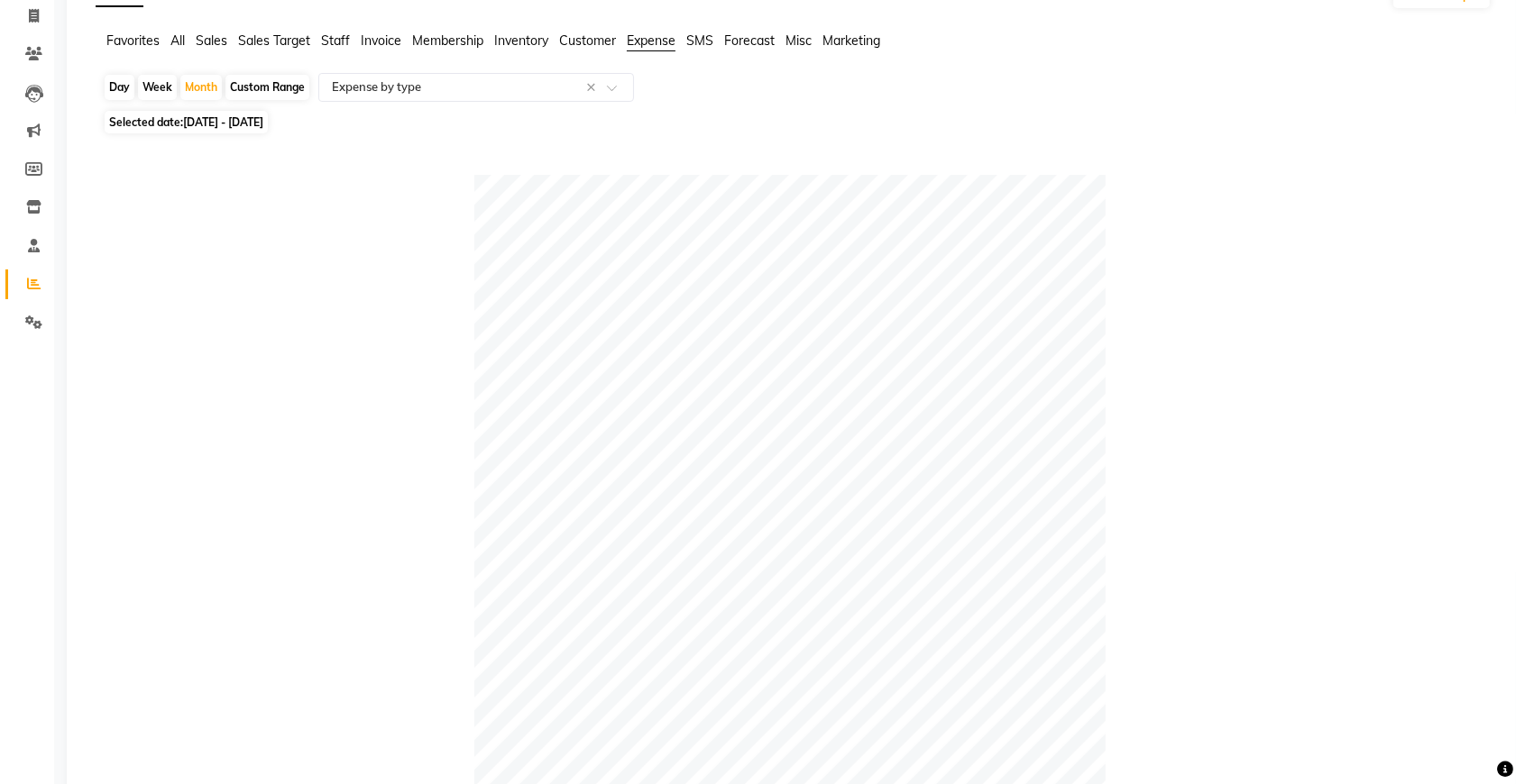
scroll to position [113, 0]
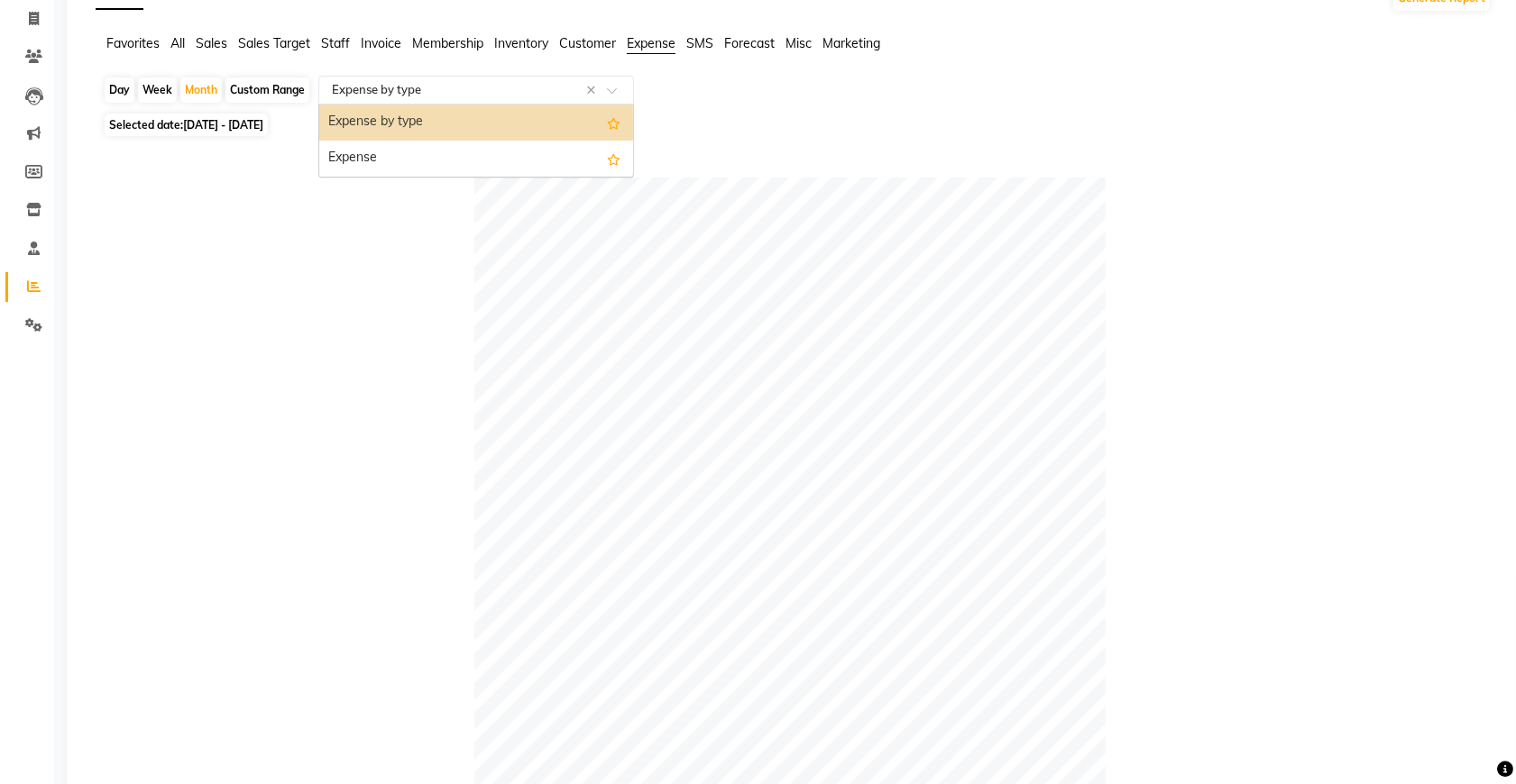
click at [612, 99] on span at bounding box center [618, 95] width 23 height 18
click at [541, 132] on div "Expense by type" at bounding box center [477, 122] width 314 height 36
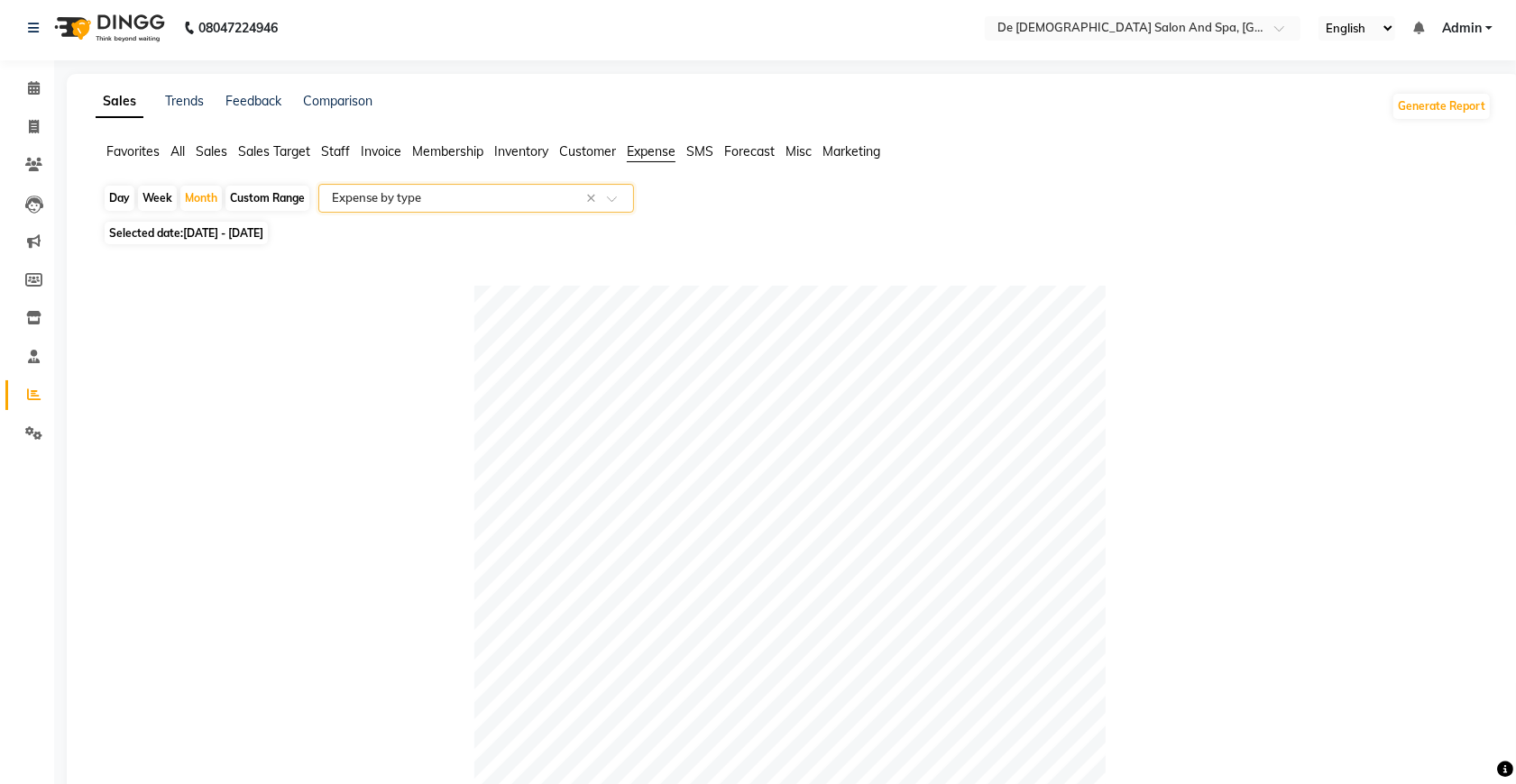
scroll to position [0, 0]
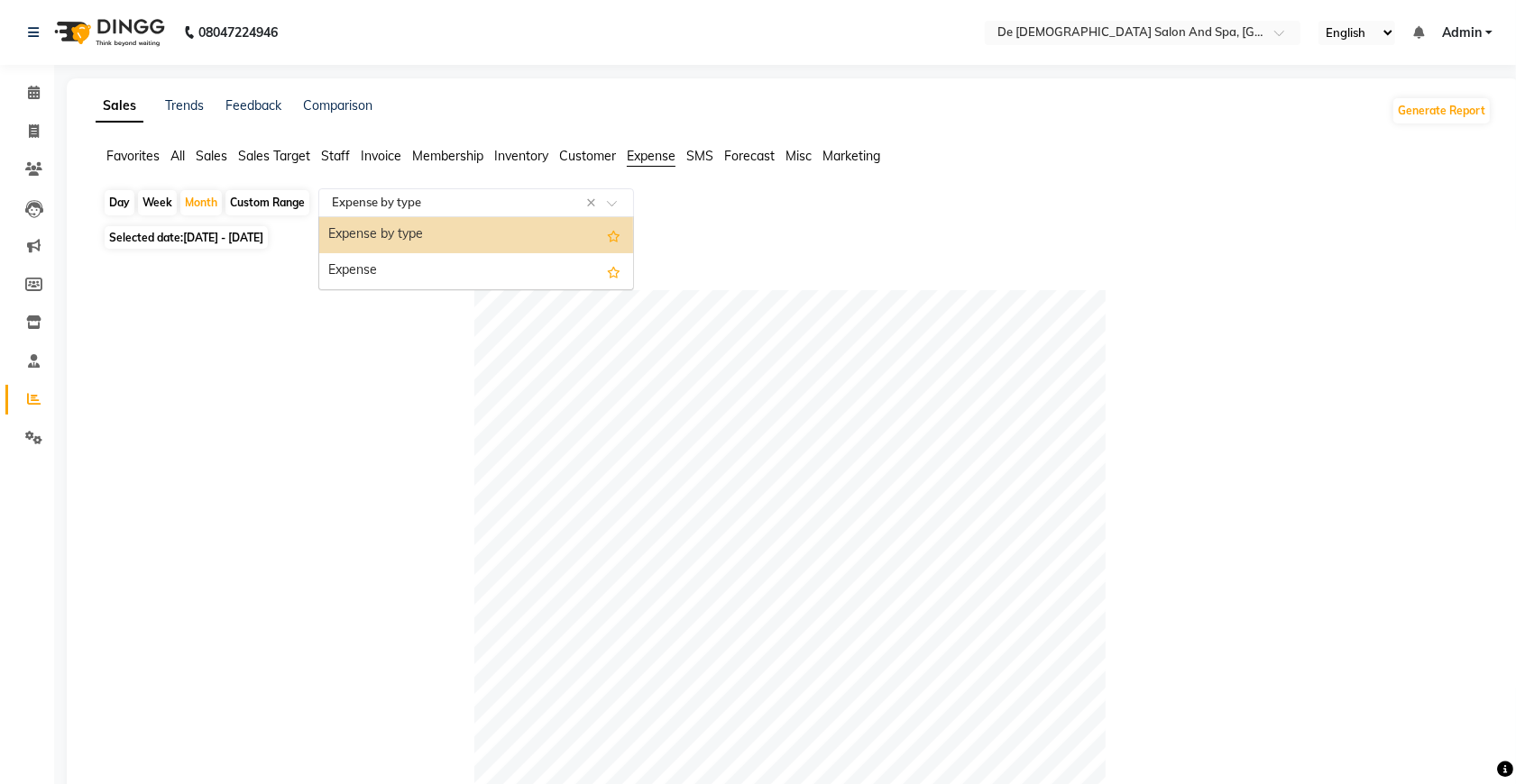
click at [570, 195] on input "text" at bounding box center [458, 203] width 260 height 18
click at [557, 261] on div "Expense" at bounding box center [477, 271] width 314 height 36
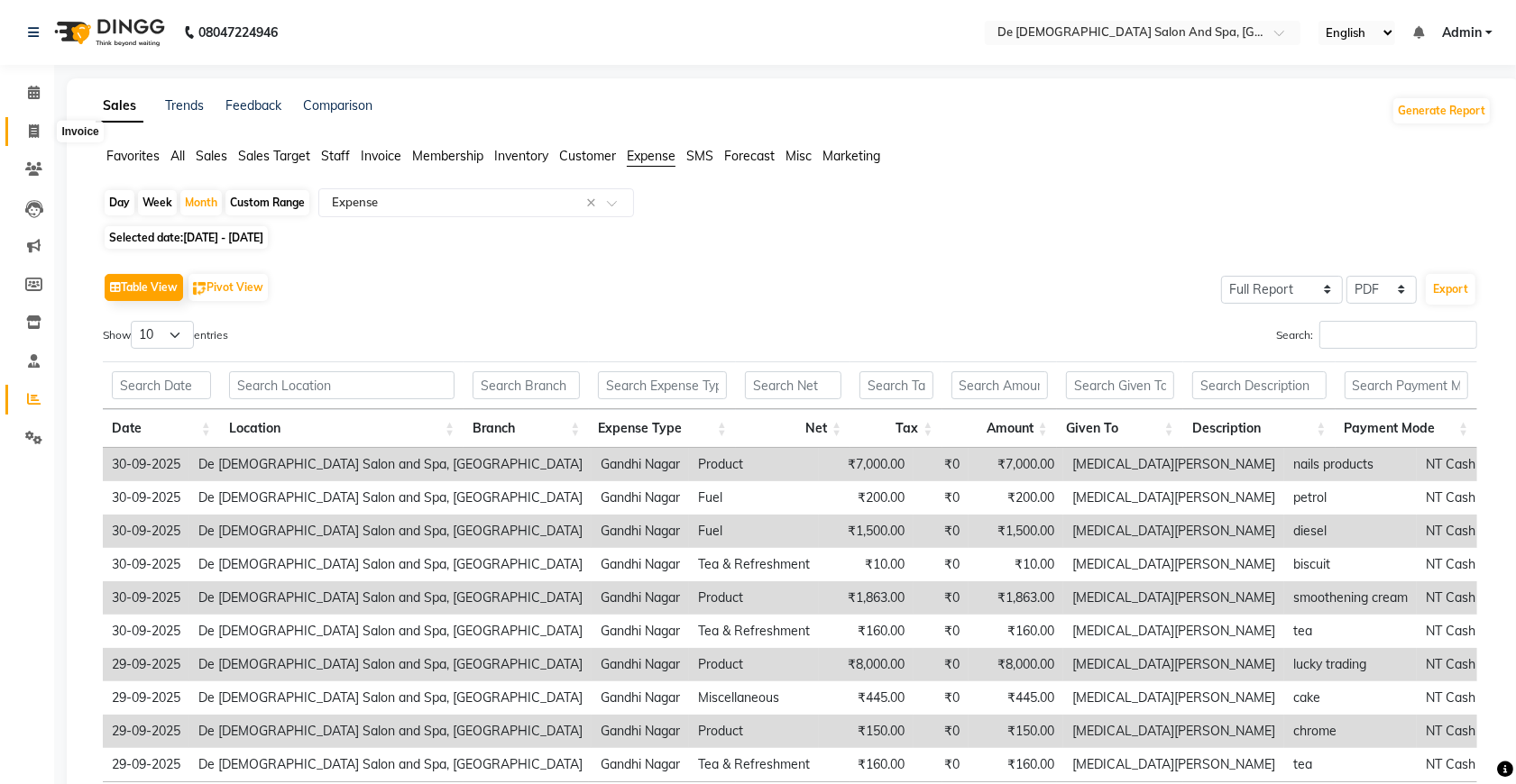
click at [36, 135] on icon at bounding box center [34, 131] width 10 height 14
select select "service"
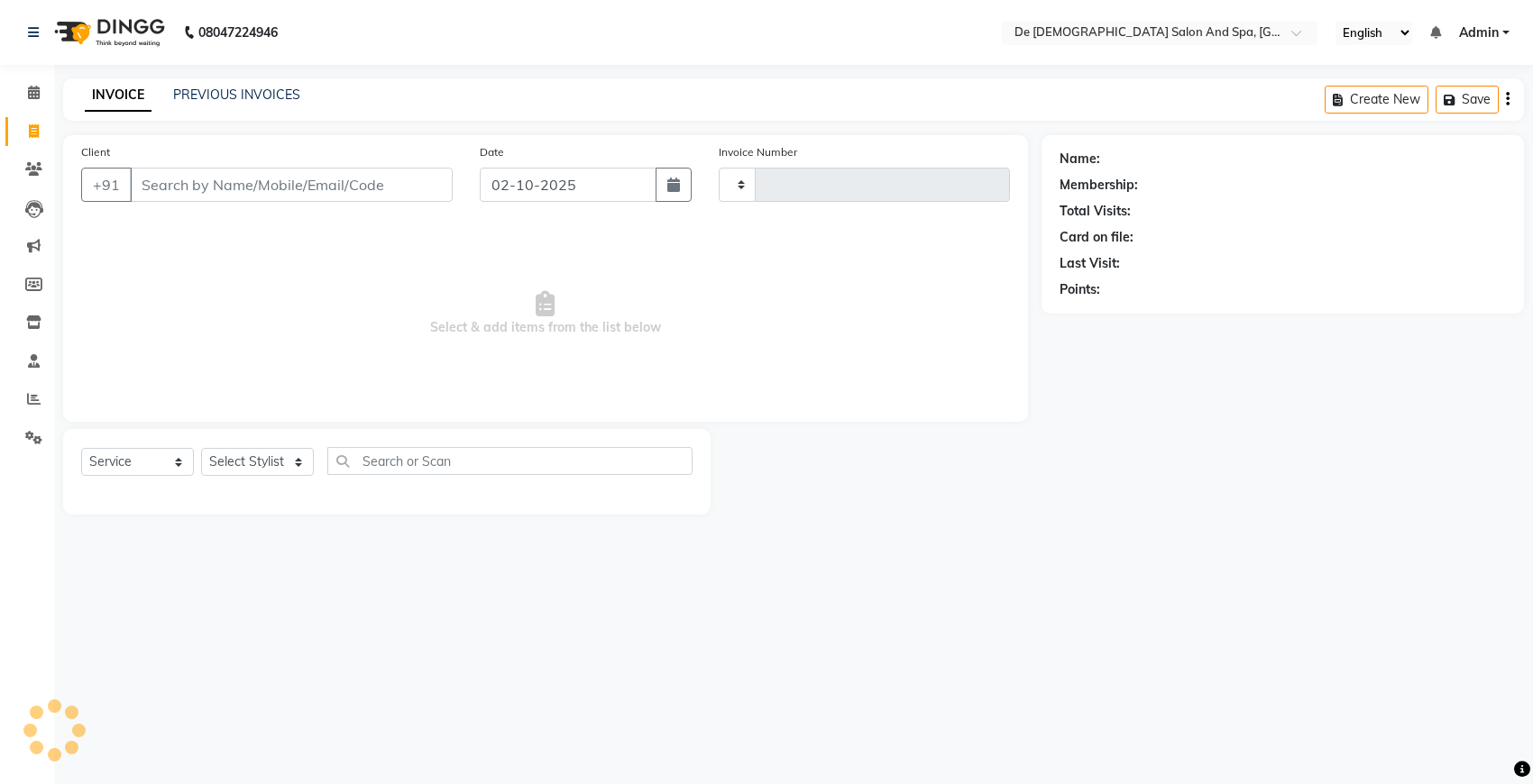
type input "3006"
select select "6431"
type input "9"
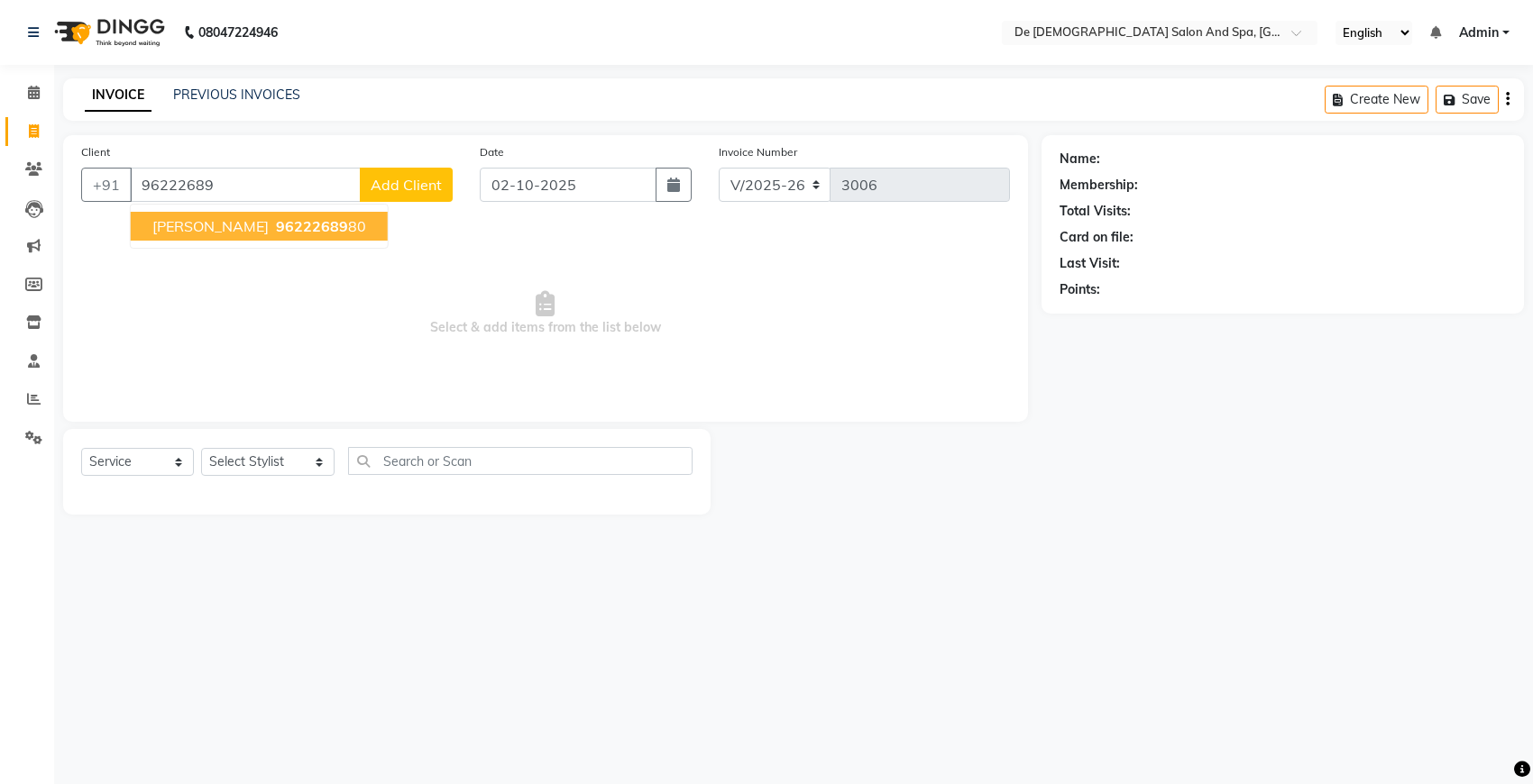
click at [300, 221] on button "[PERSON_NAME] 96222689 80" at bounding box center [259, 226] width 257 height 29
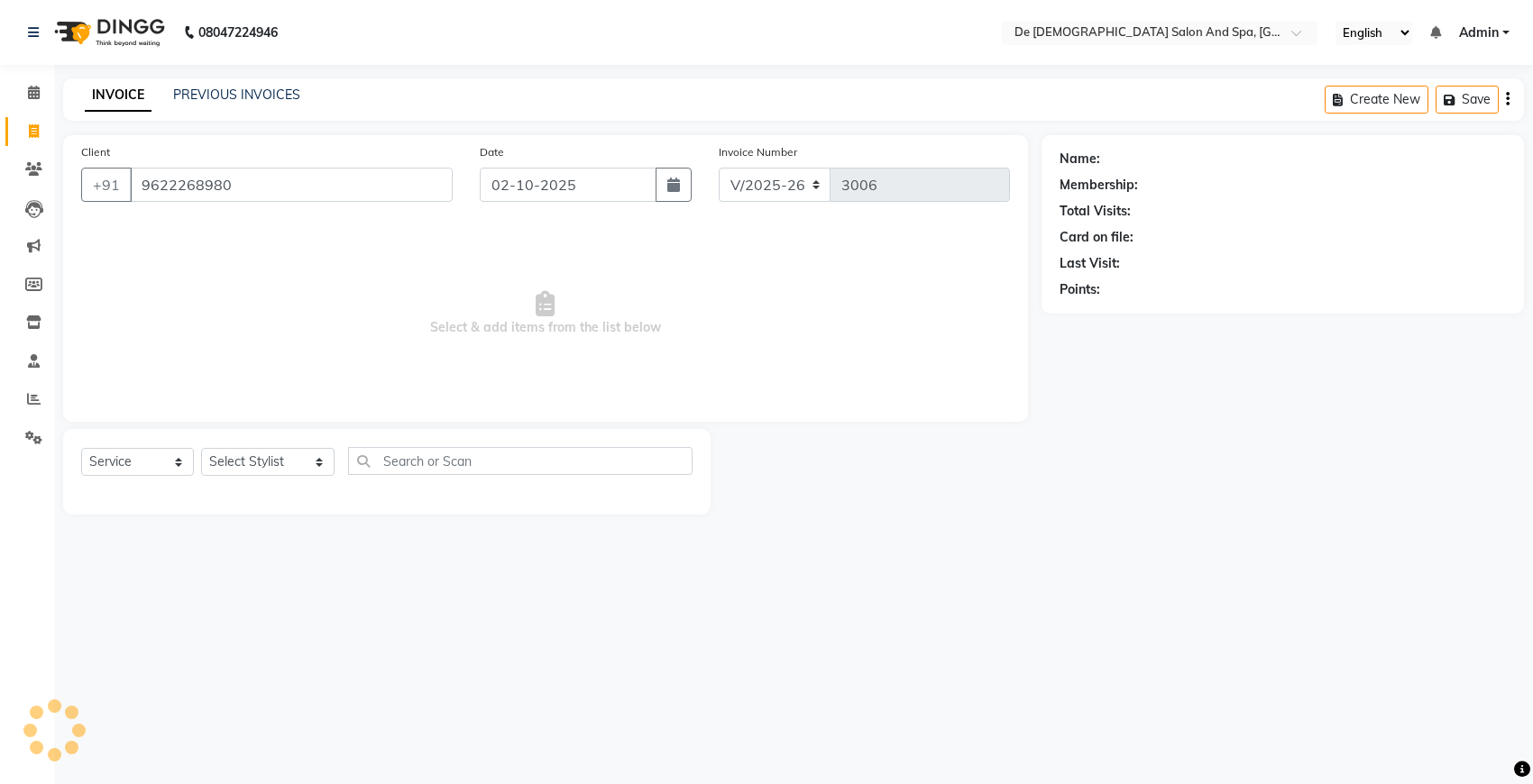
type input "9622268980"
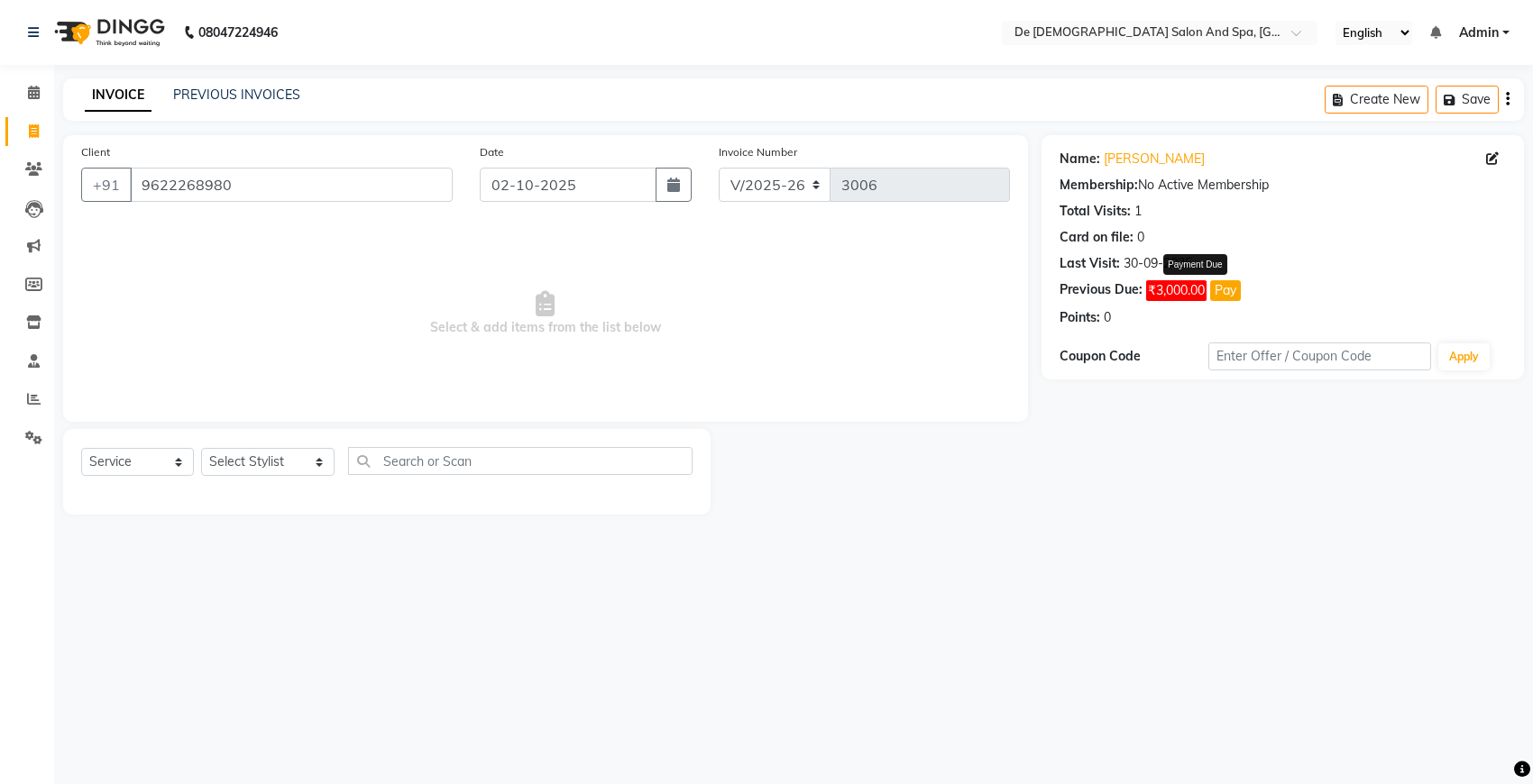
click at [1223, 287] on button "Pay" at bounding box center [1225, 290] width 31 height 21
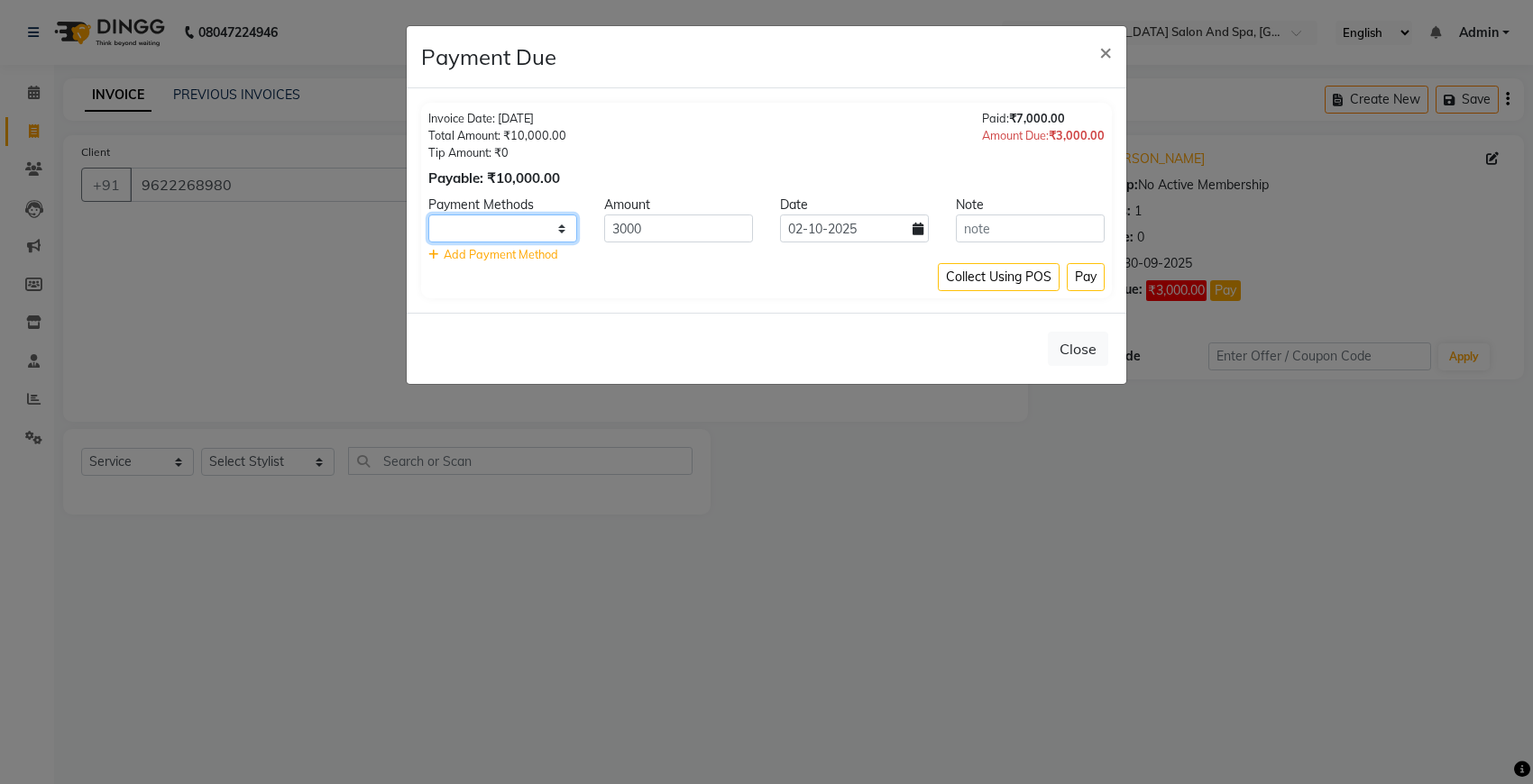
click at [503, 230] on select "Cash. CARD GPay" at bounding box center [503, 228] width 149 height 28
select select "5"
click at [428, 214] on select "Cash. CARD GPay" at bounding box center [503, 228] width 149 height 28
click at [1083, 272] on button "Pay" at bounding box center [1086, 277] width 38 height 28
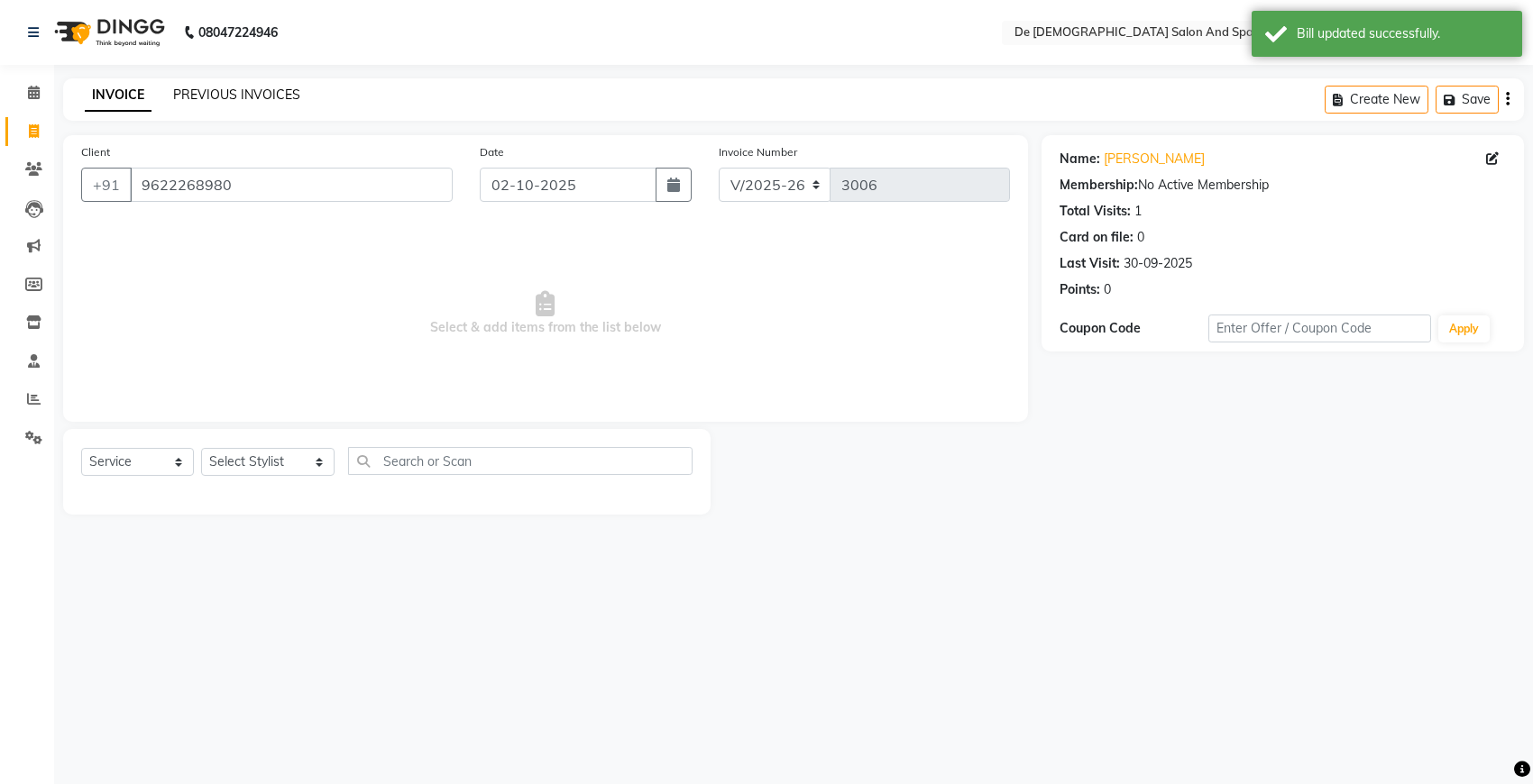
click at [234, 96] on link "PREVIOUS INVOICES" at bounding box center [237, 94] width 127 height 16
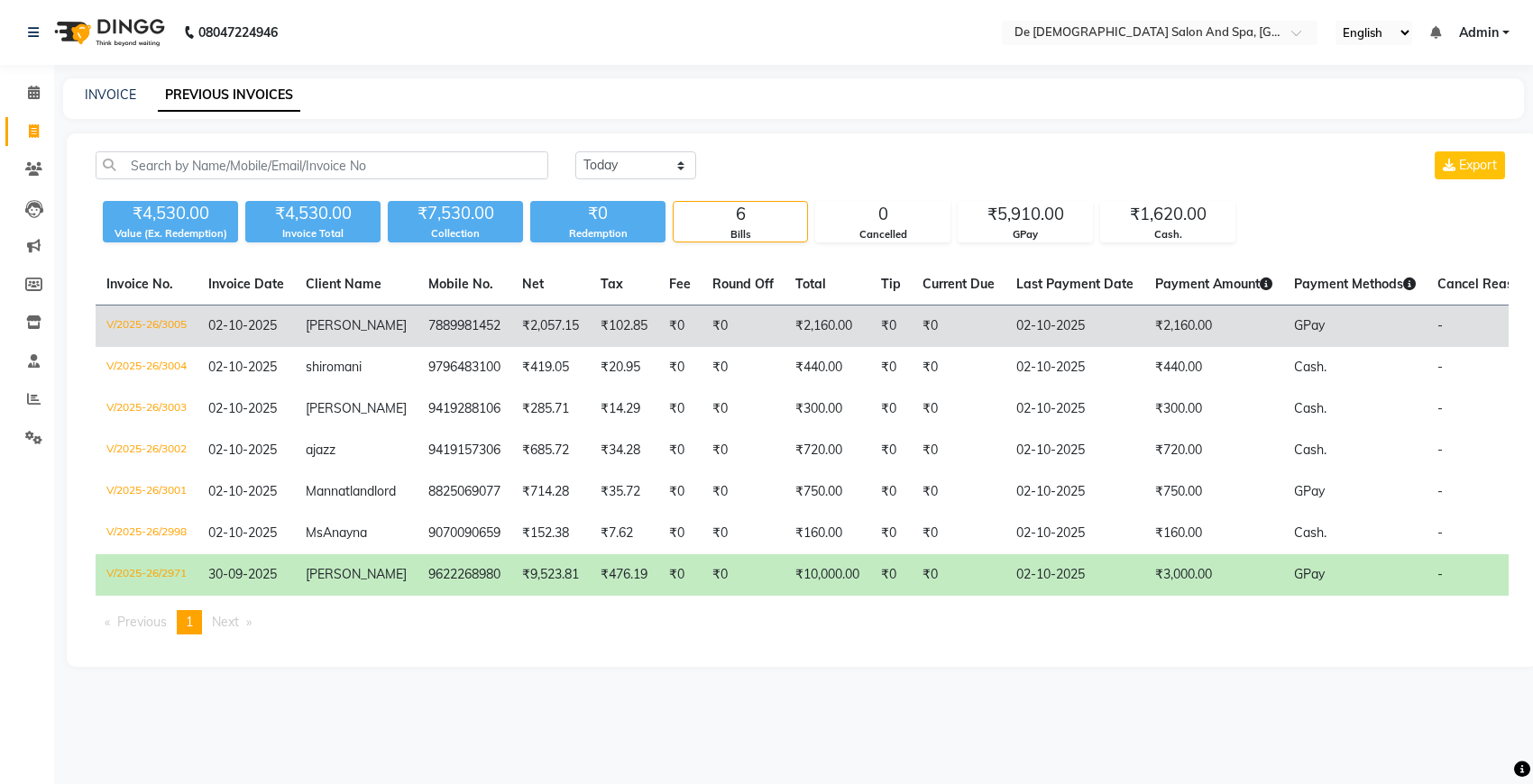
click at [565, 321] on td "₹2,057.15" at bounding box center [550, 327] width 78 height 43
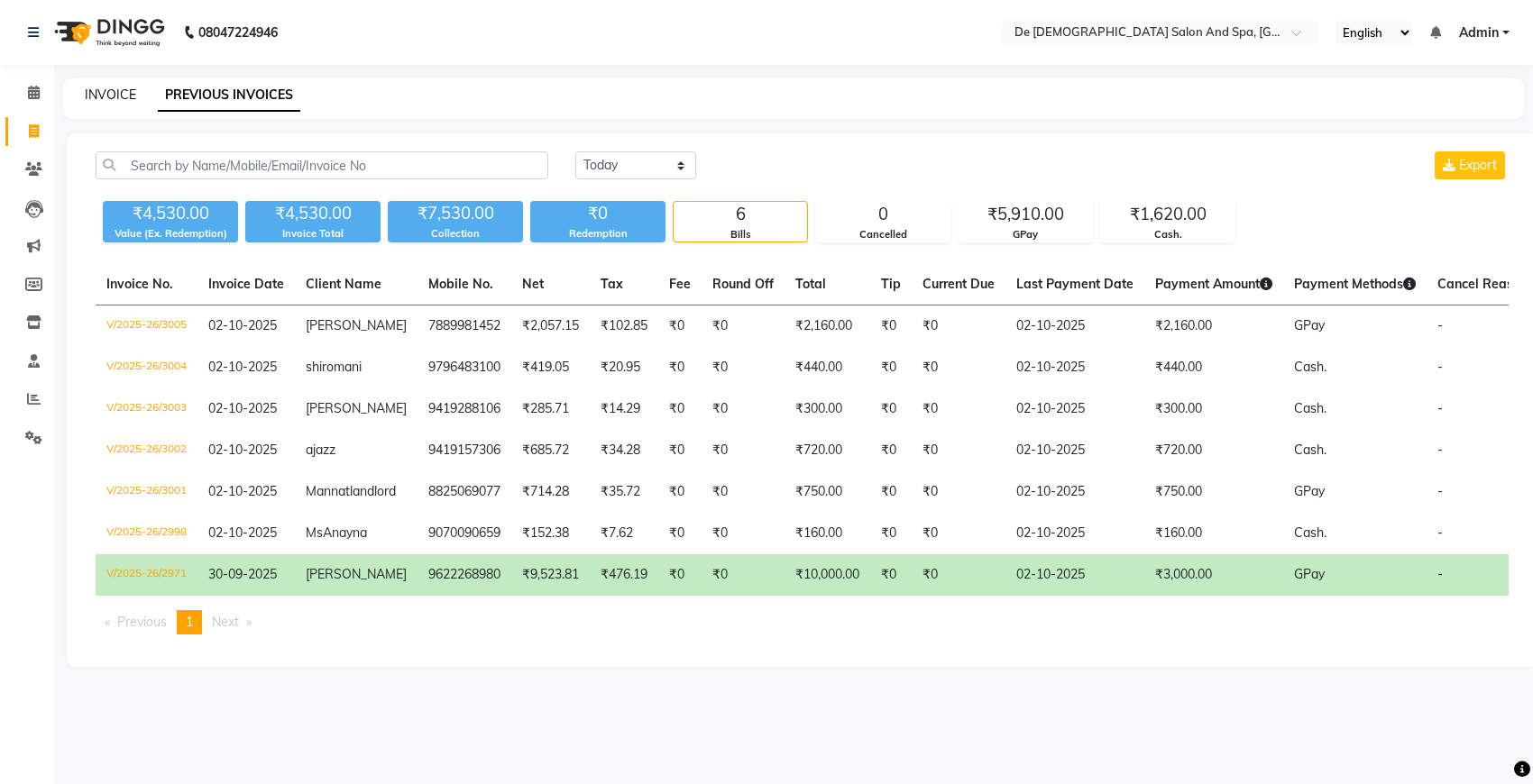
click at [85, 94] on link "INVOICE" at bounding box center [110, 94] width 52 height 16
select select "service"
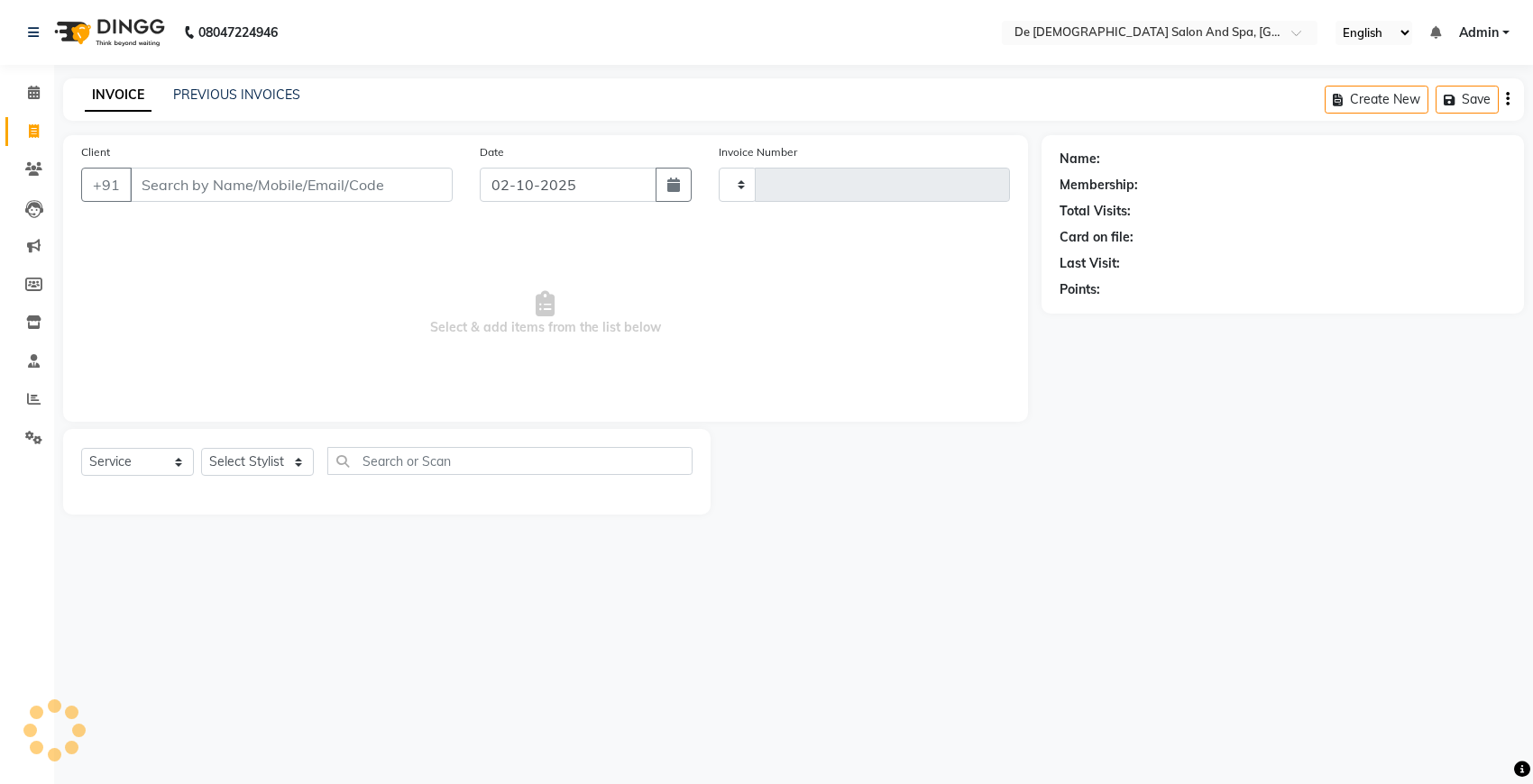
type input "3006"
select select "6431"
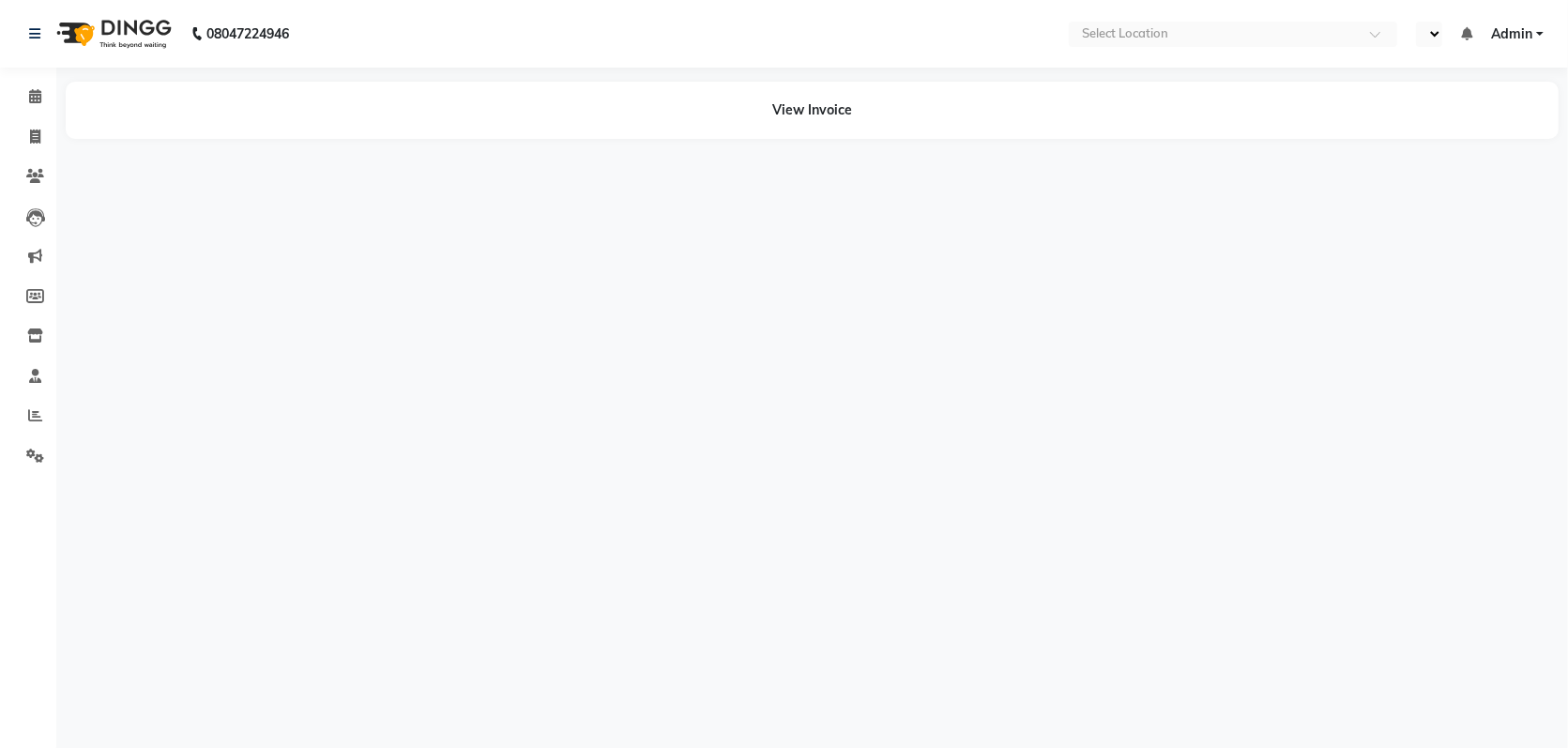
select select "en"
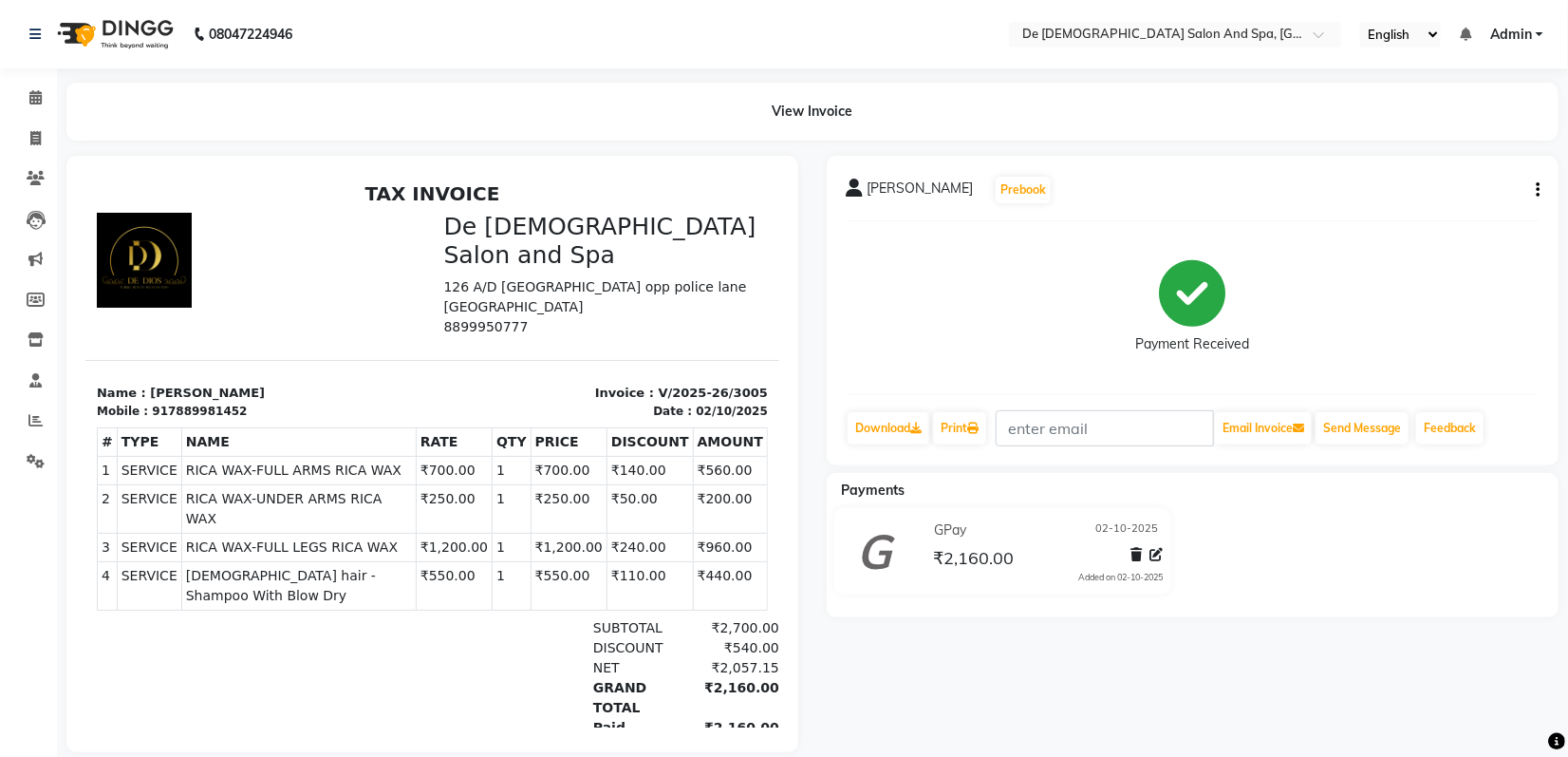
click at [1531, 184] on button "button" at bounding box center [1534, 190] width 11 height 20
click at [1407, 211] on div "Edit Invoice" at bounding box center [1443, 214] width 130 height 24
select select "service"
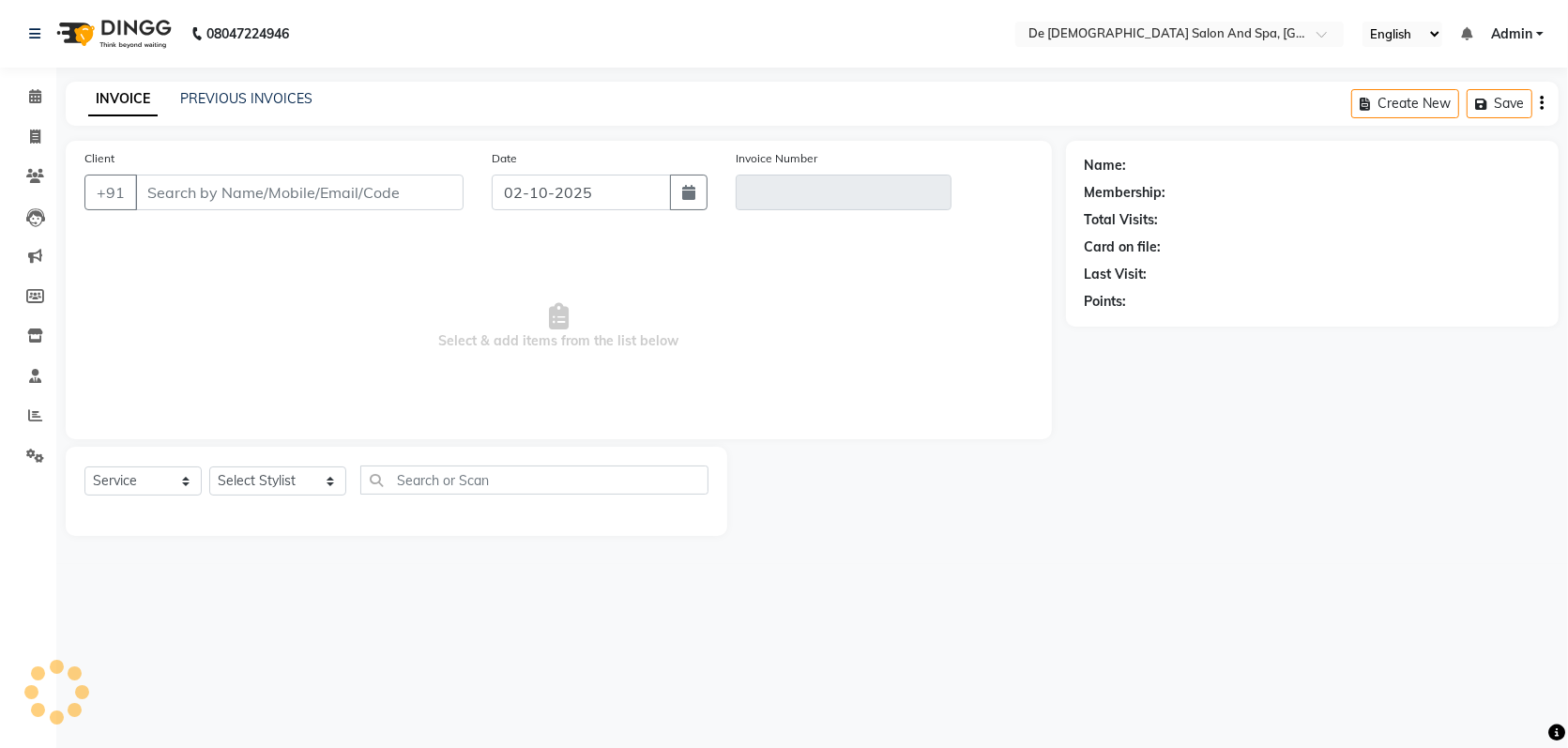
type input "7889981452"
type input "V/2025-26/3005"
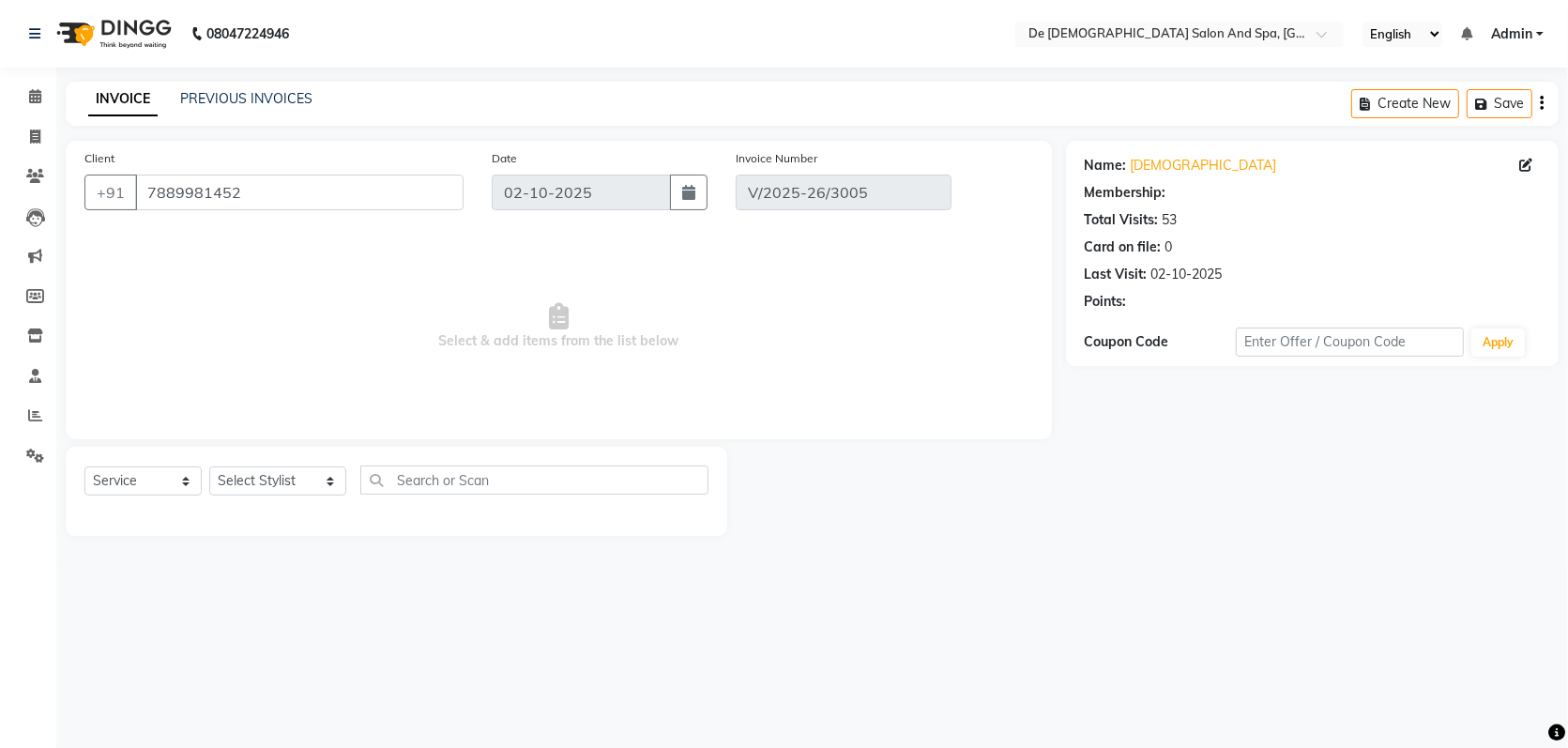
select select "1: Object"
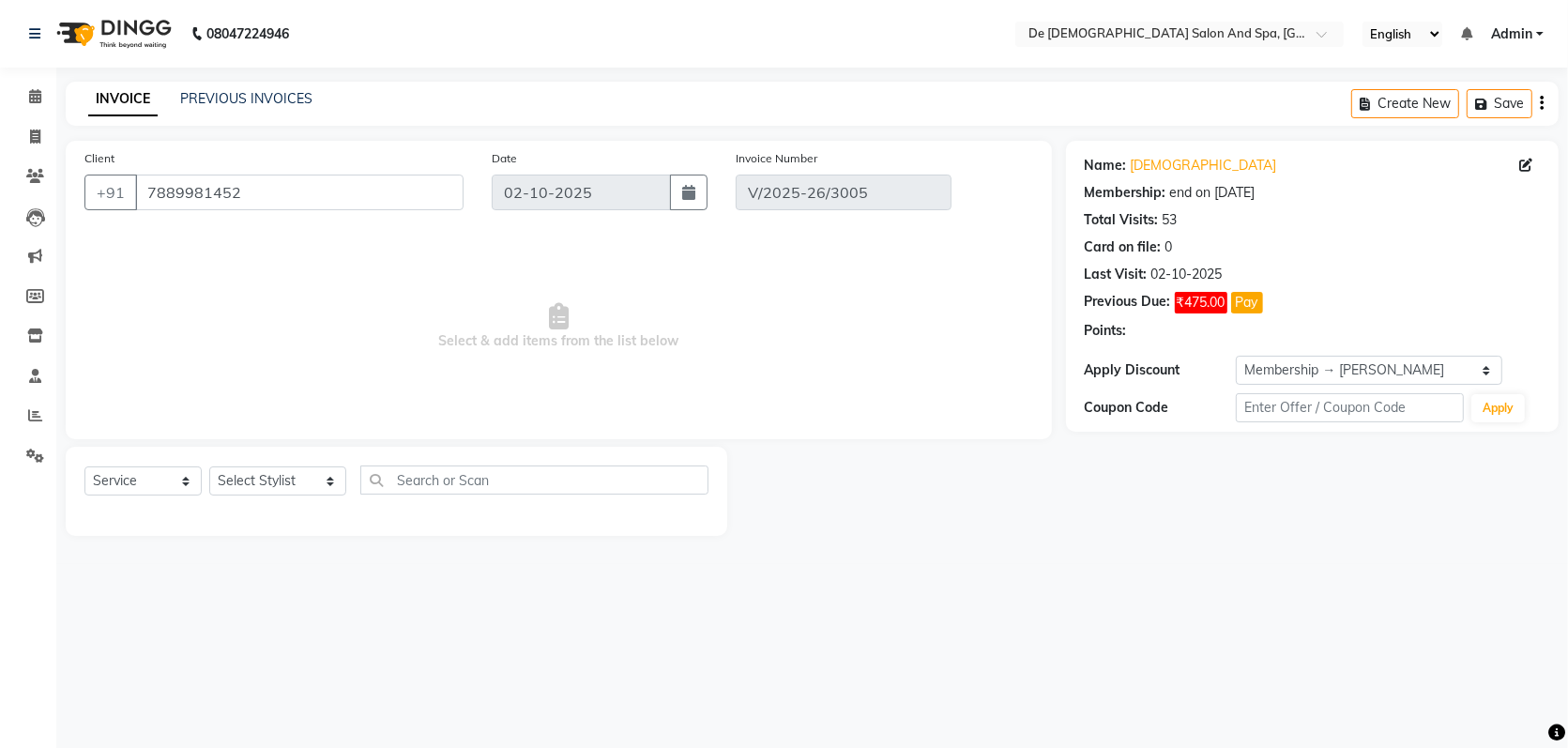
select select "select"
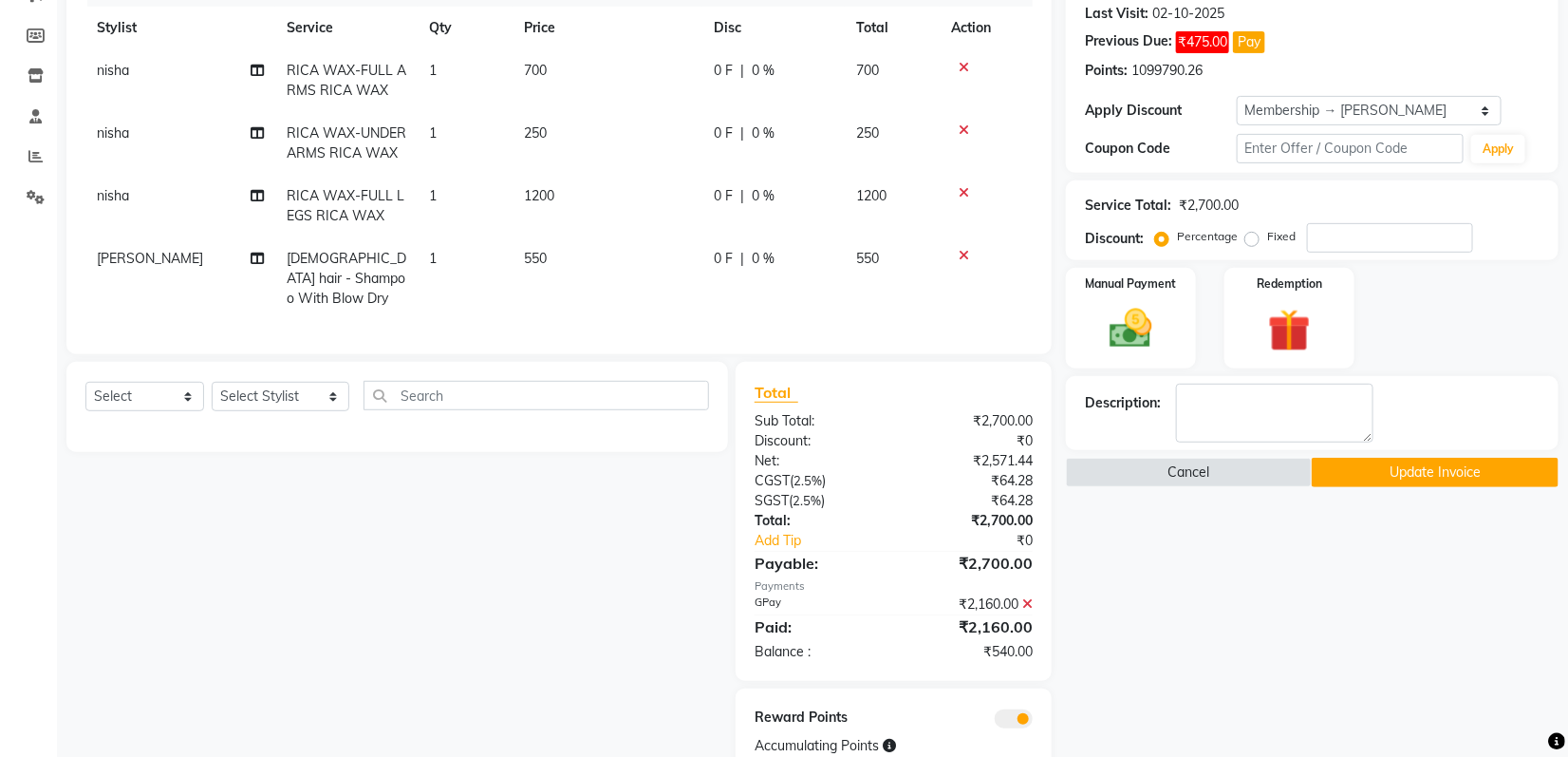
scroll to position [347, 0]
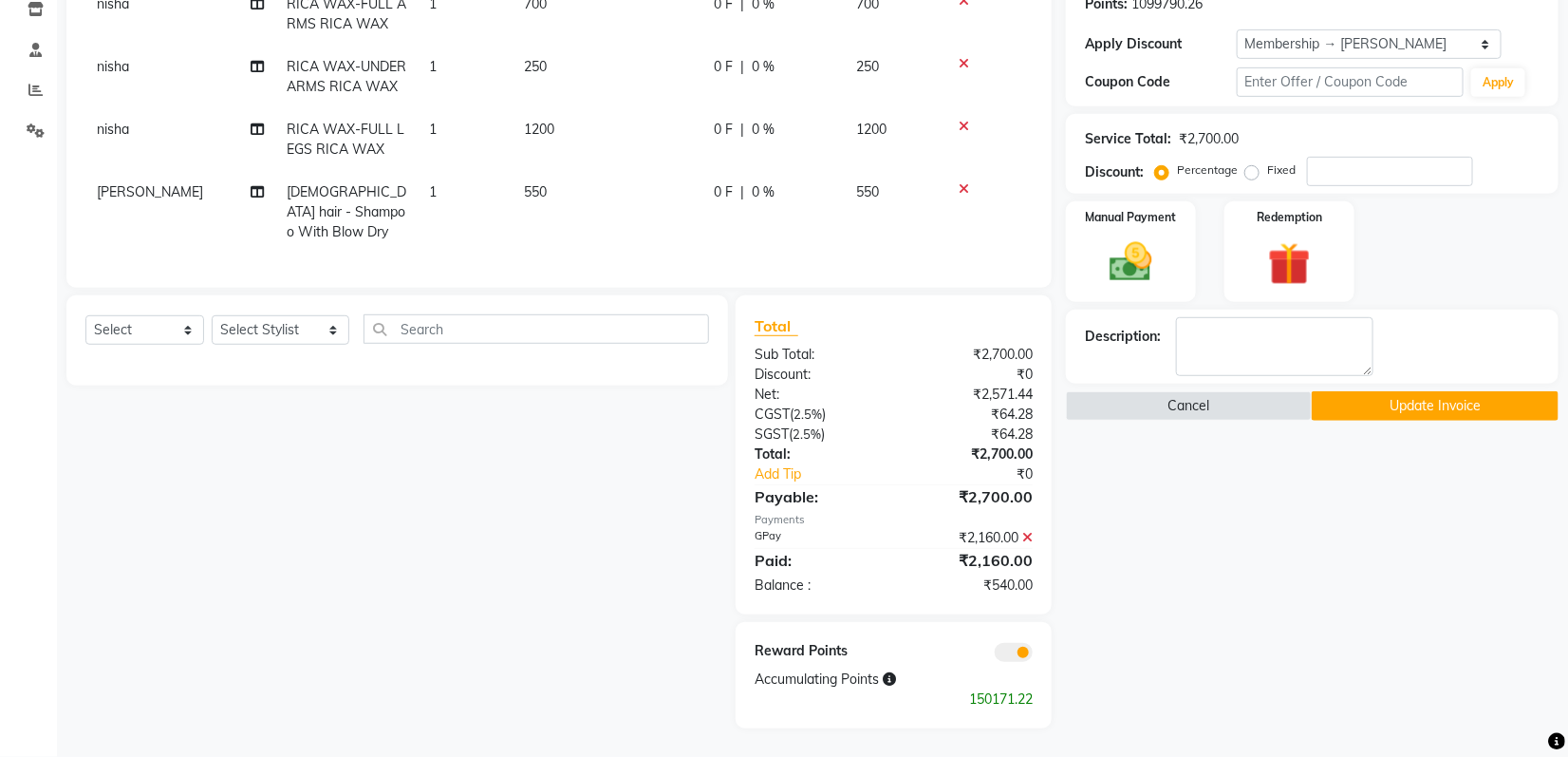
click at [1027, 537] on icon at bounding box center [1027, 537] width 11 height 13
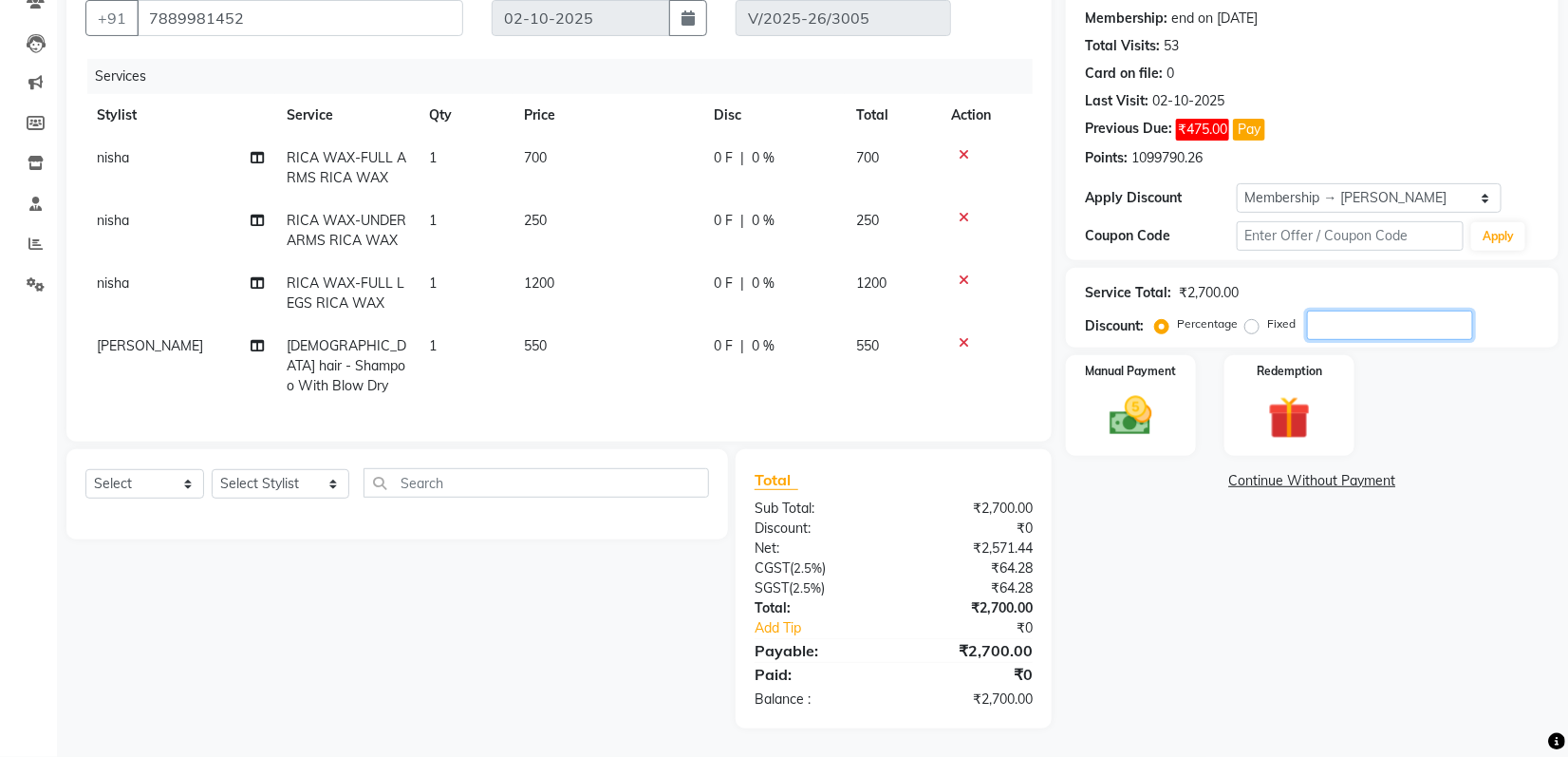
click at [1331, 314] on input "number" at bounding box center [1390, 325] width 166 height 30
type input "20"
click at [1139, 406] on img at bounding box center [1130, 416] width 72 height 52
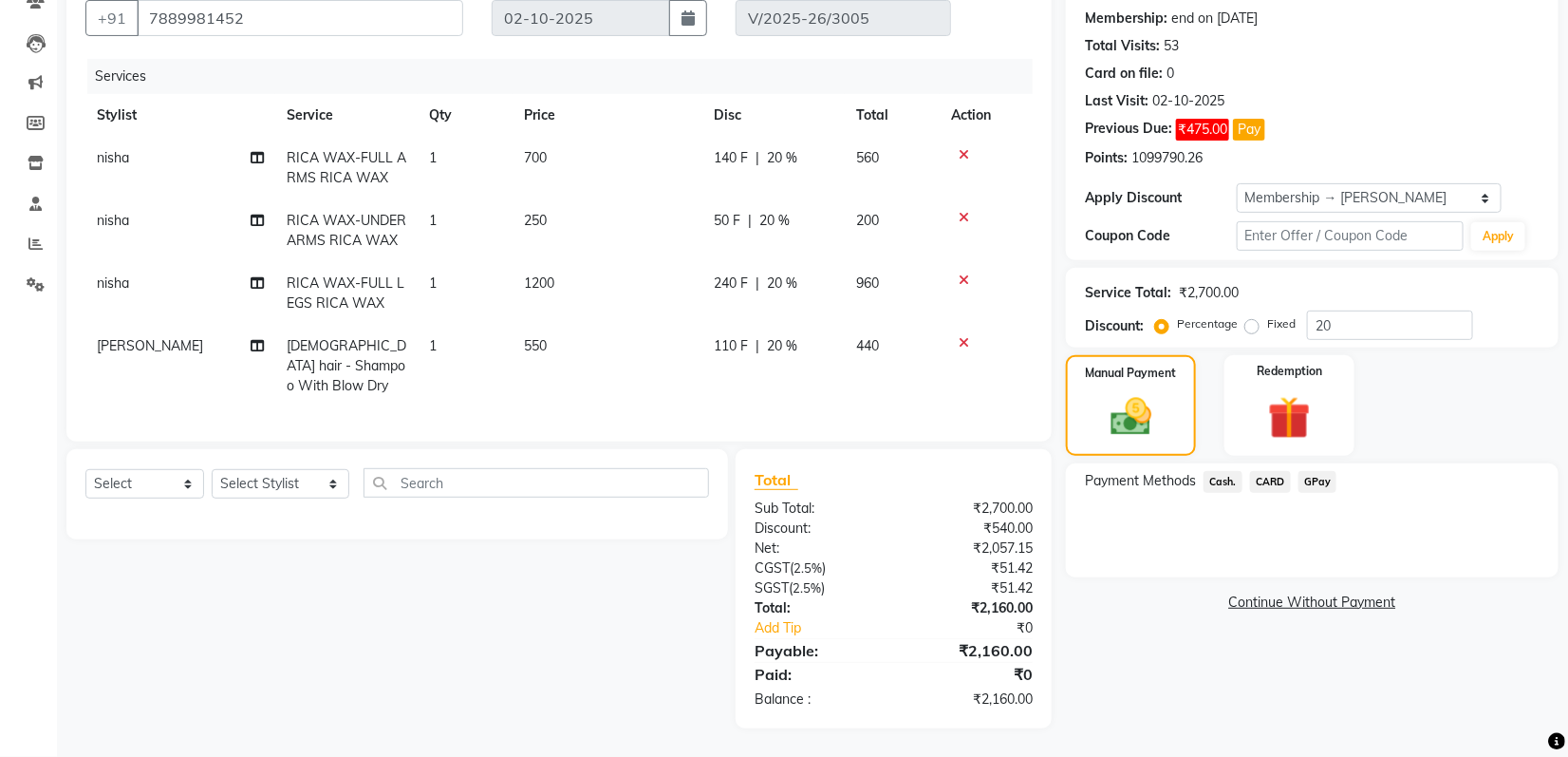
click at [1279, 593] on link "Continue Without Payment" at bounding box center [1313, 602] width 485 height 20
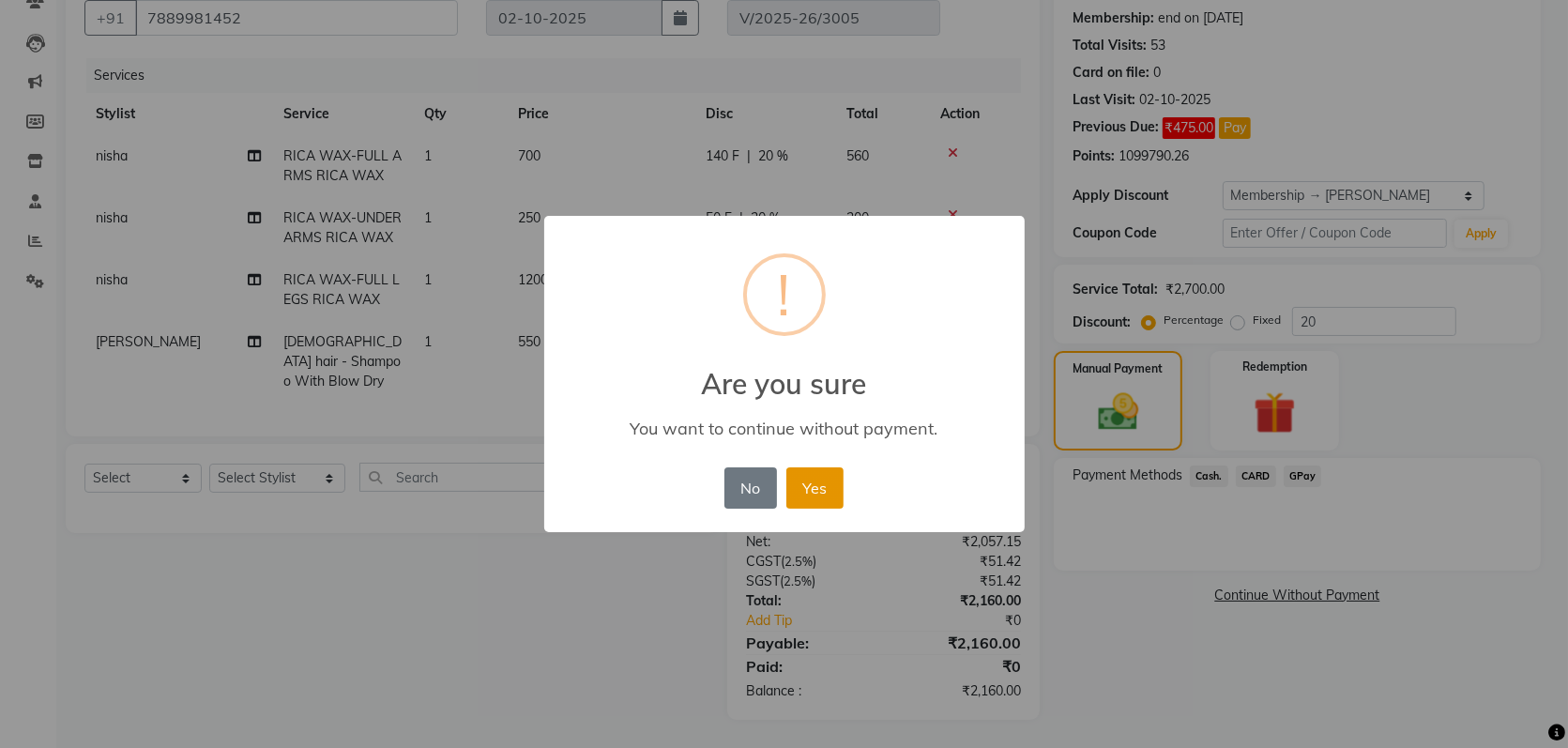
click at [802, 480] on button "Yes" at bounding box center [814, 488] width 58 height 42
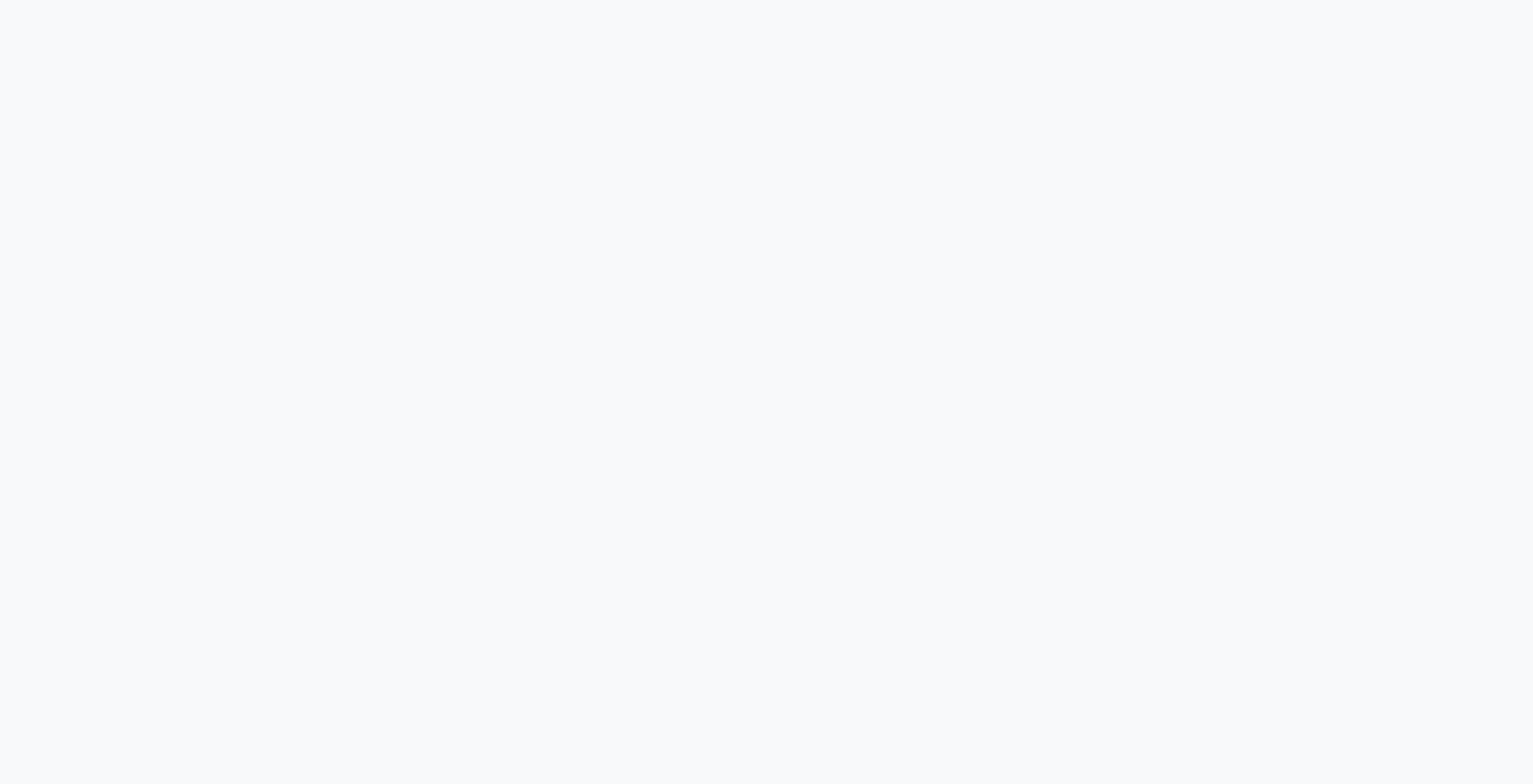
select select "service"
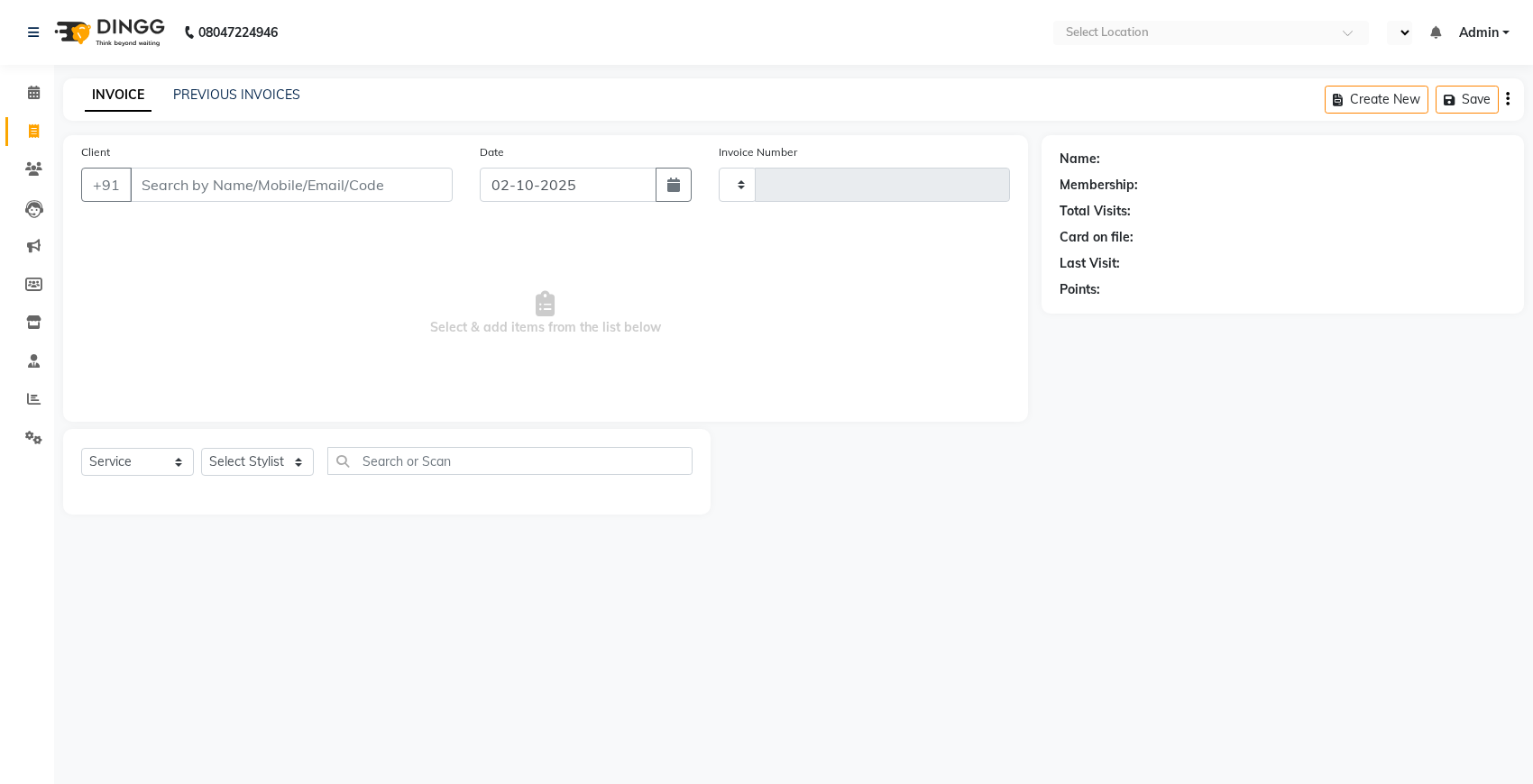
type input "3006"
select select "en"
select select "6431"
click at [213, 94] on link "PREVIOUS INVOICES" at bounding box center [237, 94] width 127 height 16
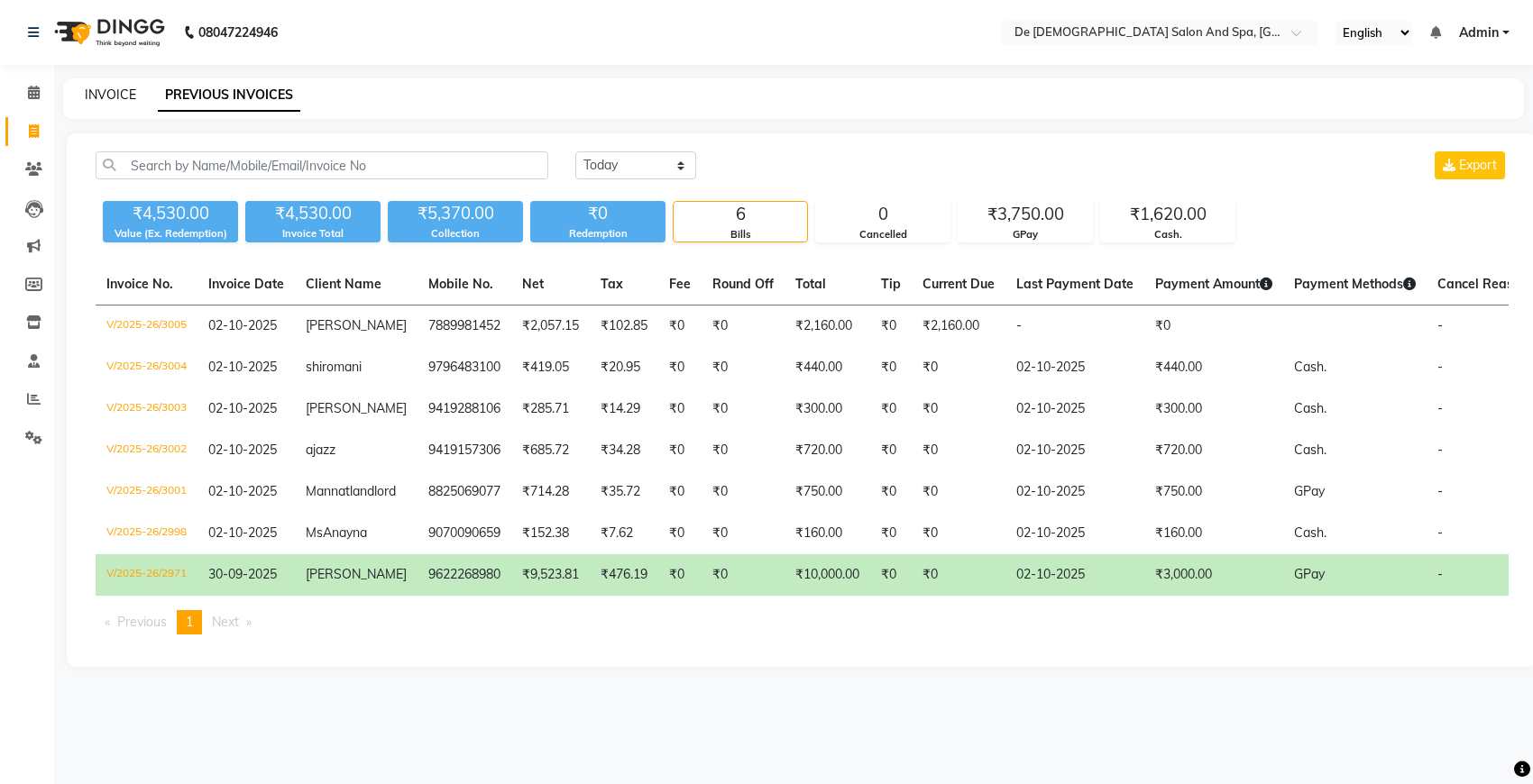
click at [108, 92] on link "INVOICE" at bounding box center [110, 94] width 52 height 16
select select "service"
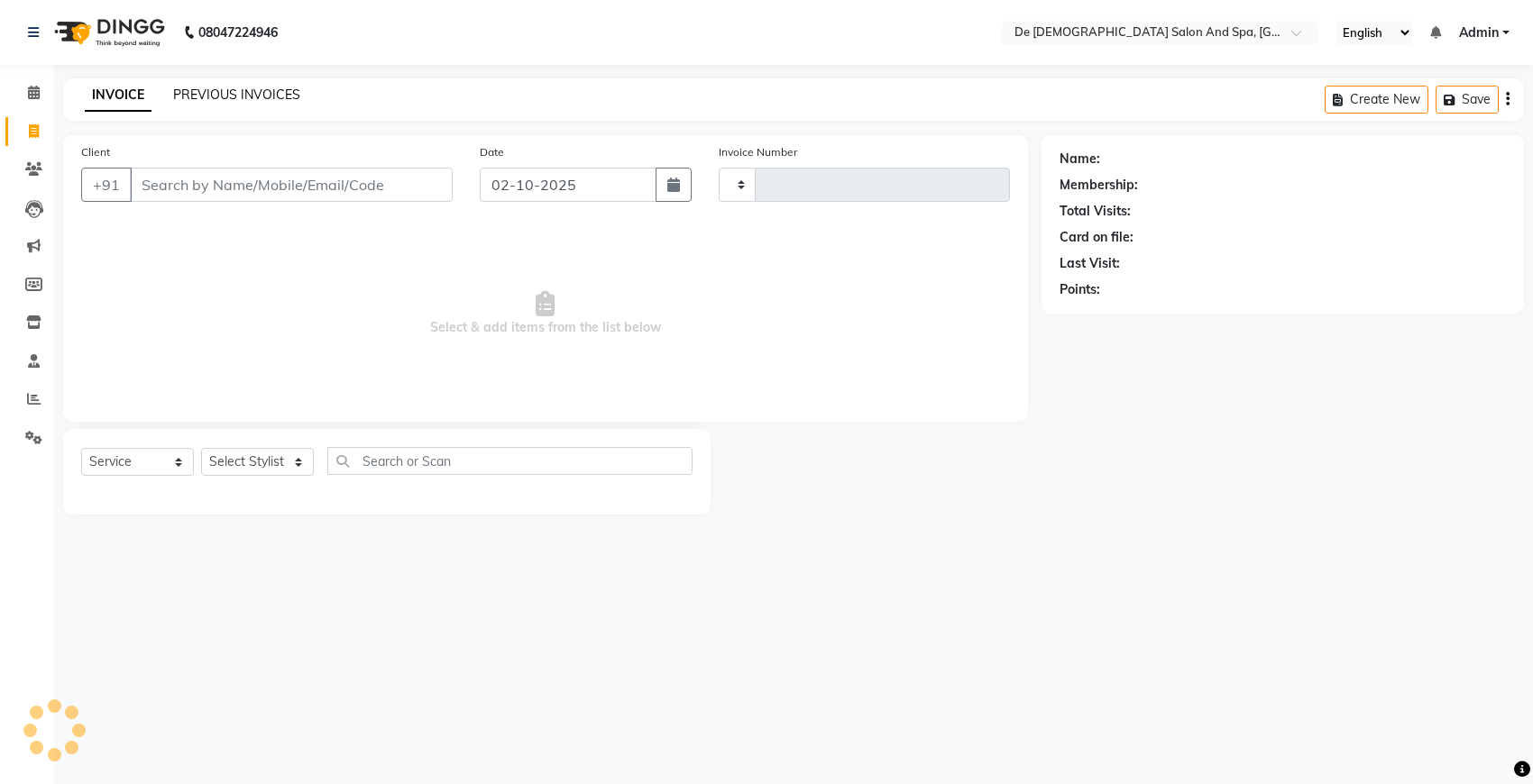
type input "3006"
select select "6431"
click at [1527, 178] on div "Name: Membership: Total Visits: Card on file: Last Visit: Points:" at bounding box center [1289, 325] width 496 height 379
